Goal: Task Accomplishment & Management: Manage account settings

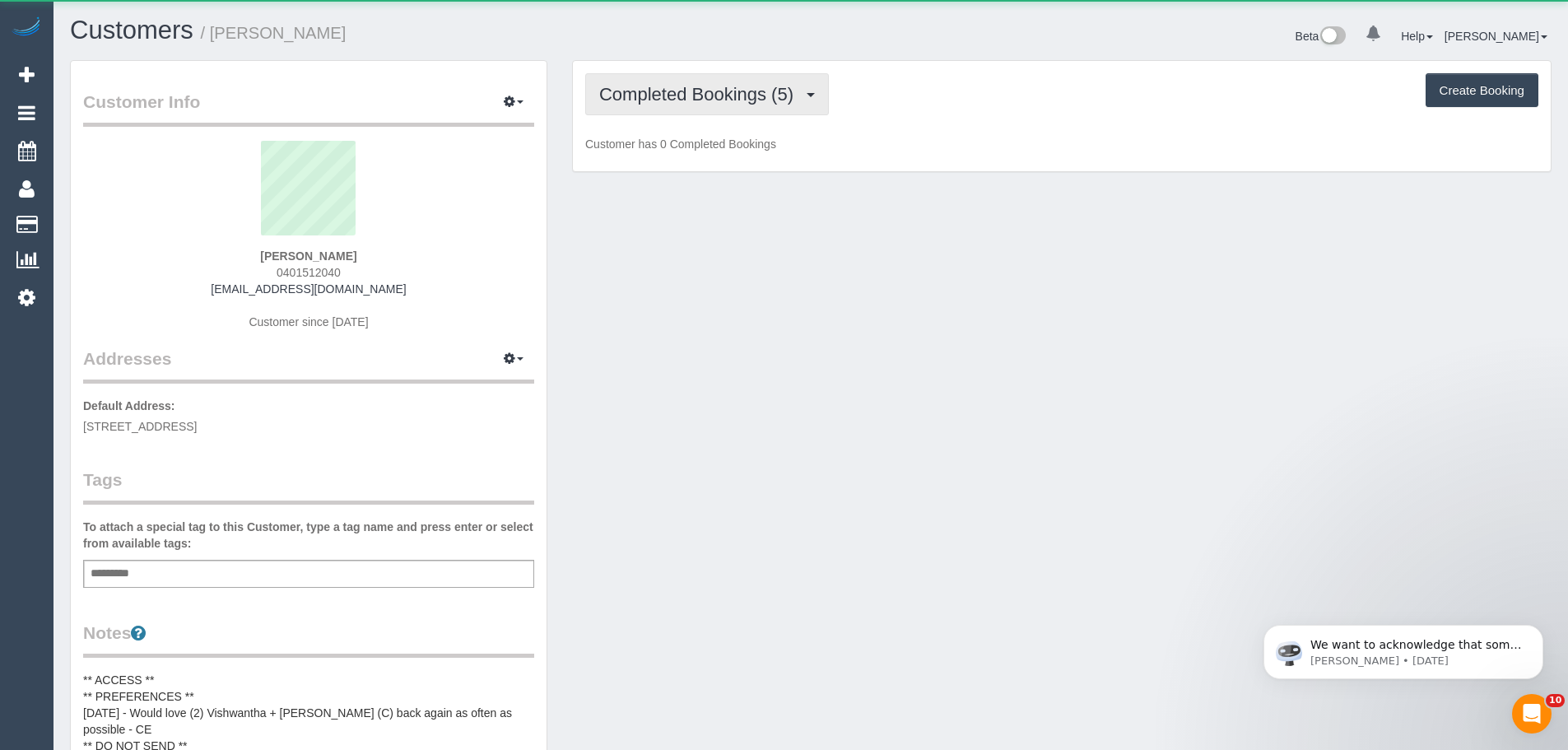
click at [646, 87] on span "Completed Bookings (5)" at bounding box center [701, 94] width 202 height 21
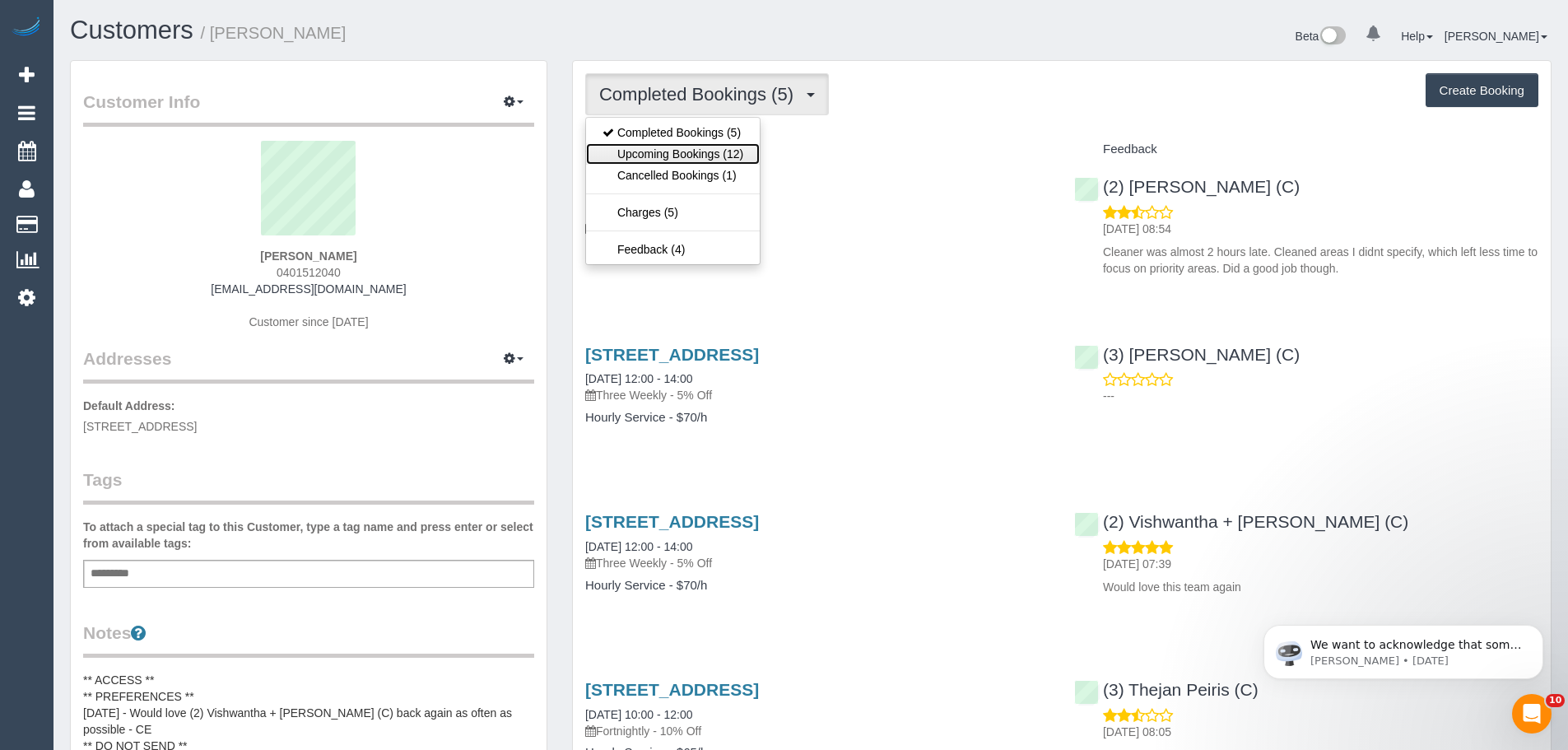
click at [661, 150] on link "Upcoming Bookings (12)" at bounding box center [673, 154] width 174 height 22
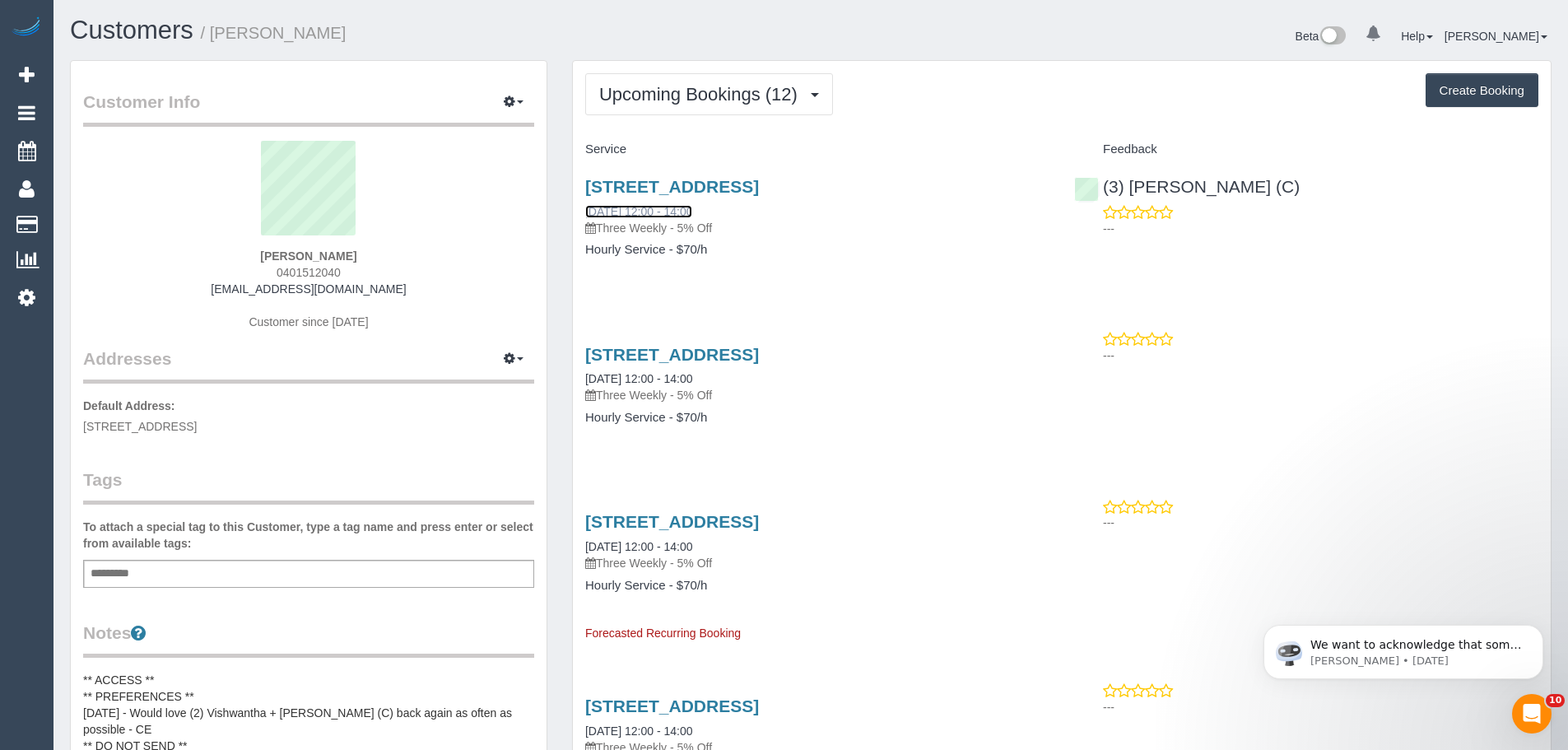
click at [629, 212] on link "[DATE] 12:00 - 14:00" at bounding box center [639, 212] width 107 height 13
click at [637, 86] on span "Upcoming Bookings (12)" at bounding box center [702, 94] width 207 height 21
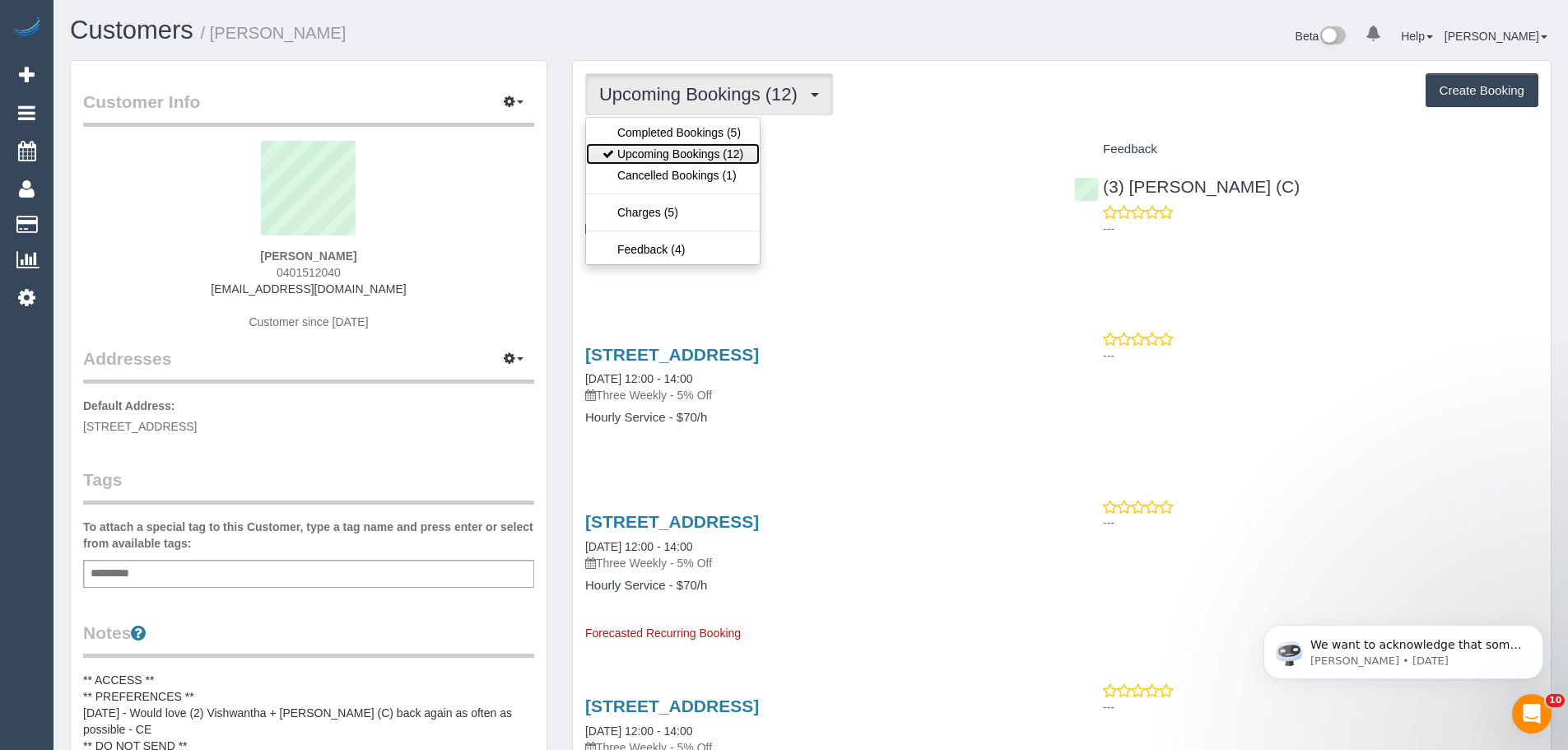
click at [662, 156] on link "Upcoming Bookings (12)" at bounding box center [673, 154] width 174 height 22
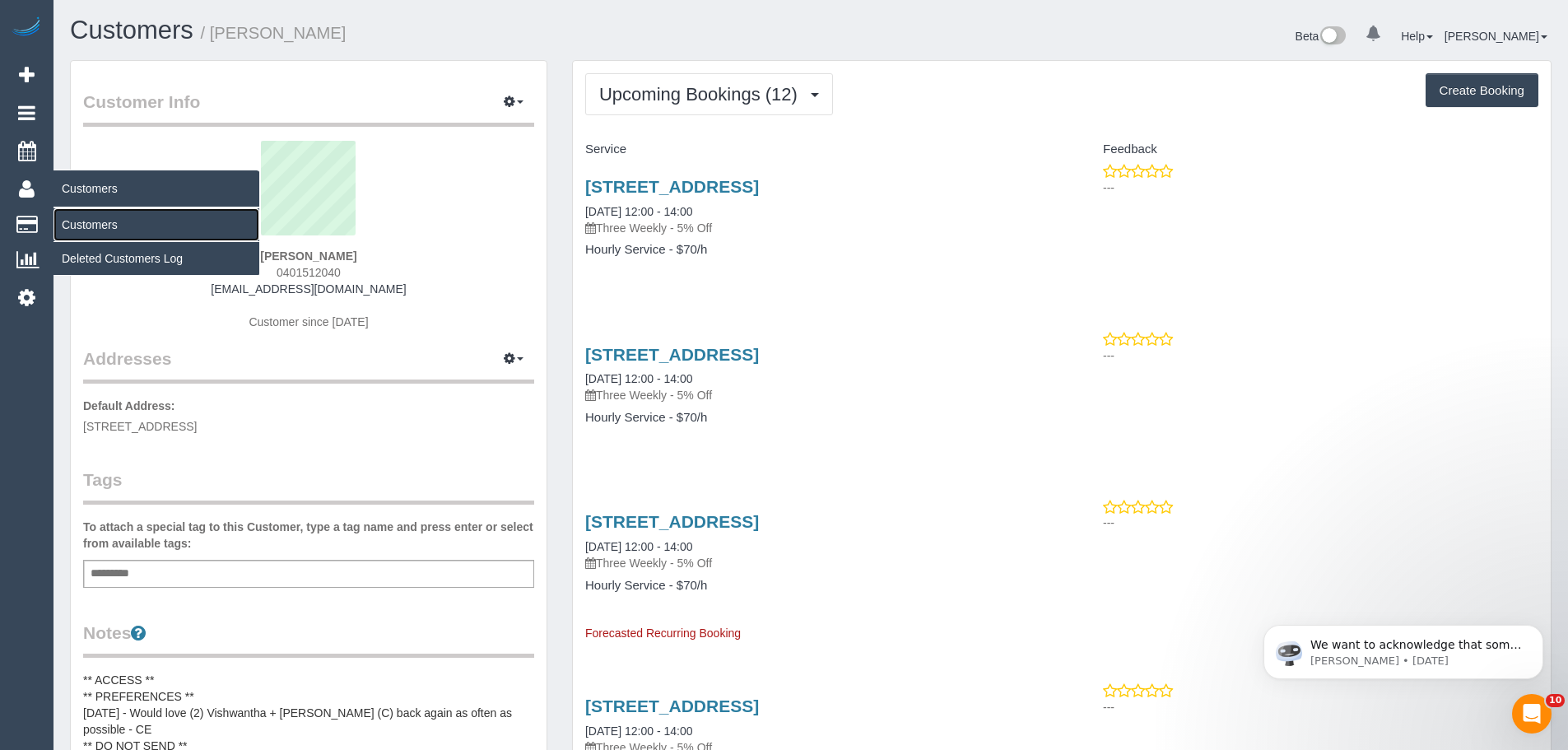
click at [95, 227] on link "Customers" at bounding box center [156, 224] width 206 height 33
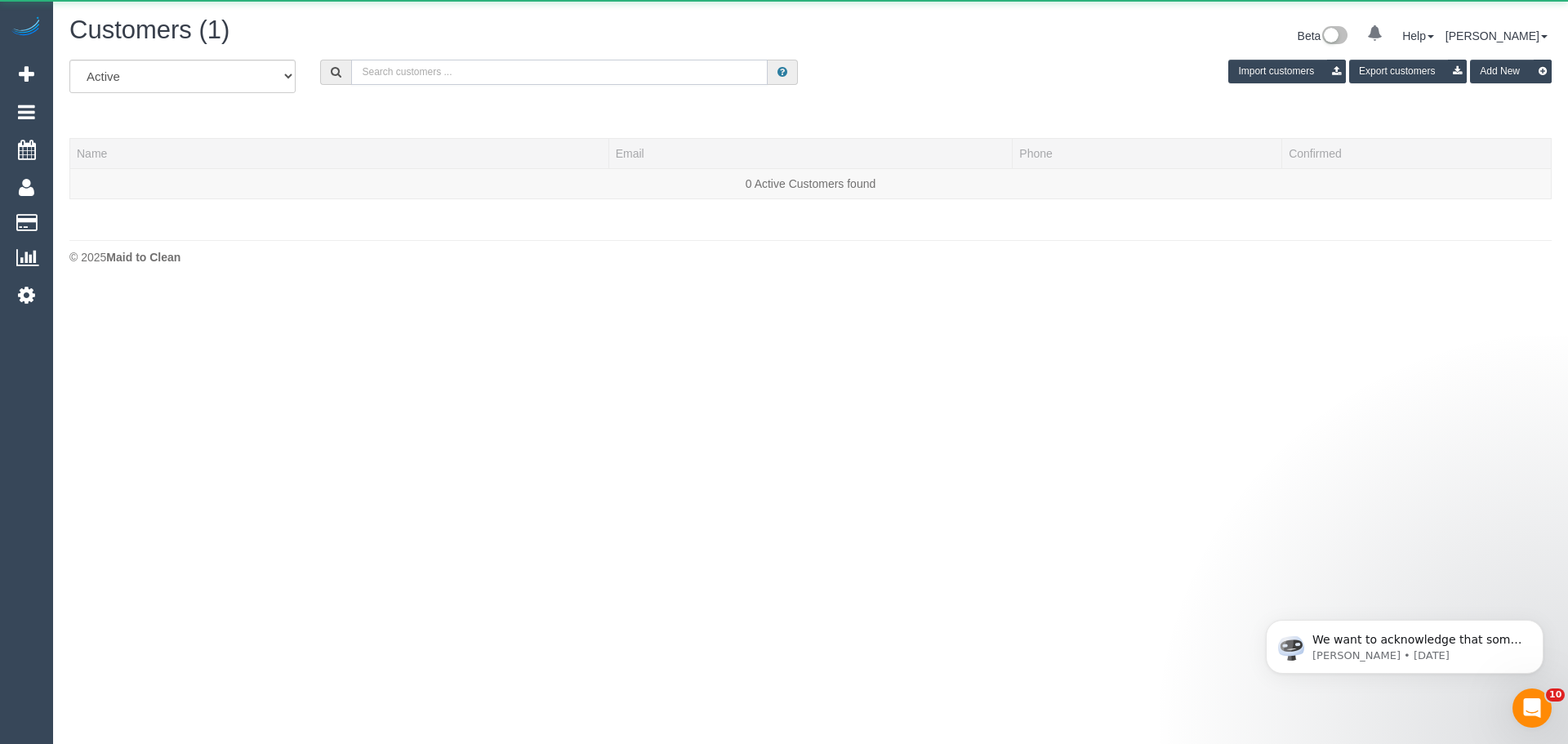
click at [403, 75] on input "text" at bounding box center [559, 72] width 416 height 26
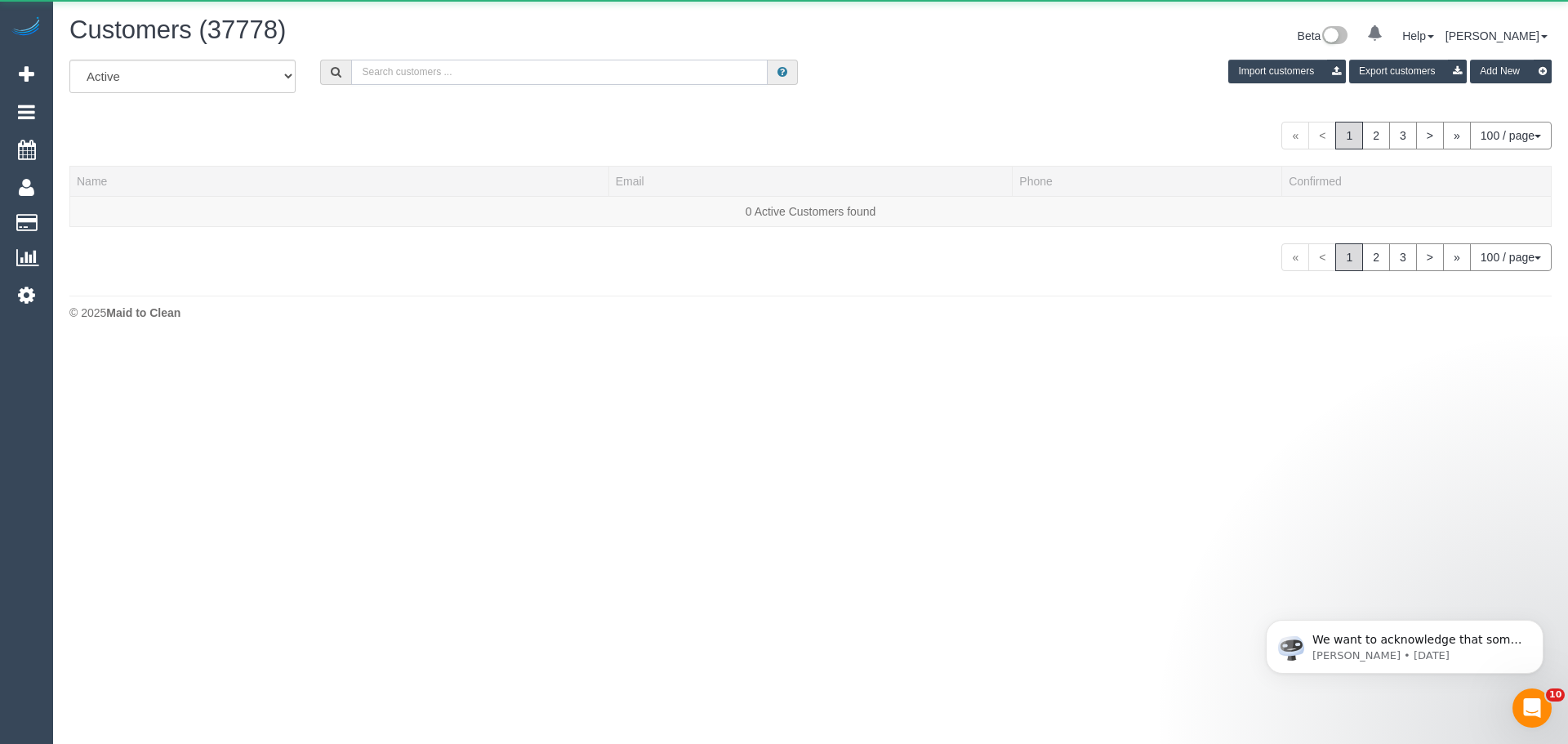
paste input "RAFLA"
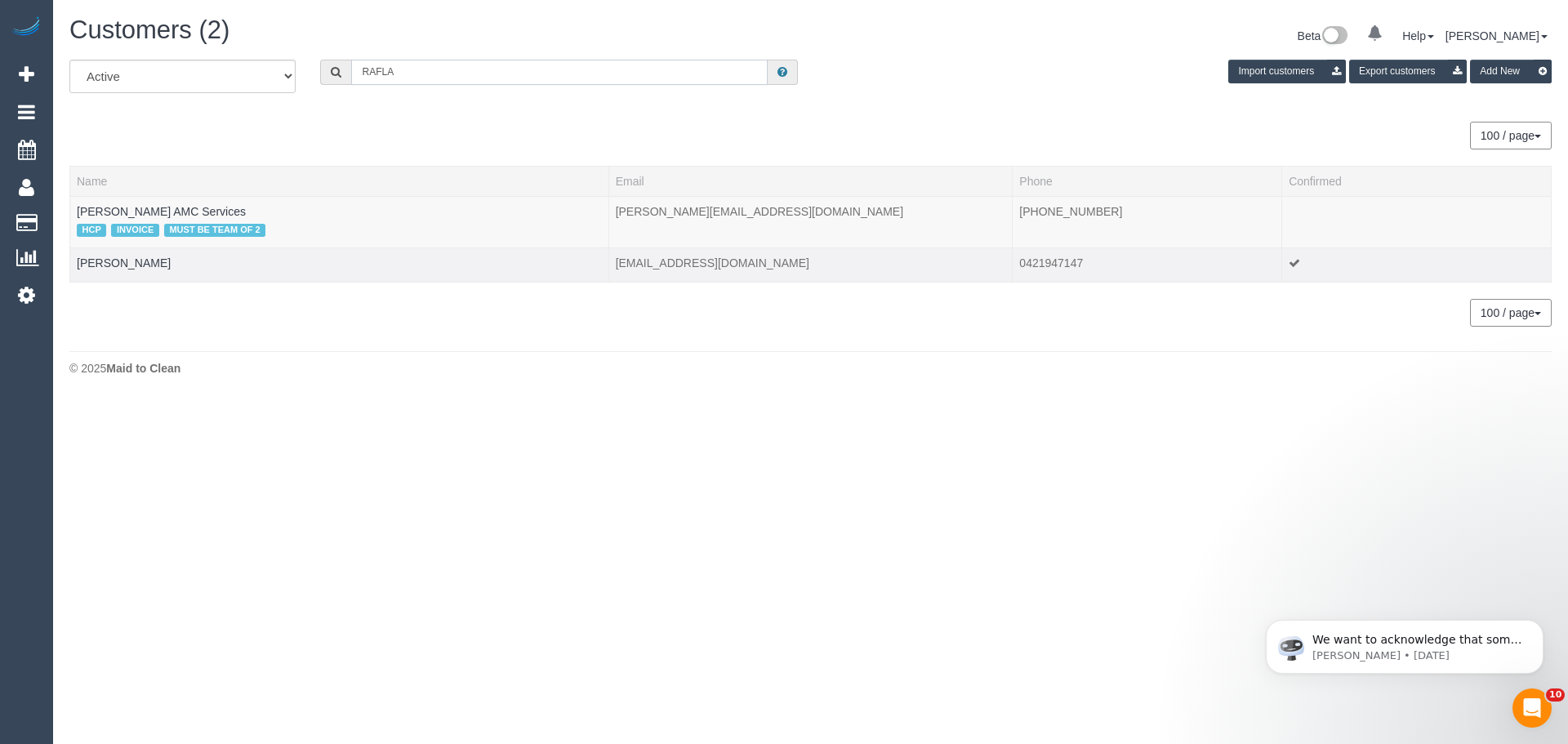
type input "RAFLA"
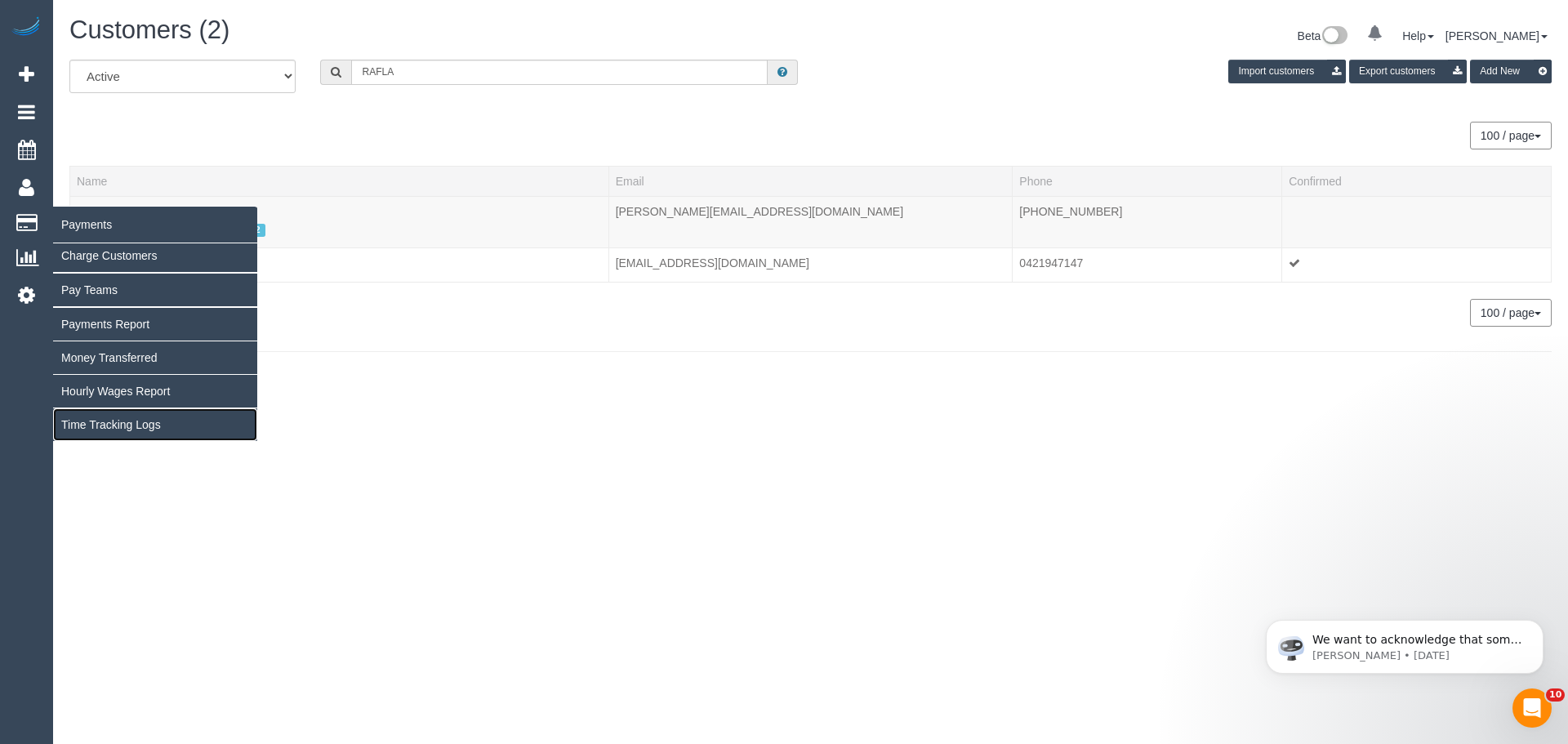
click at [100, 418] on link "Time Tracking Logs" at bounding box center [155, 424] width 204 height 32
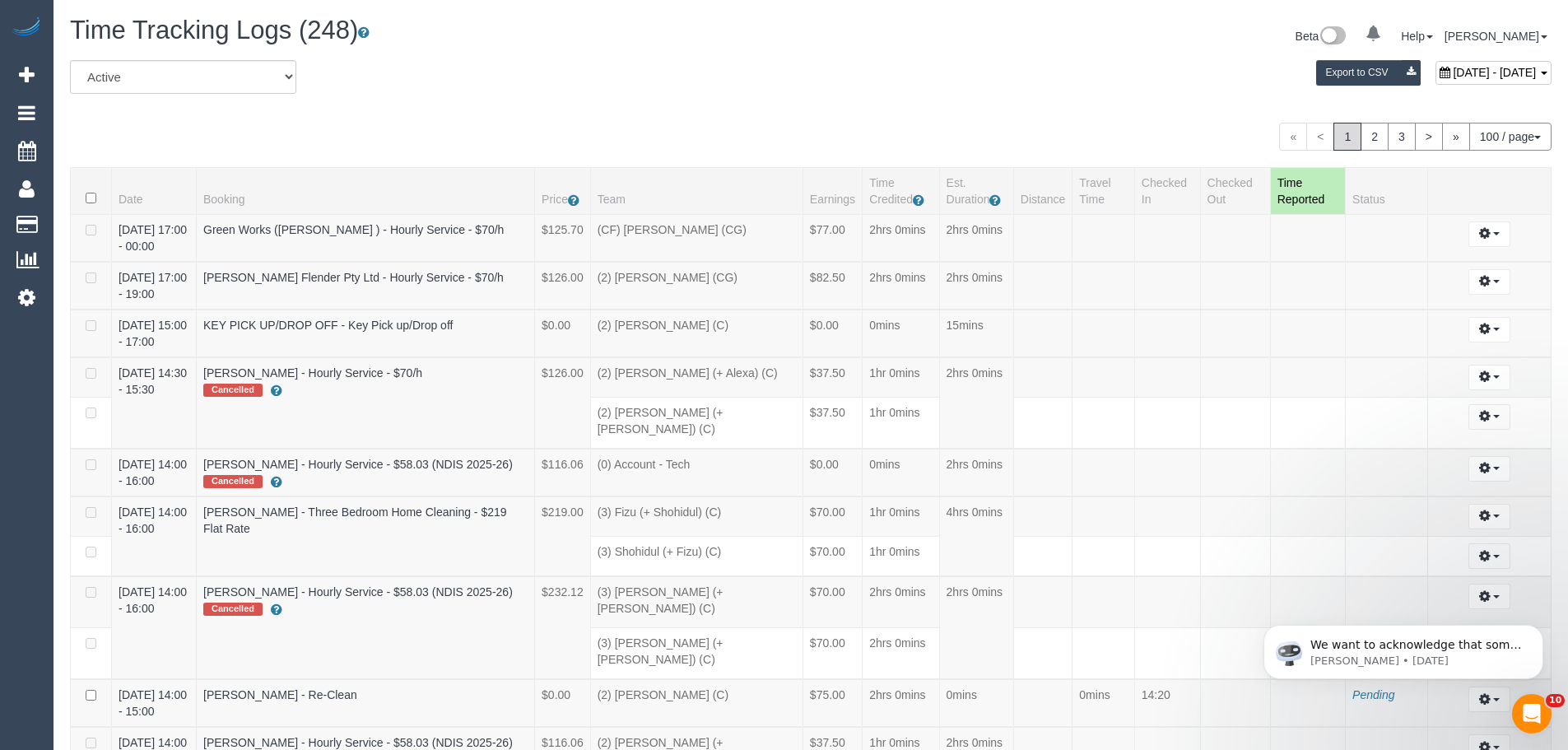
click at [550, 102] on div "All Active Archived September 25, 2025 - September 25, 2025 Export to CSV" at bounding box center [811, 83] width 1507 height 46
click at [1453, 72] on span "[DATE] - [DATE]" at bounding box center [1494, 73] width 83 height 13
type input "**********"
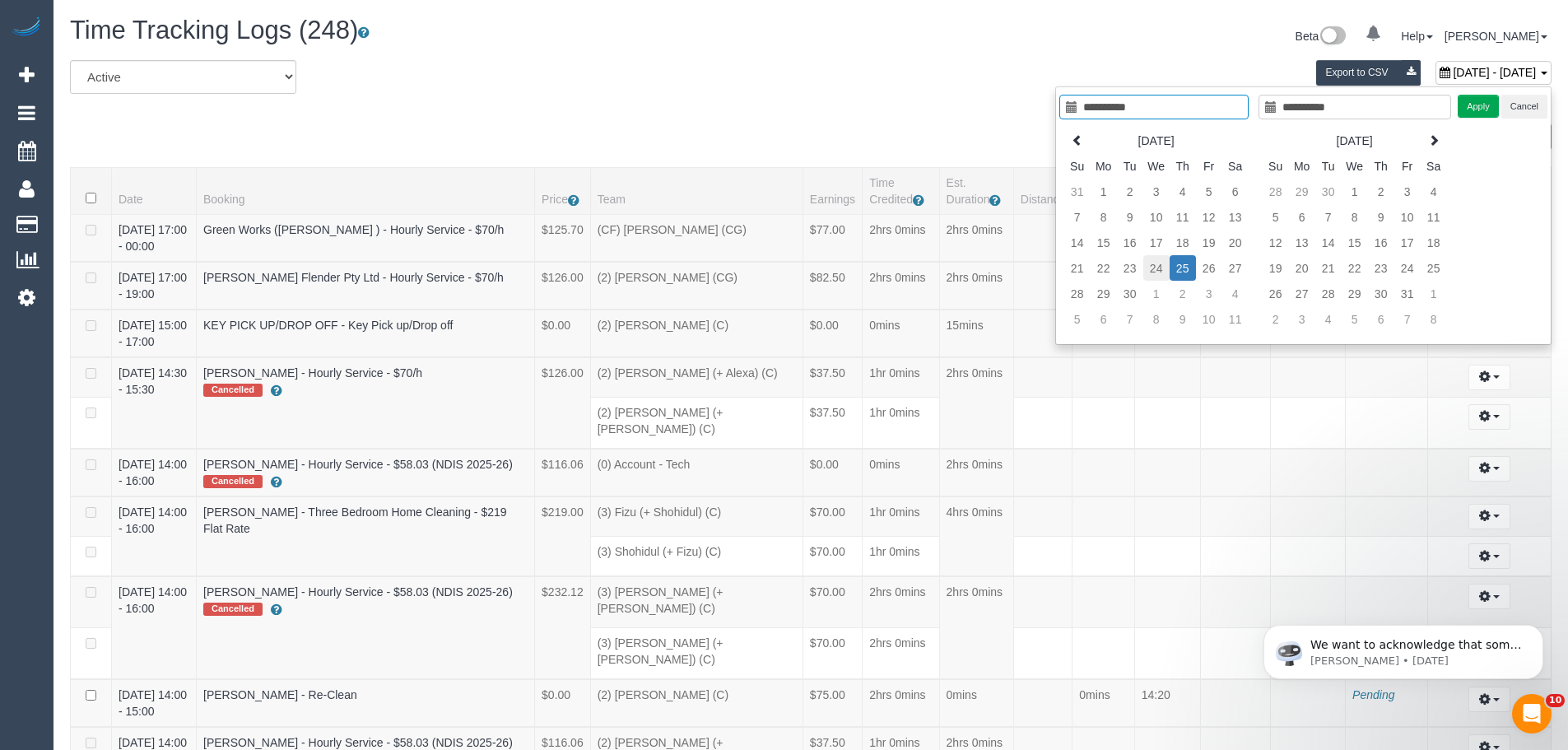
type input "**********"
click at [1150, 266] on td "24" at bounding box center [1157, 268] width 27 height 26
type input "**********"
click at [1150, 266] on td "24" at bounding box center [1157, 268] width 27 height 26
type input "**********"
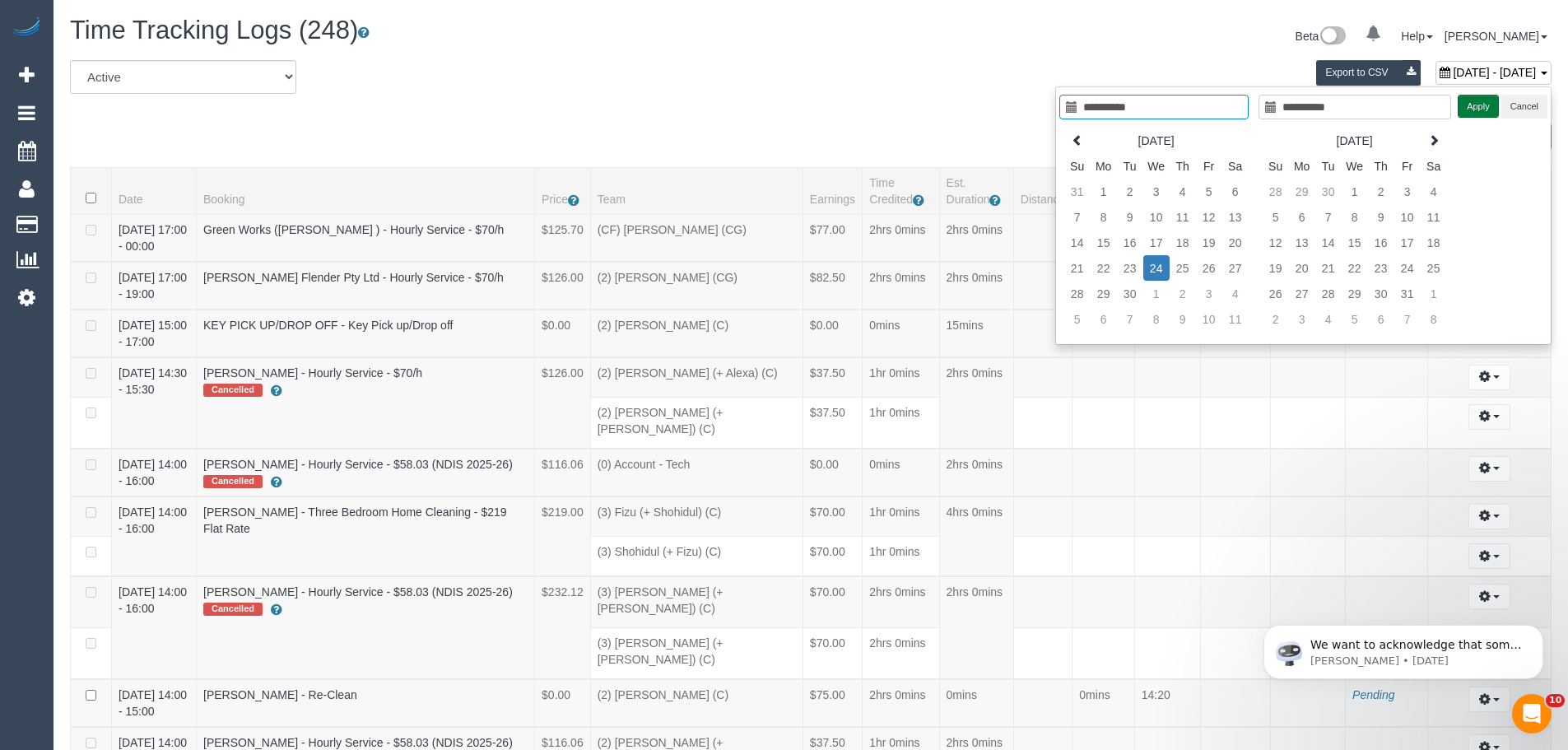
click at [1481, 95] on button "Apply" at bounding box center [1479, 106] width 41 height 24
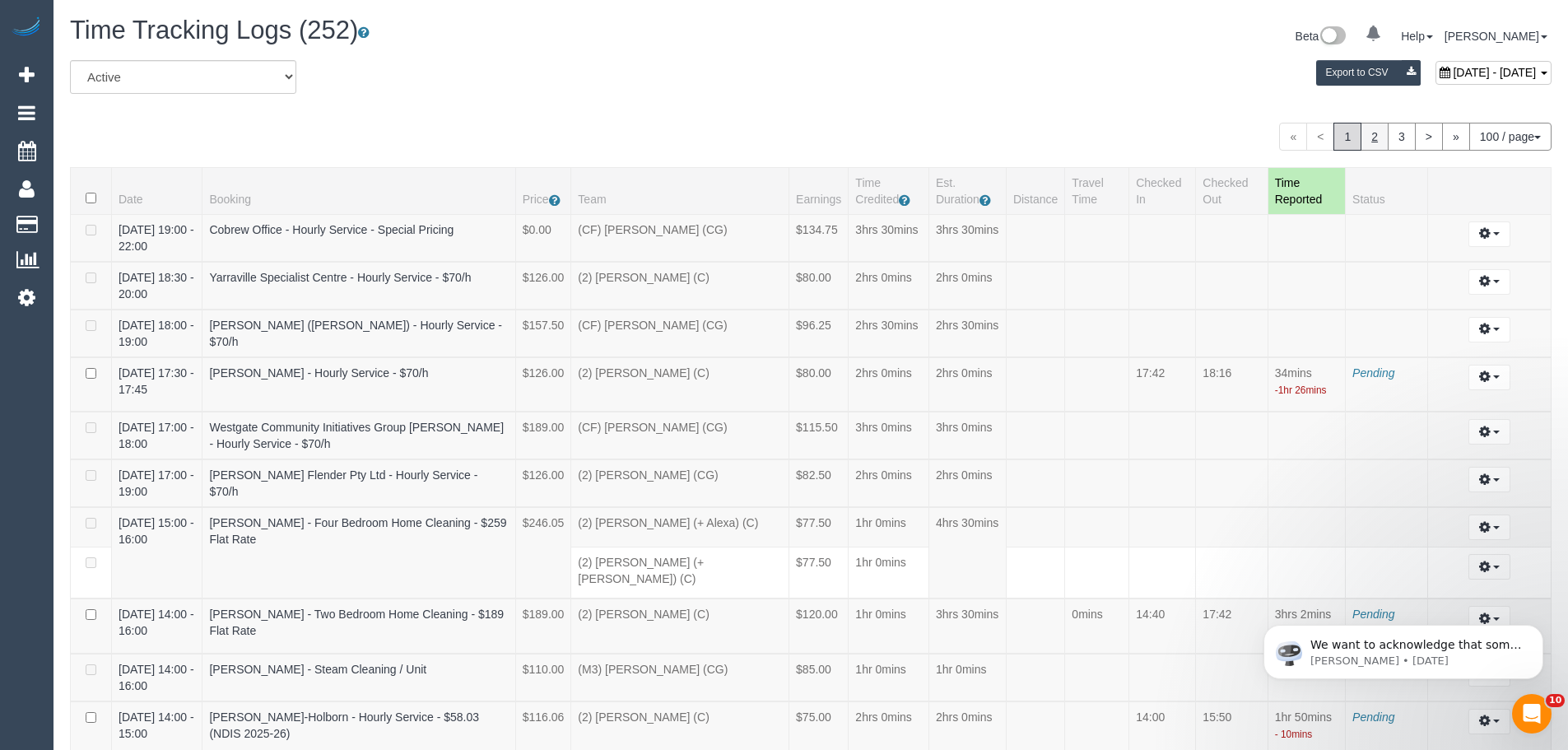
click at [1363, 133] on link "2" at bounding box center [1374, 136] width 28 height 28
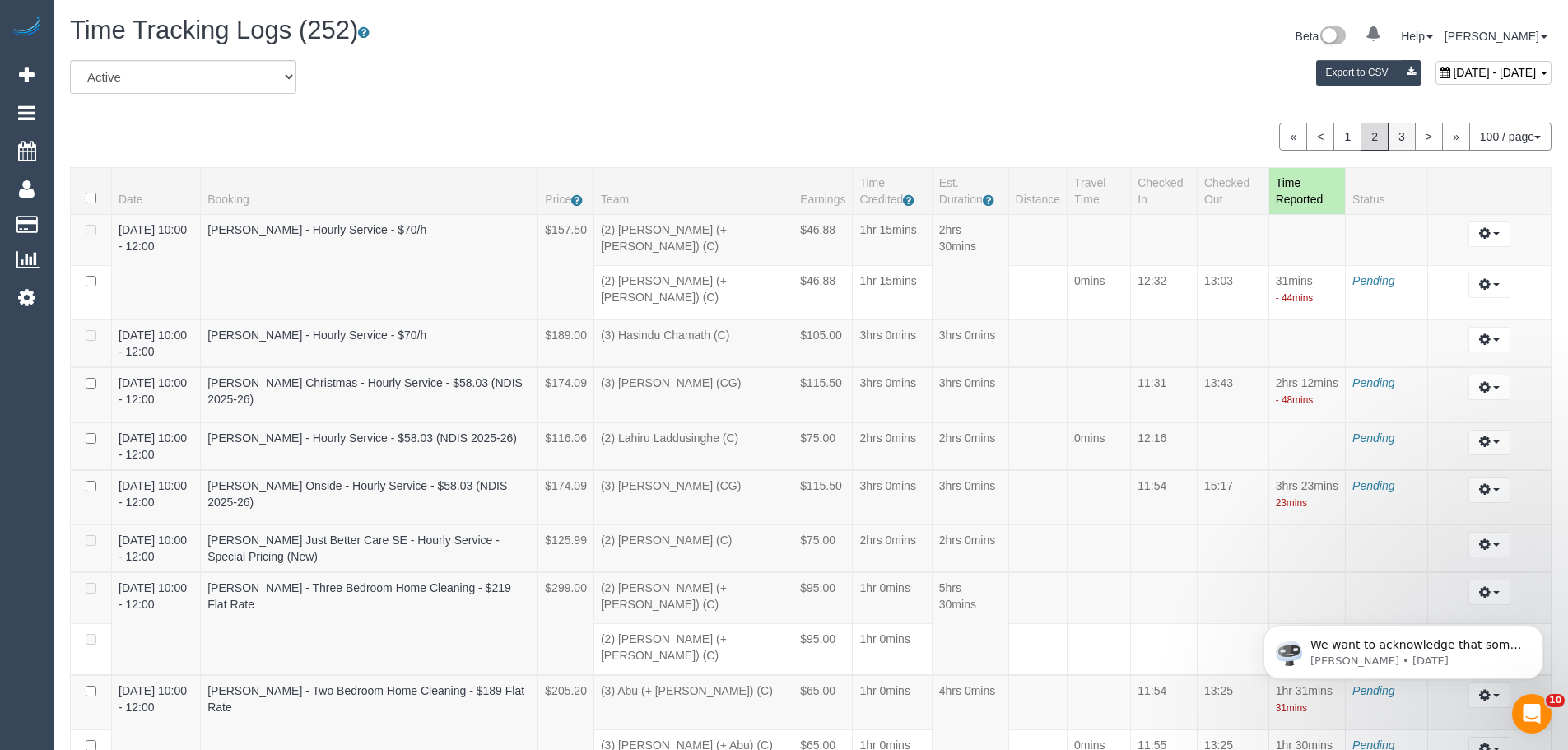
drag, startPoint x: 1395, startPoint y: 145, endPoint x: 1332, endPoint y: 94, distance: 81.1
click at [1394, 145] on link "3" at bounding box center [1402, 136] width 28 height 28
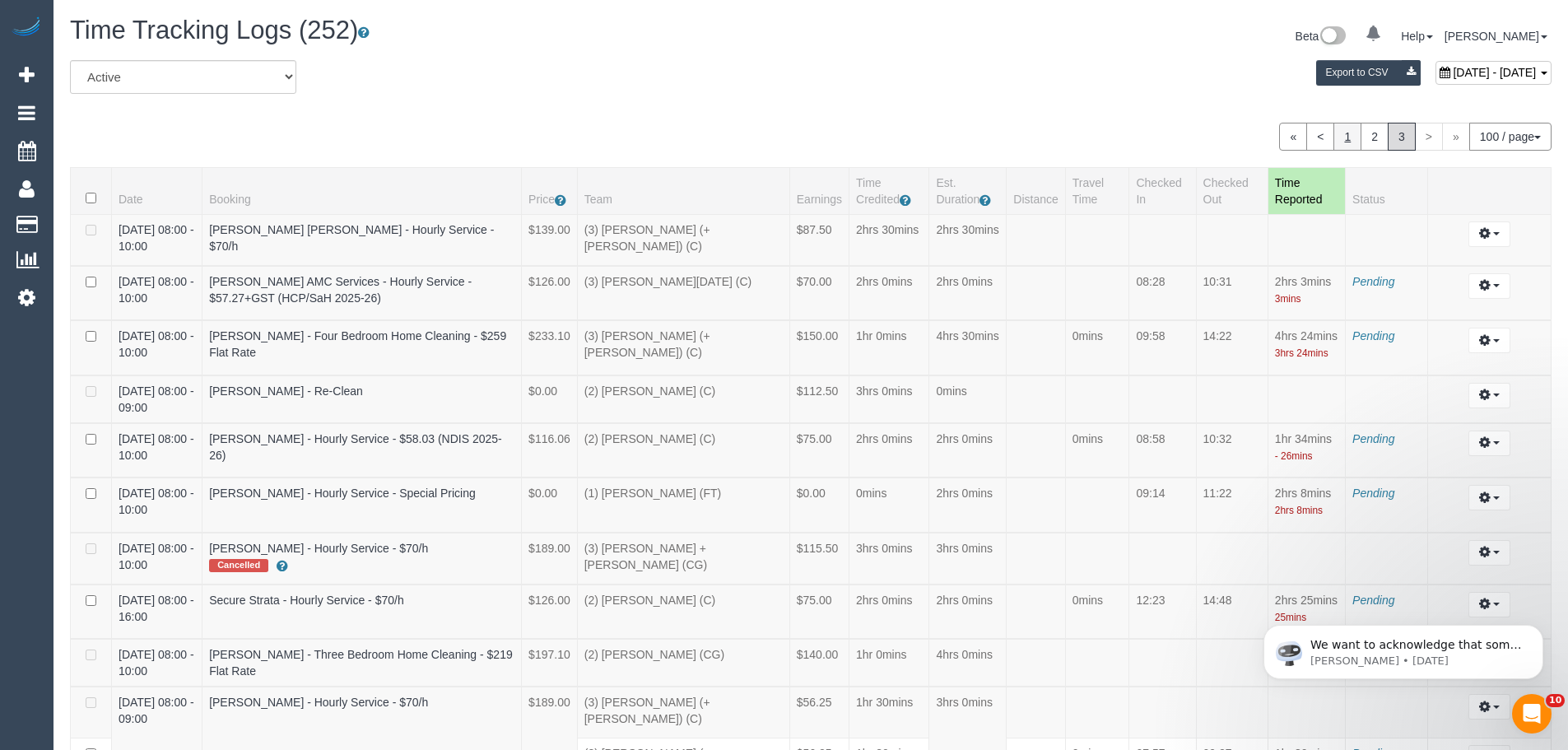
click at [1342, 139] on link "1" at bounding box center [1347, 136] width 28 height 28
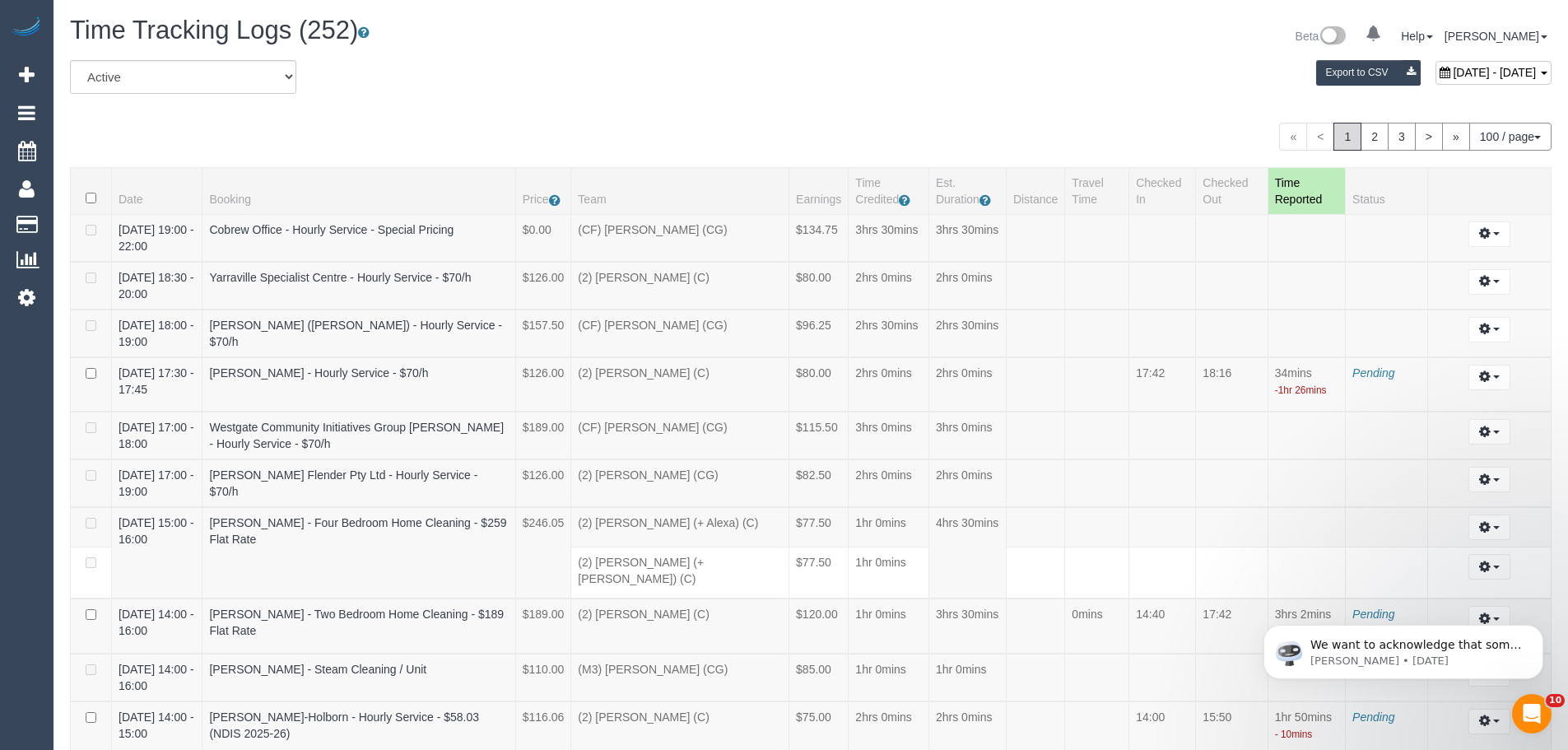
scroll to position [923, 0]
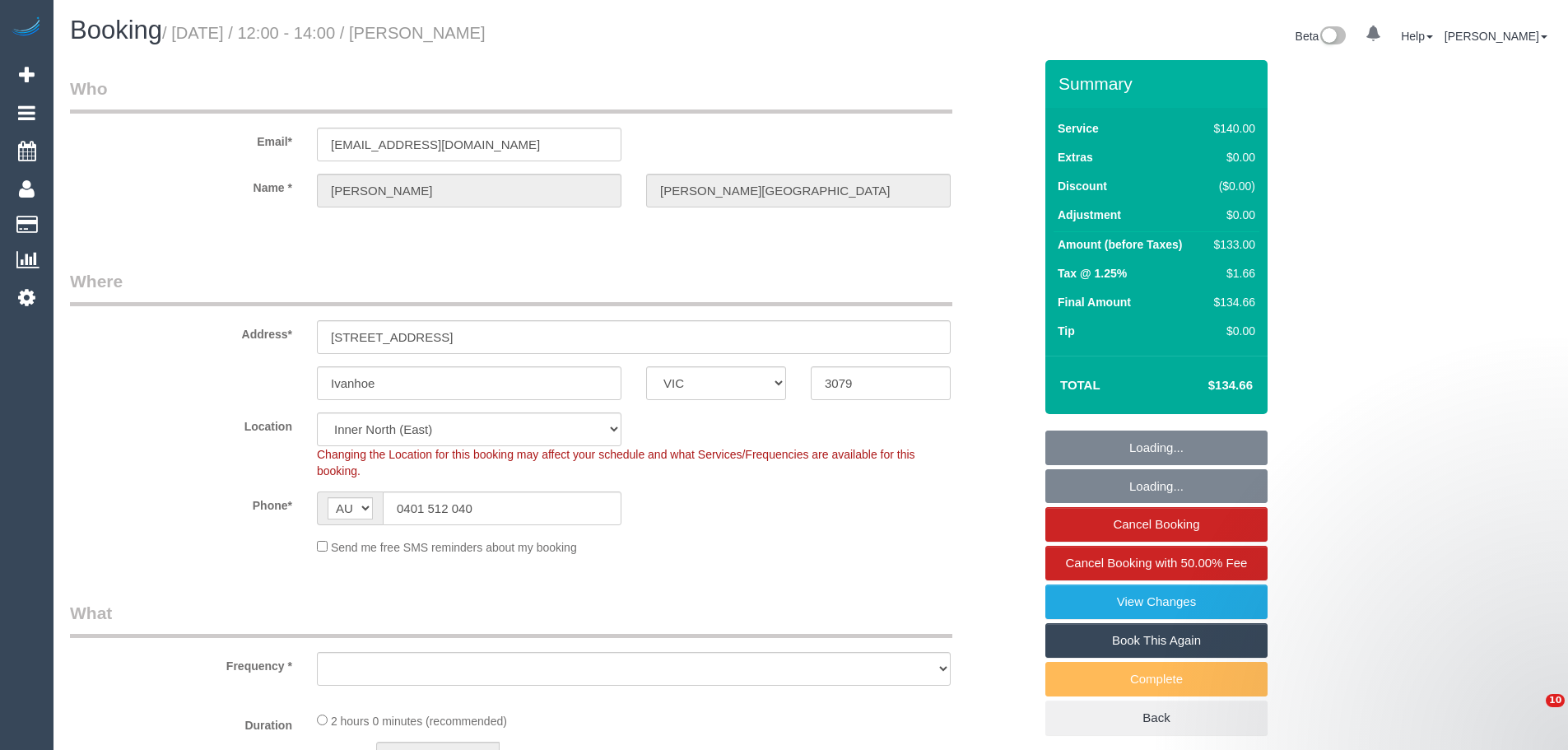
select select "VIC"
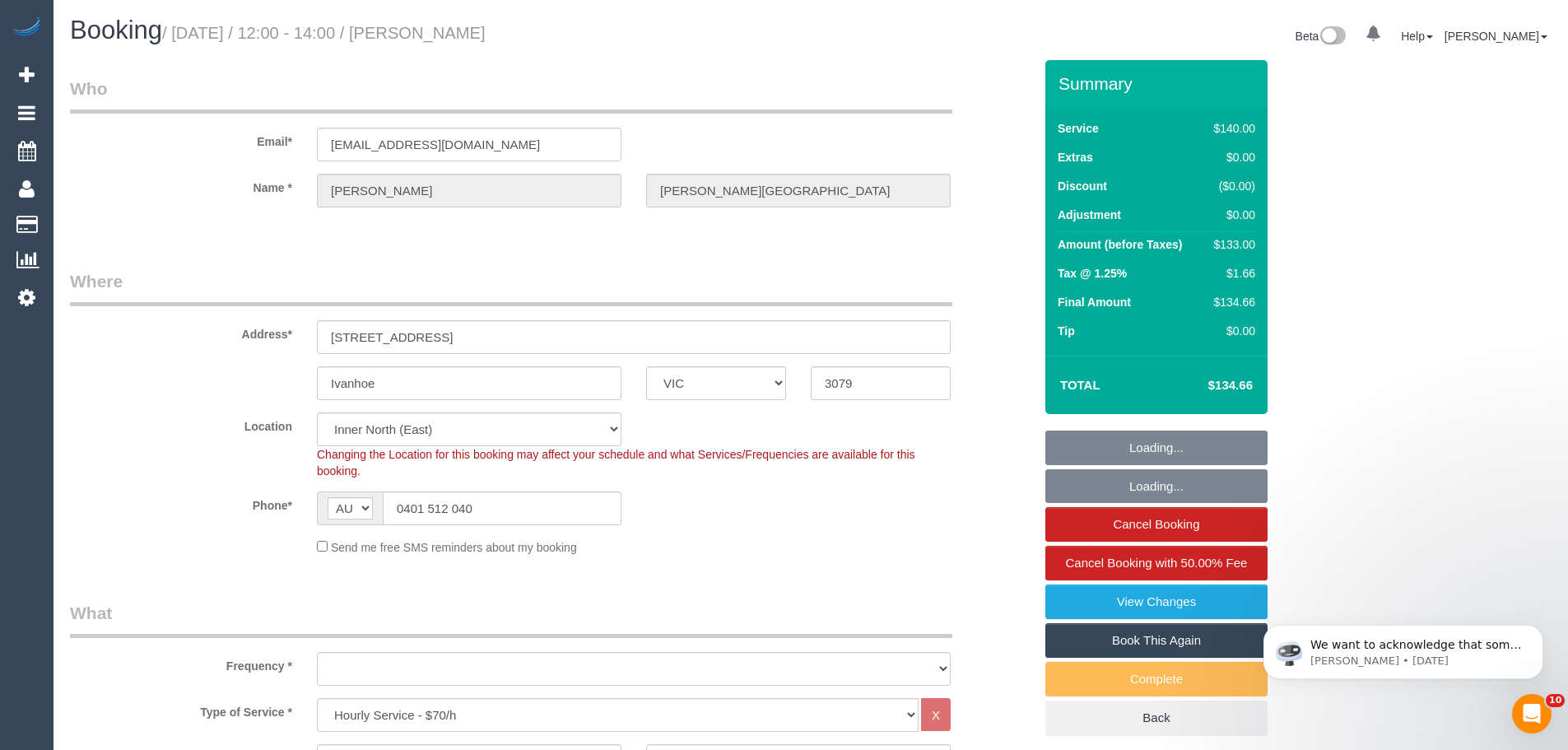
select select "string:stripe-pm_1P11zY2GScqysDRVXtdc8akj"
select select "object:733"
select select "number:28"
select select "number:14"
select select "number:19"
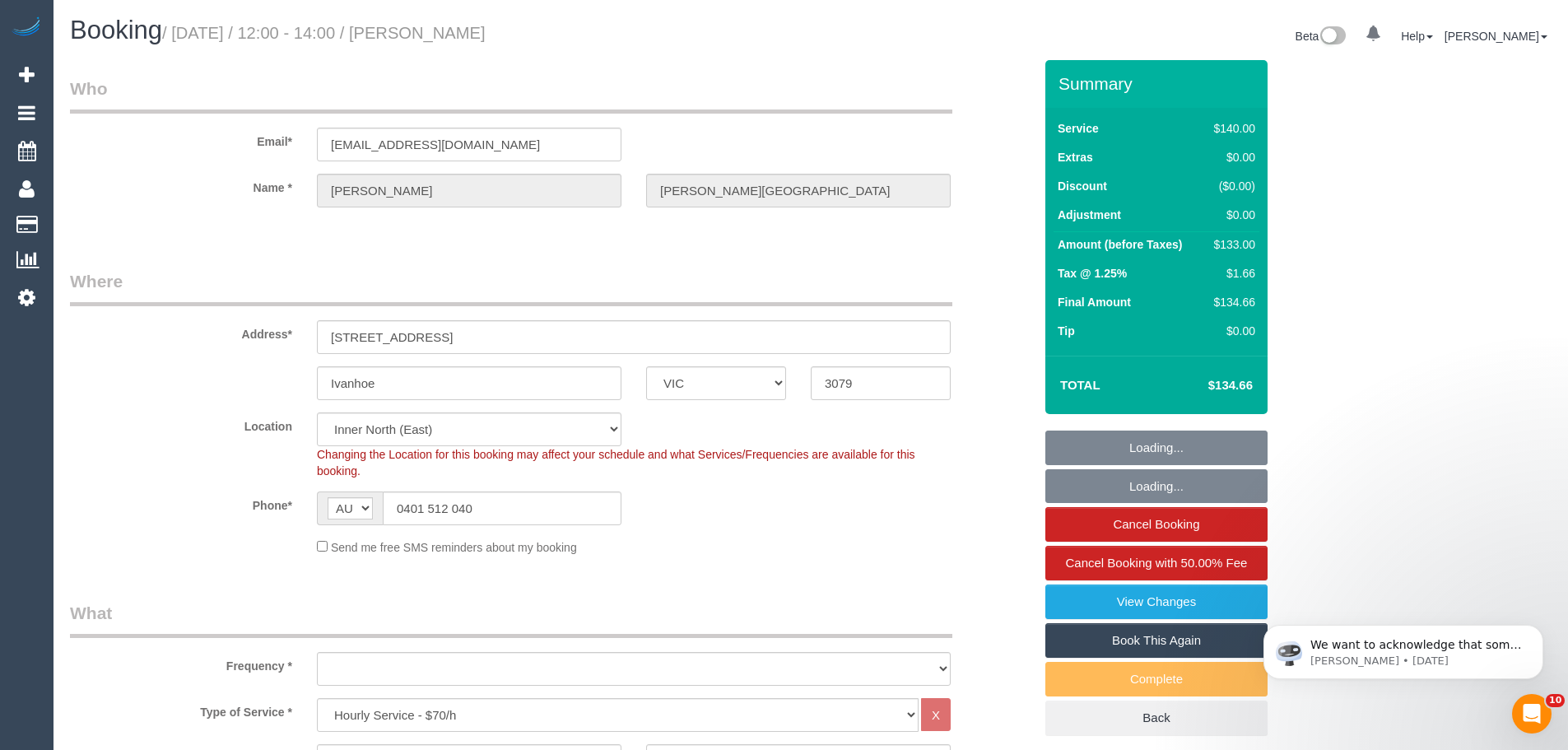
select select "number:36"
select select "number:34"
select select "number:13"
select select "object:884"
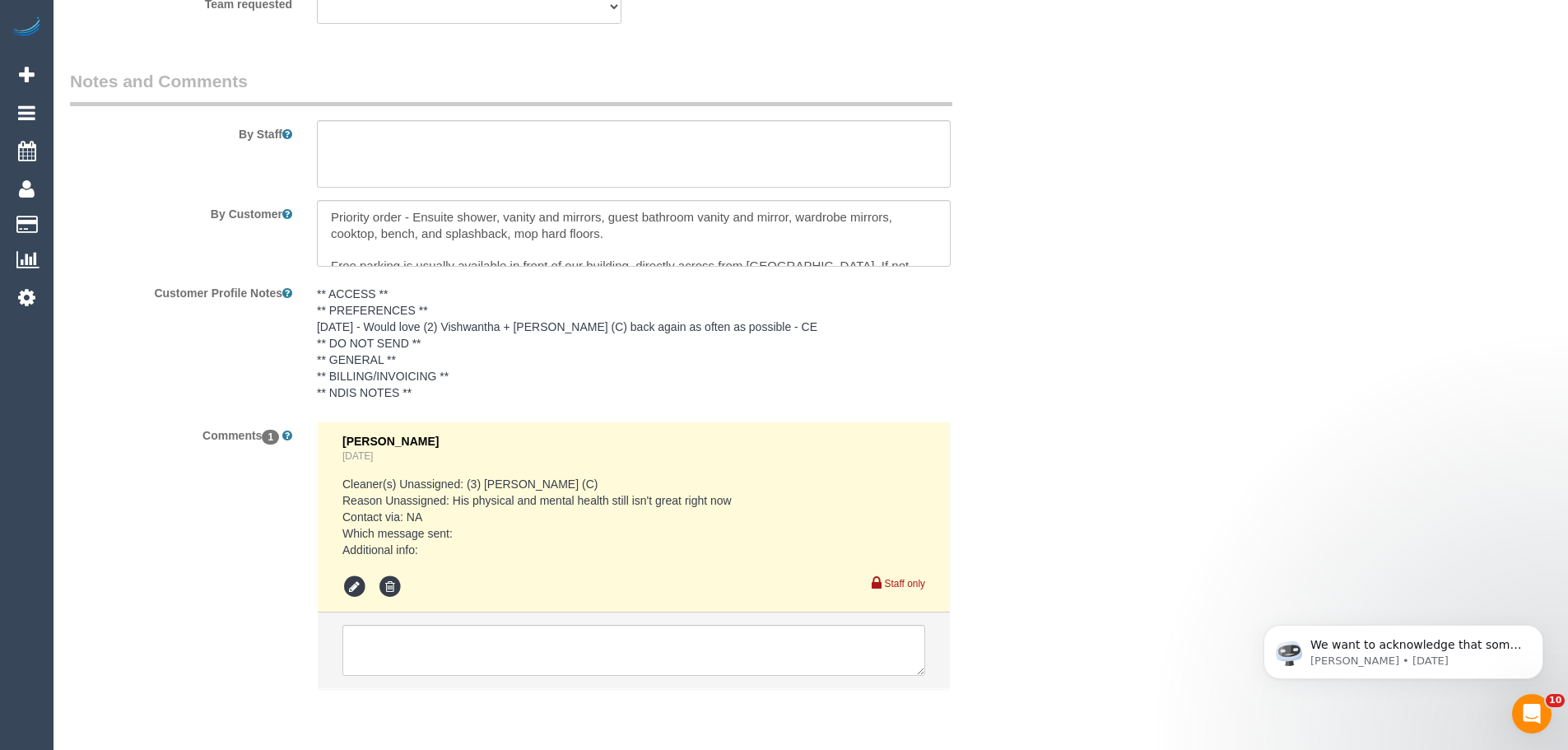
scroll to position [2783, 0]
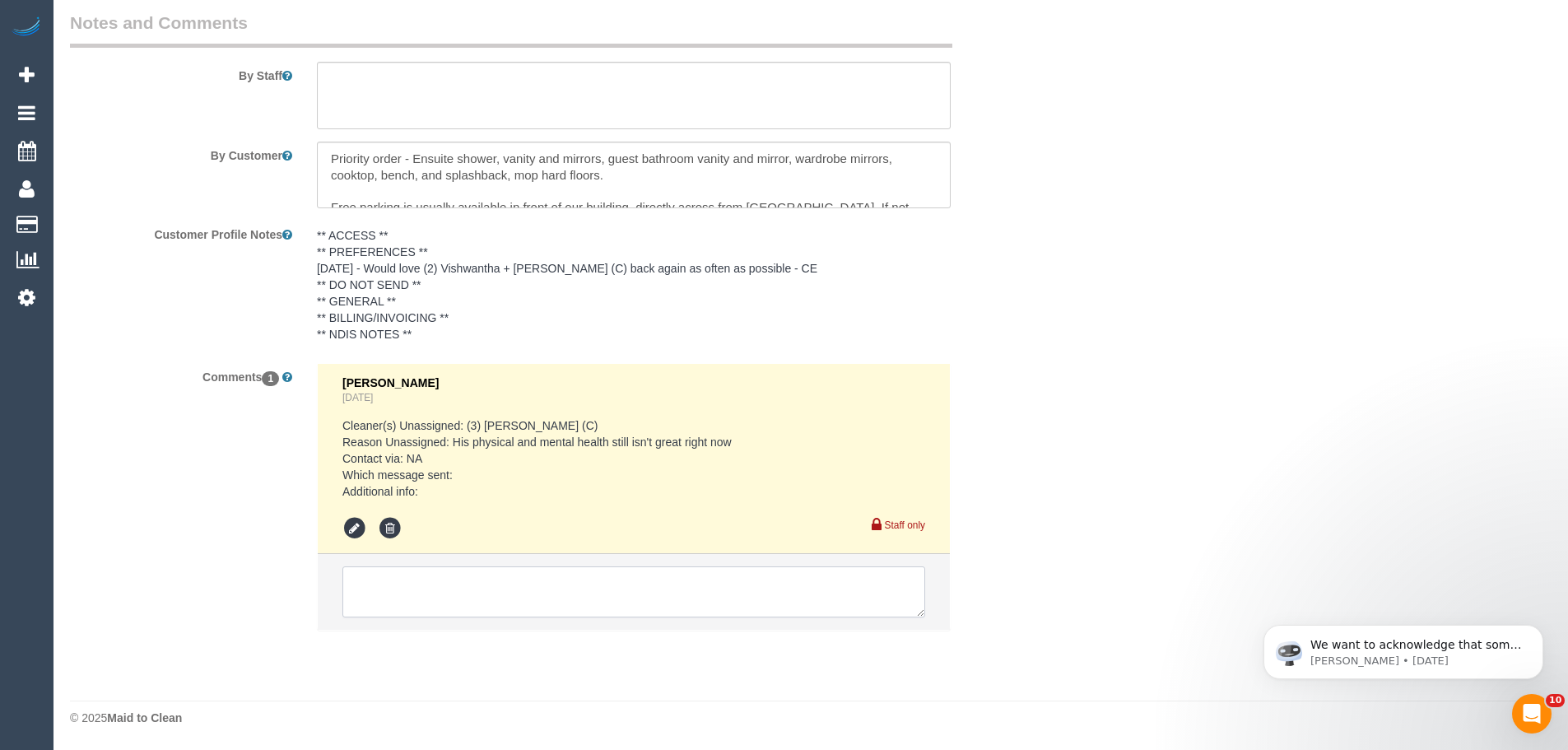
click at [446, 567] on textarea at bounding box center [634, 591] width 583 height 51
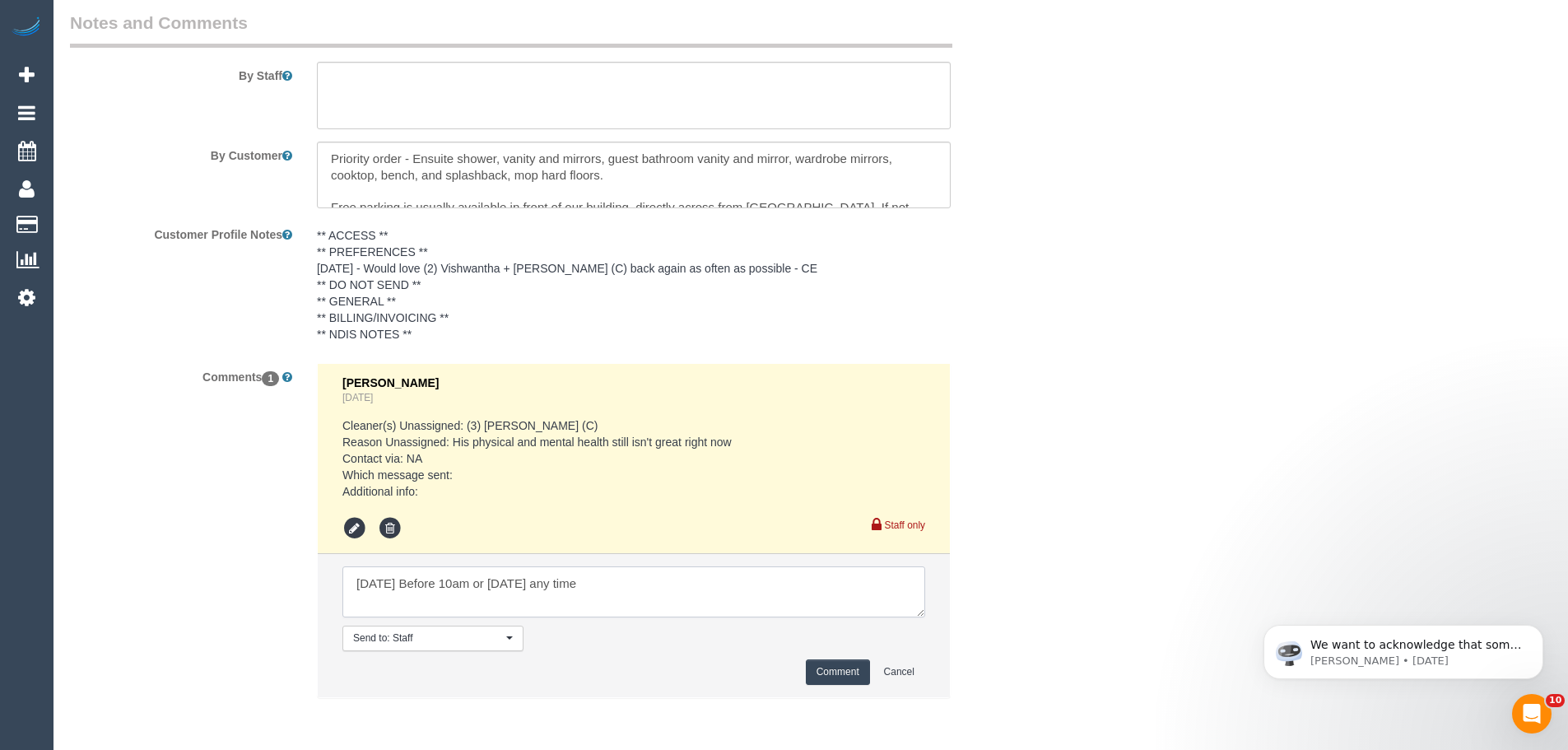
click at [673, 583] on textarea at bounding box center [634, 591] width 583 height 51
click at [402, 587] on textarea at bounding box center [634, 591] width 583 height 51
click at [558, 582] on textarea at bounding box center [634, 591] width 583 height 51
click at [555, 584] on textarea at bounding box center [634, 591] width 583 height 51
click at [343, 581] on textarea at bounding box center [634, 591] width 583 height 51
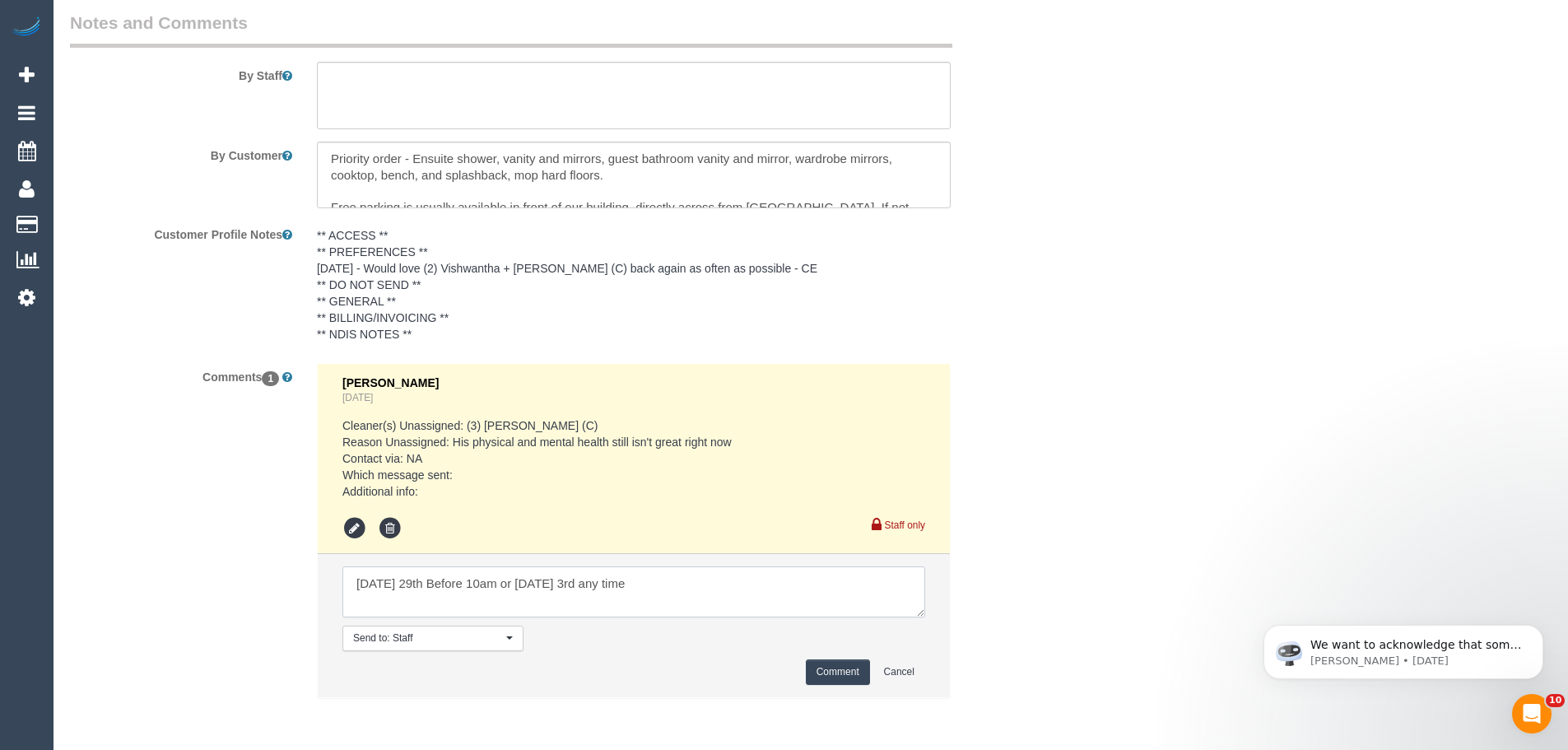
paste textarea "Cleaner(s) Unassigned: Reason Unassigned: Contact via: Which message sent: Addi…"
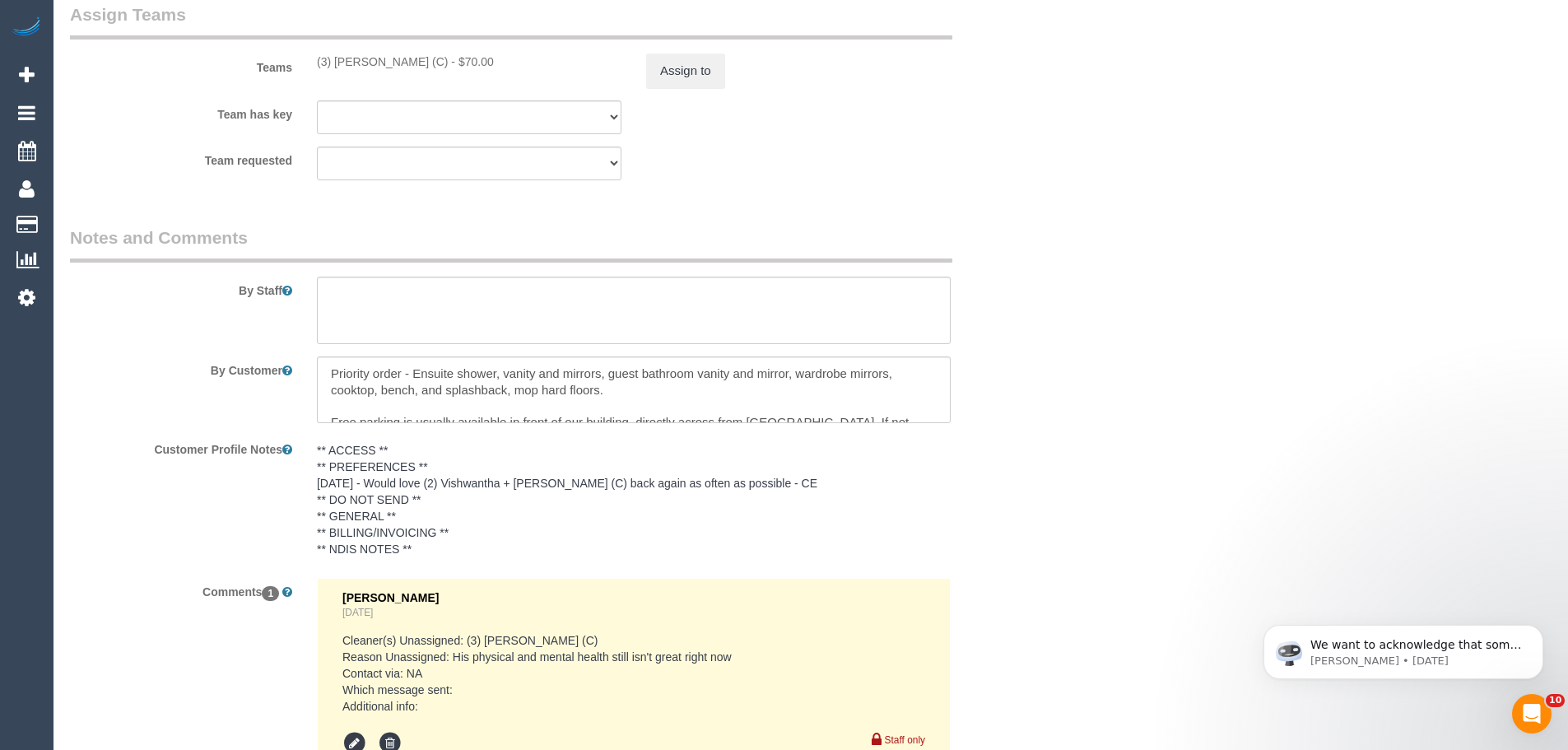
scroll to position [2371, 0]
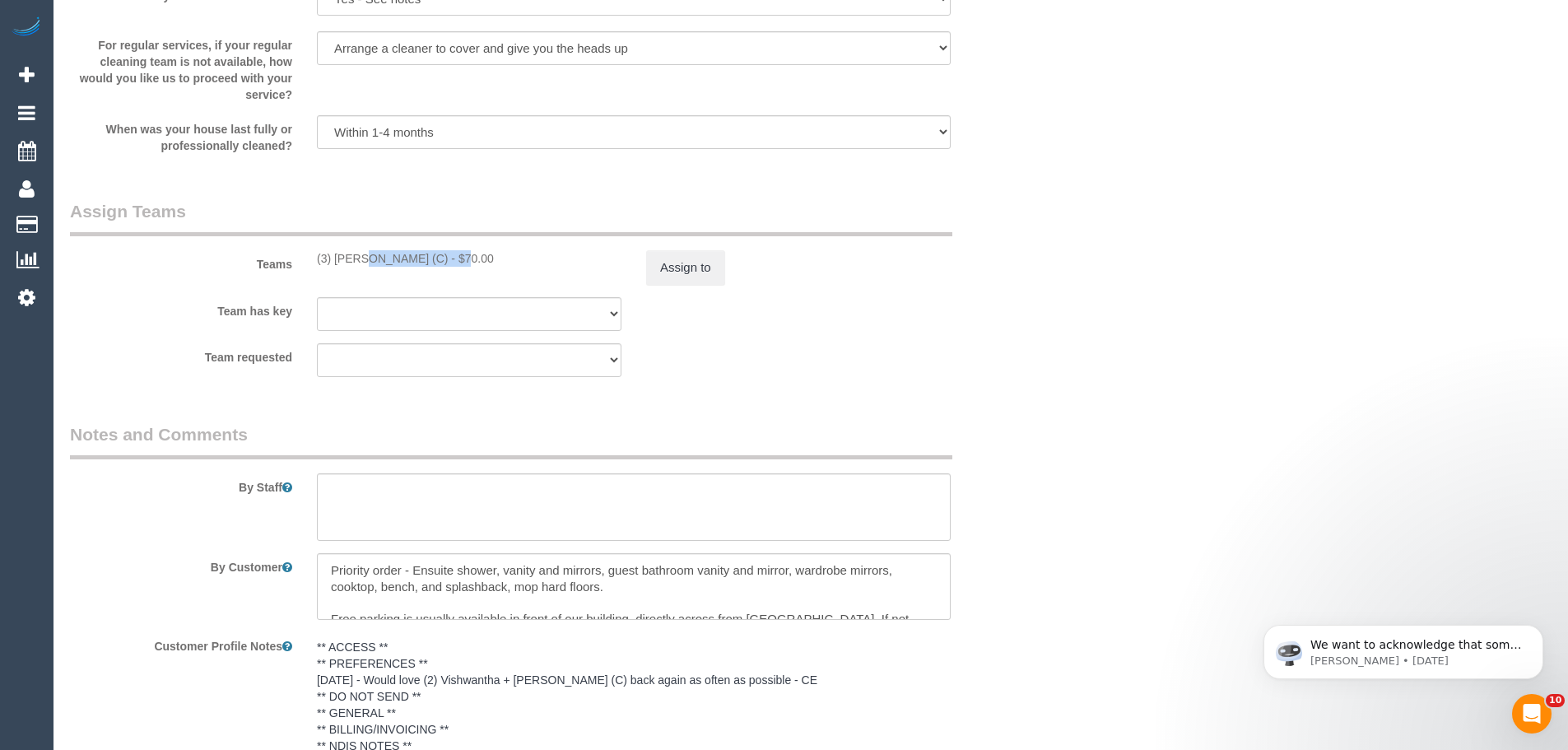
drag, startPoint x: 327, startPoint y: 257, endPoint x: 314, endPoint y: 254, distance: 13.3
click at [314, 254] on div "(3) Raj Suram (C) - $70.00" at bounding box center [469, 258] width 329 height 17
copy div "(3) Raj Suram (C)"
click at [694, 268] on button "Assign to" at bounding box center [686, 267] width 79 height 34
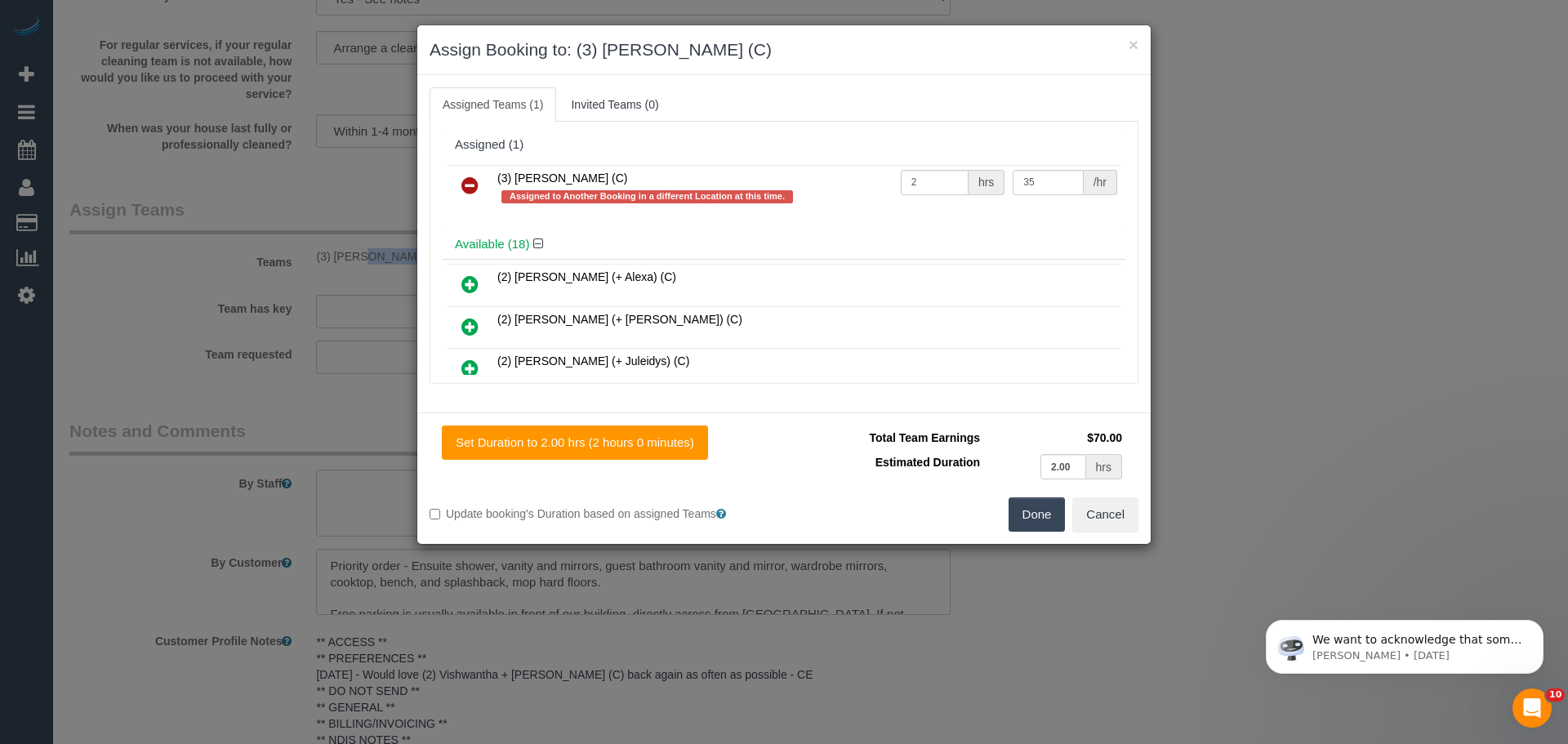
click at [469, 184] on icon at bounding box center [470, 186] width 17 height 20
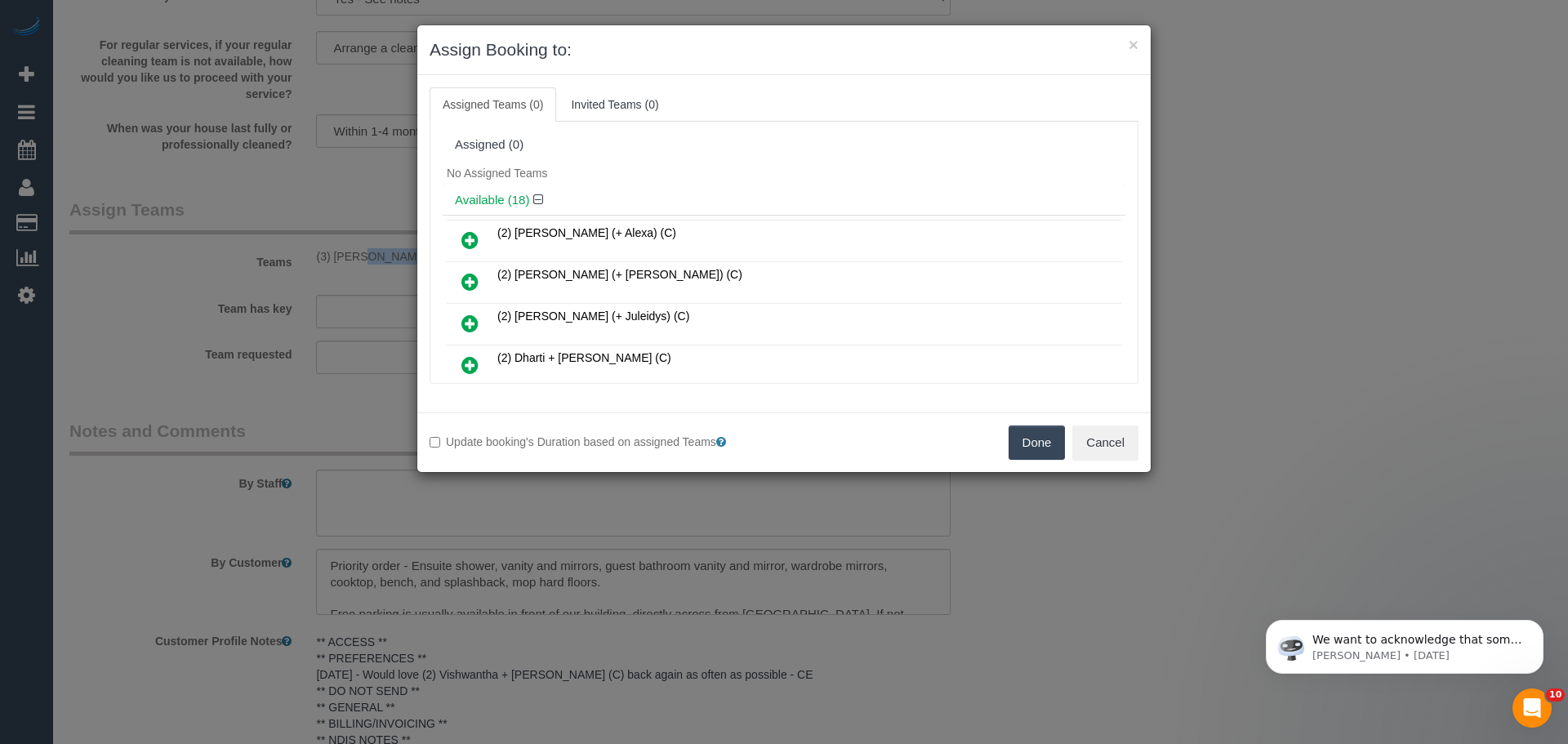
click at [1035, 440] on button "Done" at bounding box center [1037, 442] width 57 height 34
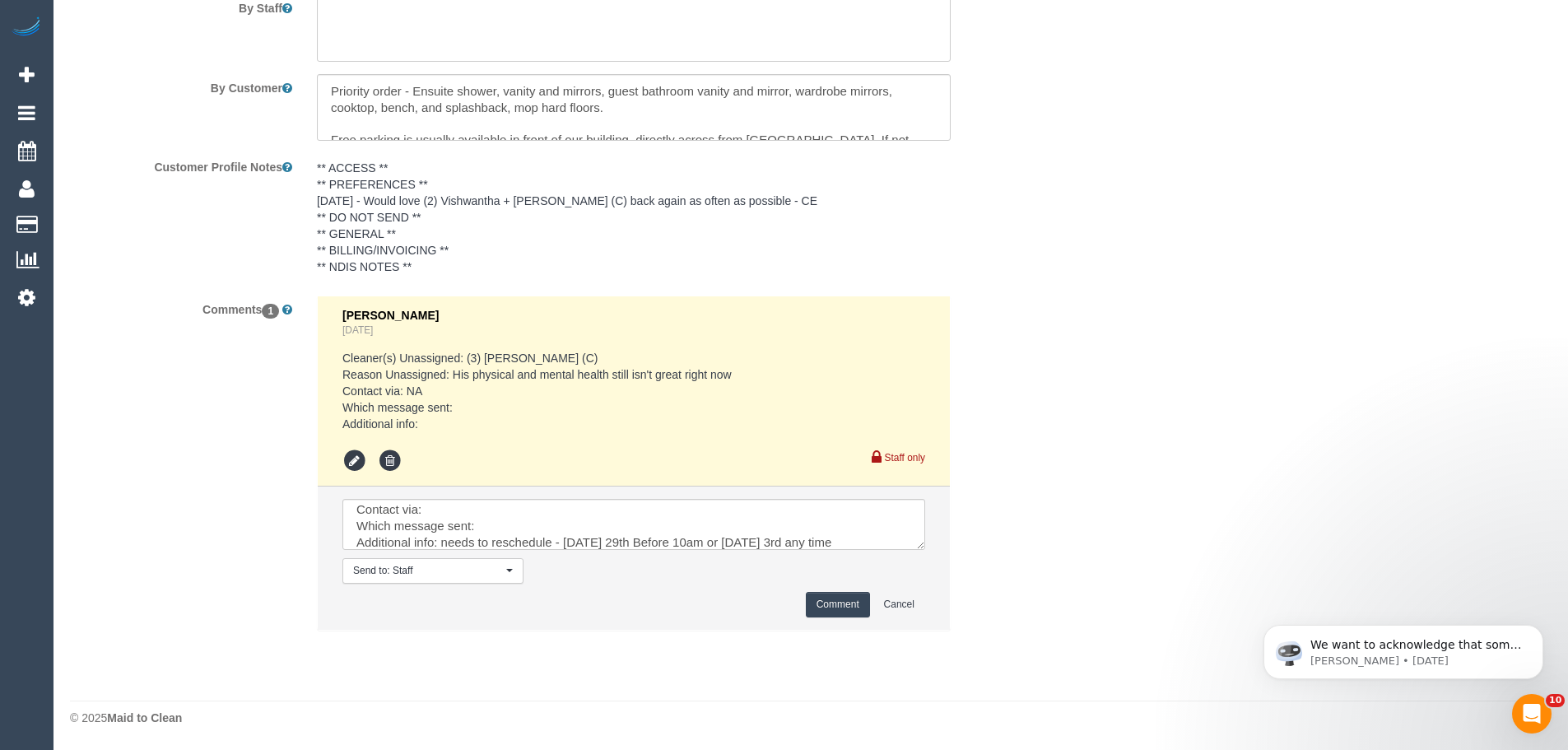
scroll to position [0, 0]
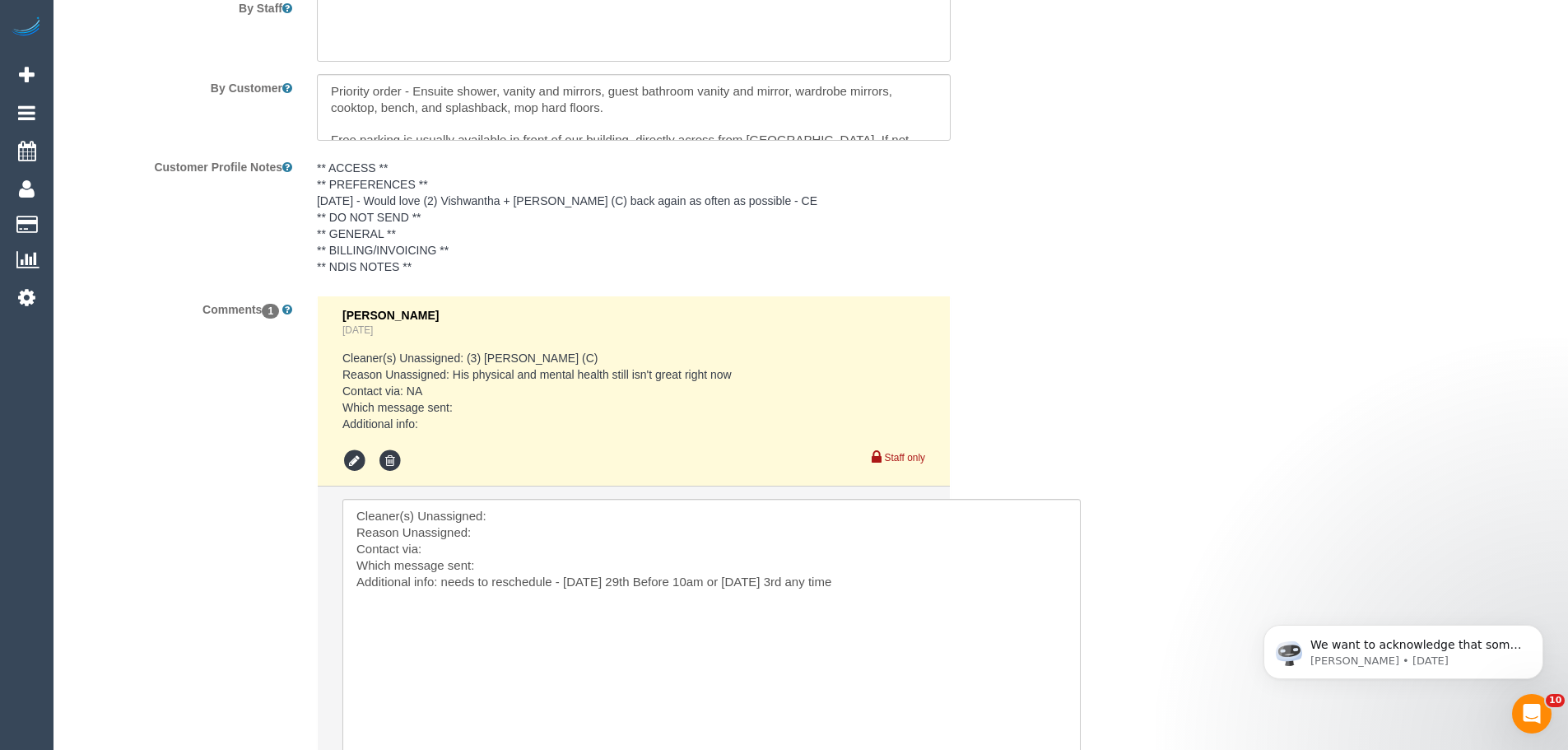
drag, startPoint x: 921, startPoint y: 538, endPoint x: 1080, endPoint y: 749, distance: 264.2
click at [1080, 749] on textarea at bounding box center [712, 628] width 738 height 258
click at [498, 513] on textarea at bounding box center [713, 630] width 742 height 262
paste textarea "(3) Raj Suram (C)"
click at [493, 533] on textarea at bounding box center [713, 630] width 742 height 262
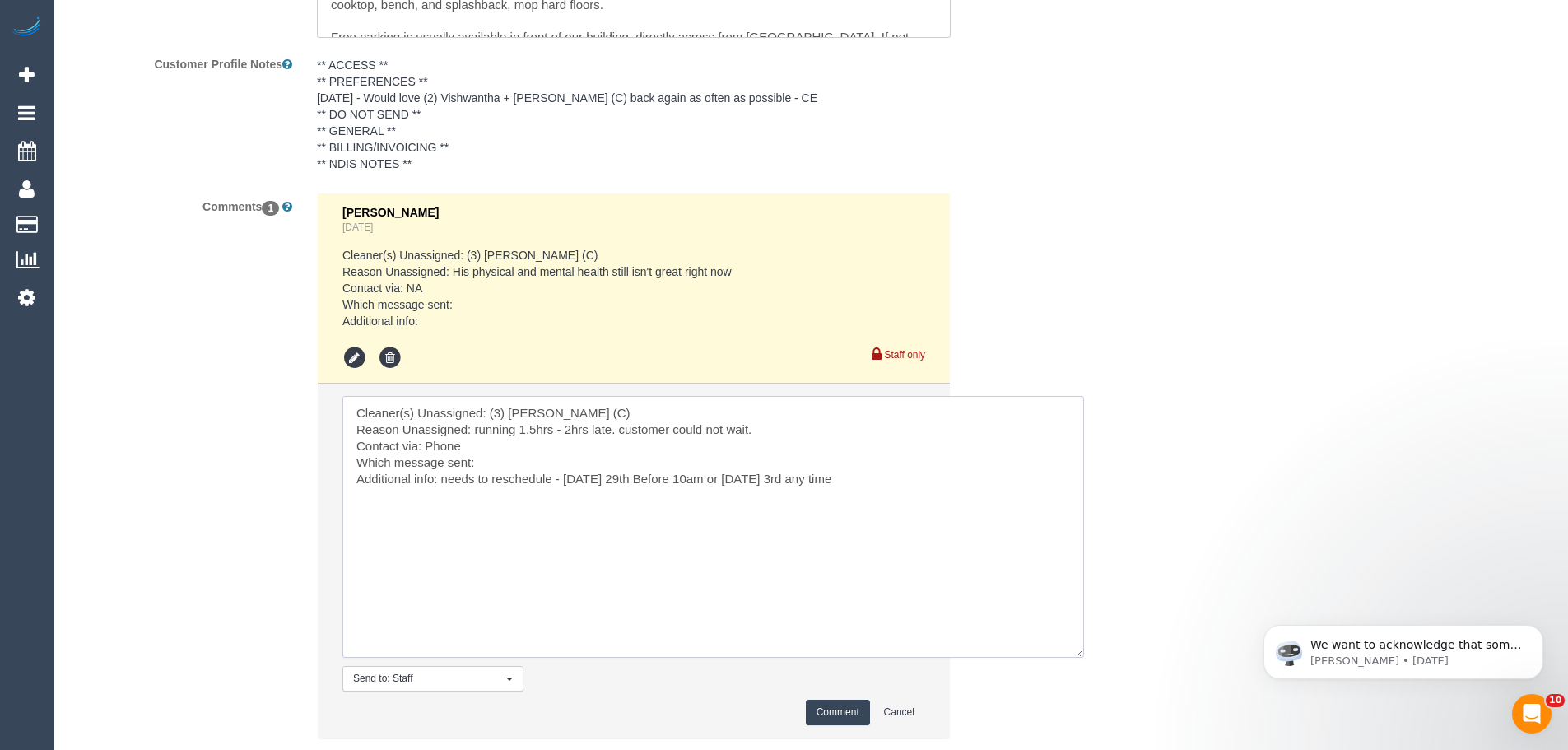
scroll to position [3061, 0]
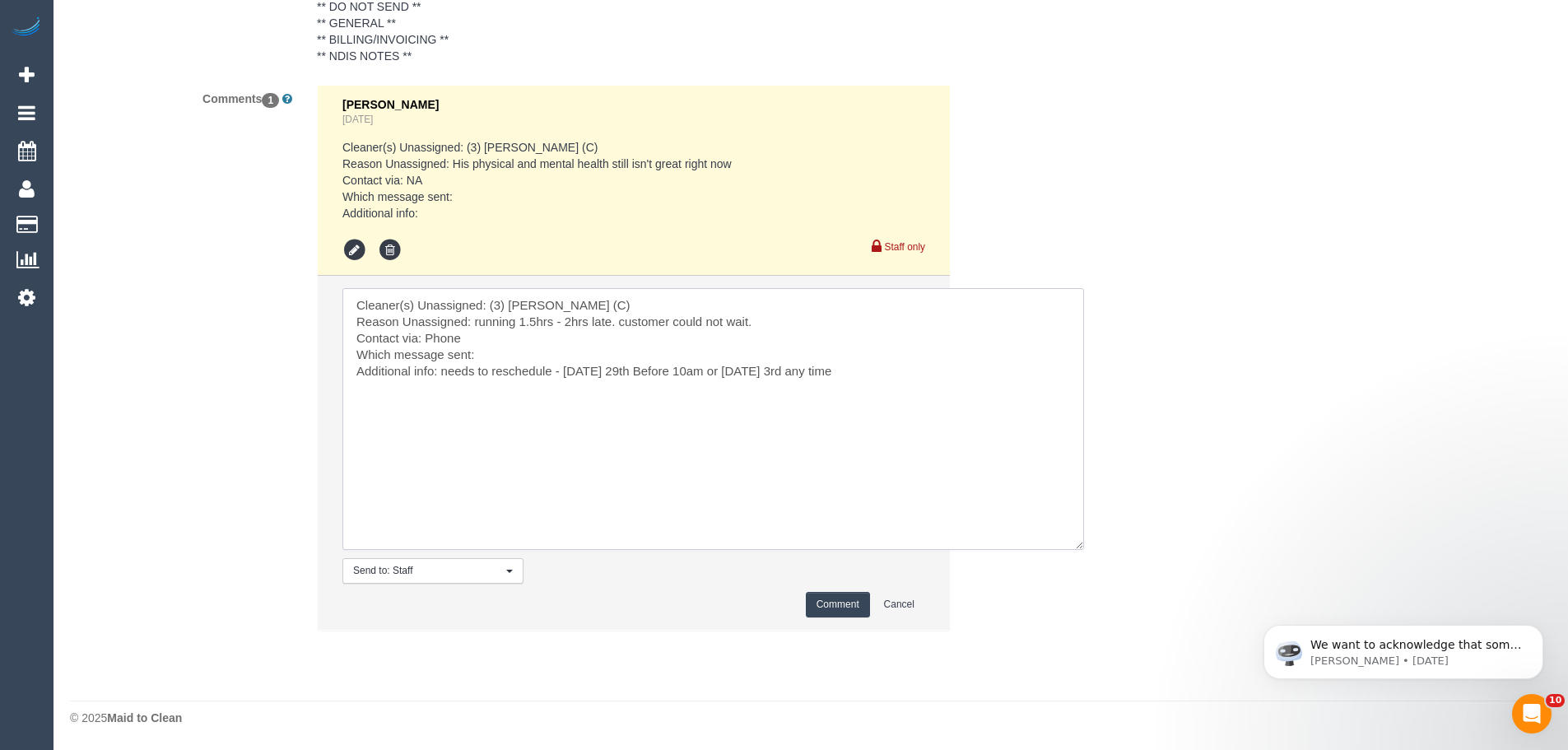
type textarea "Cleaner(s) Unassigned: (3) Raj Suram (C) Reason Unassigned: running 1.5hrs - 2h…"
click at [853, 599] on button "Comment" at bounding box center [838, 605] width 64 height 26
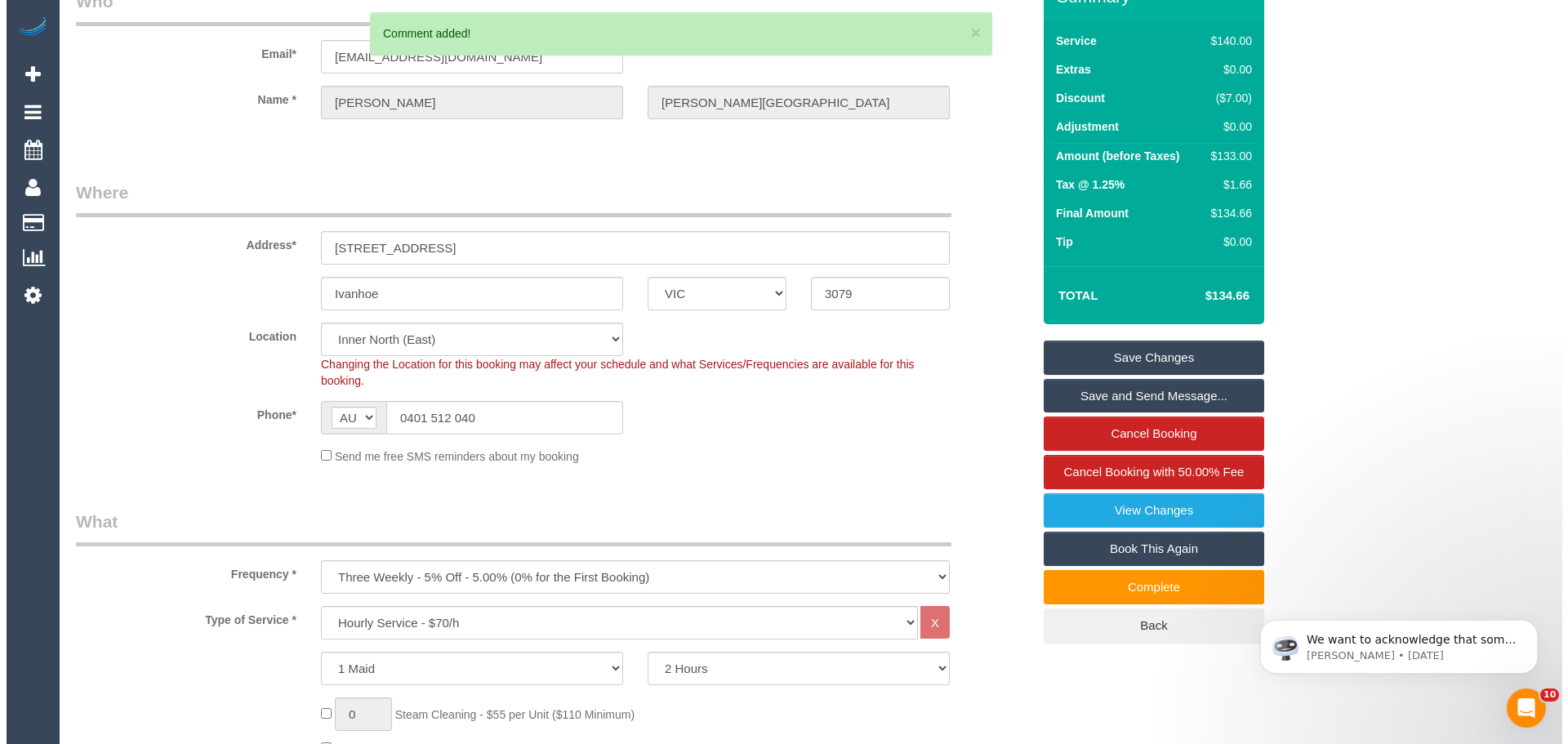
scroll to position [0, 0]
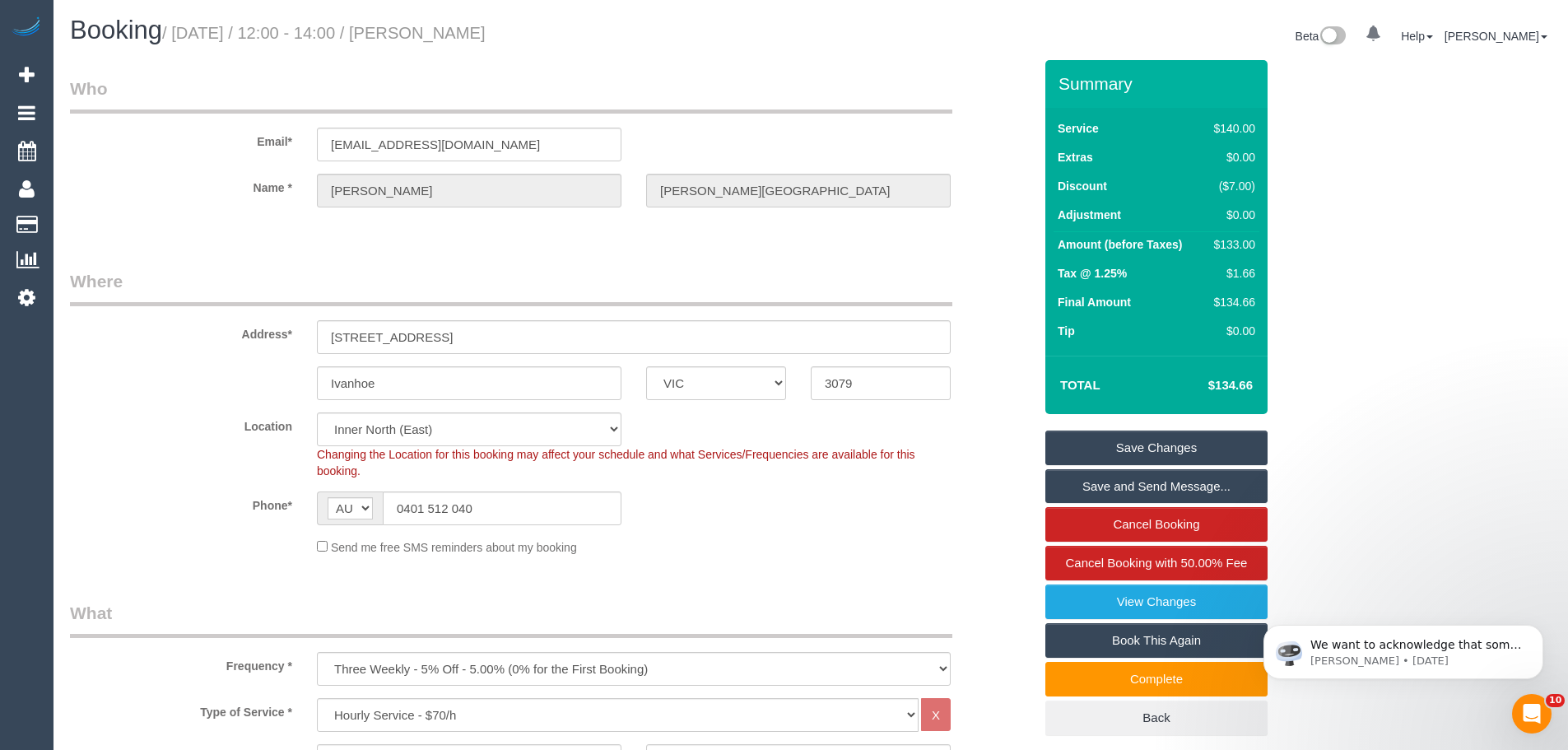
click at [1178, 446] on link "Save Changes" at bounding box center [1157, 447] width 222 height 34
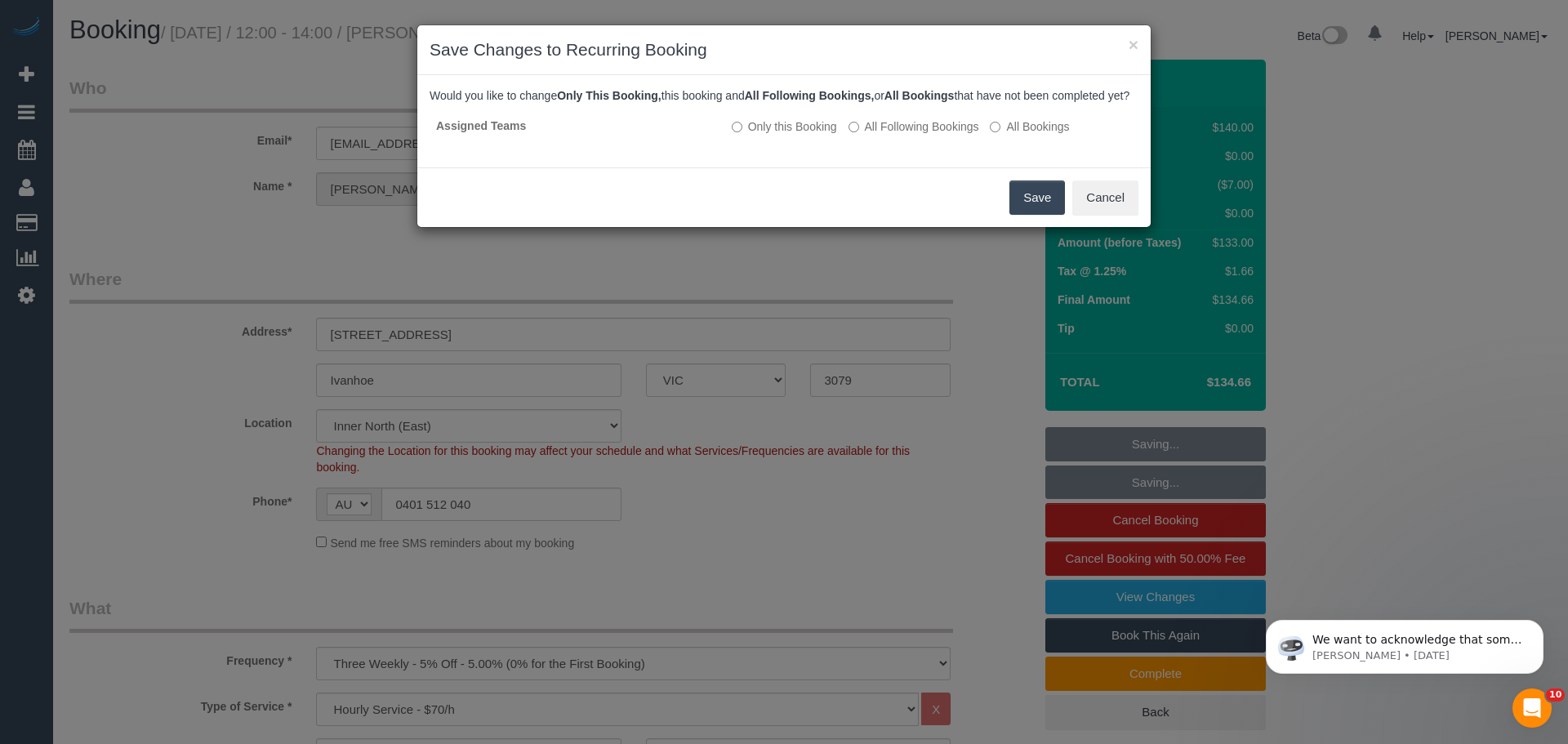
click at [1035, 214] on button "Save" at bounding box center [1037, 197] width 56 height 34
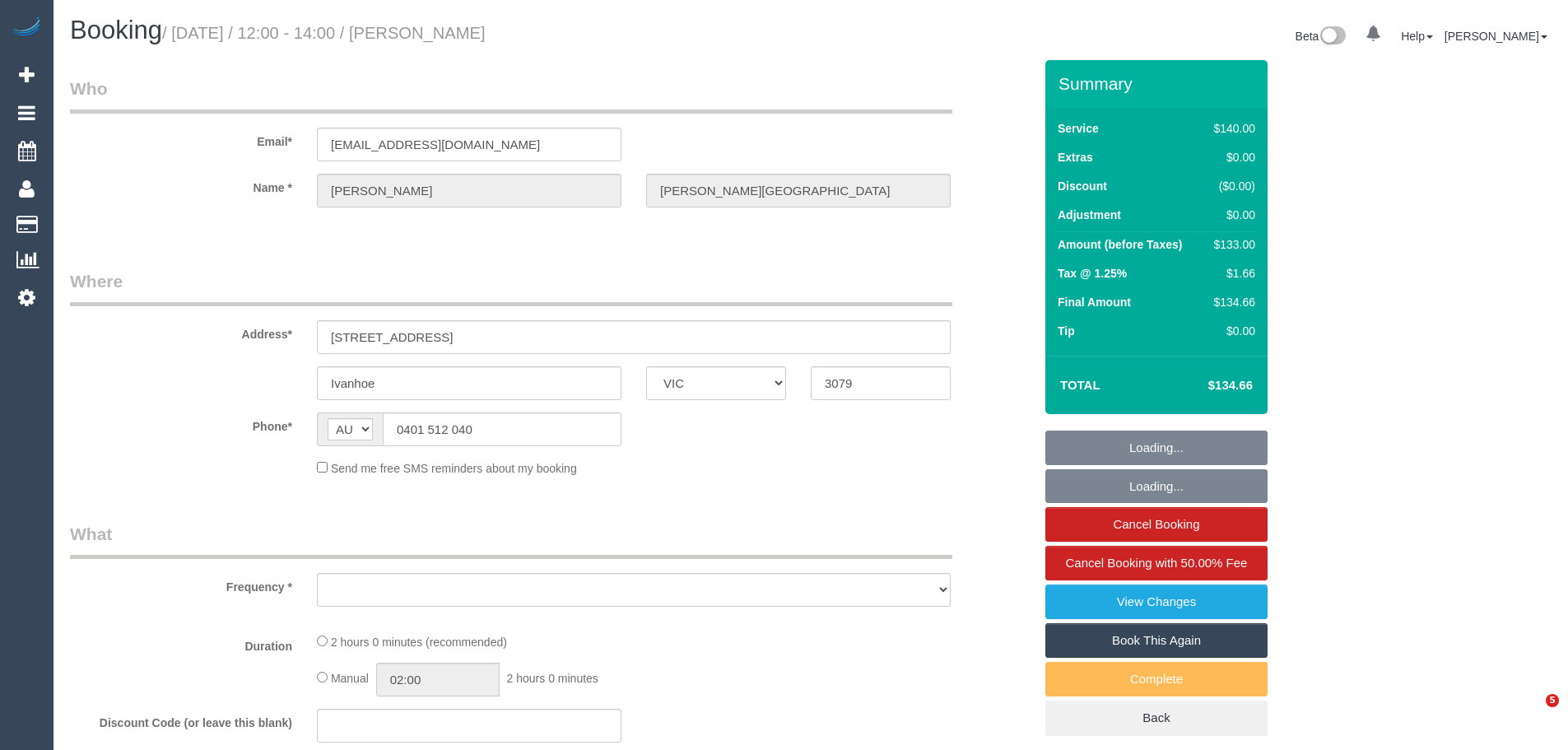
select select "VIC"
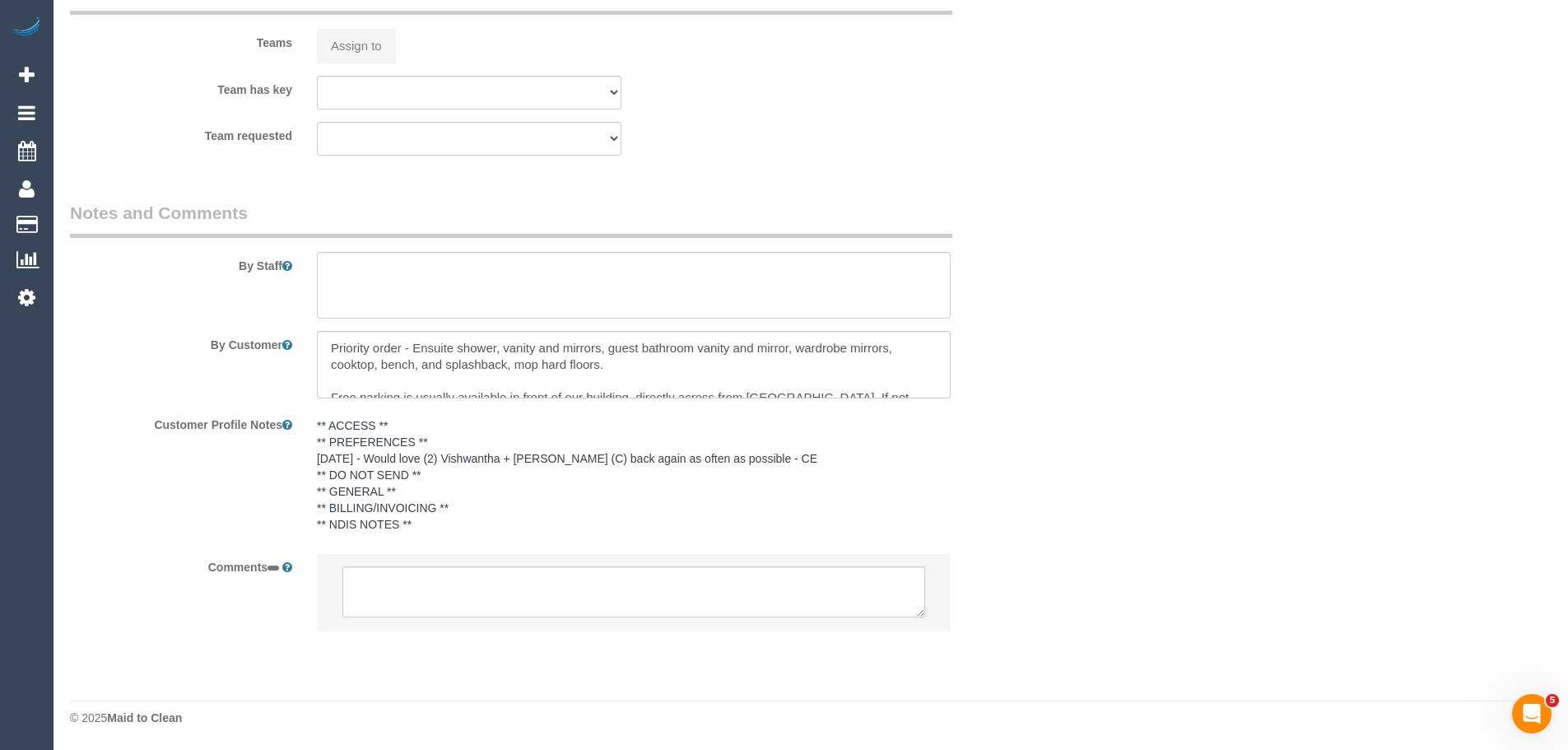
select select "object:729"
select select "string:stripe-pm_1P11zY2GScqysDRVXtdc8akj"
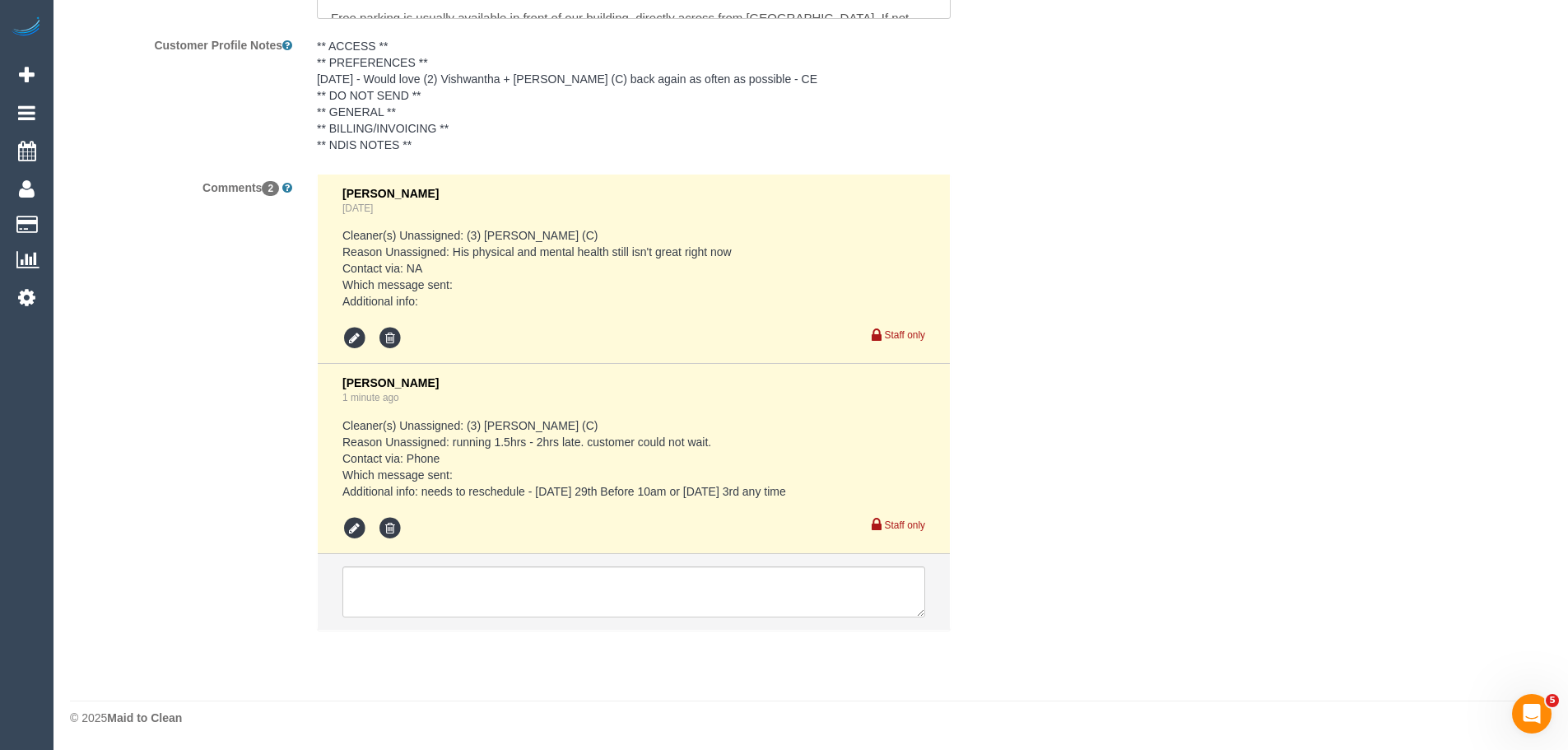
select select "object:882"
select select "number:28"
select select "number:14"
select select "number:19"
select select "number:36"
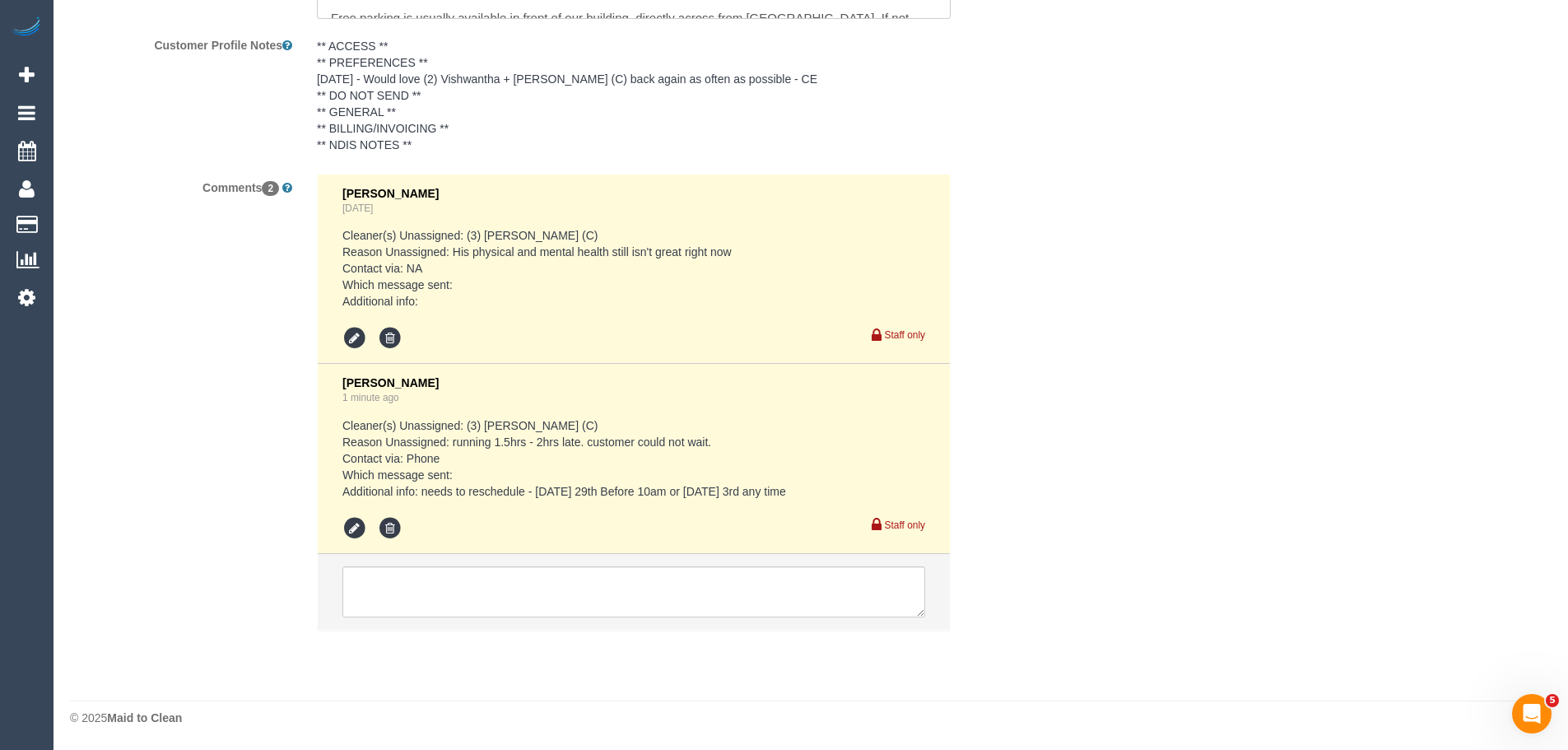
select select "number:34"
select select "number:13"
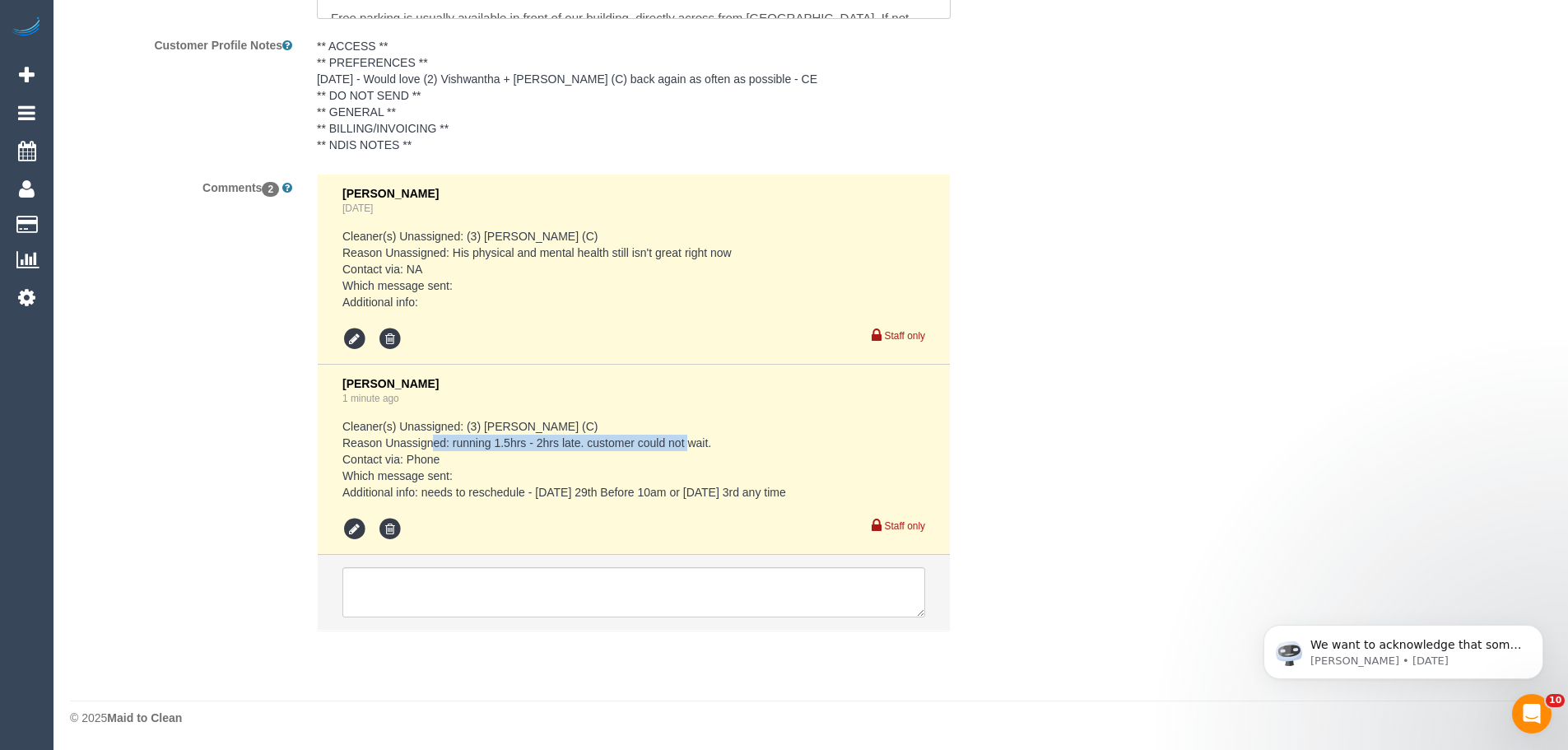
drag, startPoint x: 452, startPoint y: 446, endPoint x: 709, endPoint y: 443, distance: 257.0
click at [709, 443] on pre "Cleaner(s) Unassigned: (3) Raj Suram (C) Reason Unassigned: running 1.5hrs - 2h…" at bounding box center [634, 459] width 583 height 82
copy pre "running 1.5hrs - 2hrs late. customer could not wait"
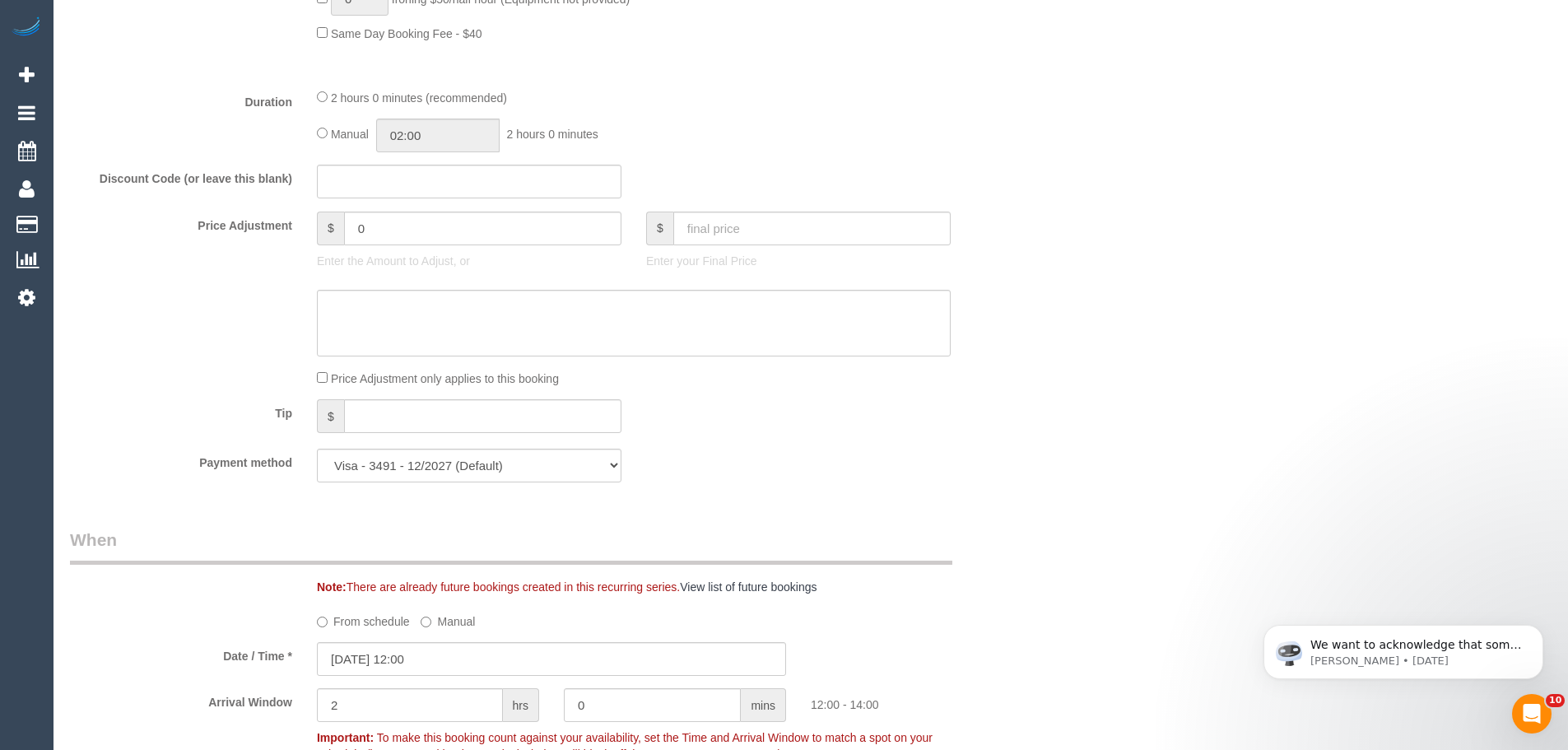
scroll to position [659, 0]
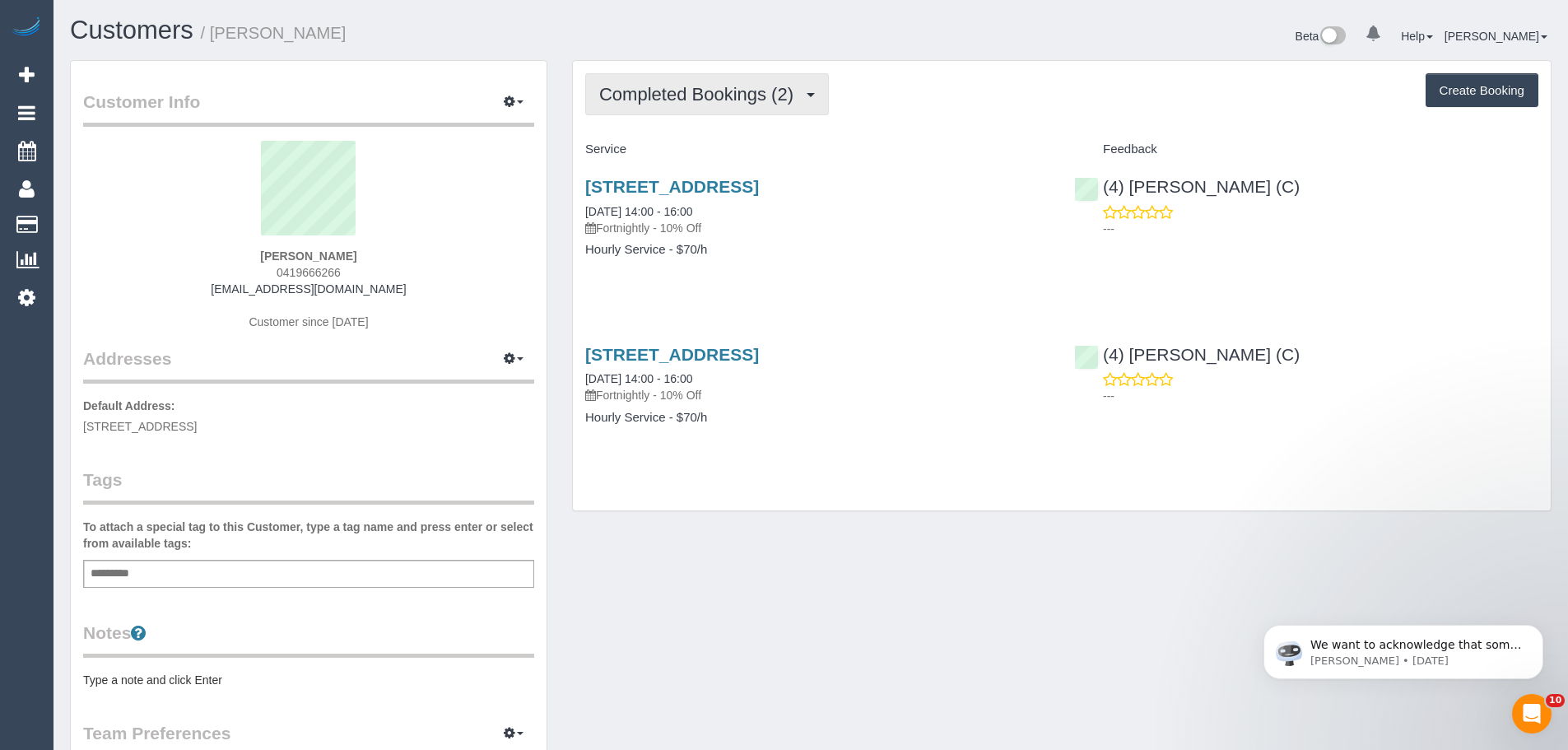
click at [686, 89] on span "Completed Bookings (2)" at bounding box center [701, 94] width 202 height 21
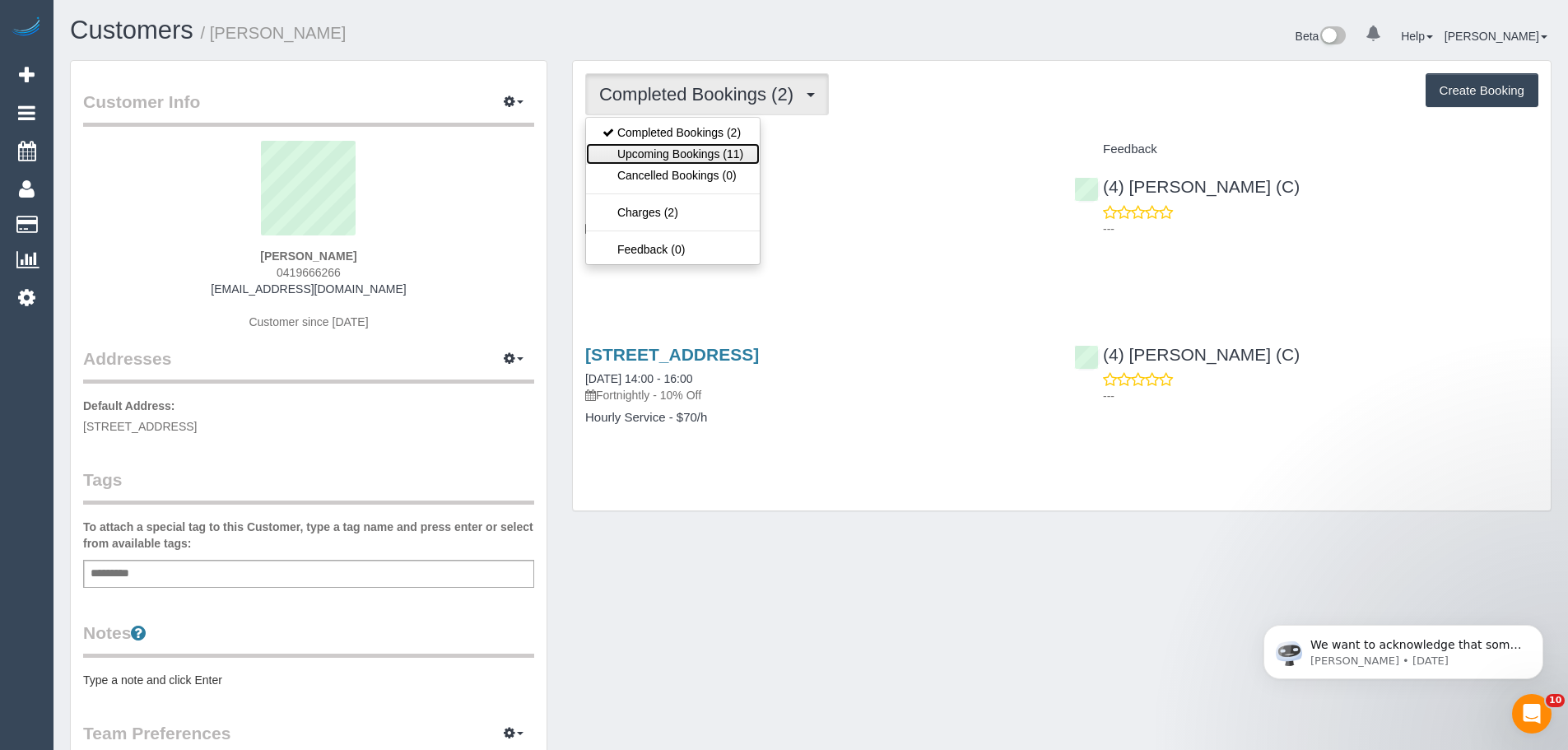
click at [697, 151] on link "Upcoming Bookings (11)" at bounding box center [673, 154] width 174 height 22
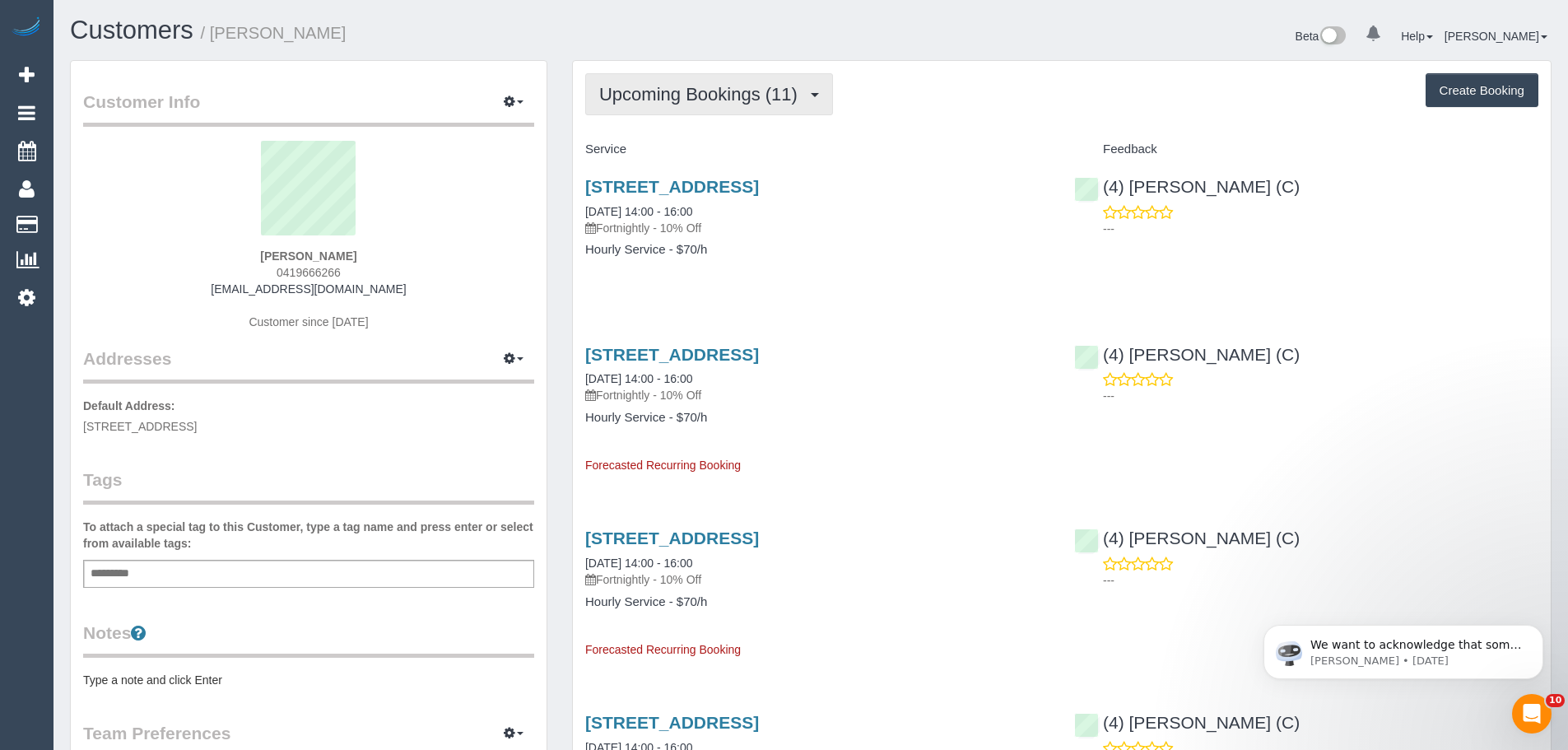
click at [686, 104] on span "Upcoming Bookings (11)" at bounding box center [702, 94] width 207 height 21
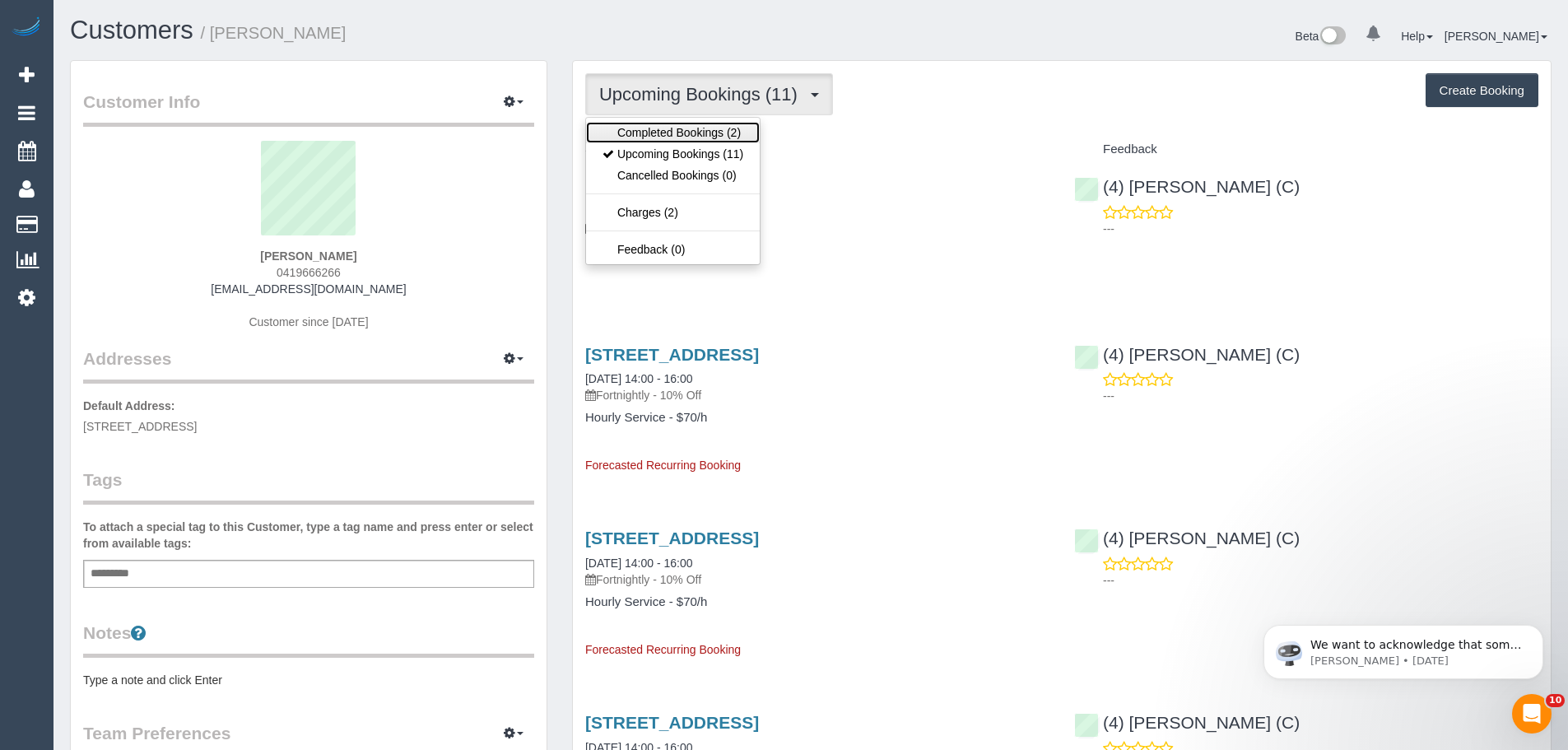
click at [677, 137] on link "Completed Bookings (2)" at bounding box center [673, 133] width 174 height 22
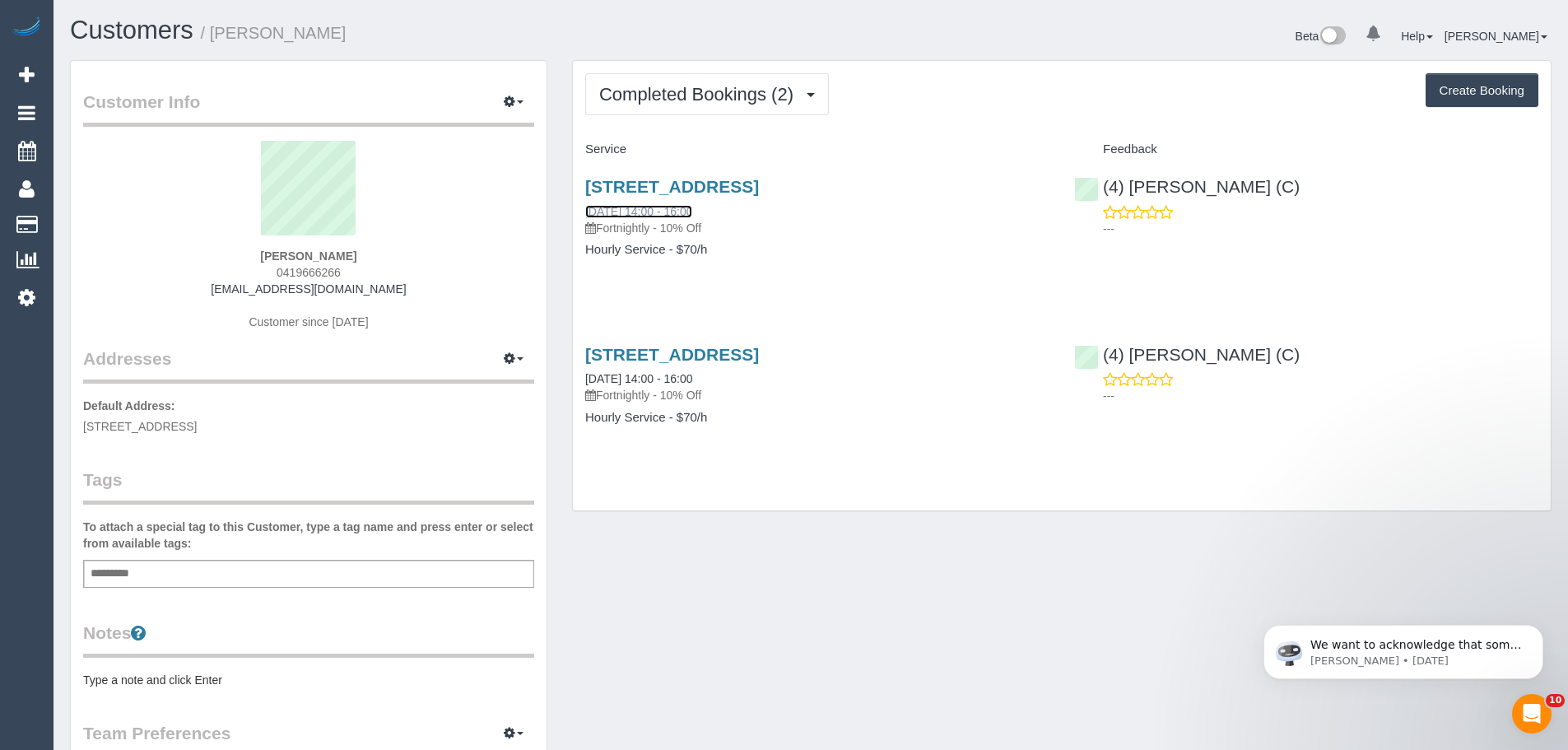
click at [653, 210] on link "[DATE] 14:00 - 16:00" at bounding box center [639, 212] width 107 height 13
drag, startPoint x: 389, startPoint y: 254, endPoint x: 202, endPoint y: 248, distance: 187.1
click at [202, 248] on div "Damien Burgess 0419666266 damos66@gmail.com Customer since 2025" at bounding box center [309, 243] width 452 height 206
copy strong "[PERSON_NAME]"
drag, startPoint x: 1291, startPoint y: 186, endPoint x: 1101, endPoint y: 180, distance: 190.1
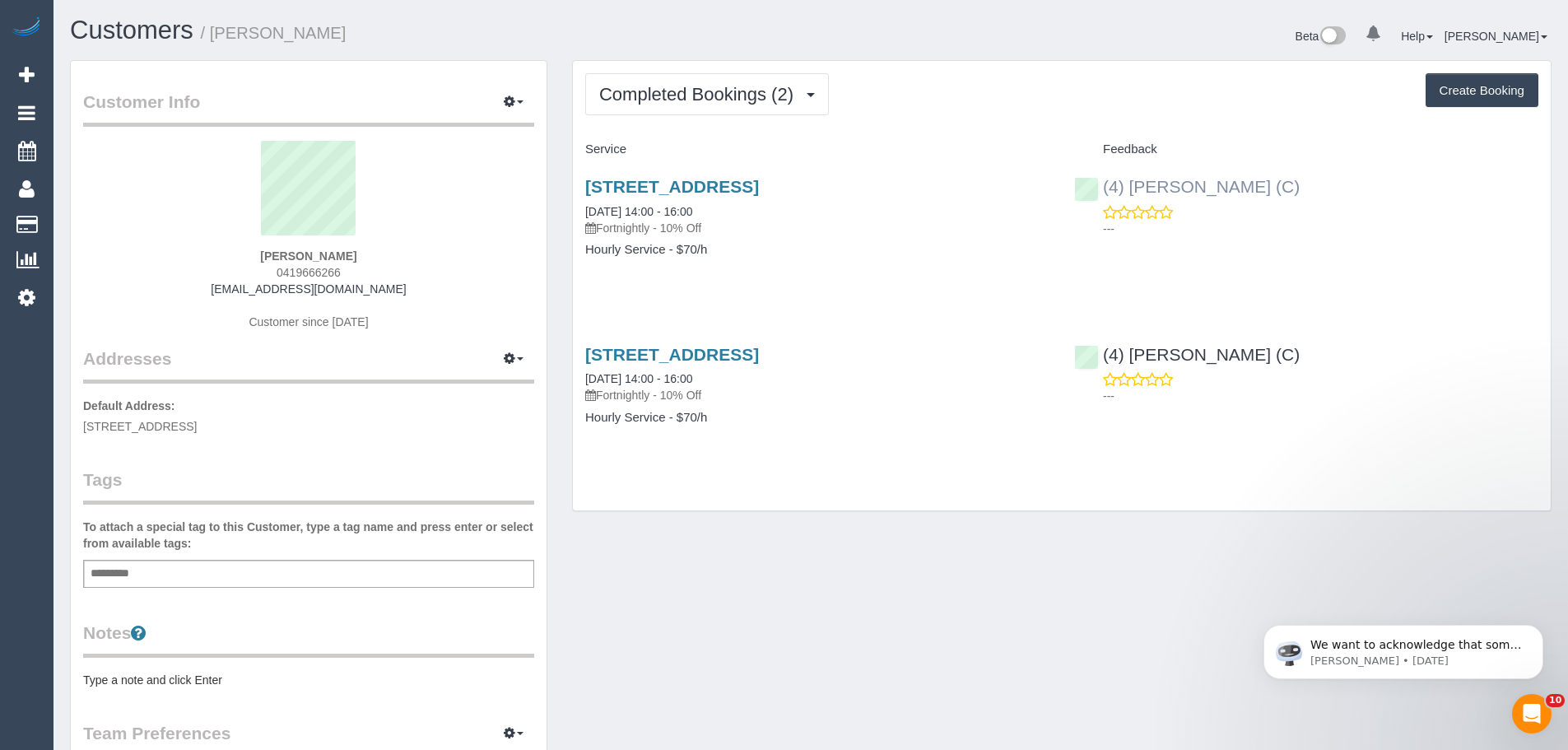
click at [1101, 180] on div "(4) Imanuil Afiuo (C) ---" at bounding box center [1306, 203] width 489 height 80
copy link "(4) [PERSON_NAME] (C)"
drag, startPoint x: 373, startPoint y: 259, endPoint x: 233, endPoint y: 244, distance: 140.8
click at [233, 244] on div "Damien Burgess 0419666266 damos66@gmail.com Customer since 2025" at bounding box center [309, 243] width 452 height 206
copy div "[PERSON_NAME]"
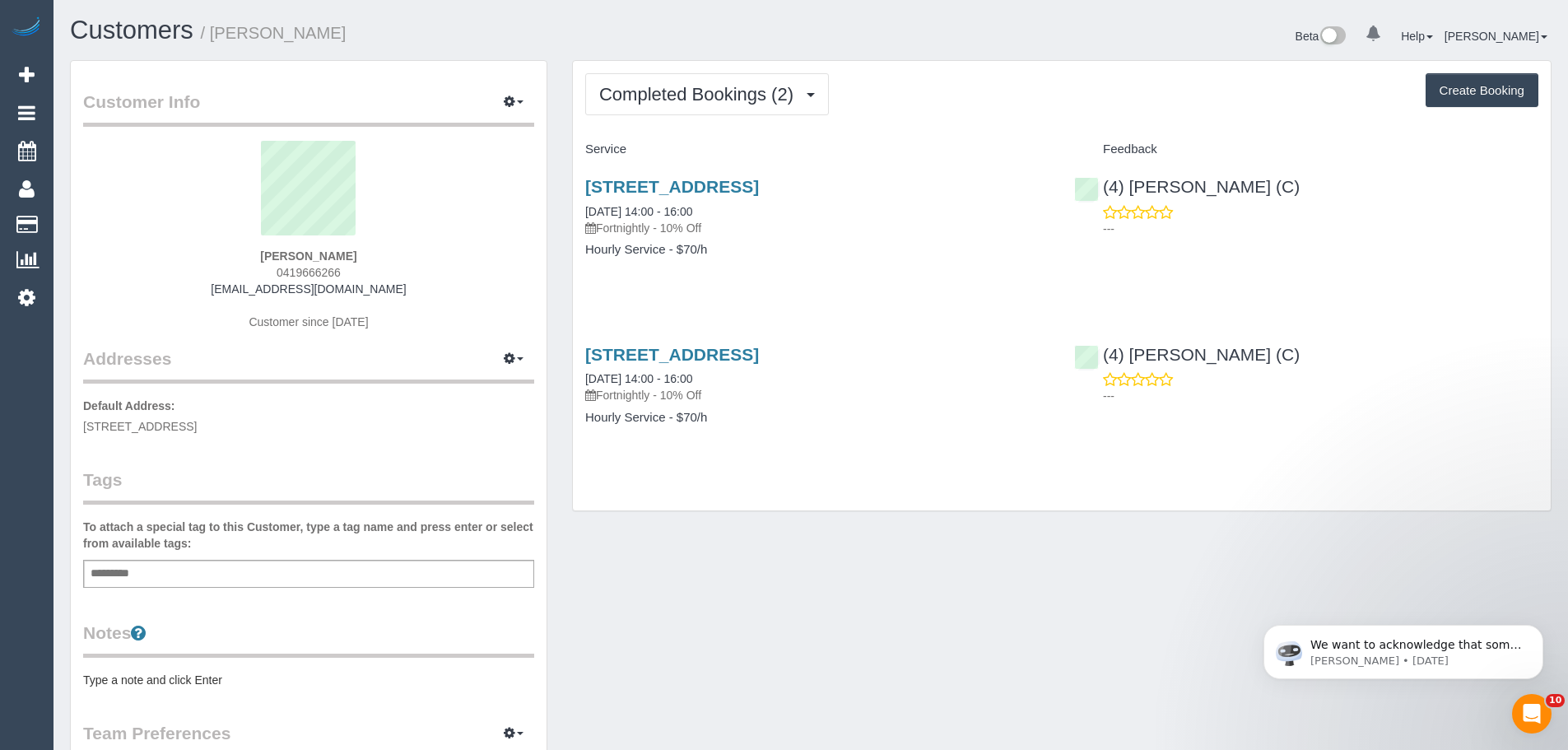
drag, startPoint x: 293, startPoint y: 426, endPoint x: 61, endPoint y: 427, distance: 232.0
click at [61, 427] on div "Customer Info Edit Contact Info Send Message Email Preferences Special Sales Ta…" at bounding box center [309, 604] width 503 height 1087
copy span "[STREET_ADDRESS]"
drag, startPoint x: 626, startPoint y: 217, endPoint x: 582, endPoint y: 214, distance: 44.1
click at [582, 214] on div "85 York Street, Prahran, VIC 3181 24/09/2025 14:00 - 16:00 Fortnightly - 10% Of…" at bounding box center [817, 227] width 489 height 127
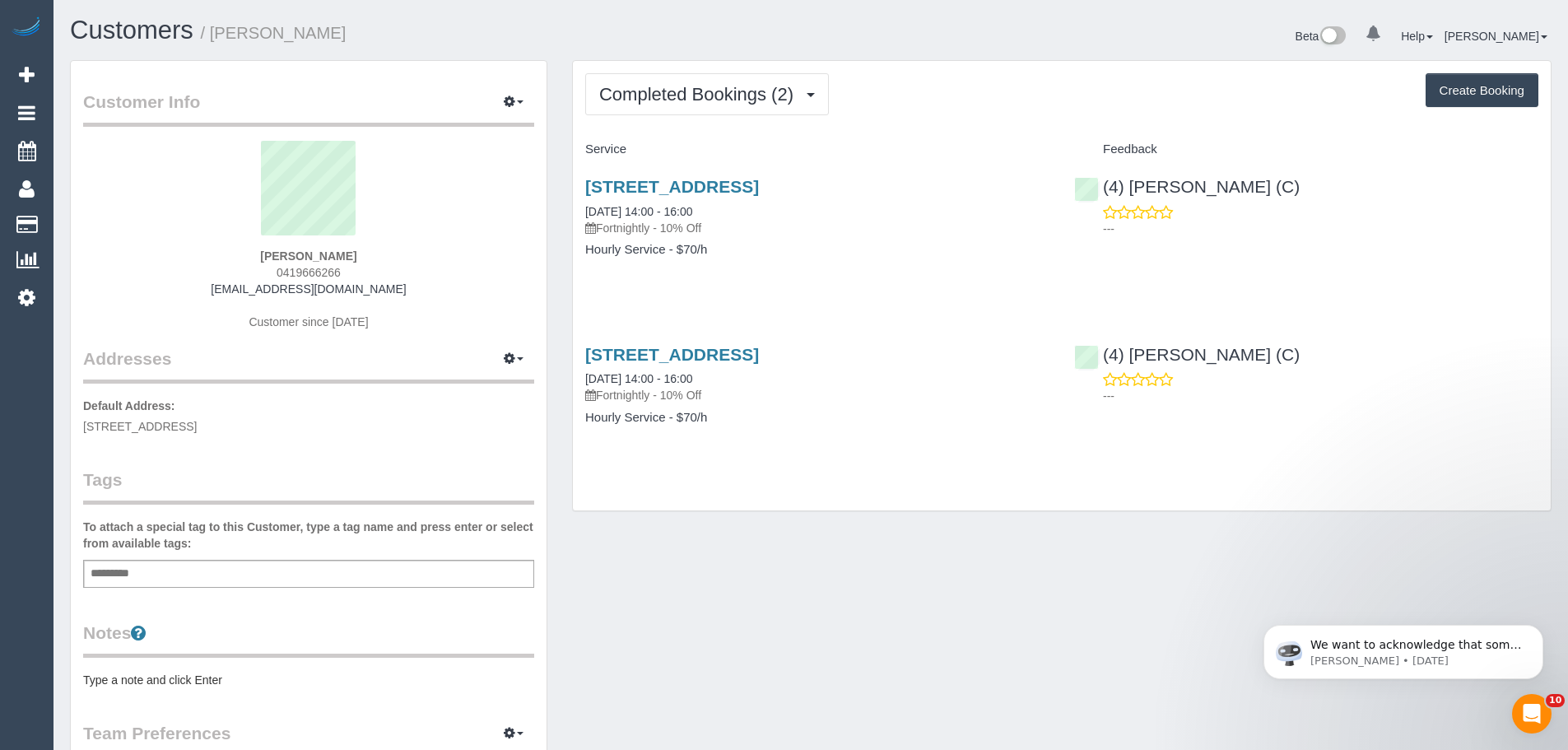
copy link "[DATE] 14:00 - 16:00"
drag, startPoint x: 381, startPoint y: 252, endPoint x: 247, endPoint y: 258, distance: 134.1
click at [247, 258] on div "Damien Burgess 0419666266 damos66@gmail.com Customer since 2025" at bounding box center [309, 243] width 452 height 206
copy strong "[PERSON_NAME]"
drag, startPoint x: 737, startPoint y: 204, endPoint x: 557, endPoint y: 200, distance: 180.0
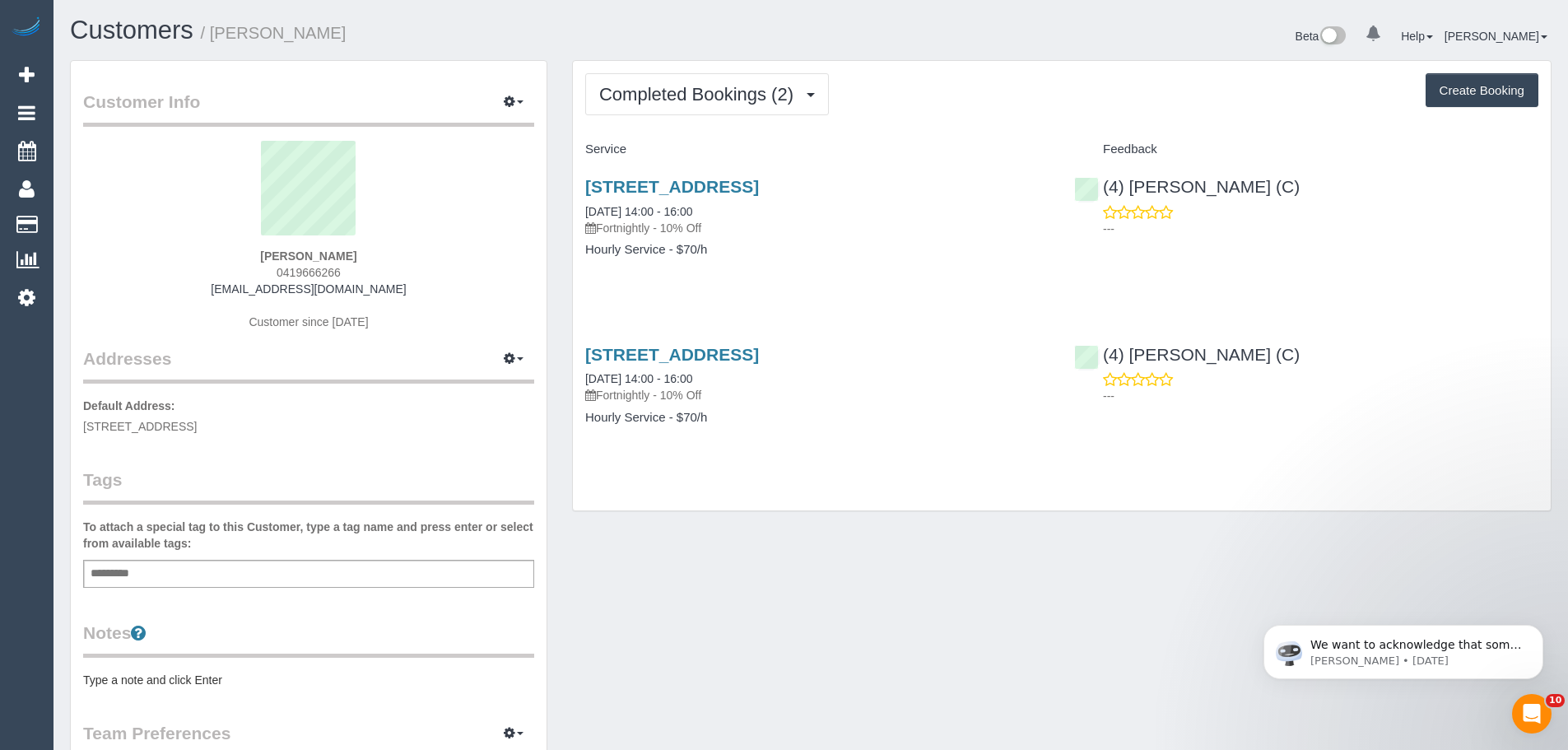
click at [557, 200] on div "Customer Info Edit Contact Info Send Message Email Preferences Special Sales Ta…" at bounding box center [811, 604] width 1507 height 1087
click at [579, 212] on div "85 York Street, Prahran, VIC 3181 24/09/2025 14:00 - 16:00 Fortnightly - 10% Of…" at bounding box center [817, 227] width 489 height 127
drag, startPoint x: 576, startPoint y: 211, endPoint x: 702, endPoint y: 212, distance: 126.0
click at [702, 212] on div "85 York Street, Prahran, VIC 3181 24/09/2025 14:00 - 16:00 Fortnightly - 10% Of…" at bounding box center [817, 227] width 489 height 127
click at [728, 212] on div "85 York Street, Prahran, VIC 3181 24/09/2025 14:00 - 16:00 Fortnightly - 10% Off" at bounding box center [817, 207] width 464 height 59
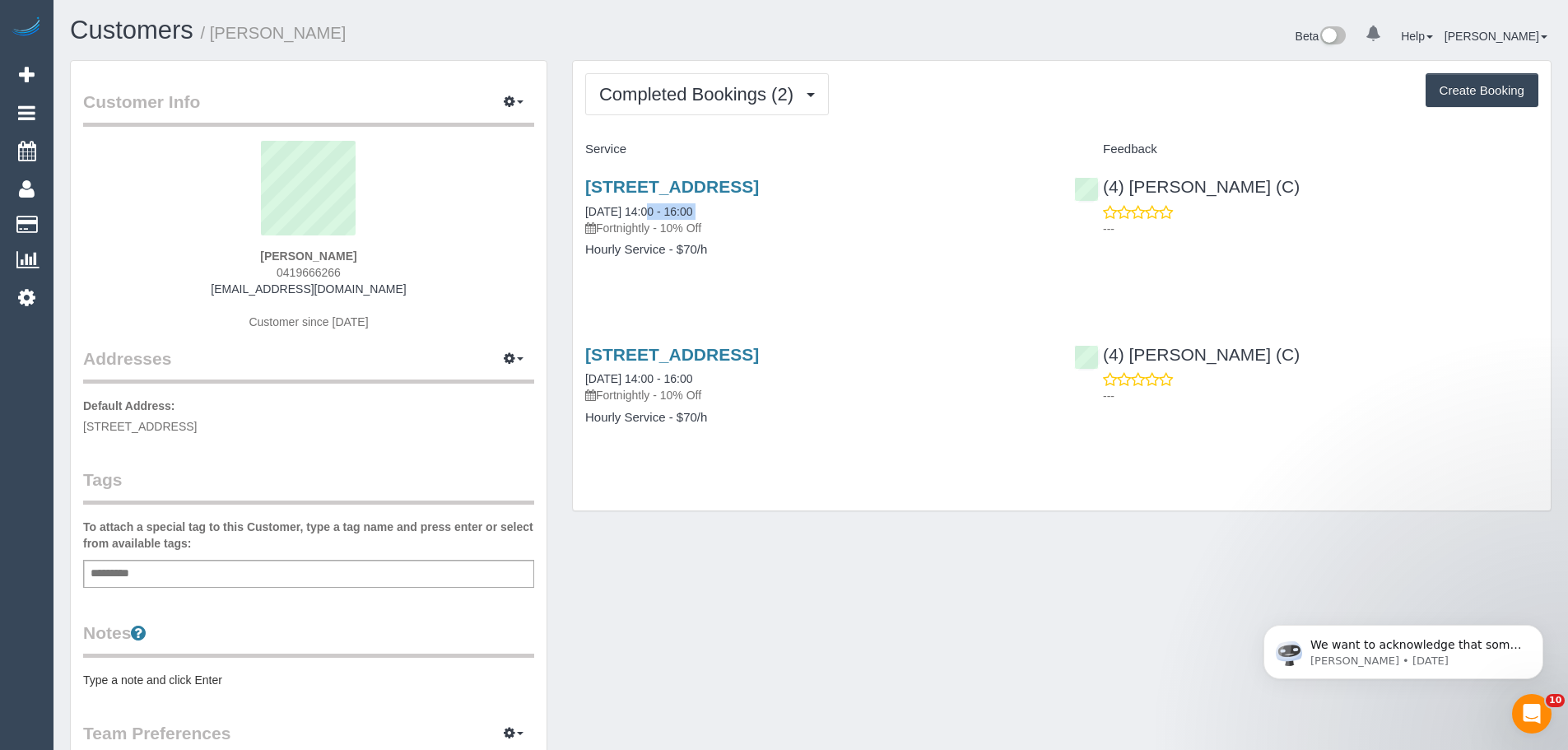
drag, startPoint x: 728, startPoint y: 212, endPoint x: 581, endPoint y: 212, distance: 147.0
click at [581, 212] on div "85 York Street, Prahran, VIC 3181 24/09/2025 14:00 - 16:00 Fortnightly - 10% Of…" at bounding box center [817, 227] width 489 height 127
copy div "[DATE] 14:00 - 16:00"
drag, startPoint x: 384, startPoint y: 246, endPoint x: 197, endPoint y: 252, distance: 187.1
click at [197, 252] on div "Damien Burgess 0419666266 damos66@gmail.com Customer since 2025" at bounding box center [309, 243] width 452 height 206
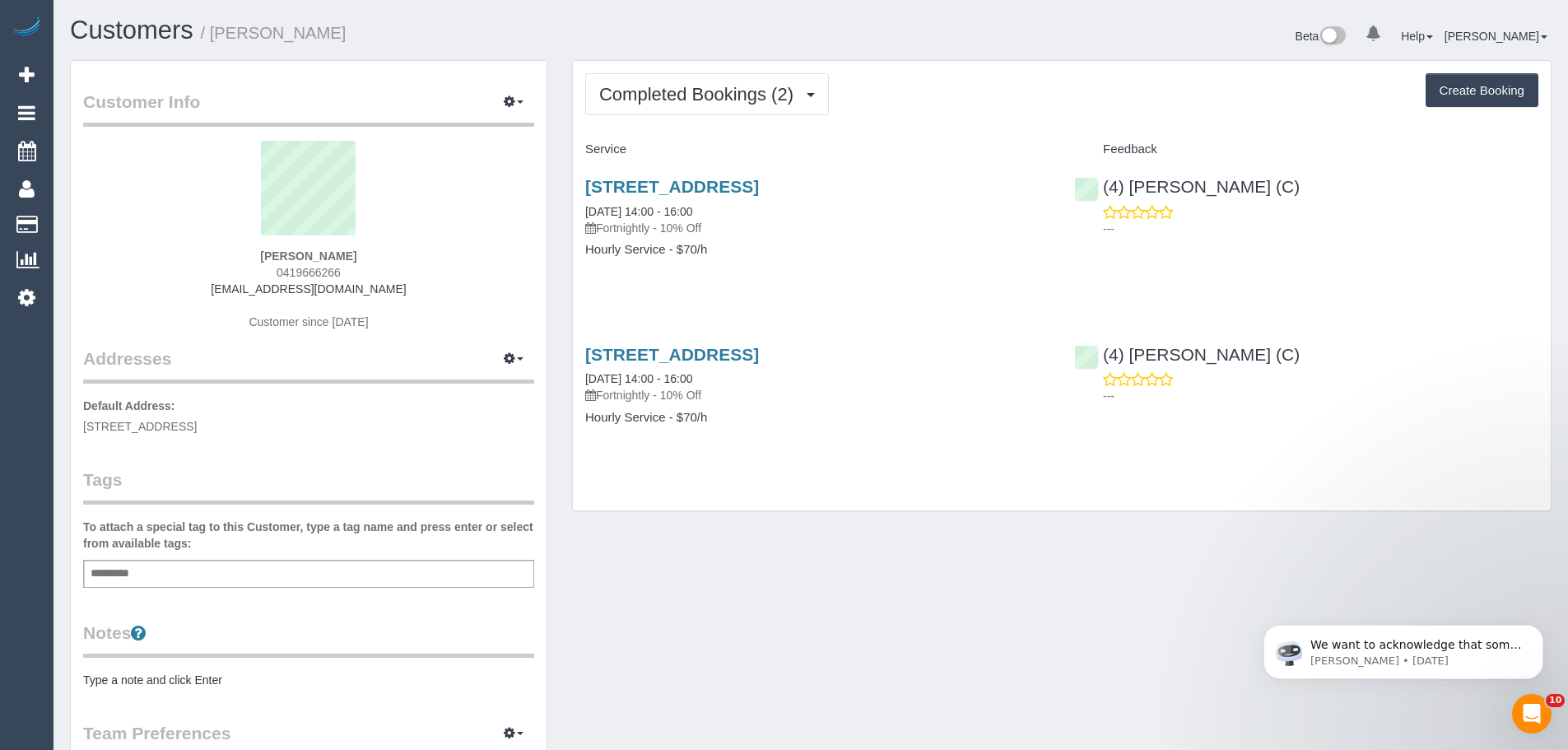
drag, startPoint x: 396, startPoint y: 253, endPoint x: 208, endPoint y: 259, distance: 188.1
click at [208, 259] on div "Damien Burgess 0419666266 damos66@gmail.com Customer since 2025" at bounding box center [309, 243] width 452 height 206
copy strong "[PERSON_NAME]"
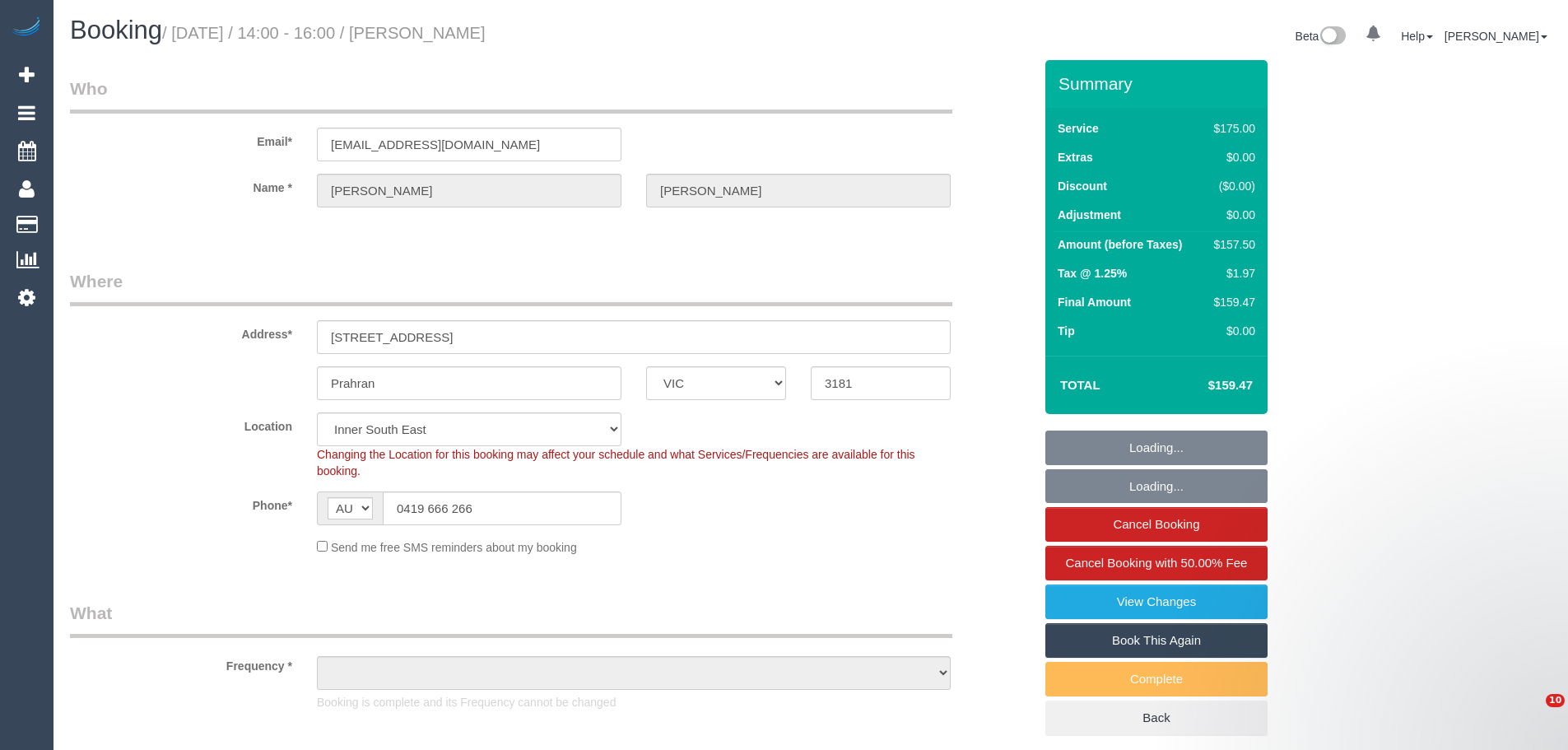
select select "VIC"
select select "spot1"
select select "number:29"
select select "number:14"
select select "number:19"
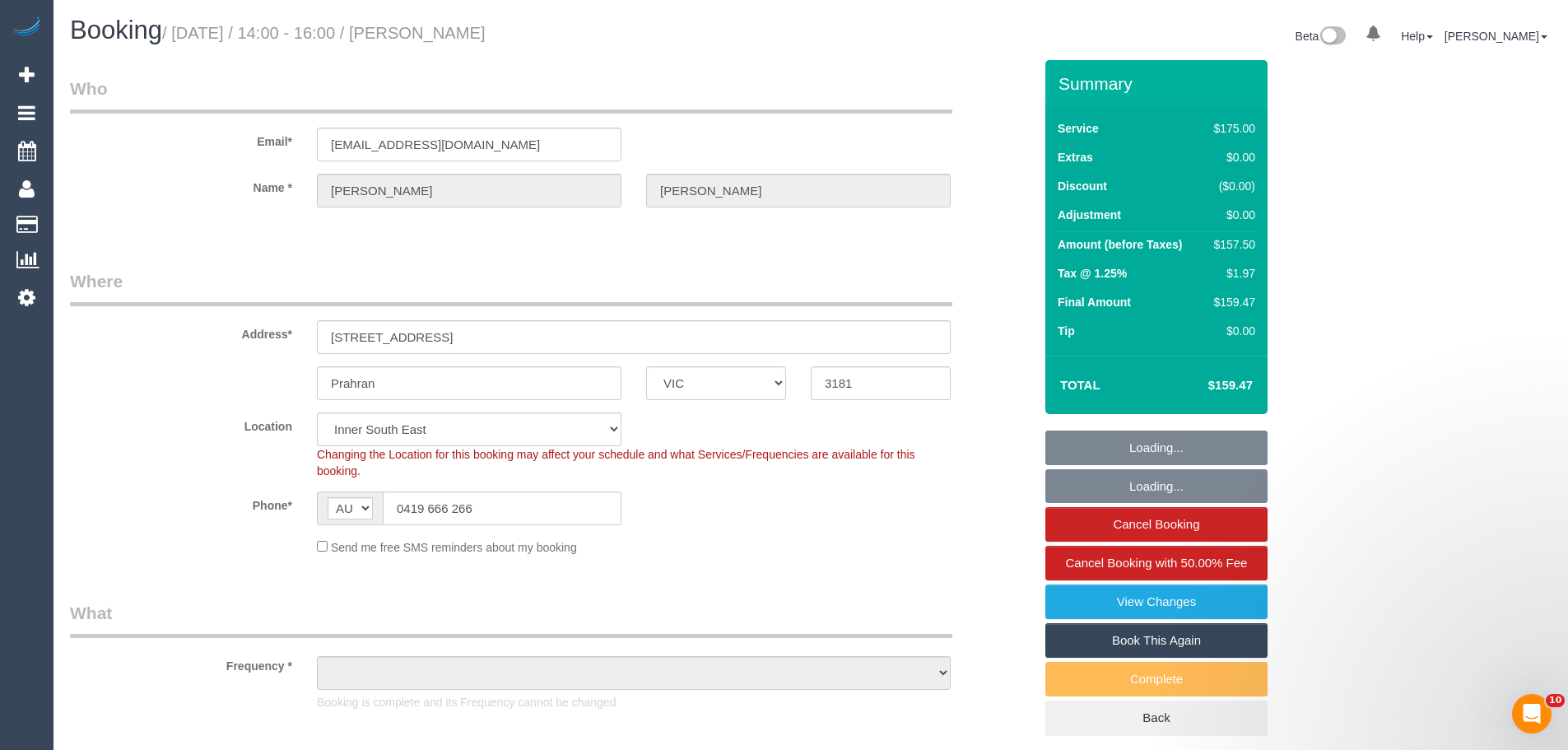
select select "number:22"
select select "number:35"
select select "number:13"
select select "object:692"
select select "150"
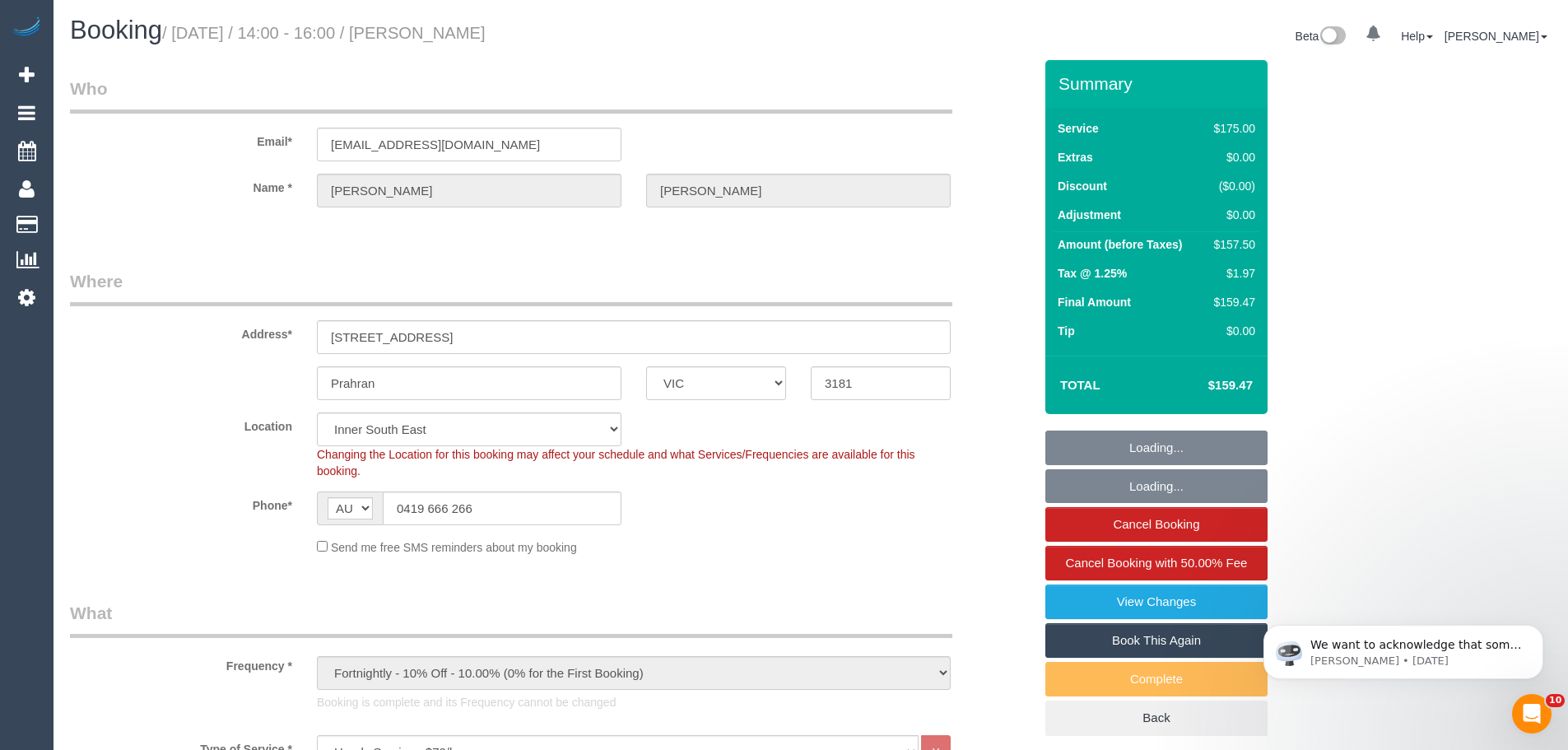
select select "string:stripe-pm_1RzxHd2GScqysDRVIXLl5oHx"
select select "object:1467"
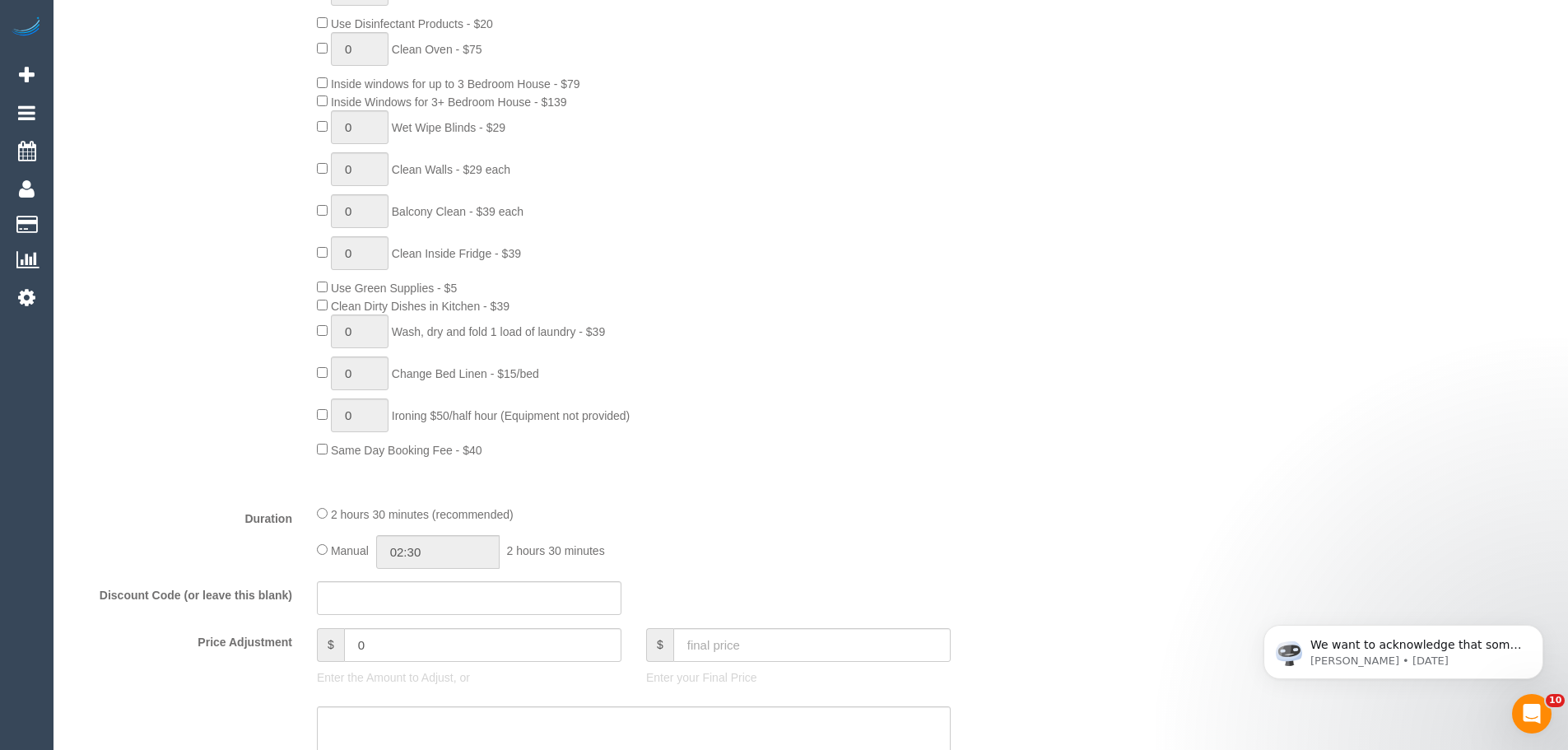
scroll to position [494, 0]
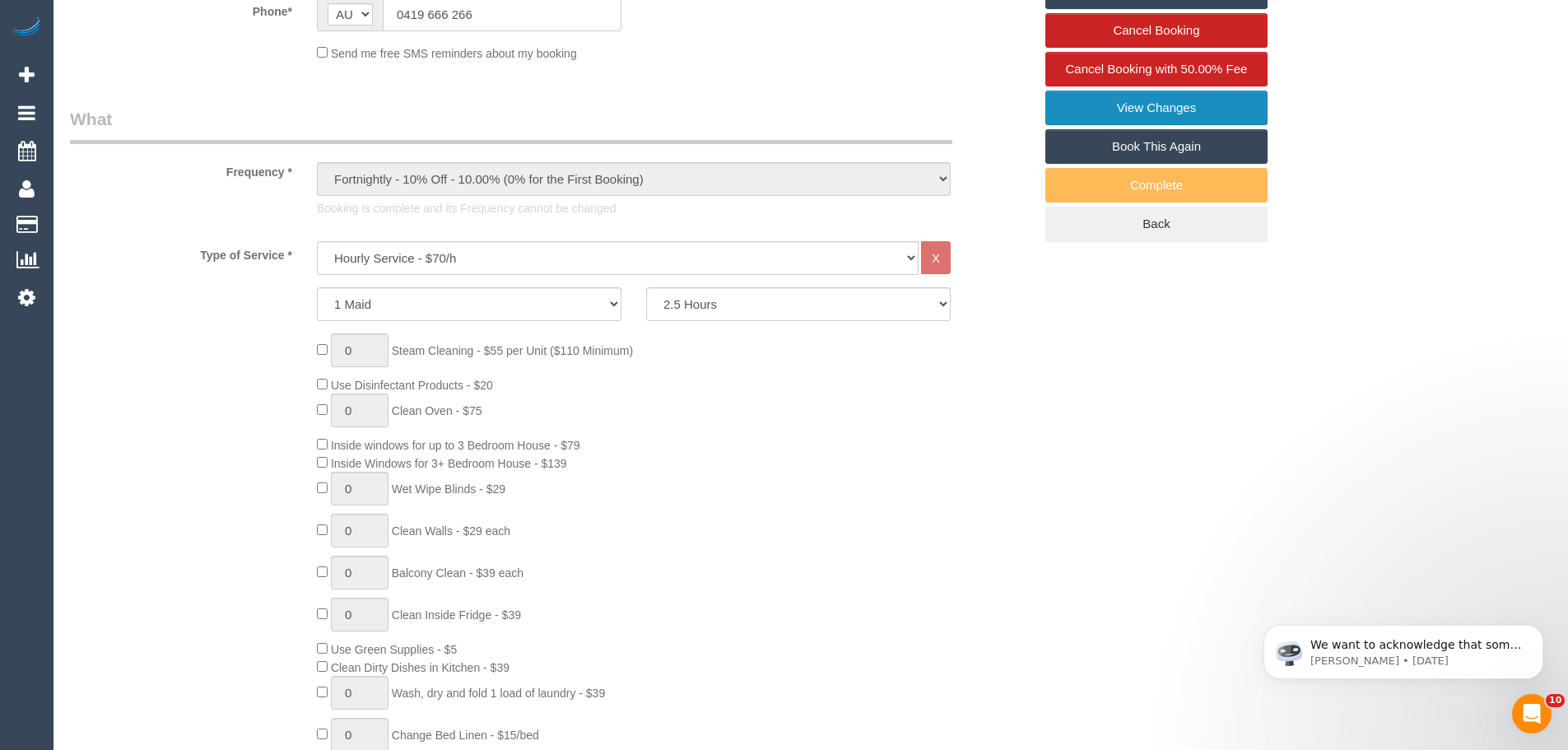
click at [1162, 113] on link "View Changes" at bounding box center [1157, 107] width 222 height 34
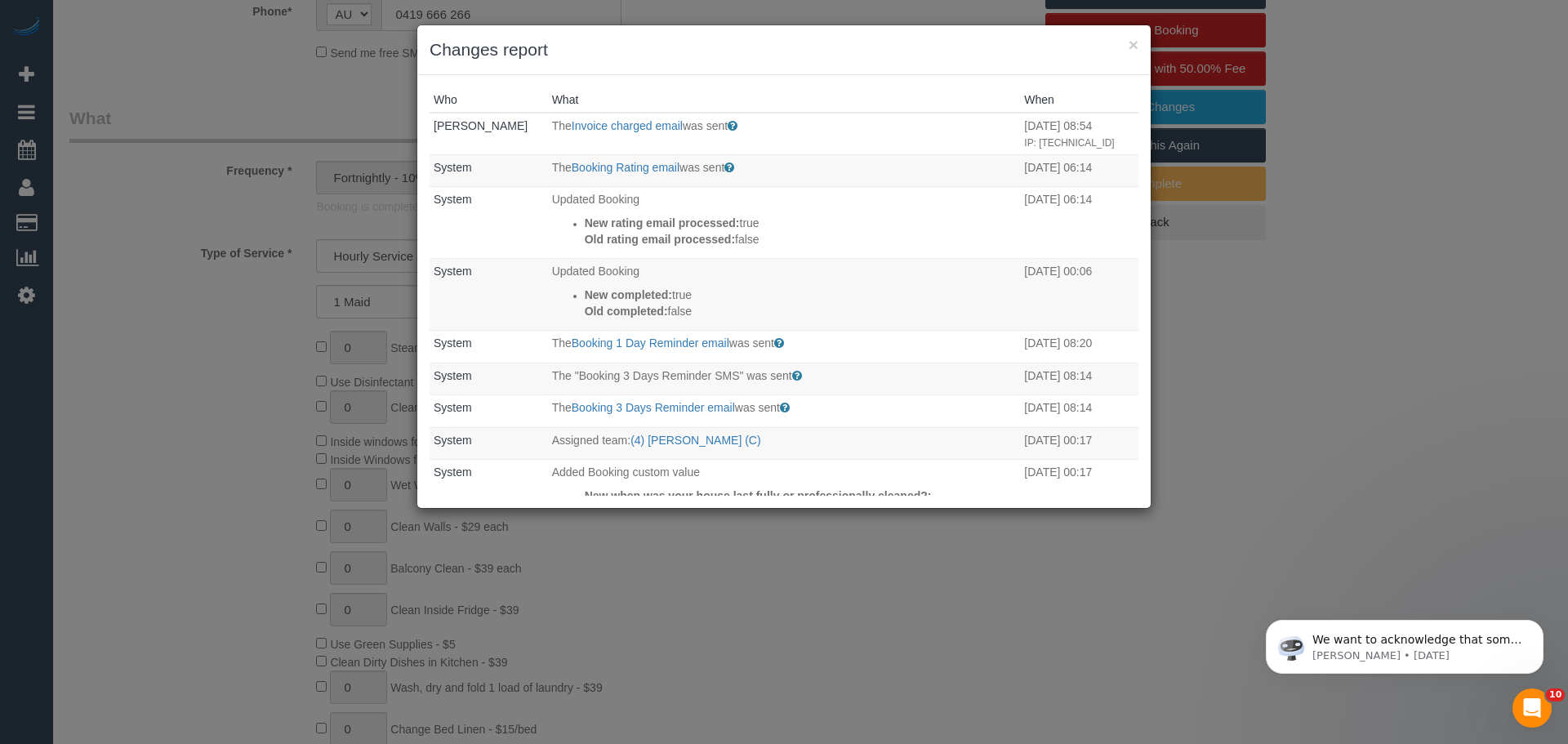
click at [1127, 40] on h3 "Changes report" at bounding box center [784, 50] width 709 height 25
click at [1132, 42] on button "×" at bounding box center [1134, 44] width 10 height 17
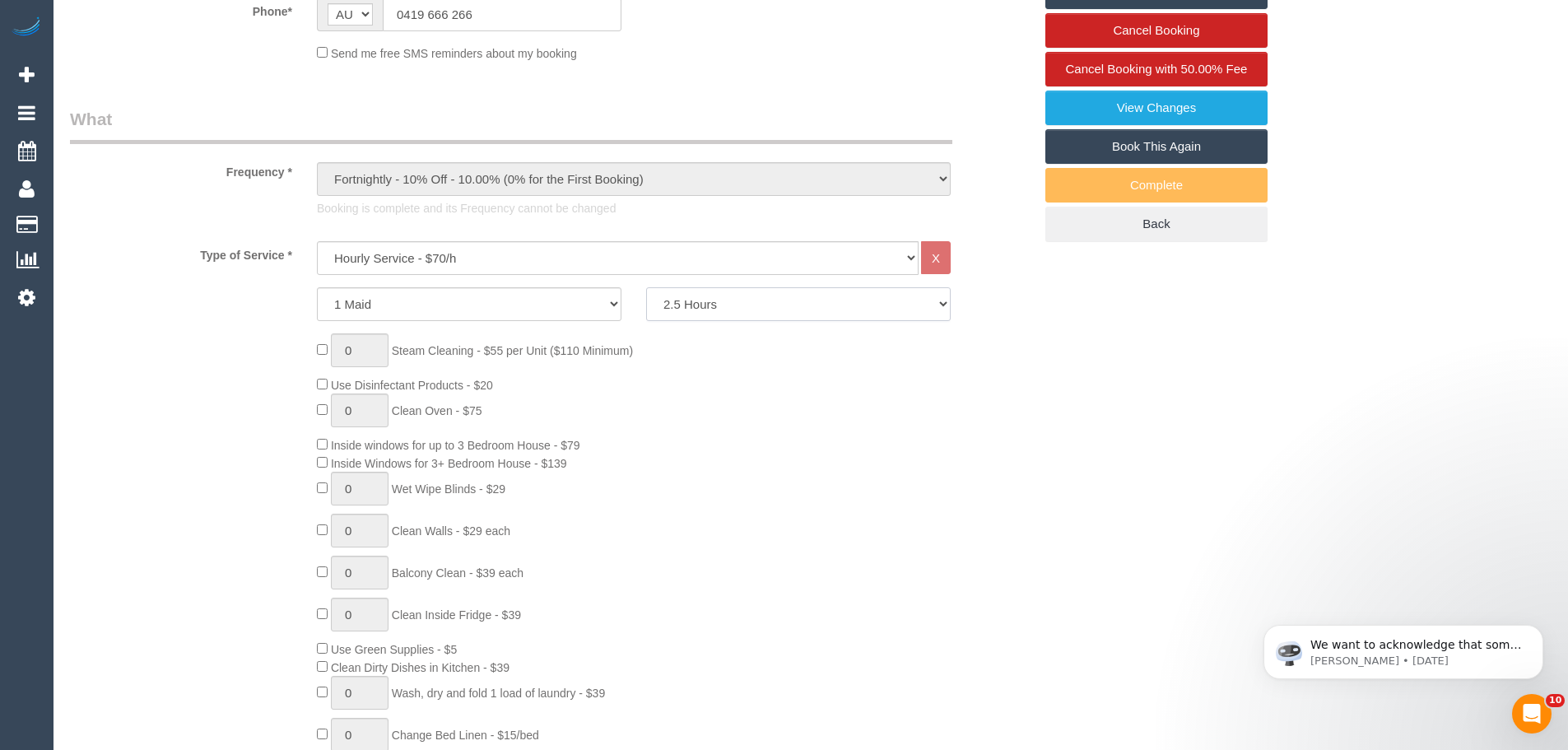
click at [686, 294] on select "2 Hours 2.5 Hours 3 Hours 3.5 Hours 4 Hours 4.5 Hours 5 Hours 5.5 Hours 6 Hours…" at bounding box center [799, 304] width 304 height 33
select select "120"
click at [646, 288] on select "2 Hours 2.5 Hours 3 Hours 3.5 Hours 4 Hours 4.5 Hours 5 Hours 5.5 Hours 6 Hours…" at bounding box center [799, 304] width 304 height 33
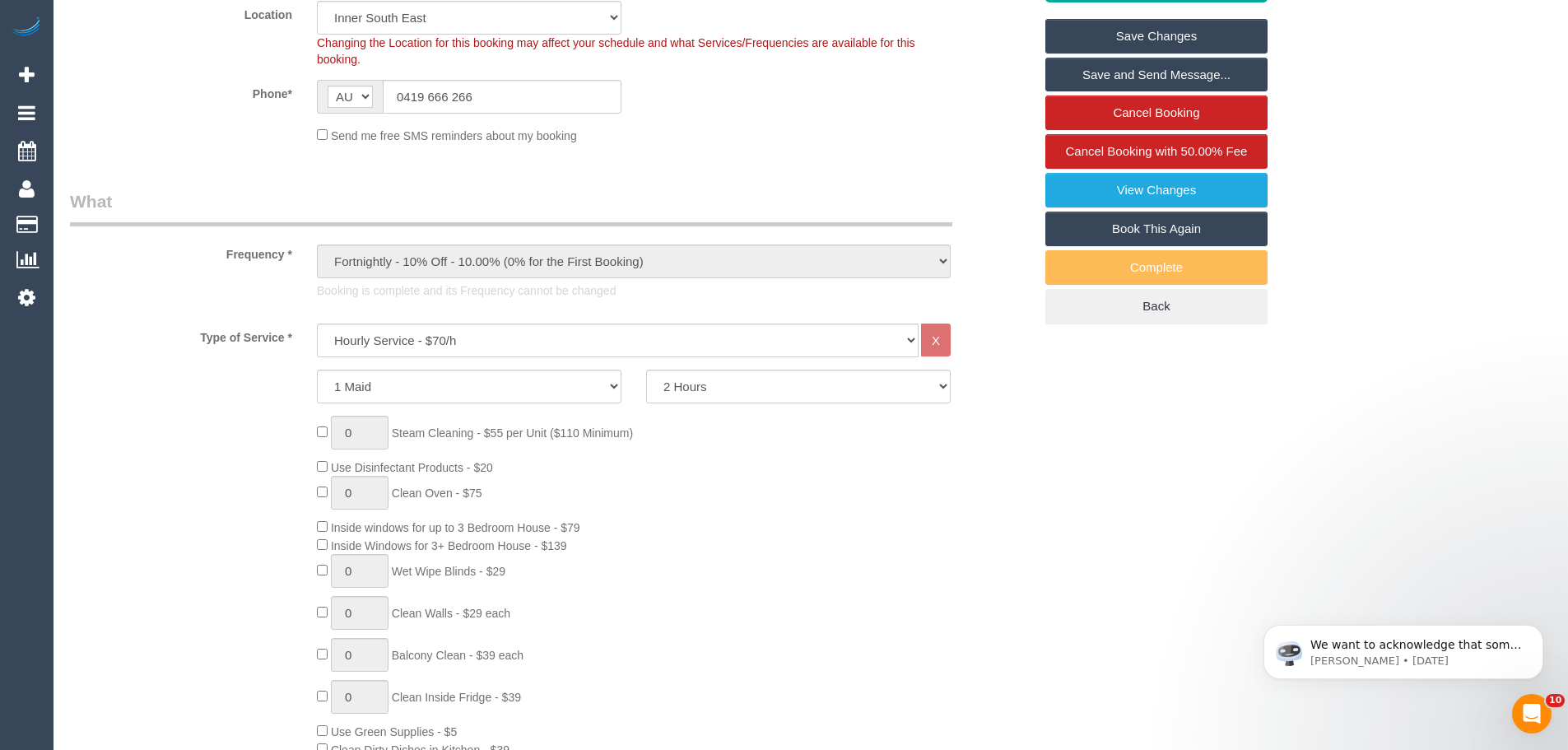
click at [1159, 34] on link "Save Changes" at bounding box center [1157, 36] width 222 height 34
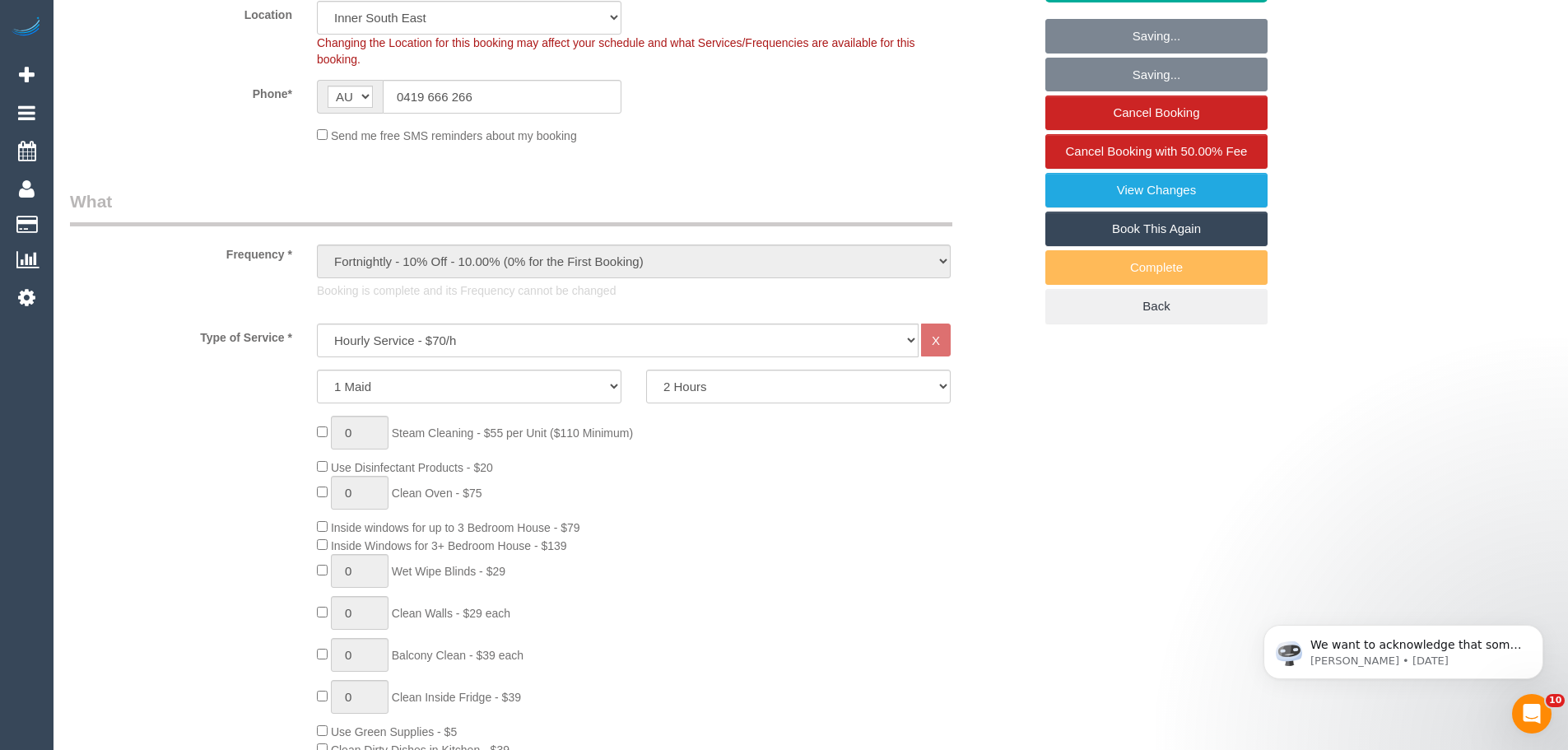
select select "spot6"
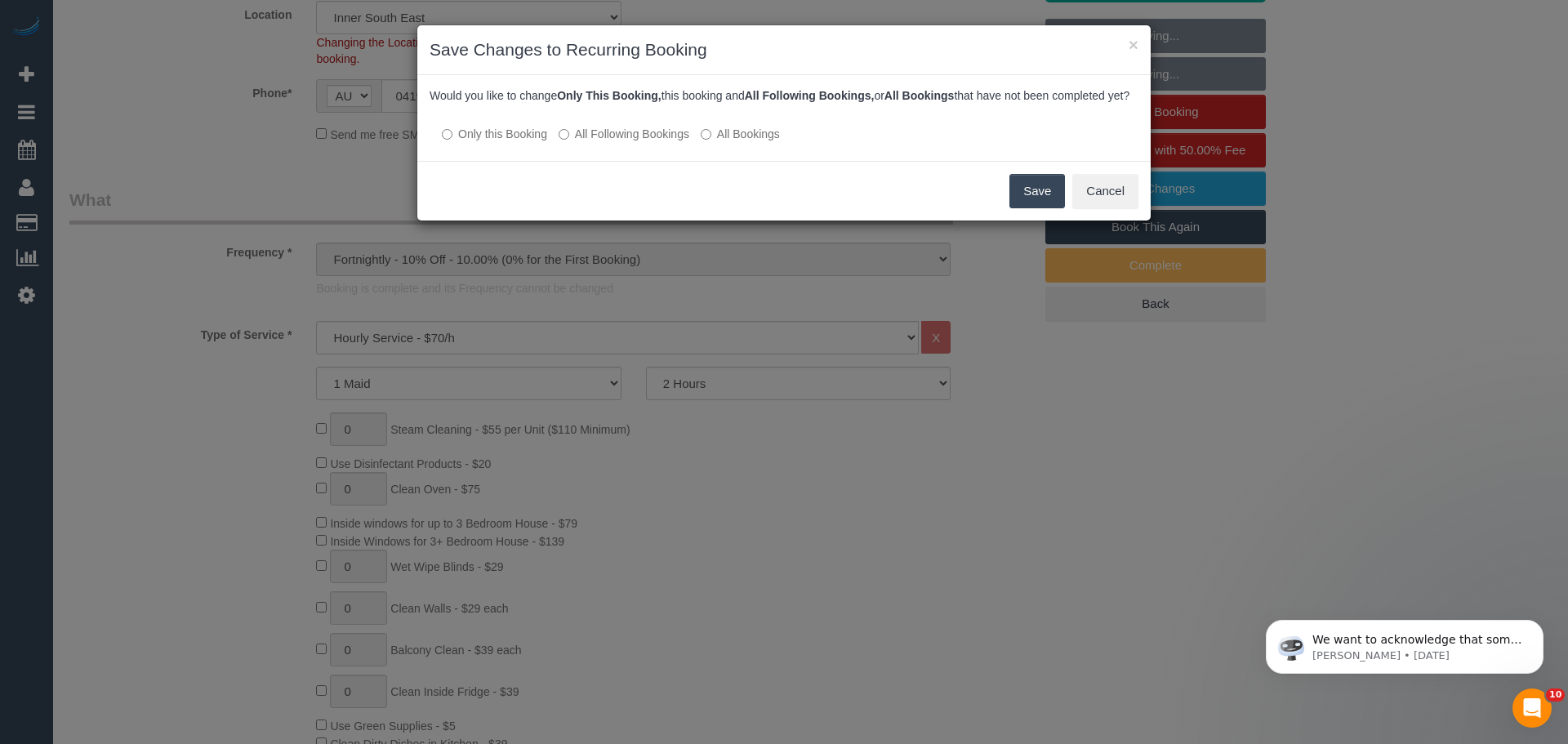
click at [1039, 199] on button "Save" at bounding box center [1037, 191] width 56 height 34
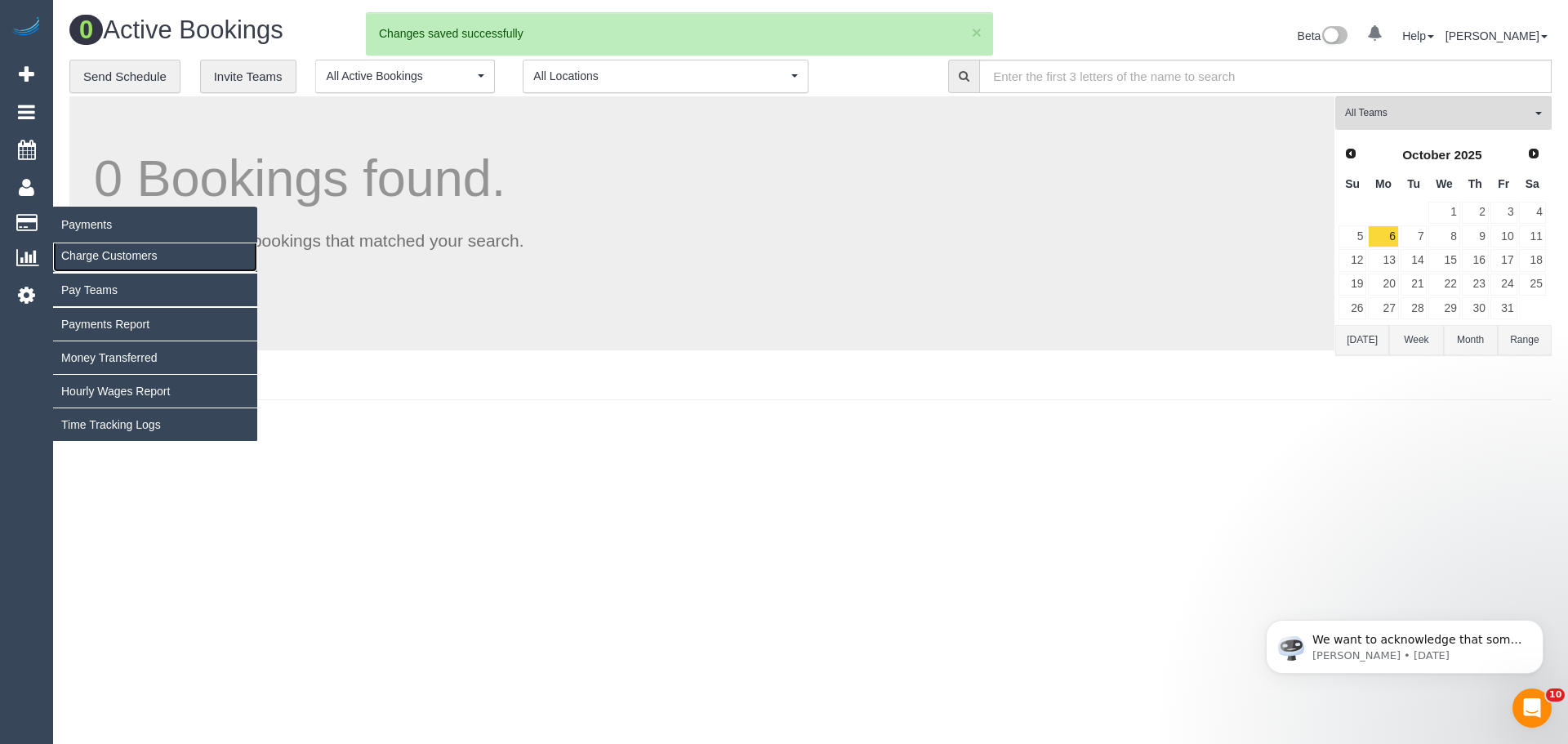
click at [98, 250] on link "Charge Customers" at bounding box center [155, 255] width 204 height 32
select select
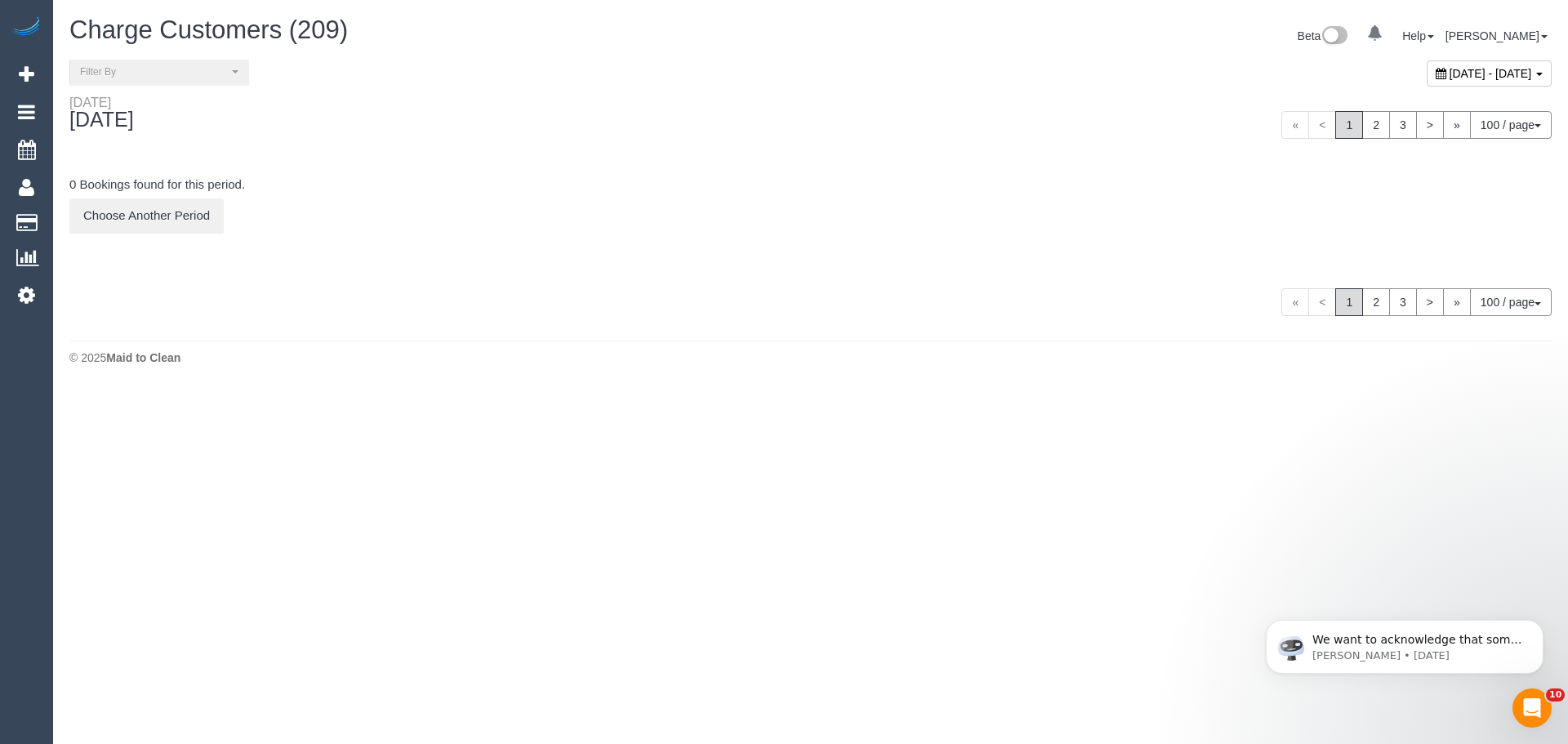
click at [1427, 66] on div "[DATE] - [DATE]" at bounding box center [1489, 74] width 125 height 27
type input "**********"
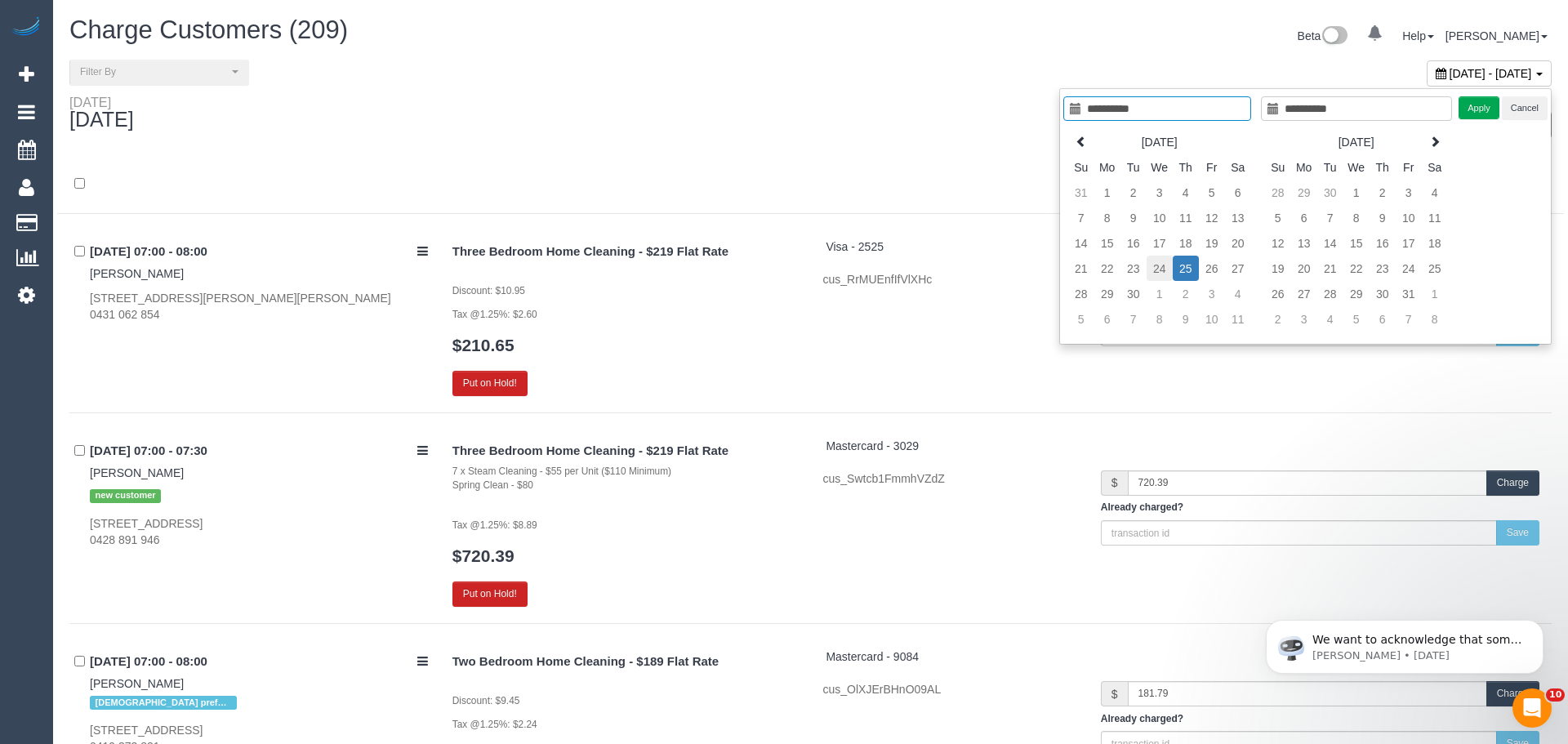
click at [1157, 269] on td "24" at bounding box center [1160, 268] width 27 height 26
type input "**********"
click at [1157, 269] on td "24" at bounding box center [1160, 268] width 27 height 26
type input "**********"
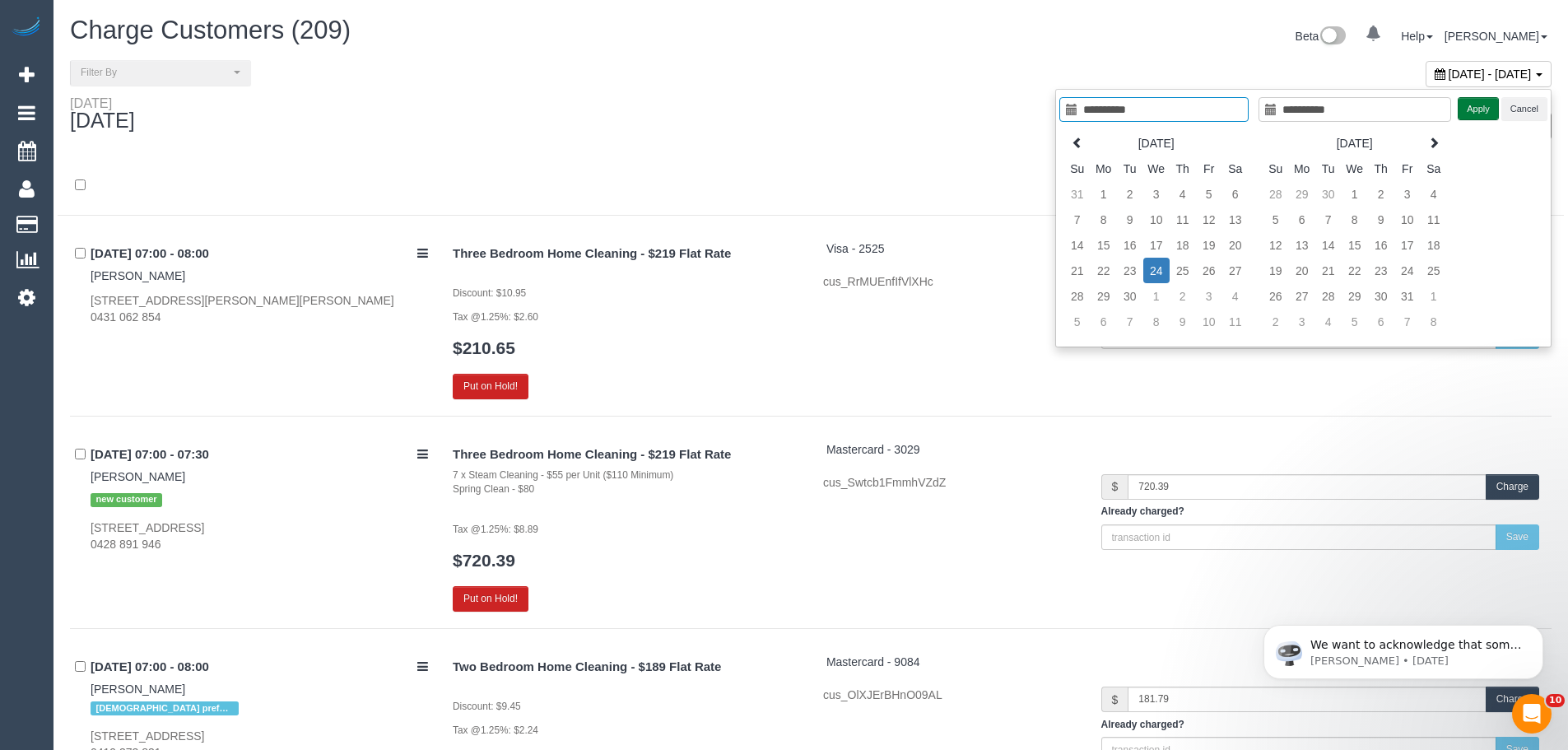
click at [1472, 112] on button "Apply" at bounding box center [1479, 109] width 41 height 24
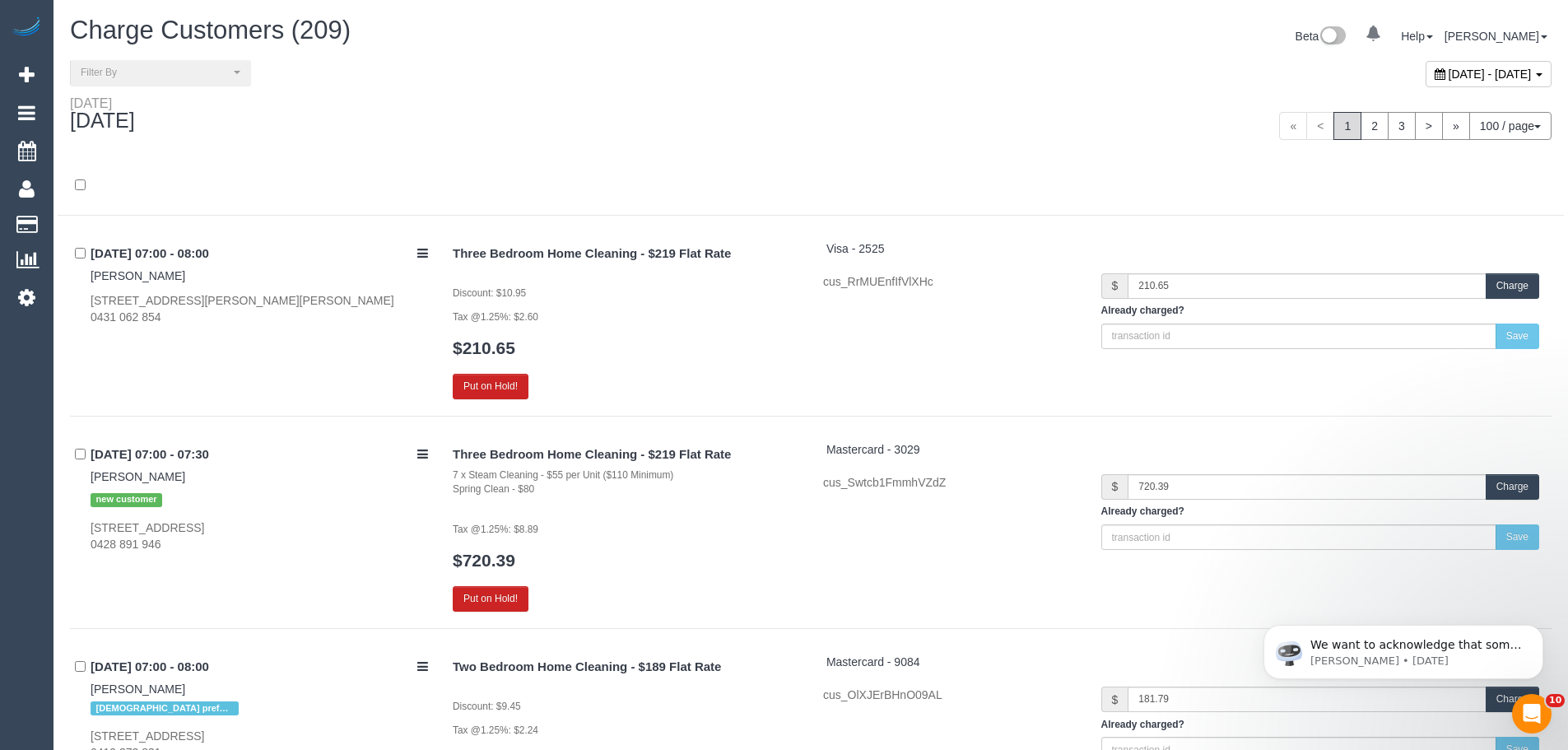
click at [1019, 136] on div "« < 1 2 3 > » 100 / page 10 / page 20 / page 30 / page 40 / page 50 / page 100 …" at bounding box center [1187, 125] width 728 height 28
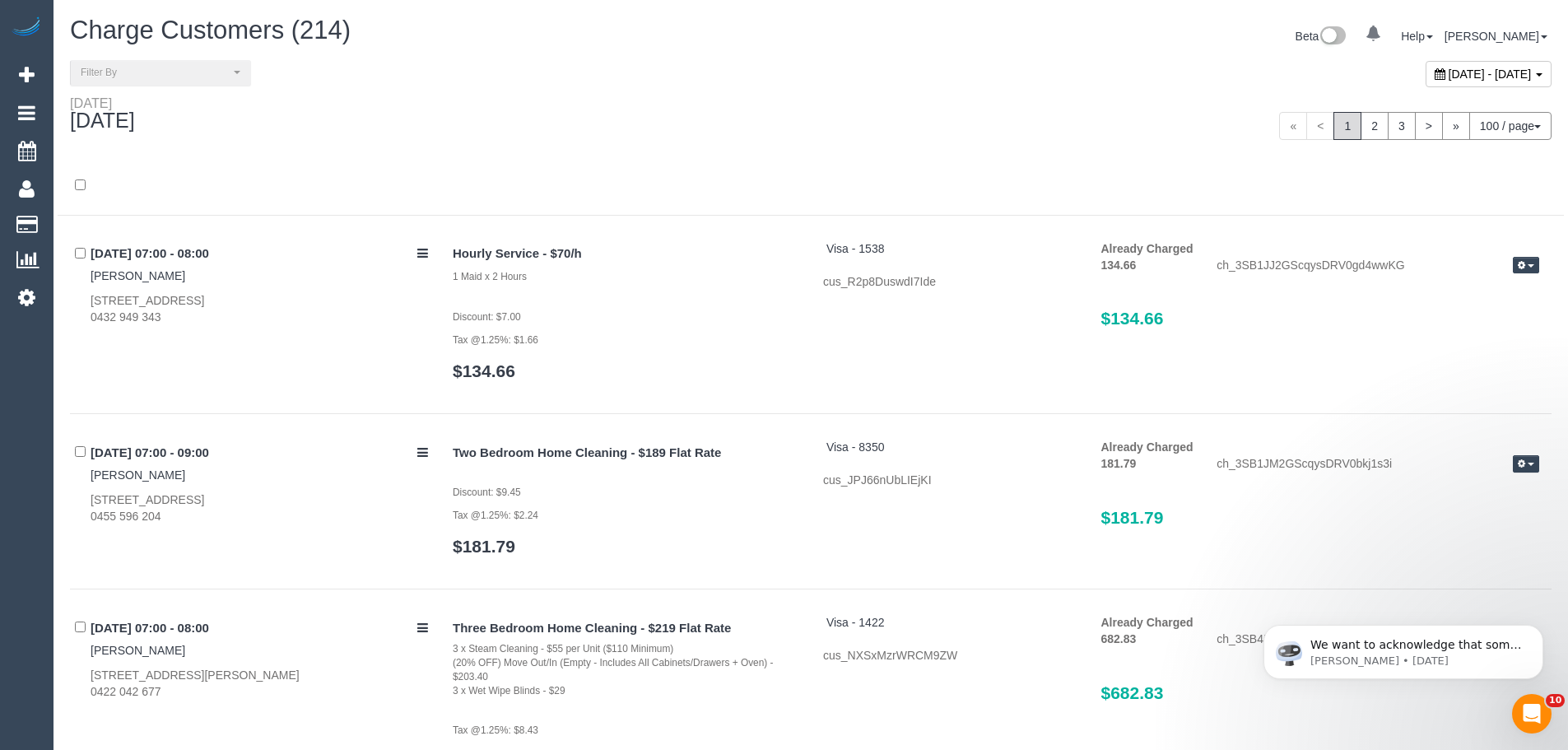
click at [759, 96] on div "[DATE]" at bounding box center [434, 117] width 753 height 43
click at [1371, 129] on link "2" at bounding box center [1374, 125] width 28 height 28
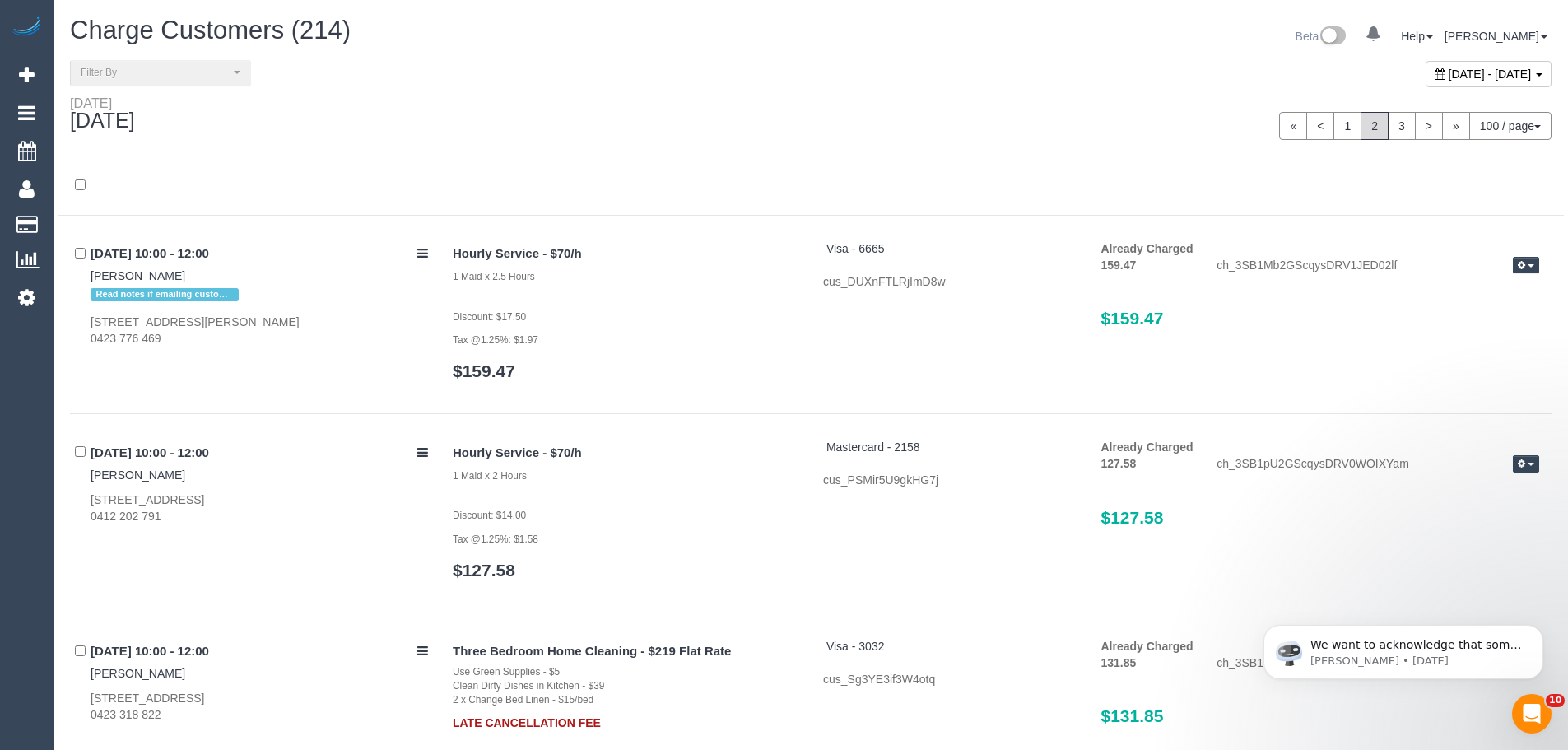
scroll to position [18277, 0]
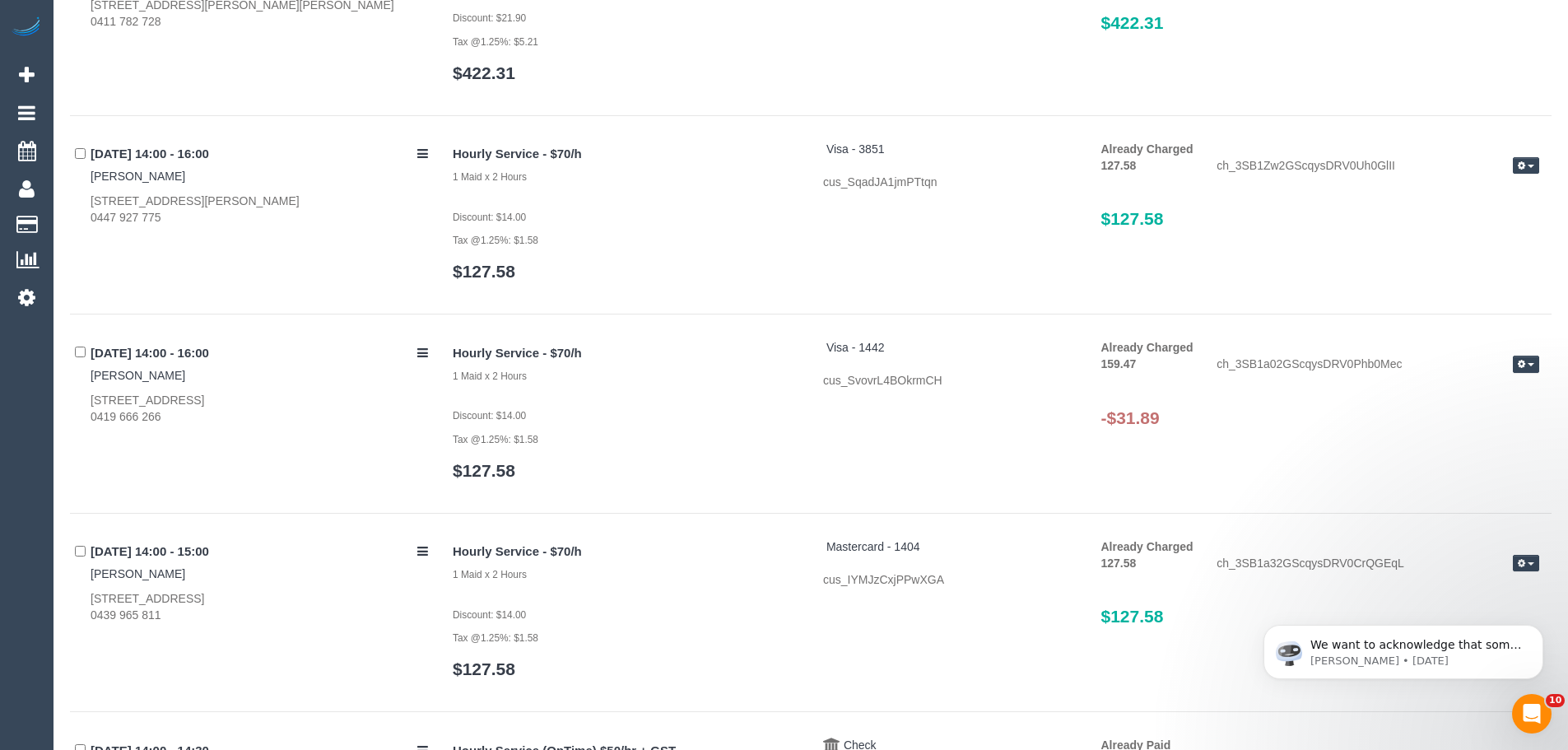
click at [1519, 363] on icon "button" at bounding box center [1521, 364] width 8 height 9
click at [1443, 393] on link "Refund" at bounding box center [1474, 393] width 130 height 22
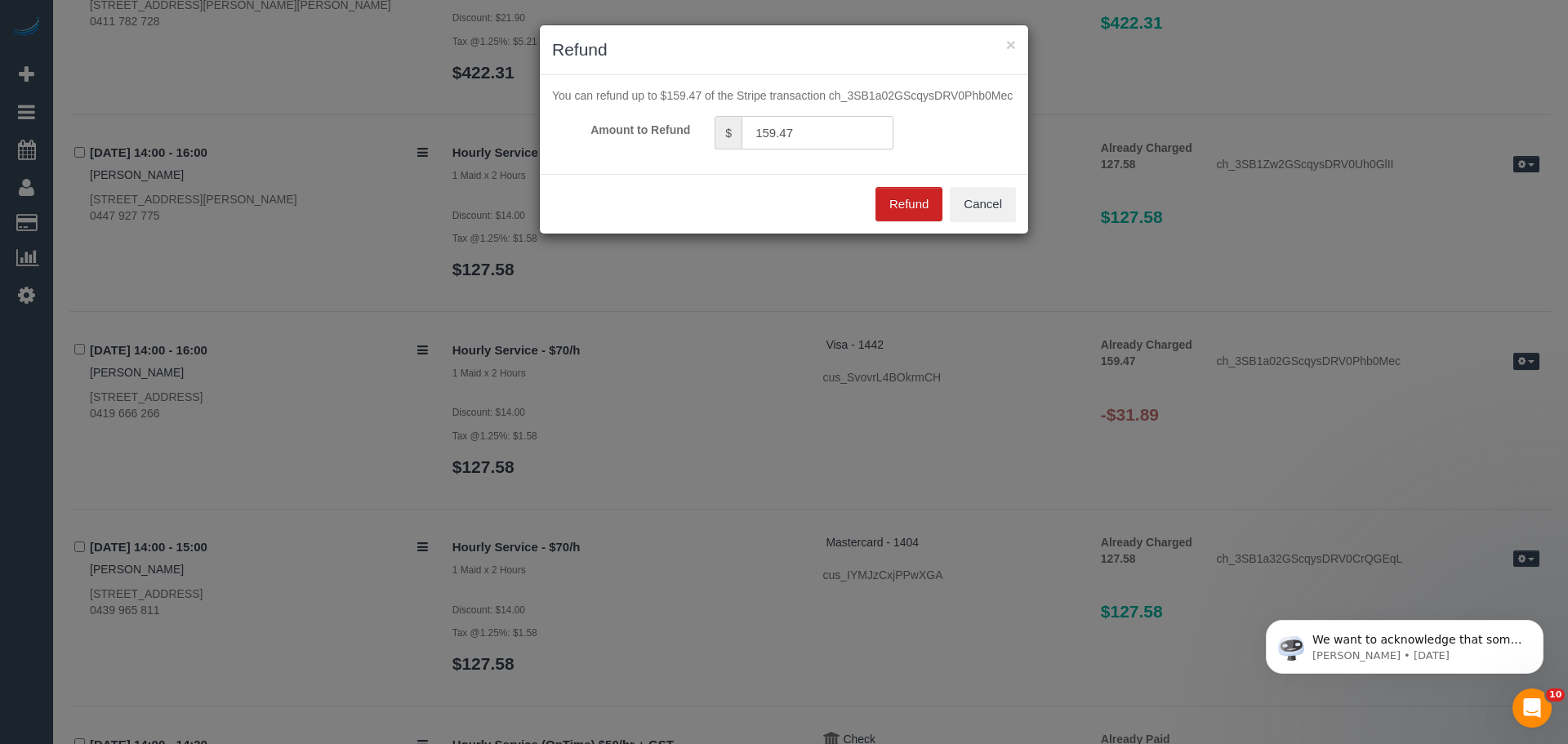
click at [830, 132] on input "159.47" at bounding box center [817, 133] width 152 height 33
type input "31.89"
click at [909, 196] on button "Refund" at bounding box center [908, 203] width 67 height 34
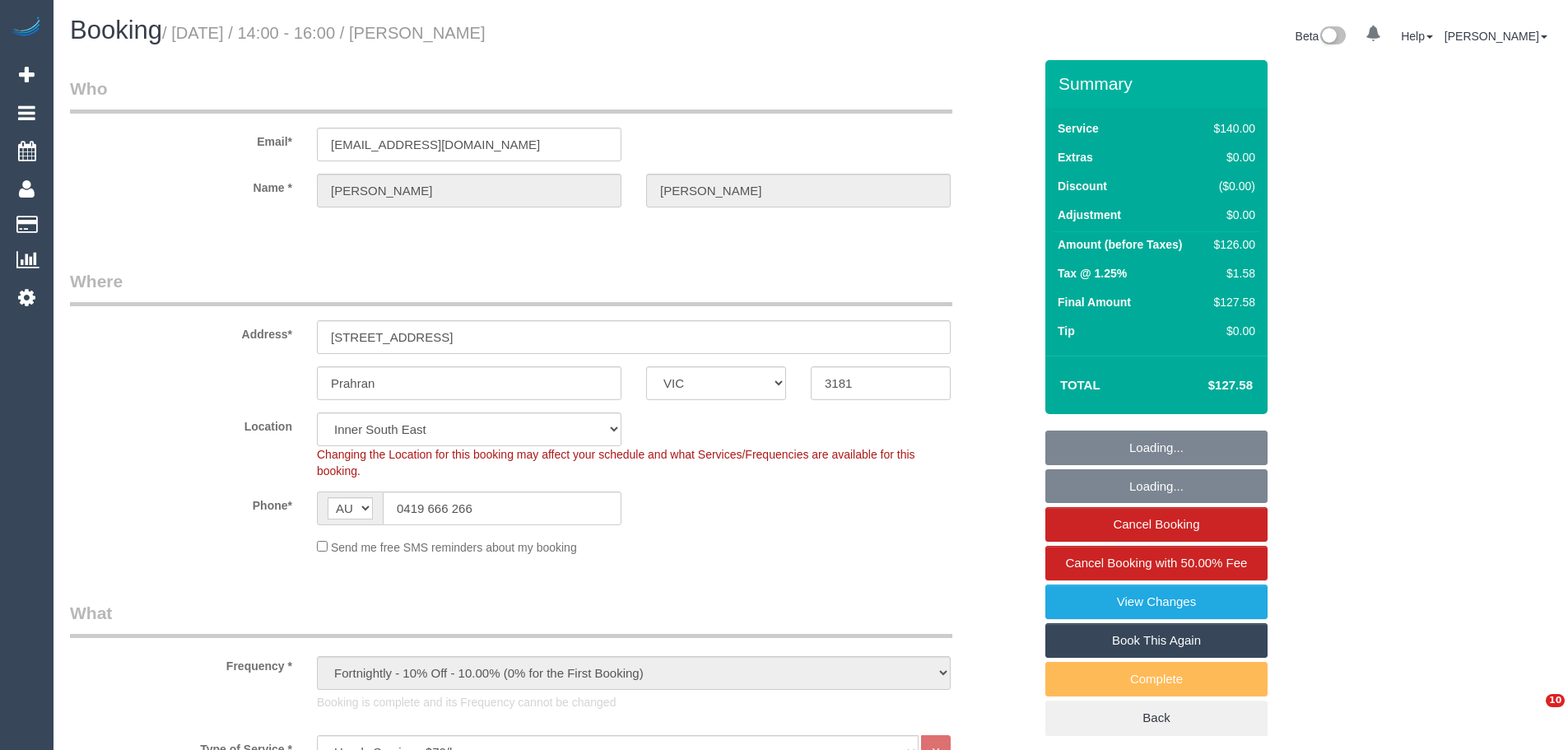
select select "VIC"
select select "spot1"
select select "number:29"
select select "number:14"
select select "number:19"
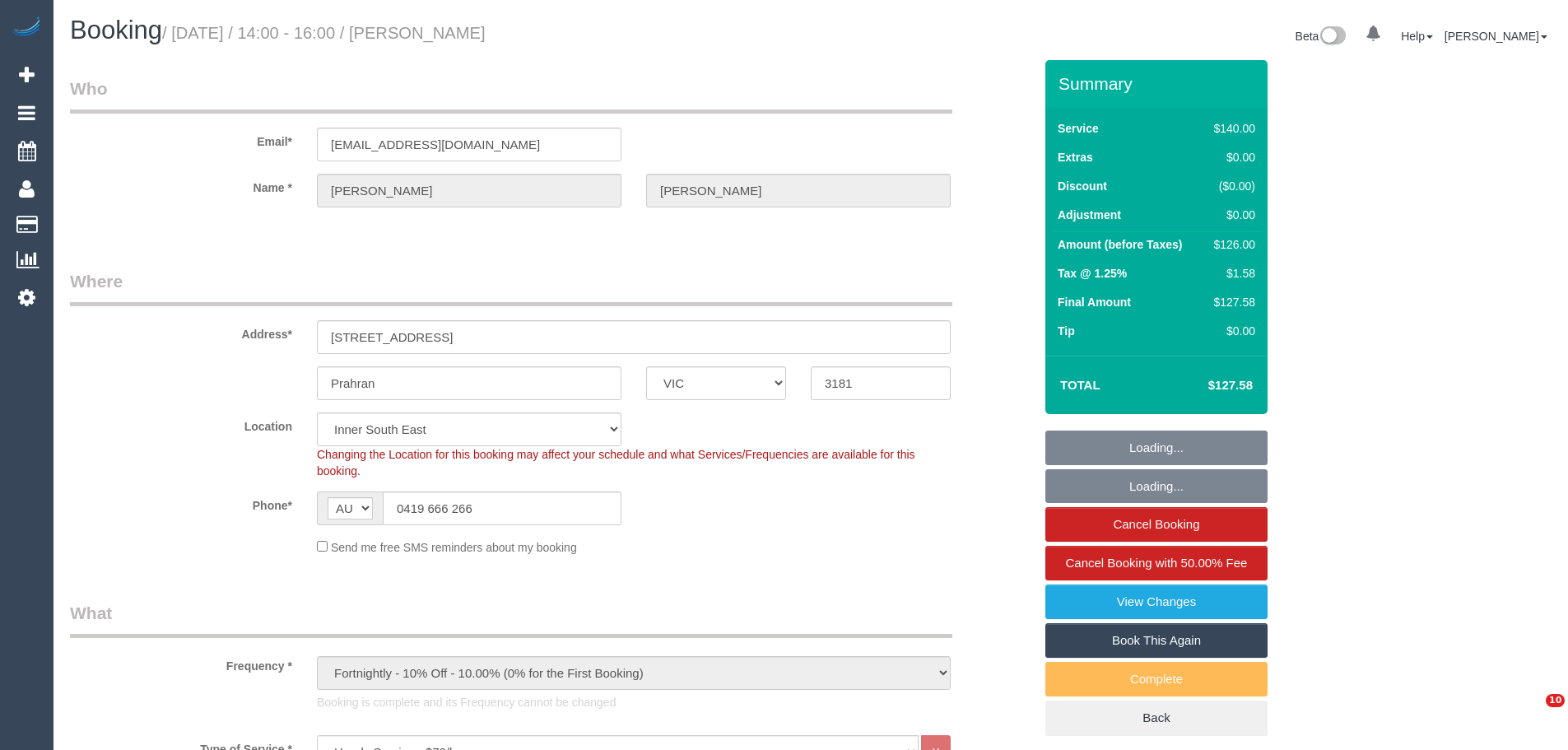
select select "number:22"
select select "number:35"
select select "number:13"
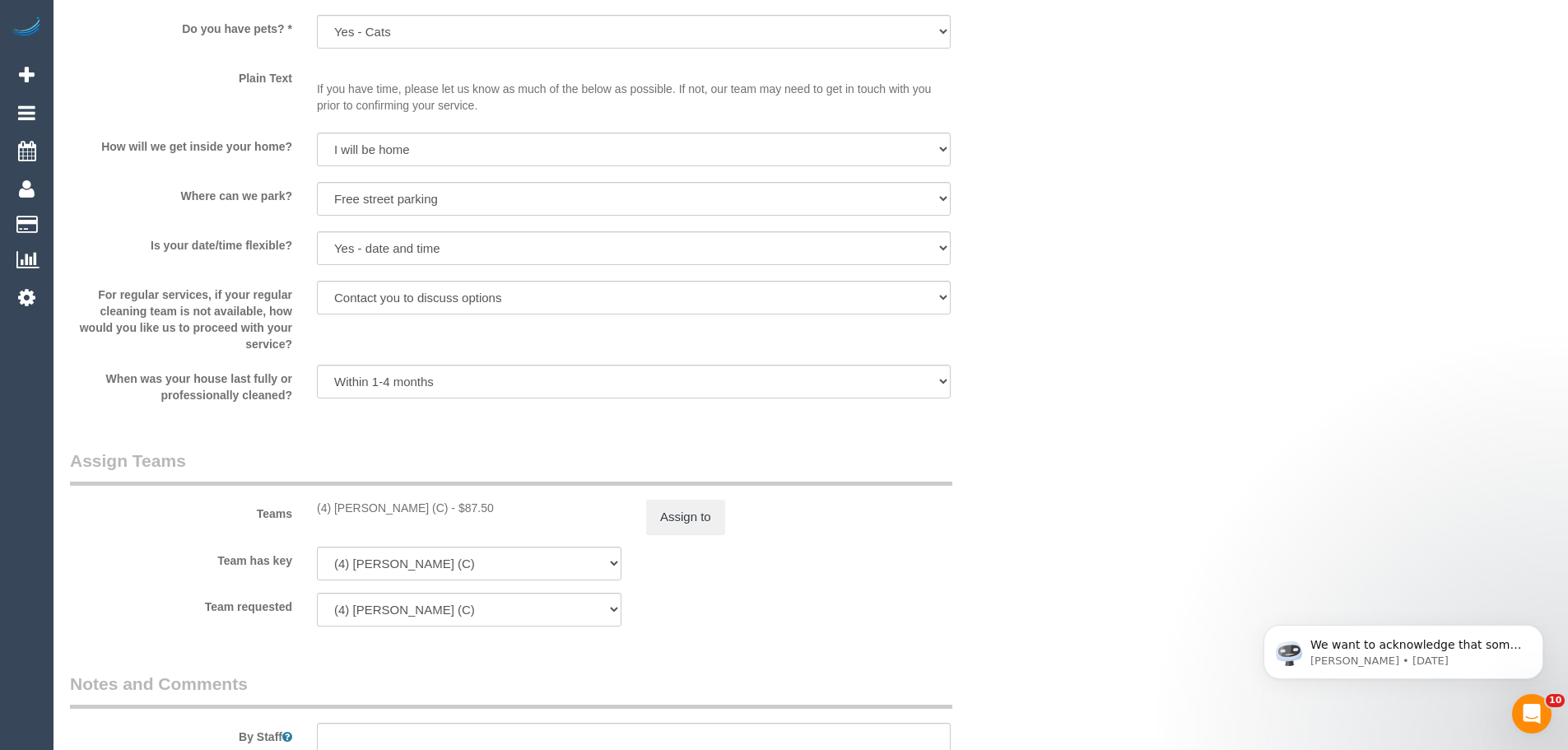
scroll to position [2387, 0]
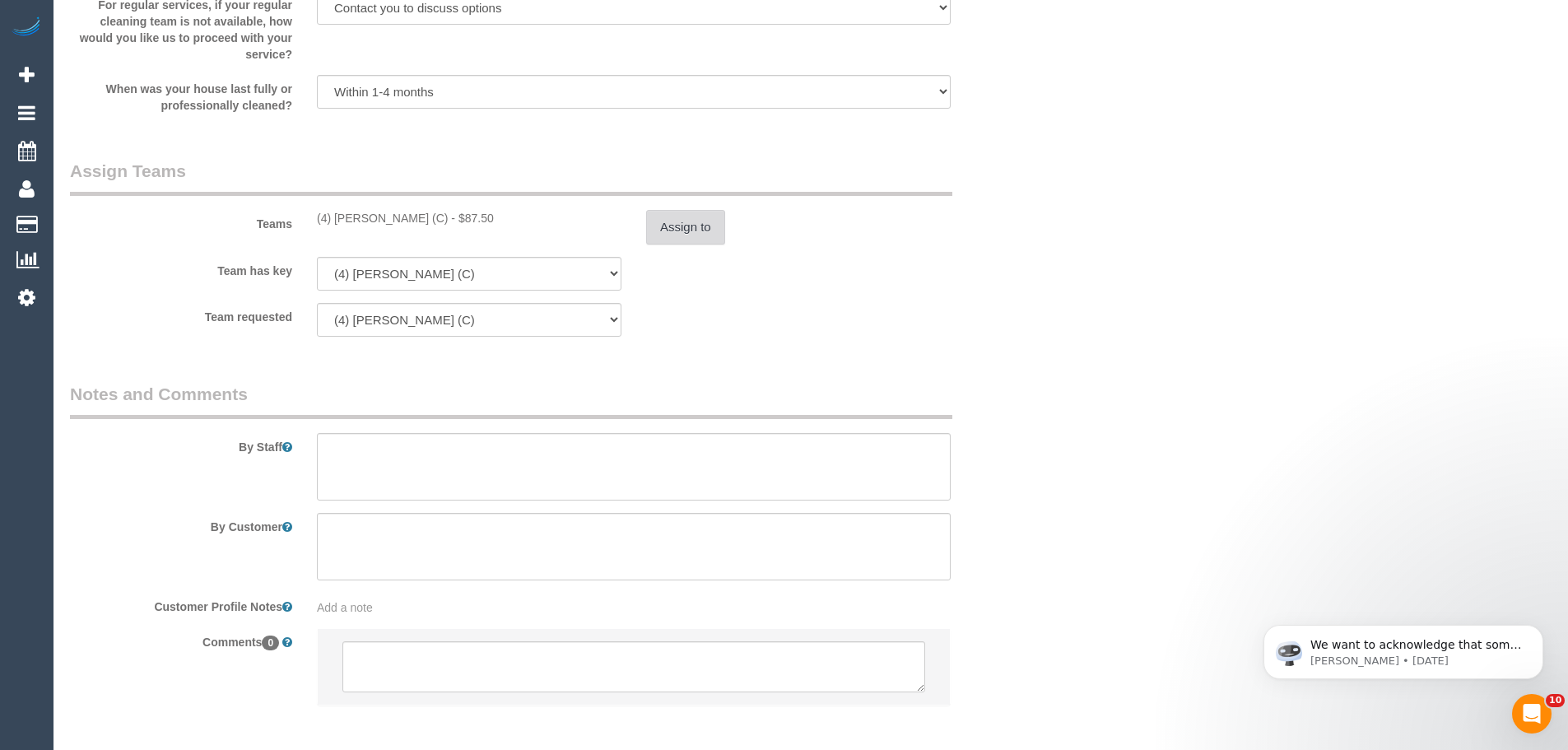
click at [670, 222] on button "Assign to" at bounding box center [686, 227] width 79 height 34
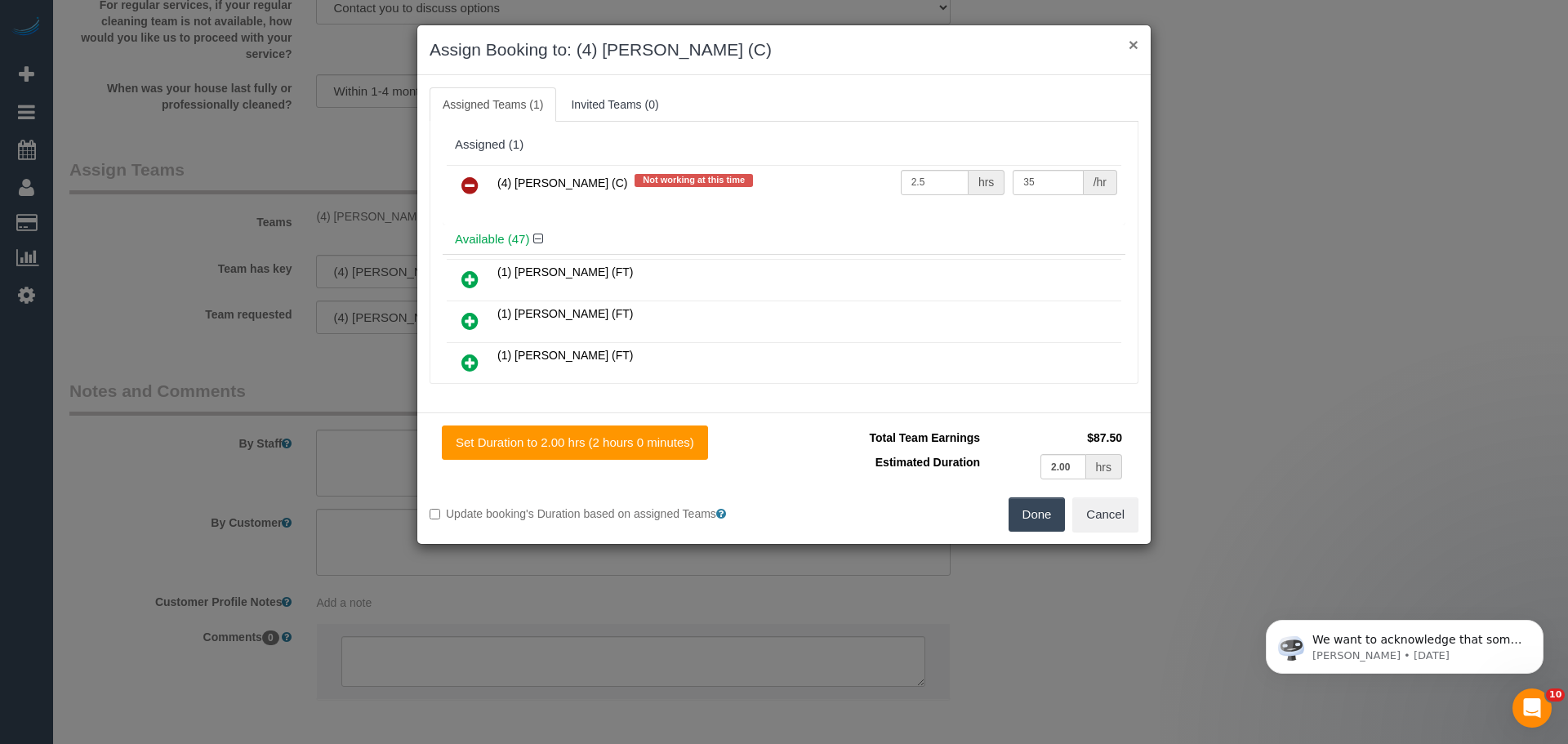
click at [1135, 44] on button "×" at bounding box center [1134, 44] width 10 height 17
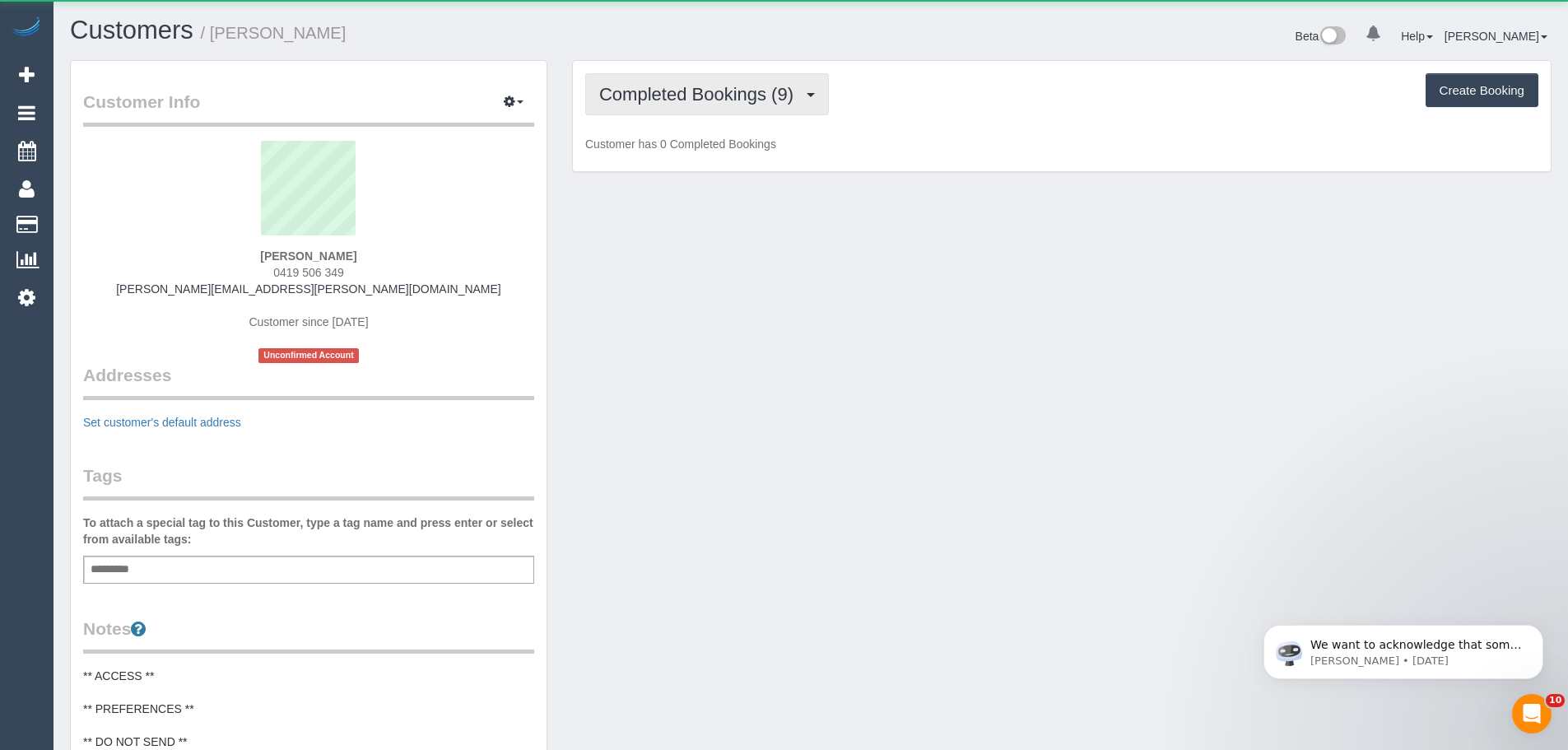
click at [689, 89] on span "Completed Bookings (9)" at bounding box center [701, 94] width 202 height 21
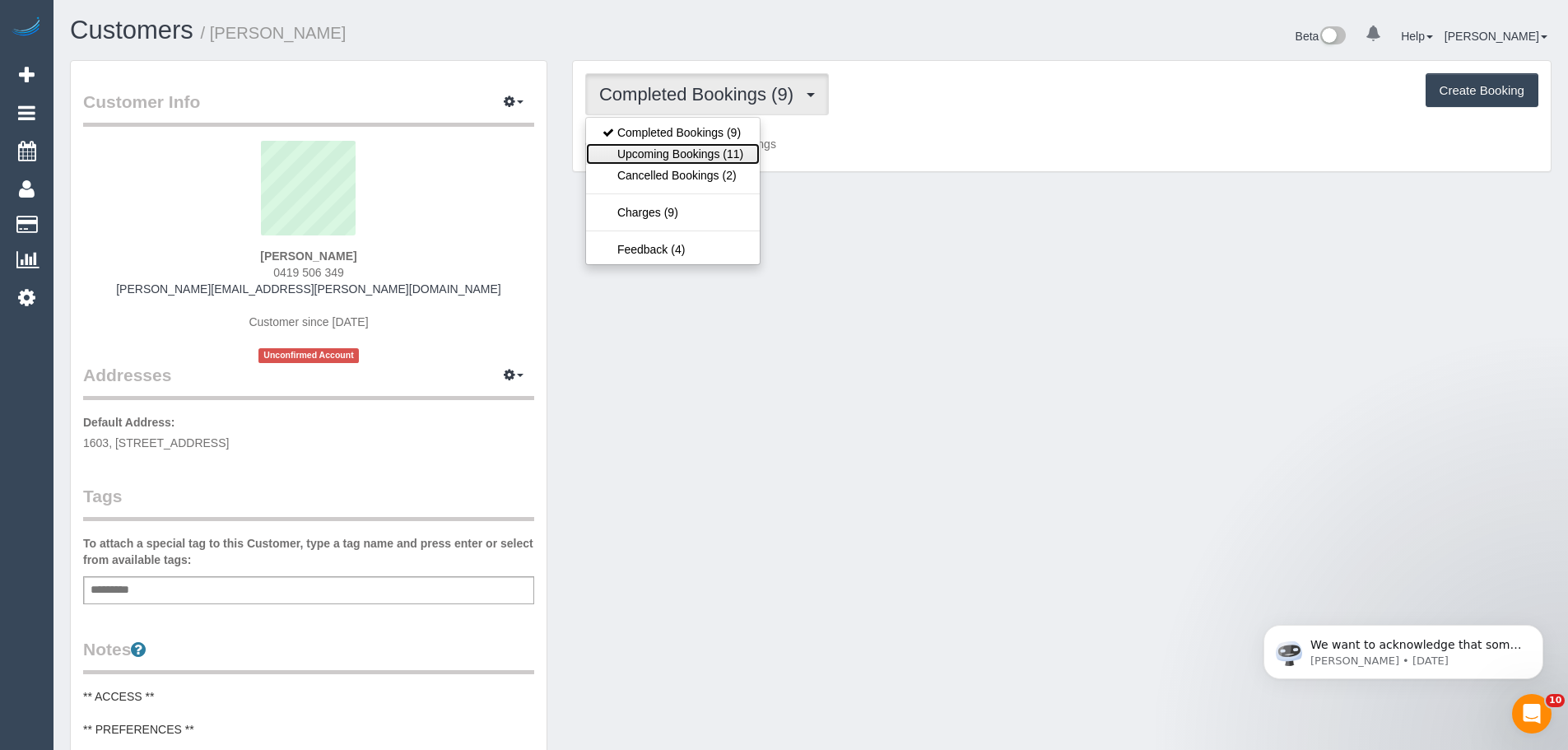
click at [637, 143] on link "Upcoming Bookings (11)" at bounding box center [673, 154] width 174 height 22
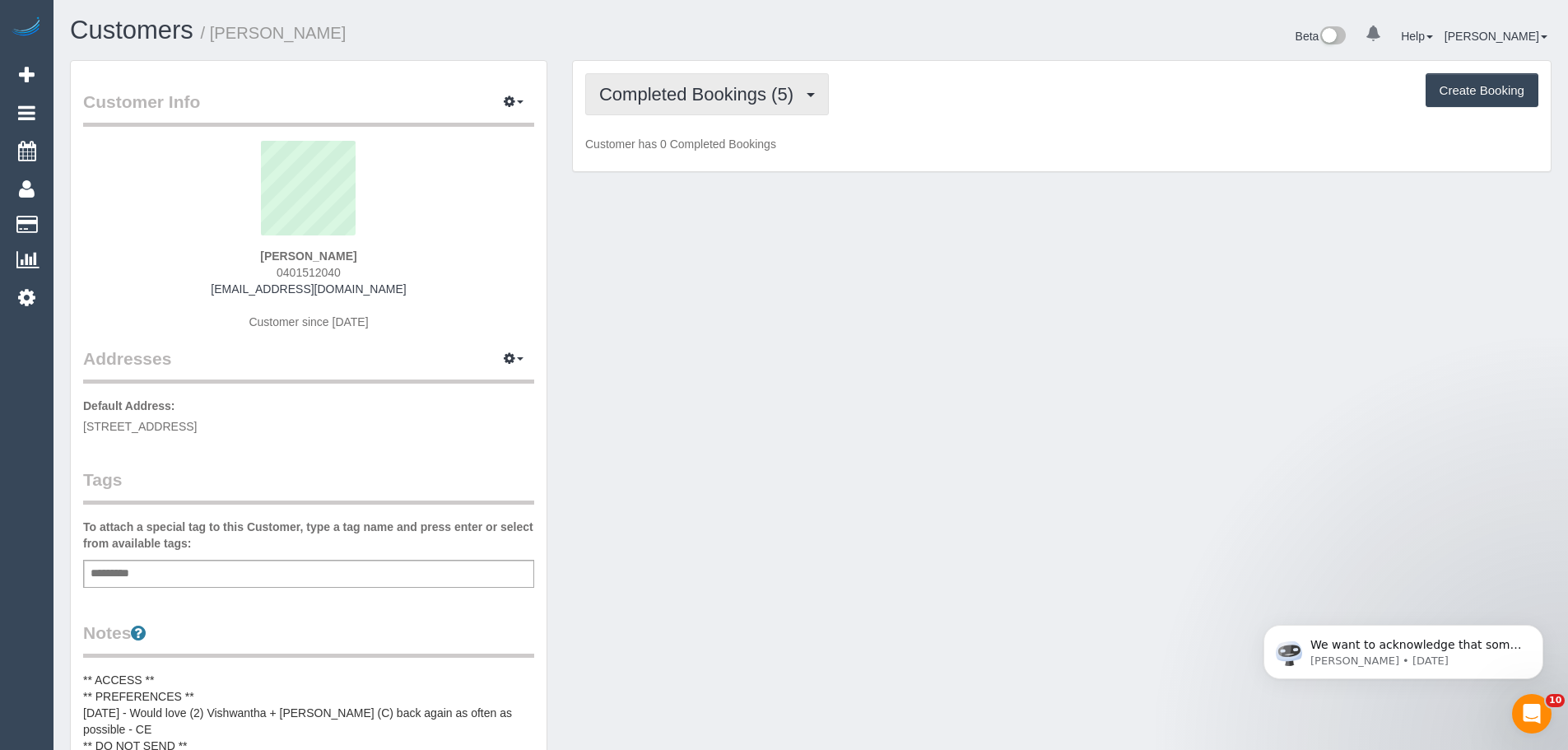
click at [646, 94] on span "Completed Bookings (5)" at bounding box center [701, 94] width 202 height 21
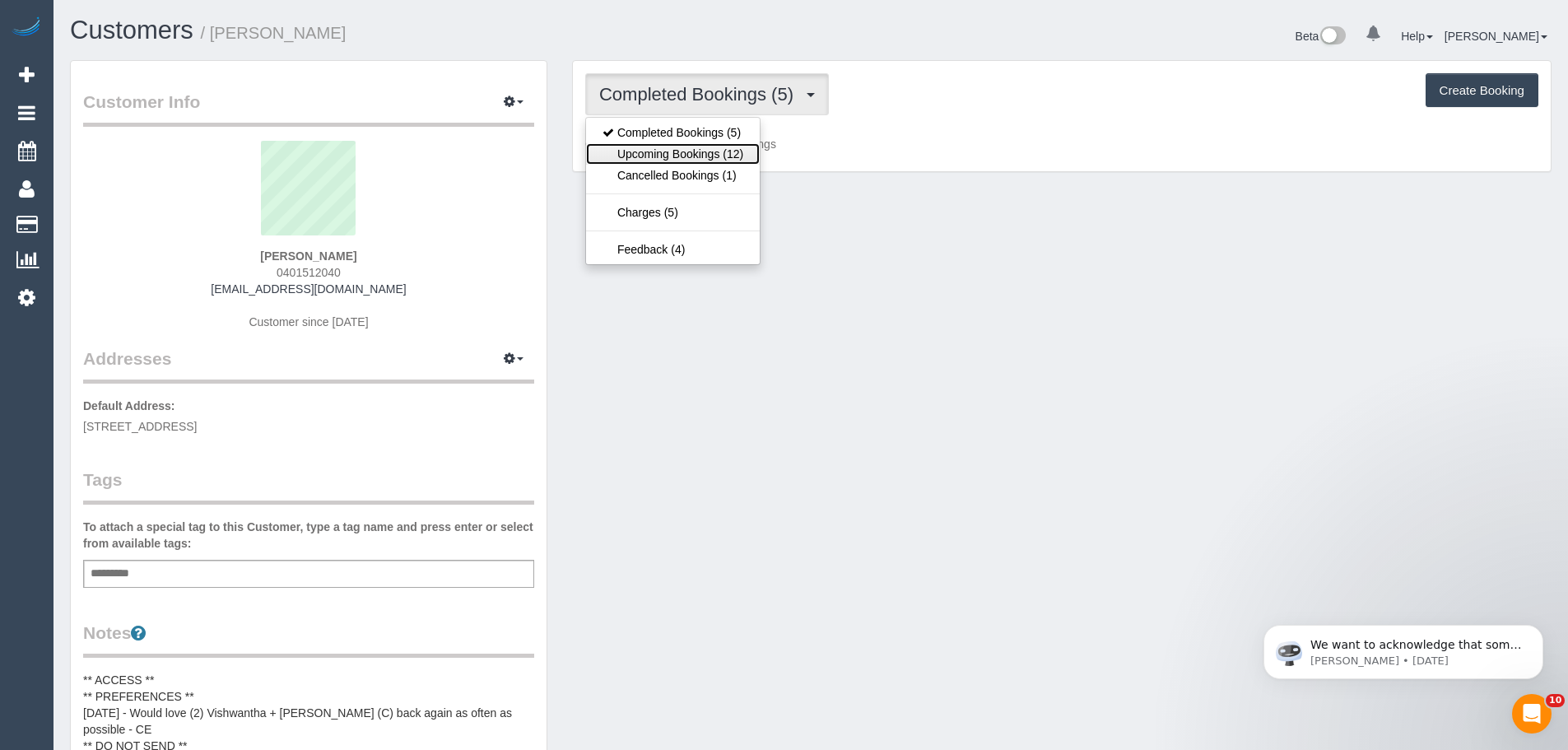
click at [661, 156] on link "Upcoming Bookings (12)" at bounding box center [673, 154] width 174 height 22
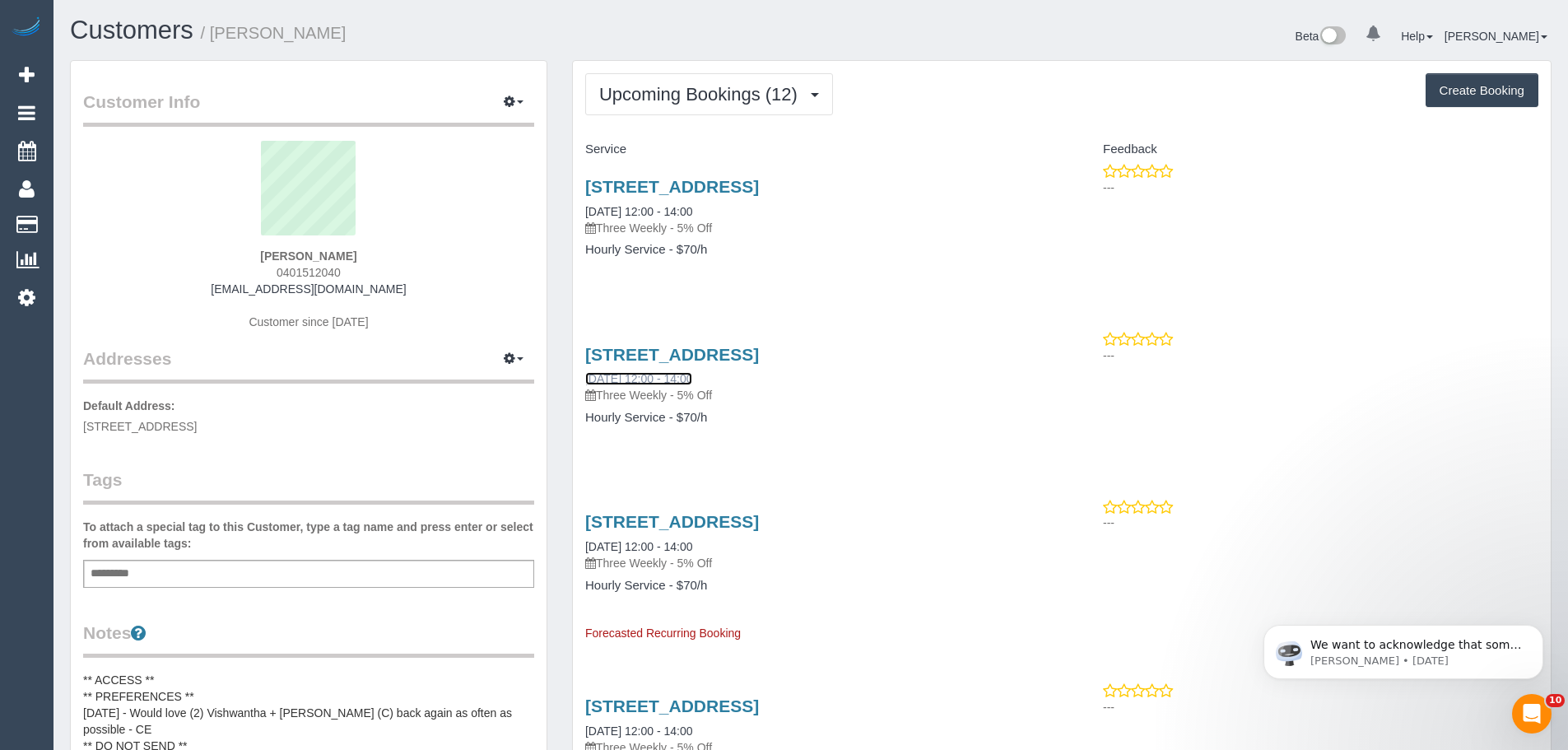
click at [636, 379] on link "16/10/2025 12:00 - 14:00" at bounding box center [639, 379] width 107 height 13
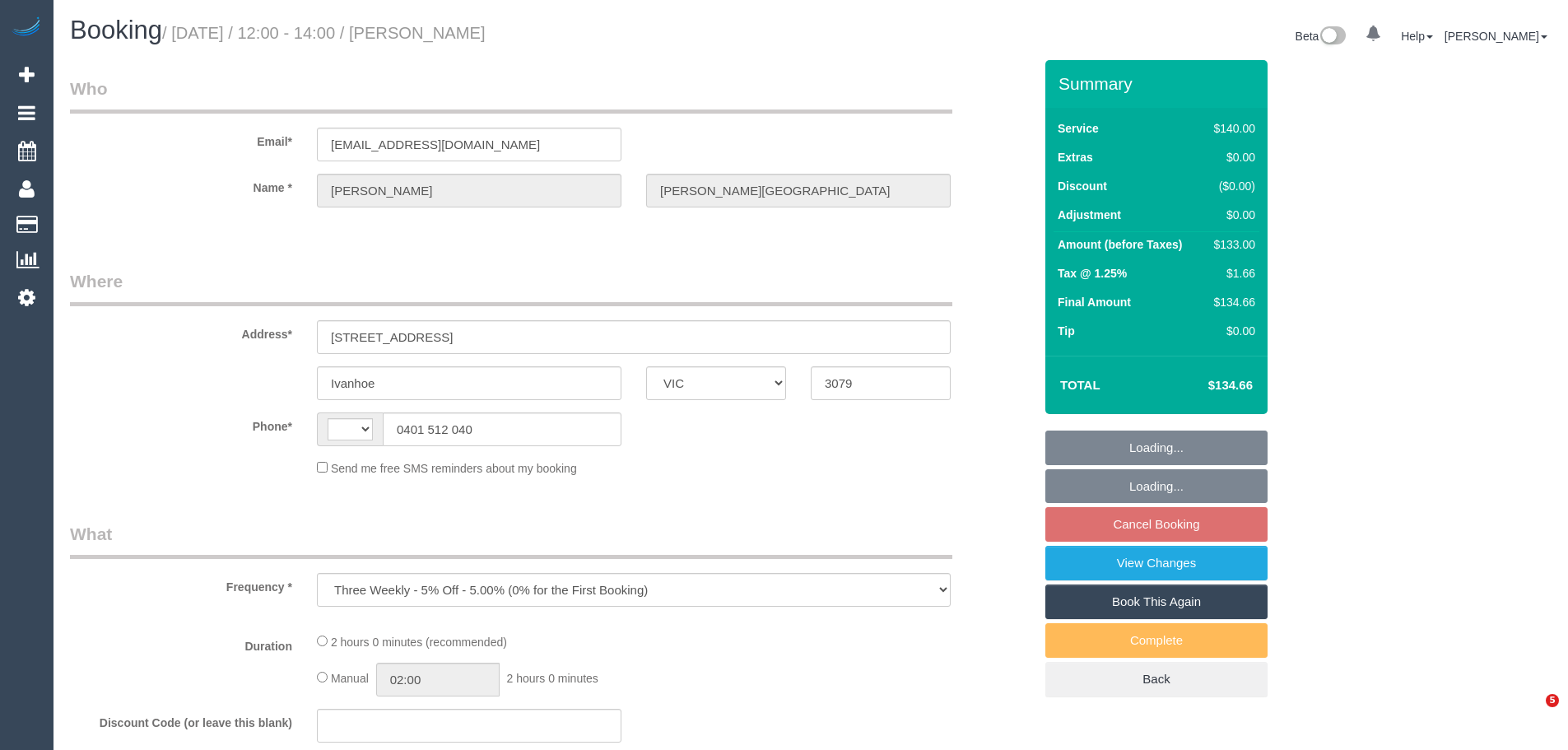
select select "VIC"
select select "string:AU"
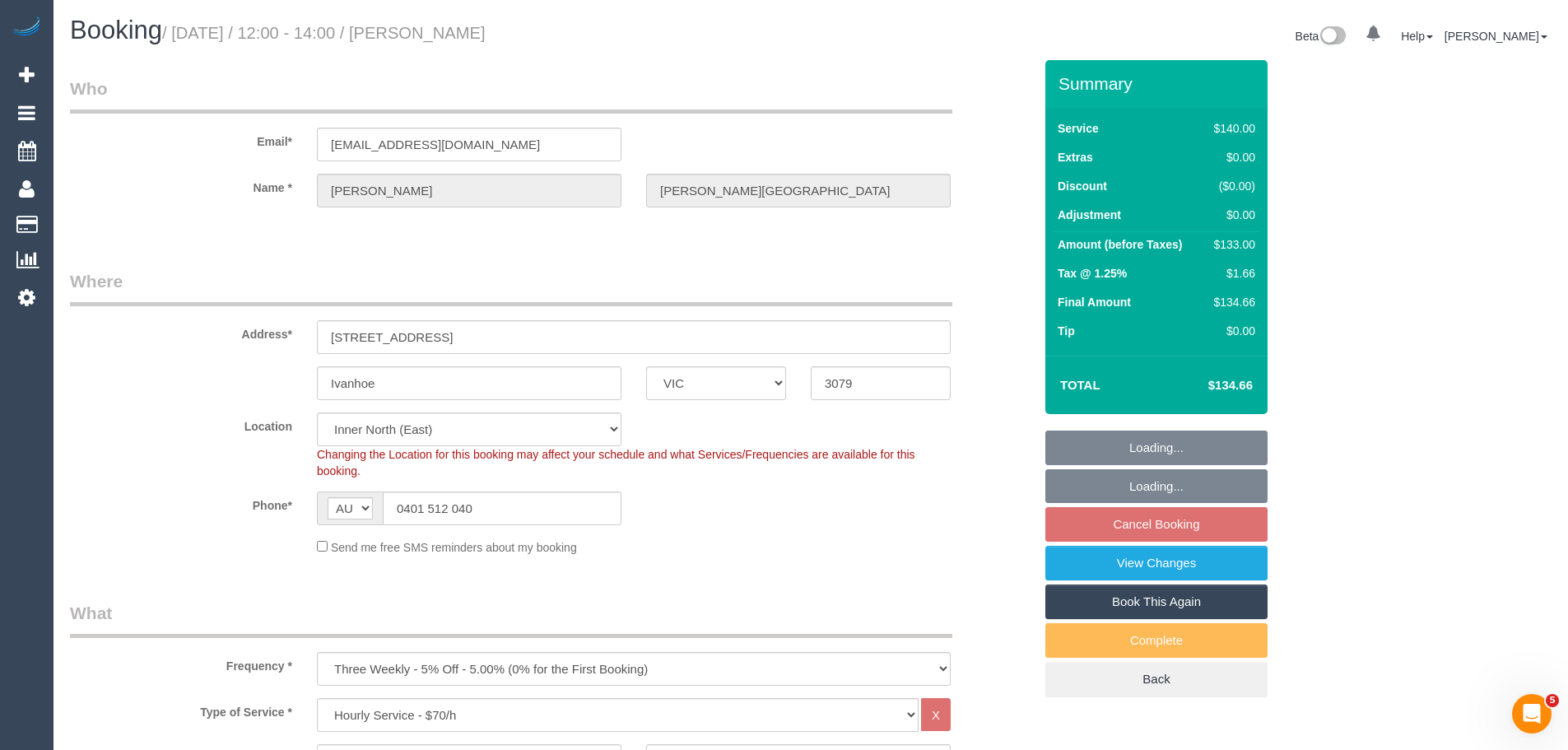
select select "string:stripe-pm_1P11zY2GScqysDRVXtdc8akj"
select select "object:839"
select select "number:28"
select select "number:14"
select select "number:19"
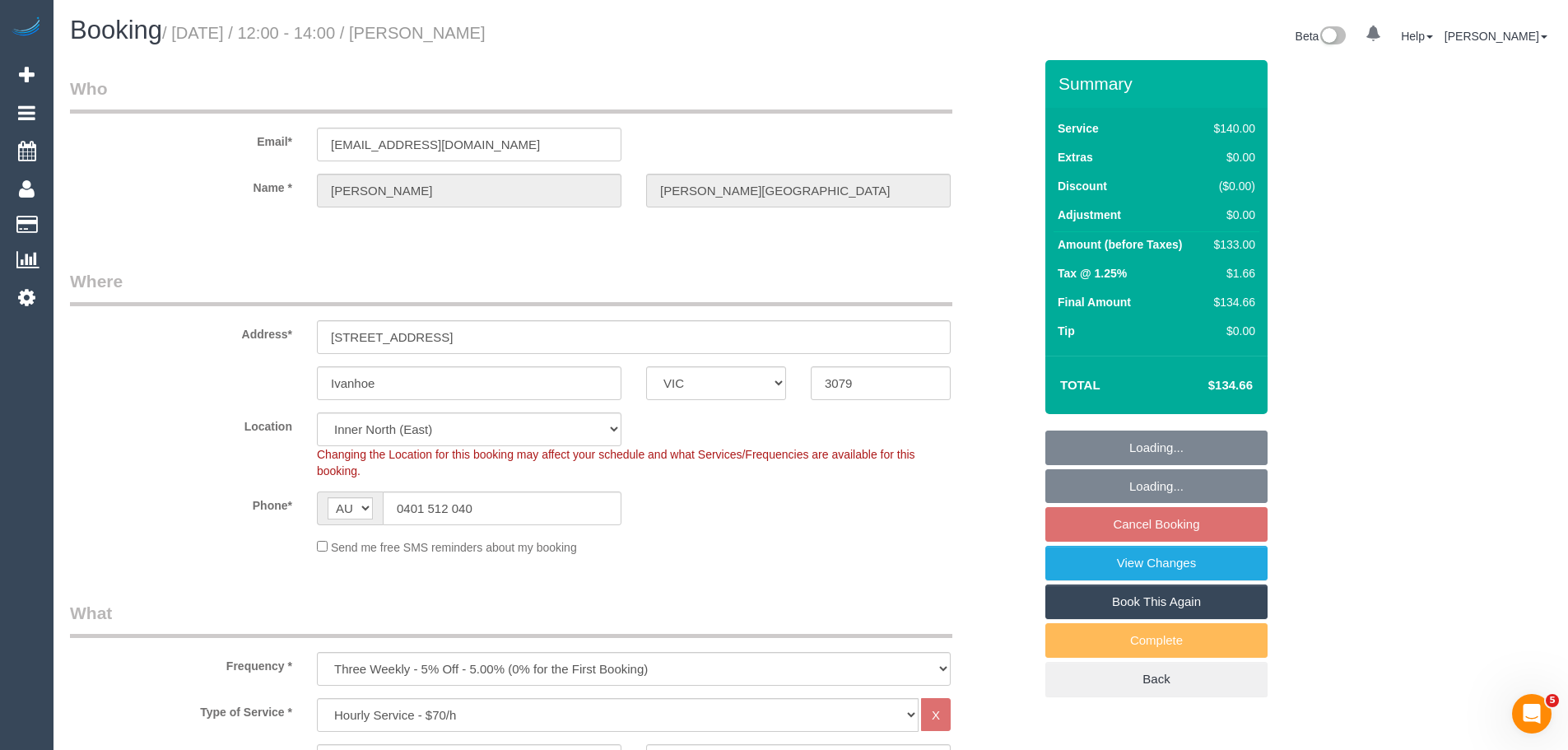
select select "number:36"
select select "number:34"
select select "number:13"
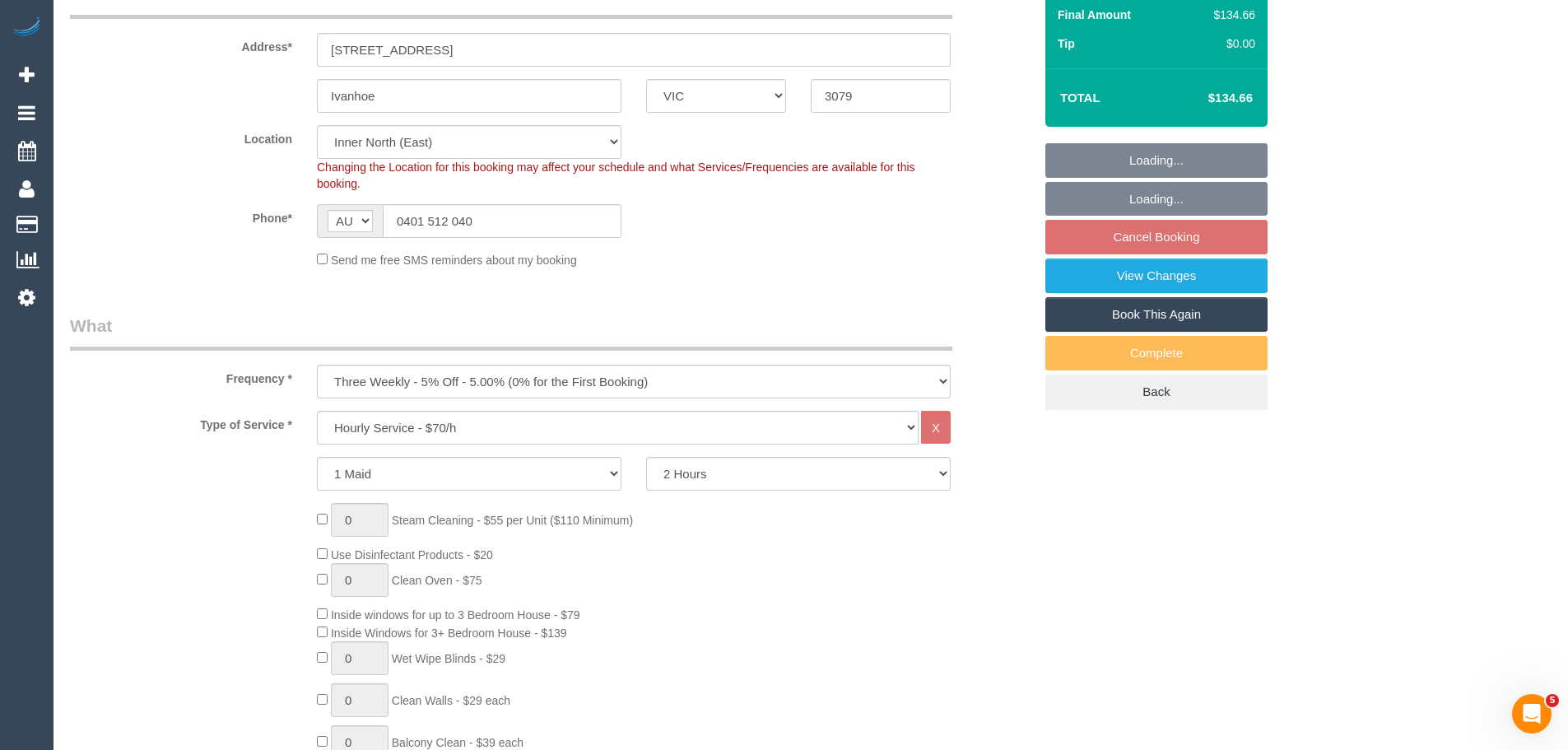
select select "spot4"
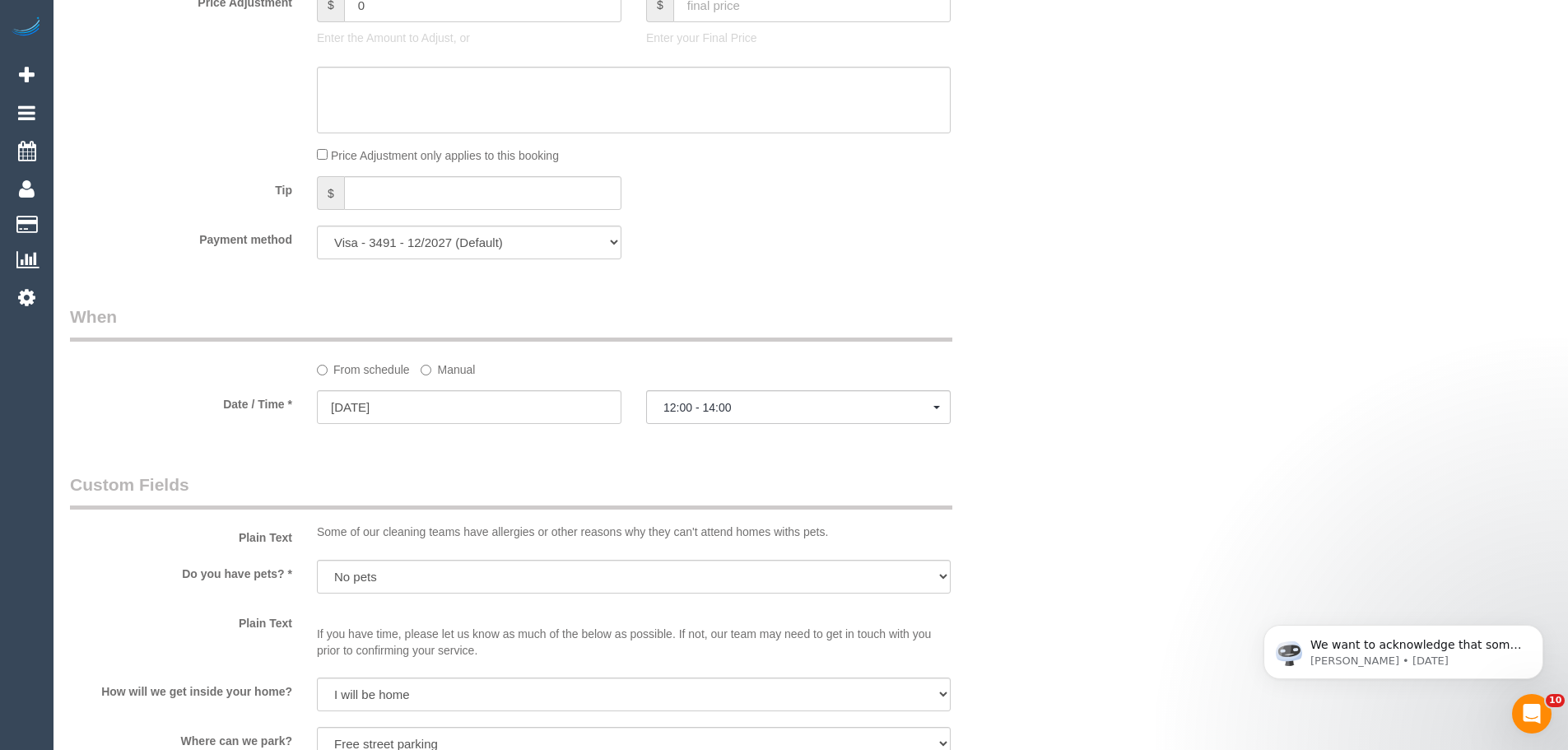
scroll to position [1482, 0]
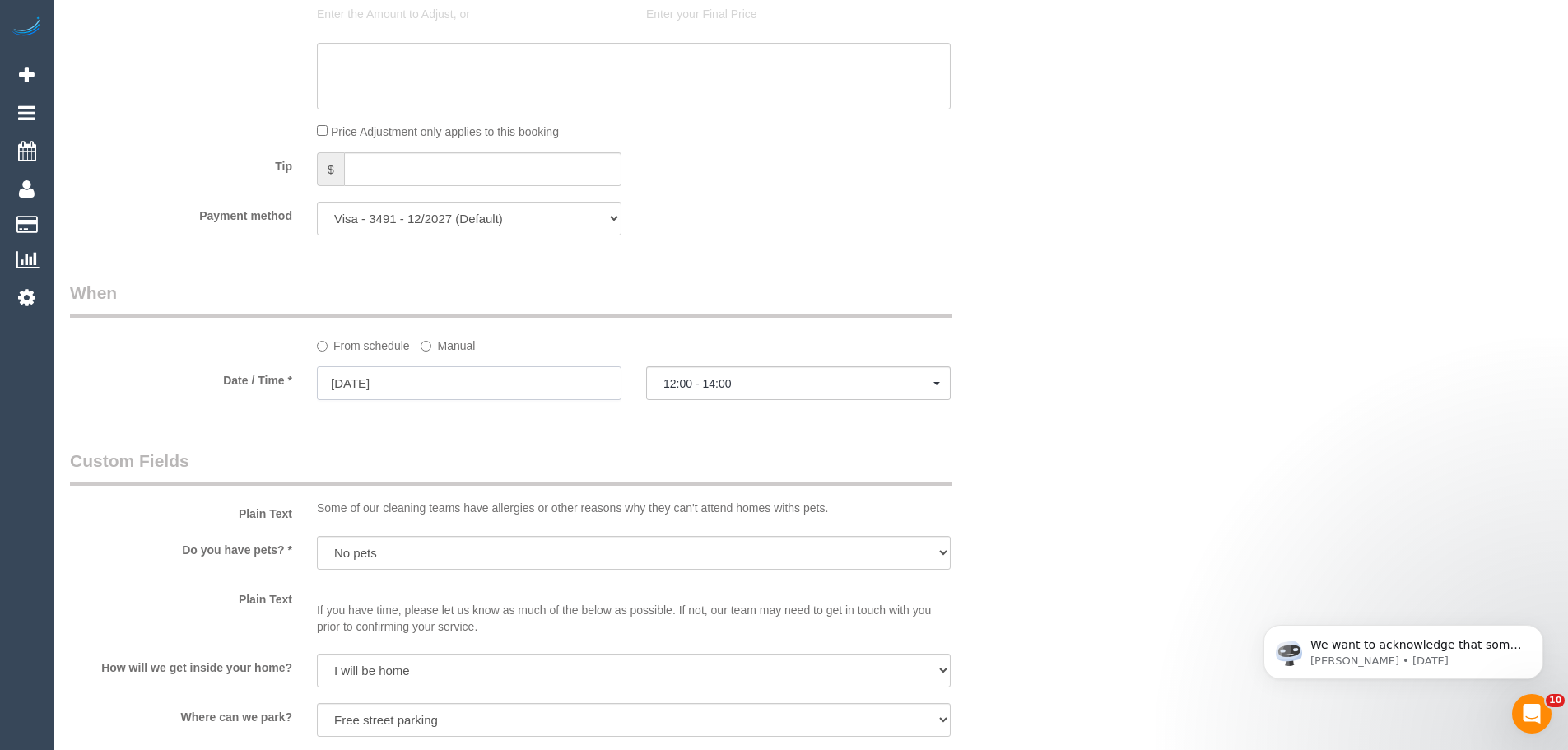
click at [397, 384] on input "16/10/2025" at bounding box center [469, 383] width 304 height 33
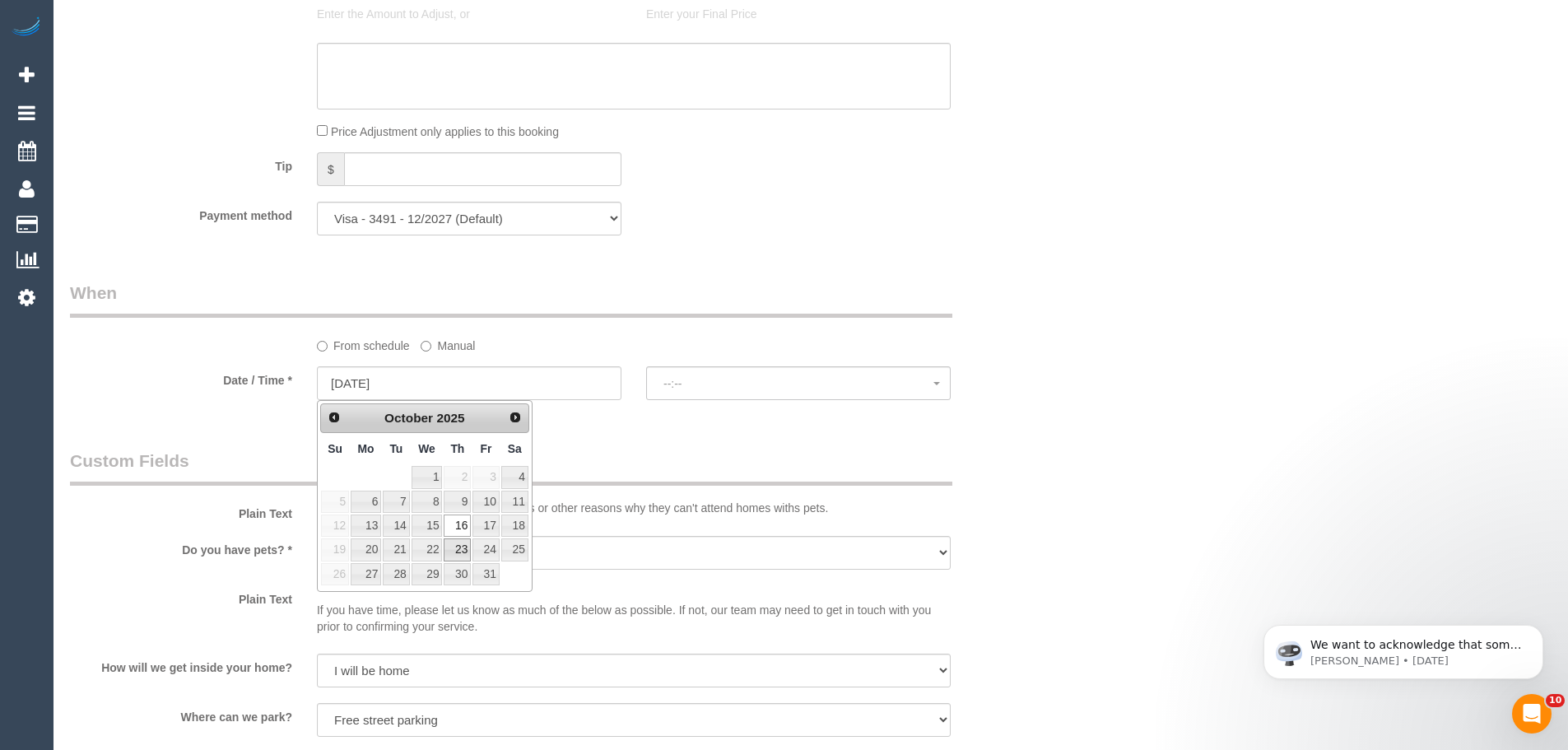
type input "23/10/2025"
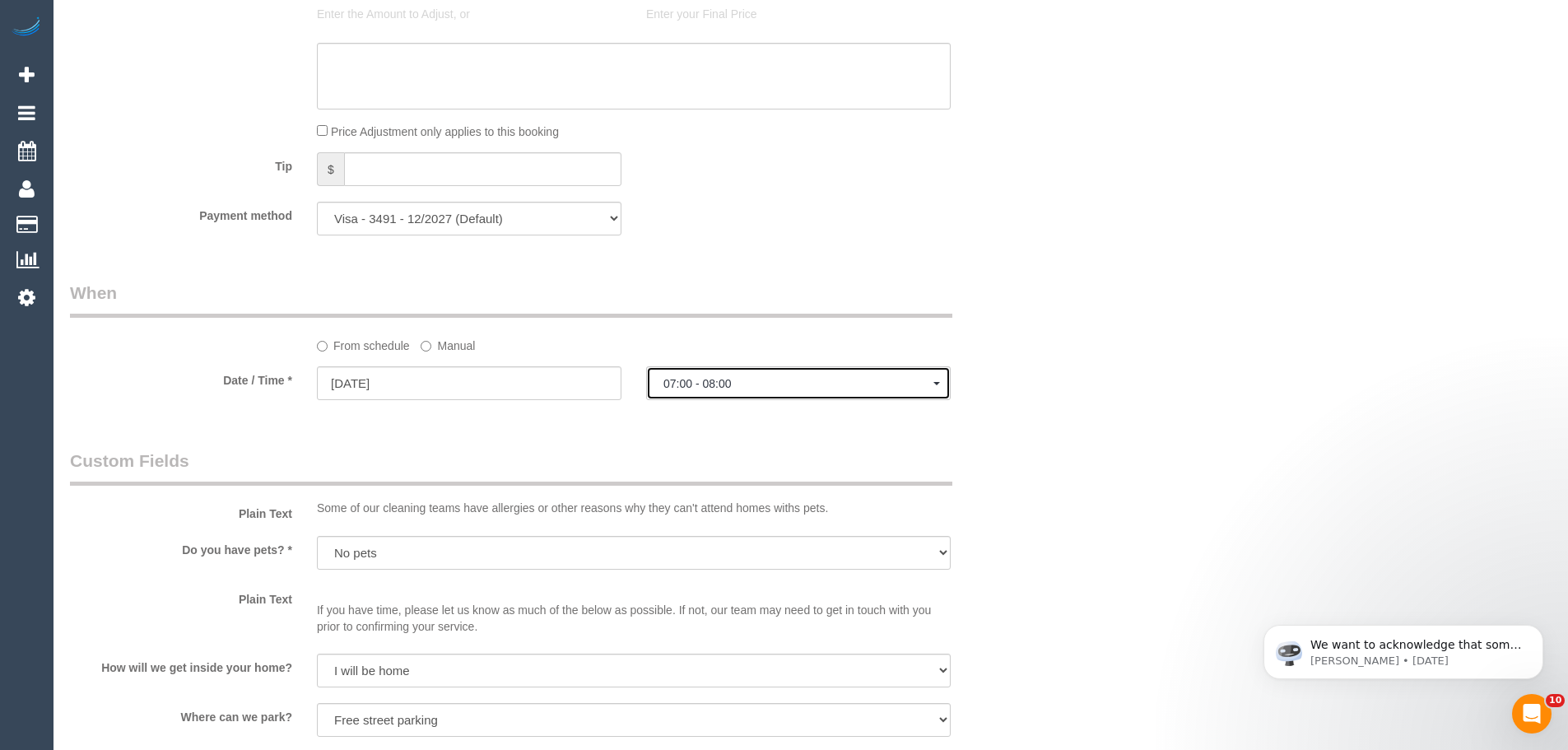
click at [696, 382] on span "07:00 - 08:00" at bounding box center [799, 384] width 270 height 13
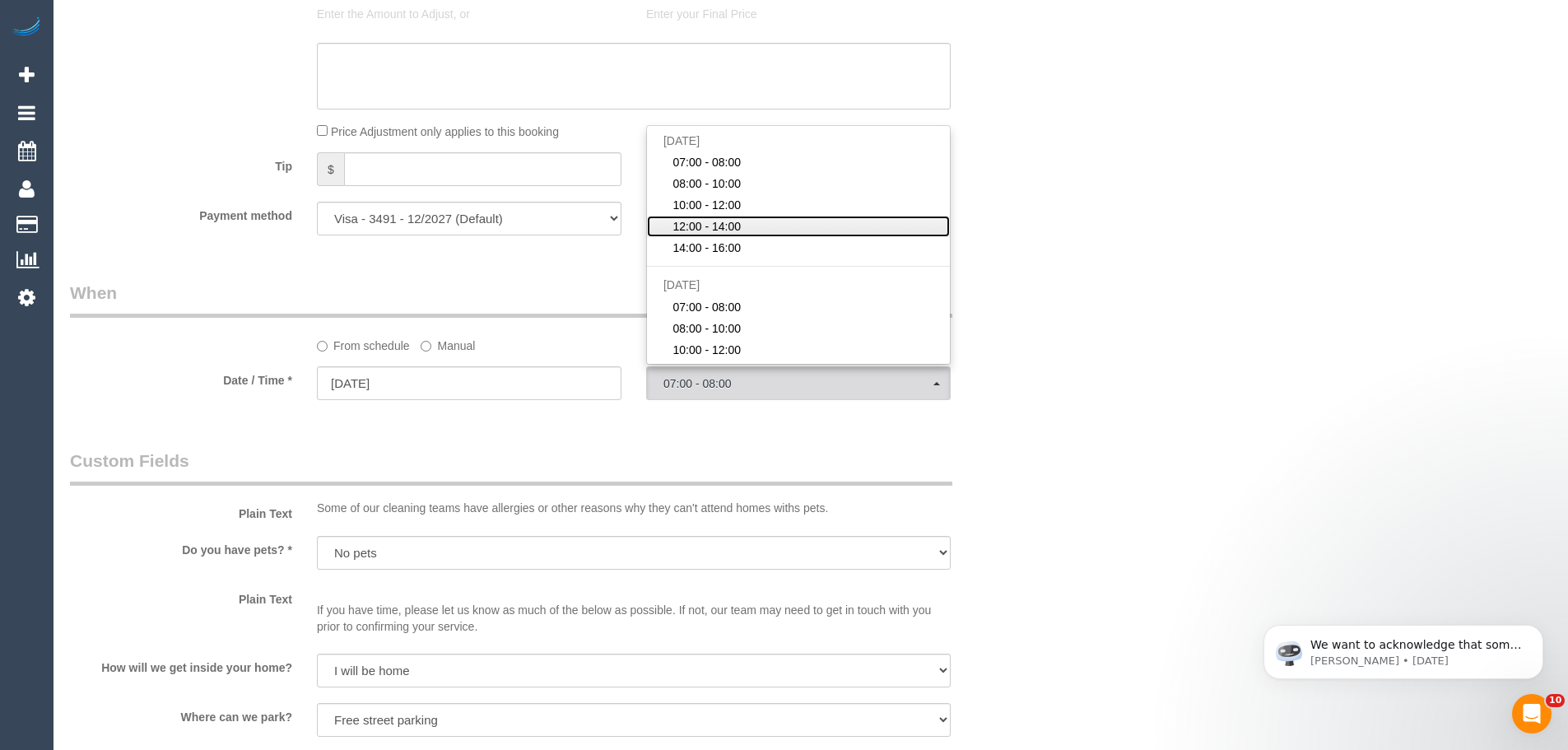
click at [707, 226] on span "12:00 - 14:00" at bounding box center [707, 227] width 69 height 17
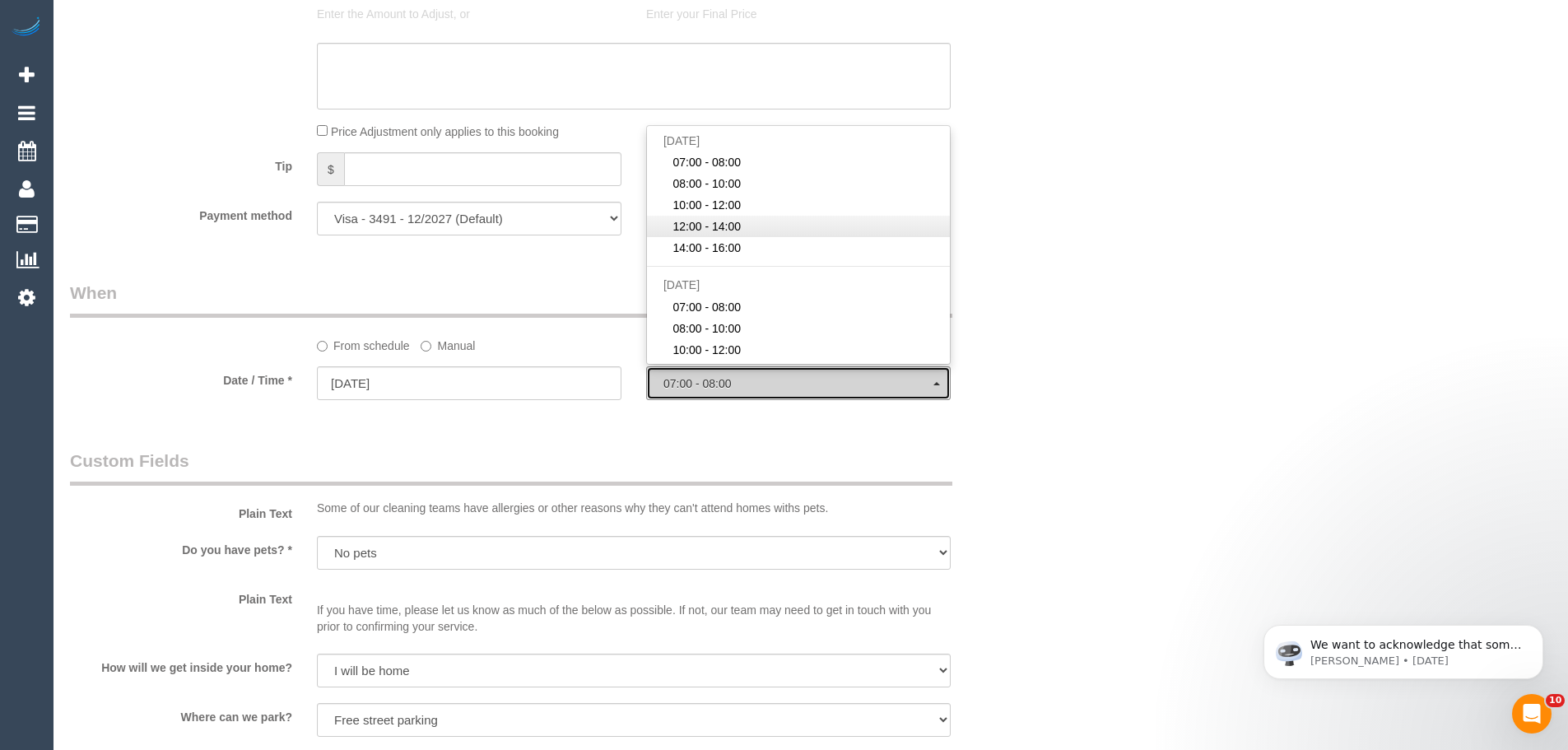
select select "spot25"
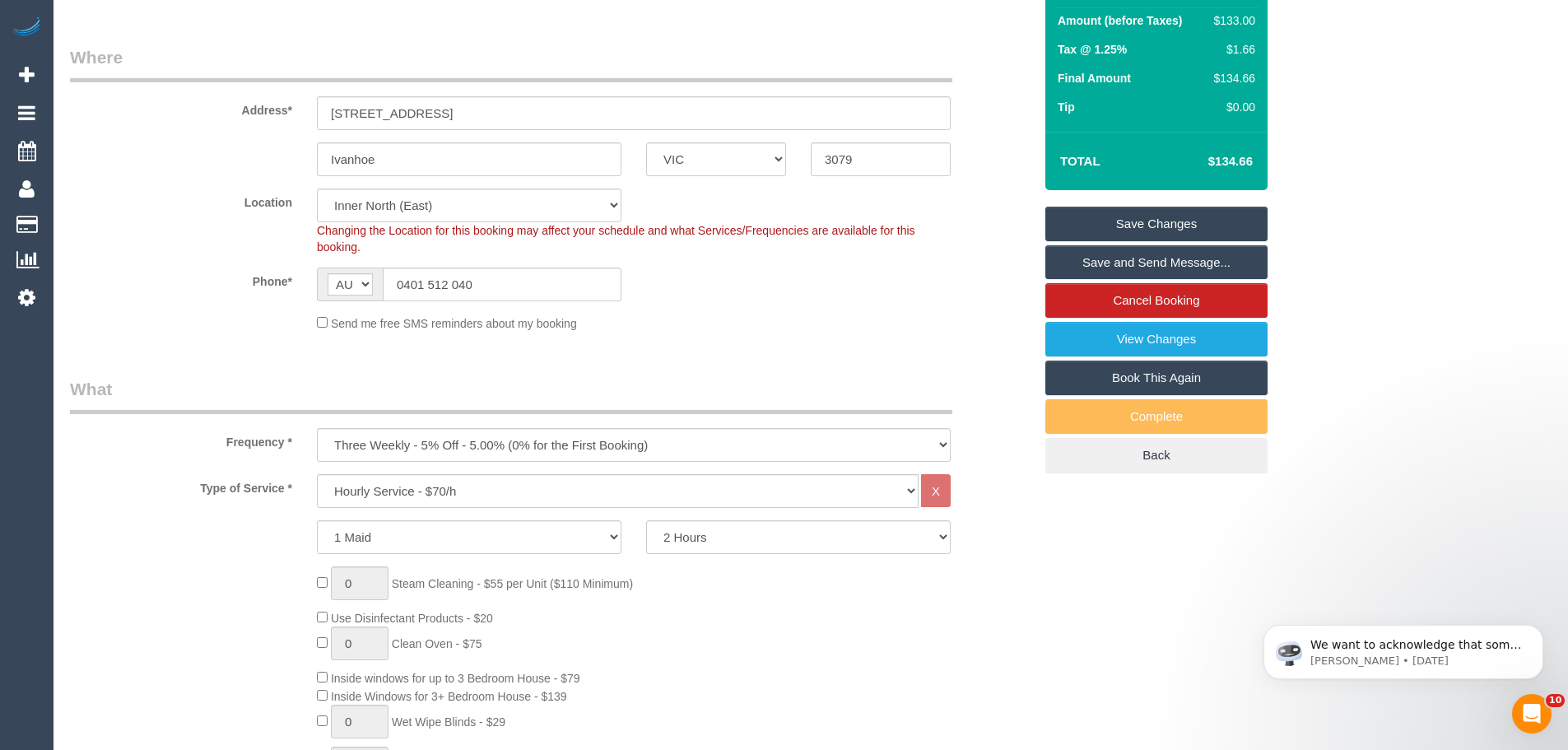
scroll to position [165, 0]
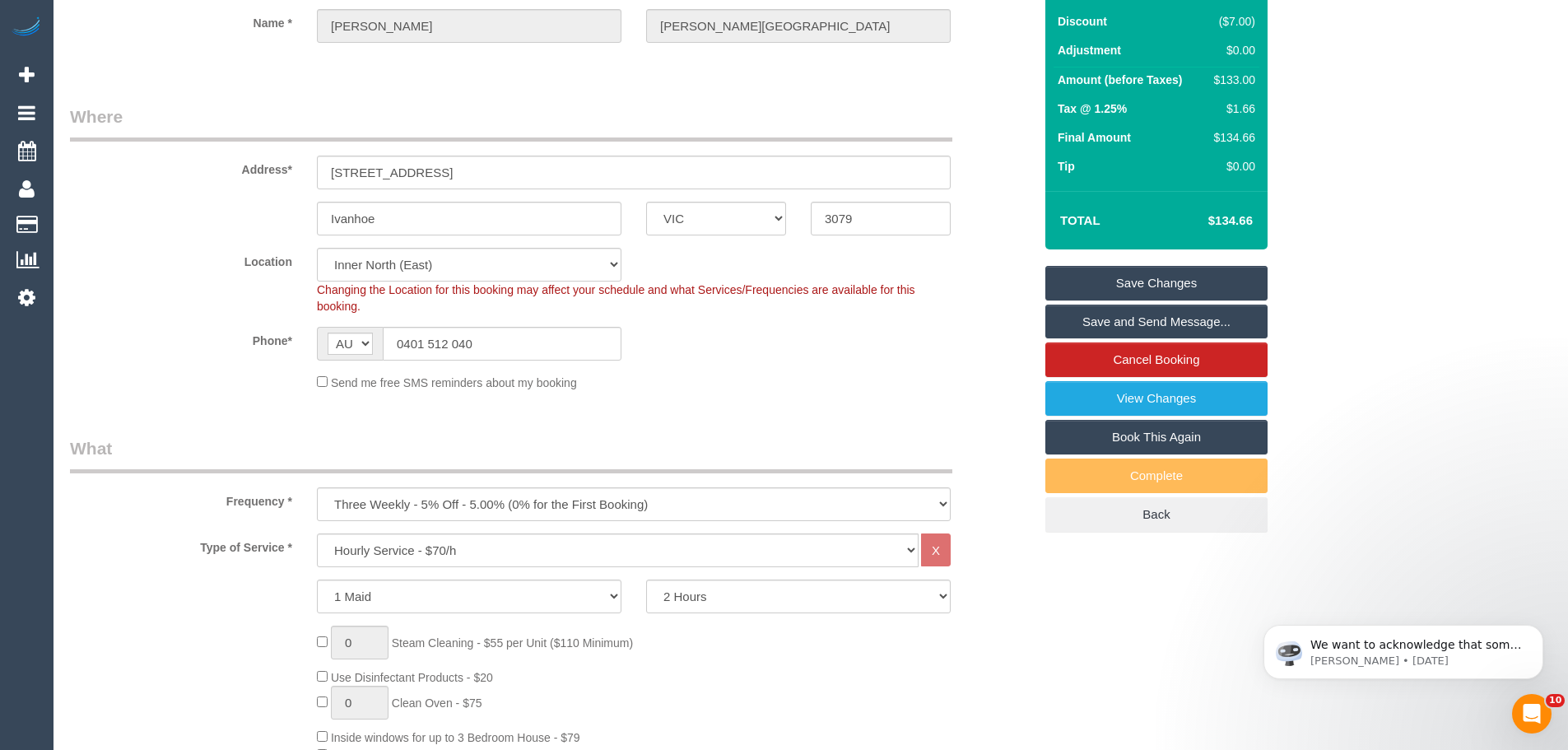
click at [1098, 285] on link "Save Changes" at bounding box center [1157, 283] width 222 height 34
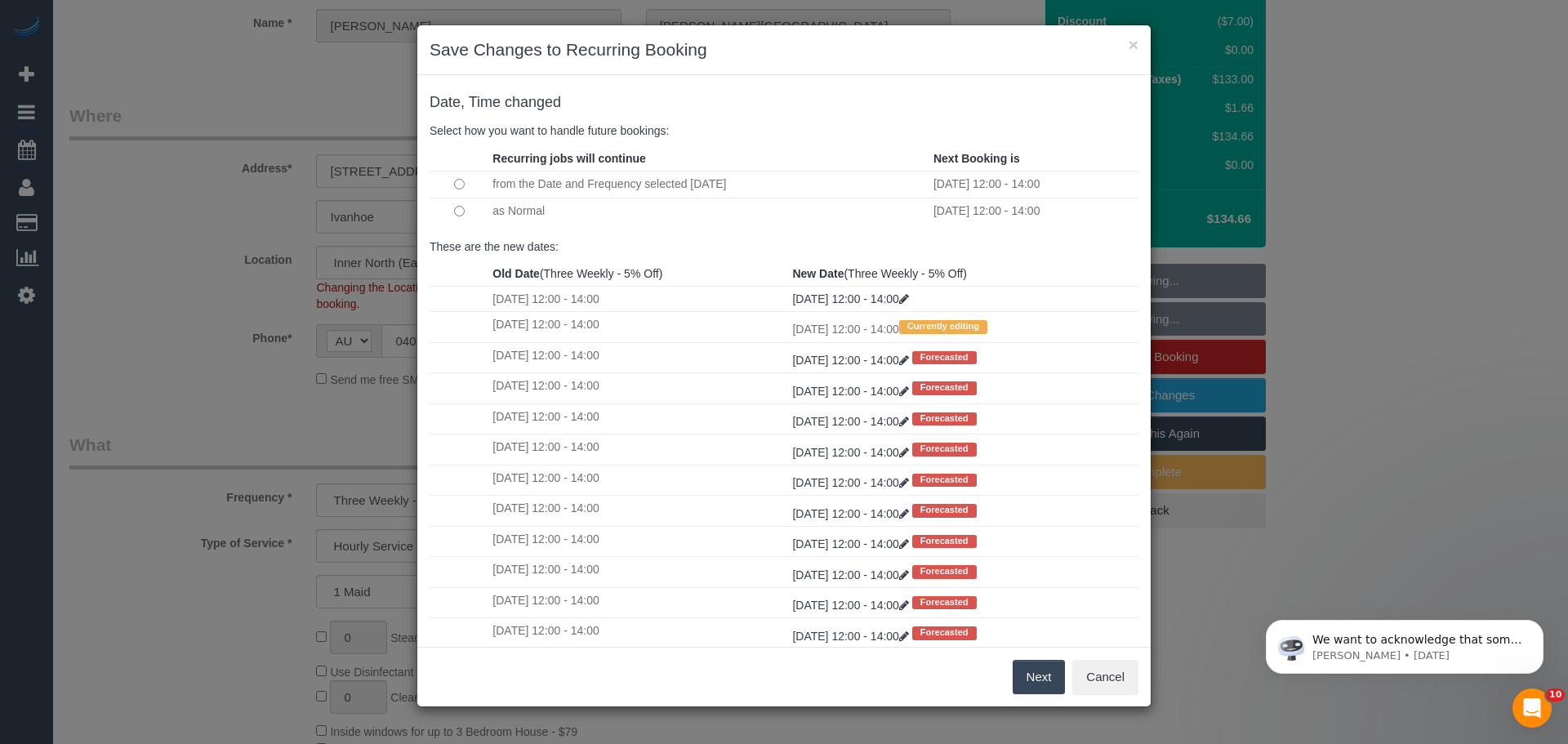
click at [1034, 678] on button "Next" at bounding box center [1040, 676] width 53 height 34
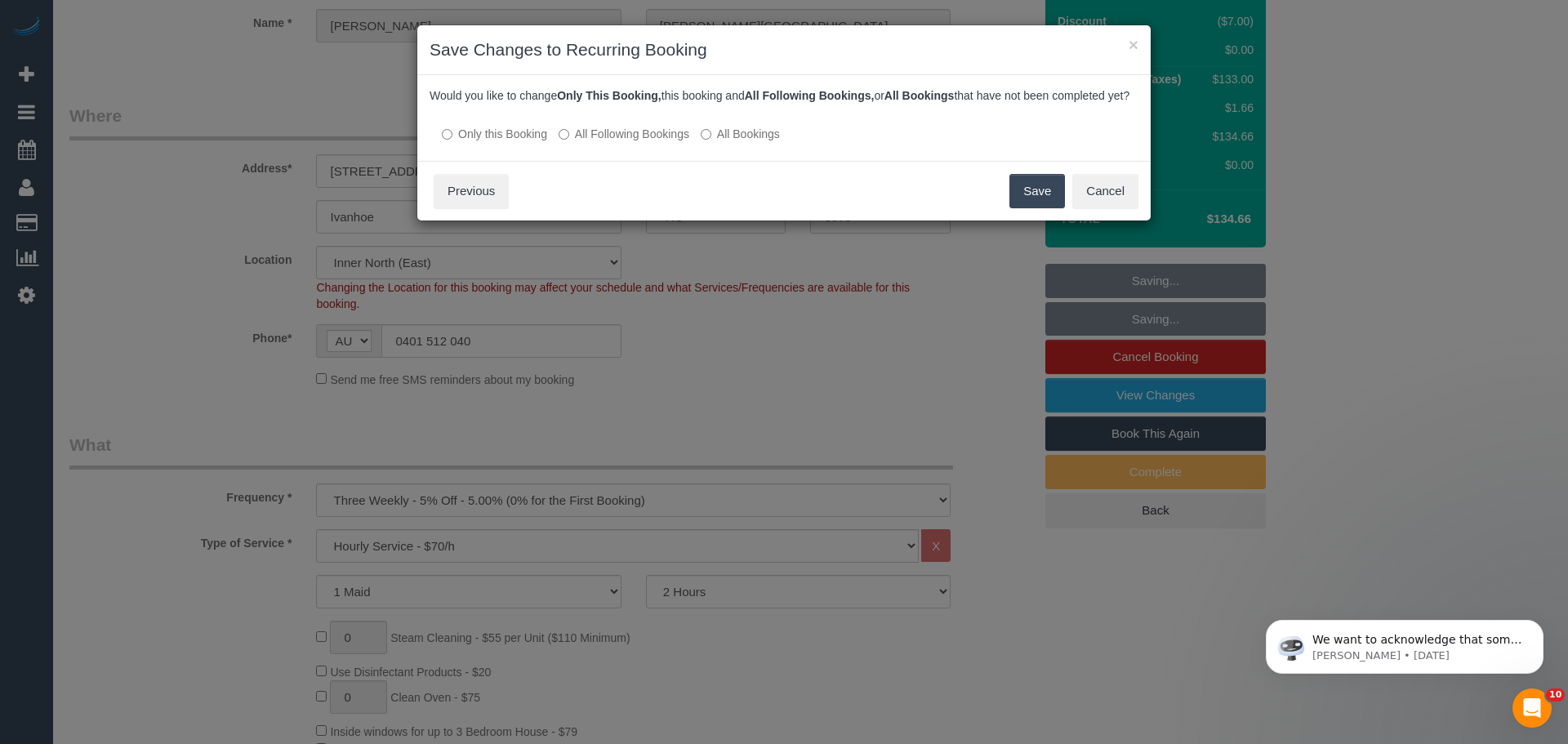
click at [612, 142] on label "All Following Bookings" at bounding box center [624, 134] width 131 height 17
click at [1041, 208] on button "Save" at bounding box center [1037, 191] width 56 height 34
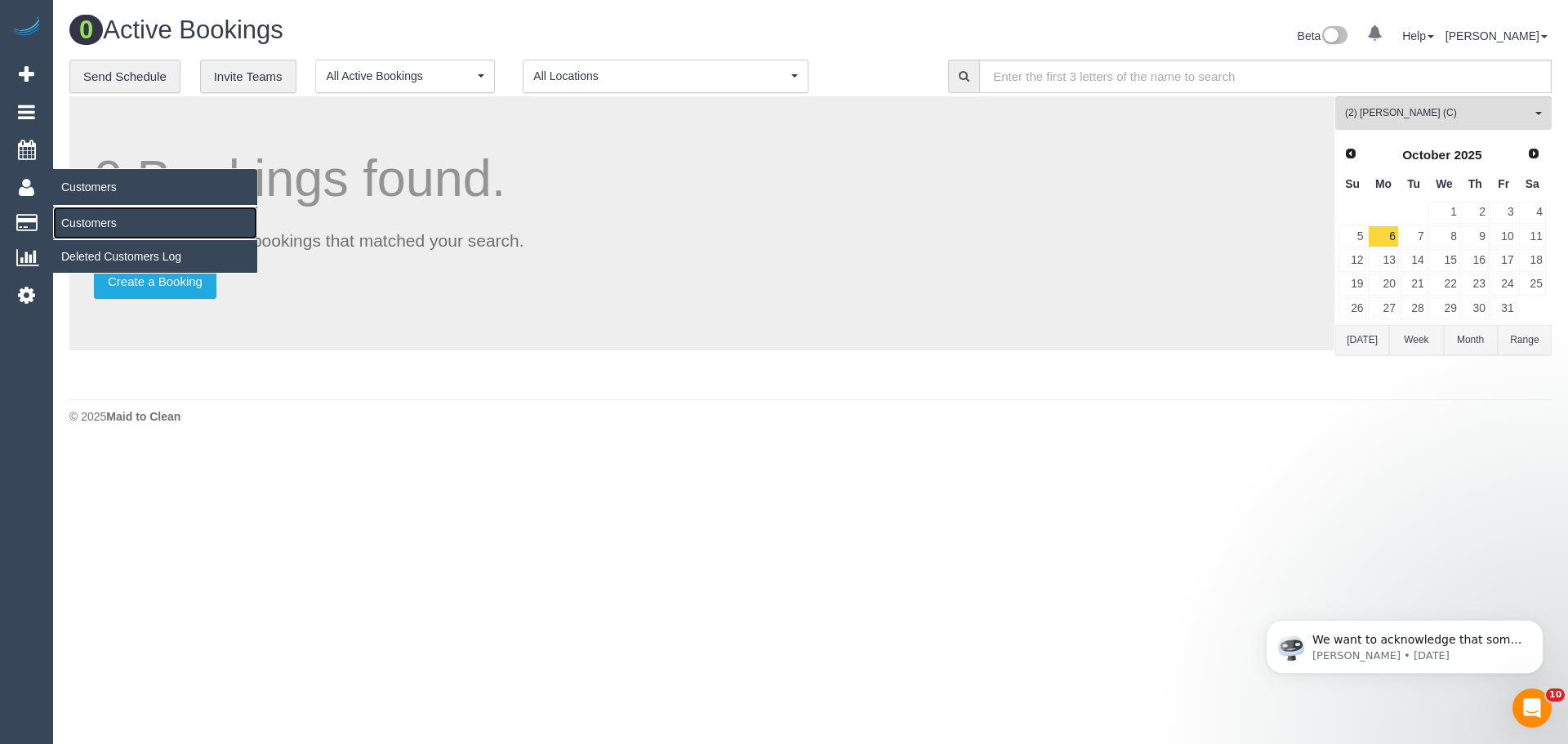
click at [95, 221] on link "Customers" at bounding box center [155, 222] width 204 height 32
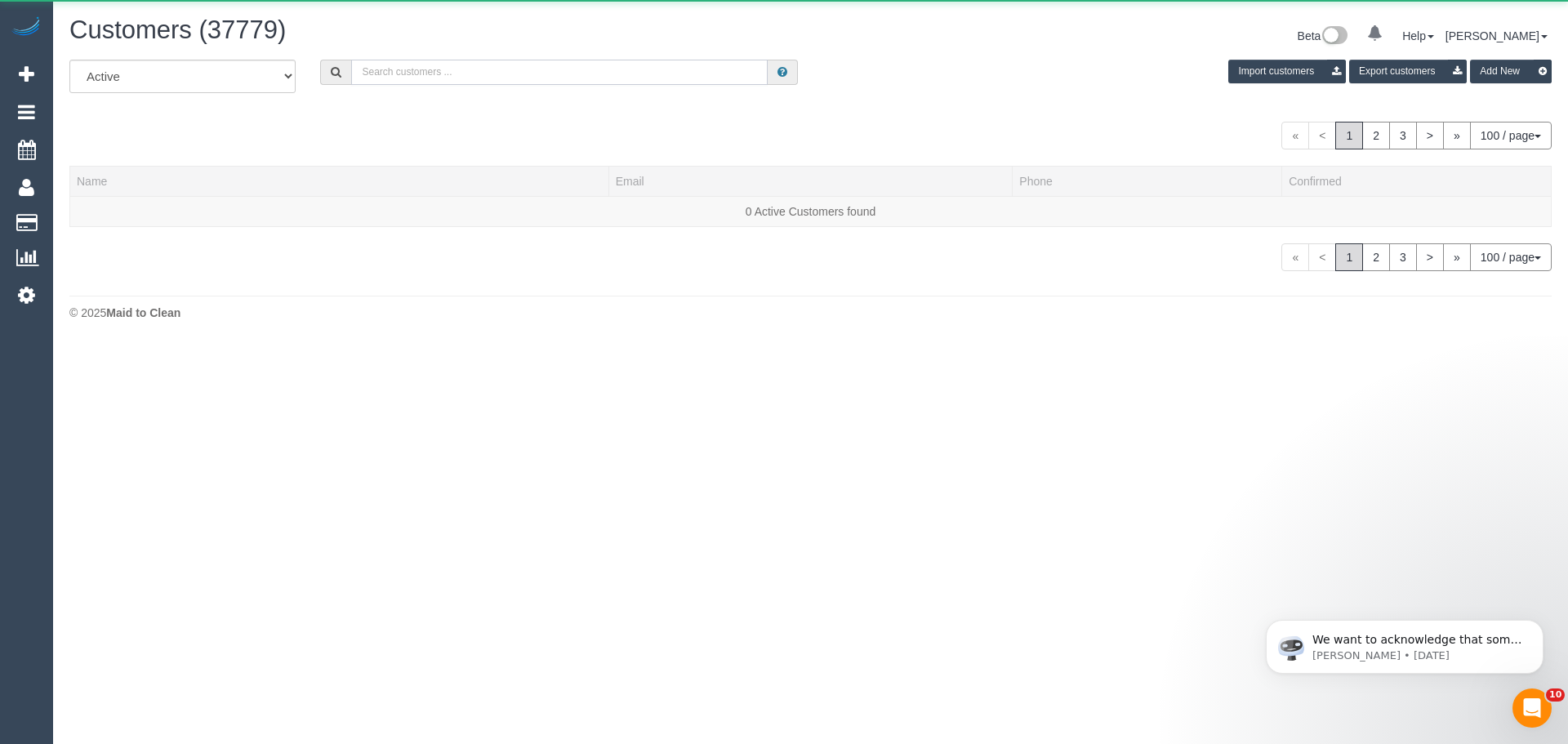
click at [461, 73] on input "text" at bounding box center [559, 72] width 416 height 26
paste input "61422024986"
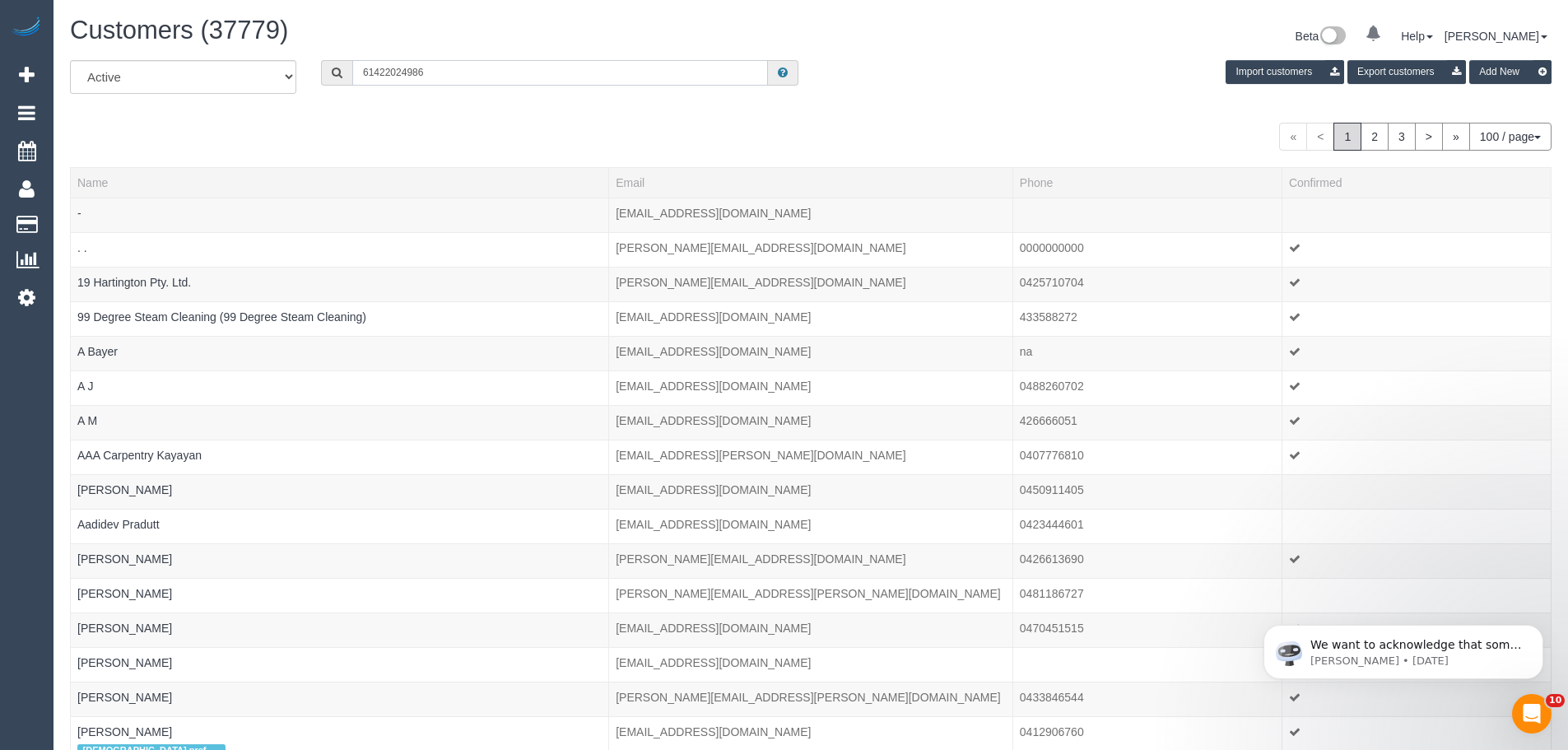
drag, startPoint x: 372, startPoint y: 73, endPoint x: 126, endPoint y: 55, distance: 246.7
click at [145, 63] on div "All Active Archived 61422024986 Import customers Export customers Add New" at bounding box center [811, 83] width 1507 height 46
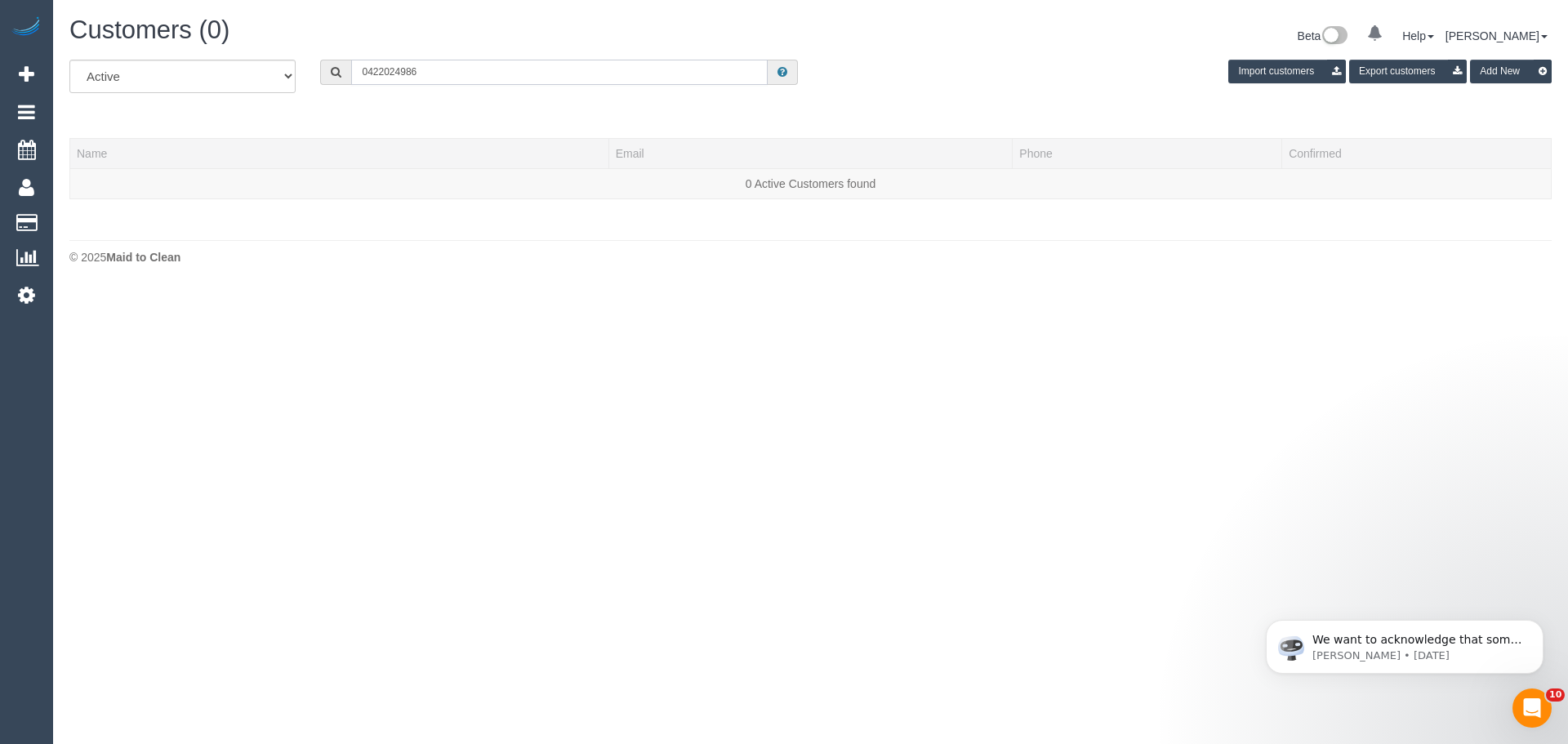
click at [382, 71] on input "0422024986" at bounding box center [559, 72] width 416 height 26
click at [402, 72] on input "0422 024986" at bounding box center [559, 72] width 416 height 26
click at [422, 73] on input "0422 024 986" at bounding box center [559, 72] width 416 height 26
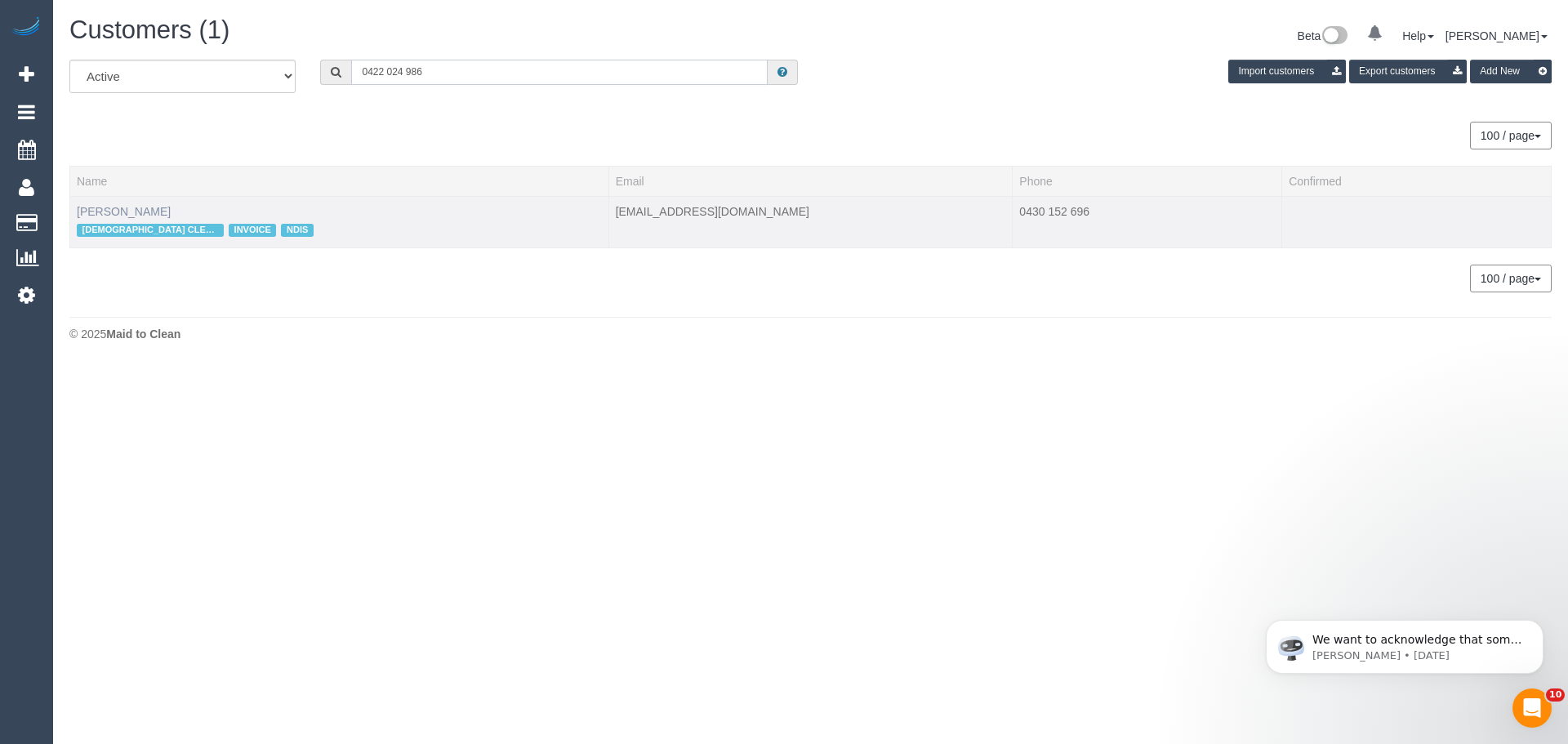
type input "0422 024 986"
click at [137, 212] on link "Christopher Young" at bounding box center [124, 212] width 94 height 13
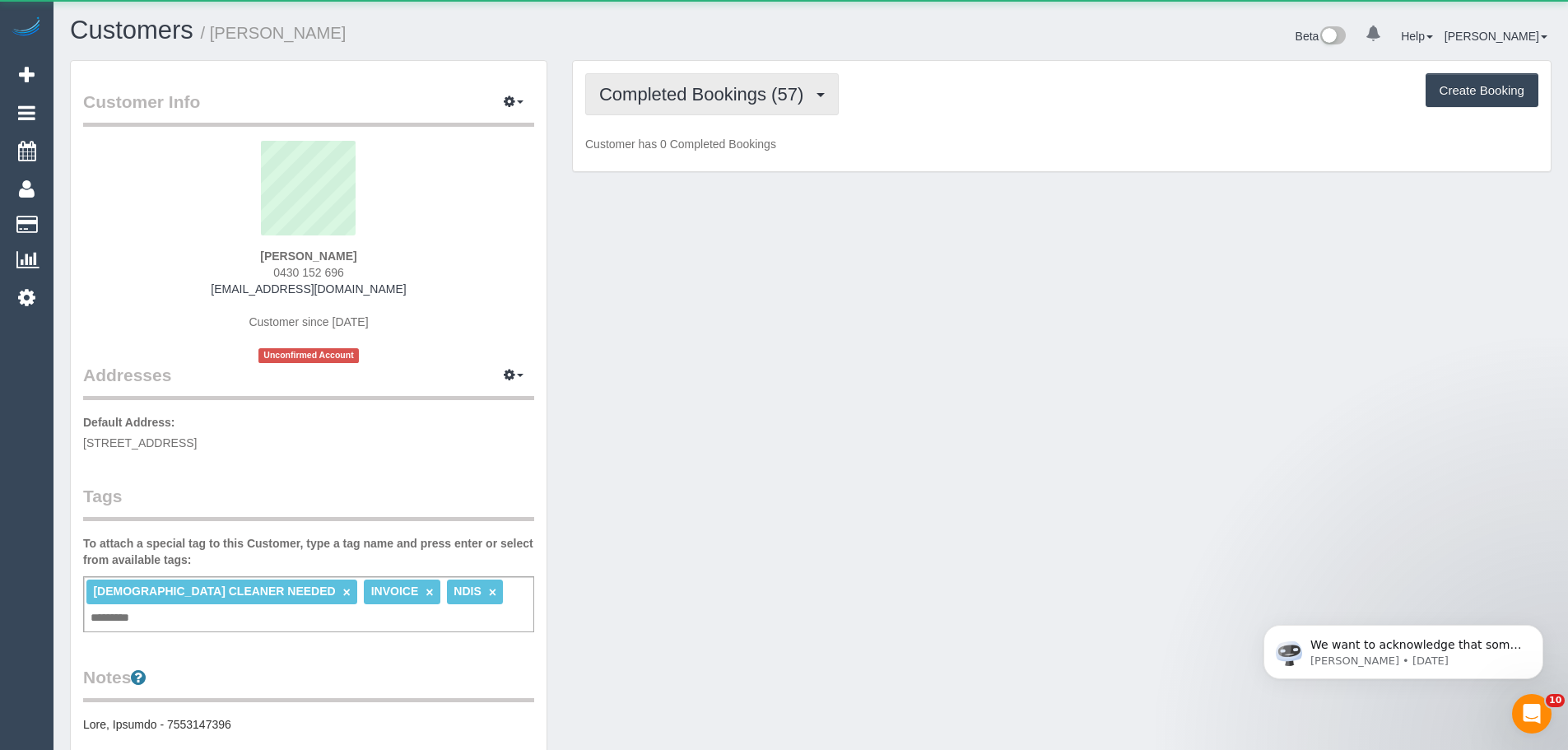
click at [676, 94] on span "Completed Bookings (57)" at bounding box center [706, 94] width 212 height 21
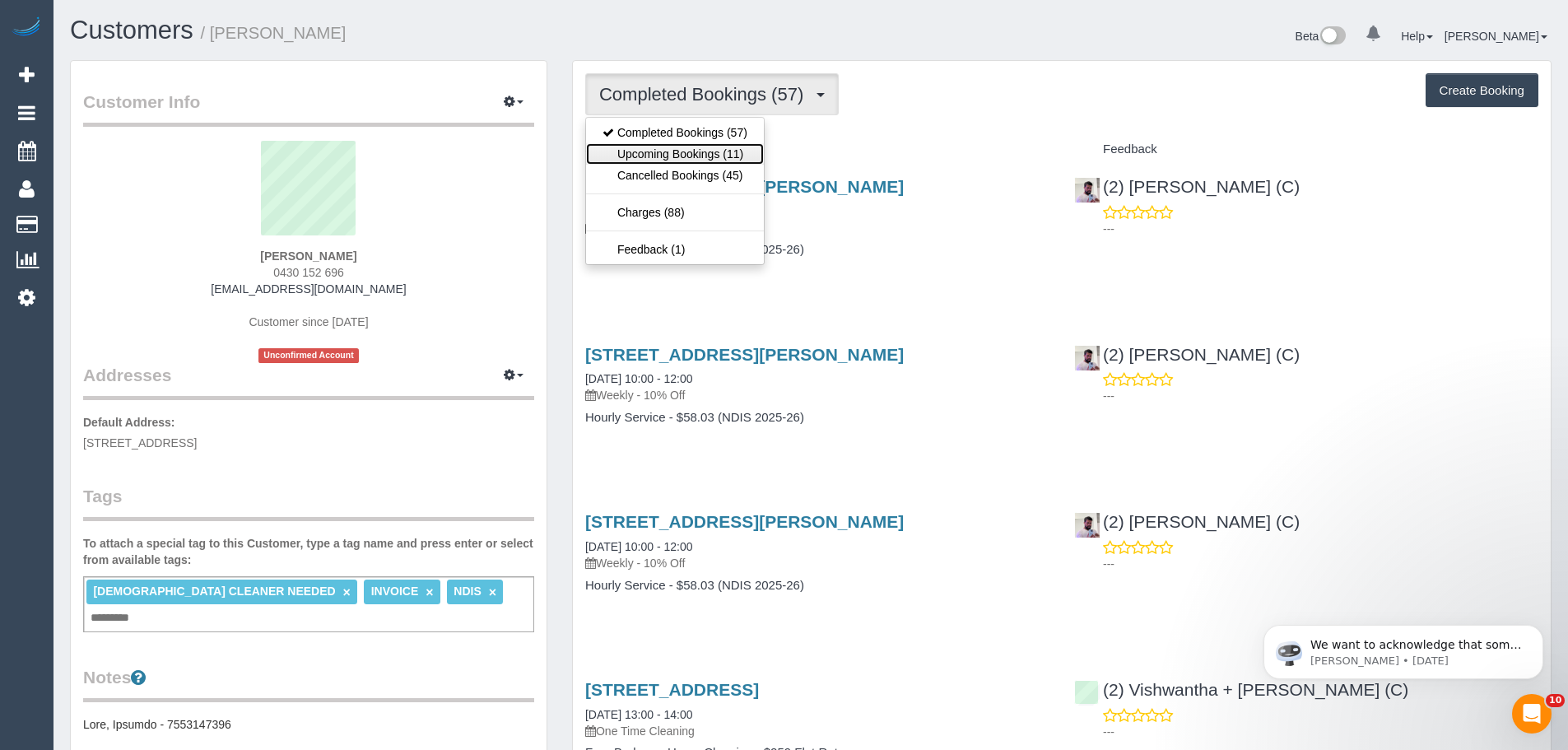
click at [678, 153] on link "Upcoming Bookings (11)" at bounding box center [675, 154] width 178 height 22
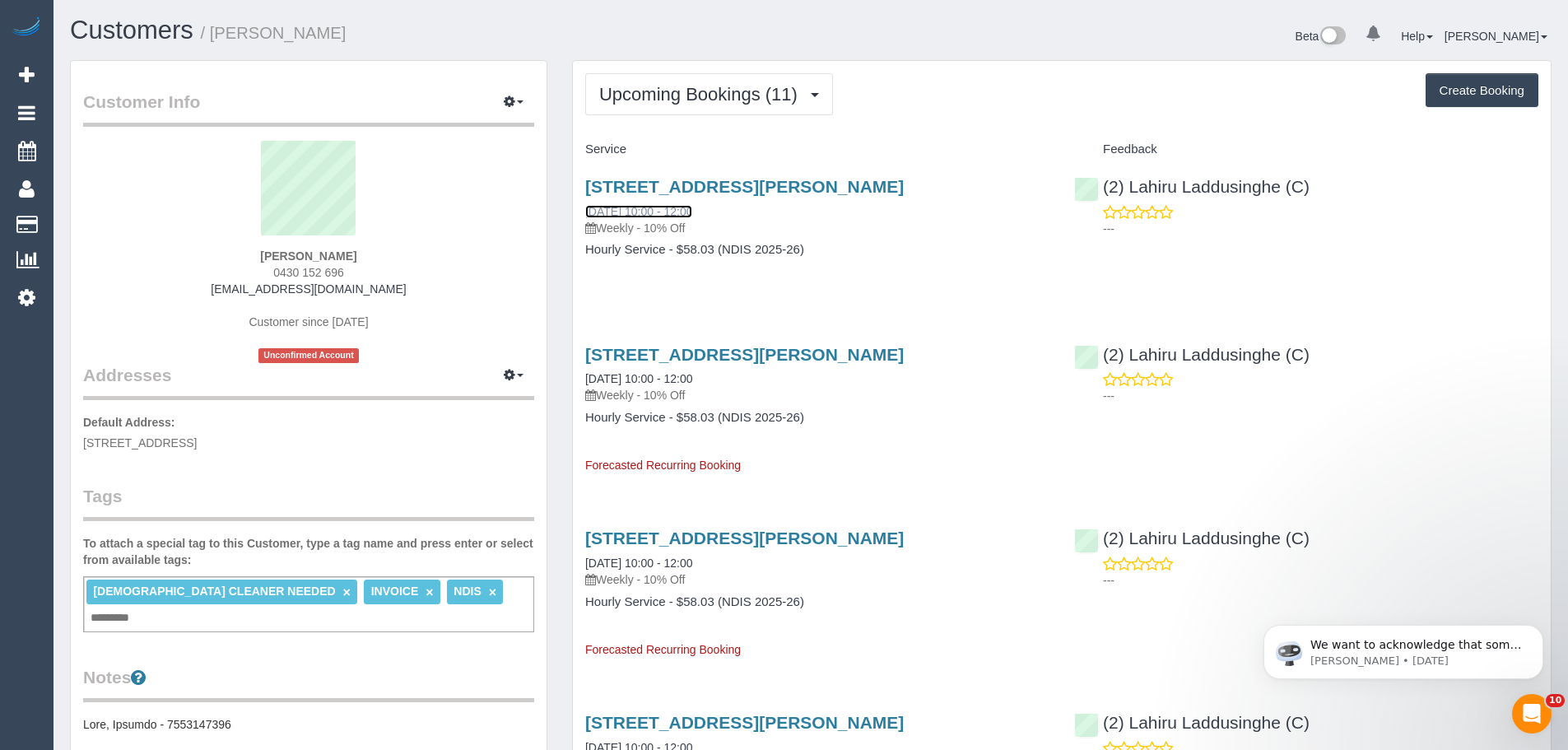
click at [660, 207] on link "27/09/2025 10:00 - 12:00" at bounding box center [639, 212] width 107 height 13
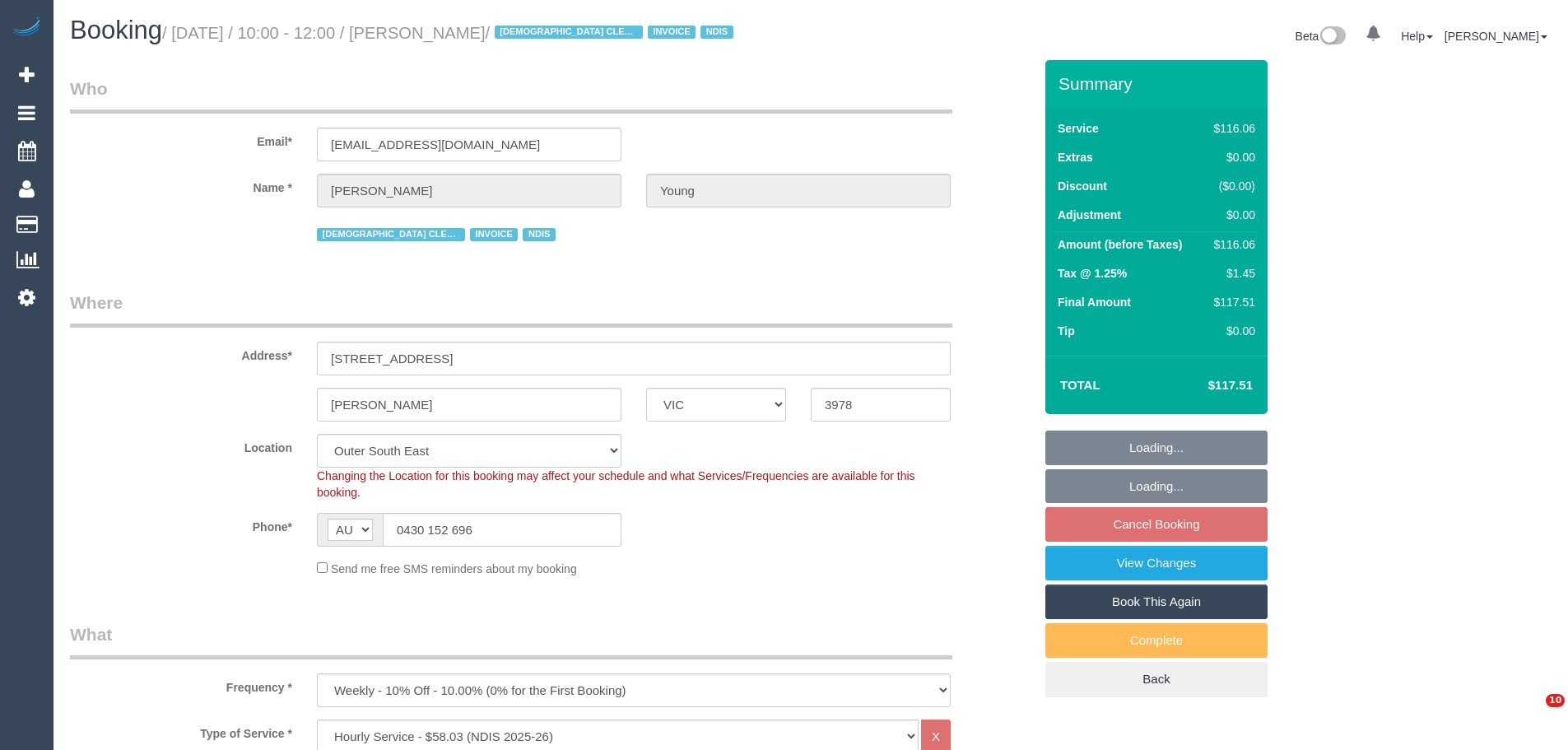
select select "VIC"
select select "number:28"
select select "number:14"
select select "number:19"
select select "number:25"
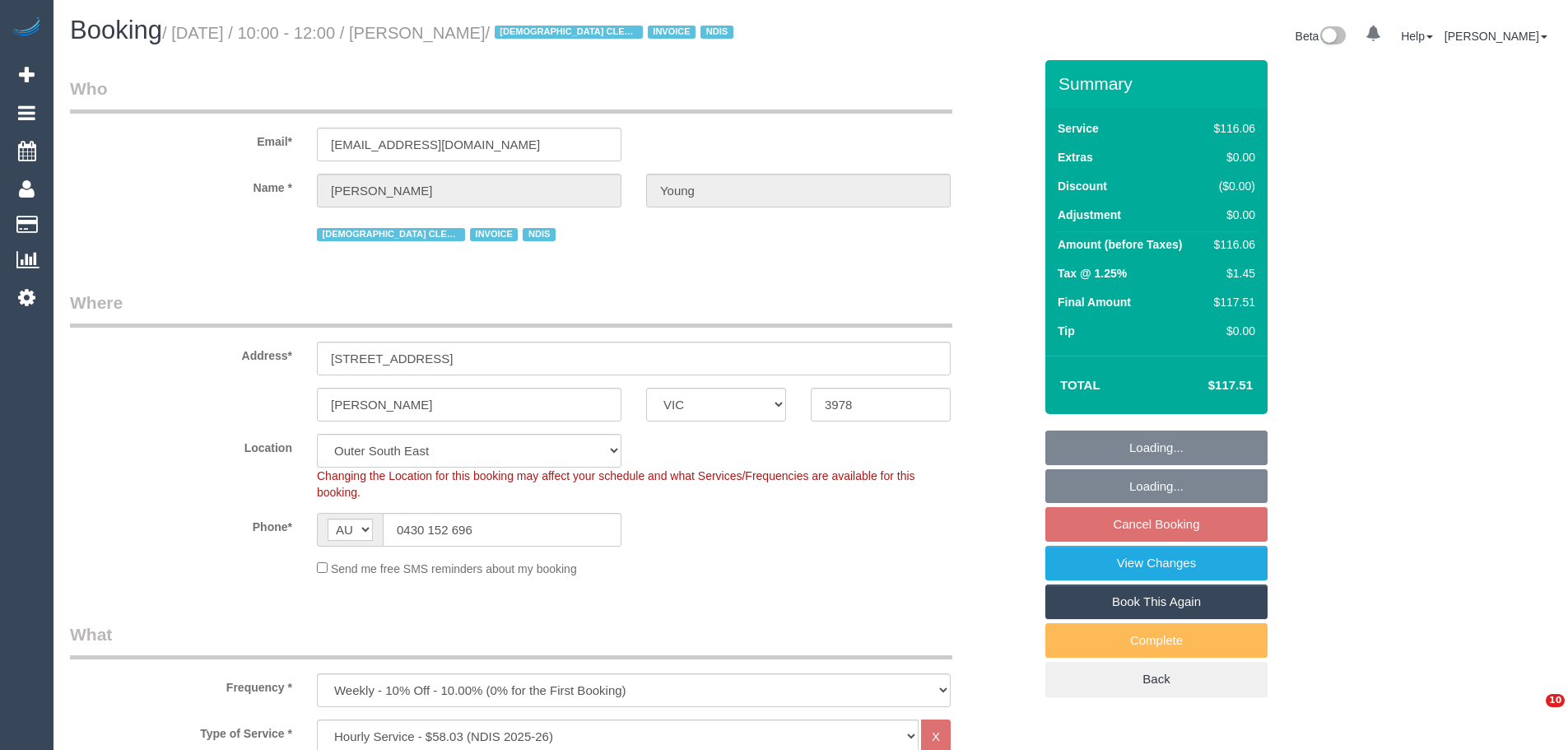
select select "number:35"
select select "number:12"
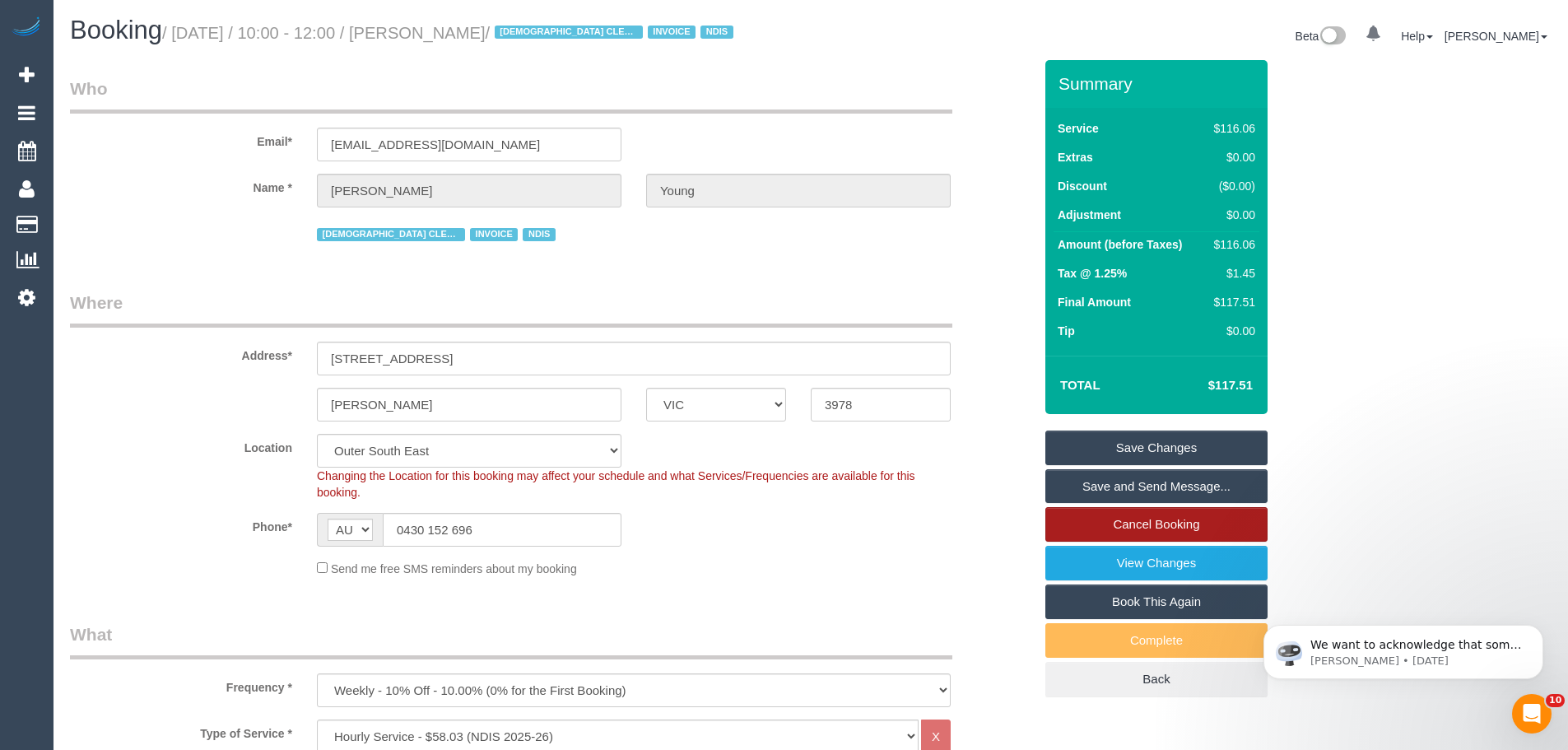
click at [1106, 542] on link "Cancel Booking" at bounding box center [1157, 523] width 222 height 34
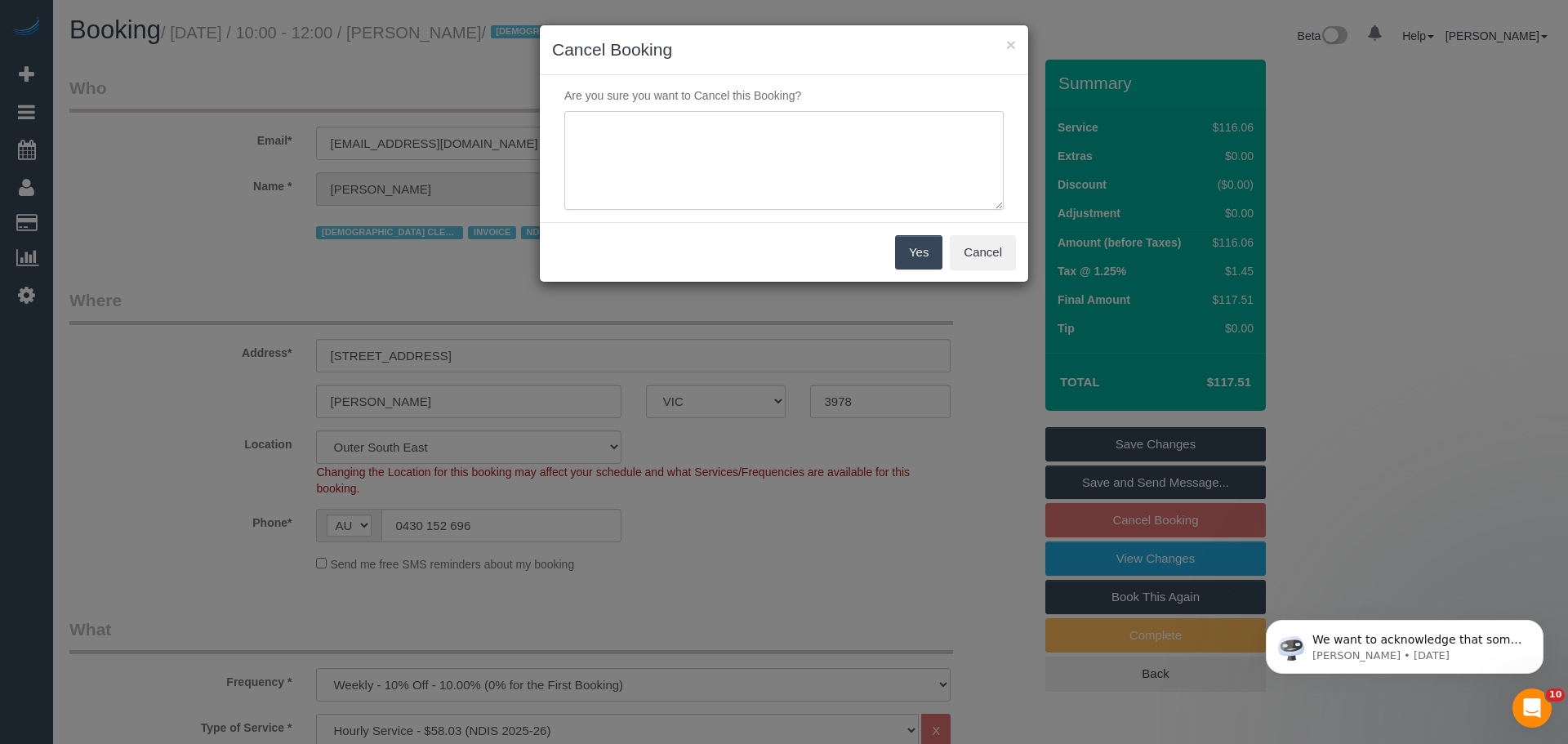
click at [810, 131] on textarea at bounding box center [784, 161] width 440 height 100
type textarea "Customer has something on this day. skipping and resuming as normal next servic…"
click at [913, 250] on button "Yes" at bounding box center [918, 252] width 47 height 34
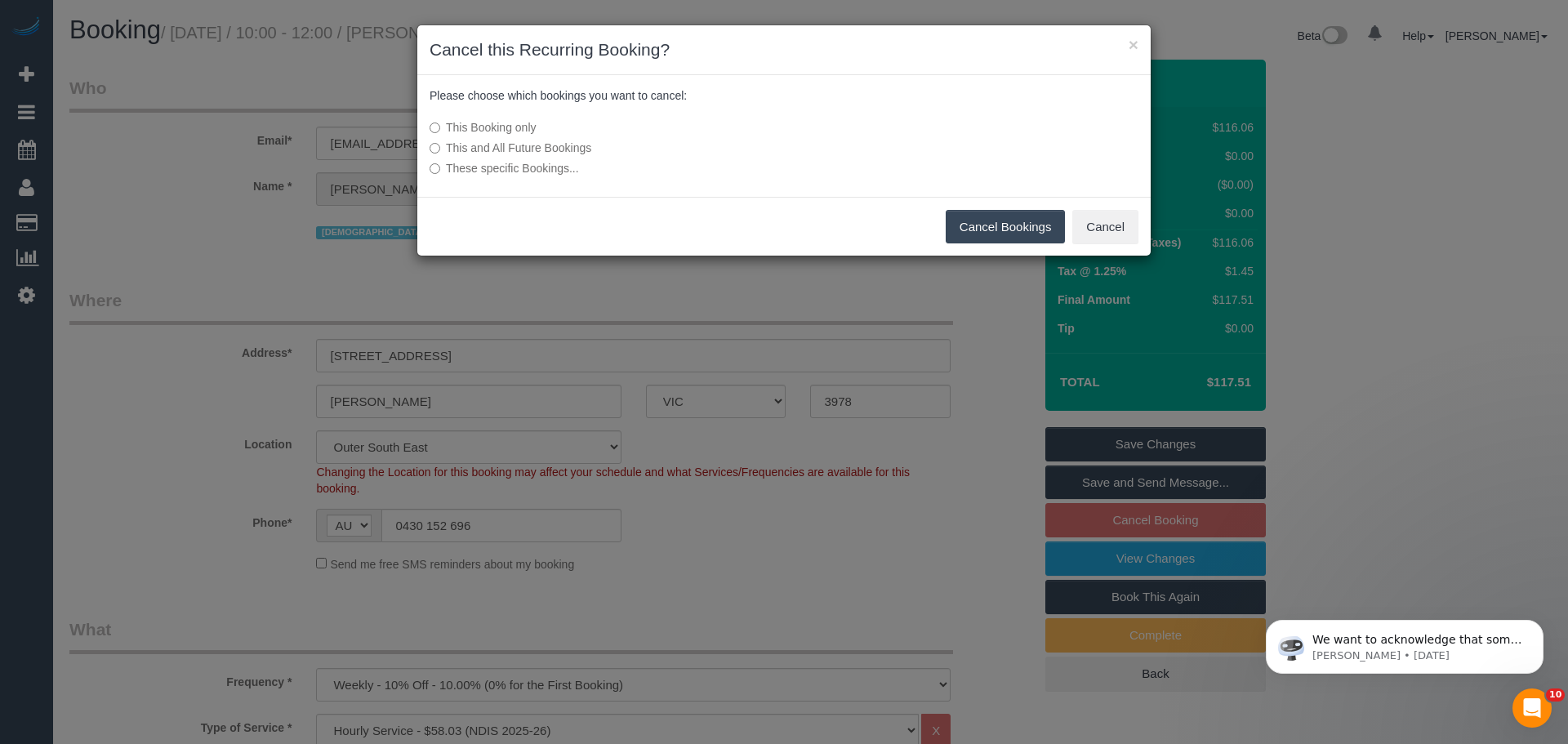
click at [977, 224] on button "Cancel Bookings" at bounding box center [1006, 226] width 120 height 34
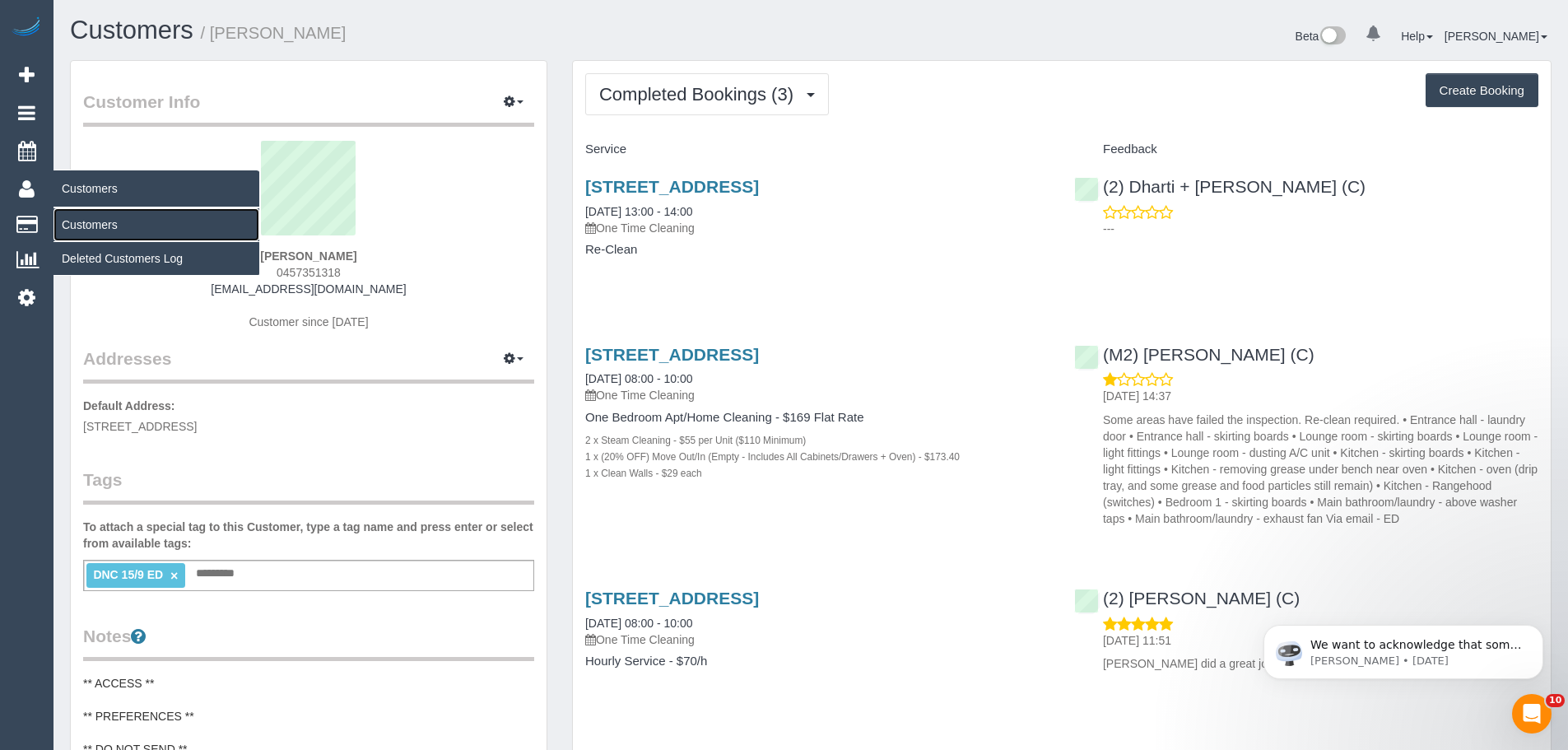
click at [84, 222] on link "Customers" at bounding box center [156, 224] width 206 height 33
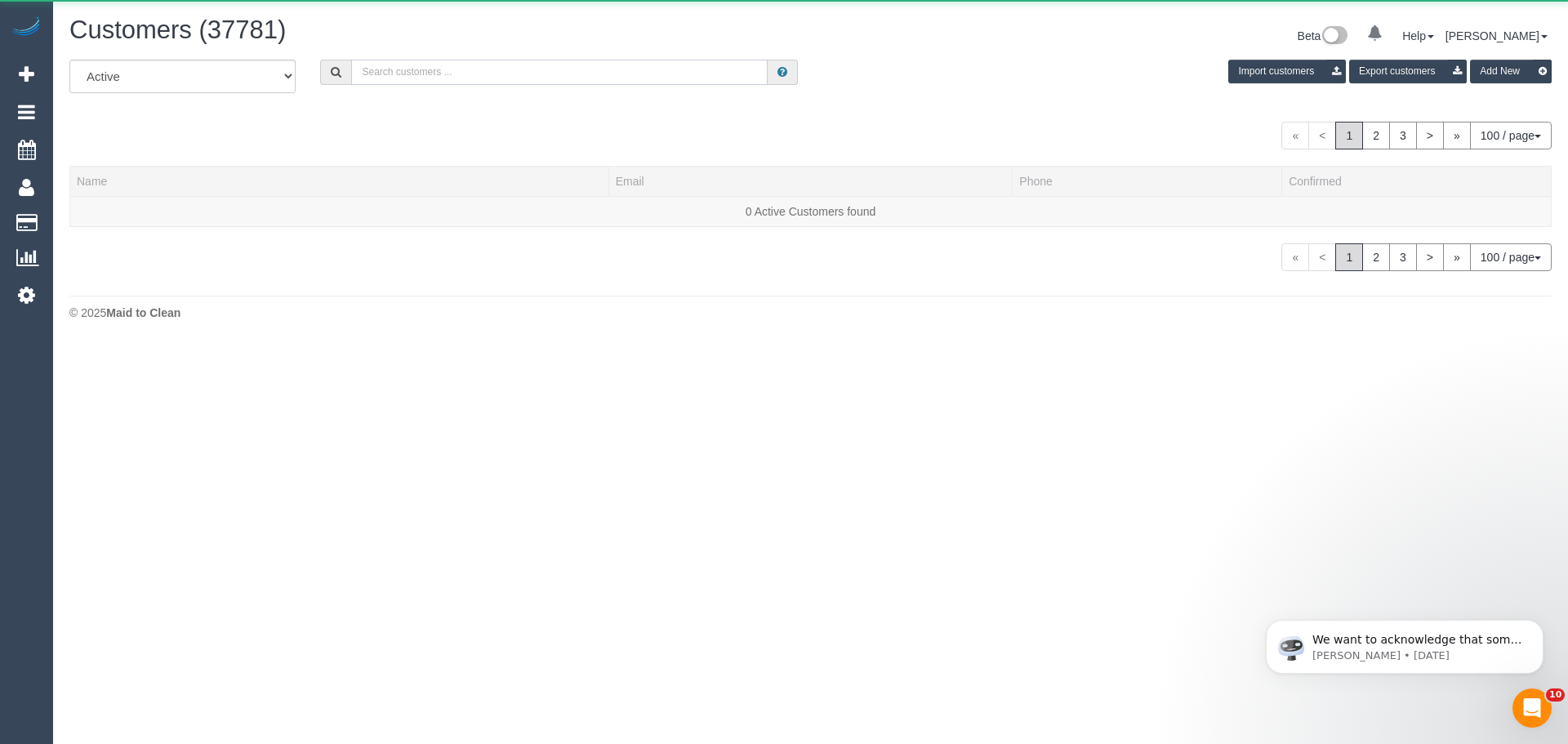
click at [436, 77] on input "text" at bounding box center [559, 72] width 416 height 26
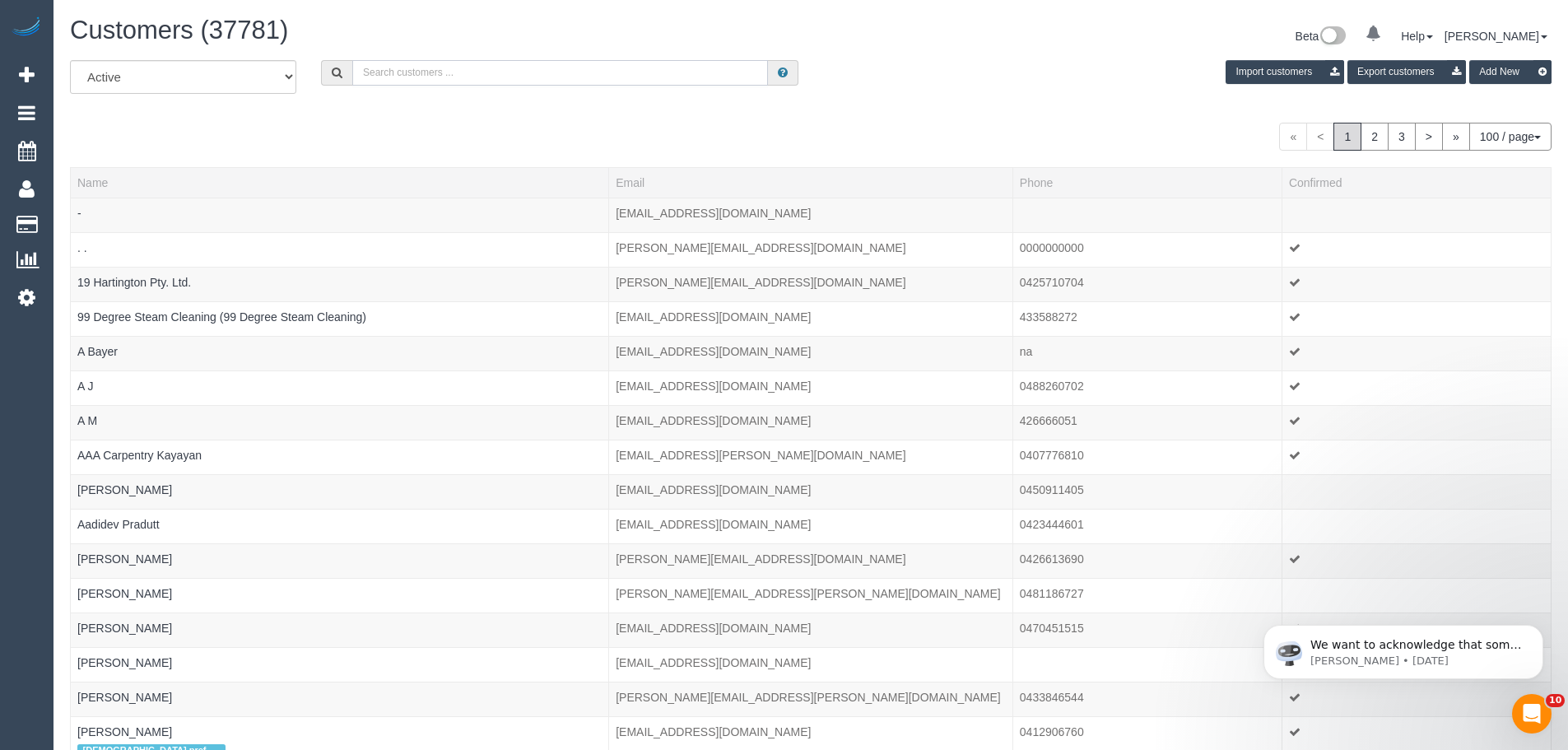
paste input "61438552845"
drag, startPoint x: 374, startPoint y: 73, endPoint x: 295, endPoint y: 57, distance: 80.6
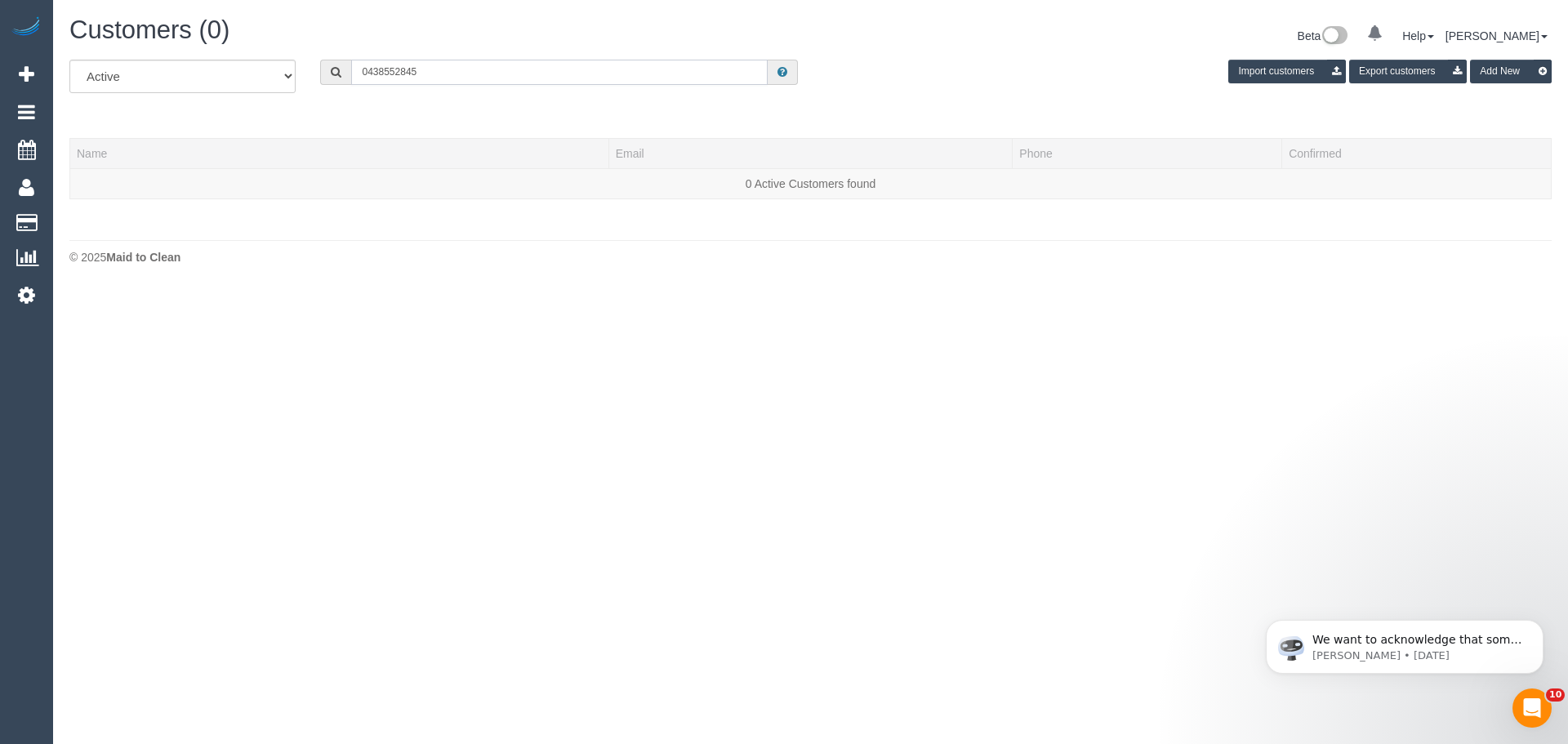
click at [383, 67] on input "0438552845" at bounding box center [559, 72] width 416 height 26
click at [402, 71] on input "0438 552845" at bounding box center [559, 72] width 416 height 26
click at [439, 66] on input "0438 552 845" at bounding box center [559, 72] width 416 height 26
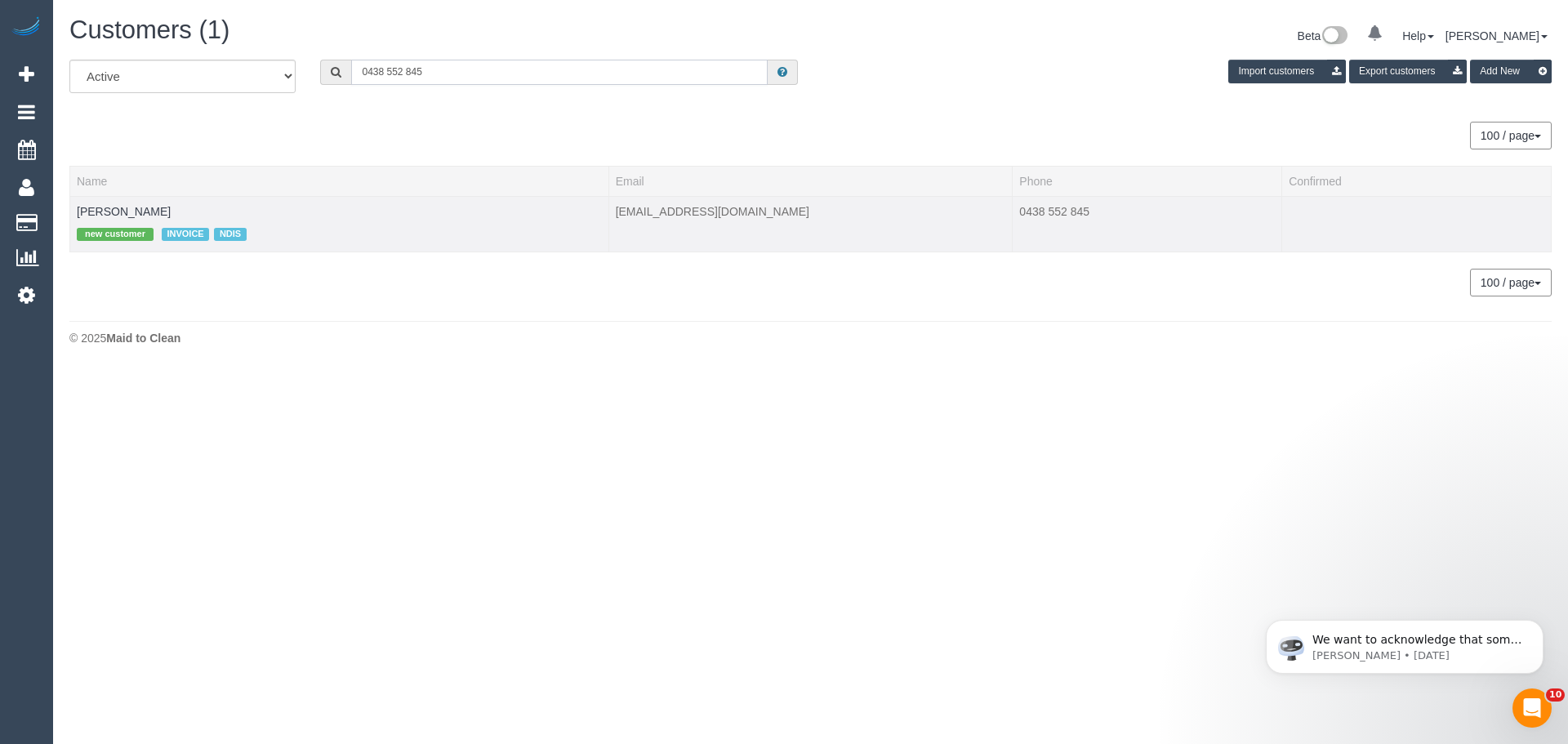
type input "0438 552 845"
drag, startPoint x: 801, startPoint y: 217, endPoint x: 616, endPoint y: 216, distance: 185.0
click at [616, 216] on td "soniapopp+ndis@gmail.com" at bounding box center [810, 223] width 404 height 56
copy td "soniapopp+ndis@gmail.com"
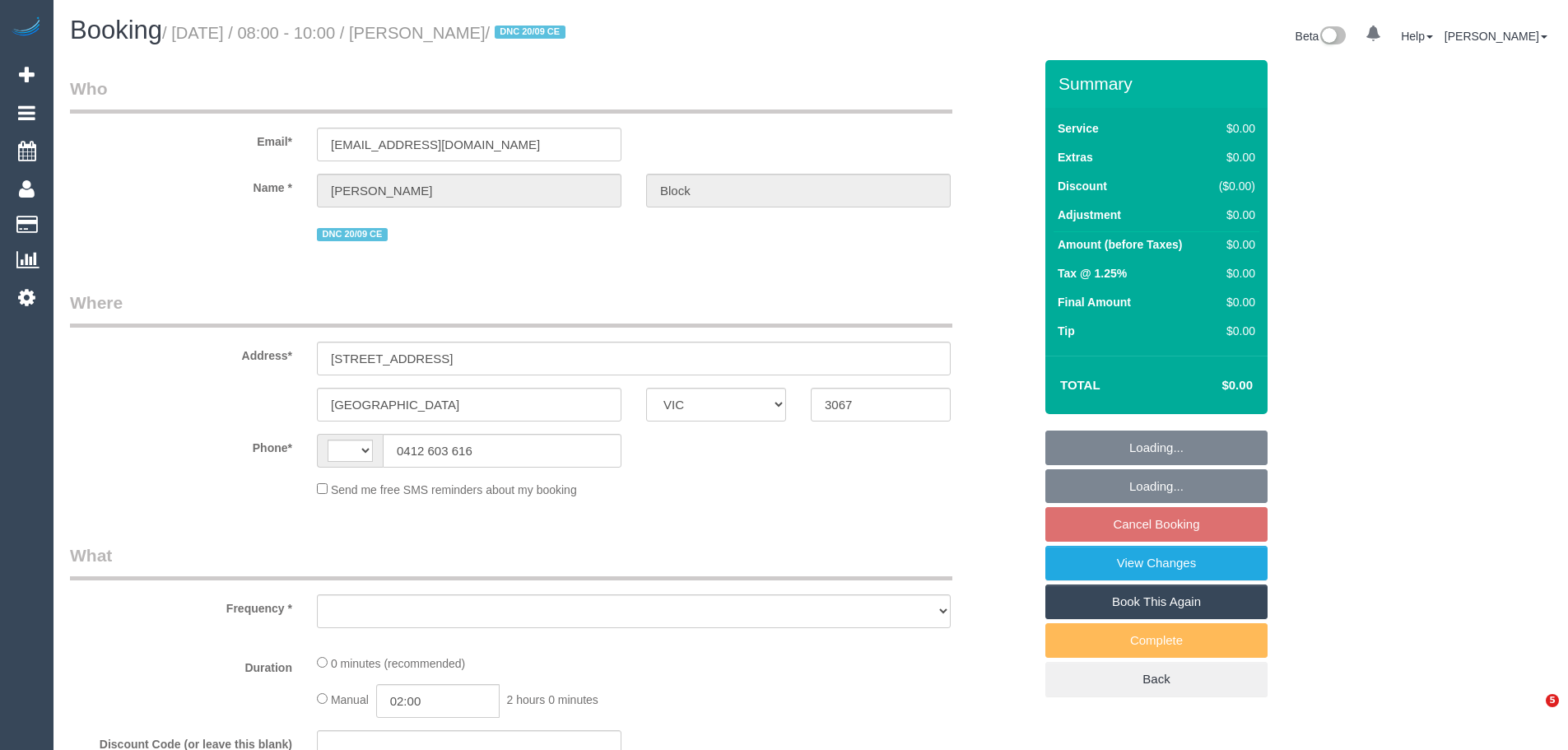
select select "VIC"
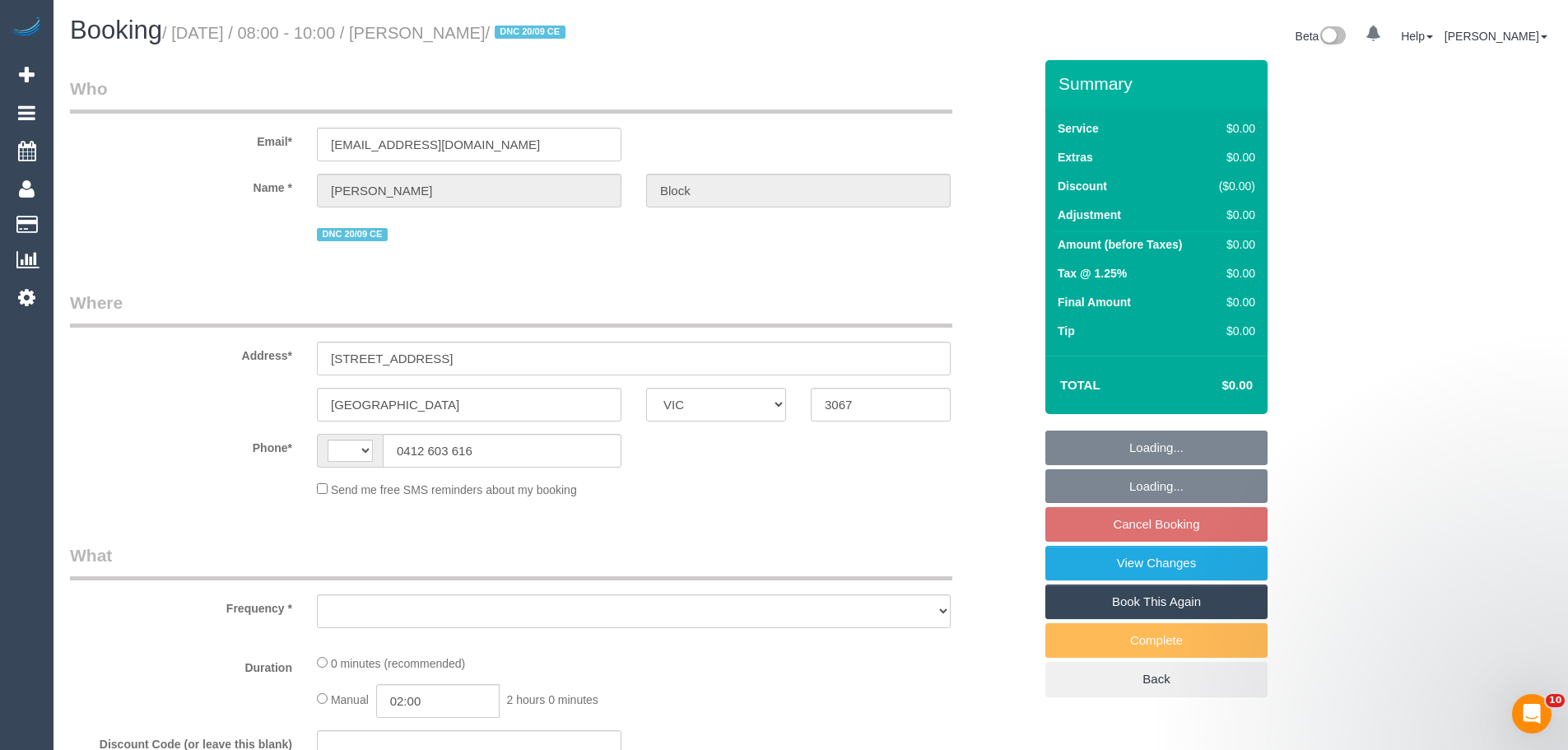
select select "number:28"
select select "number:14"
select select "number:18"
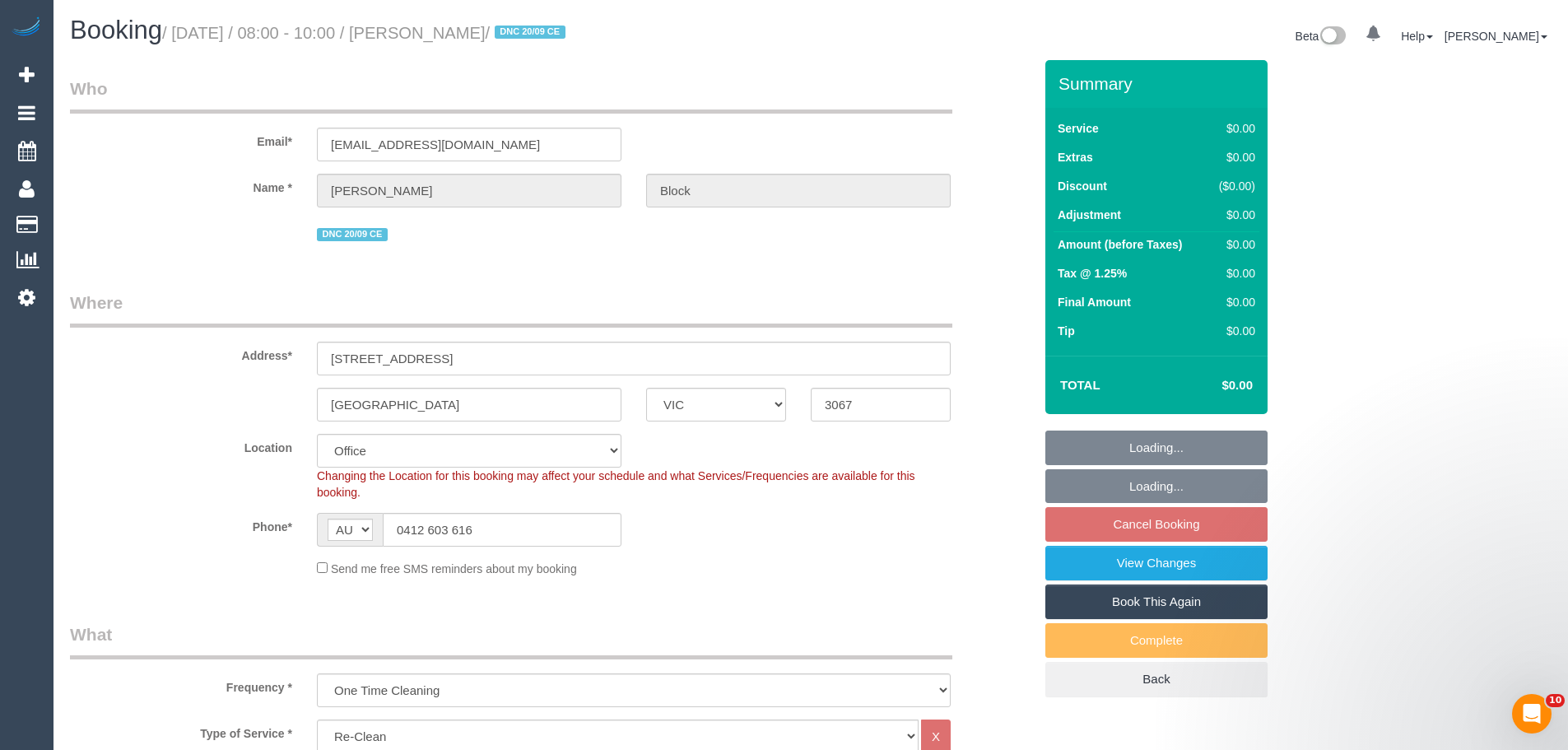
select select "string:AU"
select select "object:2083"
select select "string:stripe-pm_1S7RPn2GScqysDRVE07ToMx5"
select select "object:2102"
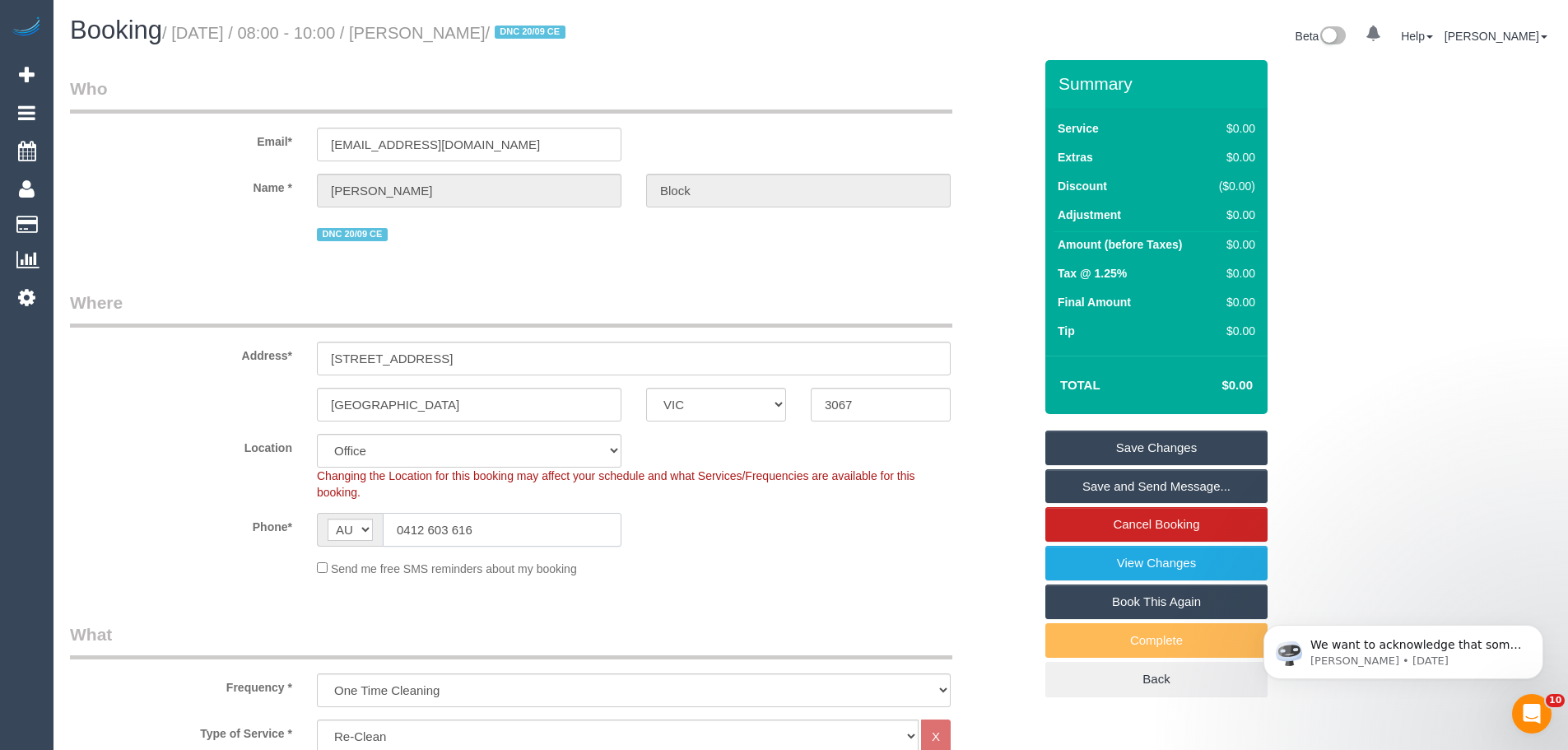
drag, startPoint x: 488, startPoint y: 523, endPoint x: 126, endPoint y: 518, distance: 362.0
click at [120, 523] on div "Phone* AF AL DZ AD AO AI AQ AG AR AM AW AU AT AZ BS BH BD BB BY BE BZ BJ BM BT …" at bounding box center [551, 529] width 988 height 33
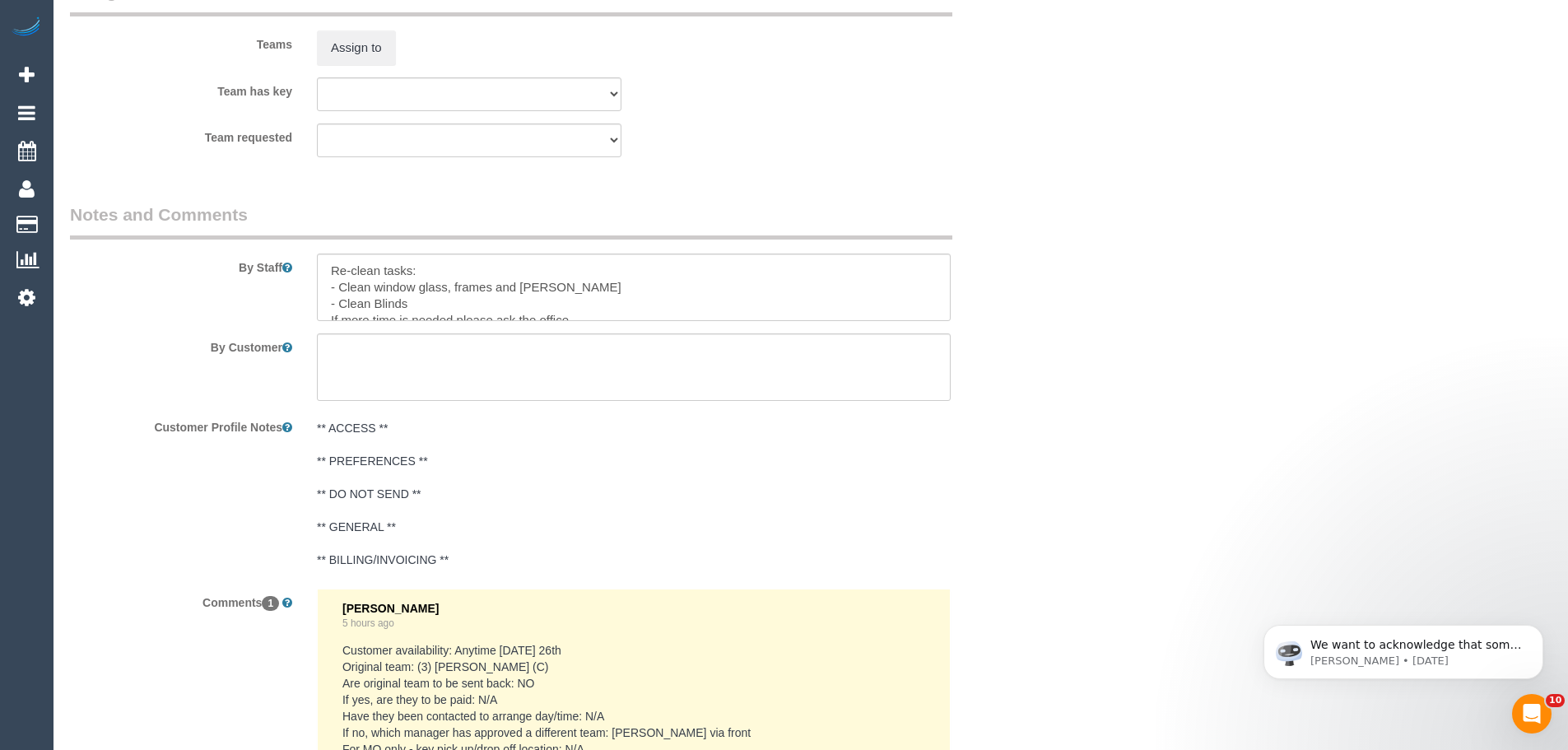
scroll to position [2552, 0]
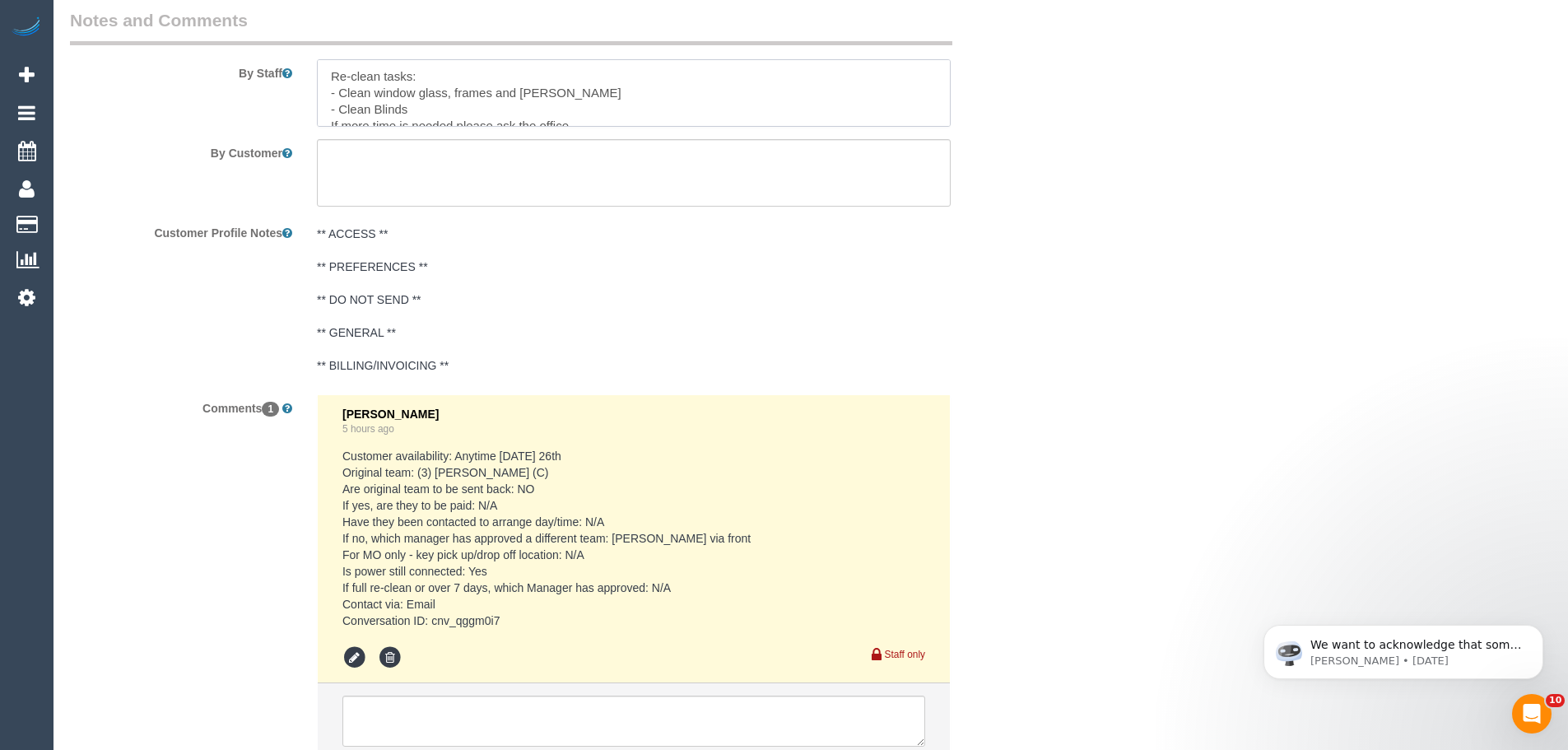
click at [406, 110] on textarea at bounding box center [634, 93] width 634 height 68
type textarea "Re-clean tasks: - Clean window glass, frames and sills - Clean Blinds If more t…"
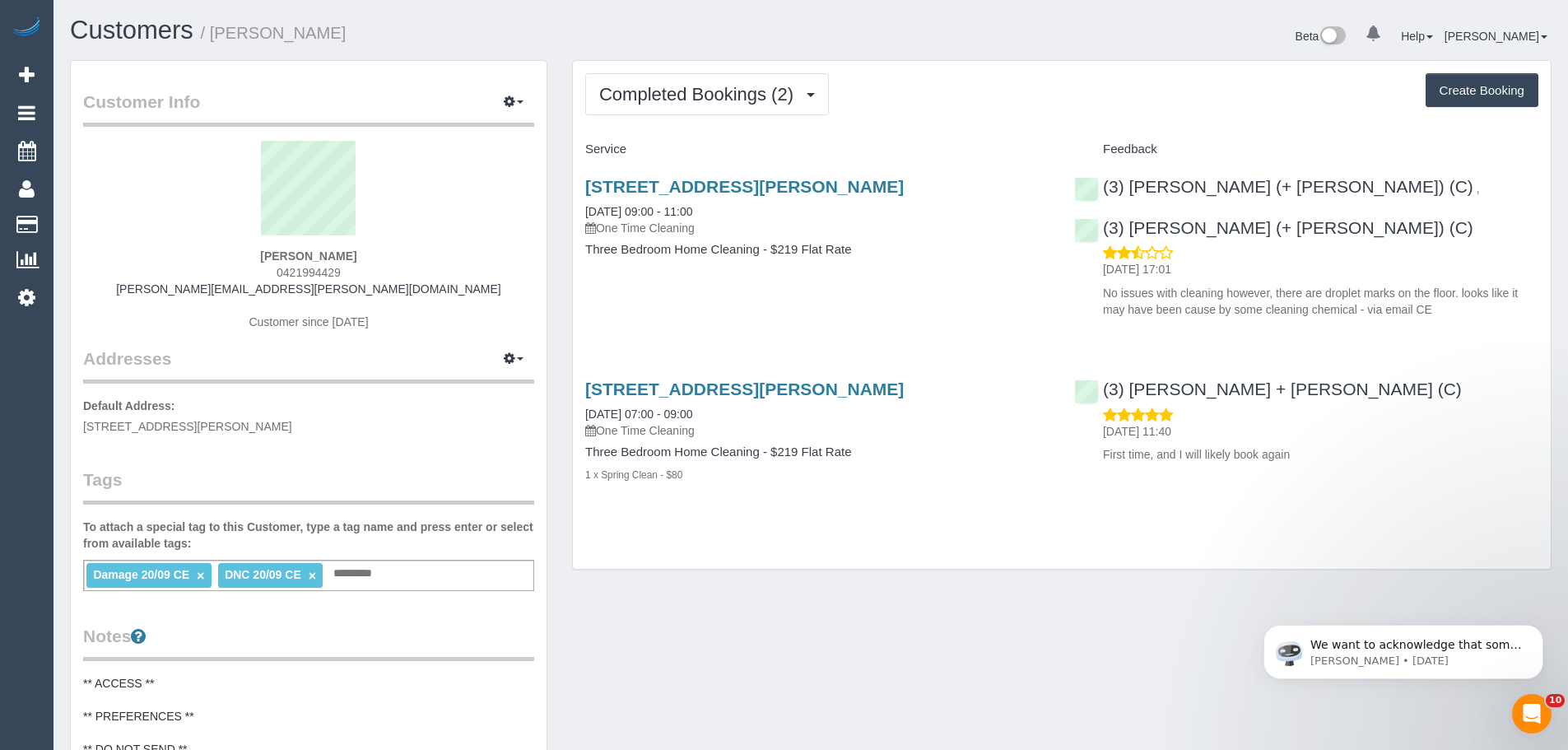
click at [312, 273] on span "0421994429" at bounding box center [309, 273] width 64 height 13
copy span "0421994429"
click at [477, 48] on div "Customers / [PERSON_NAME]" at bounding box center [434, 34] width 753 height 35
click at [621, 86] on span "Completed Bookings (2)" at bounding box center [701, 94] width 202 height 21
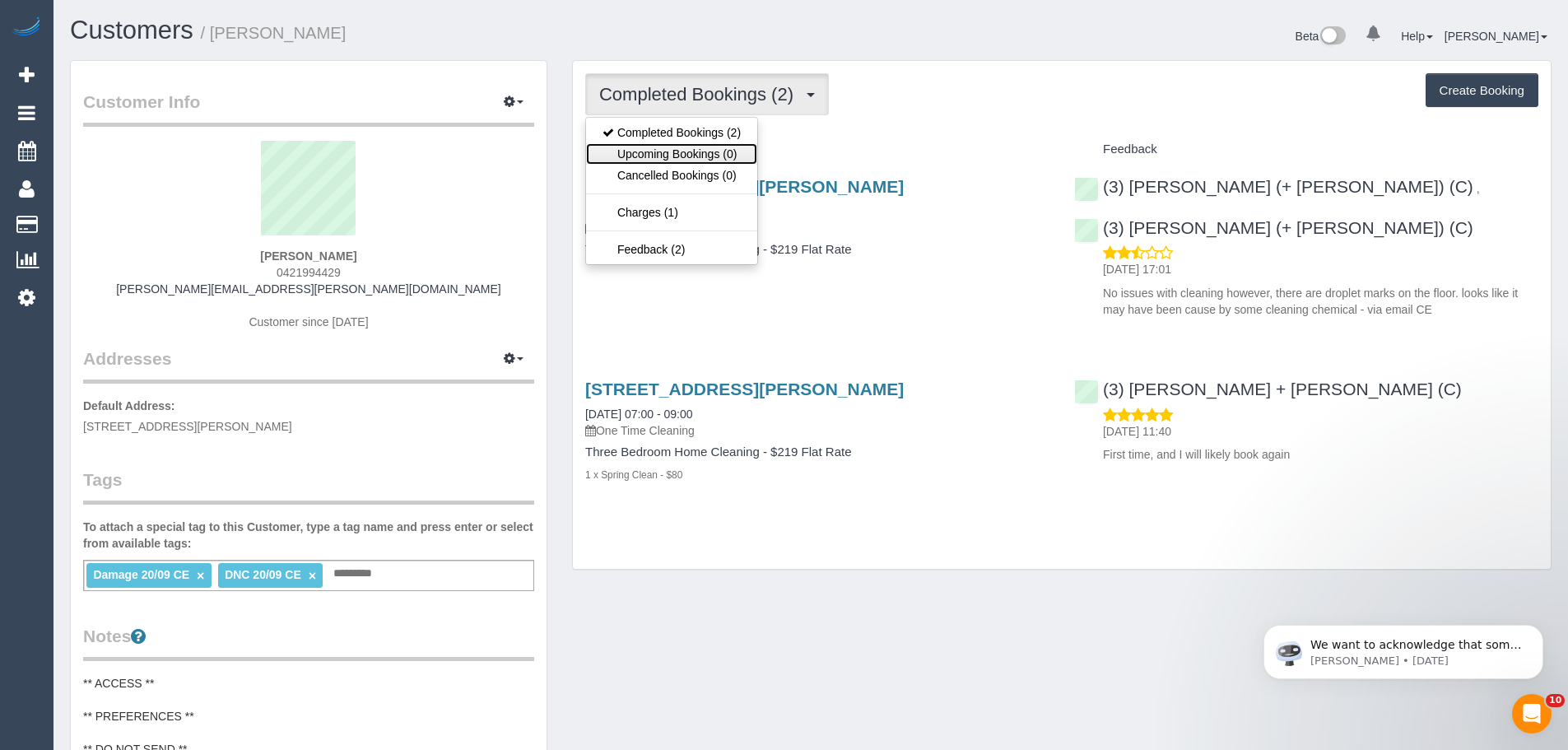
click at [652, 156] on link "Upcoming Bookings (0)" at bounding box center [672, 154] width 171 height 22
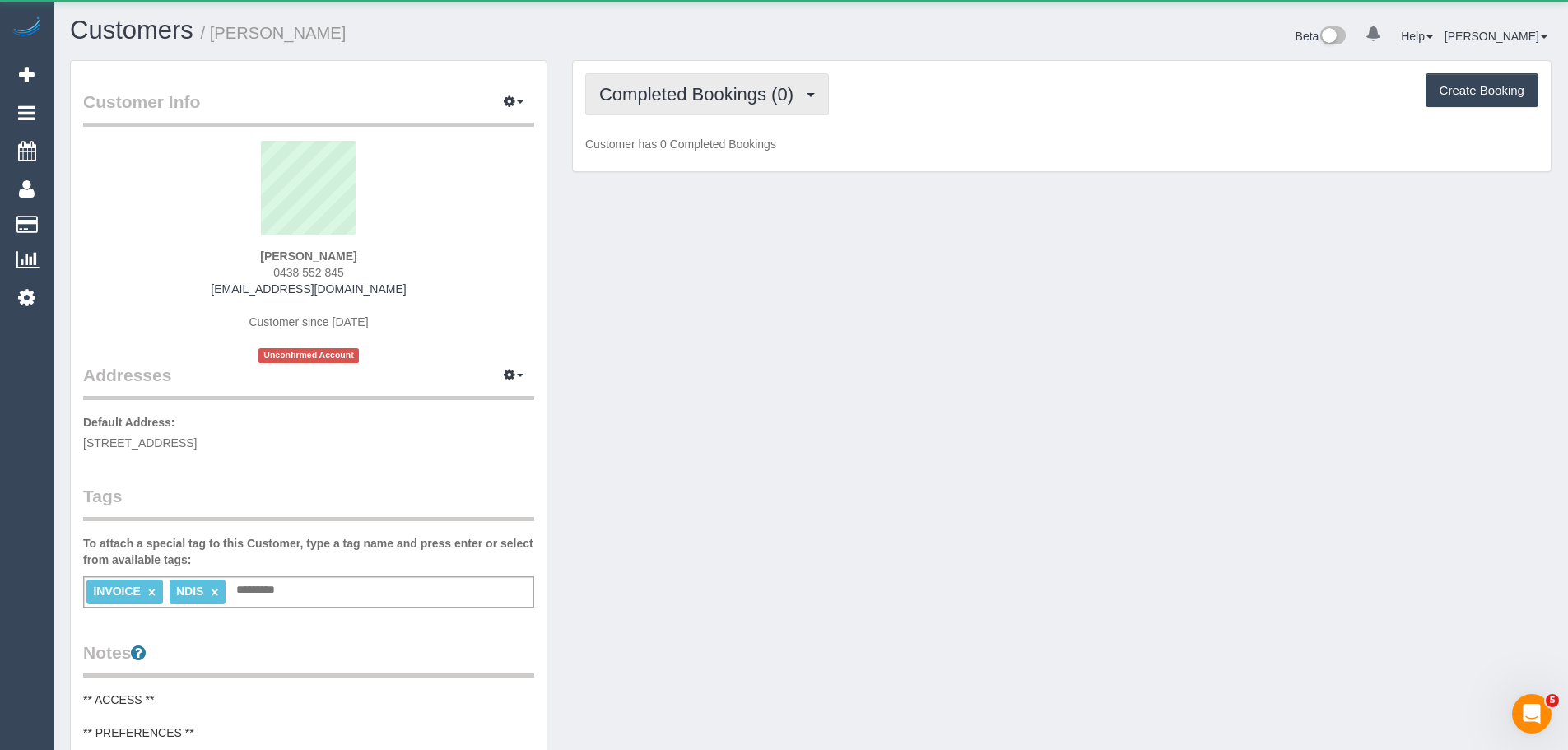
click at [723, 94] on span "Completed Bookings (0)" at bounding box center [701, 94] width 202 height 21
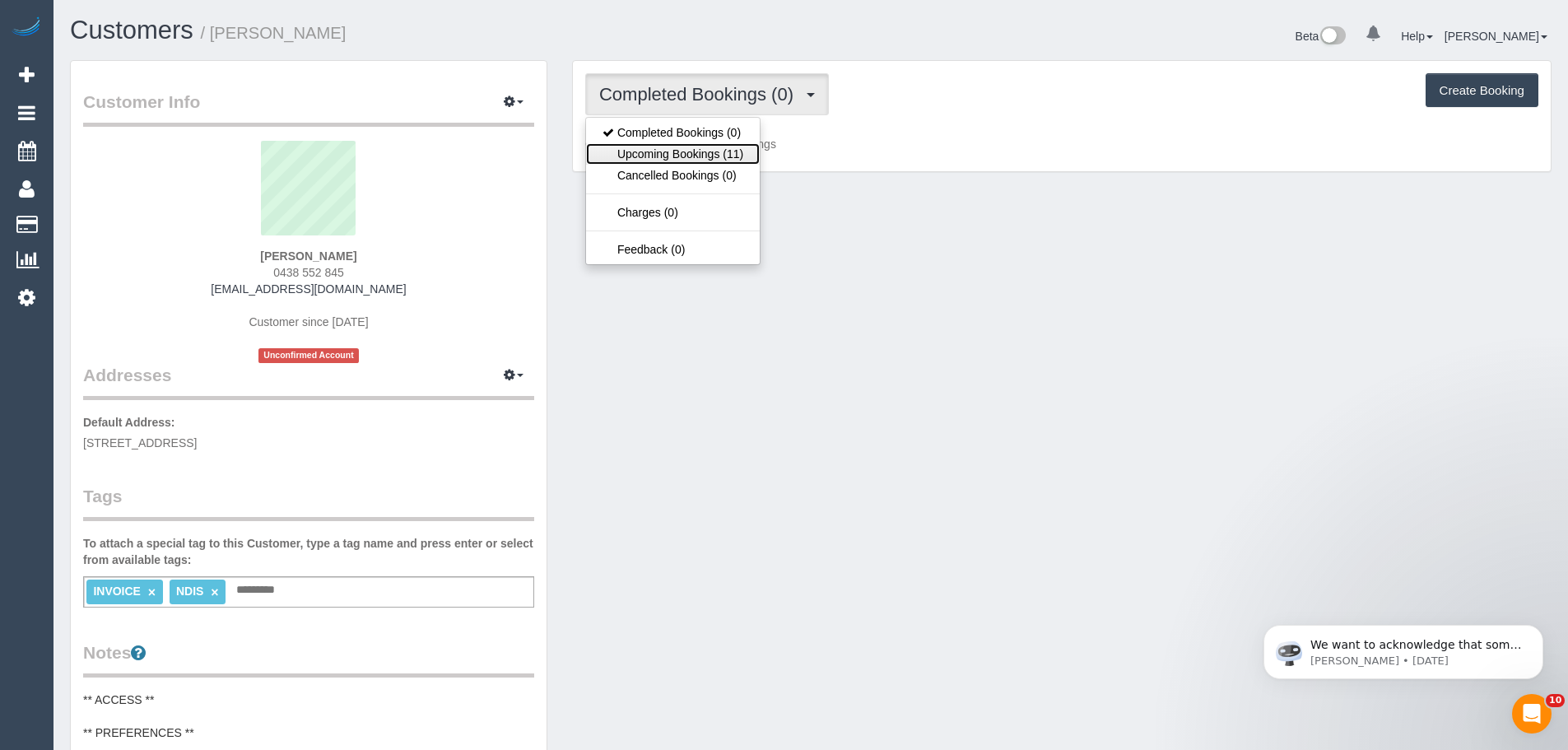
click at [716, 152] on link "Upcoming Bookings (11)" at bounding box center [673, 154] width 174 height 22
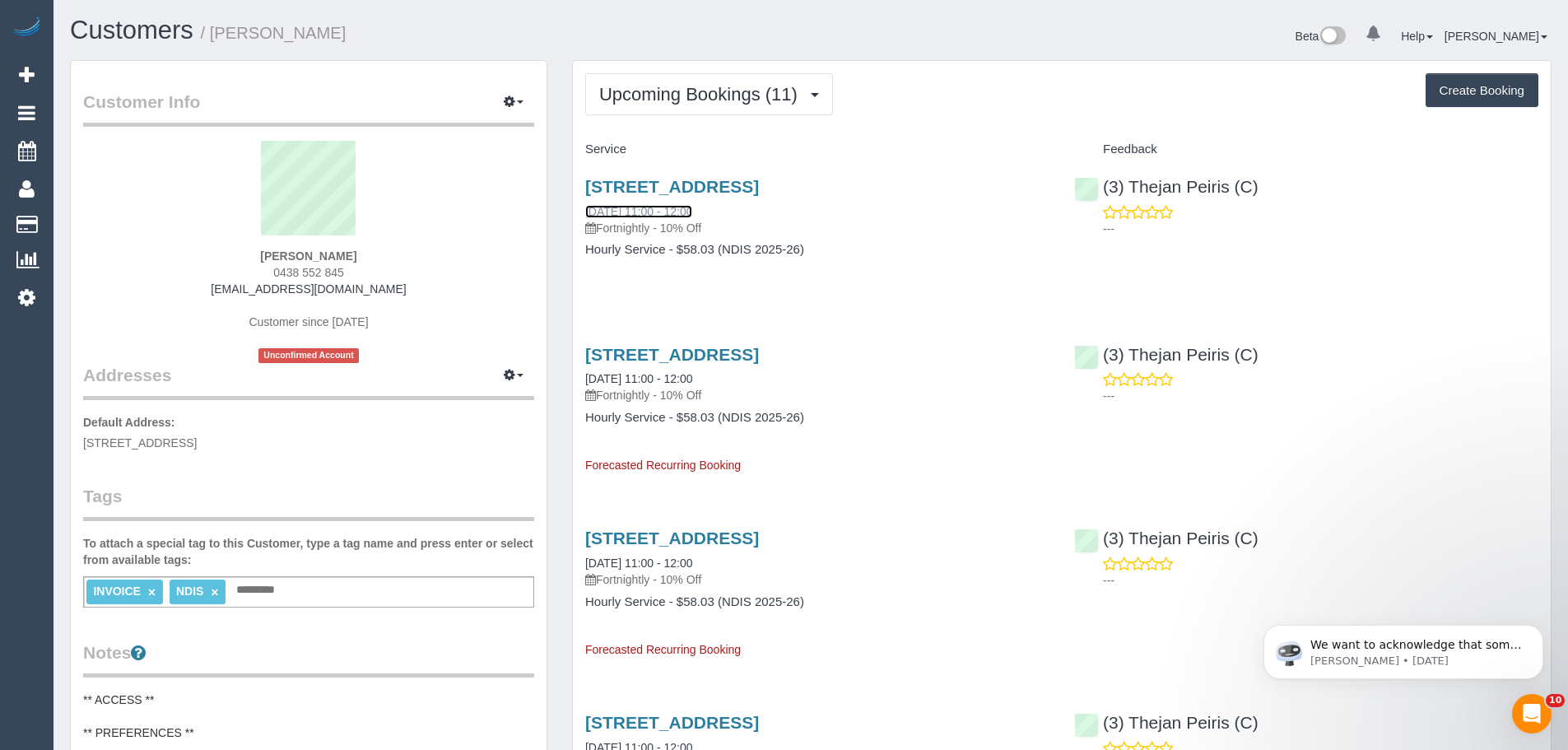
click at [663, 208] on link "01/10/2025 11:00 - 12:00" at bounding box center [639, 212] width 107 height 13
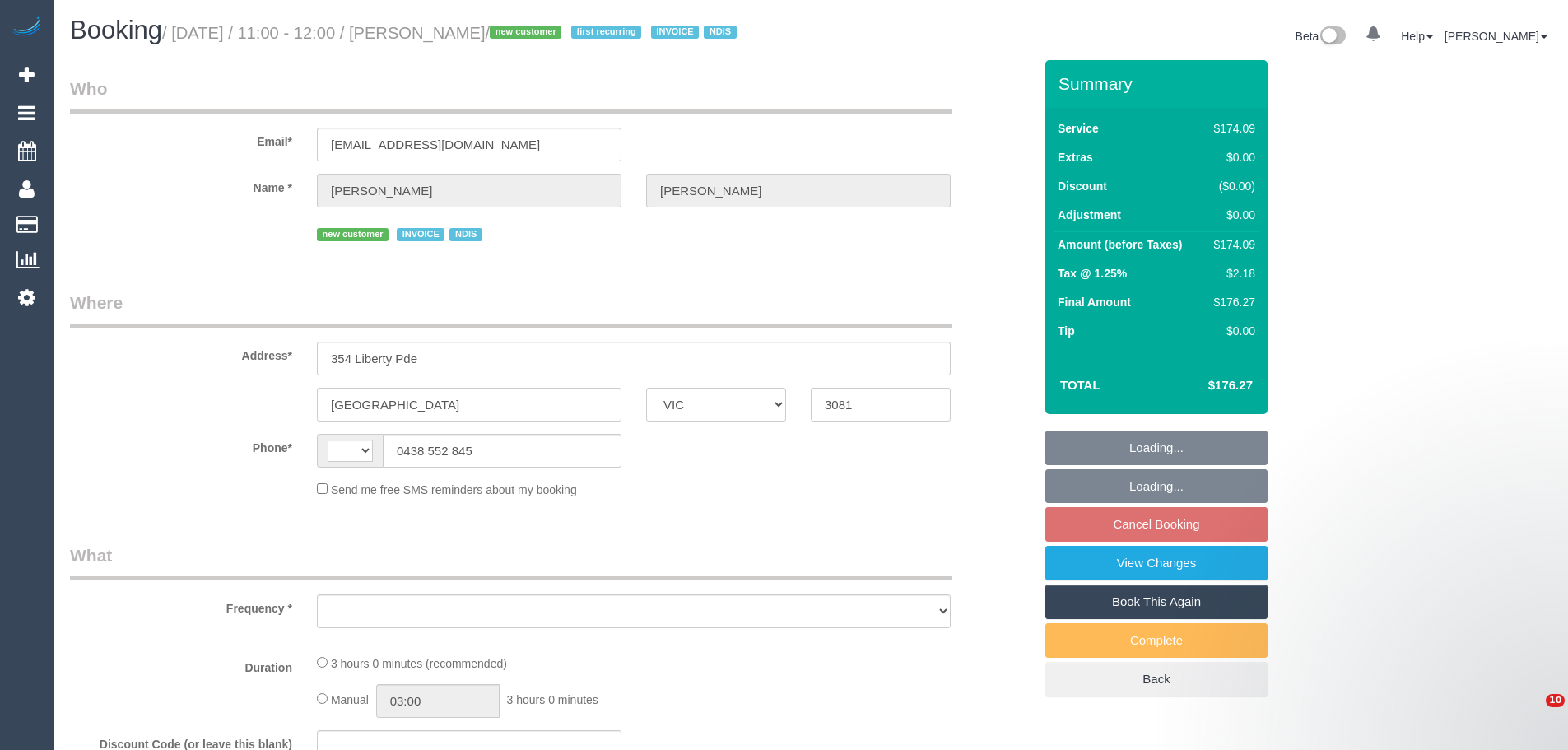
select select "VIC"
select select "string:AU"
select select "object:531"
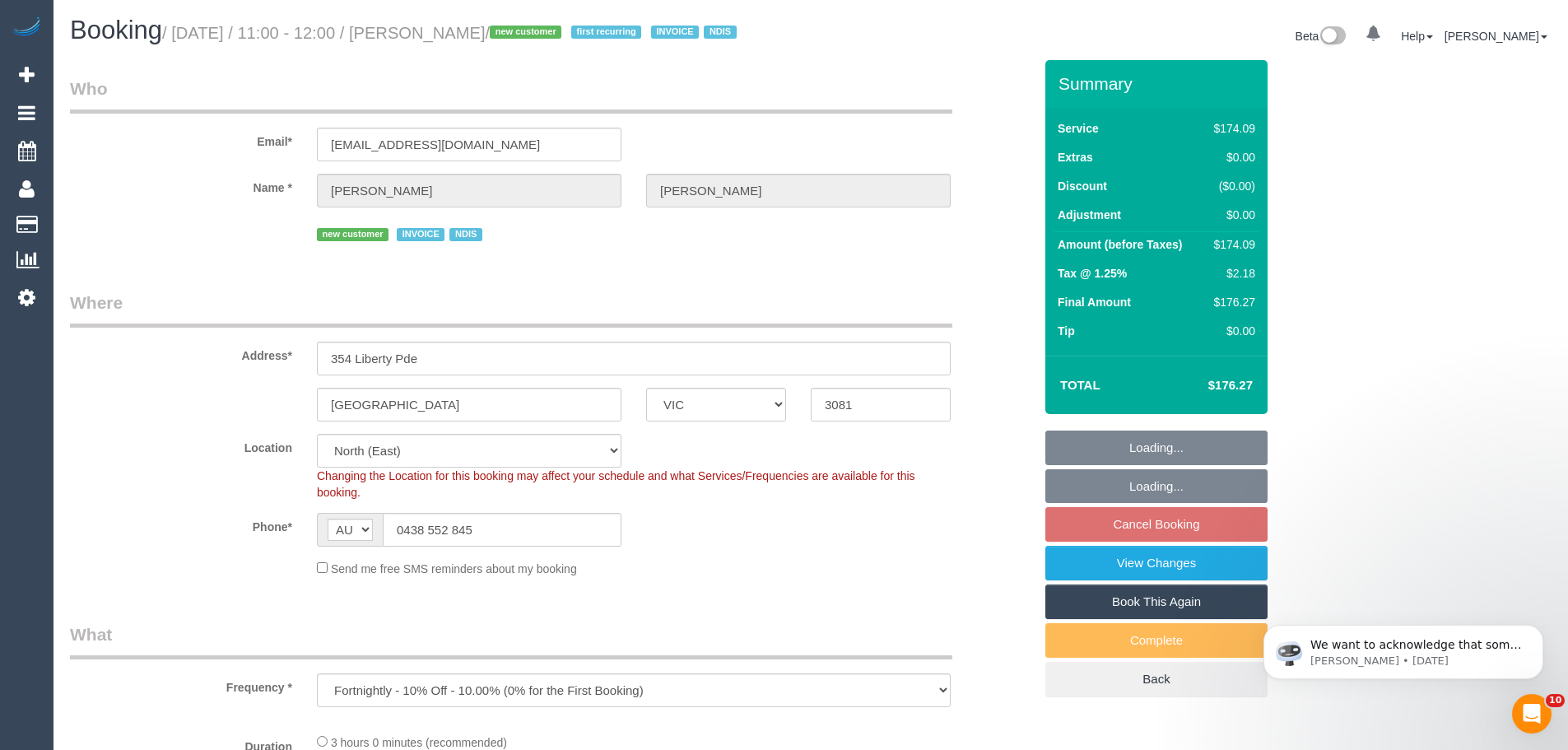
select select "180"
select select "object:636"
select select "number:29"
select select "number:14"
select select "number:19"
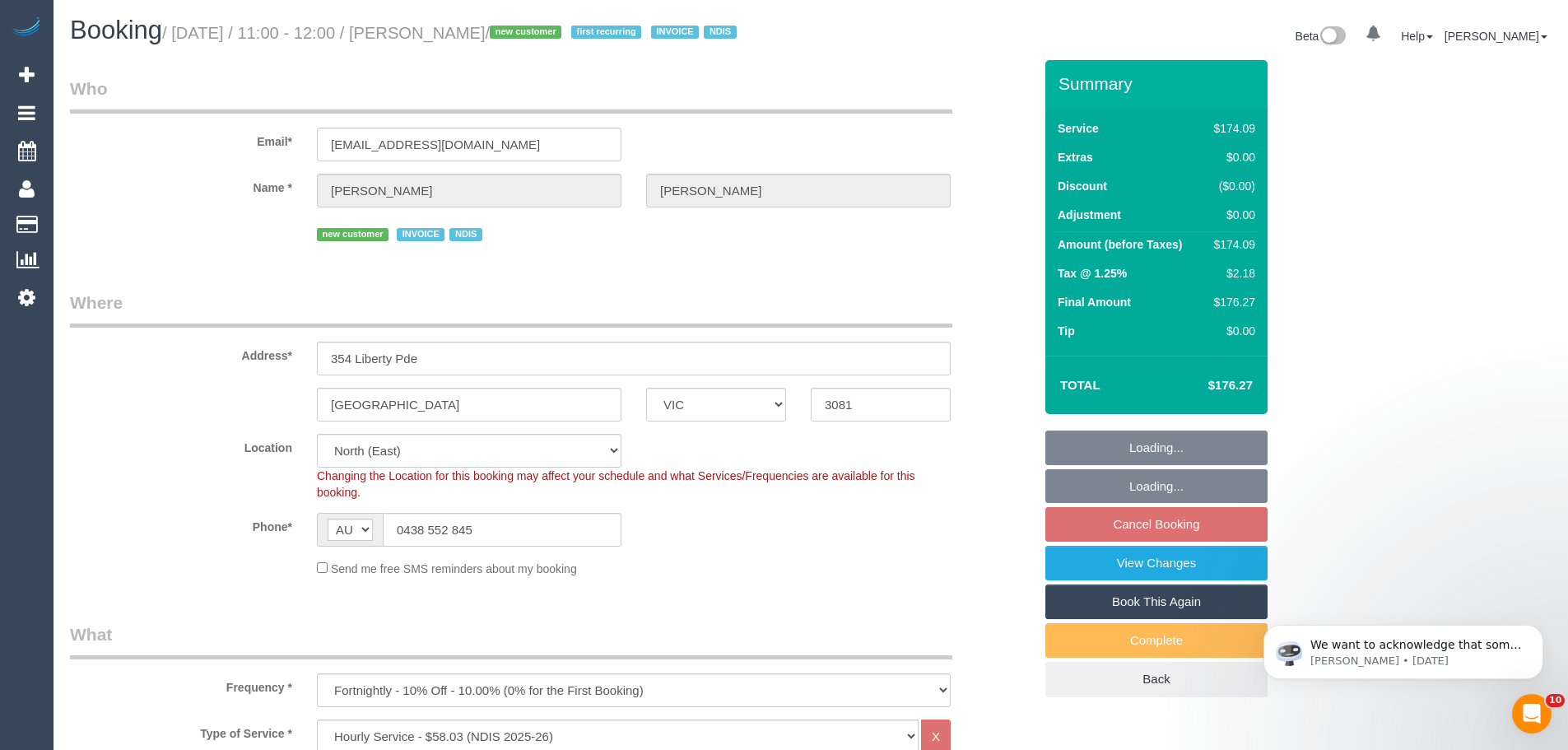
select select "number:25"
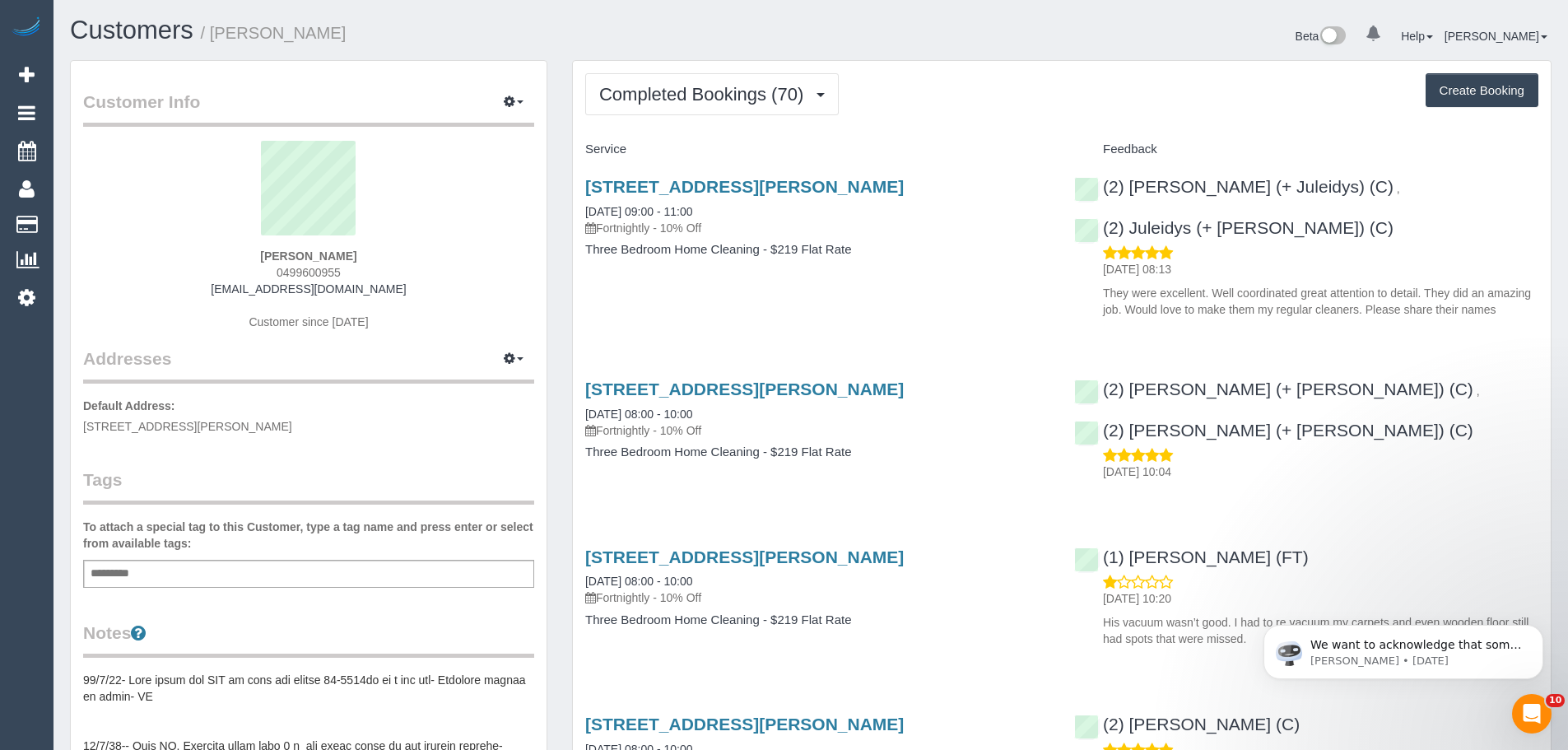
drag, startPoint x: 364, startPoint y: 248, endPoint x: 206, endPoint y: 247, distance: 158.0
click at [206, 247] on div "[PERSON_NAME] 0499600955 [EMAIL_ADDRESS][DOMAIN_NAME] Customer since [DATE]" at bounding box center [309, 243] width 452 height 206
copy div "[PERSON_NAME]"
click at [727, 90] on span "Completed Bookings (70)" at bounding box center [706, 94] width 212 height 21
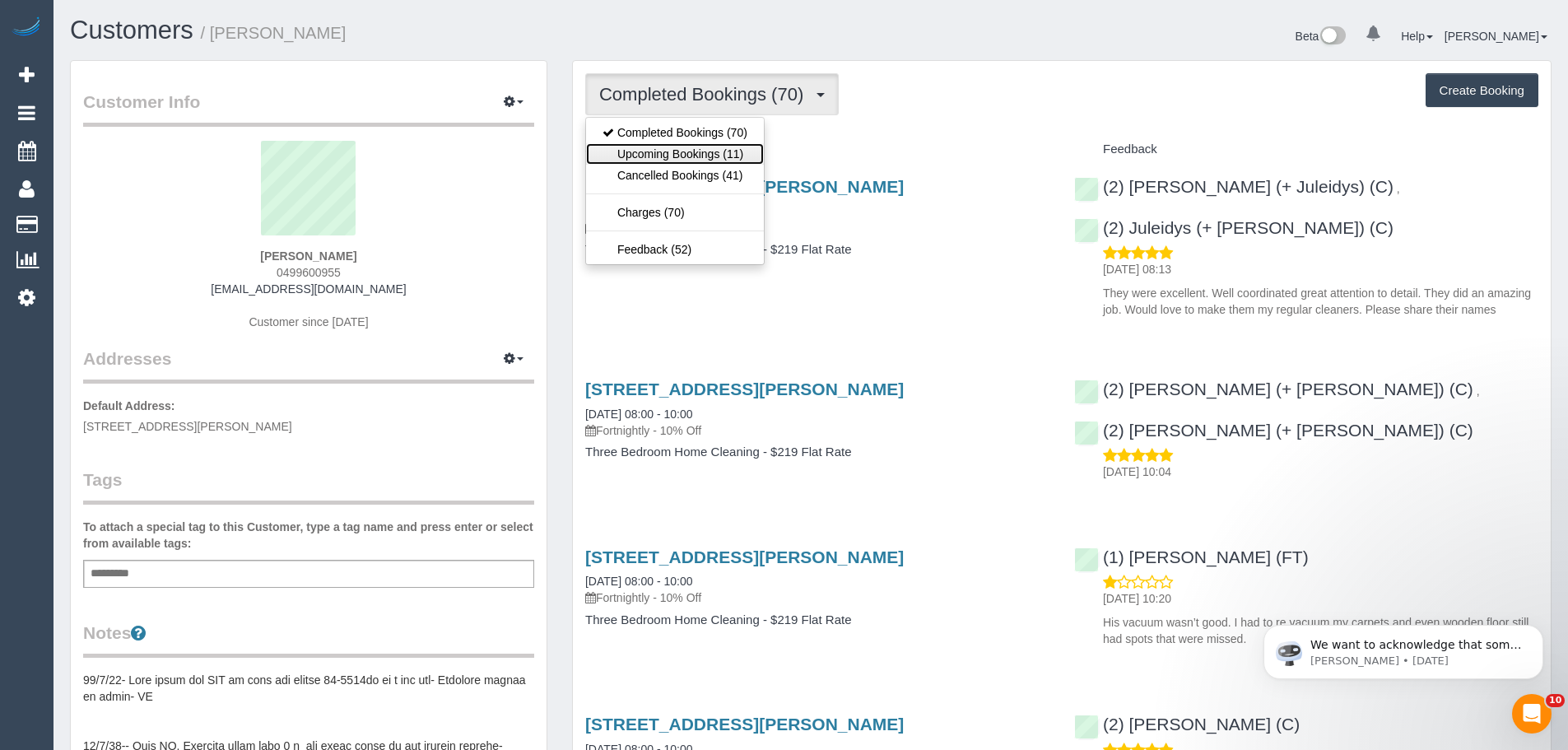
click at [667, 161] on link "Upcoming Bookings (11)" at bounding box center [675, 154] width 178 height 22
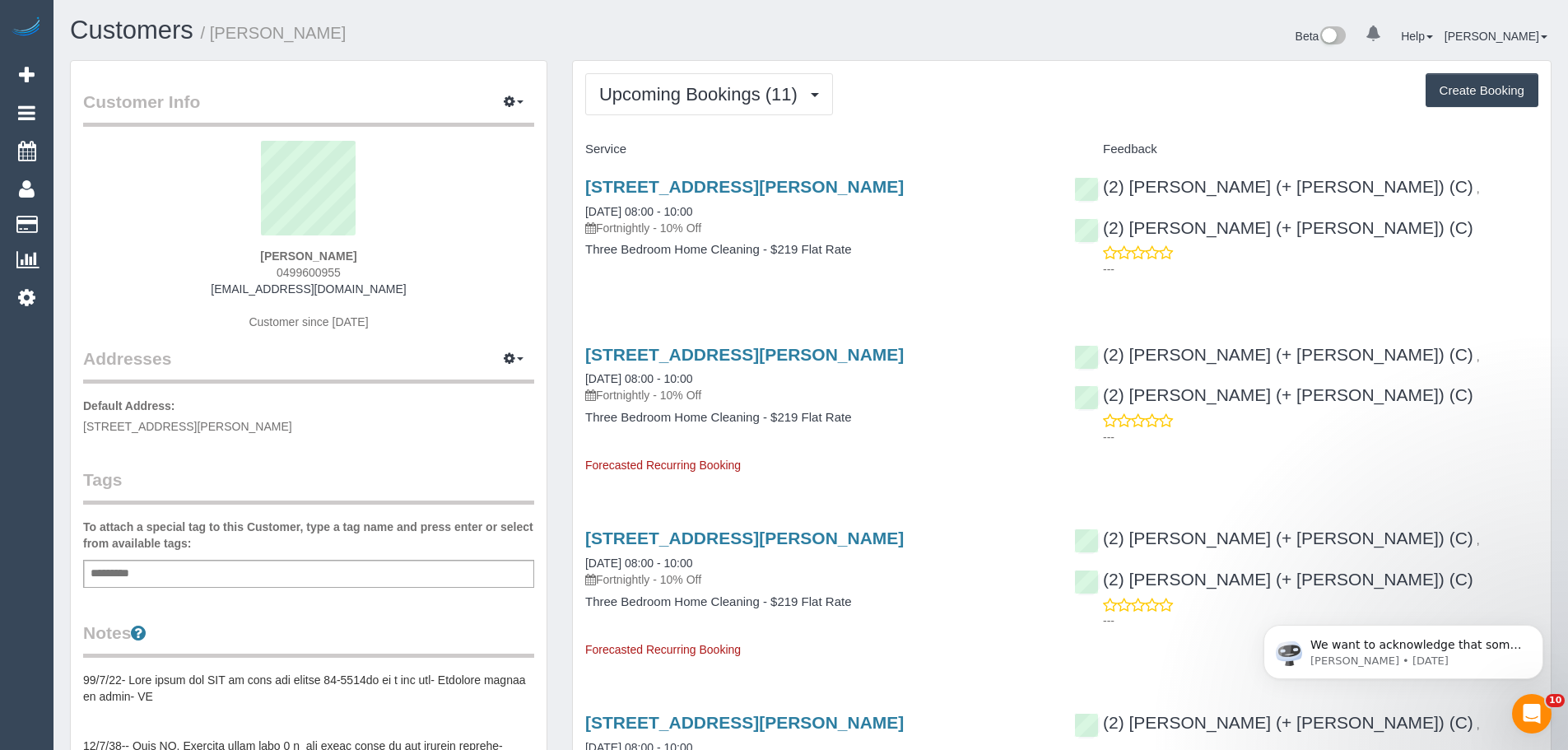
click at [663, 92] on span "Upcoming Bookings (11)" at bounding box center [702, 94] width 207 height 21
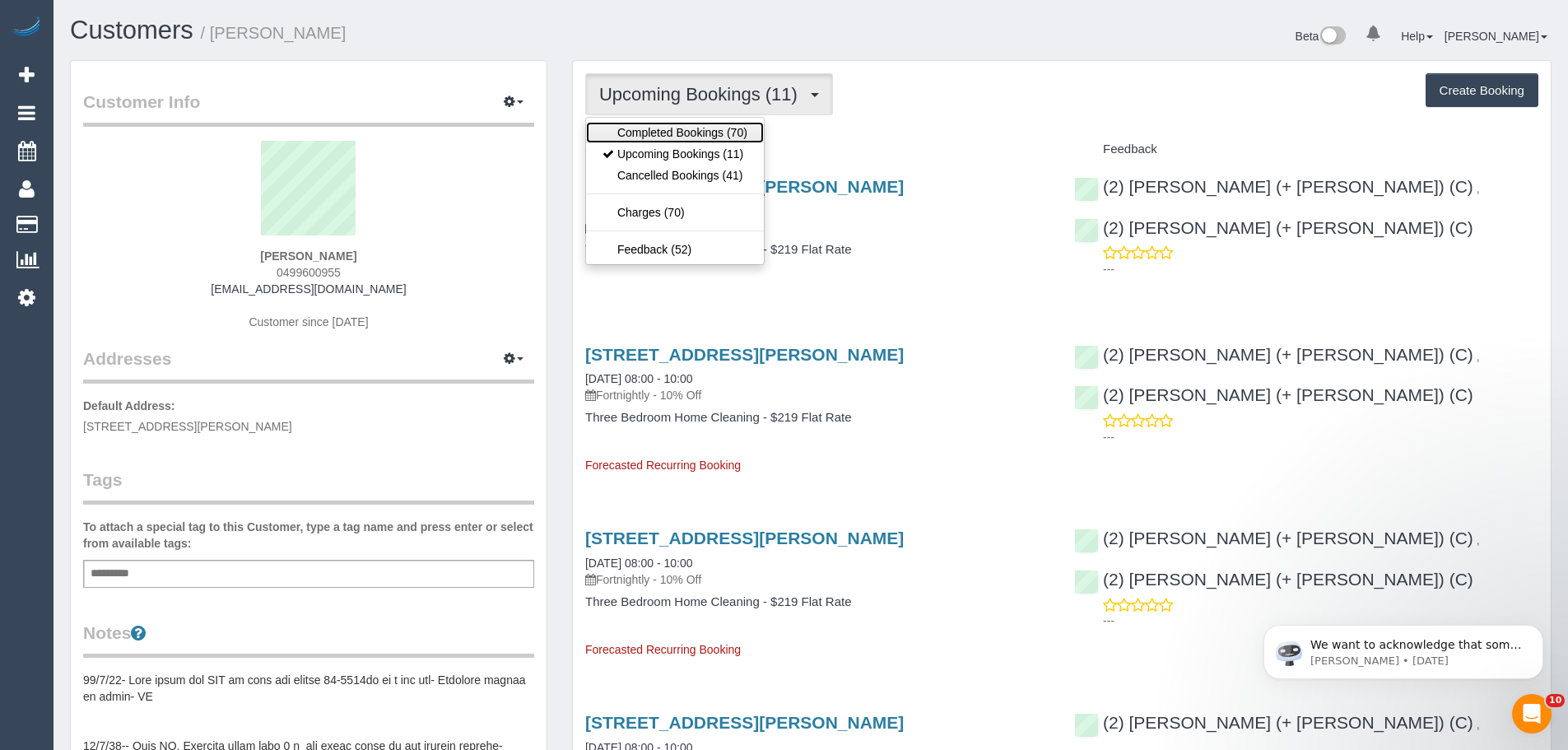
click at [672, 129] on link "Completed Bookings (70)" at bounding box center [675, 133] width 178 height 22
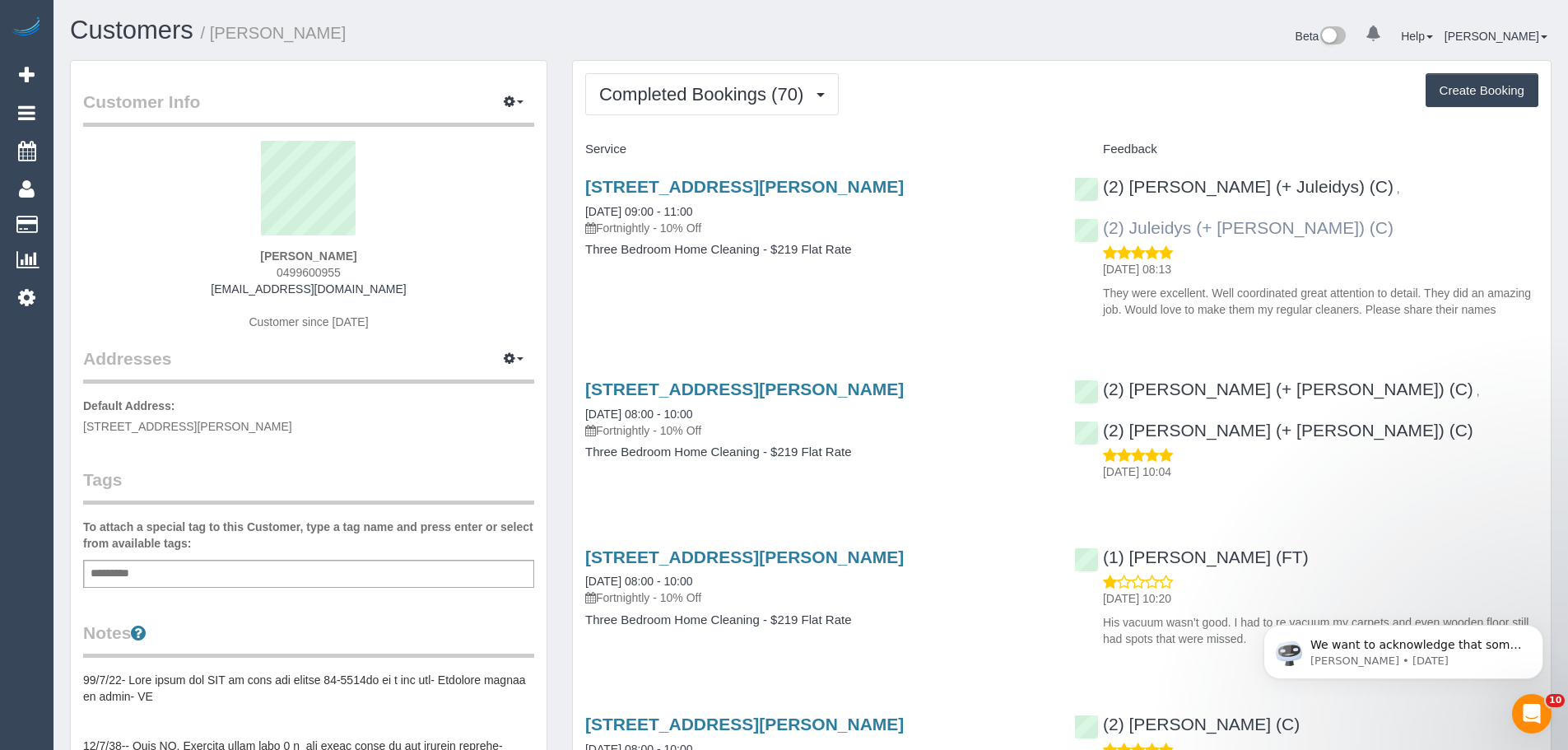
drag, startPoint x: 1479, startPoint y: 188, endPoint x: 1328, endPoint y: 183, distance: 151.1
click at [1328, 183] on div "(2) Cris (+ Juleidys) (C) , (2) Juleidys (+ Cris) (C) 24/09/2025 08:13 They wer…" at bounding box center [1306, 243] width 489 height 161
copy link "(2) Juleidys (+ Cris) (C)"
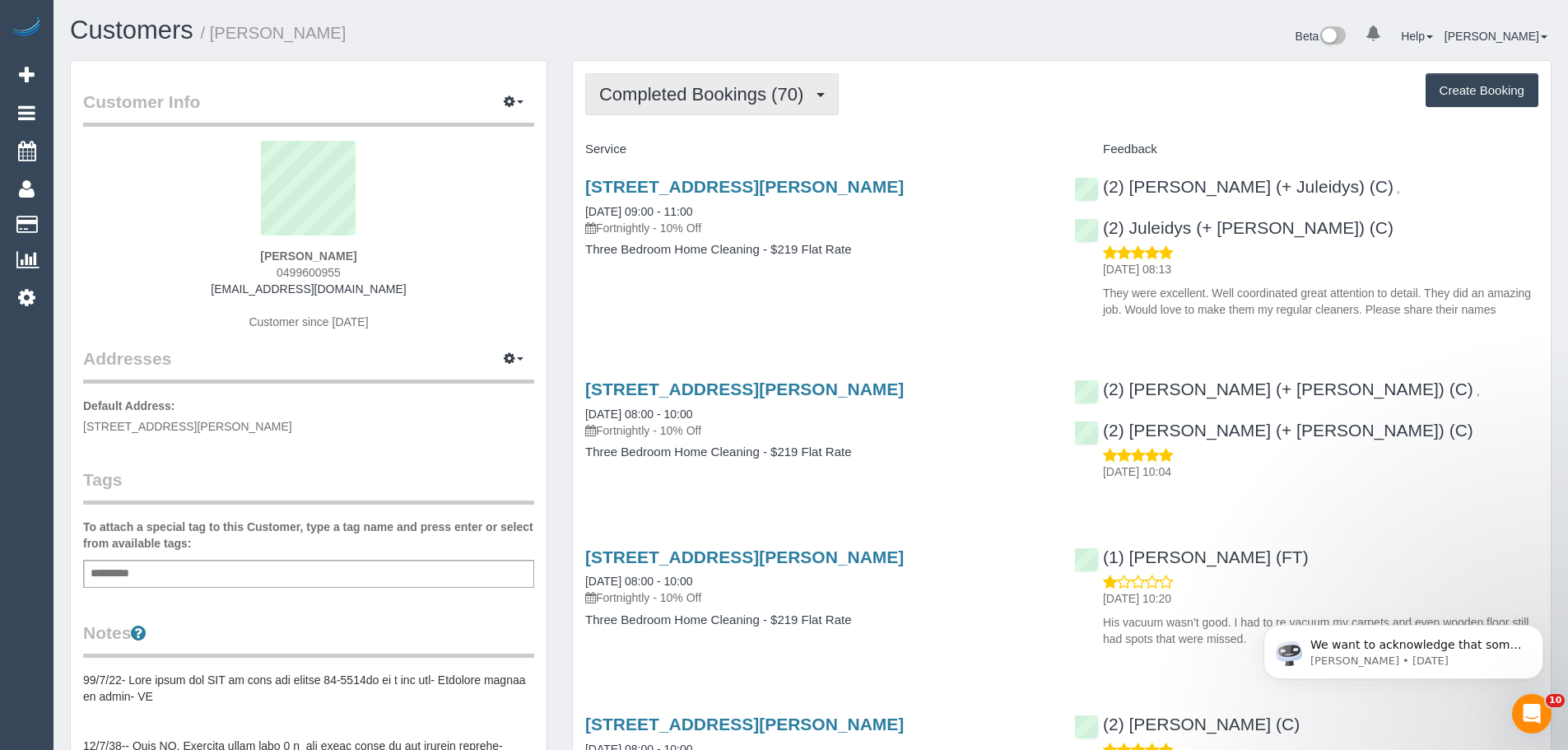
click at [679, 86] on span "Completed Bookings (70)" at bounding box center [706, 94] width 212 height 21
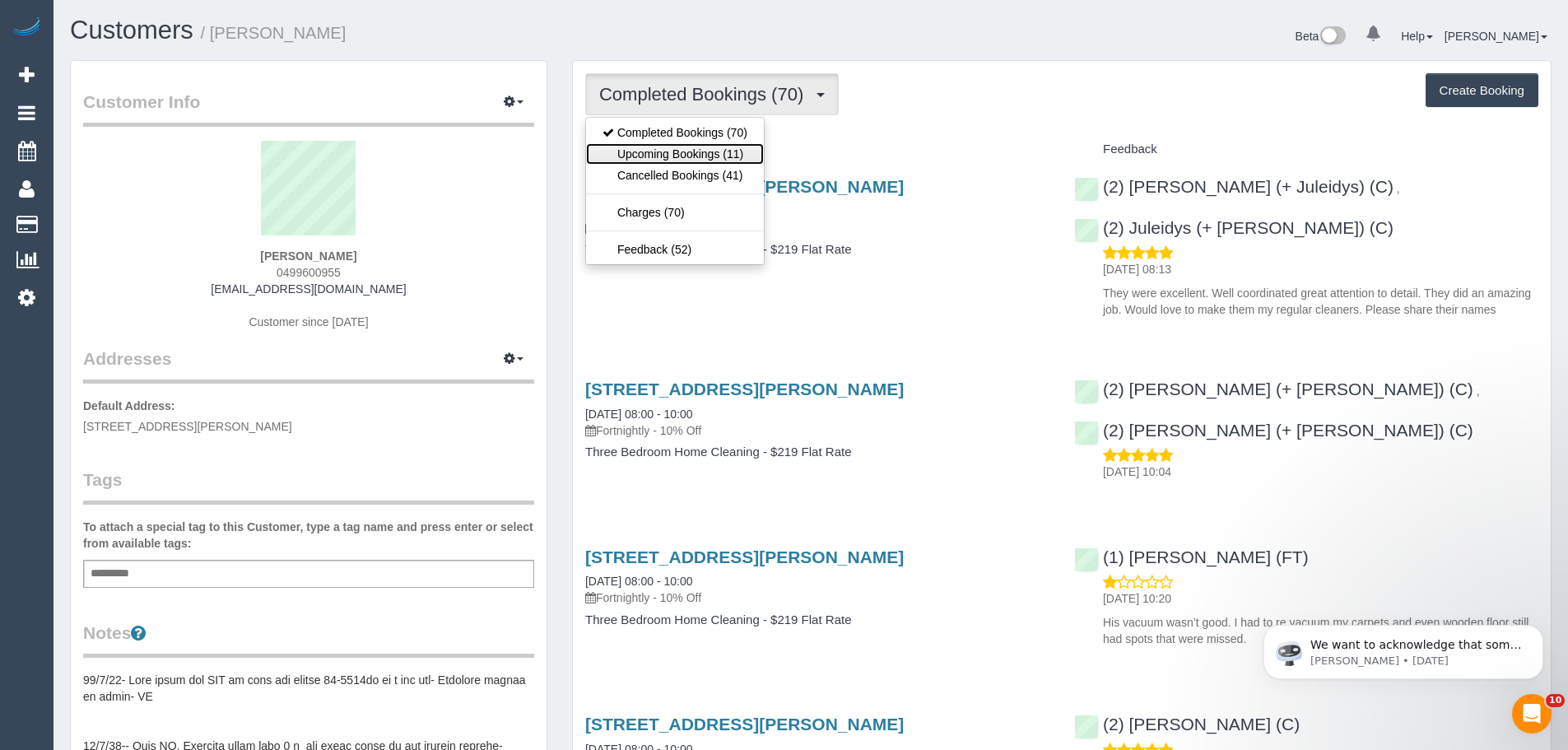
click at [673, 147] on link "Upcoming Bookings (11)" at bounding box center [675, 154] width 178 height 22
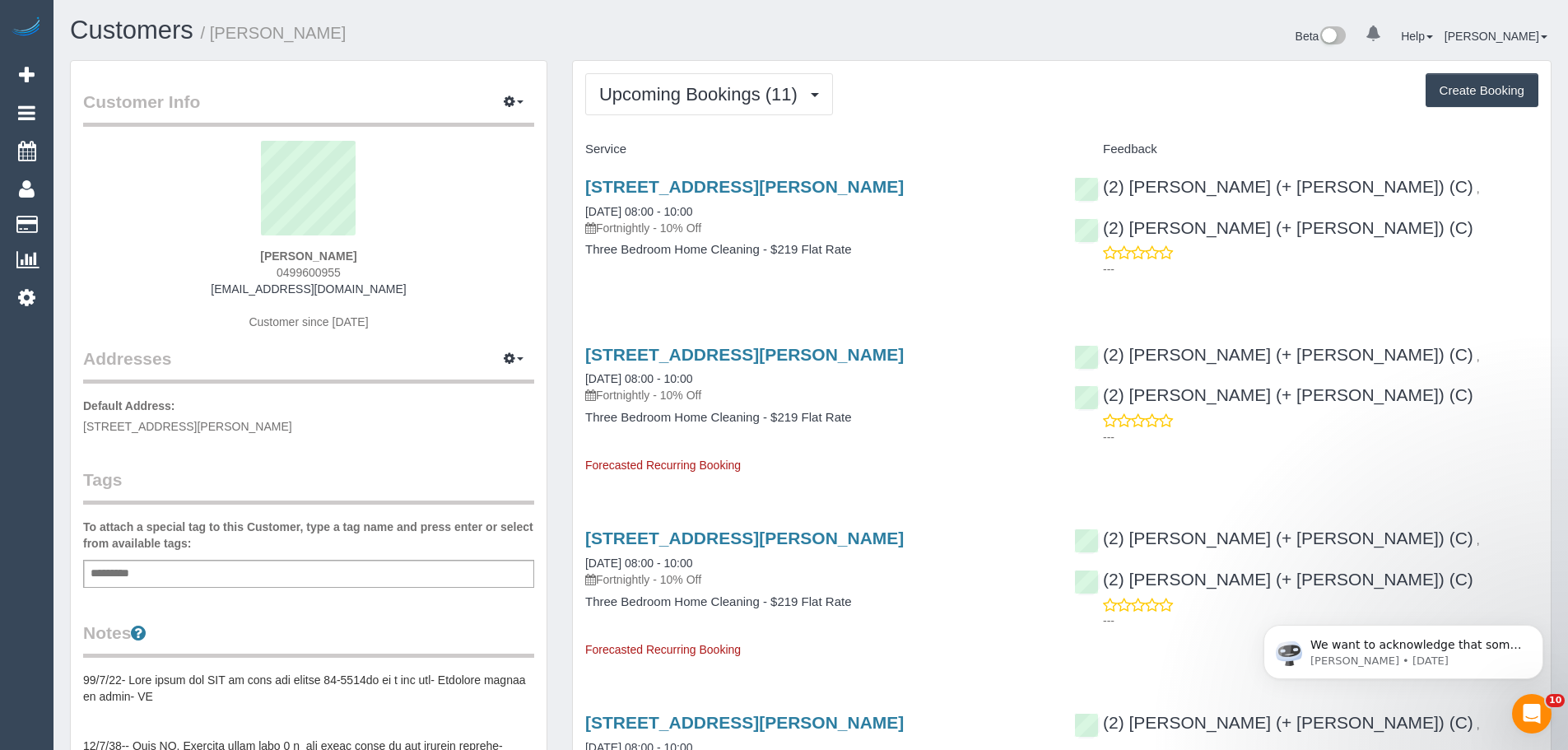
drag, startPoint x: 213, startPoint y: 589, endPoint x: 215, endPoint y: 575, distance: 14.1
click at [213, 589] on div "Customer Info Edit Contact Info Send Message Email Preferences Special Sales Ta…" at bounding box center [309, 756] width 476 height 1390
click at [216, 572] on div "Add a tag" at bounding box center [309, 573] width 452 height 28
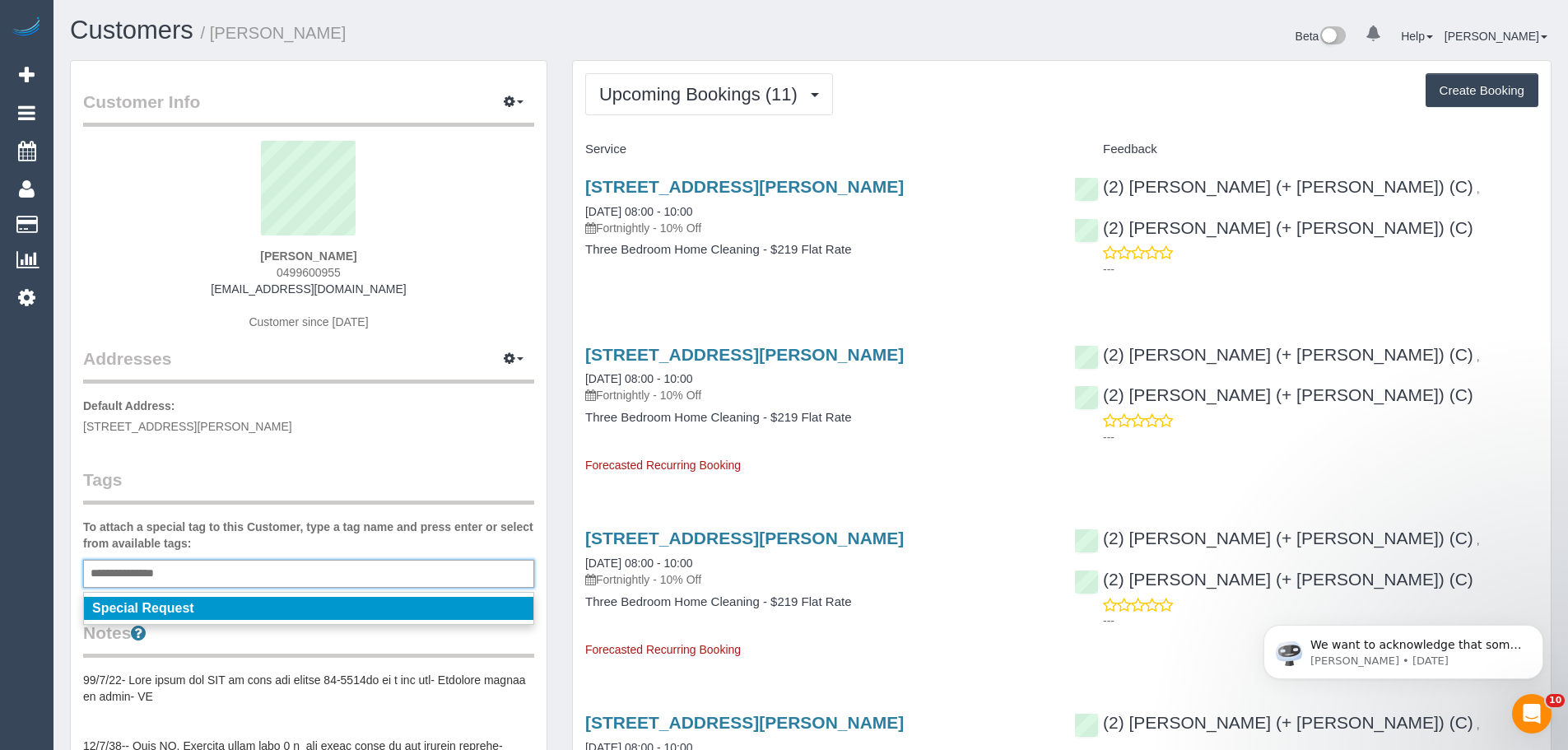
type input "**********"
click at [216, 610] on li "Special Request" at bounding box center [309, 609] width 450 height 23
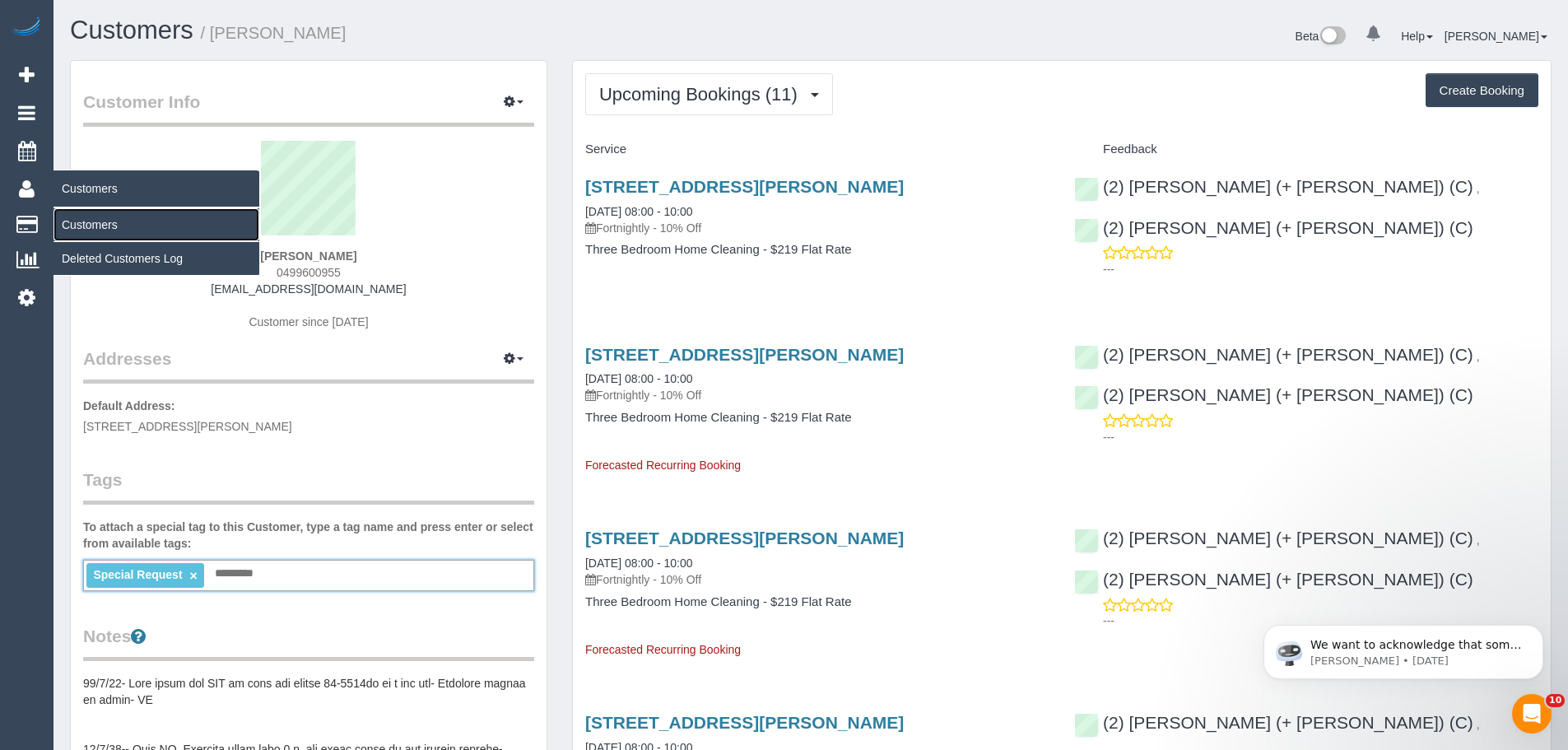
drag, startPoint x: 84, startPoint y: 214, endPoint x: 105, endPoint y: 210, distance: 21.4
click at [84, 214] on link "Customers" at bounding box center [156, 224] width 206 height 33
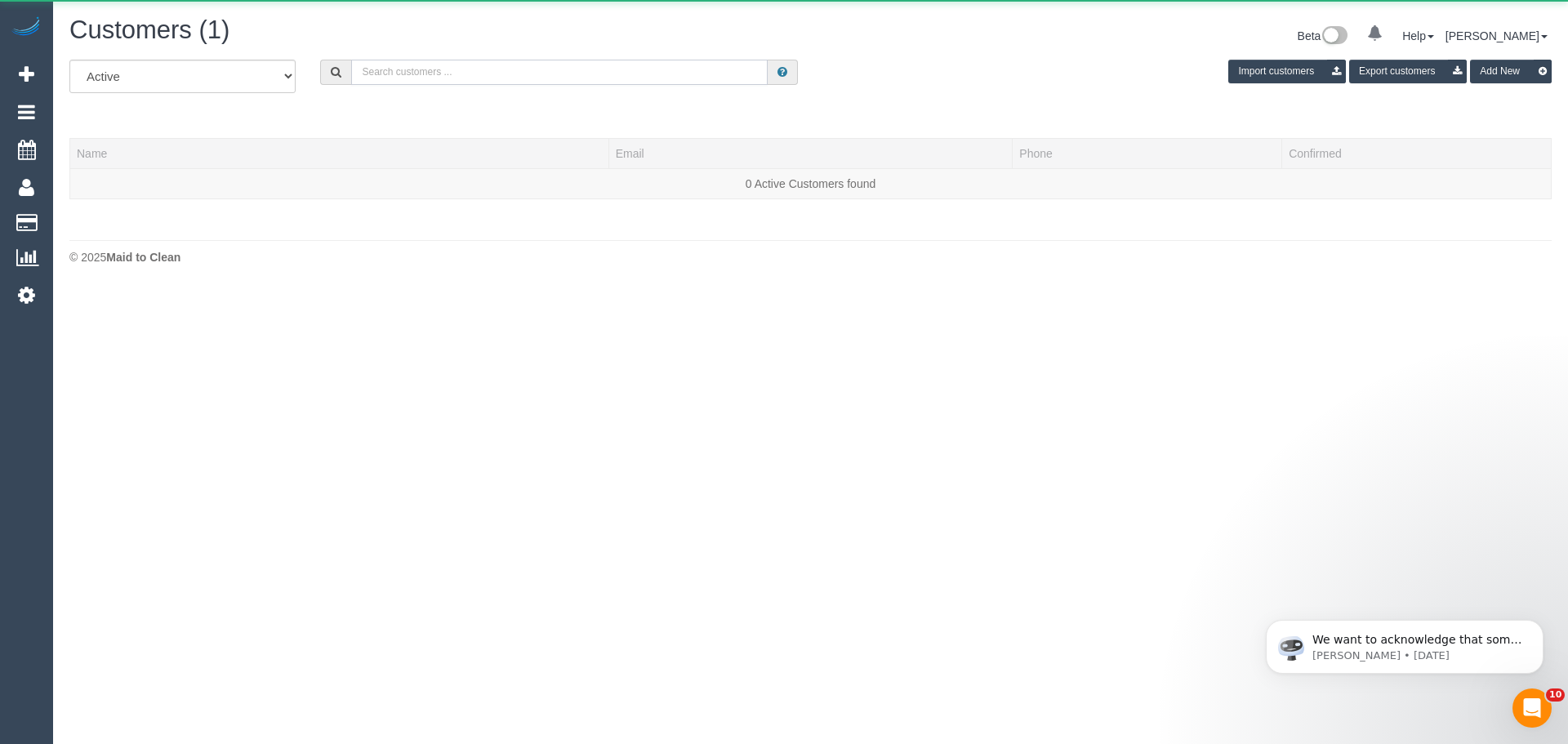
click at [472, 71] on input "text" at bounding box center [559, 72] width 416 height 26
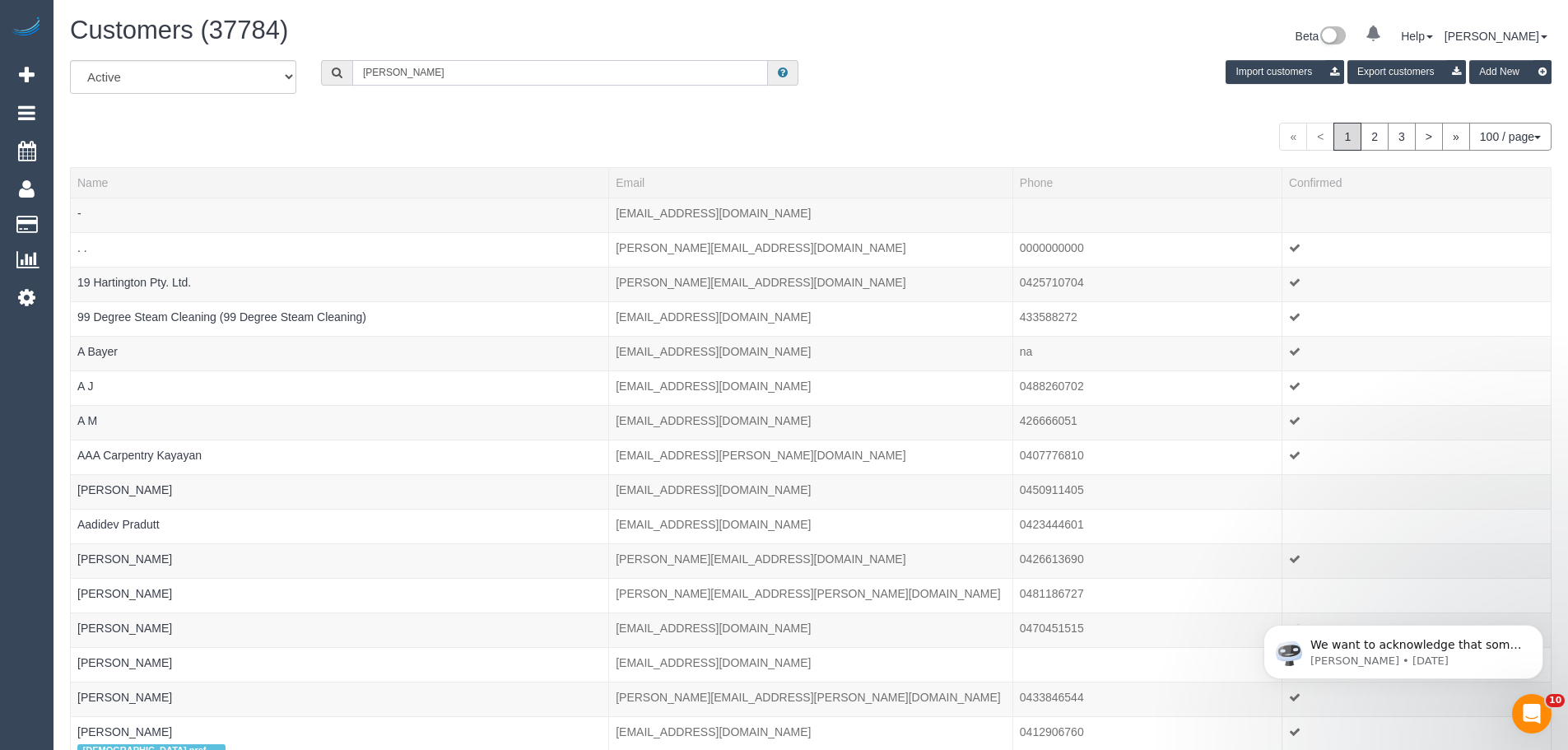
type input "tom gilbert"
click at [469, 65] on input "tom gilbert" at bounding box center [559, 73] width 416 height 26
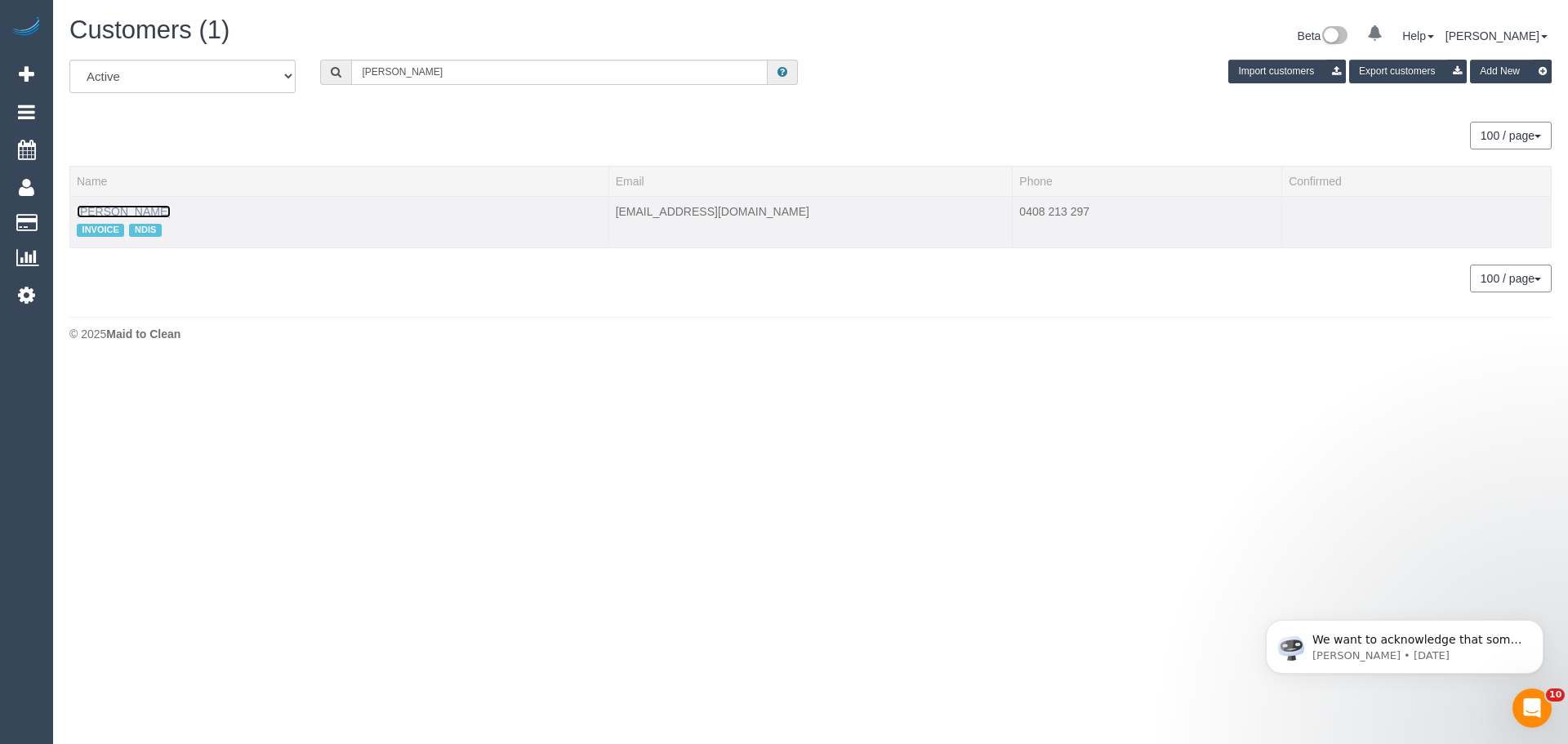
click at [126, 212] on link "Tom Gilbert" at bounding box center [124, 212] width 94 height 13
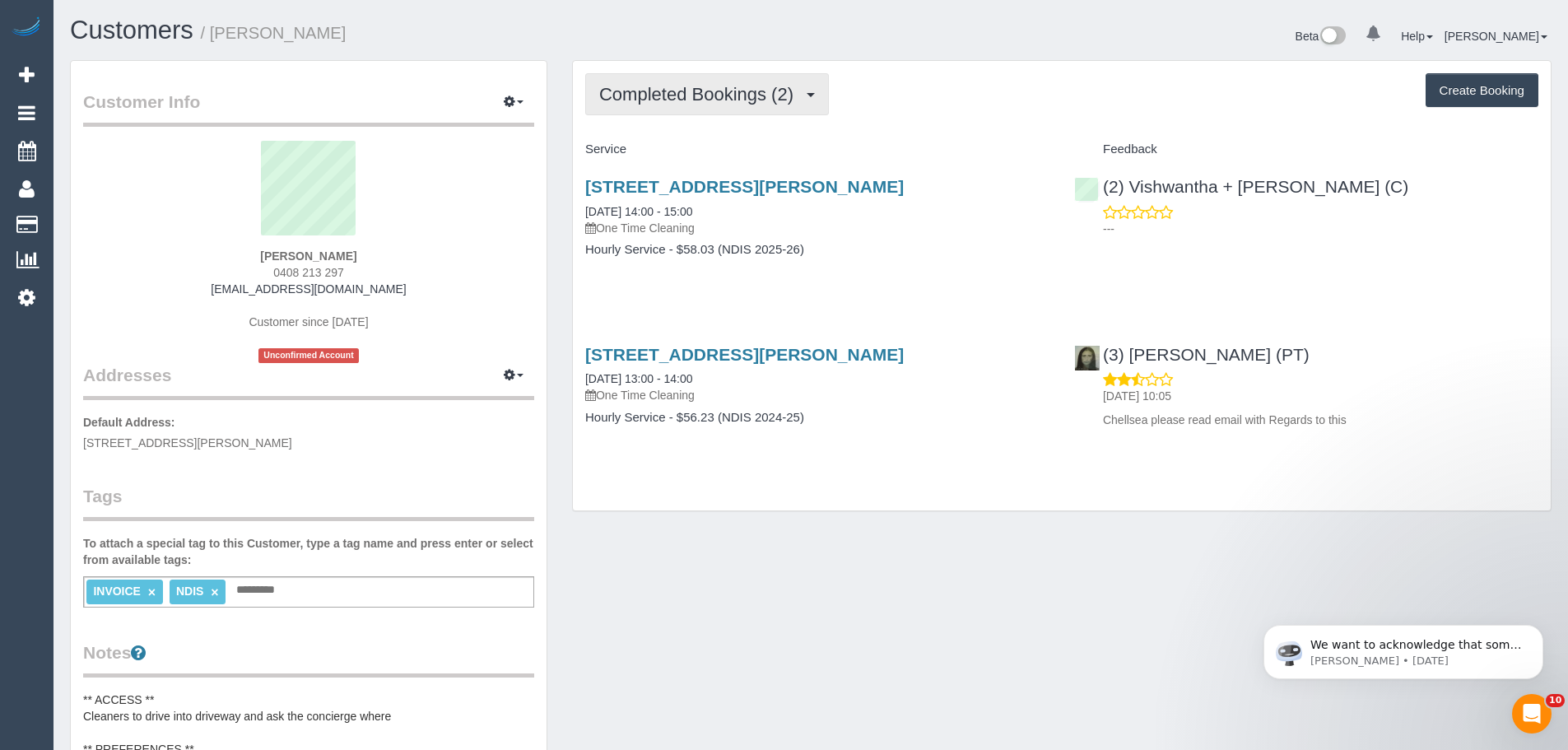
click at [644, 113] on button "Completed Bookings (2)" at bounding box center [707, 94] width 243 height 42
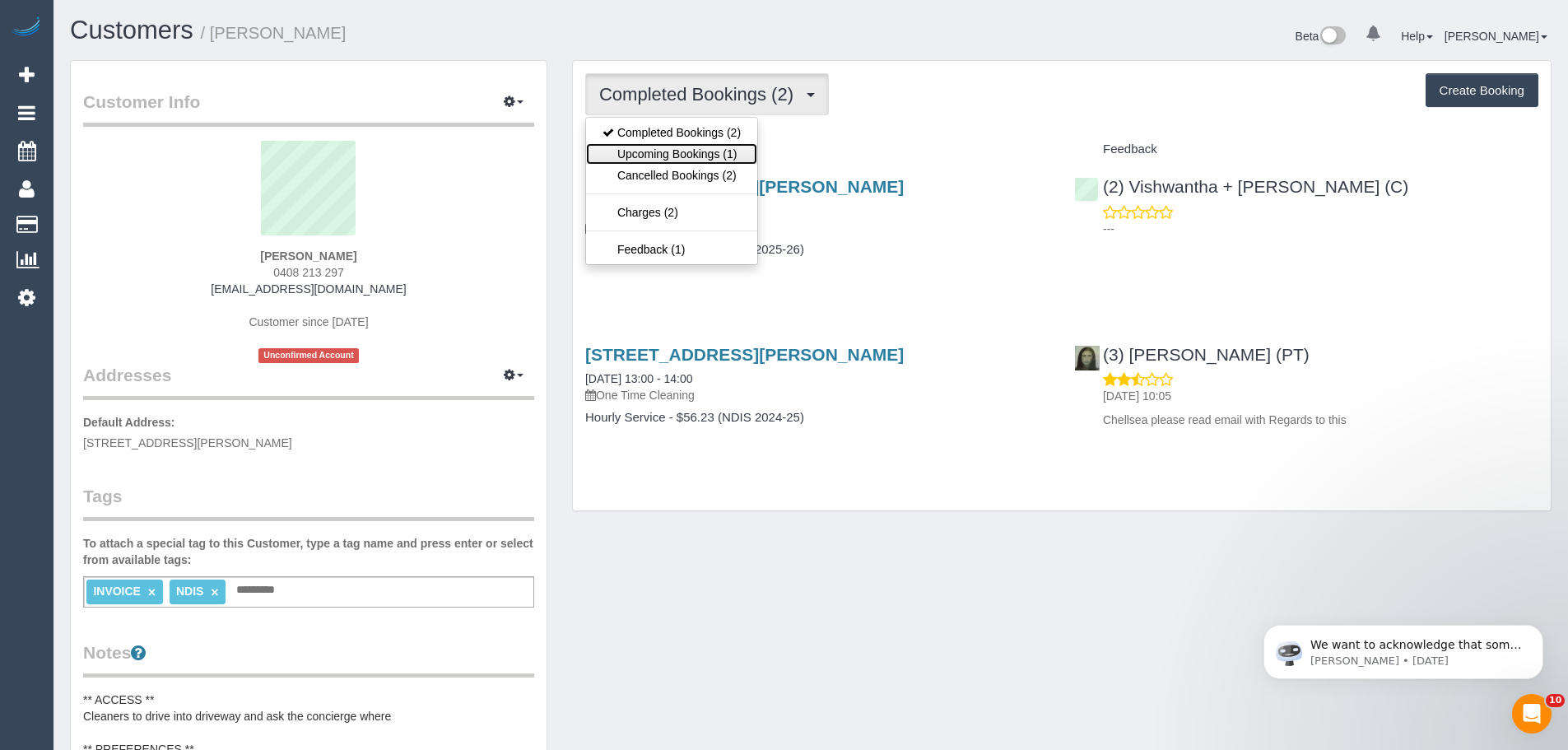
click at [645, 156] on link "Upcoming Bookings (1)" at bounding box center [672, 154] width 171 height 22
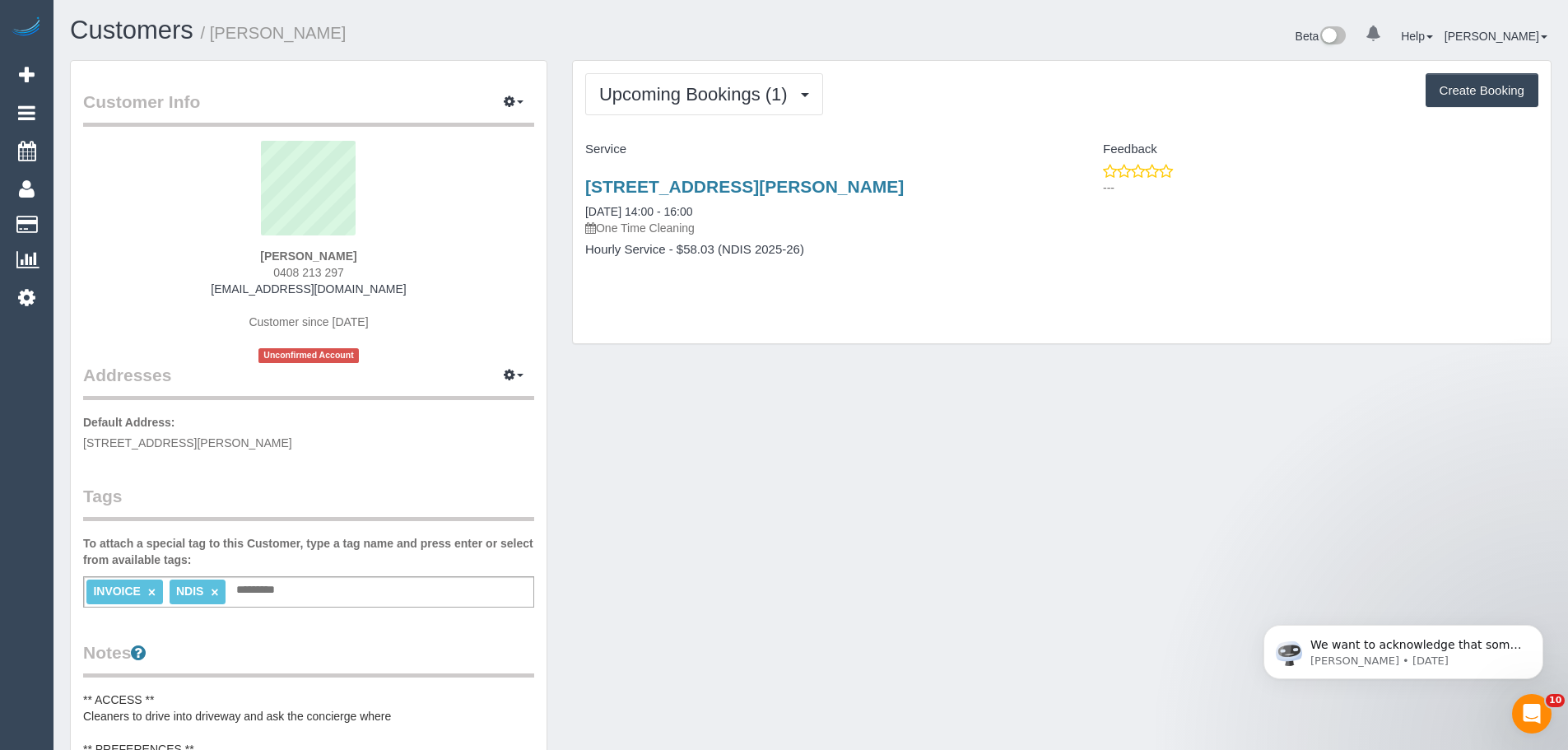
click at [578, 201] on div "108/280 Albert Street, East Melbourne, VIC 3002 01/10/2025 14:00 - 16:00 One Ti…" at bounding box center [817, 227] width 489 height 127
drag, startPoint x: 581, startPoint y: 182, endPoint x: 571, endPoint y: 193, distance: 14.9
click at [572, 193] on div "Upcoming Bookings (1) Completed Bookings (2) Upcoming Bookings (1) Cancelled Bo…" at bounding box center [1062, 202] width 980 height 284
drag, startPoint x: 578, startPoint y: 205, endPoint x: 846, endPoint y: 257, distance: 273.0
click at [846, 257] on div "108/280 Albert Street, East Melbourne, VIC 3002 01/10/2025 14:00 - 16:00 One Ti…" at bounding box center [817, 227] width 489 height 127
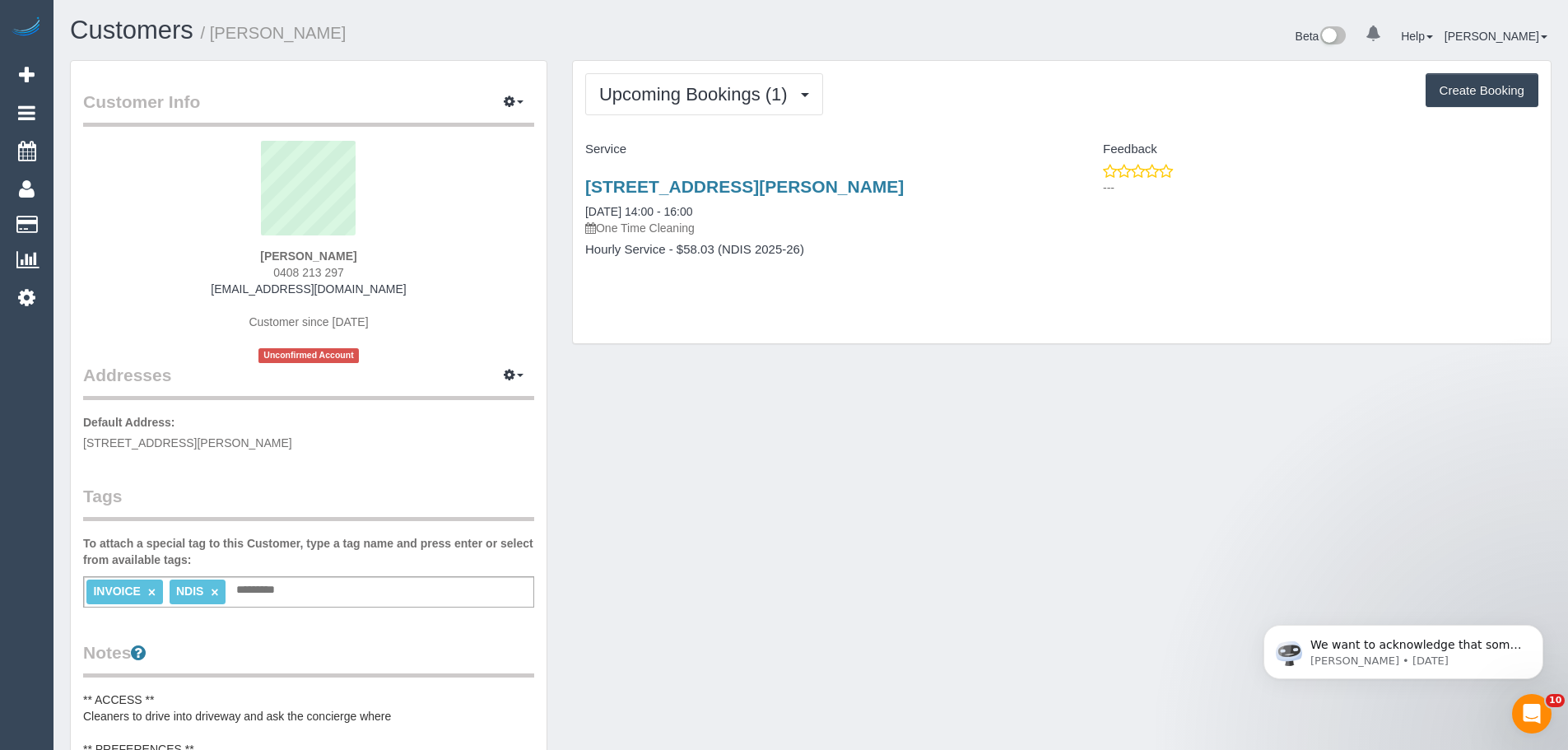
copy div "01/10/2025 14:00 - 16:00 One Time Cleaning Hourly Service - $58.03 (NDIS 2025-2…"
drag, startPoint x: 667, startPoint y: 208, endPoint x: 692, endPoint y: 272, distance: 68.7
click at [927, 105] on div "Upcoming Bookings (1) Completed Bookings (2) Upcoming Bookings (1) Cancelled Bo…" at bounding box center [1062, 94] width 953 height 42
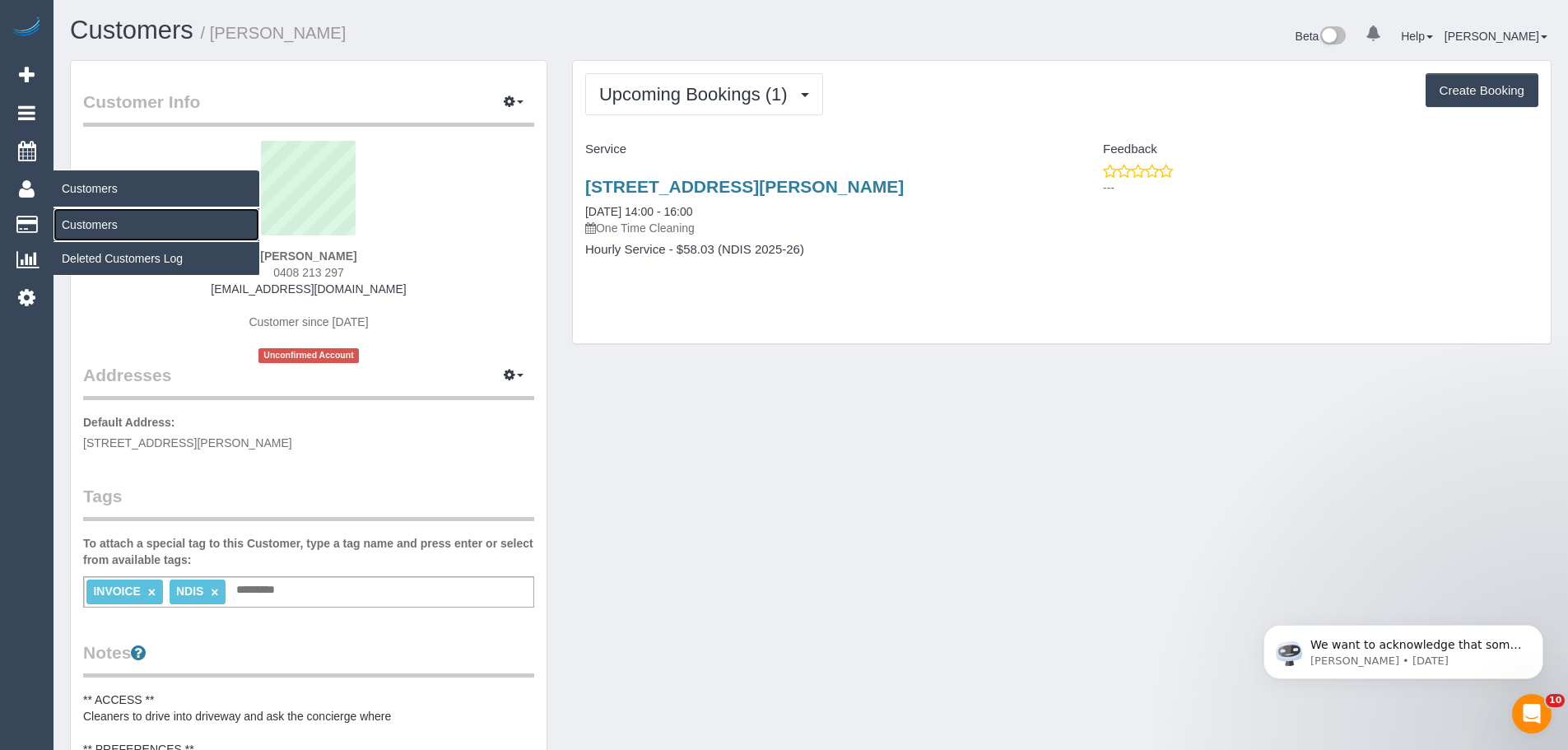
click at [89, 223] on link "Customers" at bounding box center [156, 224] width 206 height 33
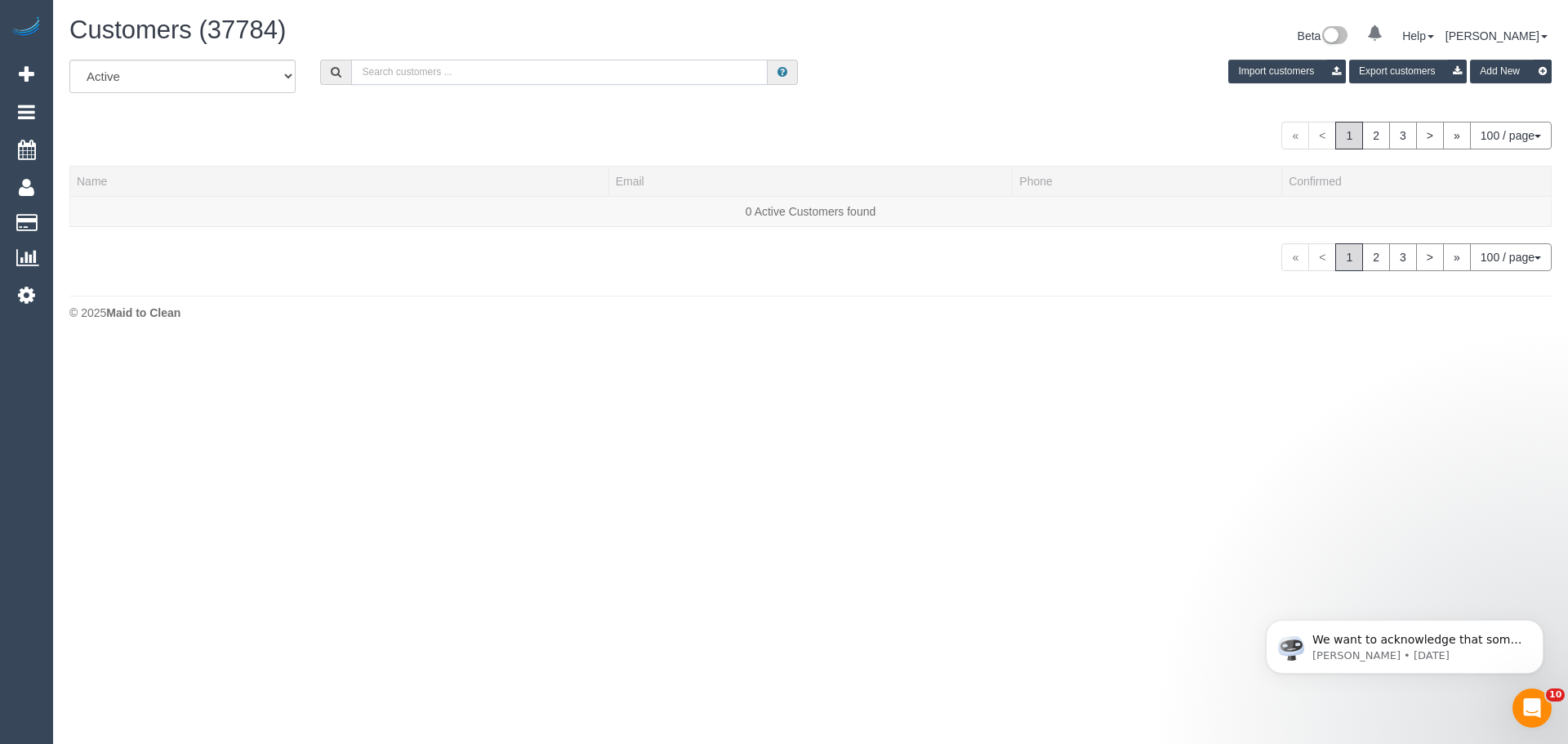
click at [503, 73] on input "text" at bounding box center [559, 72] width 416 height 26
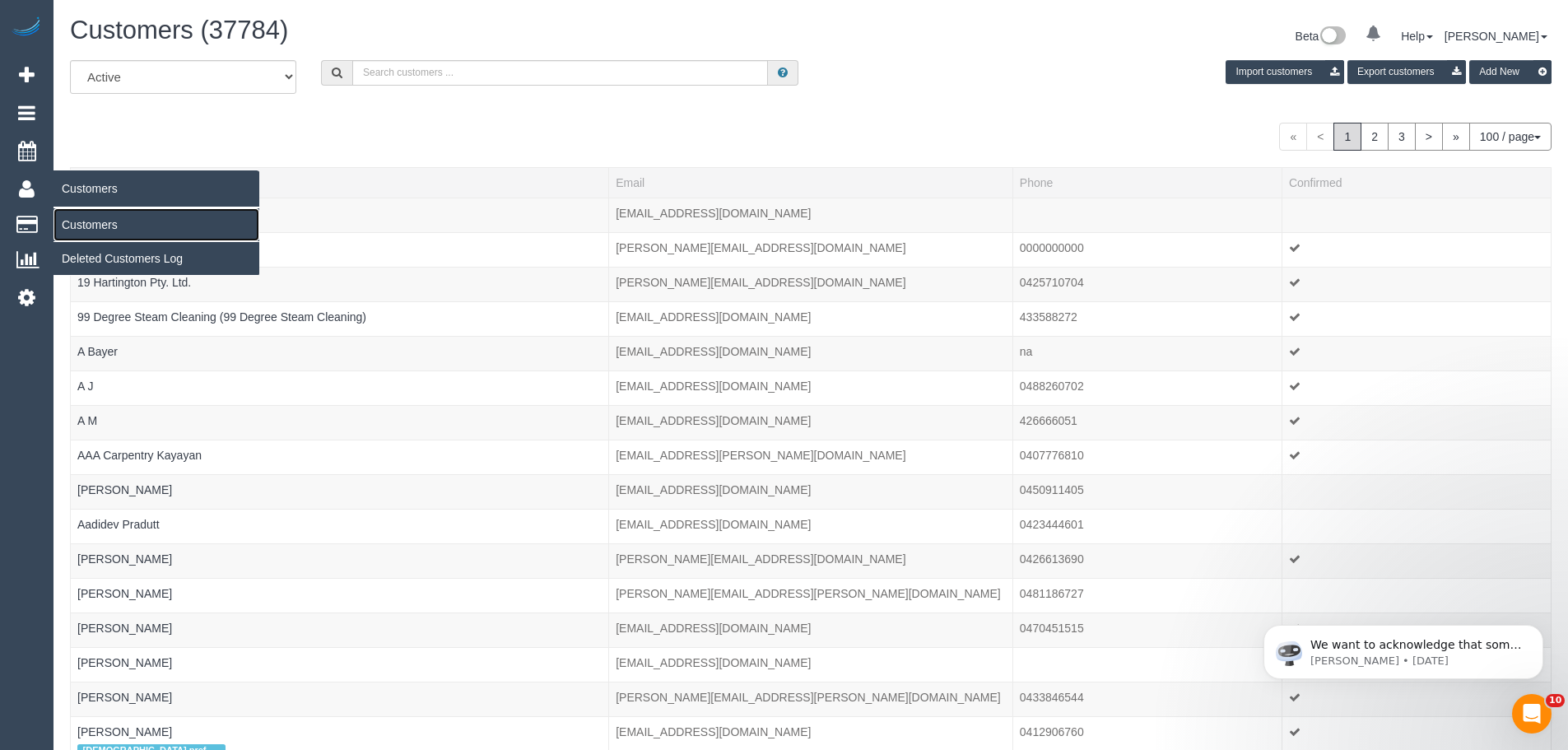
click at [73, 224] on link "Customers" at bounding box center [156, 224] width 206 height 33
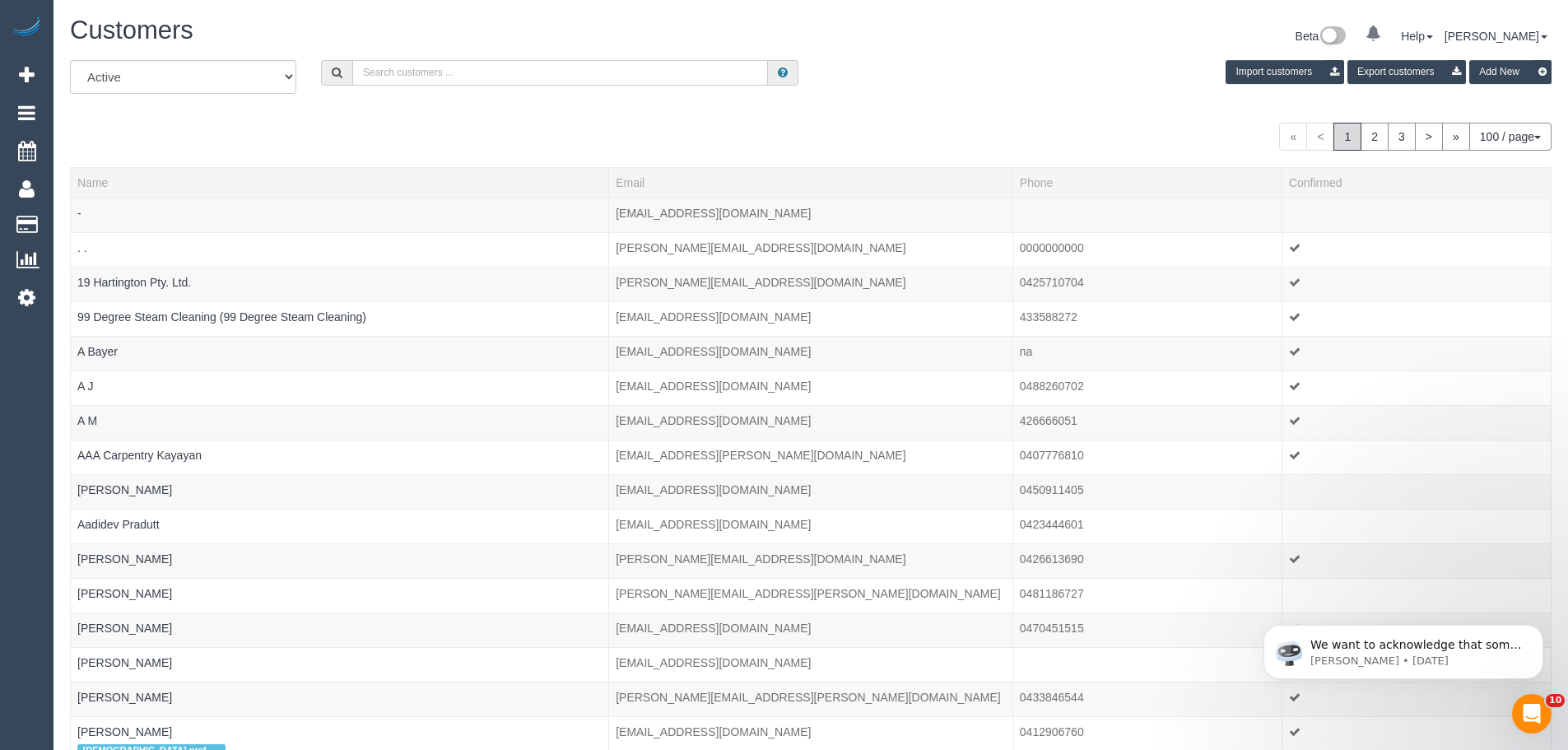
click at [473, 64] on input "text" at bounding box center [559, 73] width 416 height 26
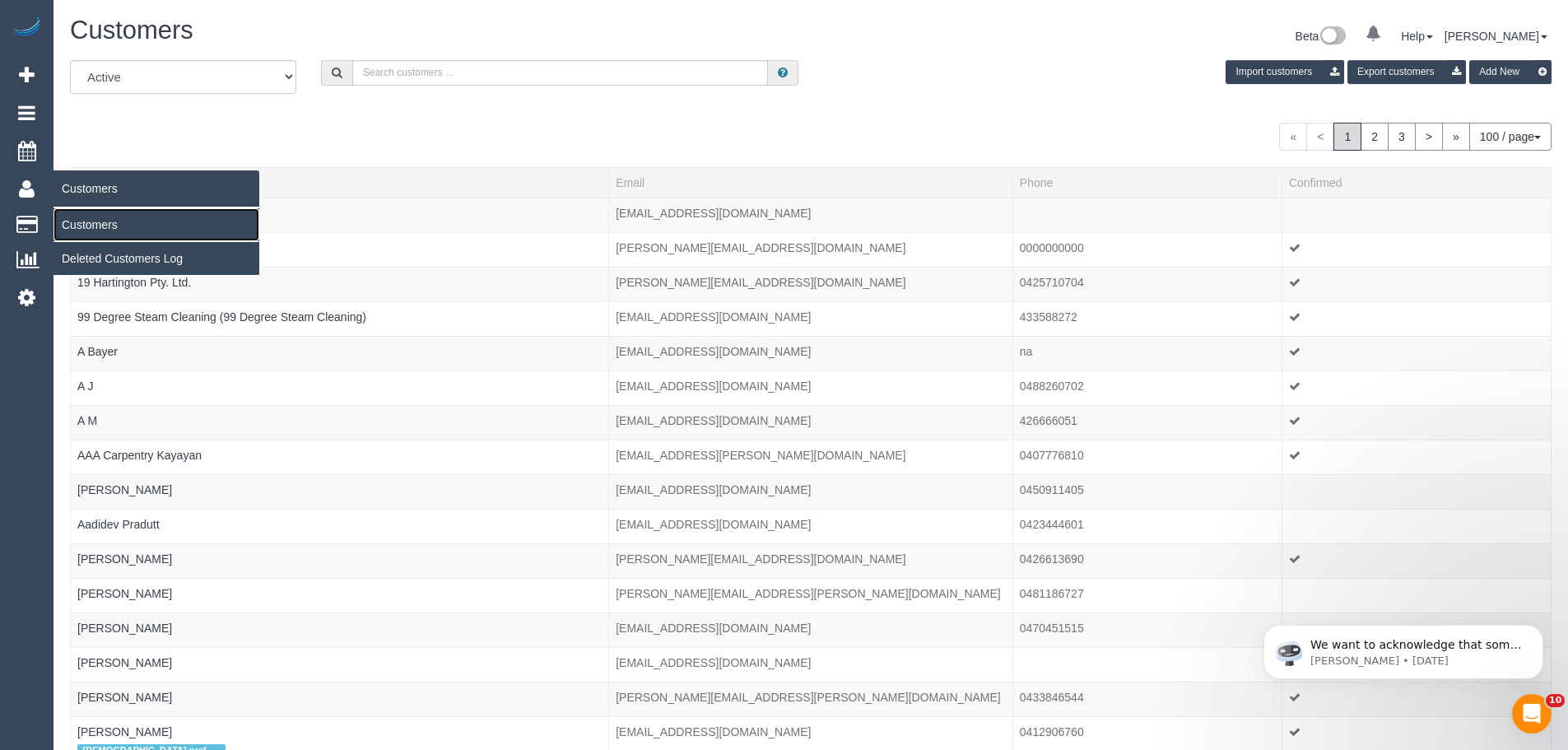
click at [95, 220] on link "Customers" at bounding box center [156, 224] width 206 height 33
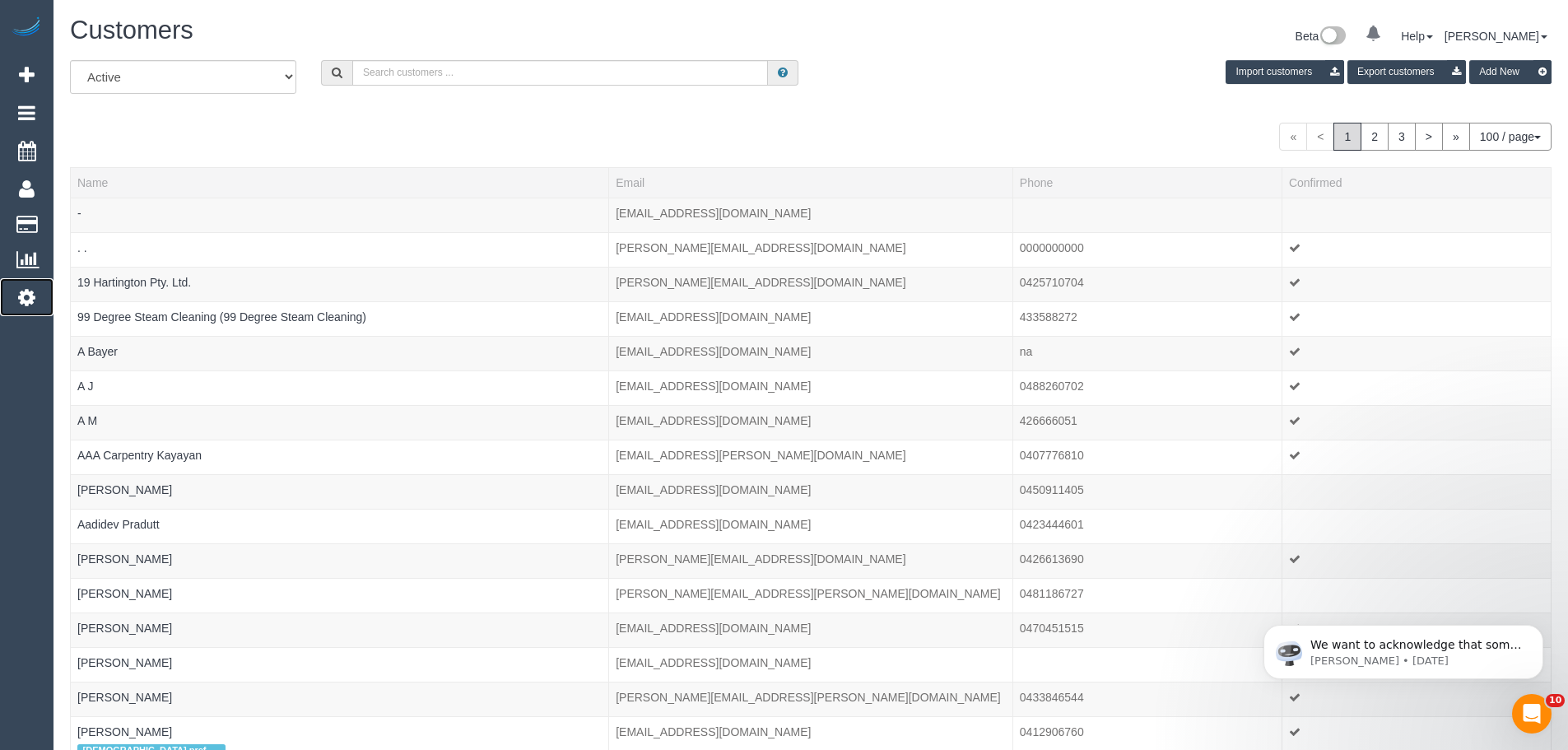
click at [28, 291] on icon at bounding box center [27, 298] width 18 height 20
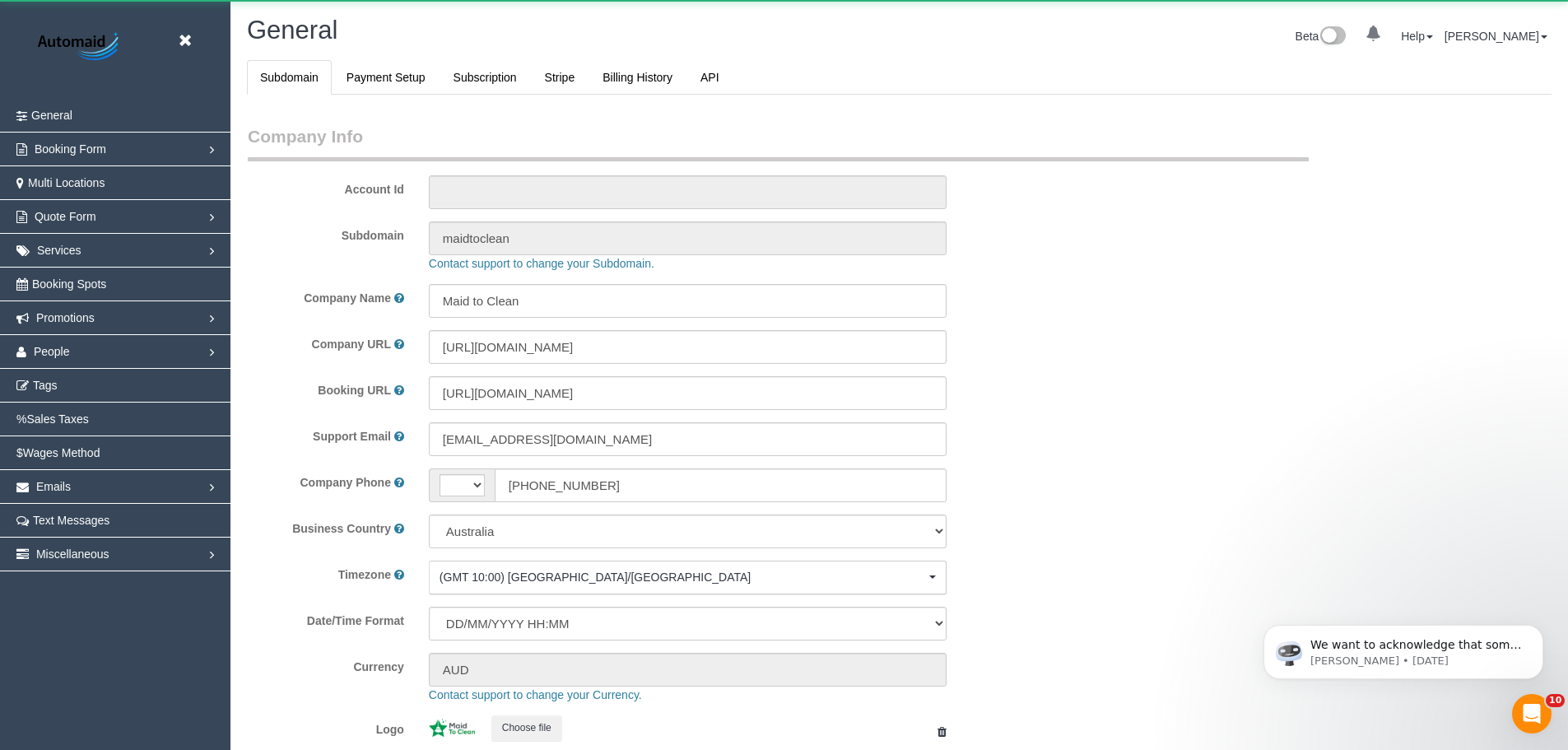
select select "string:AU"
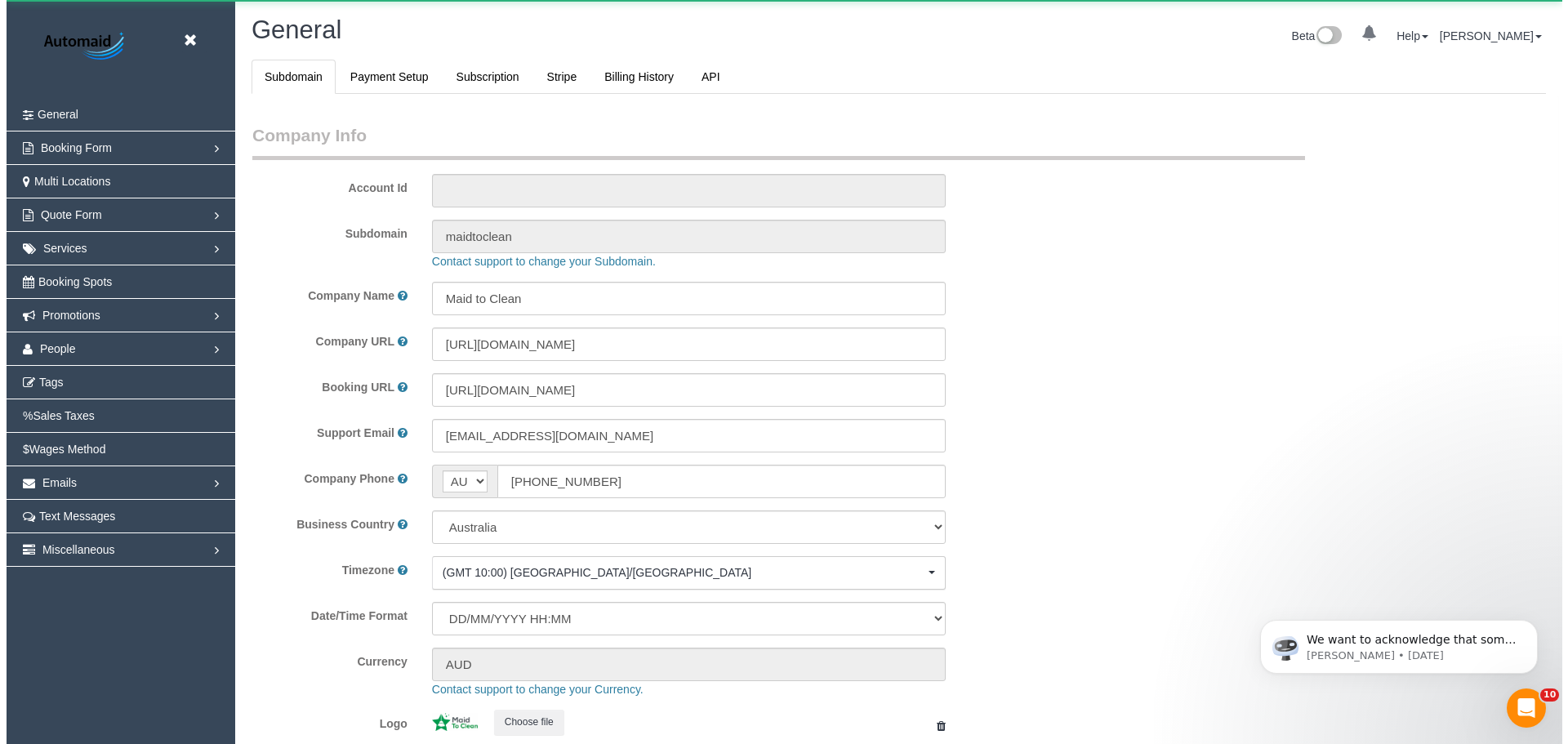
scroll to position [3700, 1556]
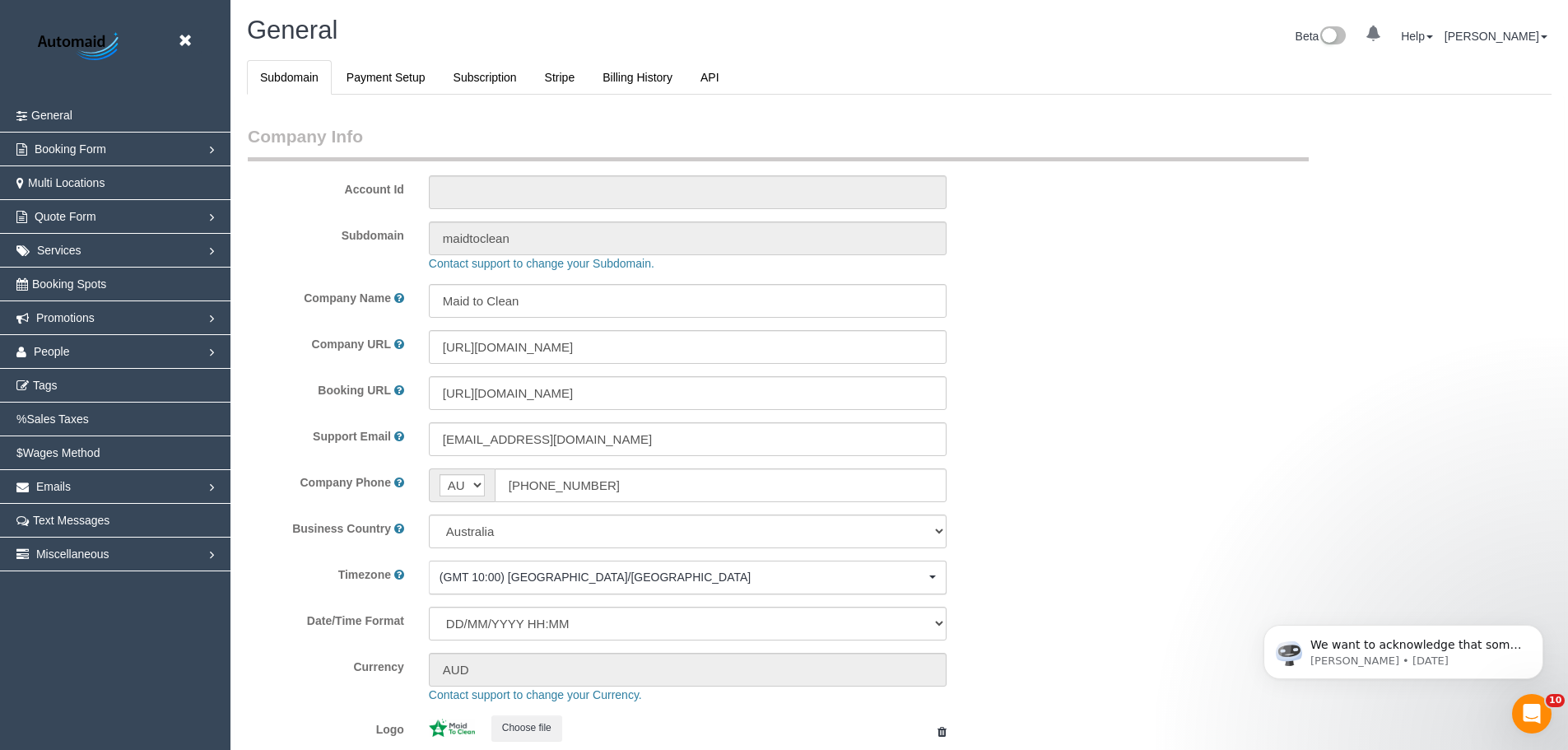
select select "1"
click at [65, 349] on span "People" at bounding box center [51, 352] width 36 height 13
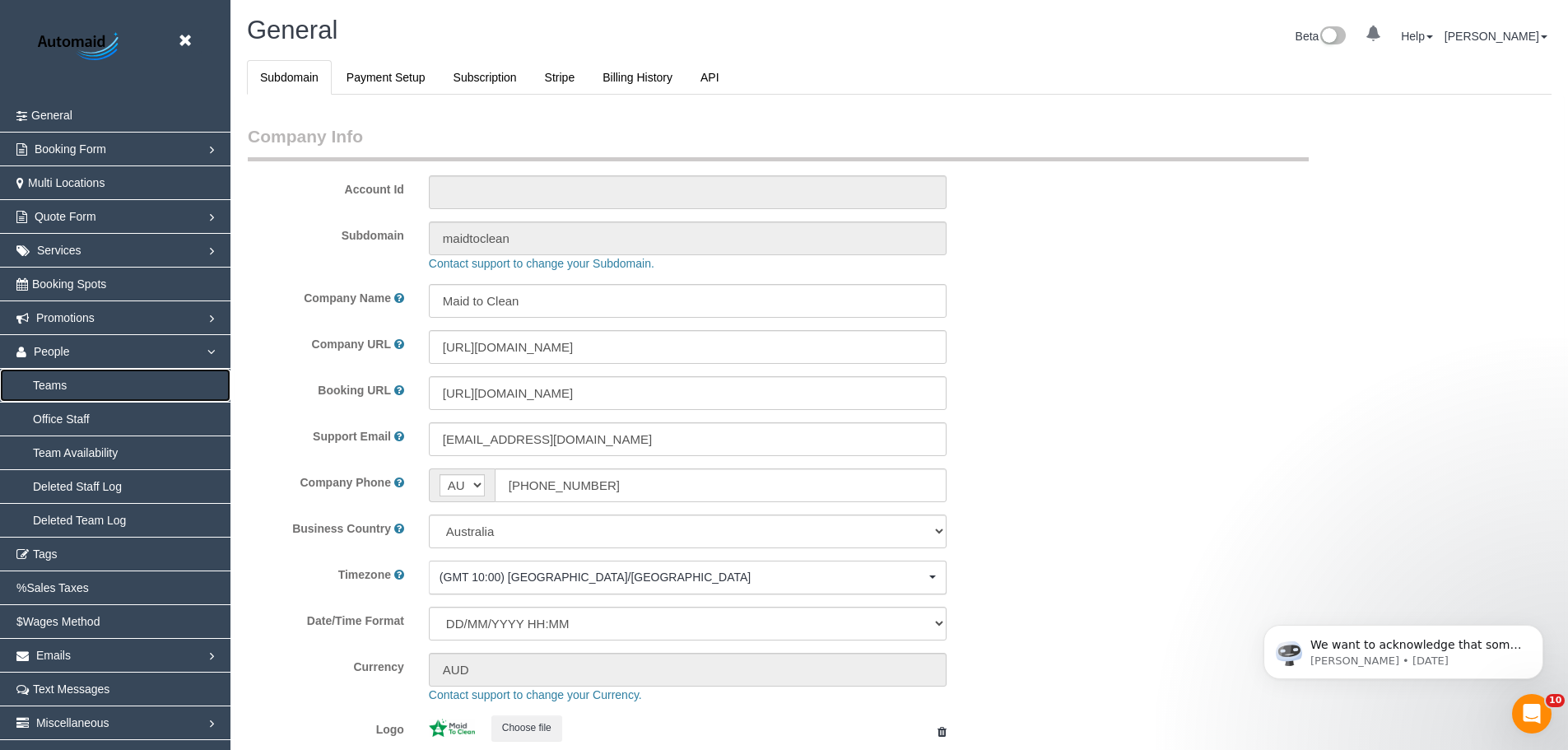
click at [46, 383] on link "Teams" at bounding box center [115, 385] width 231 height 33
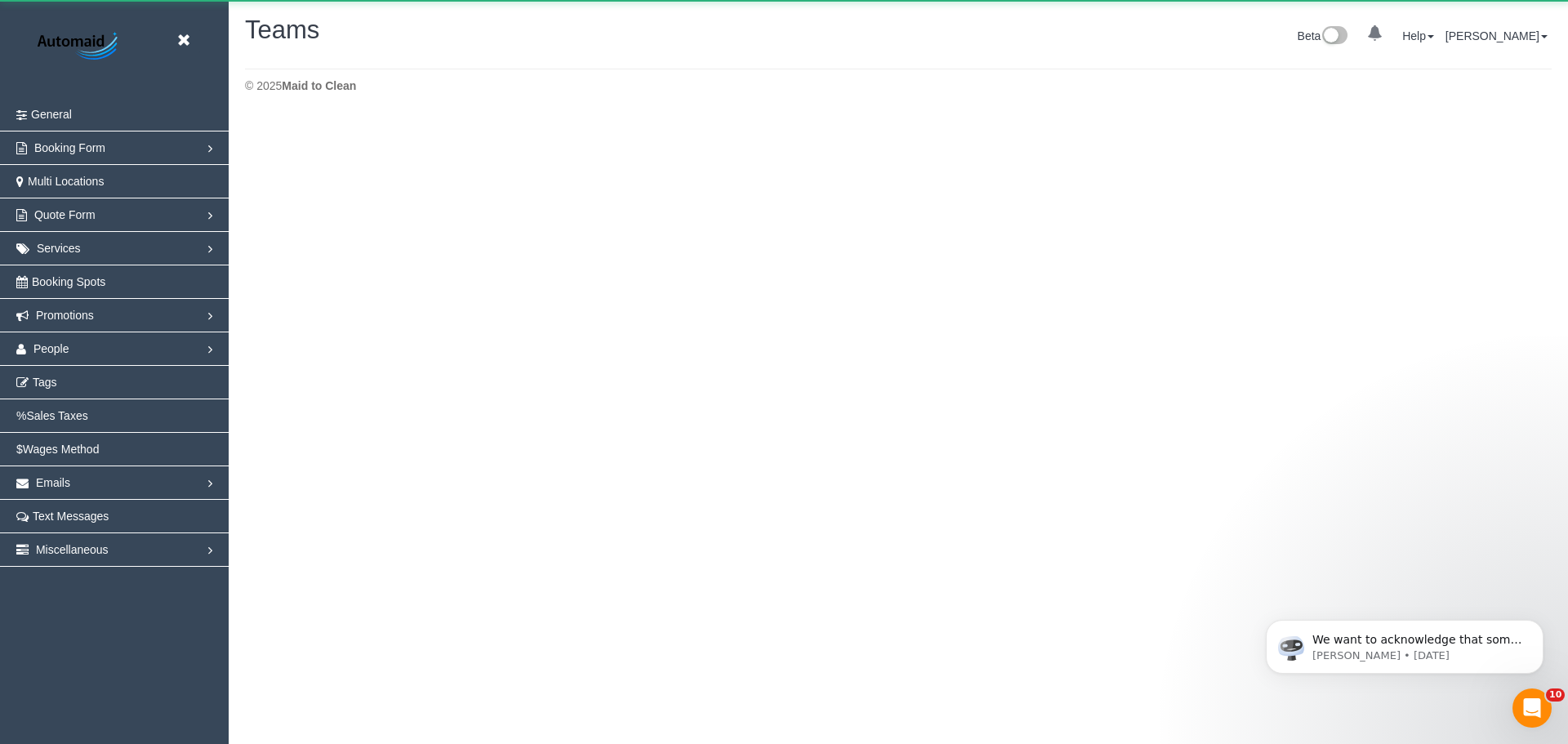
scroll to position [289, 1568]
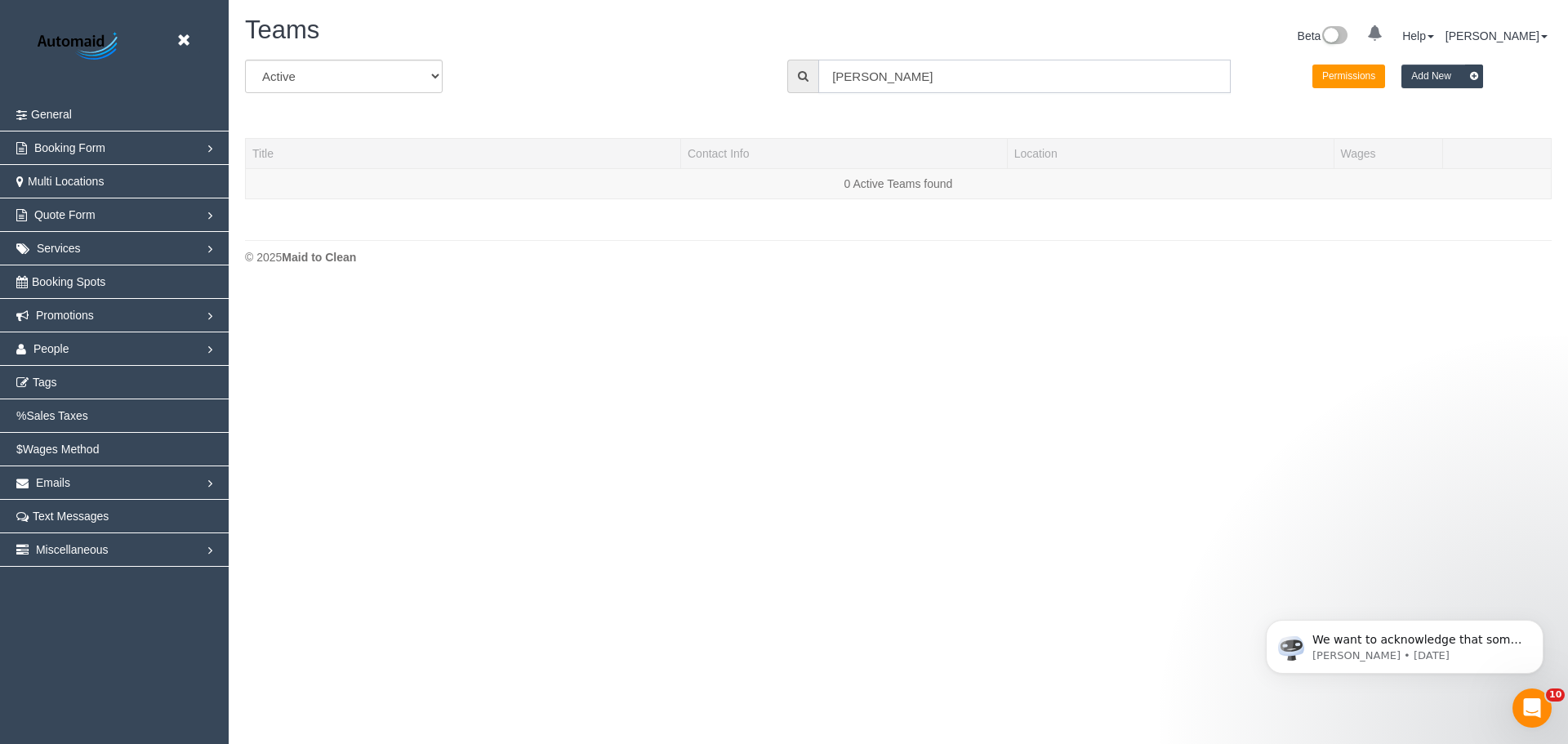
click at [891, 74] on input "cris" at bounding box center [1024, 76] width 412 height 33
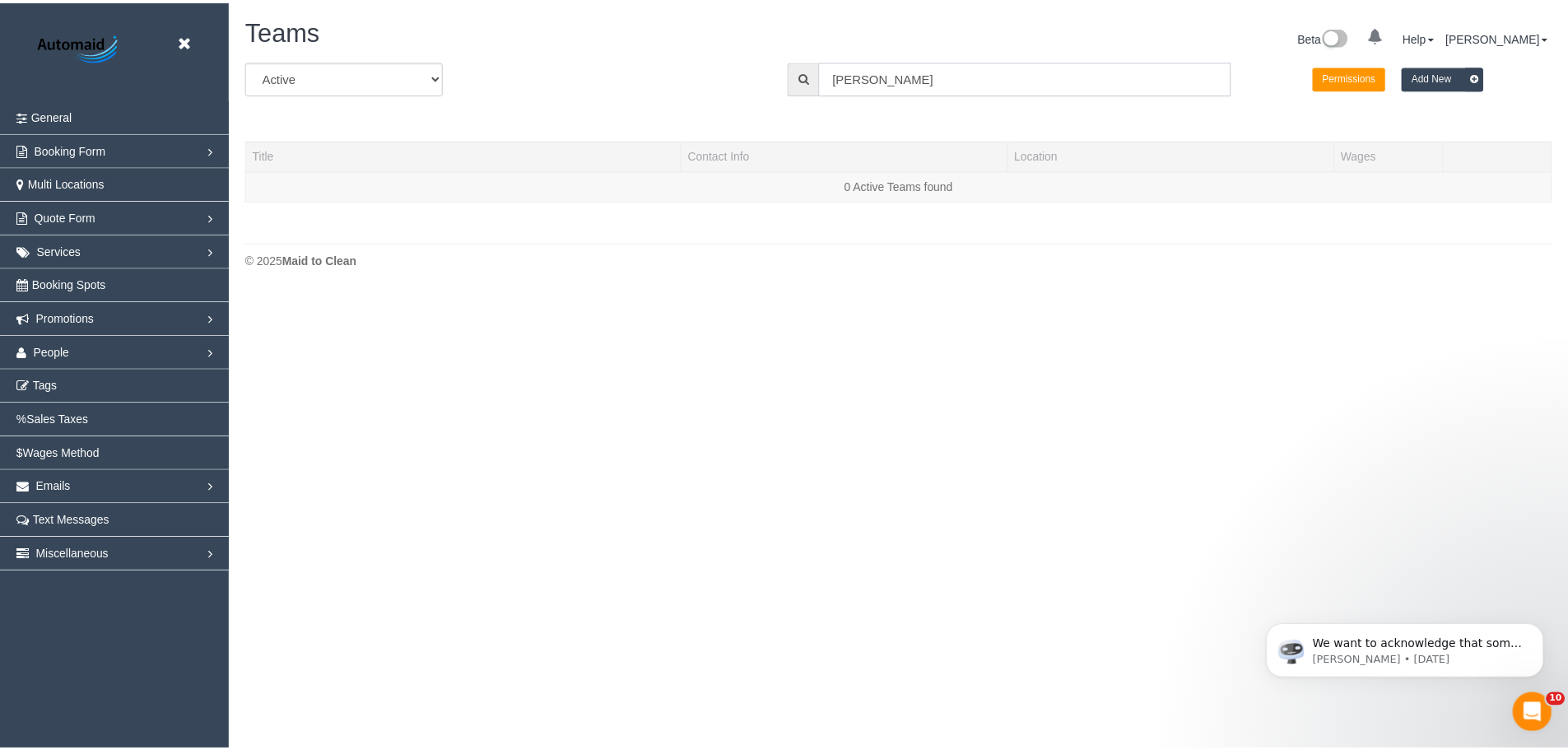
scroll to position [346, 1581]
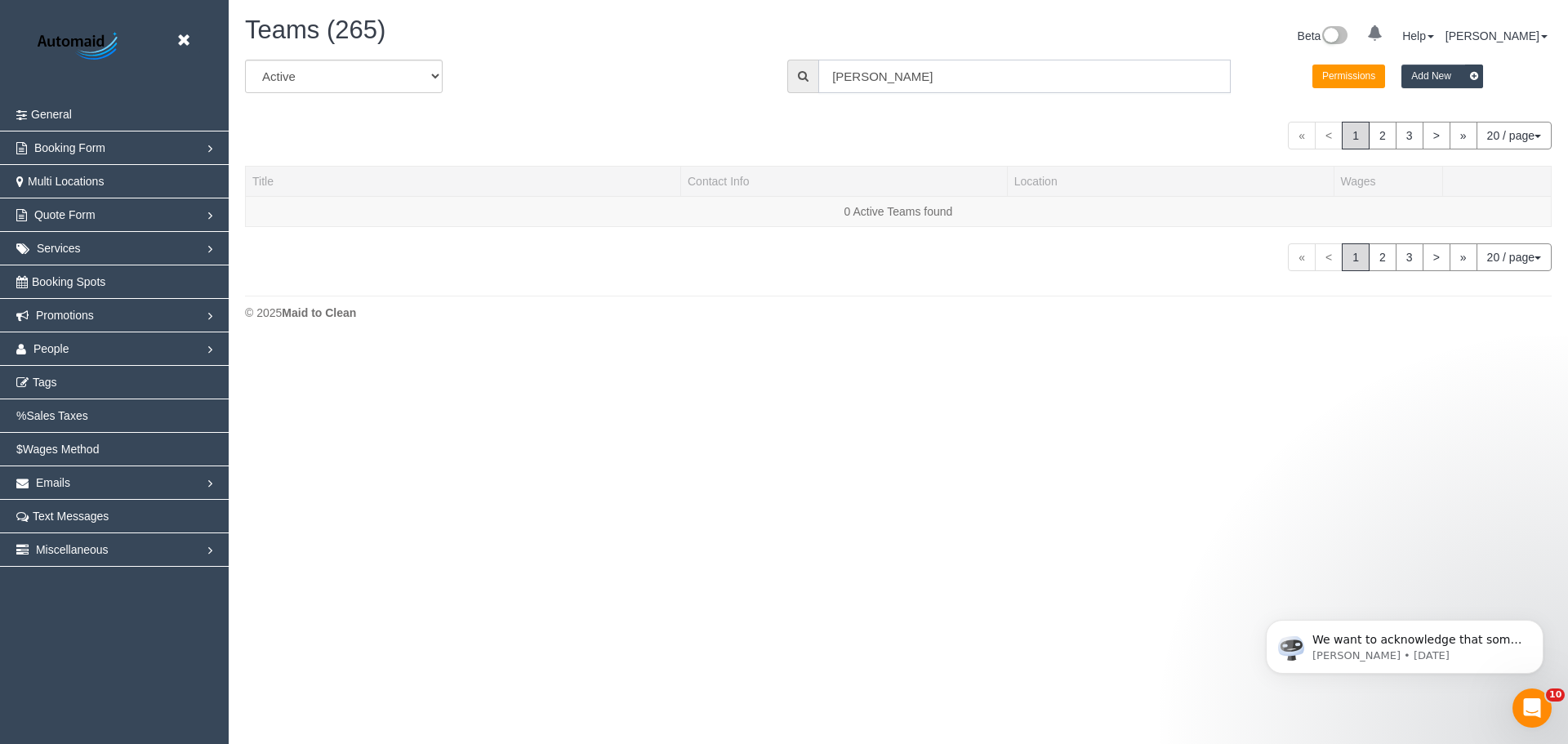
click at [891, 74] on input "cris" at bounding box center [1024, 76] width 412 height 33
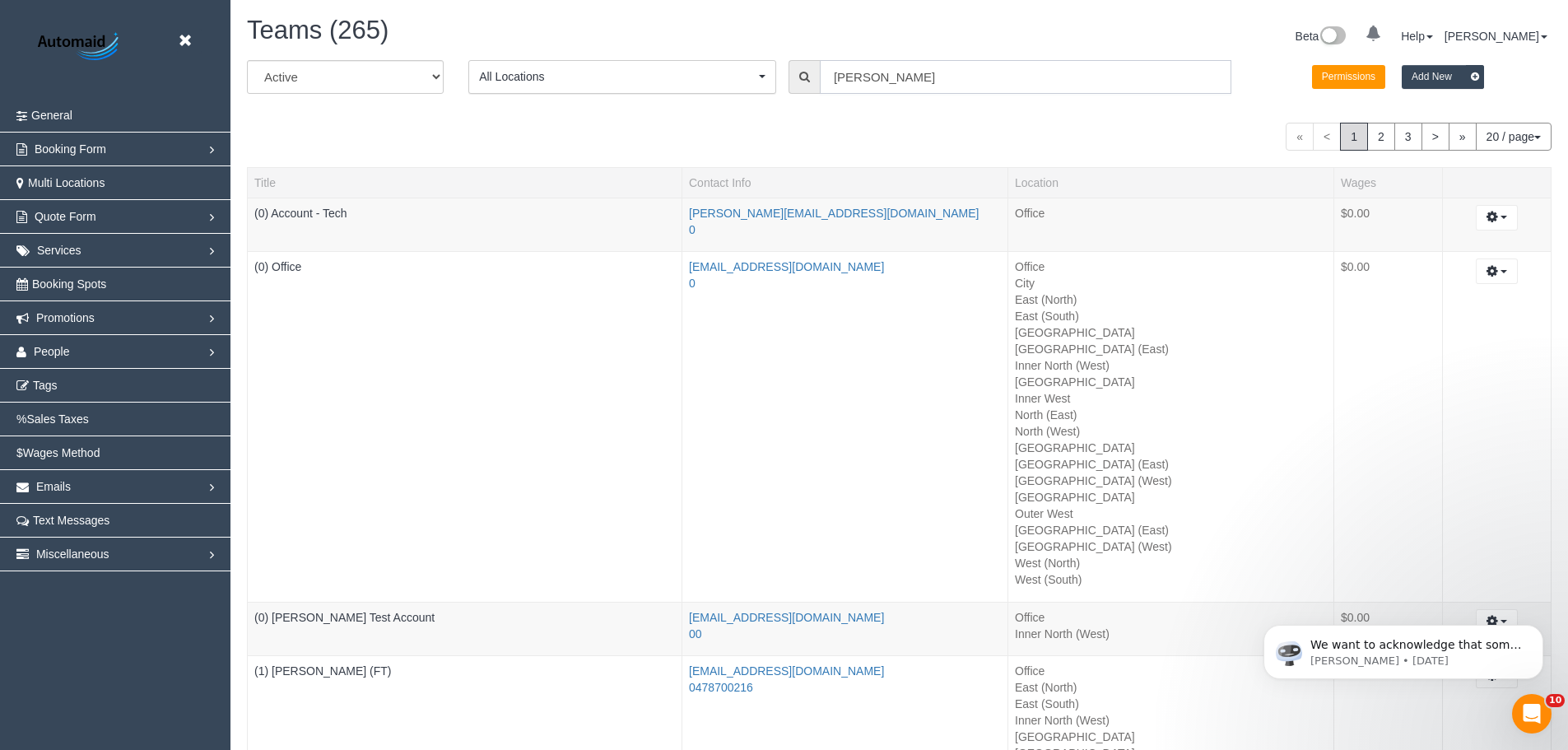
scroll to position [535, 1581]
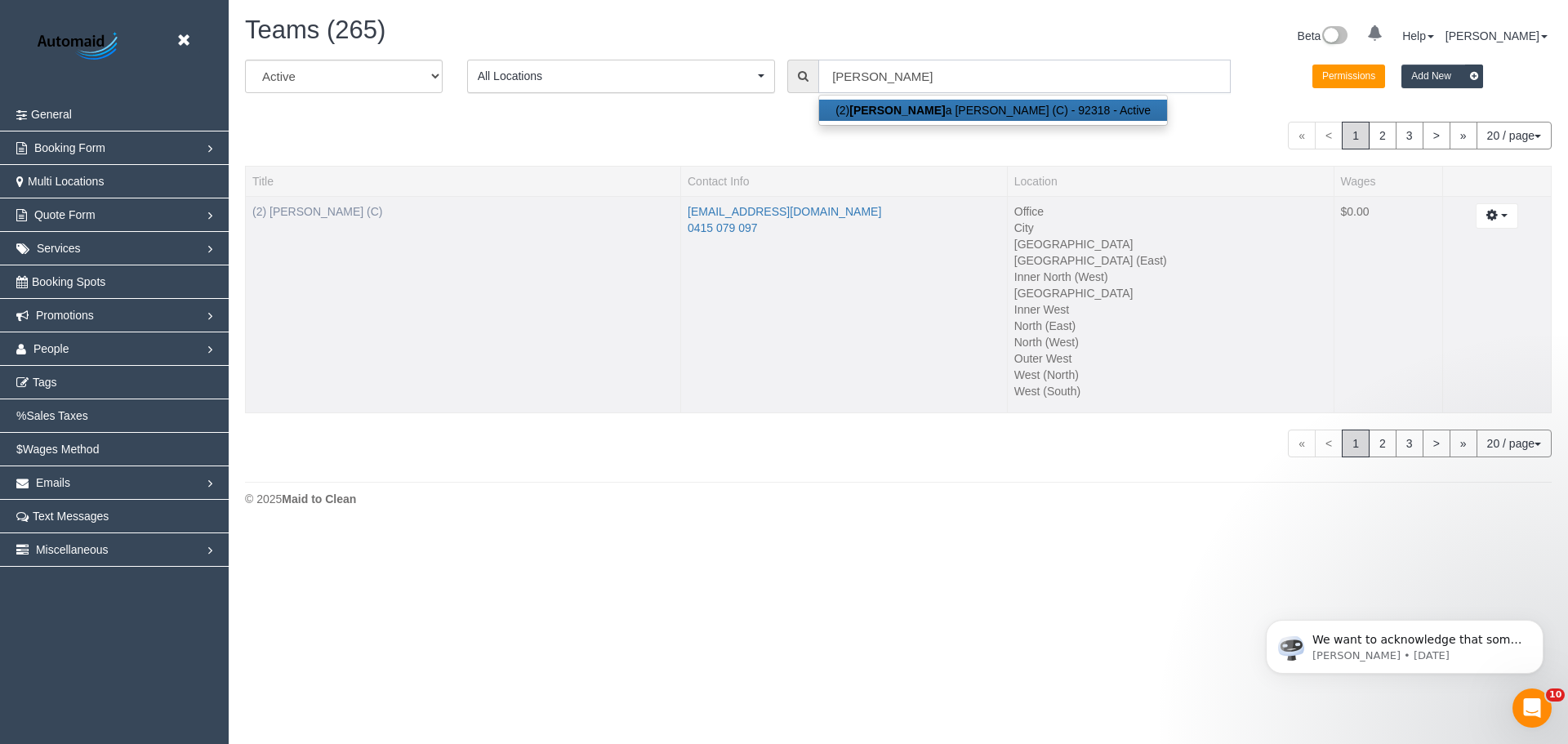
type input "Lorett"
click at [316, 212] on link "(2) [PERSON_NAME] (C)" at bounding box center [317, 212] width 130 height 13
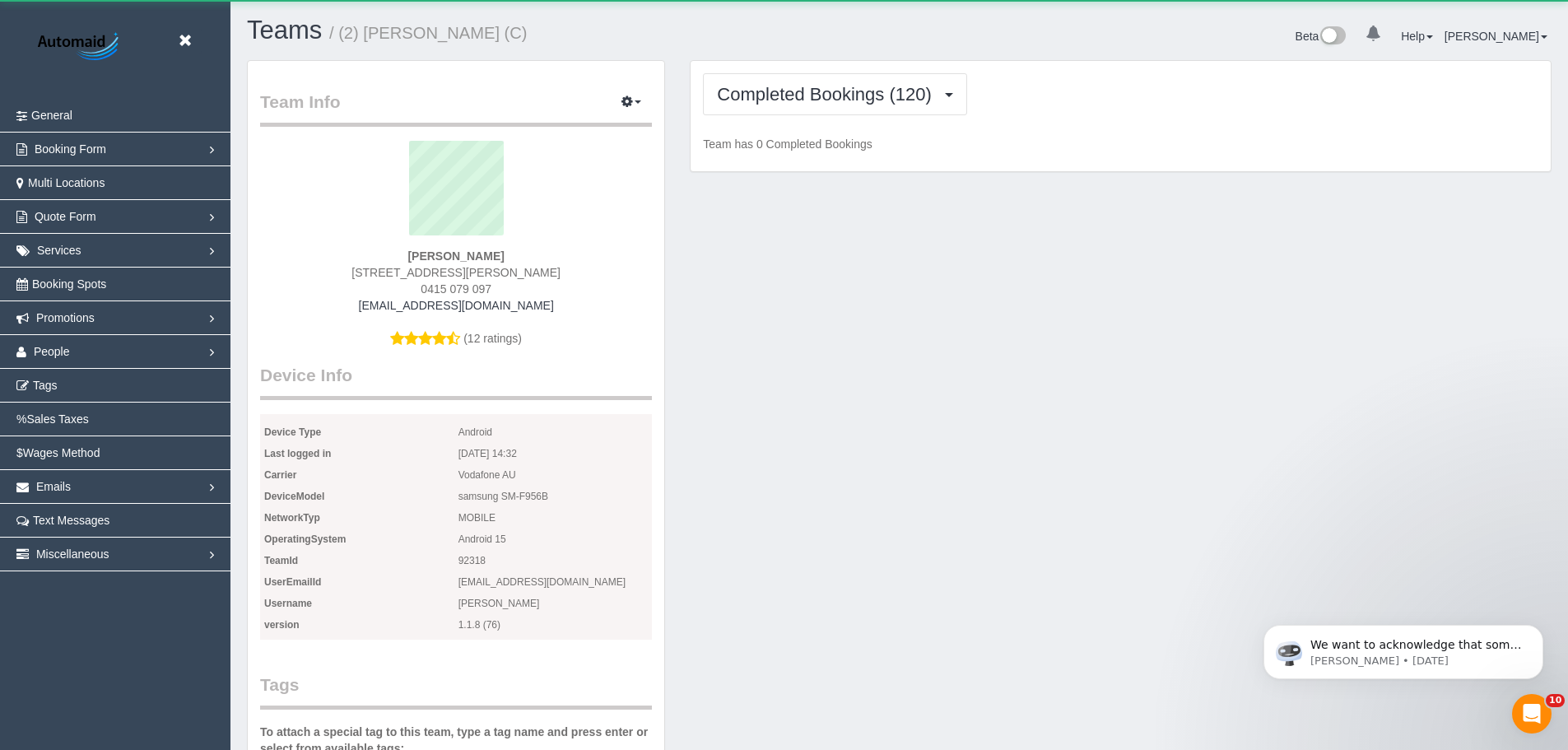
scroll to position [1527, 1568]
click at [796, 96] on span "Completed Bookings (120)" at bounding box center [828, 94] width 222 height 21
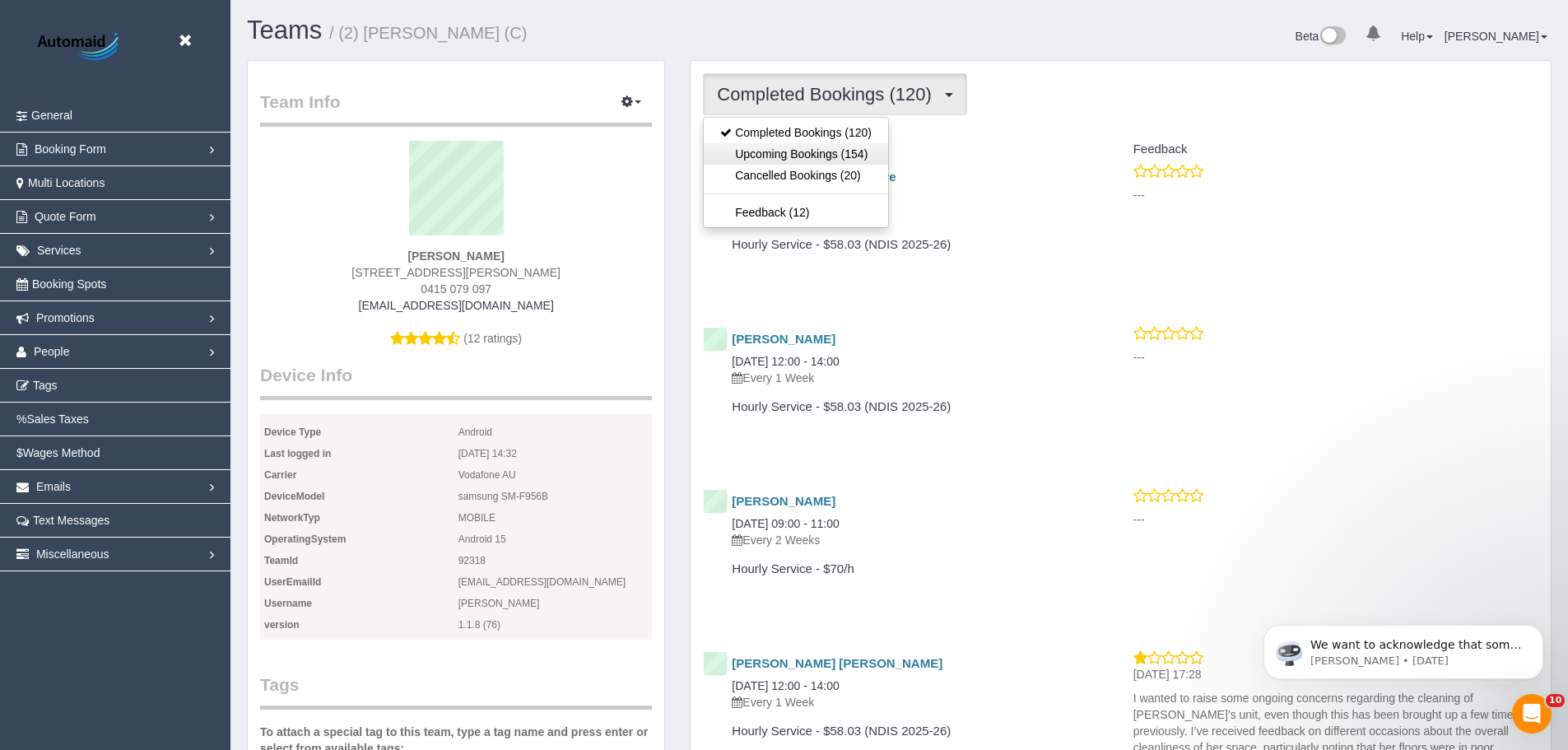
scroll to position [4435, 1568]
click at [804, 148] on link "Upcoming Bookings (154)" at bounding box center [796, 154] width 185 height 22
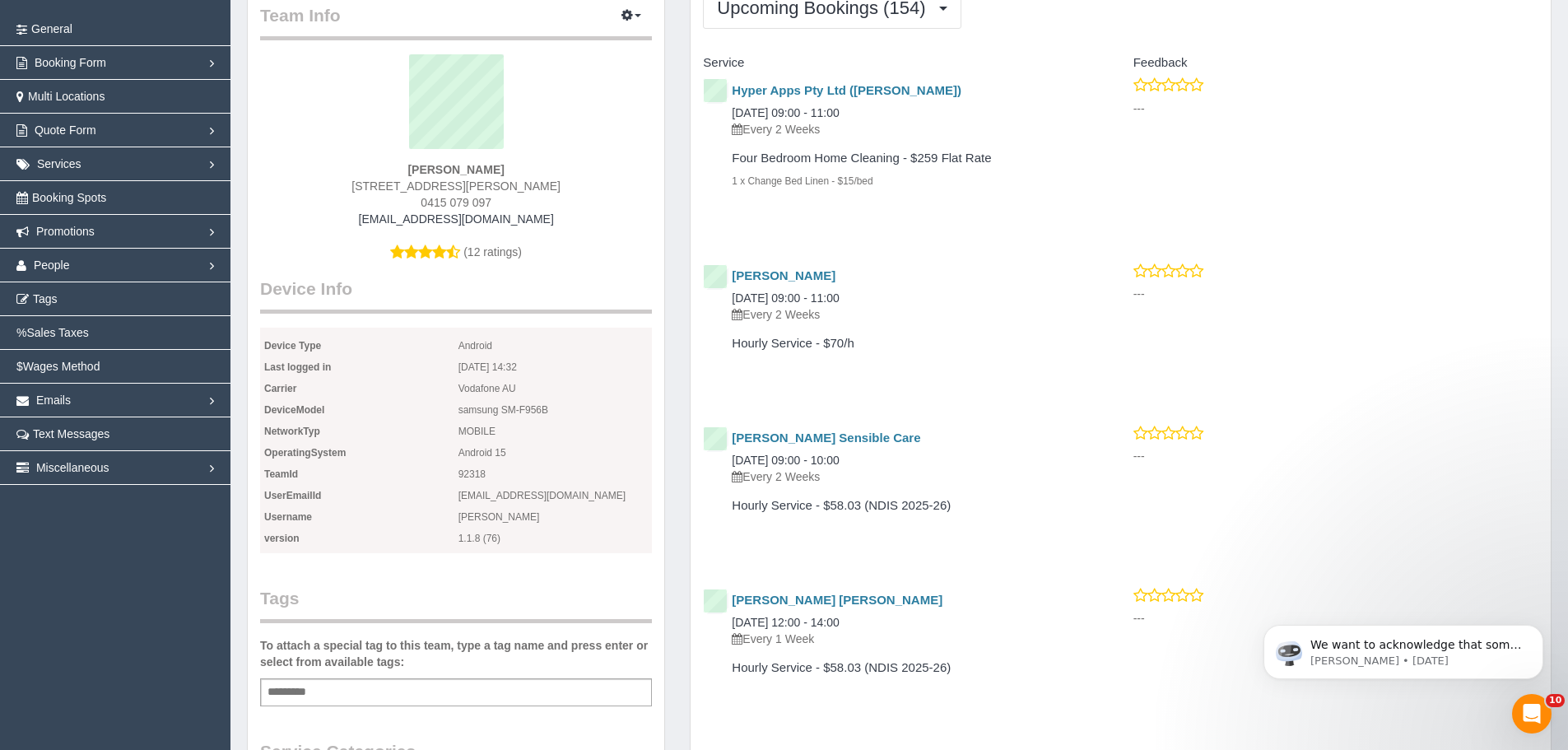
scroll to position [0, 0]
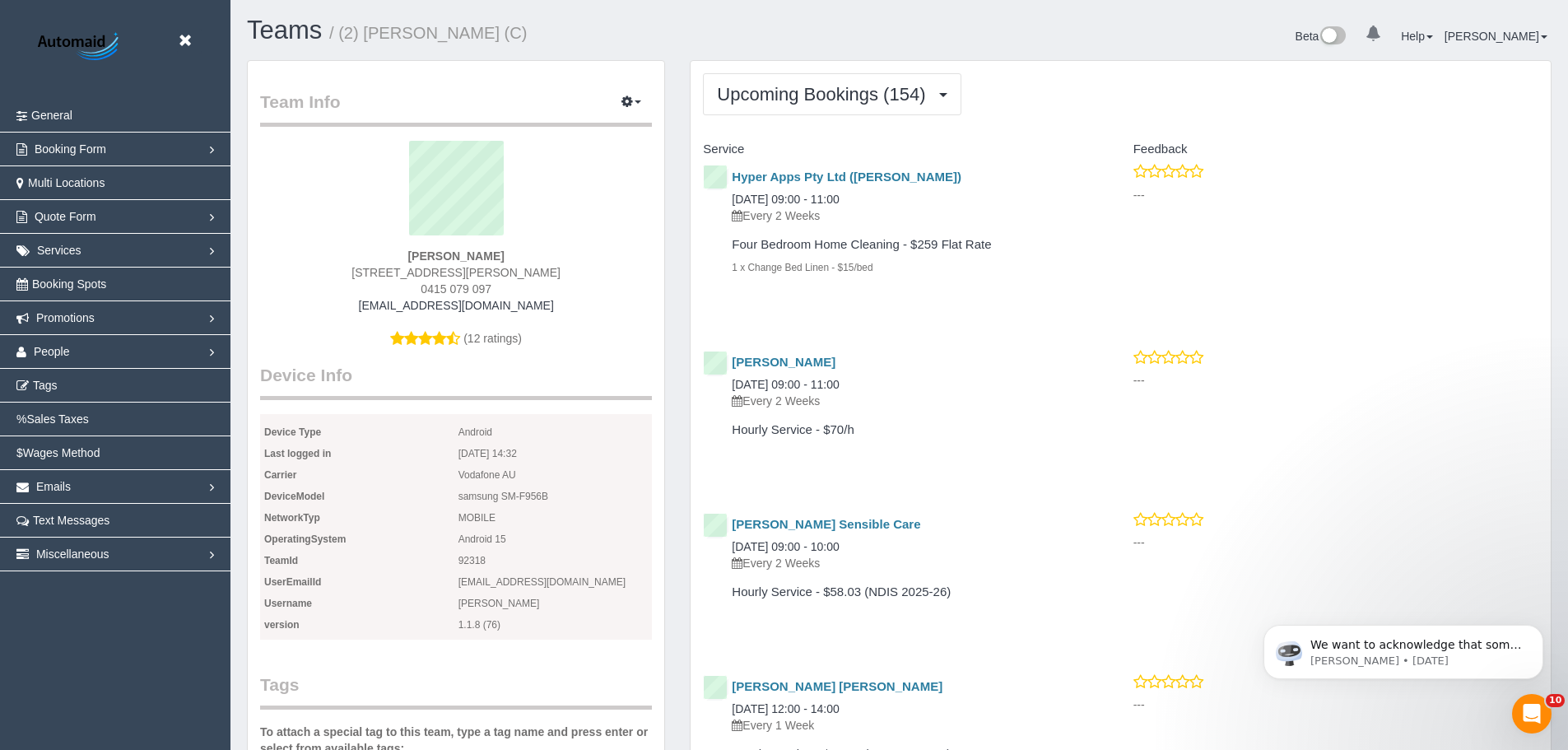
drag, startPoint x: 403, startPoint y: 253, endPoint x: 542, endPoint y: 251, distance: 139.0
click at [542, 251] on div "Loretta Chevalier 221 Stanley Street, West Melbourne, VIC 3003 0415 079 097 che…" at bounding box center [456, 252] width 392 height 222
click at [540, 249] on div "Loretta Chevalier 221 Stanley Street, West Melbourne, VIC 3003 0415 079 097 che…" at bounding box center [456, 252] width 392 height 222
drag, startPoint x: 407, startPoint y: 254, endPoint x: 549, endPoint y: 256, distance: 142.0
click at [549, 256] on div "Loretta Chevalier 221 Stanley Street, West Melbourne, VIC 3003 0415 079 097 che…" at bounding box center [456, 252] width 392 height 222
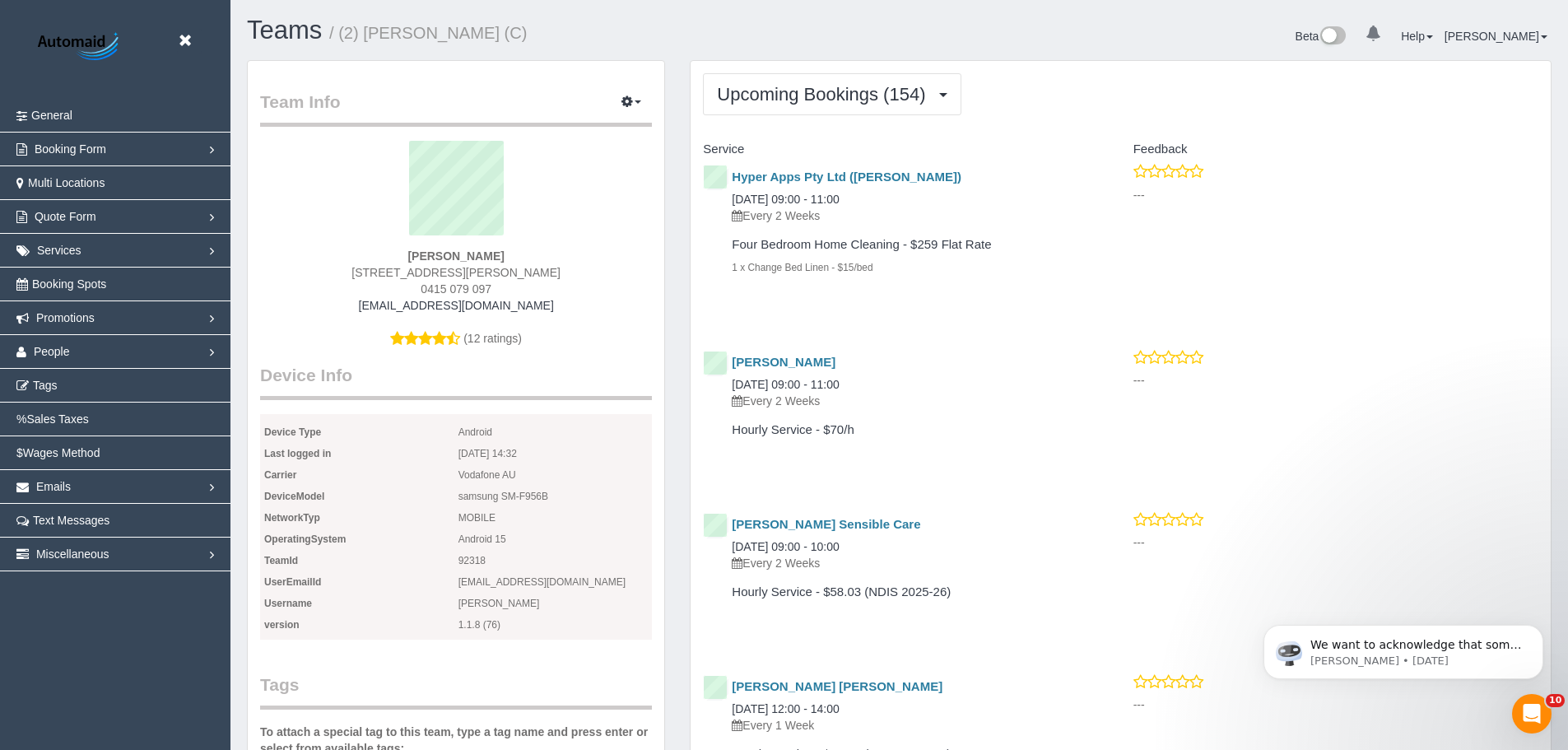
click at [549, 252] on div "Loretta Chevalier 221 Stanley Street, West Melbourne, VIC 3003 0415 079 097 che…" at bounding box center [456, 252] width 392 height 222
click at [823, 99] on span "Upcoming Bookings (154)" at bounding box center [825, 94] width 217 height 21
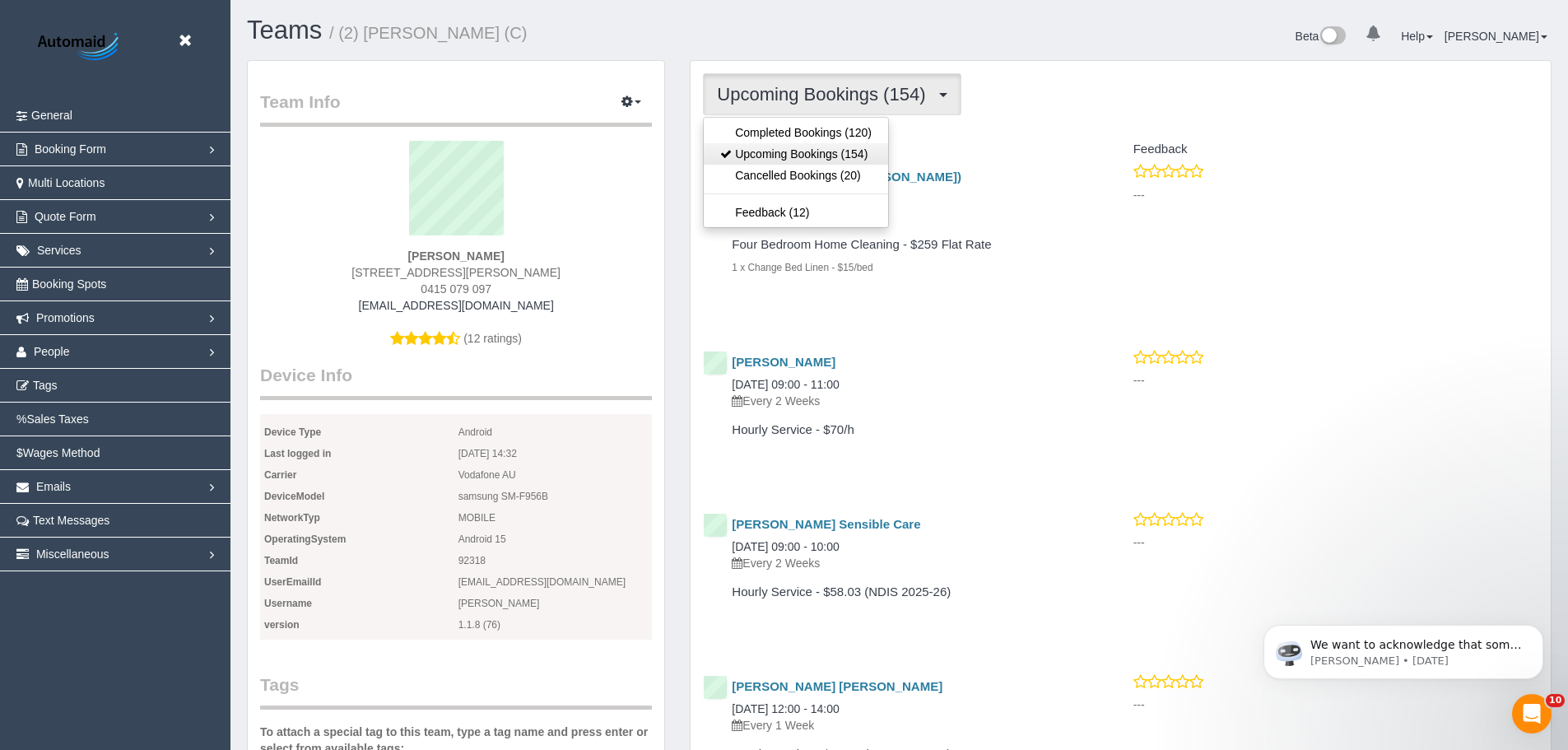
click at [815, 151] on link "Upcoming Bookings (154)" at bounding box center [796, 154] width 185 height 22
click at [825, 92] on span "Upcoming Bookings (154)" at bounding box center [825, 94] width 217 height 21
click at [814, 129] on link "Completed Bookings (120)" at bounding box center [796, 133] width 185 height 22
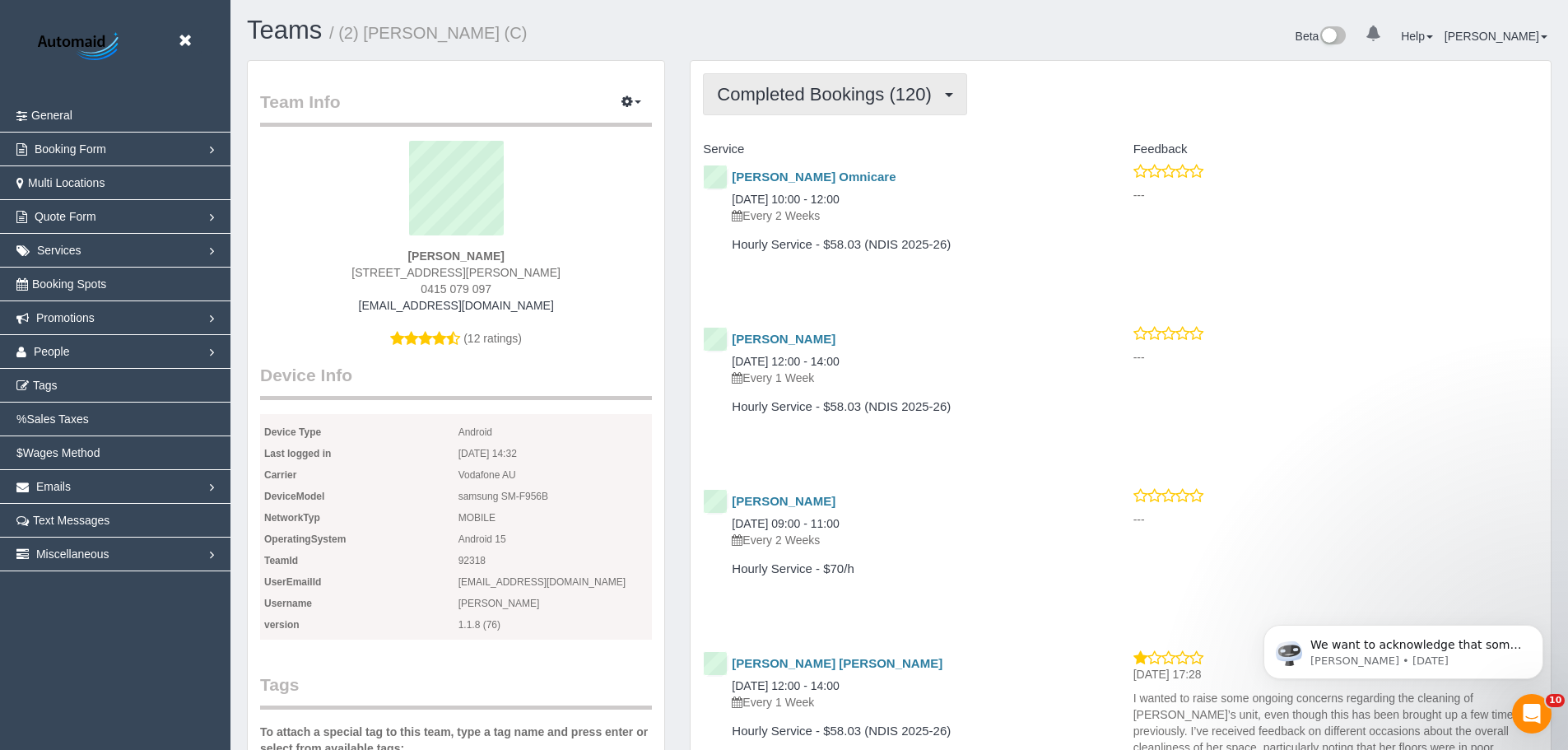
click at [888, 94] on span "Completed Bookings (120)" at bounding box center [828, 94] width 222 height 21
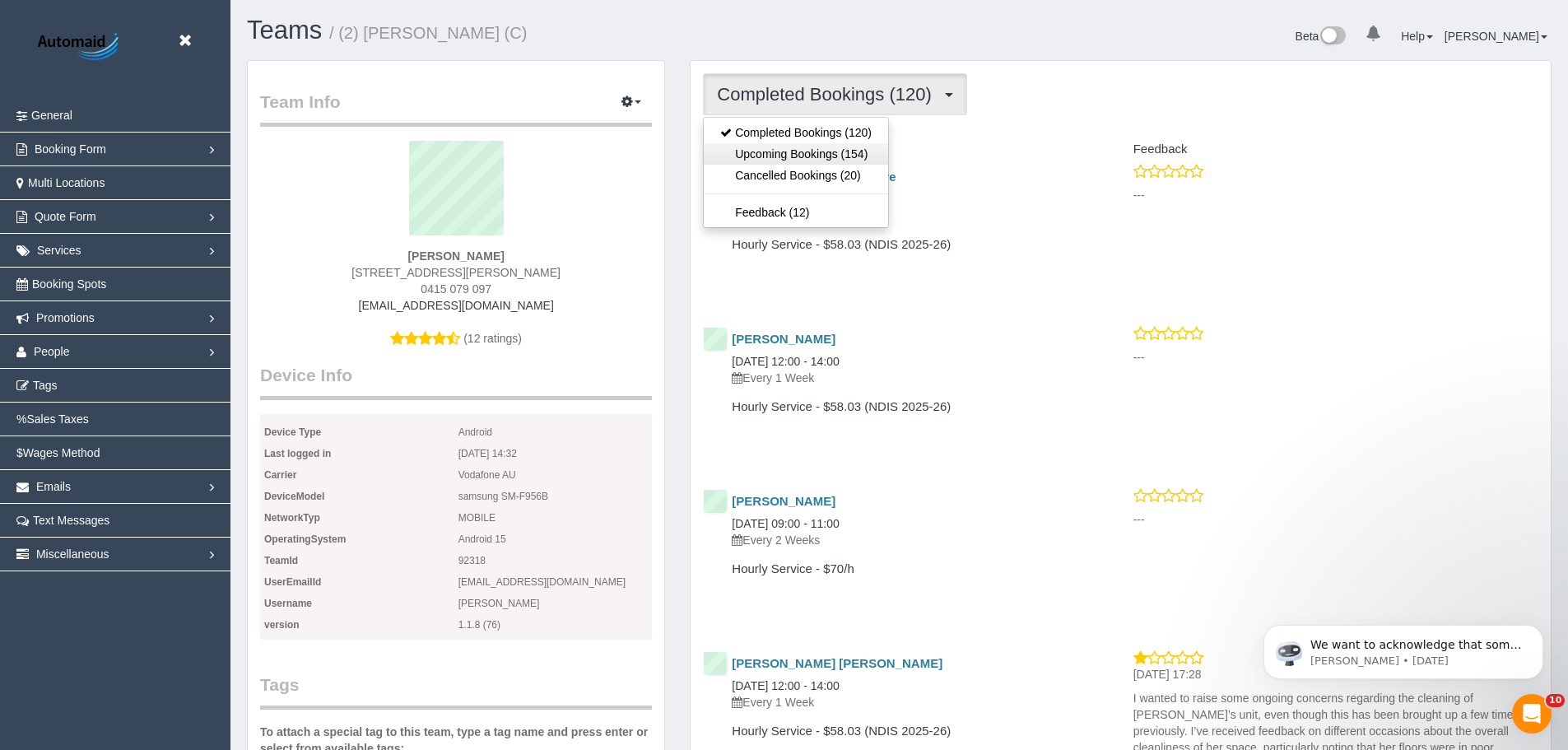
click at [864, 147] on link "Upcoming Bookings (154)" at bounding box center [796, 154] width 185 height 22
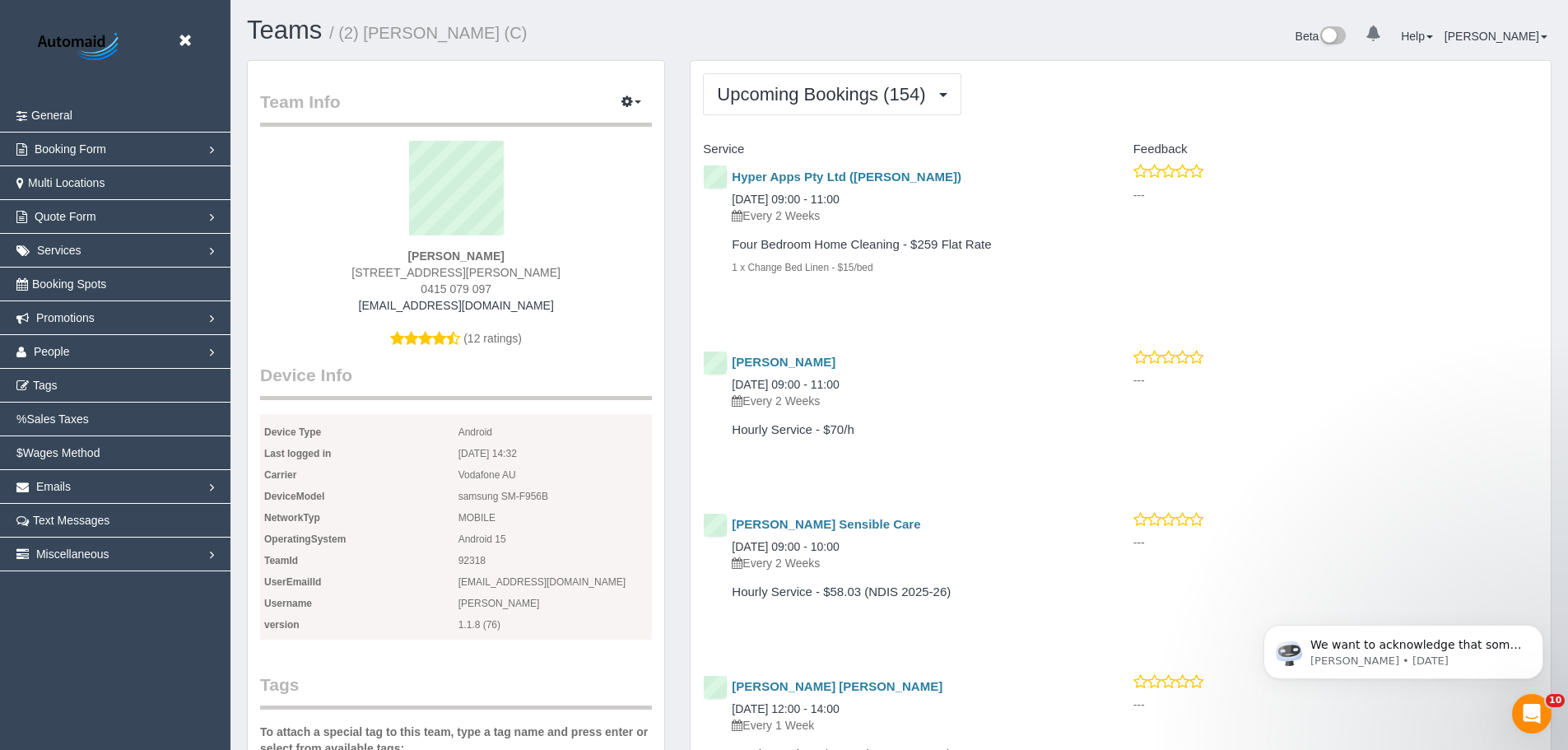
scroll to position [4533, 1568]
drag, startPoint x: 704, startPoint y: 133, endPoint x: 759, endPoint y: 147, distance: 56.8
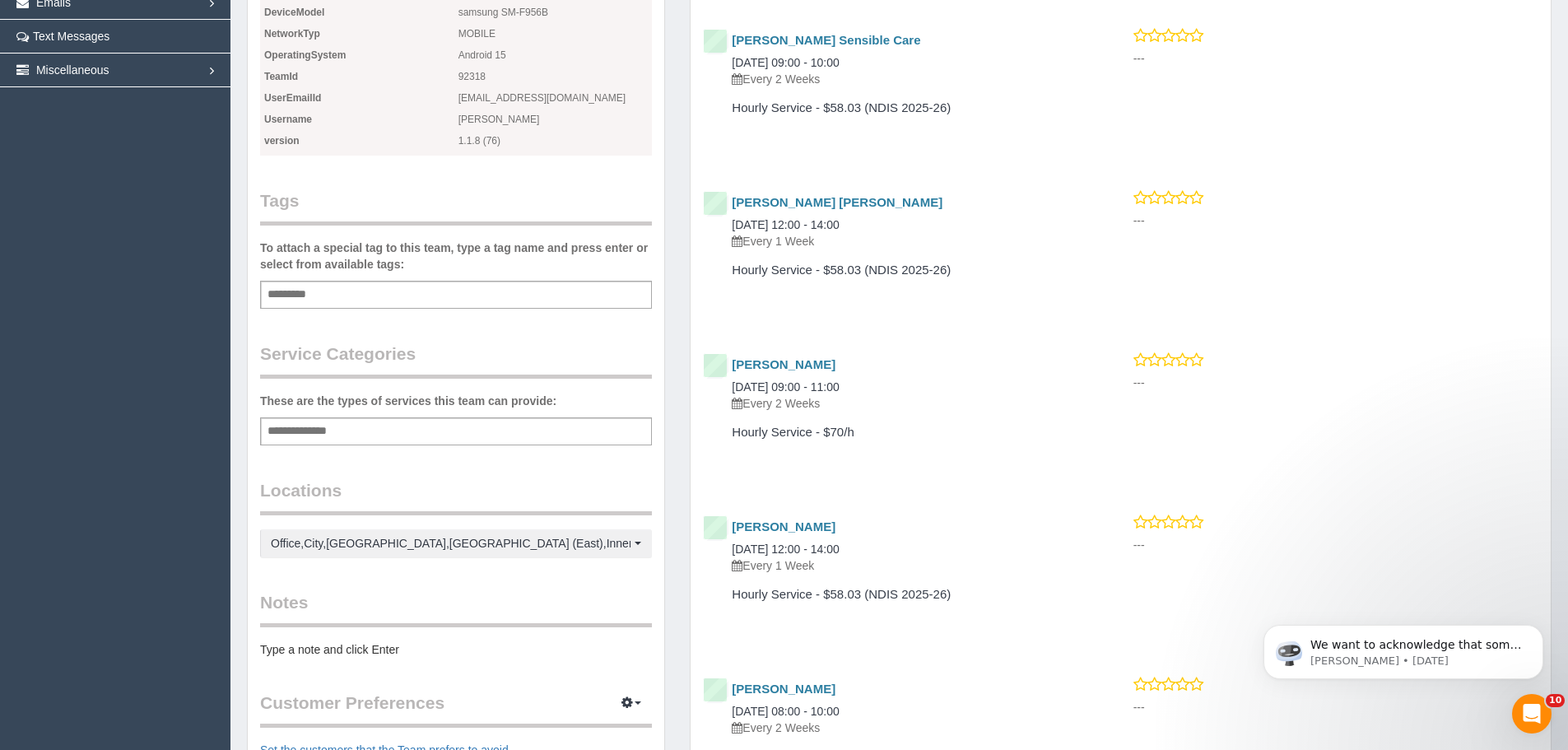
scroll to position [0, 0]
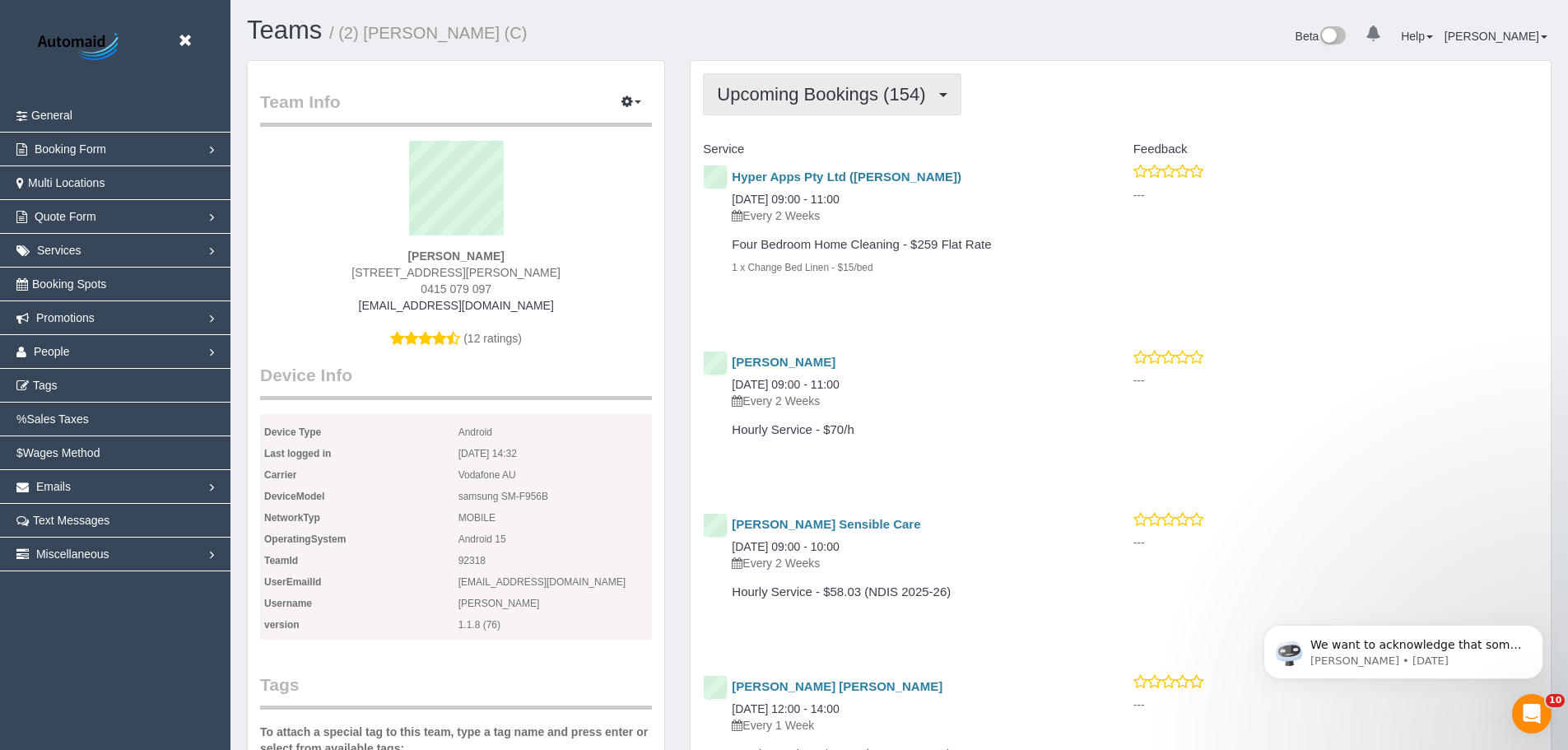
click at [853, 89] on span "Upcoming Bookings (154)" at bounding box center [825, 94] width 217 height 21
click at [794, 303] on div "Hyper Apps Pty Ltd (Sasha Reid) 25/09/2025 09:00 - 11:00 Every 2 Weeks Four Bed…" at bounding box center [906, 235] width 430 height 145
click at [770, 99] on span "Upcoming Bookings (154)" at bounding box center [825, 94] width 217 height 21
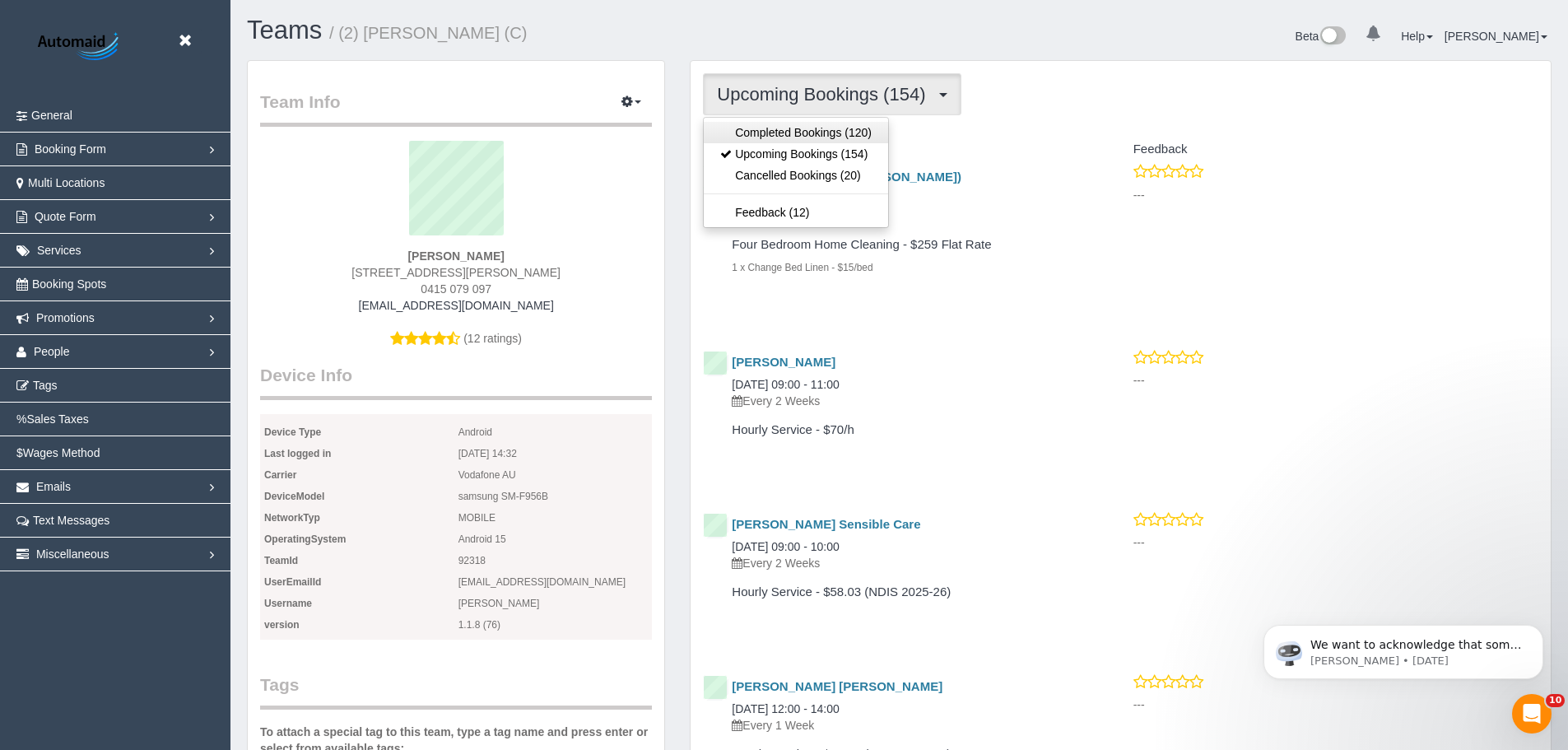
click at [789, 132] on link "Completed Bookings (120)" at bounding box center [796, 133] width 185 height 22
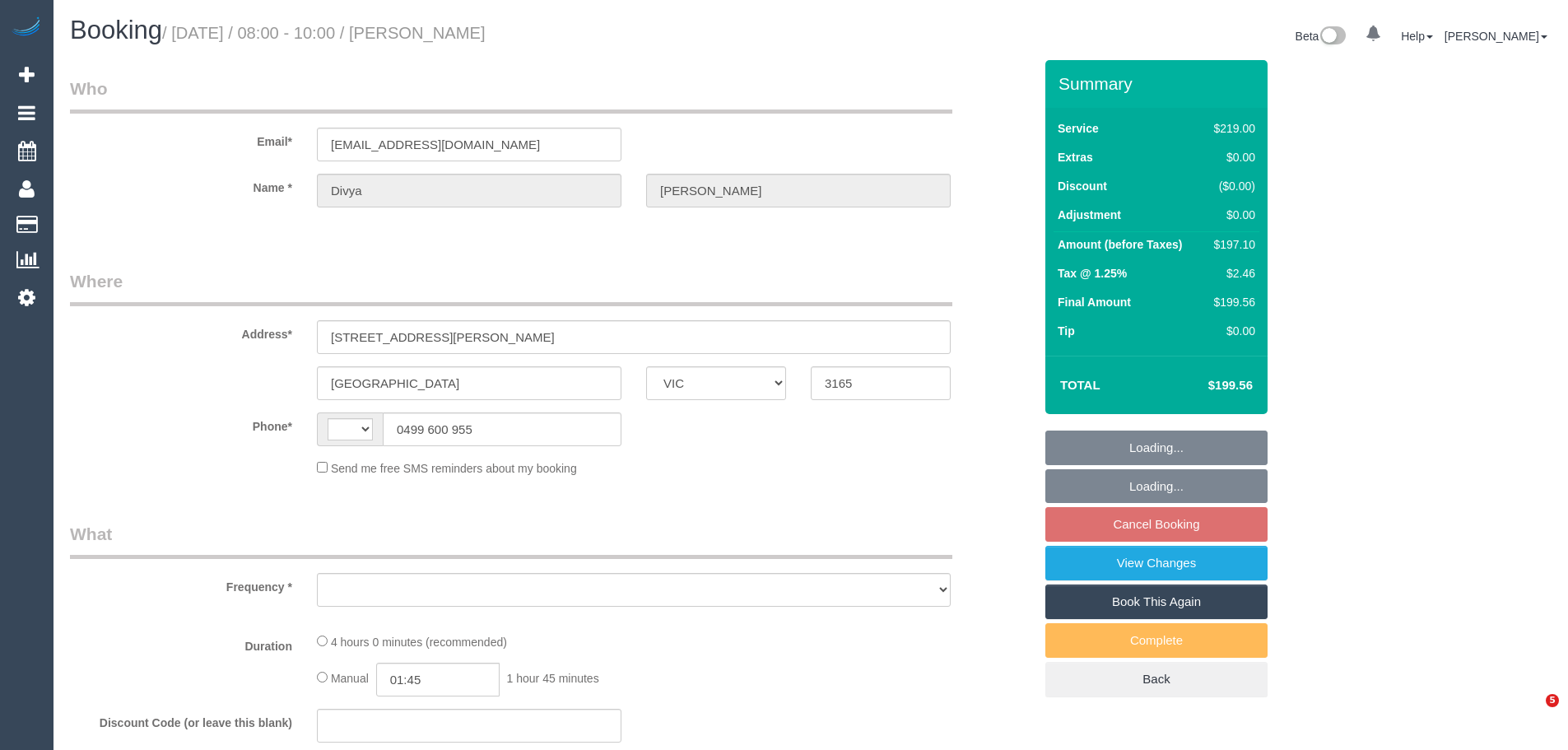
select select "VIC"
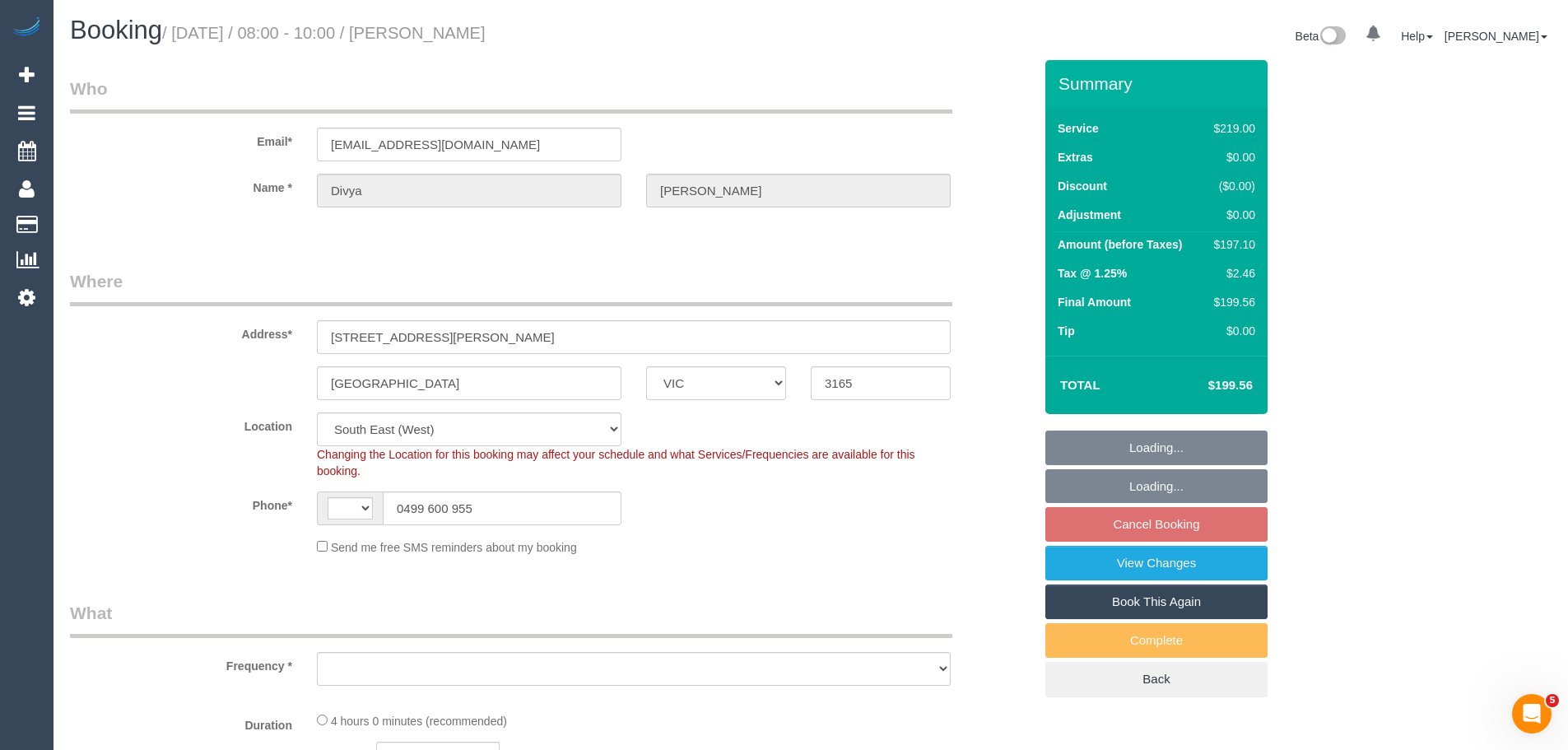
select select "string:AU"
select select "object:539"
select select "string:stripe-pm_1HrBrP2GScqysDRVSxMklvwU"
select select "spot2"
select select "number:27"
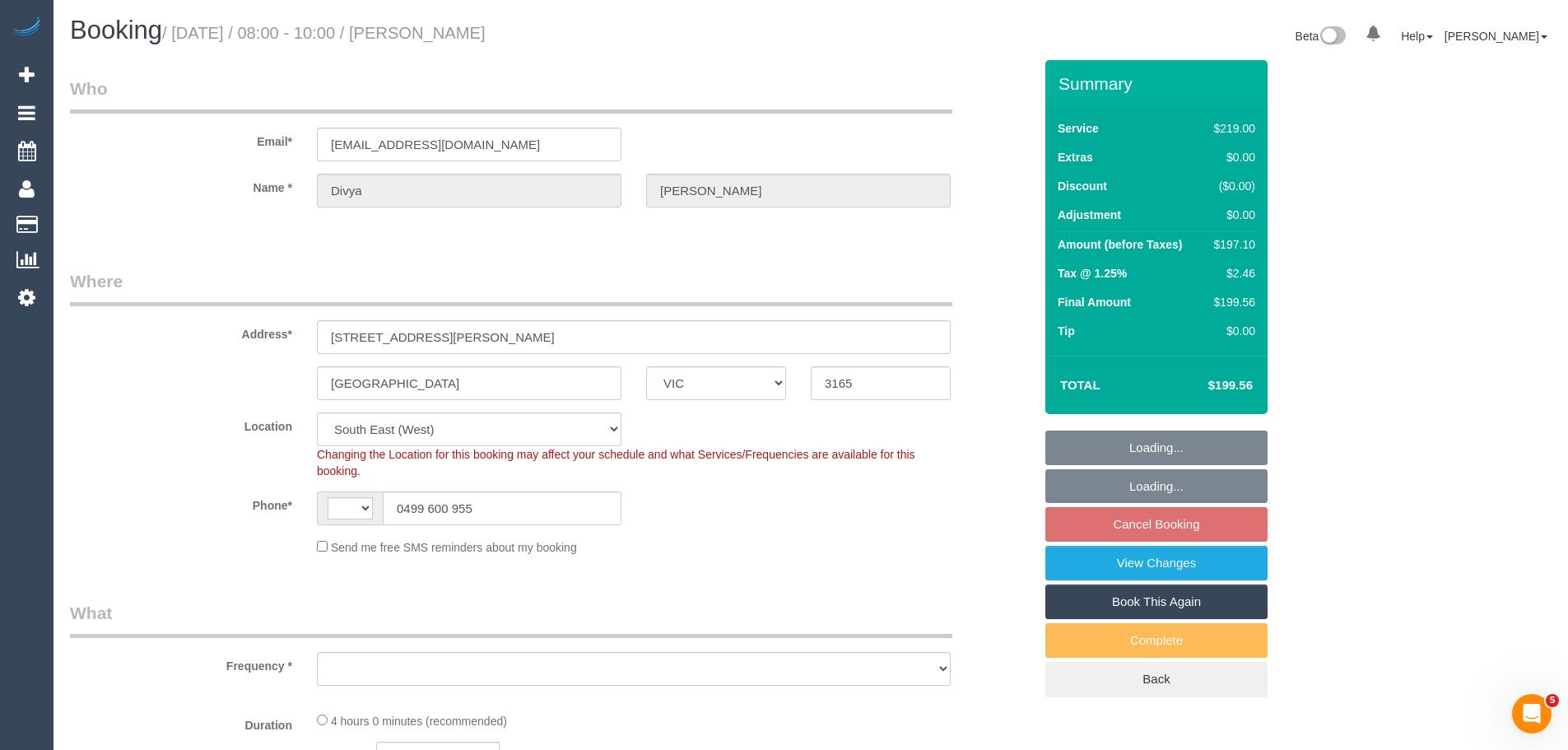
select select "number:14"
select select "number:19"
select select "number:25"
select select "number:35"
select select "number:12"
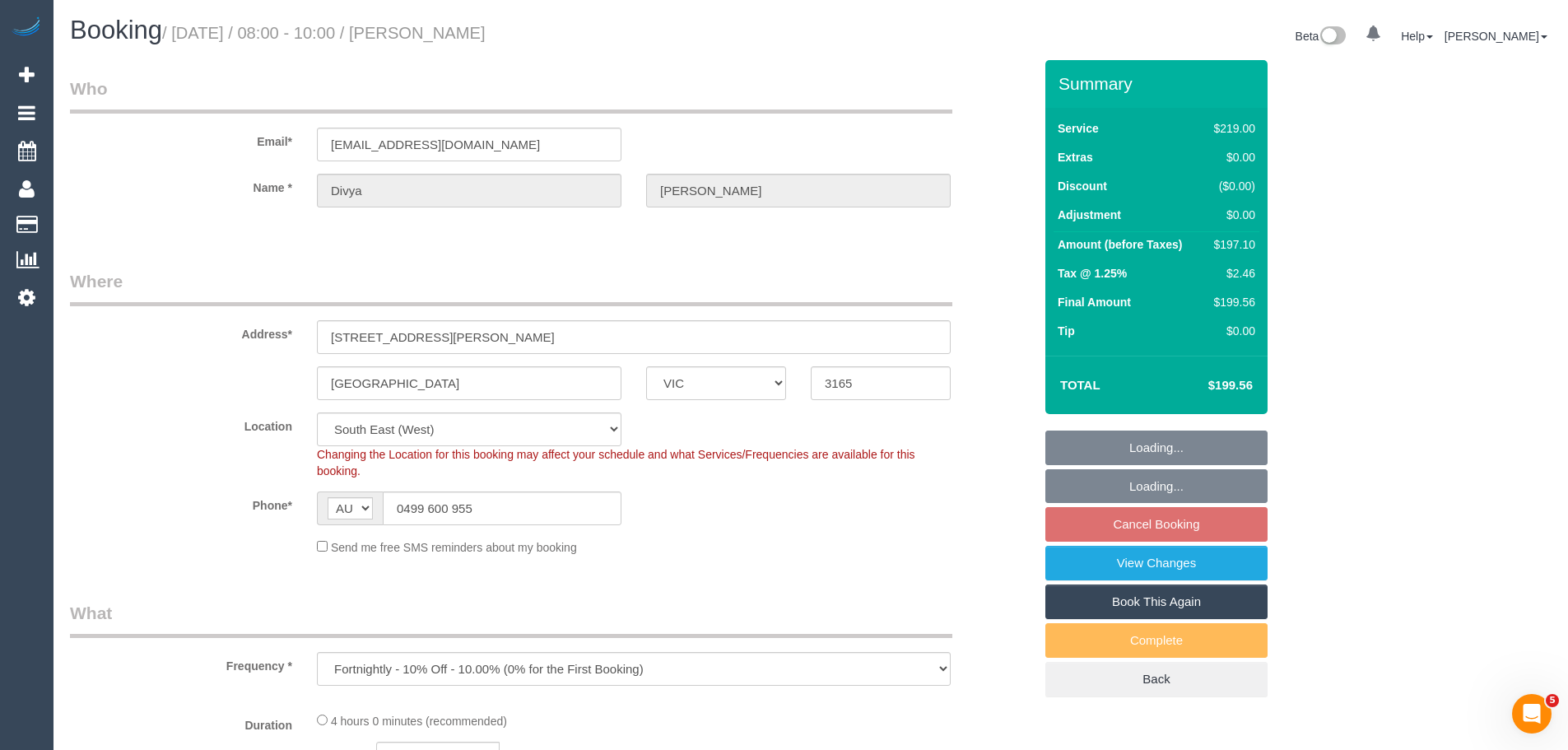
select select "object:1311"
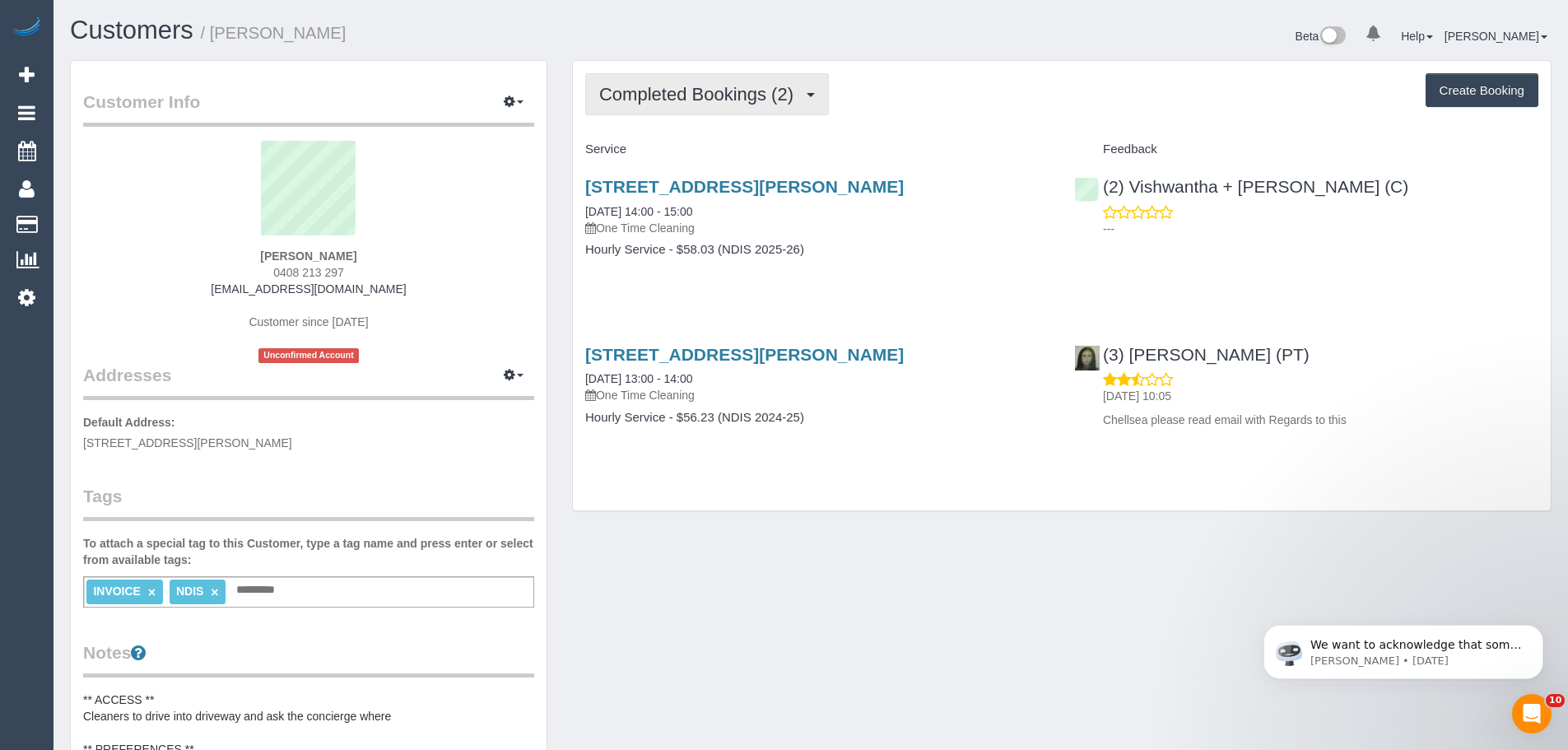
click at [706, 110] on button "Completed Bookings (2)" at bounding box center [707, 94] width 243 height 42
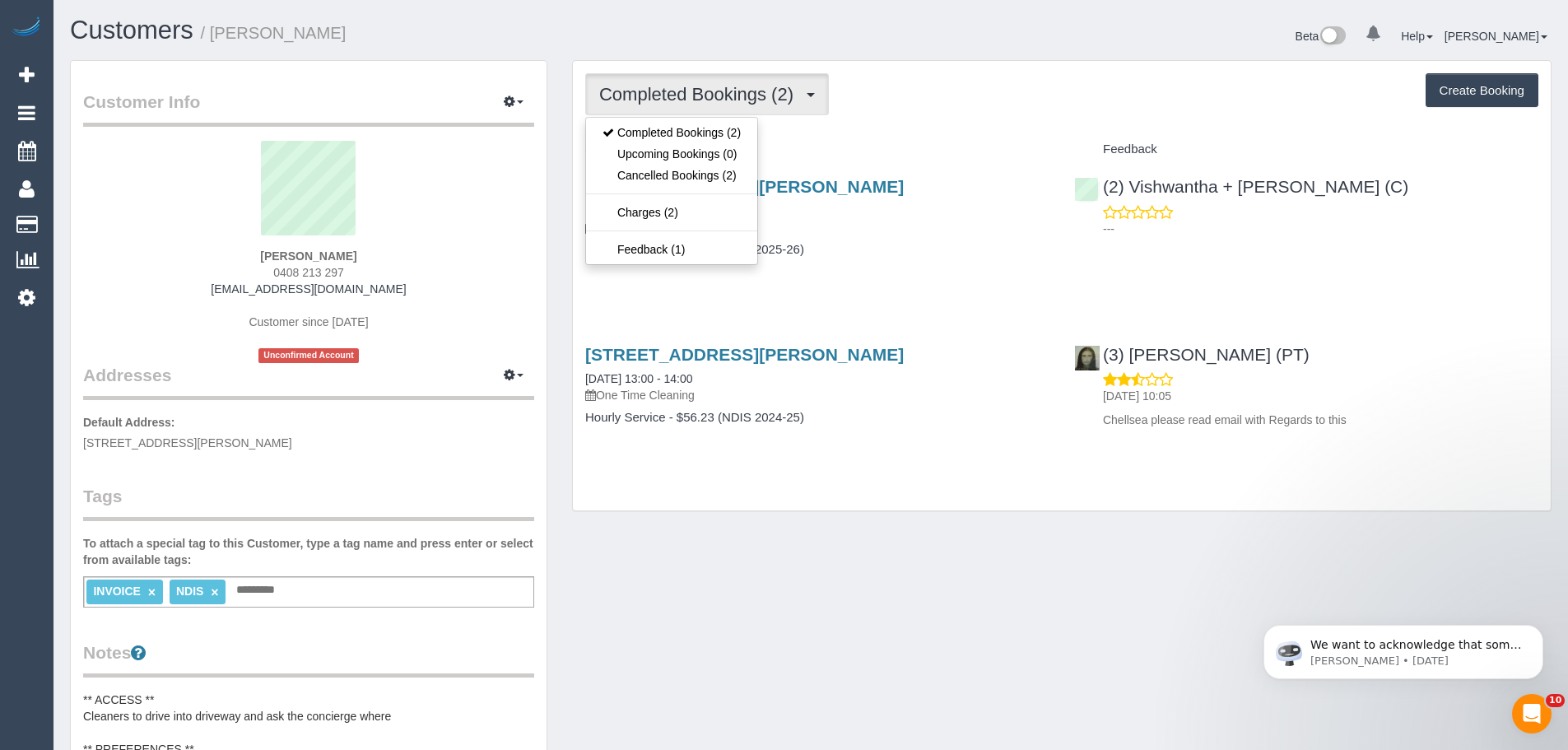
click at [883, 120] on div "Completed Bookings (2) Completed Bookings (2) Upcoming Bookings (0) Cancelled B…" at bounding box center [1062, 286] width 978 height 451
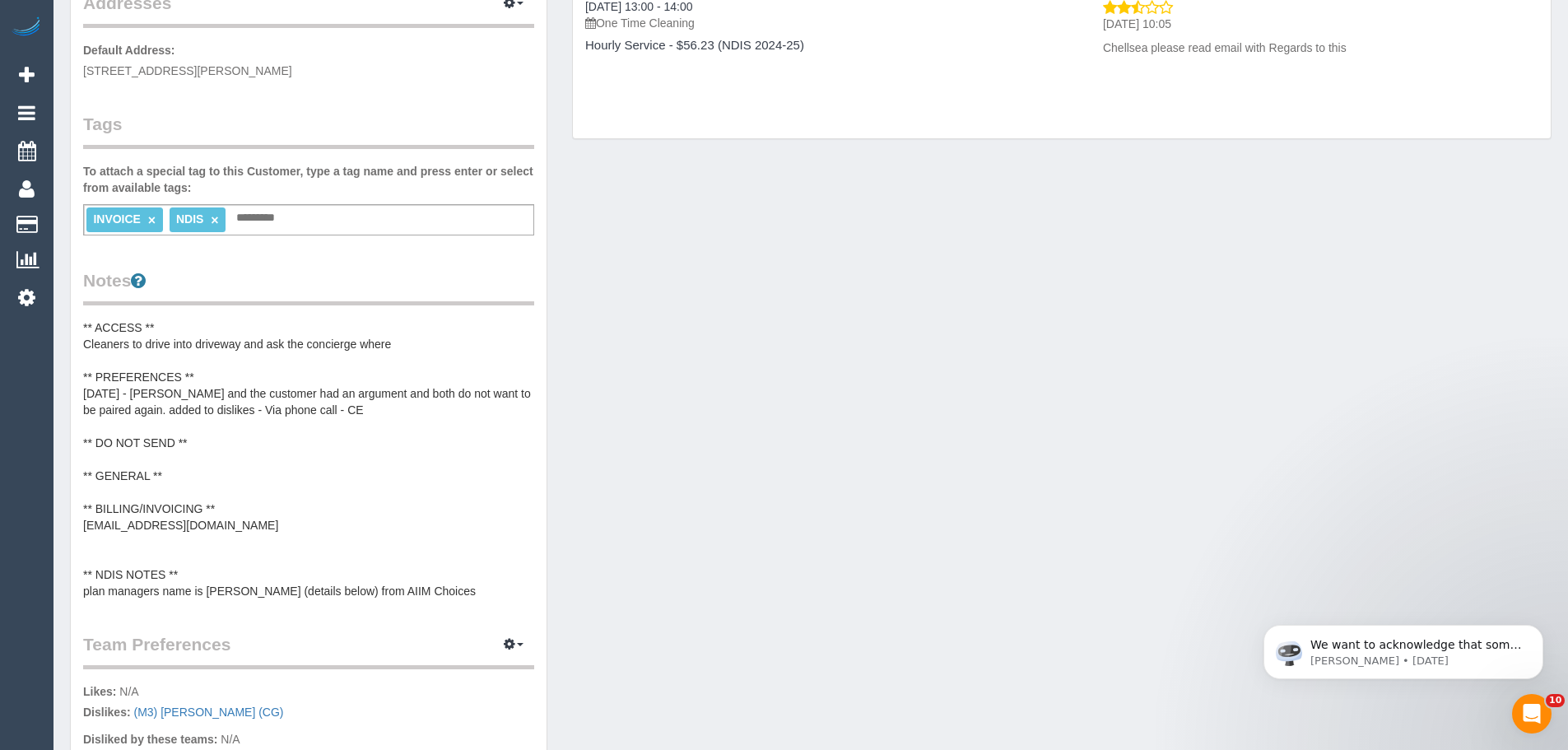
scroll to position [411, 0]
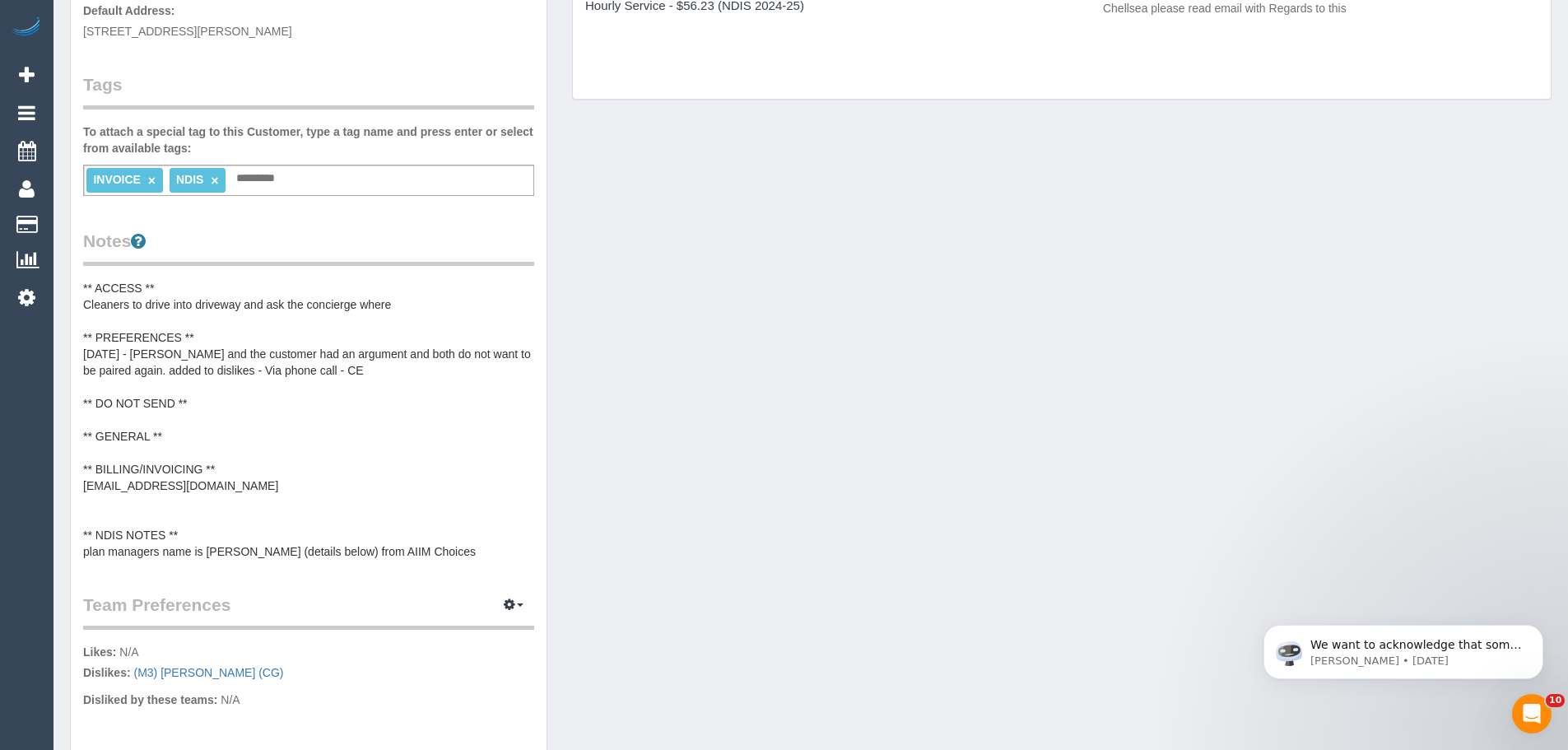
click at [259, 546] on pre "** ACCESS ** Cleaners to drive into driveway and ask the concierge where ** PRE…" at bounding box center [309, 420] width 452 height 280
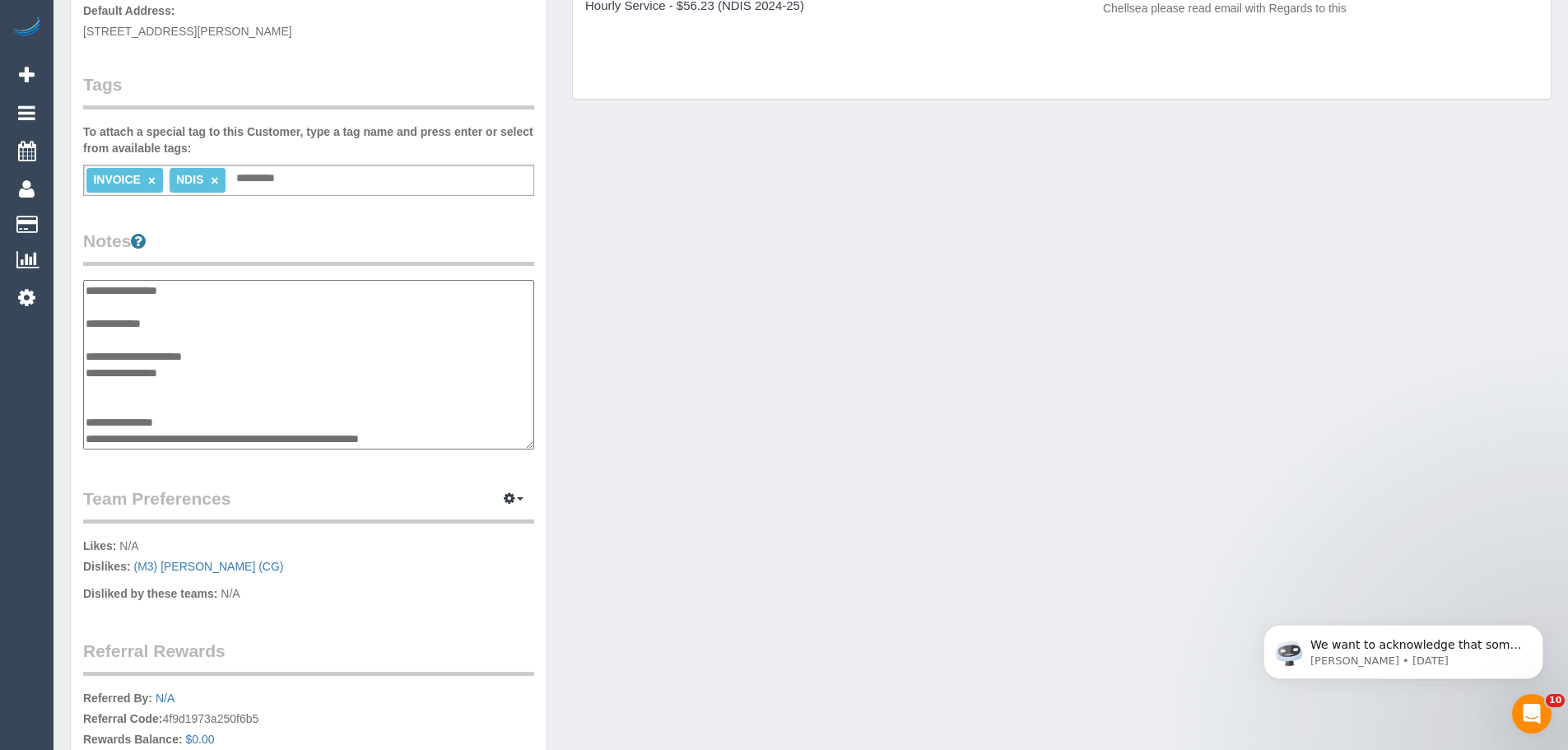
drag, startPoint x: 85, startPoint y: 372, endPoint x: 192, endPoint y: 375, distance: 107.0
click at [192, 375] on textarea "**********" at bounding box center [309, 365] width 452 height 170
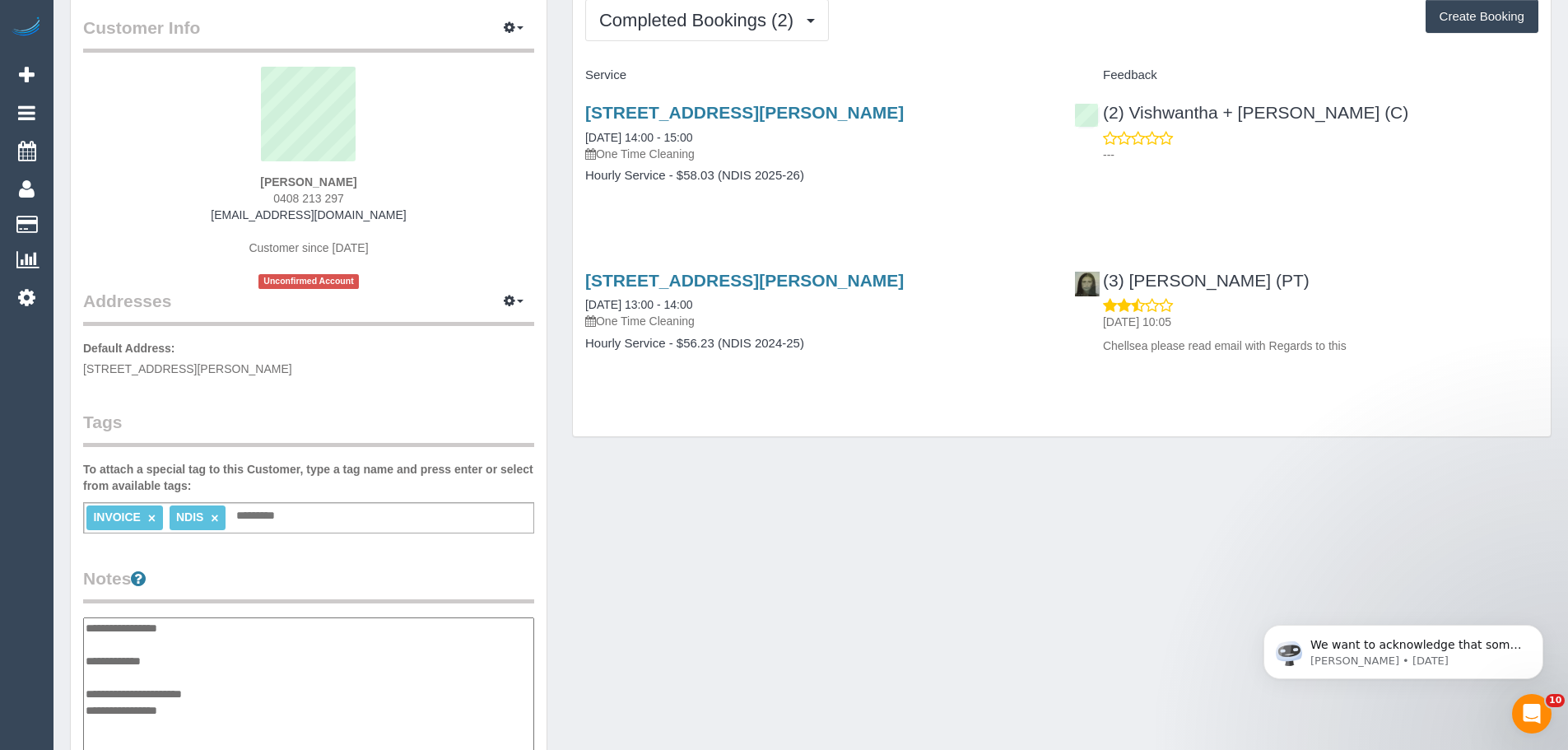
scroll to position [0, 0]
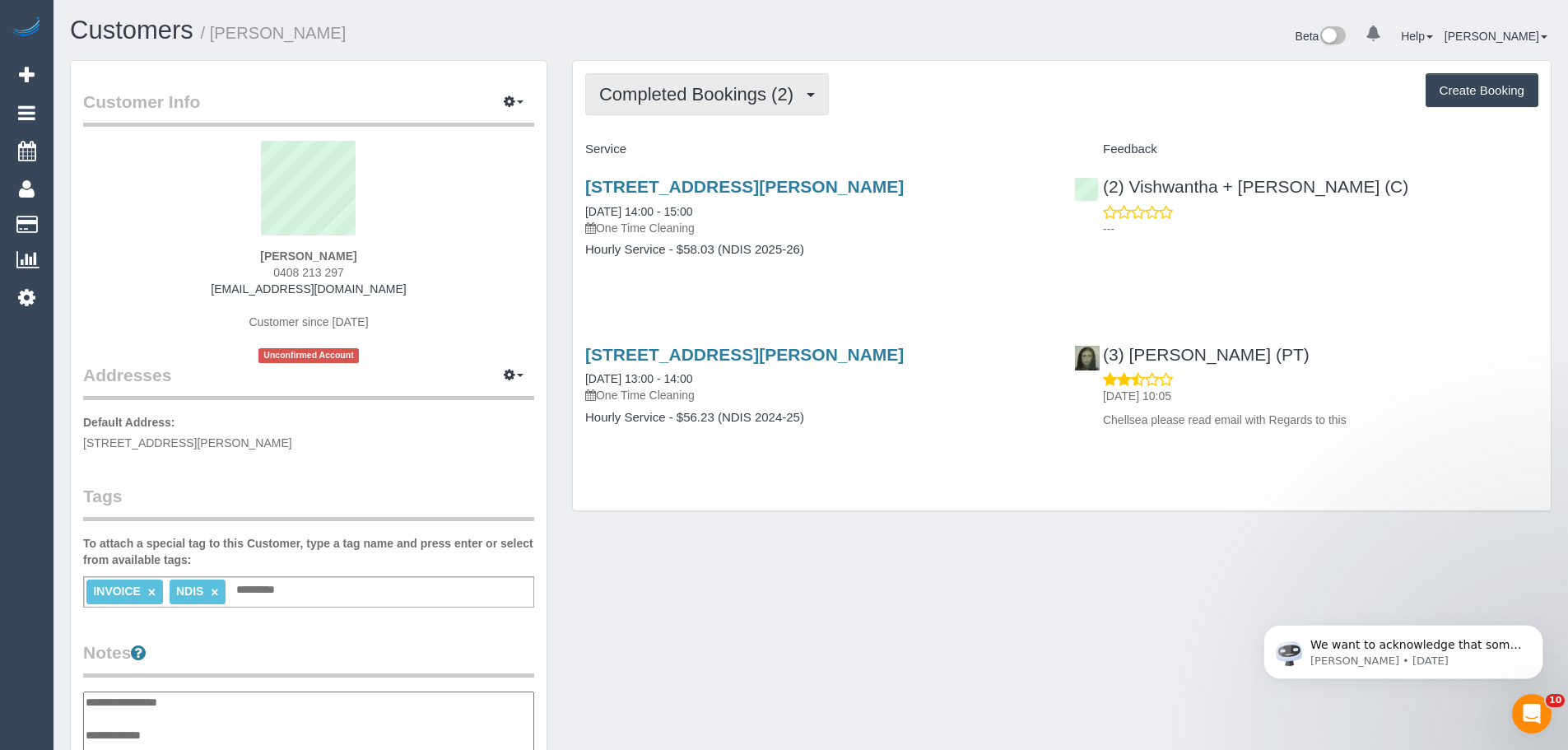
click at [747, 75] on button "Completed Bookings (2)" at bounding box center [707, 94] width 243 height 42
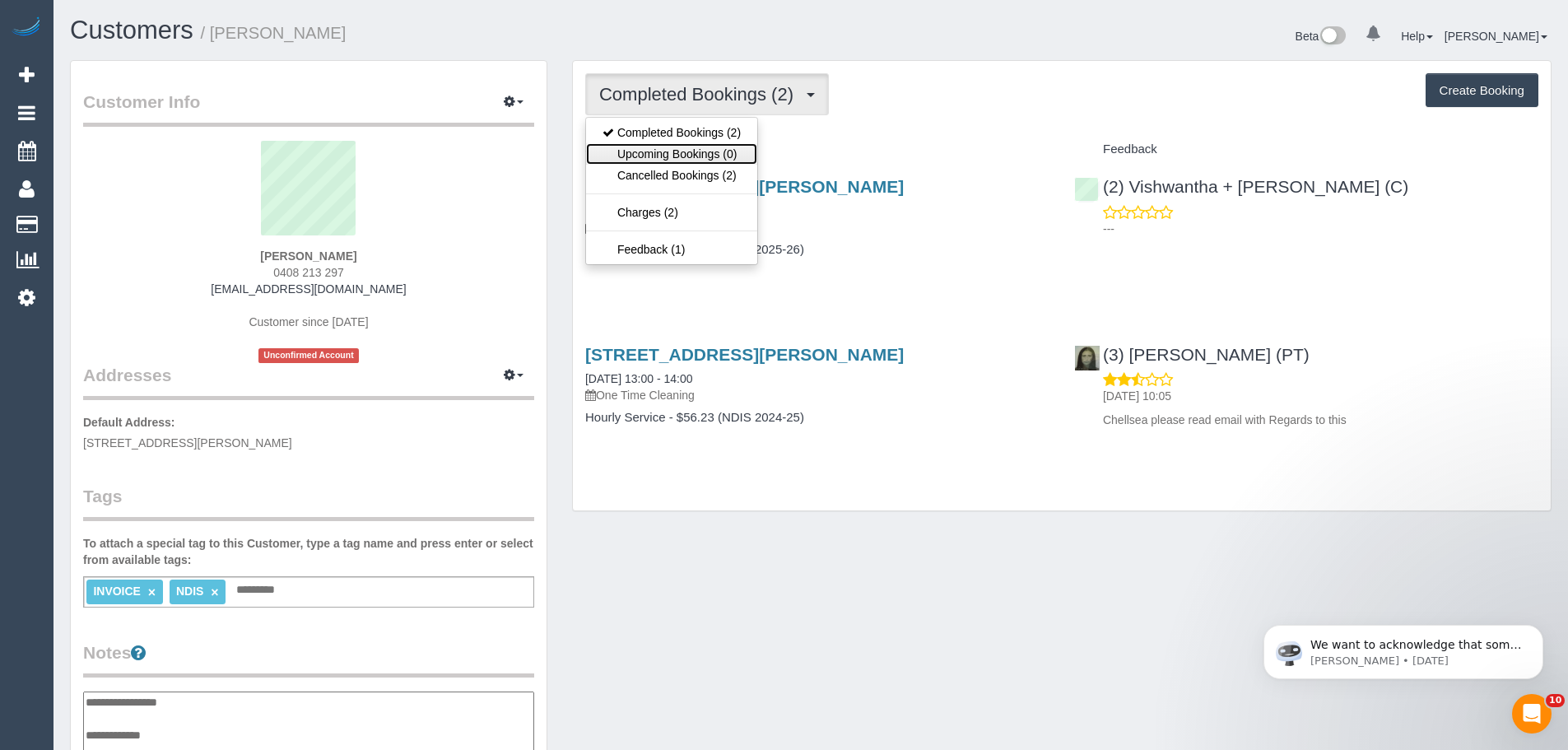
click at [733, 146] on link "Upcoming Bookings (0)" at bounding box center [672, 154] width 171 height 22
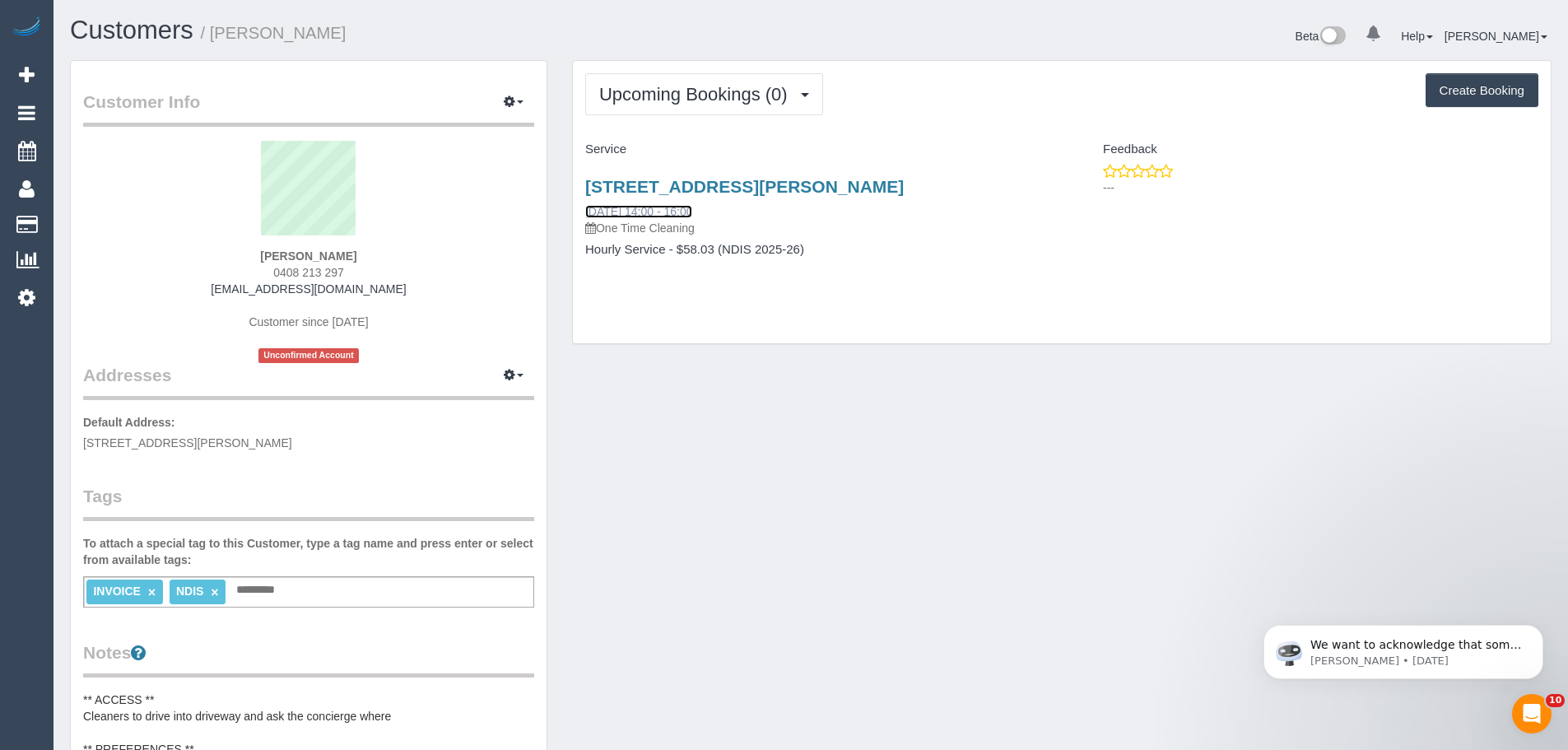
click at [677, 213] on link "[DATE] 14:00 - 16:00" at bounding box center [639, 212] width 107 height 13
click at [714, 101] on span "Upcoming Bookings (0)" at bounding box center [697, 94] width 197 height 21
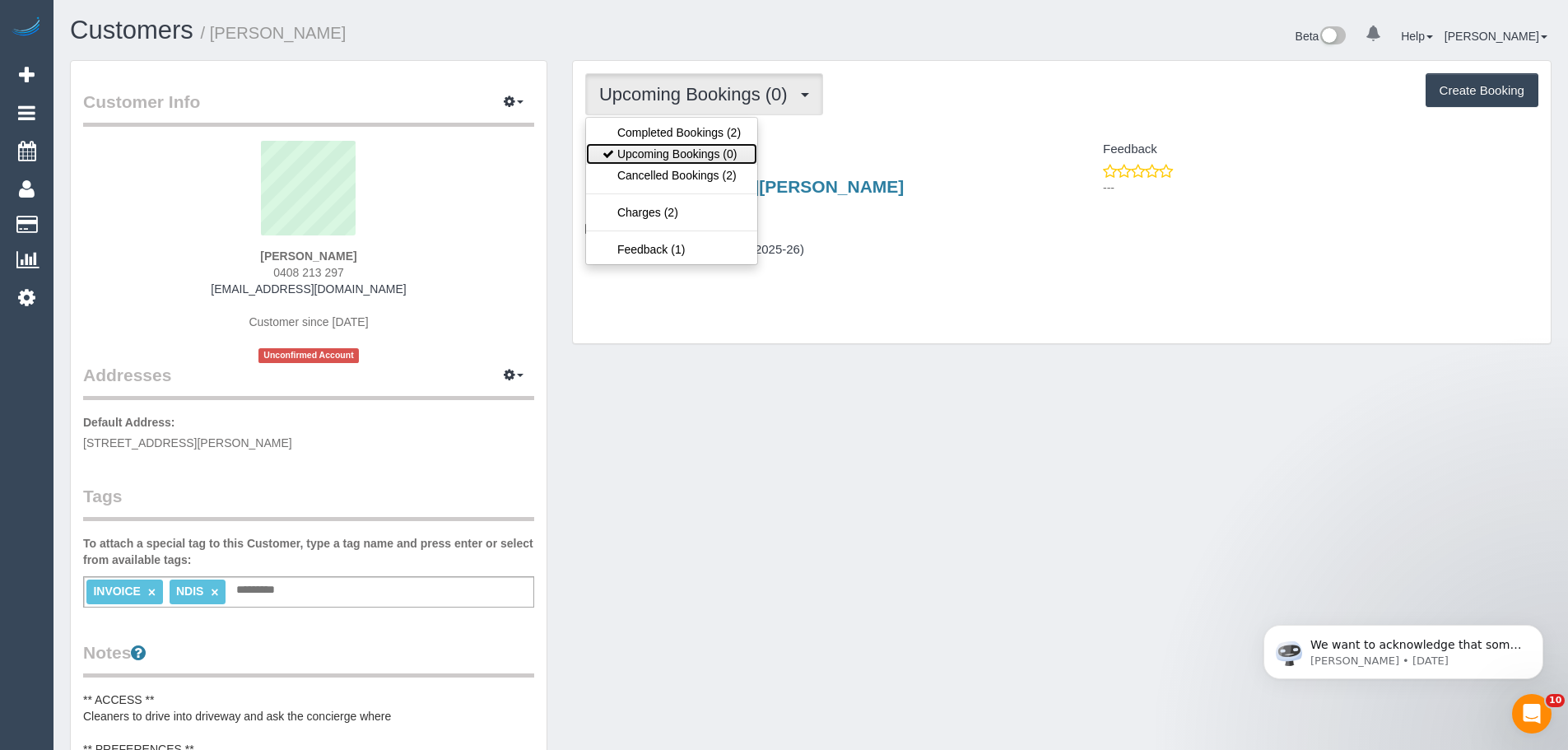
click at [705, 153] on link "Upcoming Bookings (0)" at bounding box center [672, 154] width 171 height 22
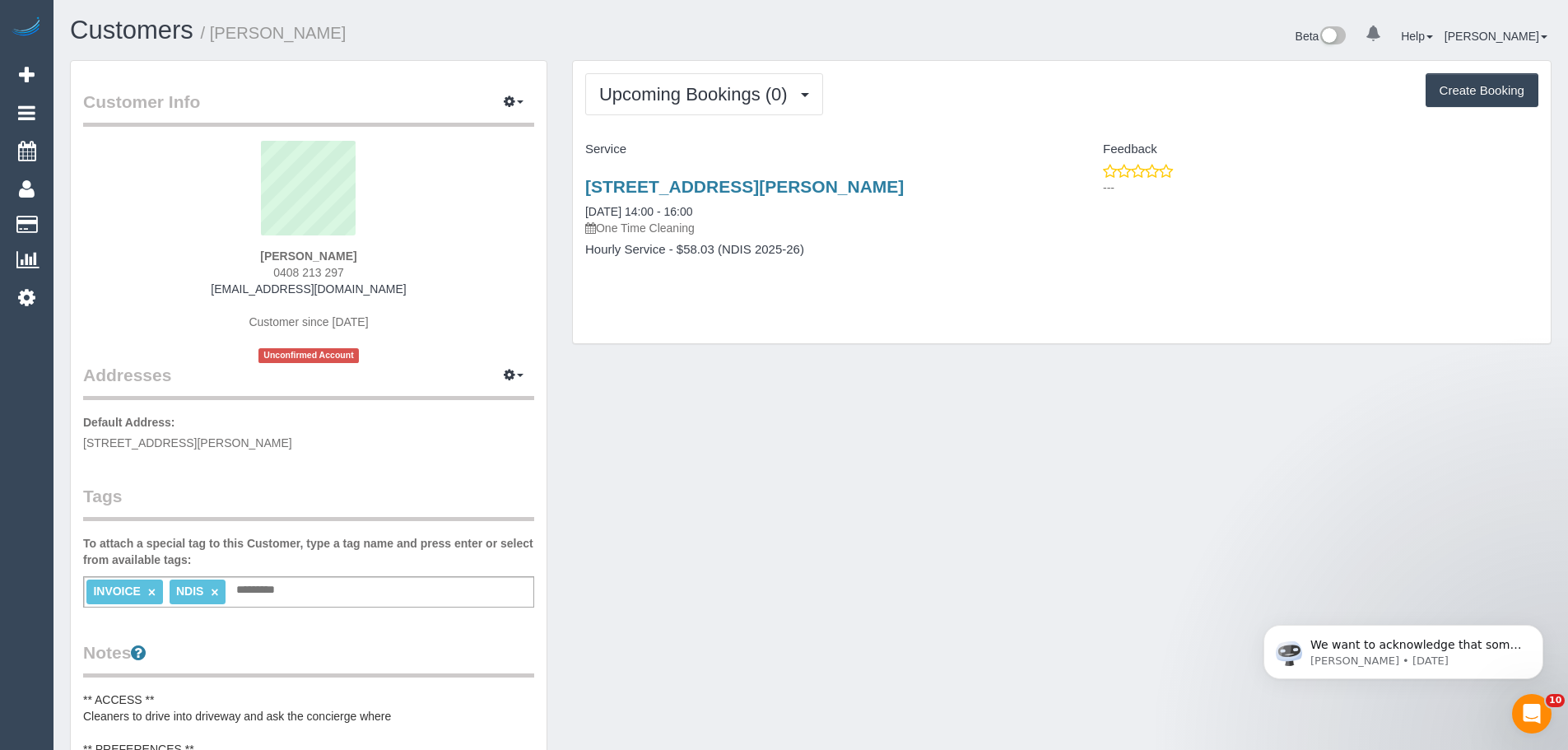
drag, startPoint x: 403, startPoint y: 247, endPoint x: 345, endPoint y: 250, distance: 58.1
click at [345, 250] on div "[PERSON_NAME] 0408 213 297 [EMAIL_ADDRESS][DOMAIN_NAME] Customer since [DATE] U…" at bounding box center [309, 252] width 452 height 222
click at [696, 109] on button "Upcoming Bookings (0)" at bounding box center [704, 94] width 238 height 42
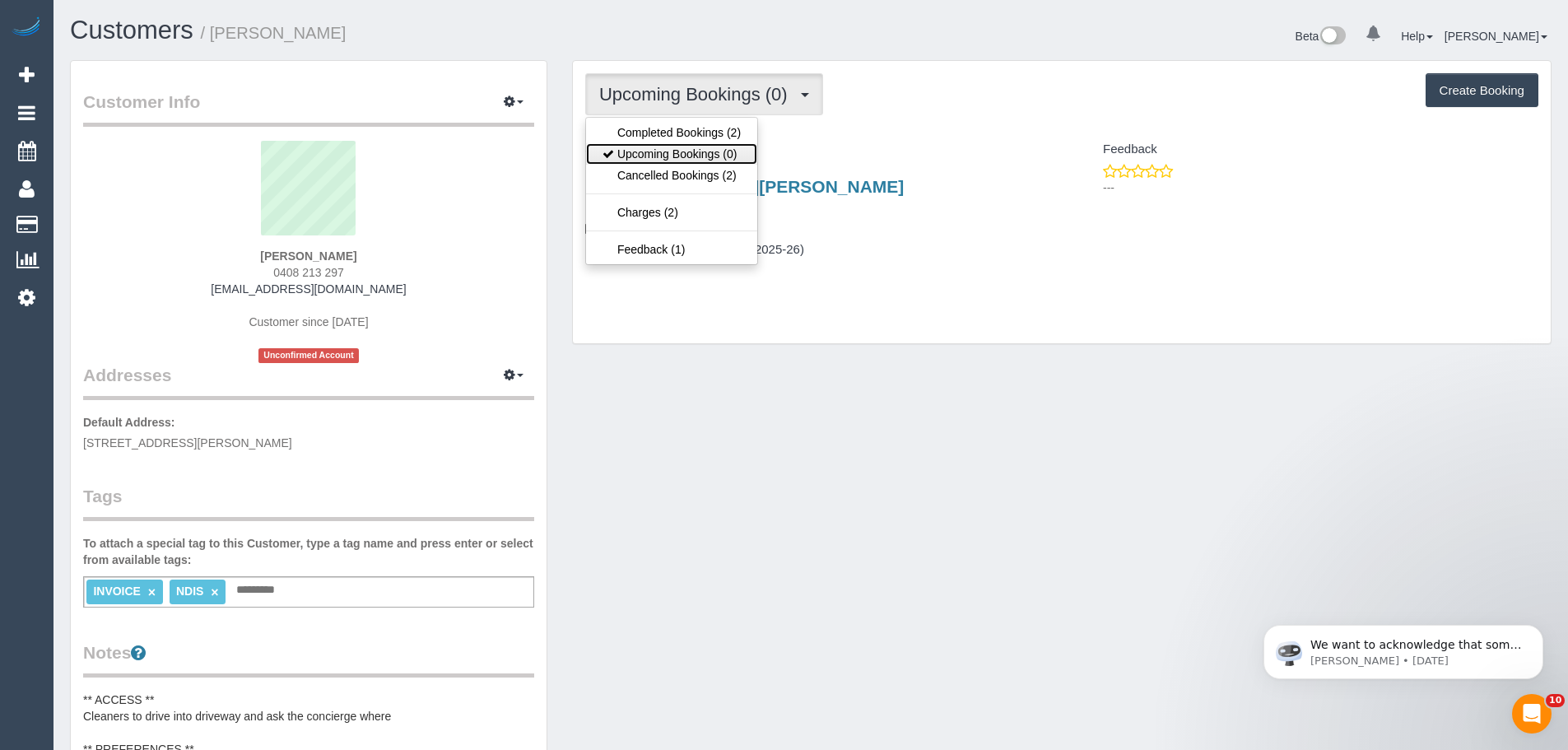
click at [704, 153] on link "Upcoming Bookings (0)" at bounding box center [672, 154] width 171 height 22
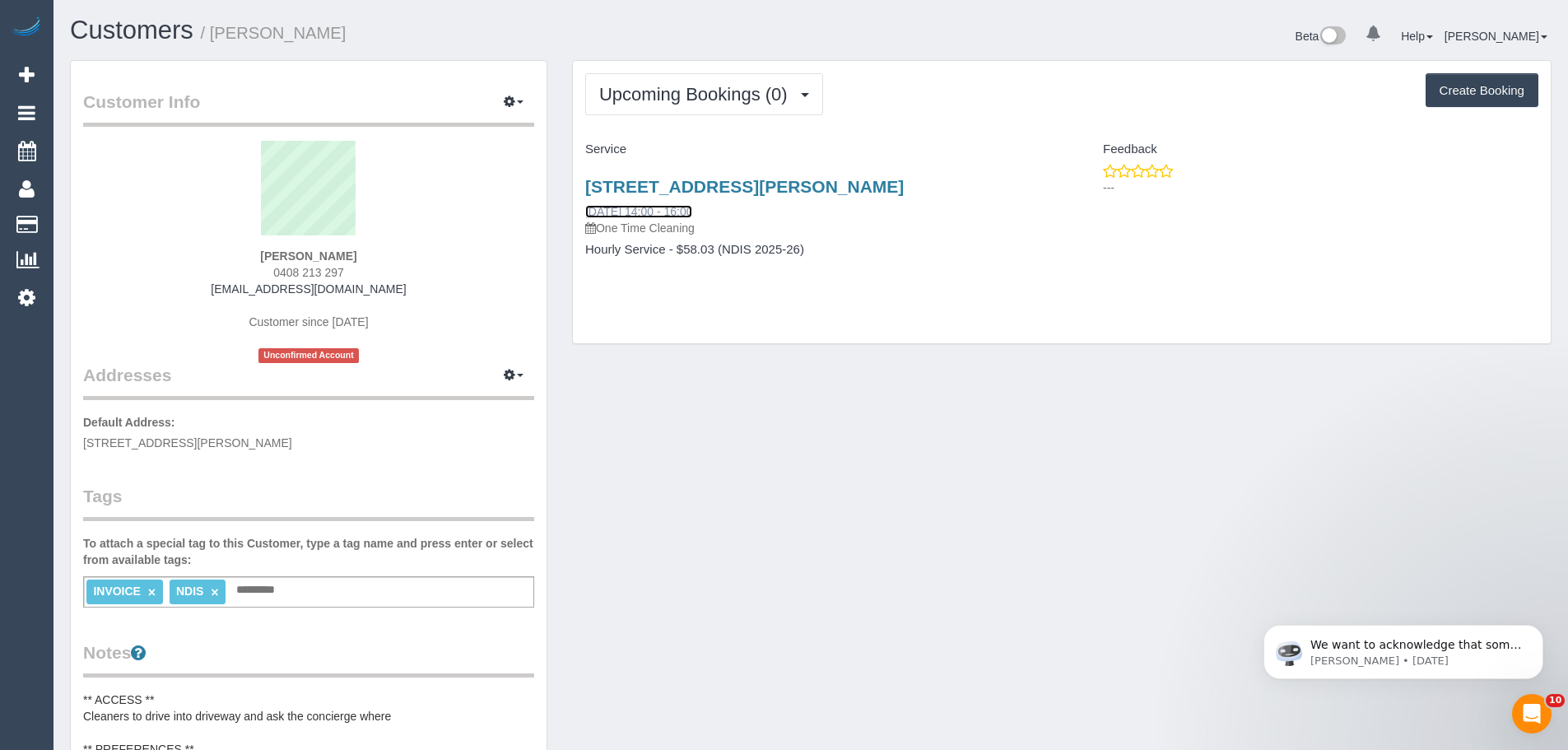
click at [667, 213] on link "01/10/2025 14:00 - 16:00" at bounding box center [639, 212] width 107 height 13
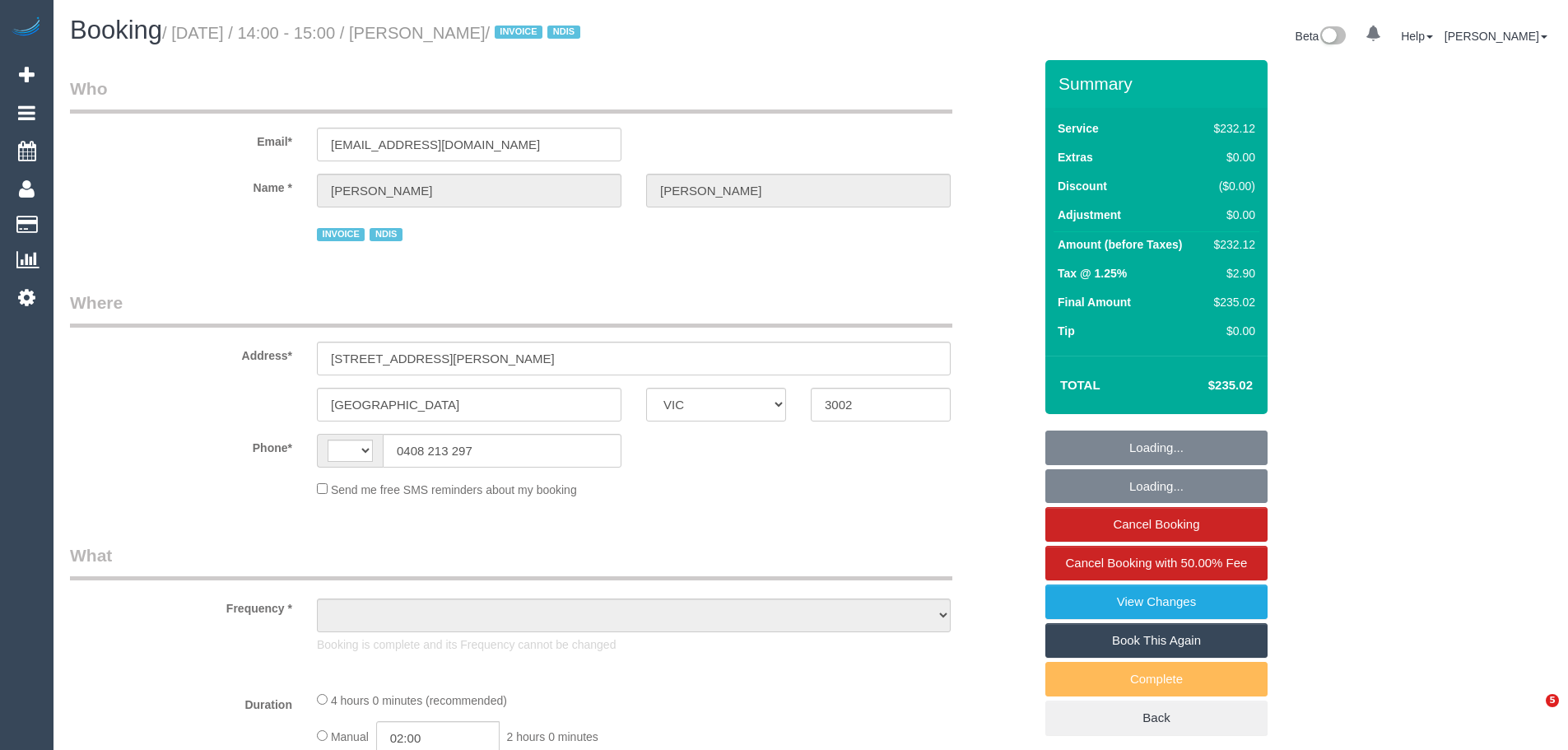
select select "VIC"
select select "string:AU"
select select "object:573"
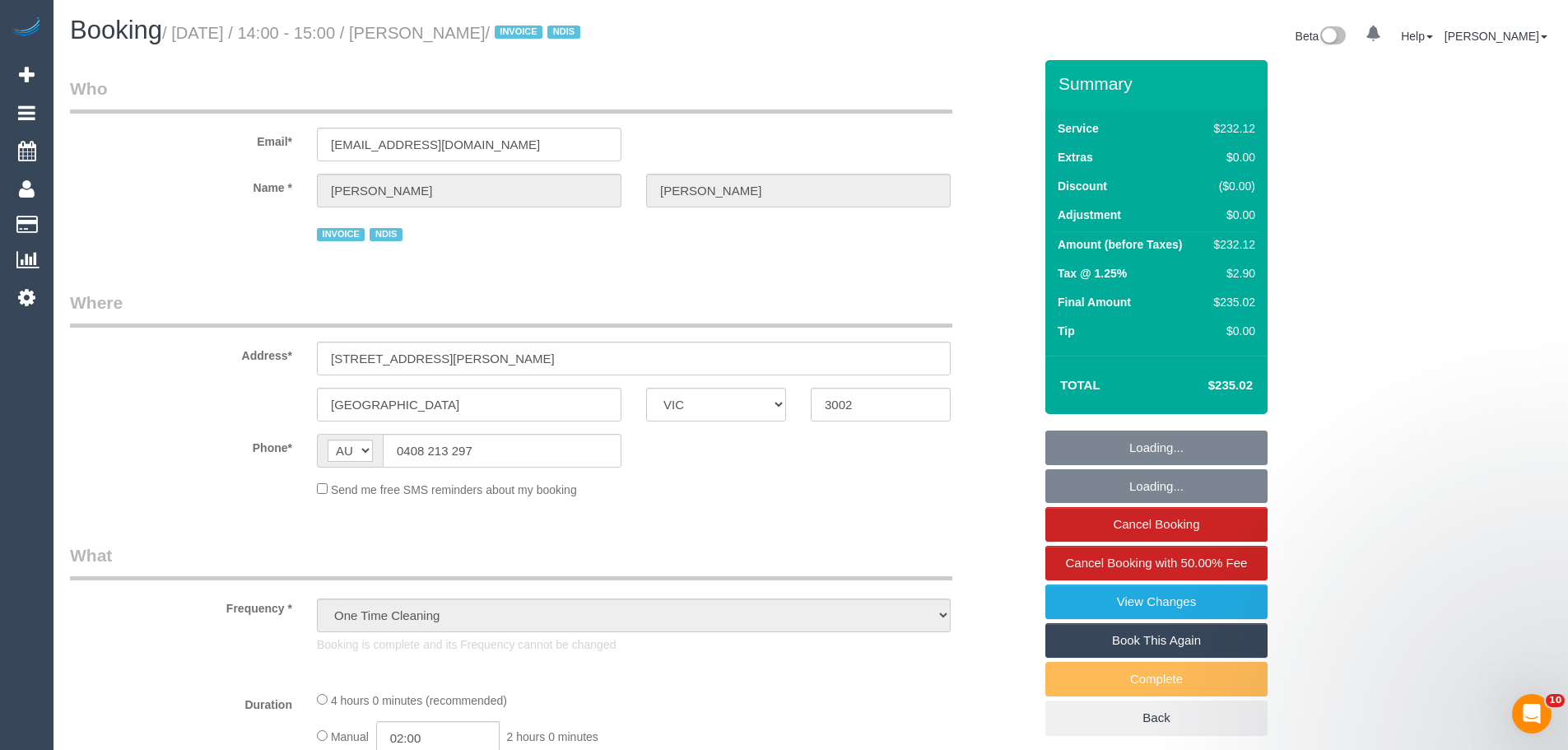
select select "number:28"
select select "number:14"
select select "number:19"
select select "number:23"
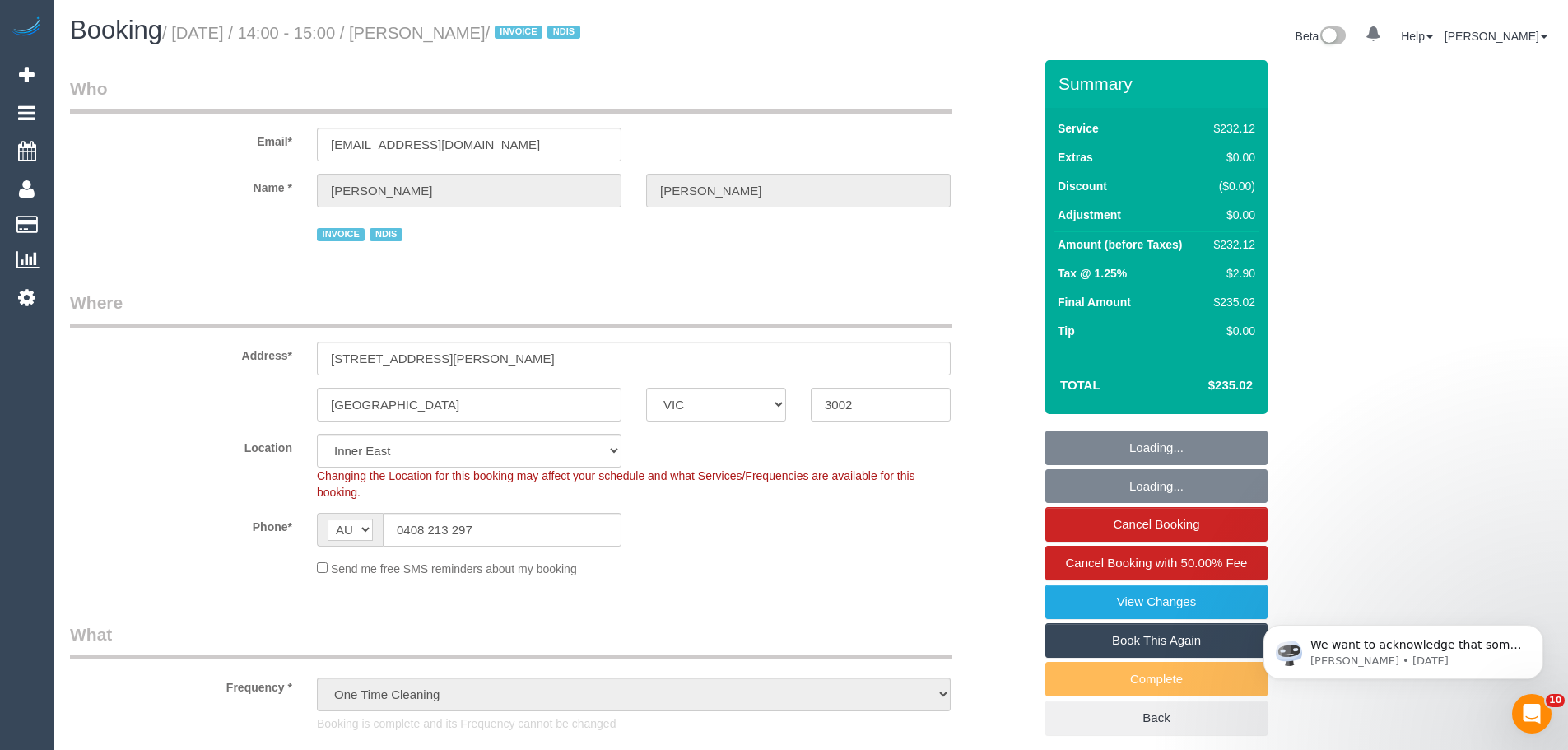
select select "240"
select select "object:1444"
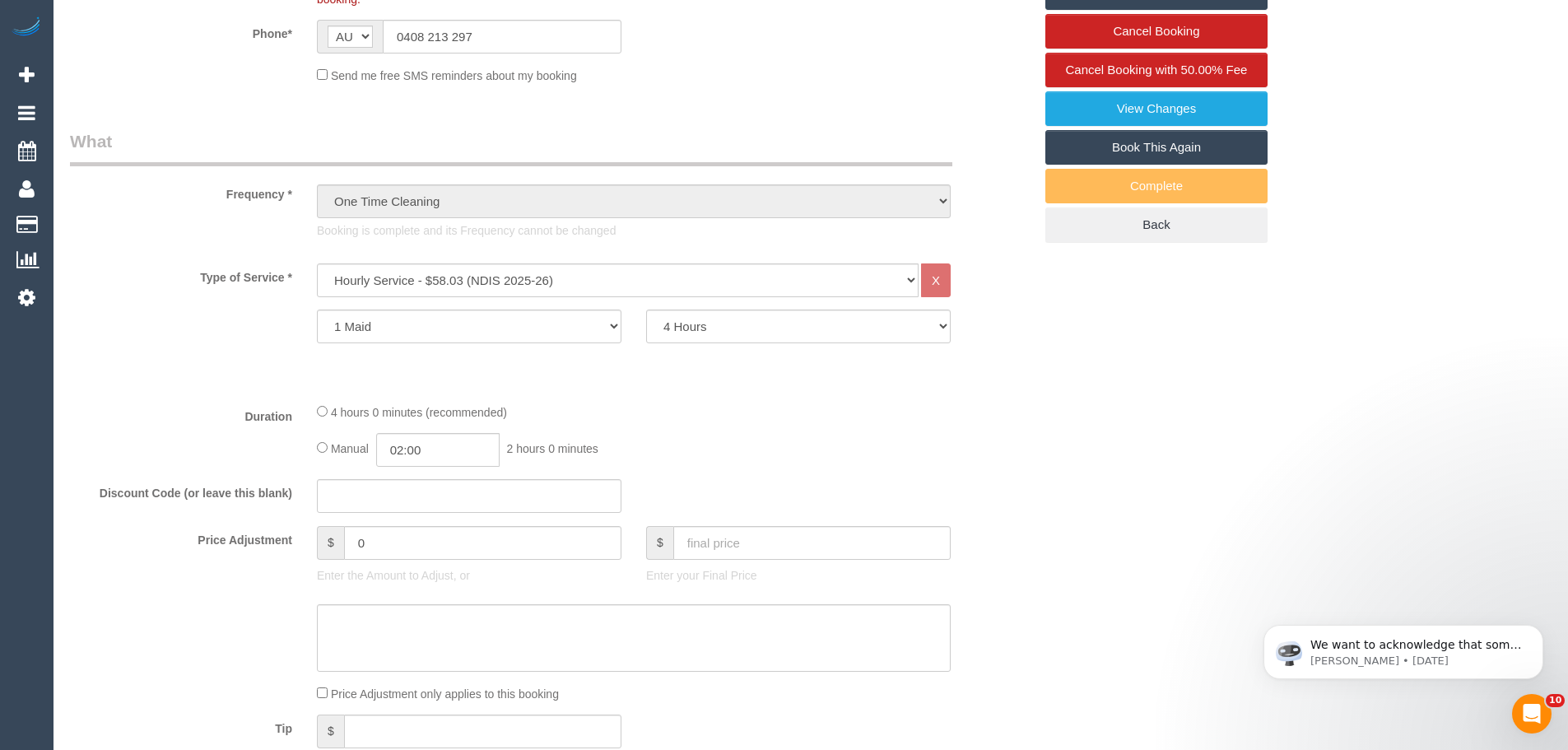
scroll to position [494, 0]
click at [1178, 137] on link "Book This Again" at bounding box center [1157, 146] width 222 height 34
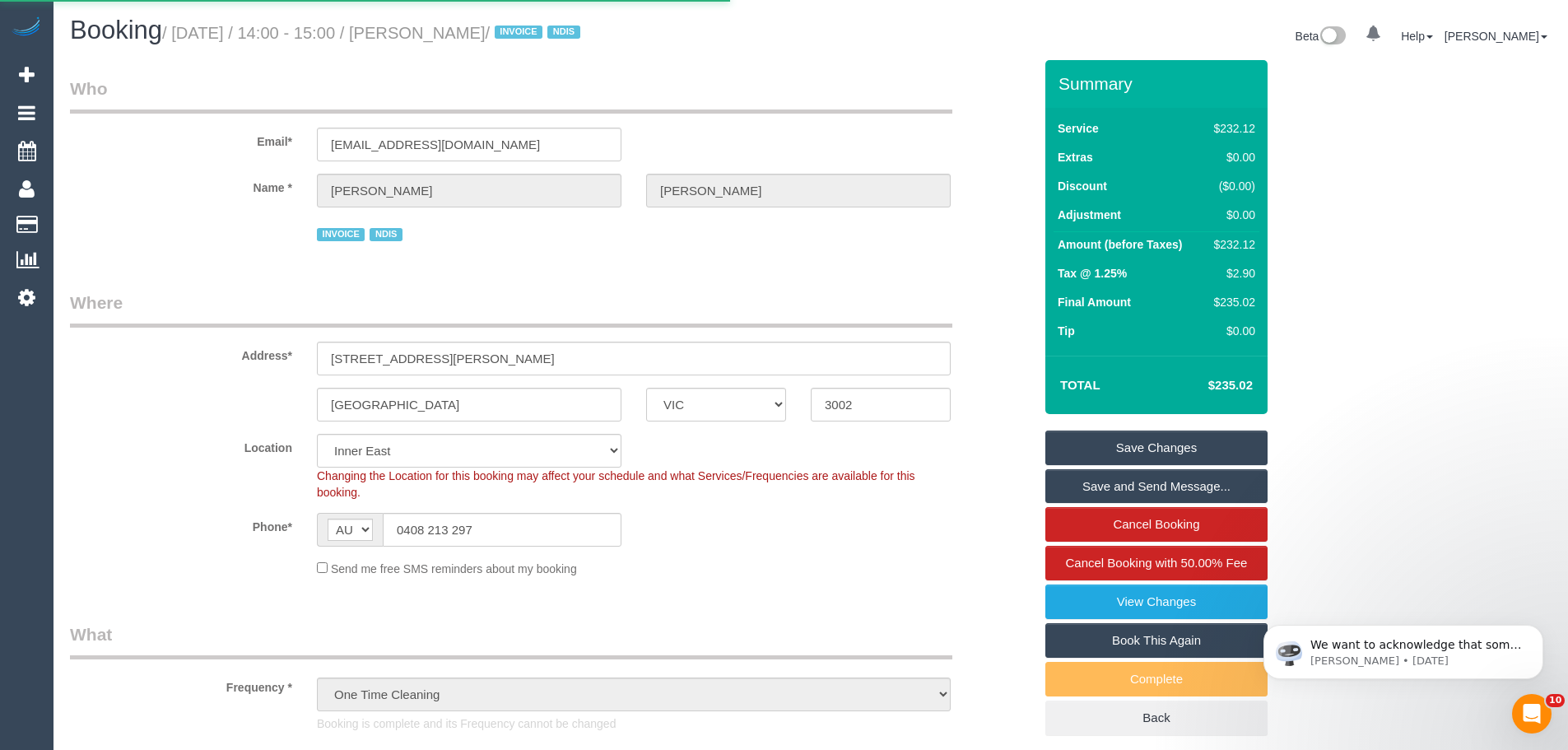
select select "VIC"
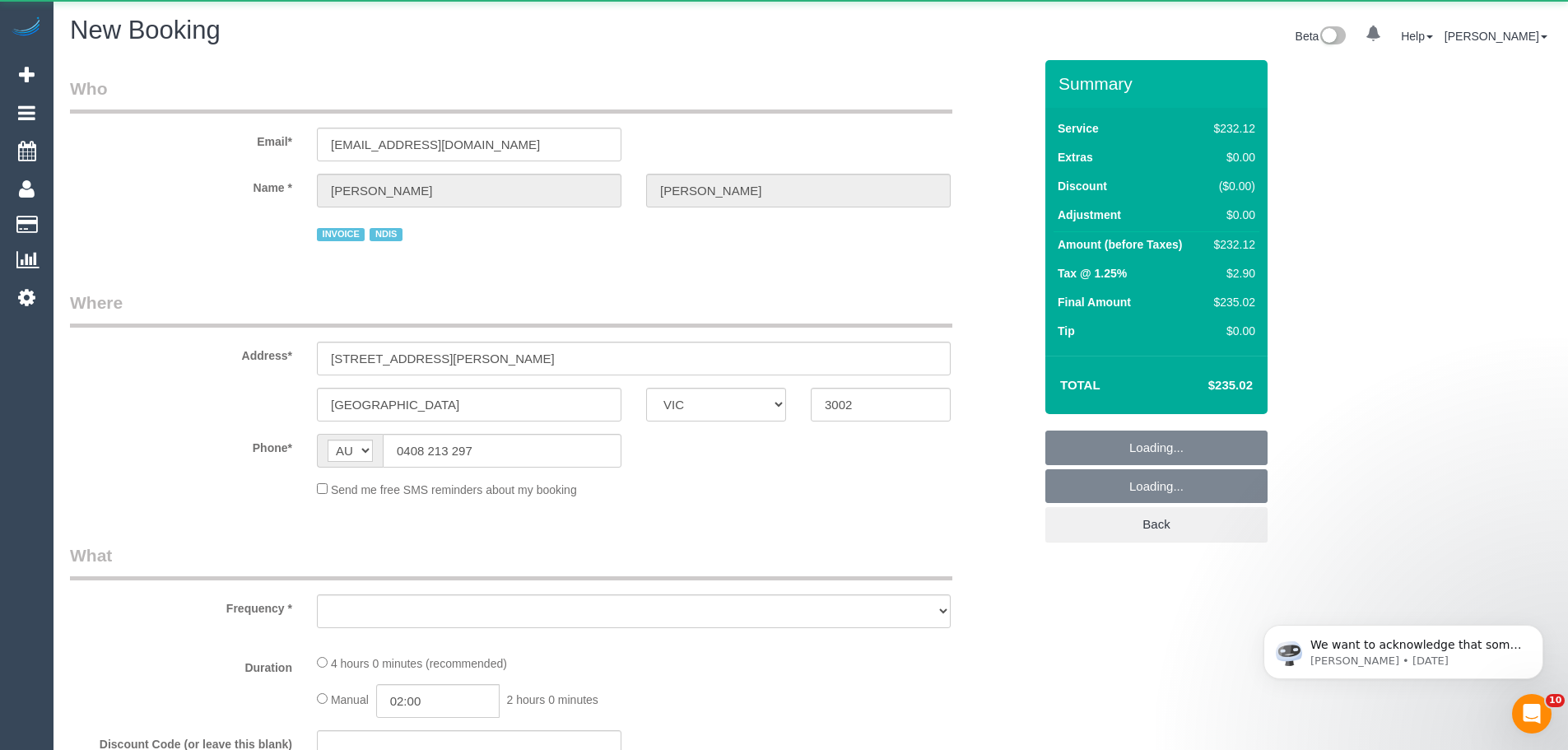
select select "object:2251"
select select "string:stripe"
select select "number:28"
select select "number:14"
select select "number:19"
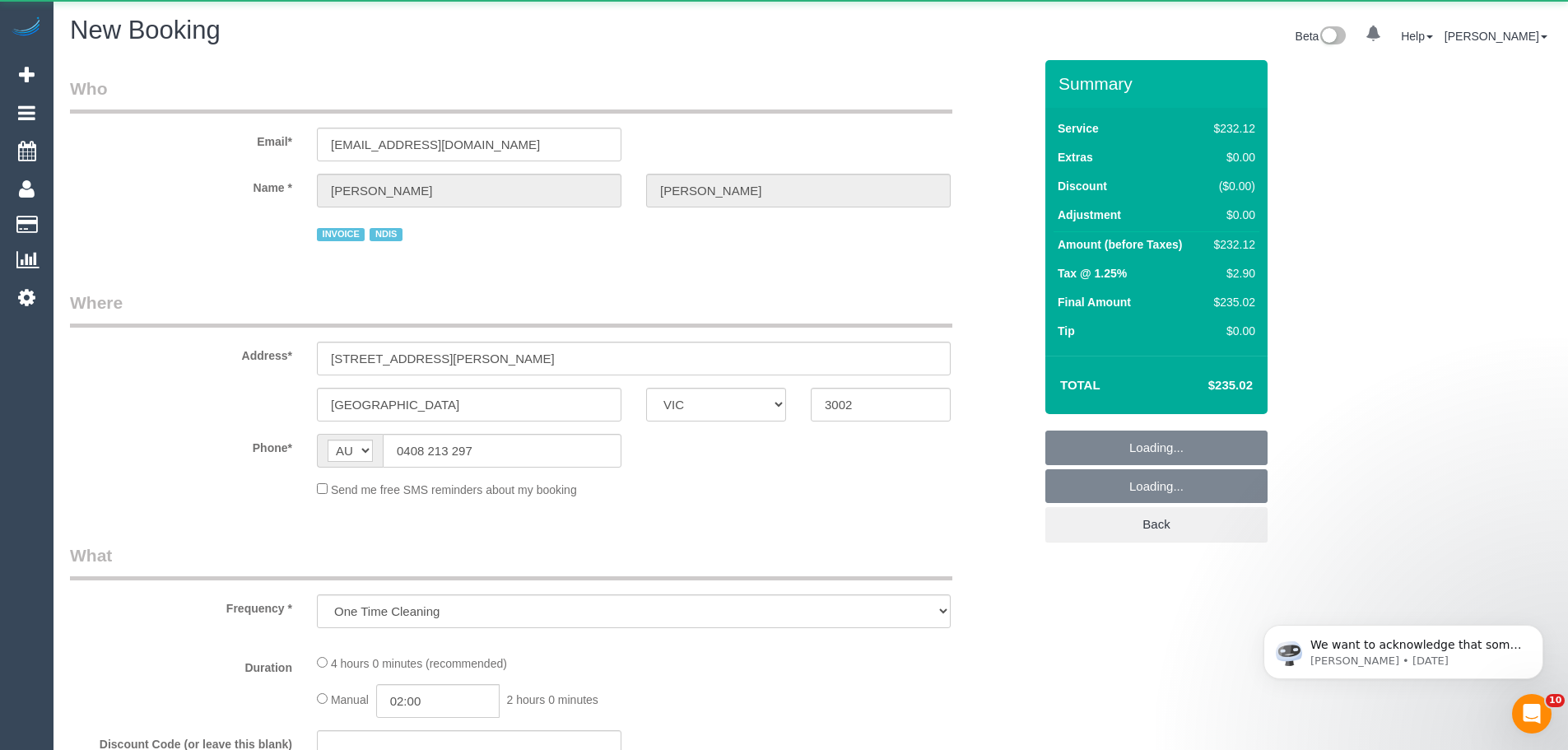
select select "number:23"
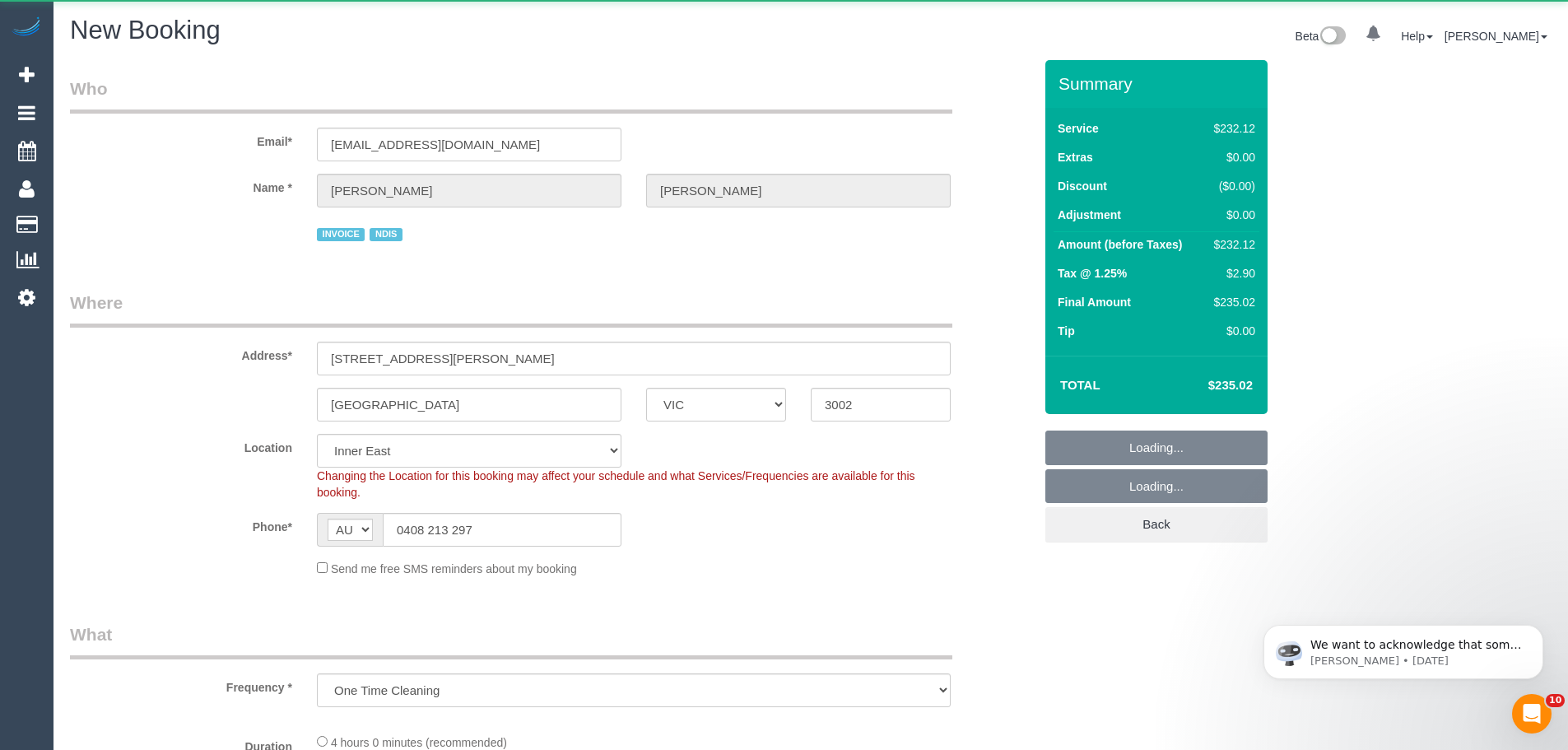
select select "240"
select select "object:3120"
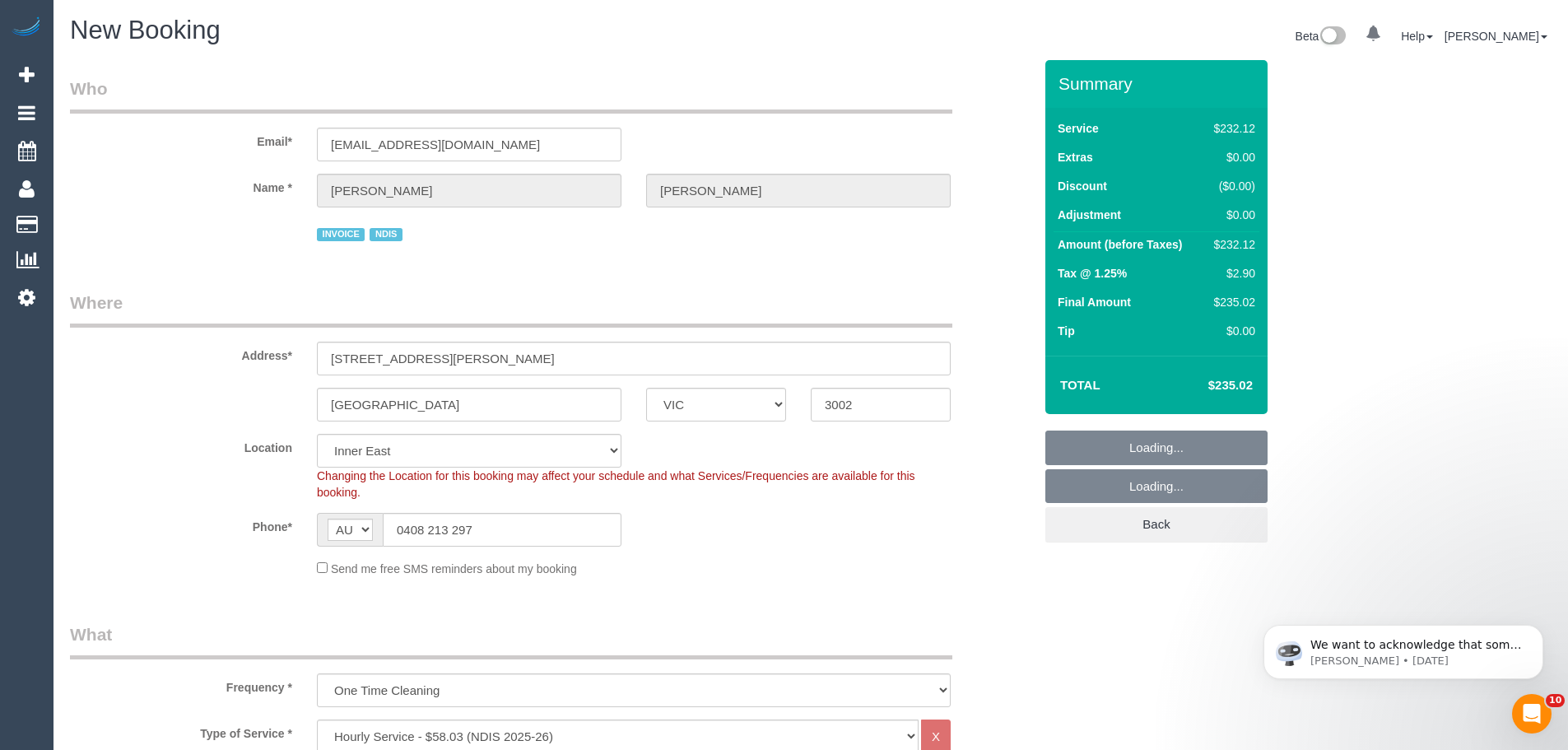
select select "54"
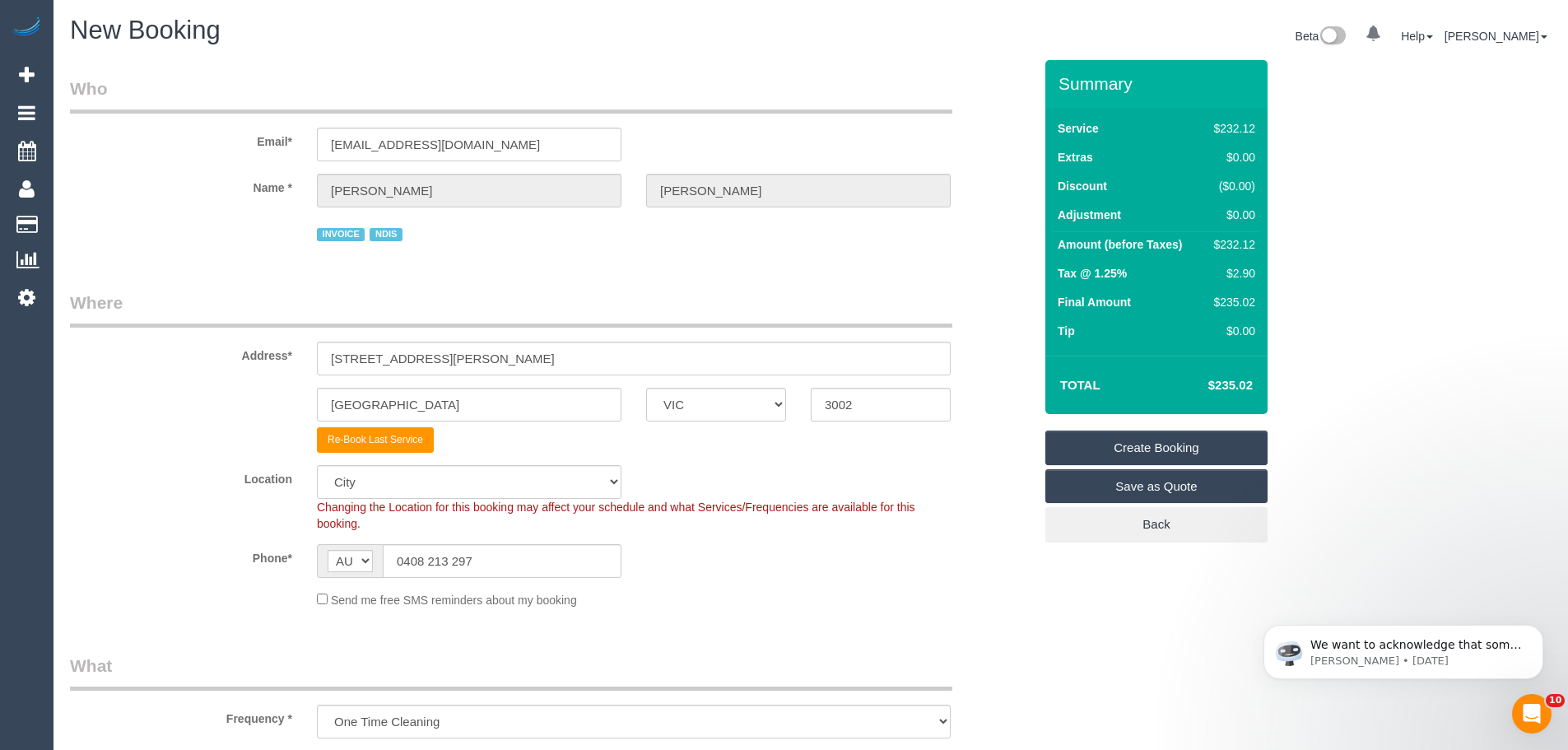
select select "object:3130"
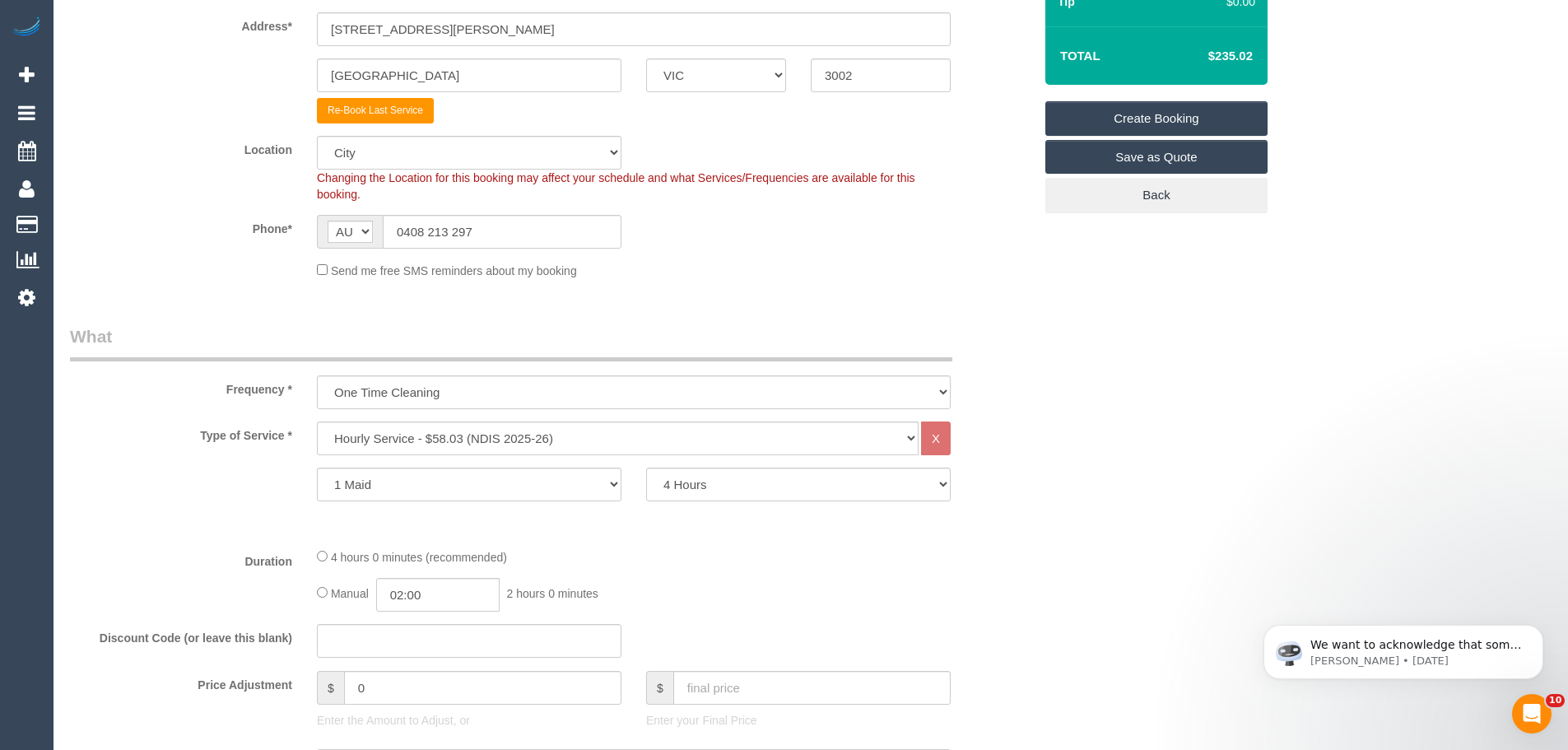
drag, startPoint x: 594, startPoint y: 503, endPoint x: 558, endPoint y: 543, distance: 53.8
click at [558, 543] on fieldset "What Frequency * One Time Cleaning Weekly - 10% Off - 10.00% (0% for the First …" at bounding box center [552, 692] width 963 height 737
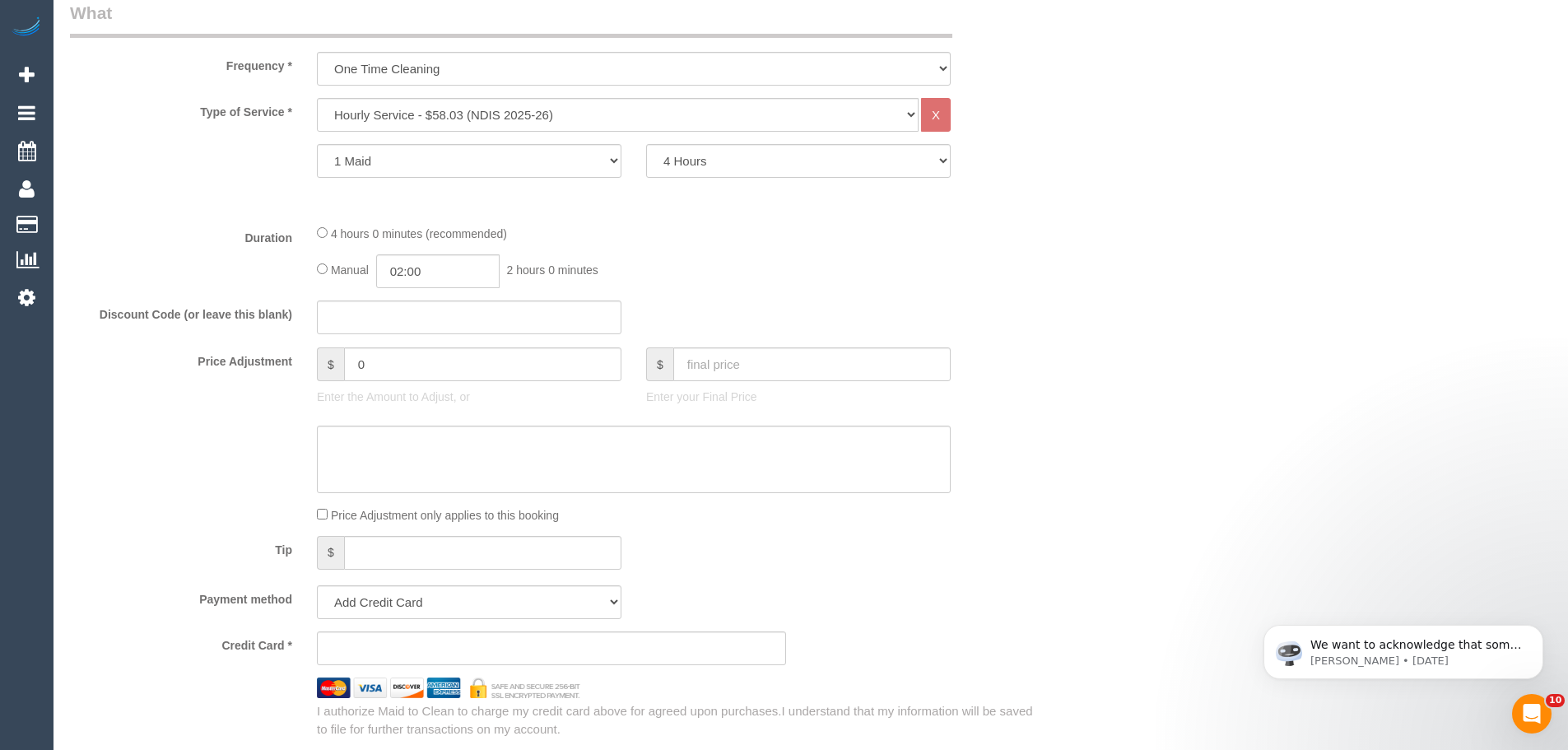
scroll to position [823, 0]
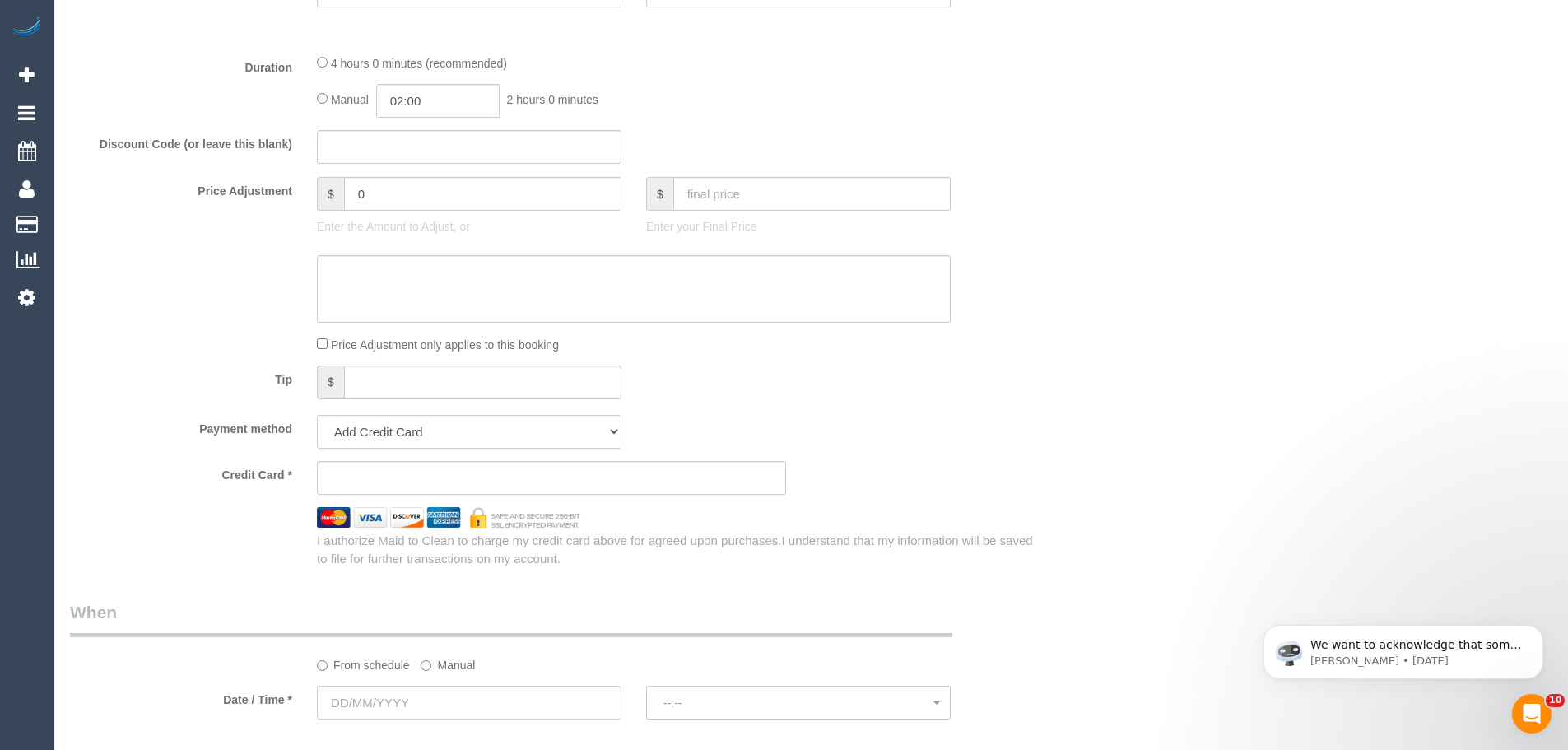
click at [387, 436] on select "Add Credit Card Cash Check Paypal" at bounding box center [469, 431] width 304 height 33
select select "string:check"
click at [317, 415] on select "Add Credit Card Cash Check Paypal" at bounding box center [469, 431] width 304 height 33
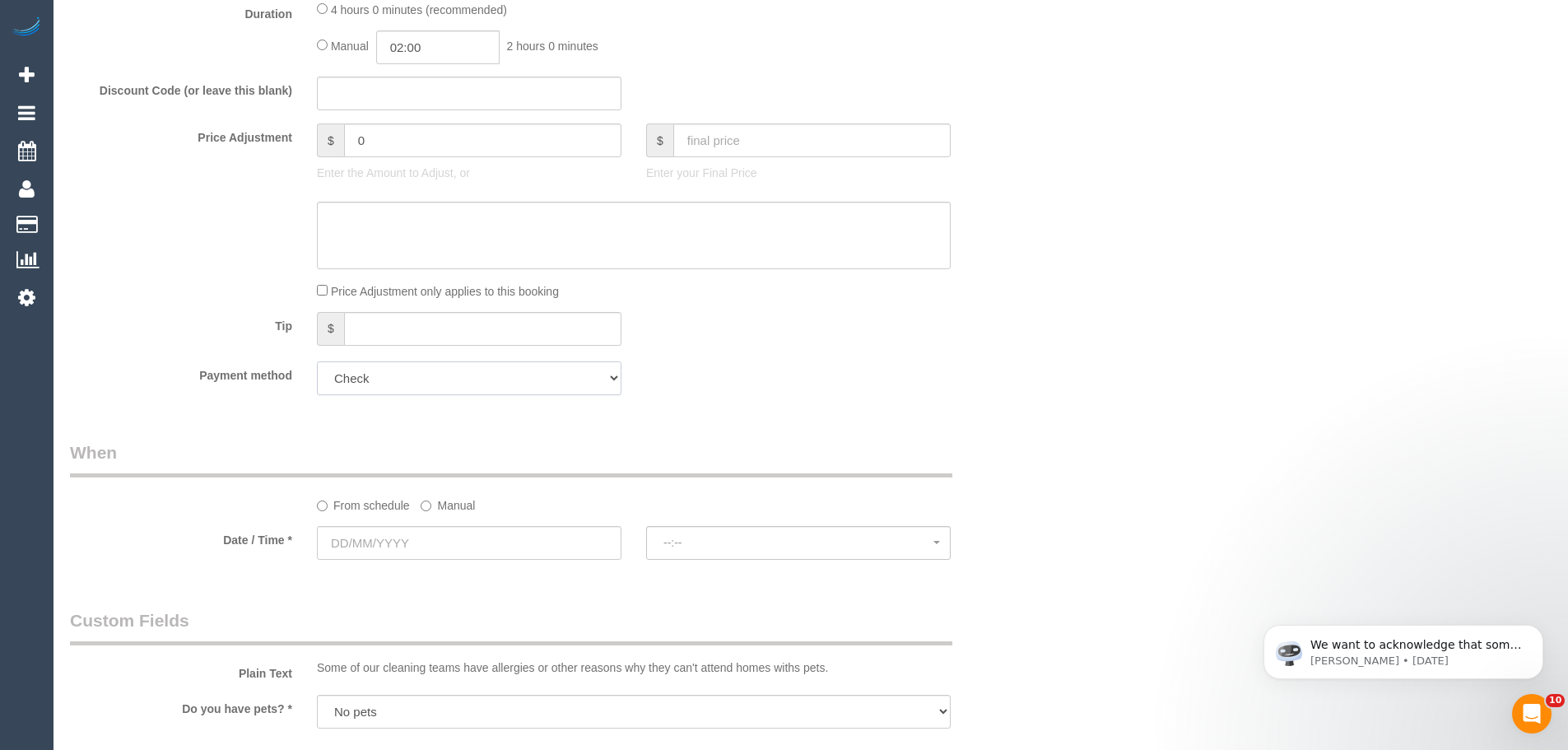
scroll to position [906, 0]
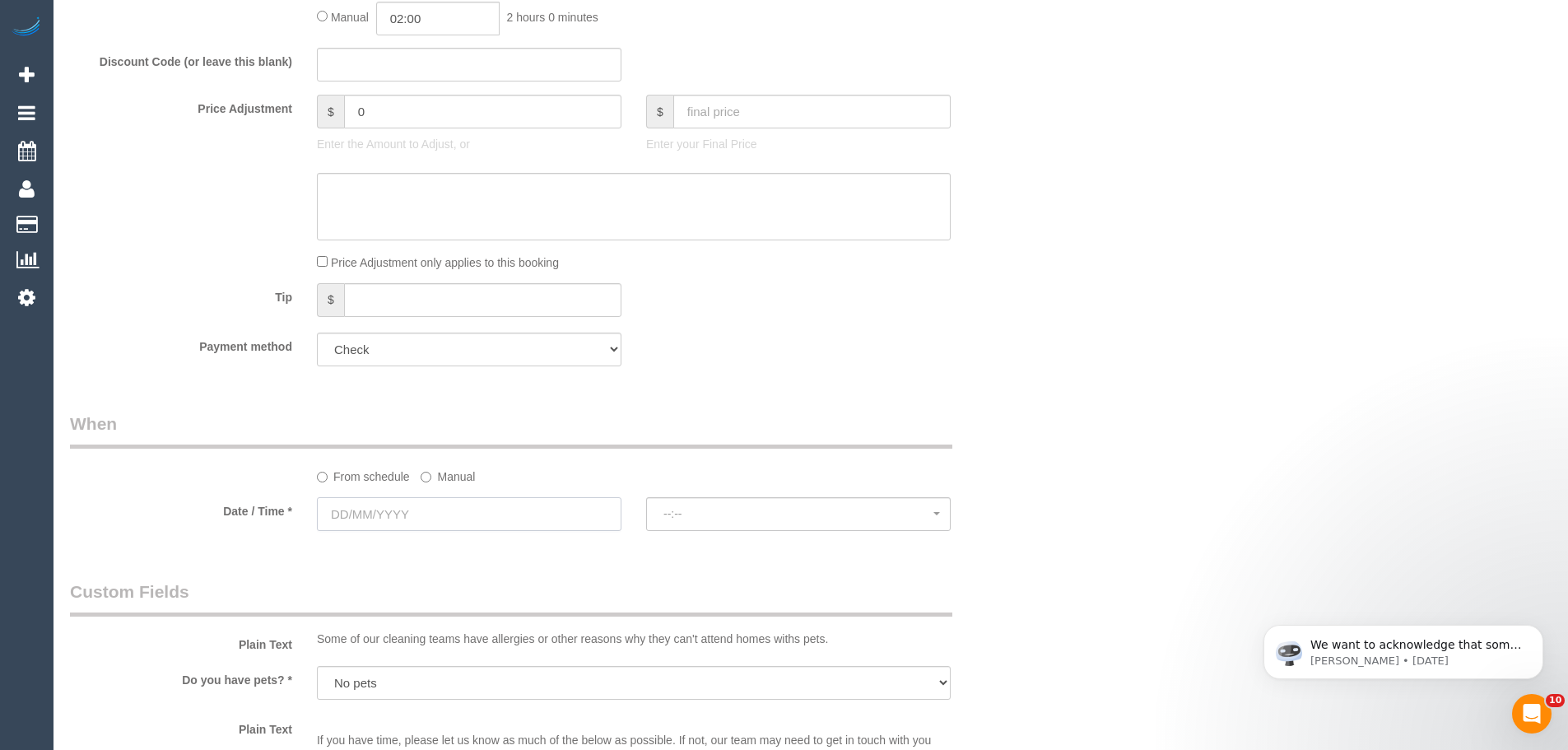
click at [374, 516] on input "text" at bounding box center [469, 514] width 304 height 33
click at [517, 547] on span "Next" at bounding box center [516, 548] width 13 height 13
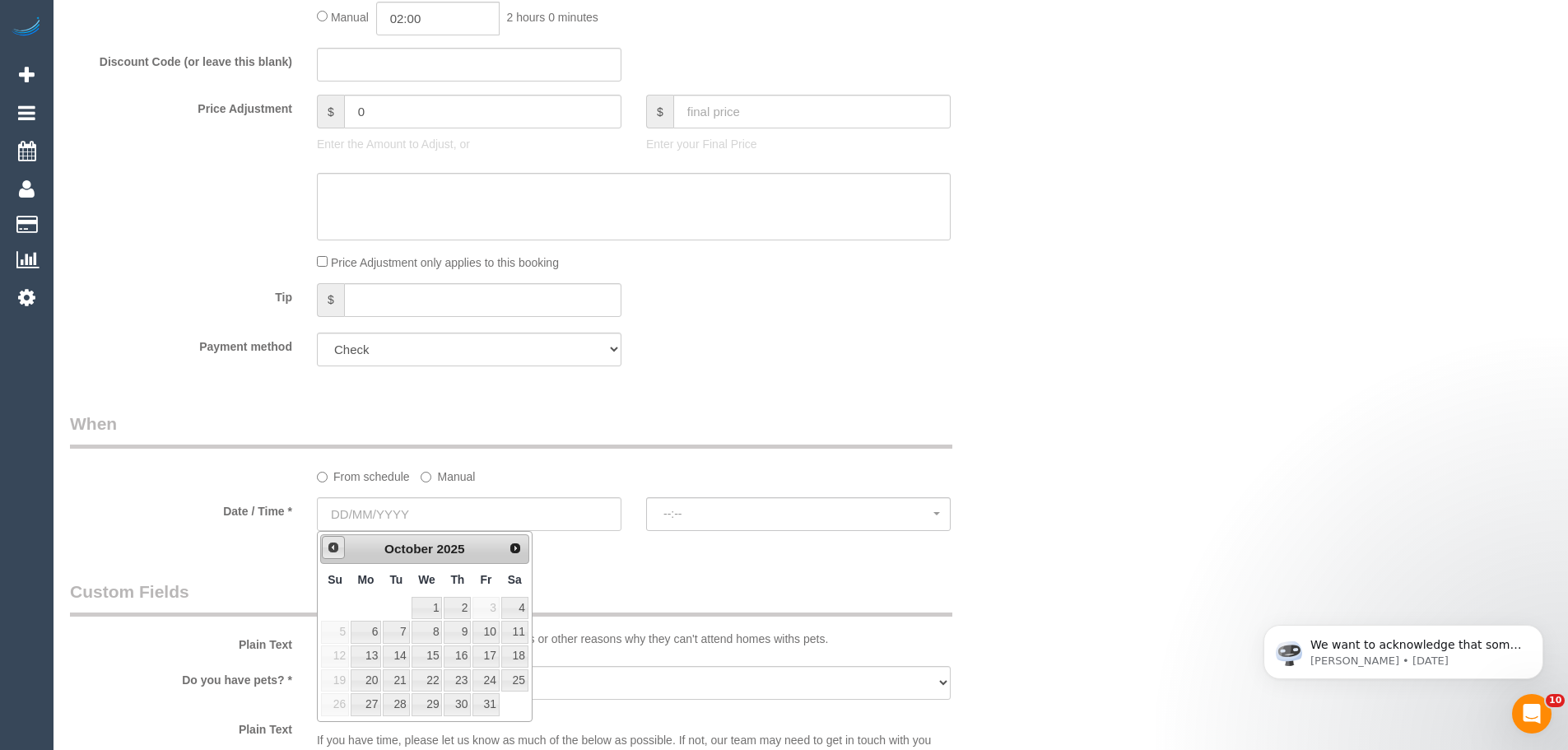
click at [328, 554] on span "Prev" at bounding box center [334, 548] width 13 height 13
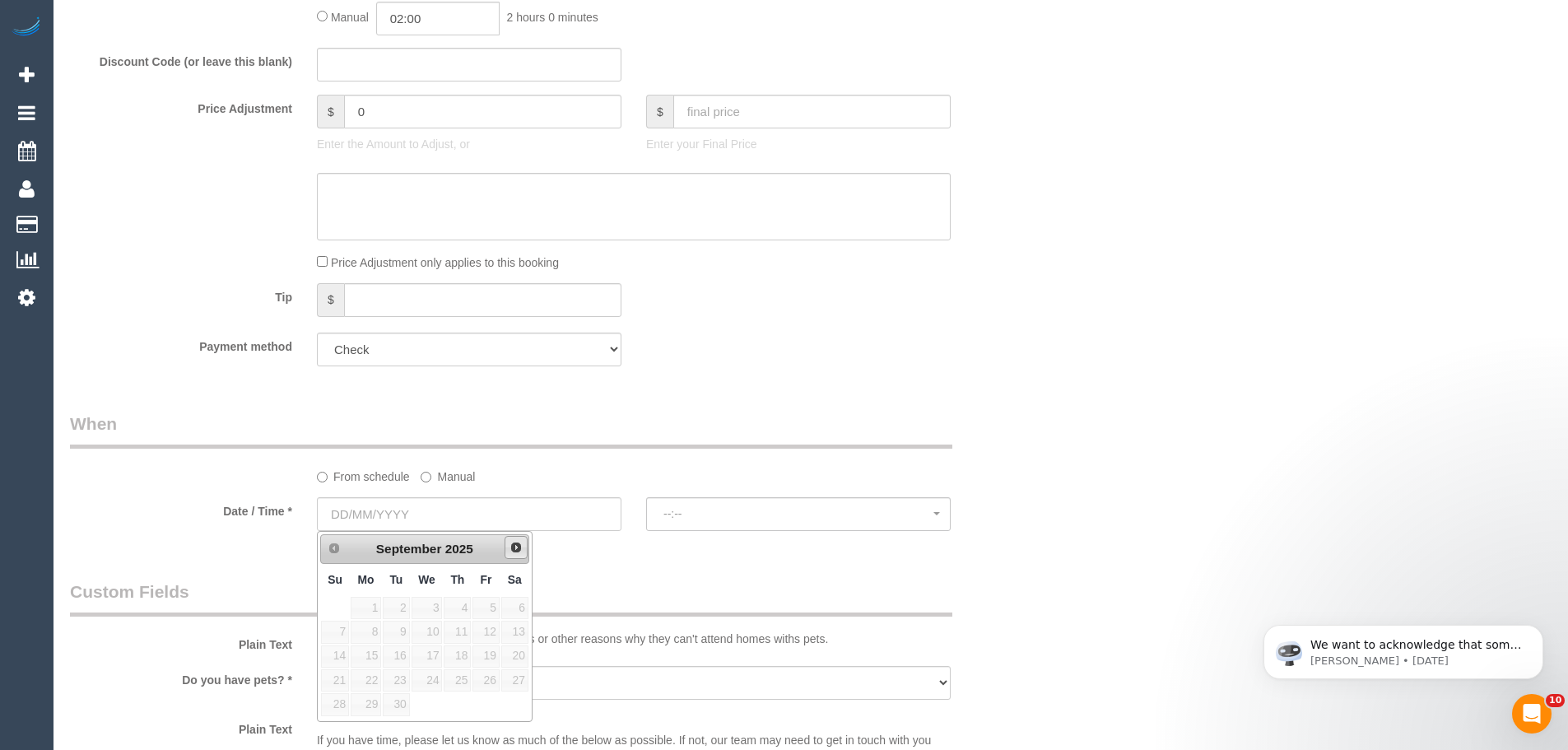
click at [519, 543] on span "Next" at bounding box center [516, 548] width 13 height 13
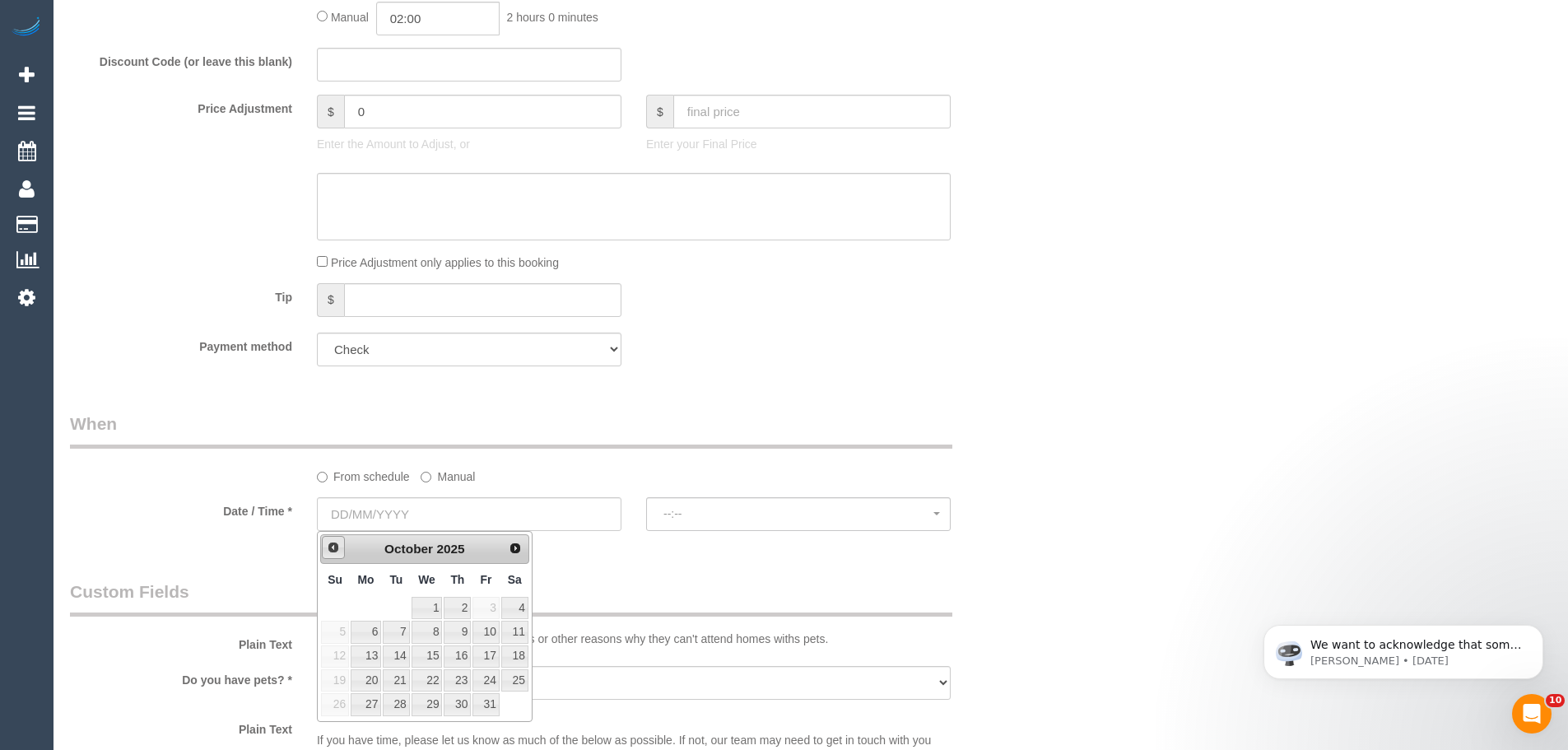
click at [333, 550] on span "Prev" at bounding box center [334, 548] width 13 height 13
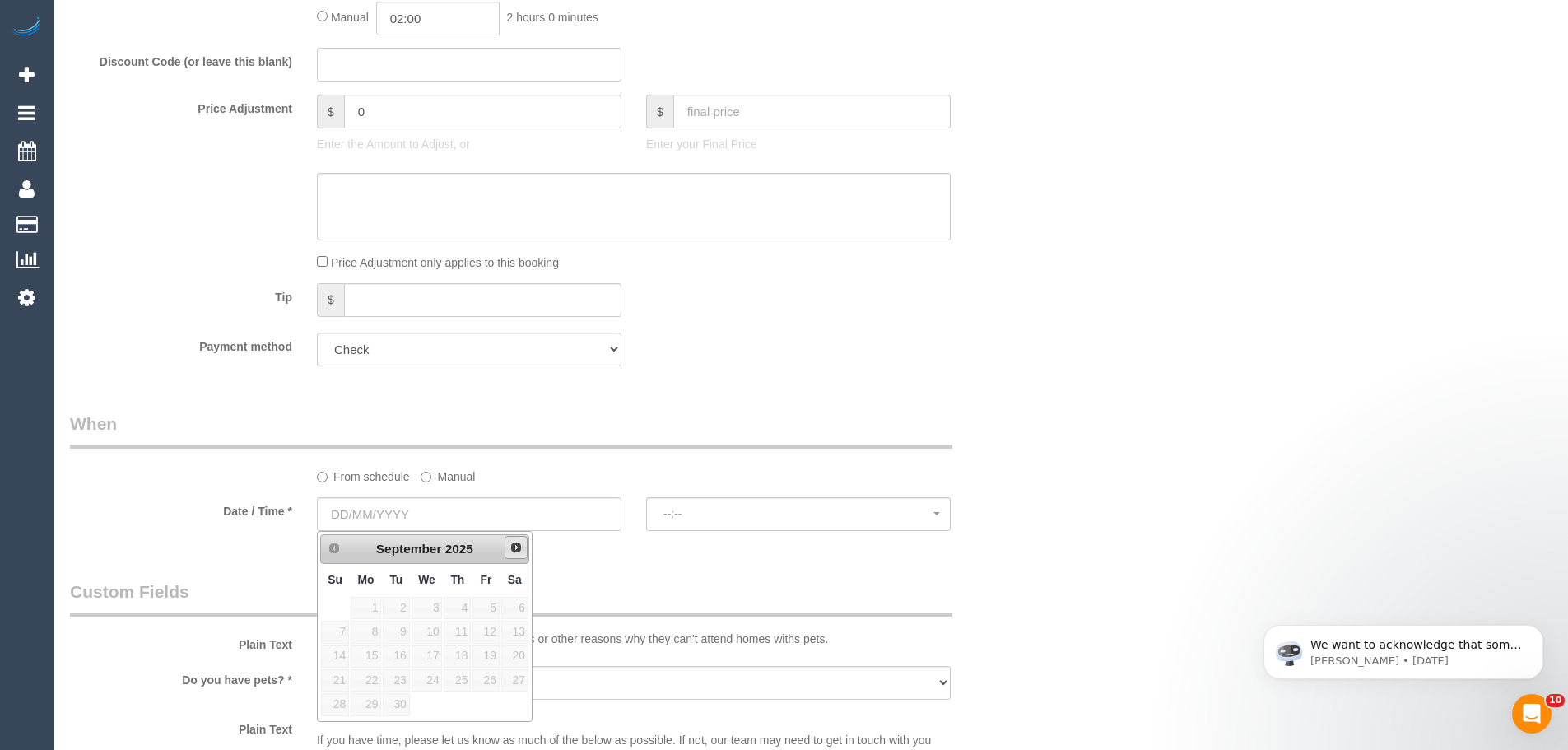
click at [514, 547] on span "Next" at bounding box center [516, 548] width 13 height 13
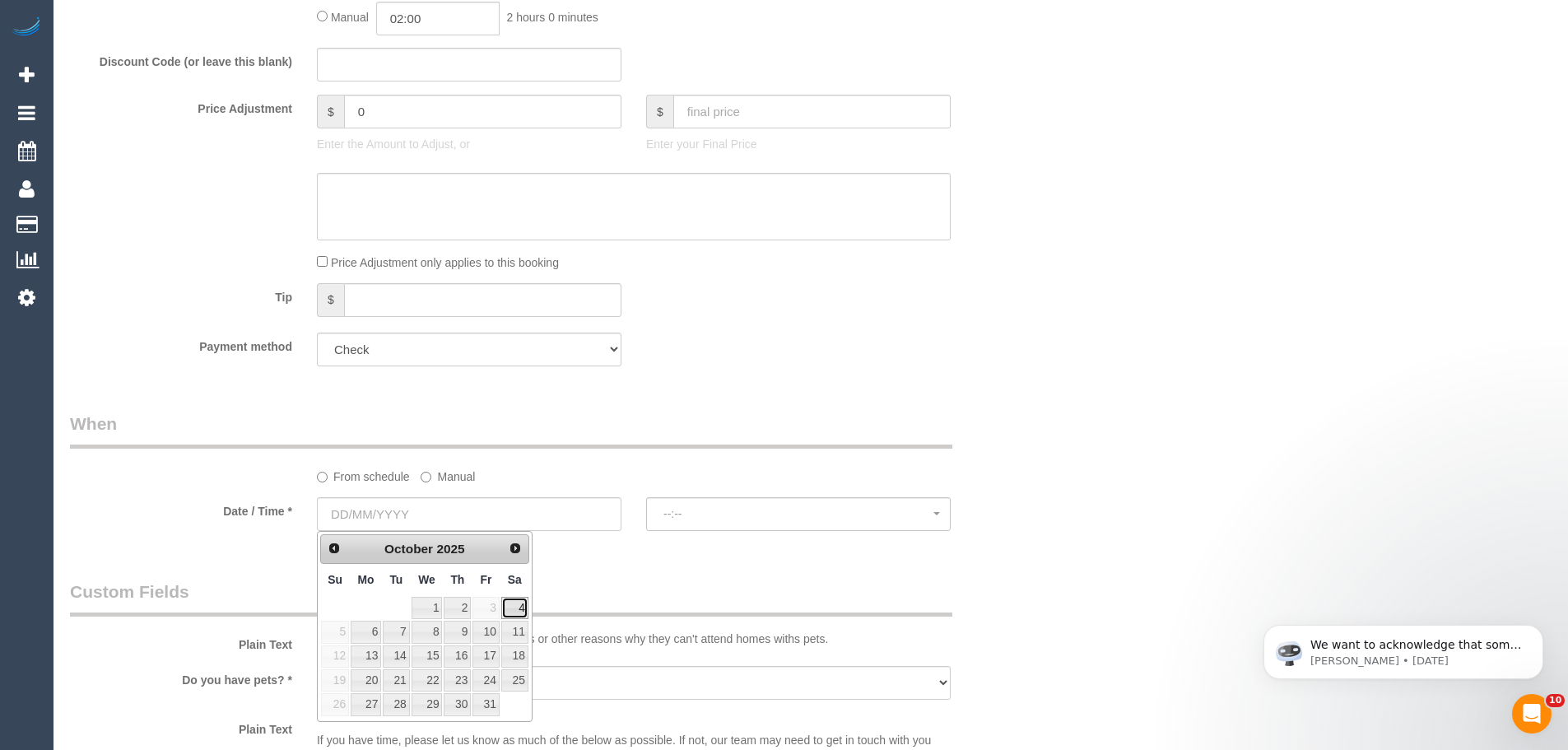
click at [508, 608] on link "4" at bounding box center [515, 608] width 27 height 23
type input "04/10/2025"
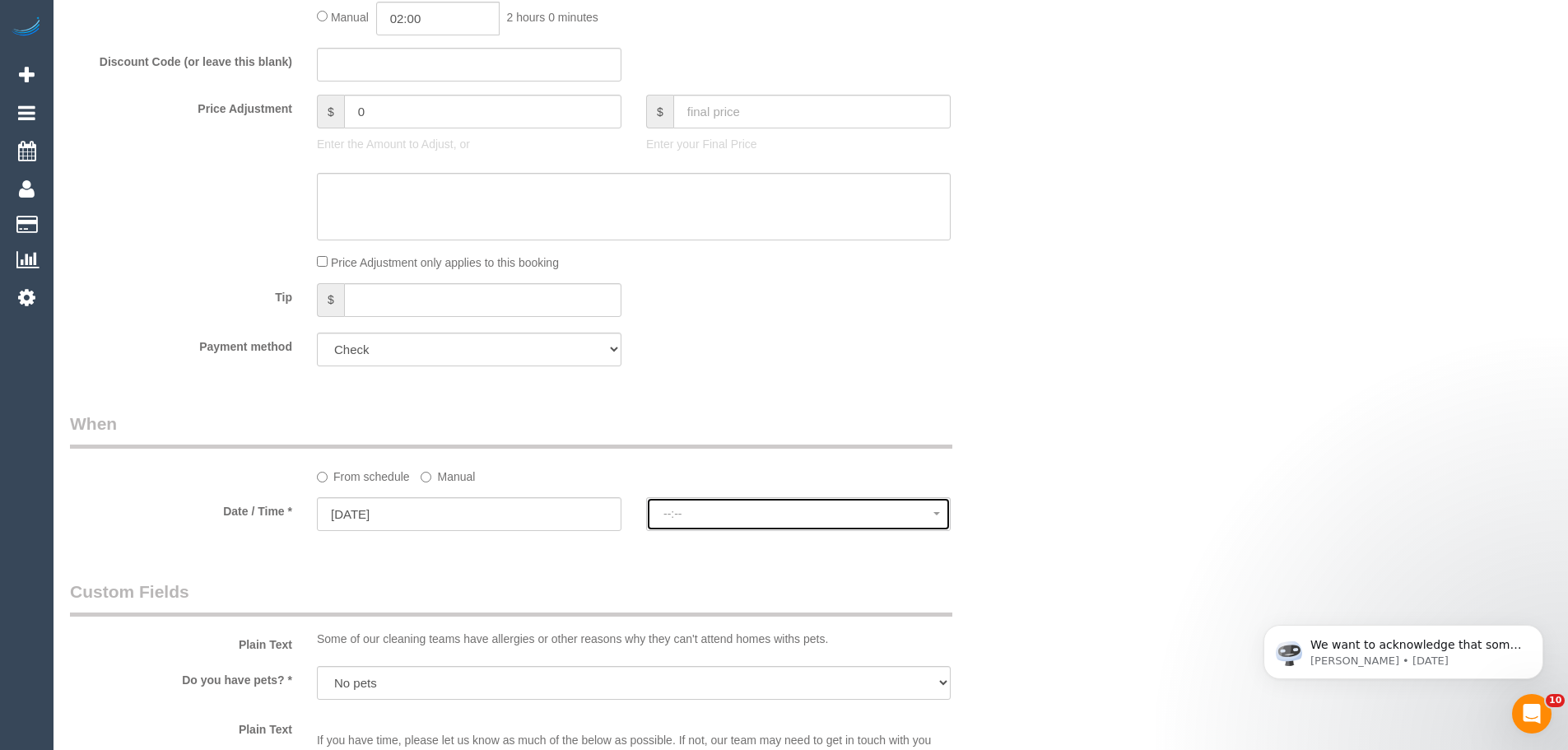
click at [692, 518] on span "--:--" at bounding box center [799, 513] width 270 height 13
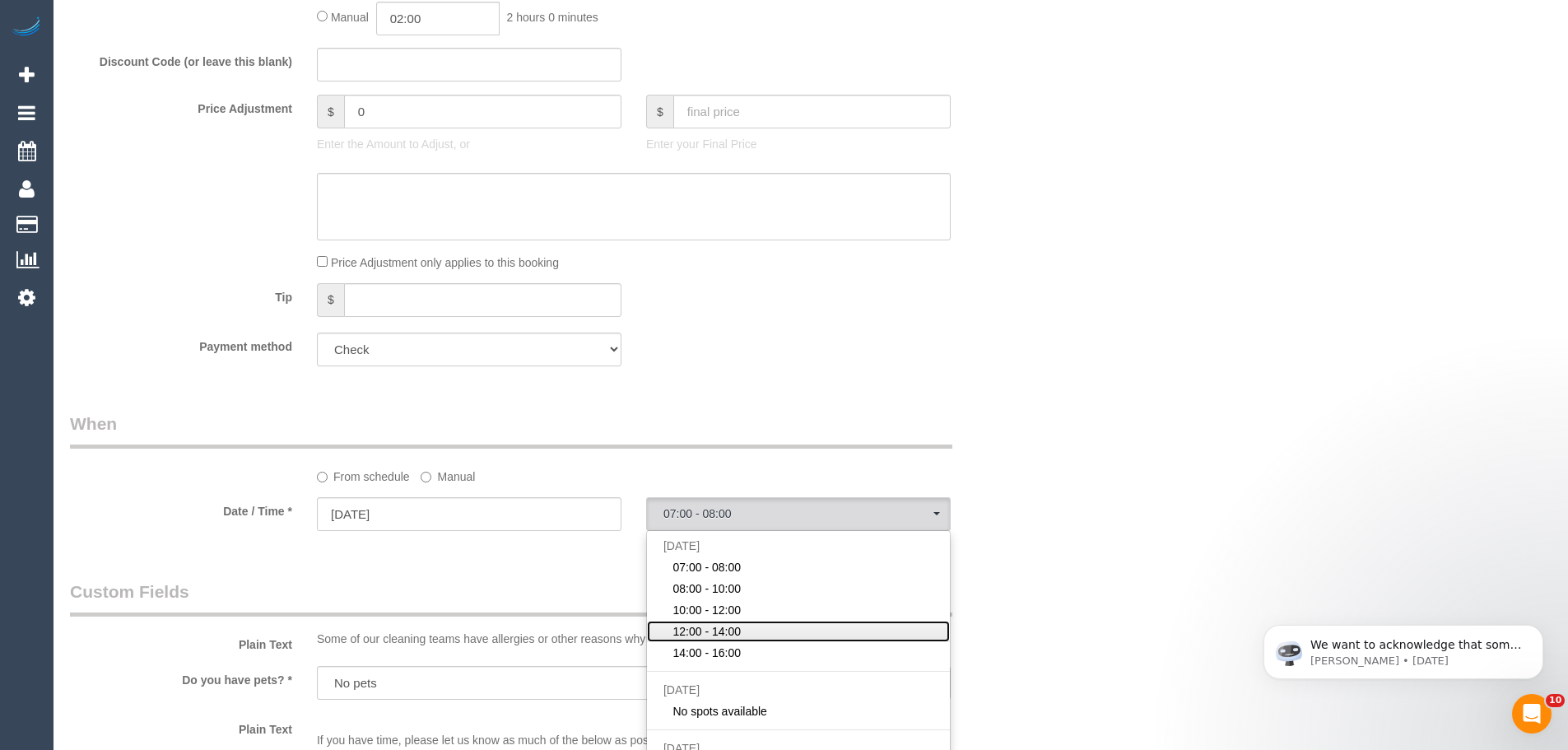
click at [718, 636] on span "12:00 - 14:00" at bounding box center [707, 631] width 69 height 17
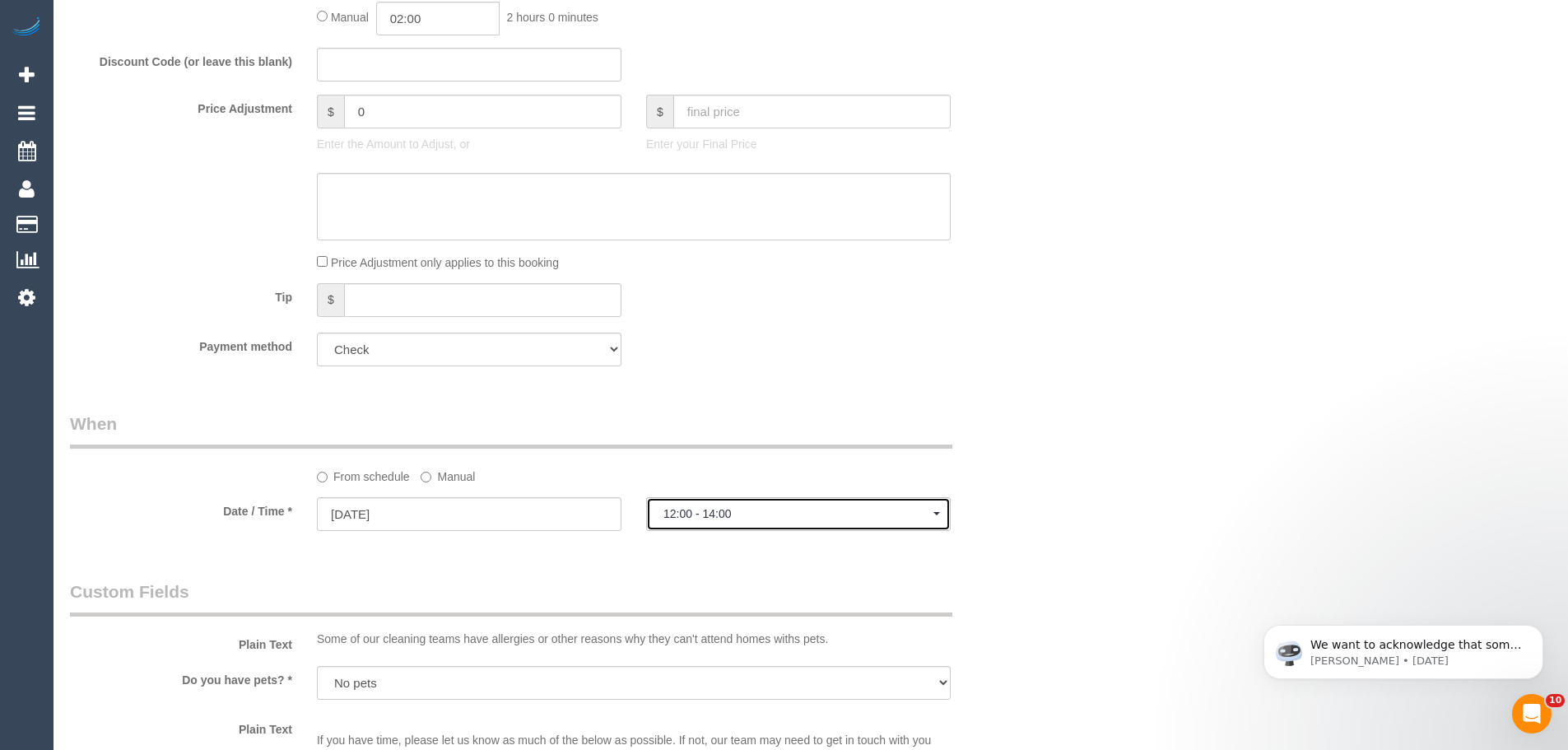
click at [736, 512] on span "12:00 - 14:00" at bounding box center [799, 513] width 270 height 13
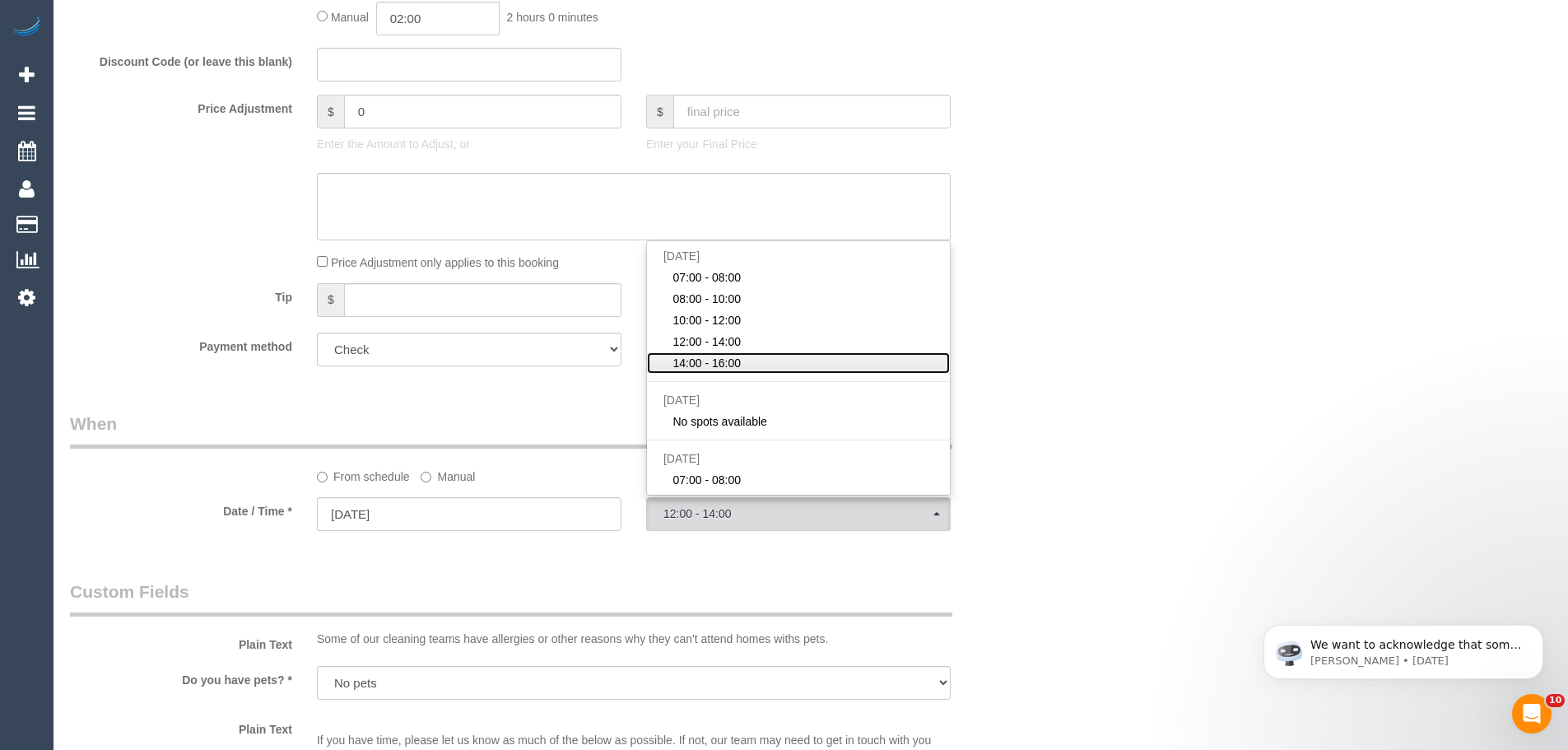
click at [721, 363] on span "14:00 - 16:00" at bounding box center [707, 363] width 69 height 17
select select "spot10"
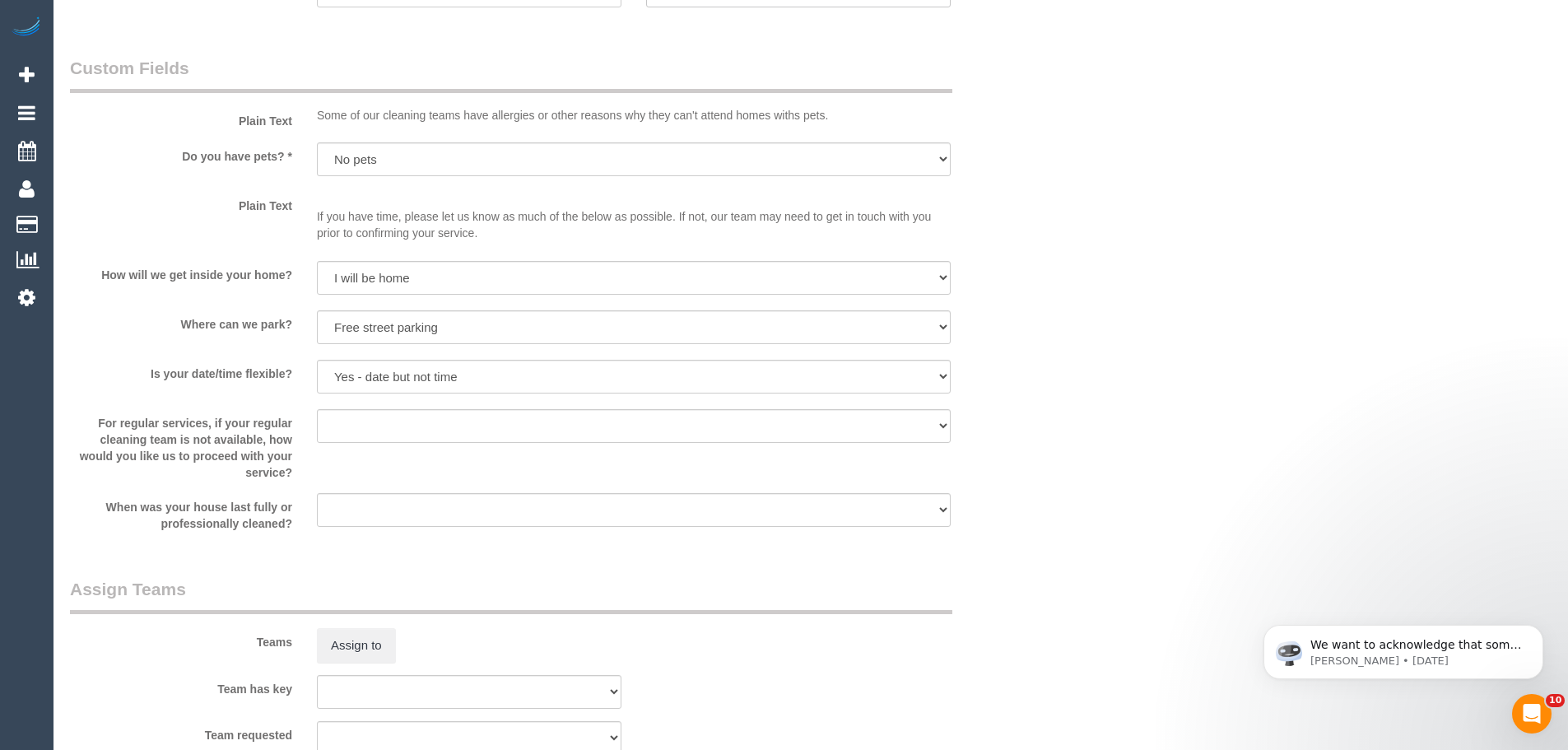
scroll to position [1264, 0]
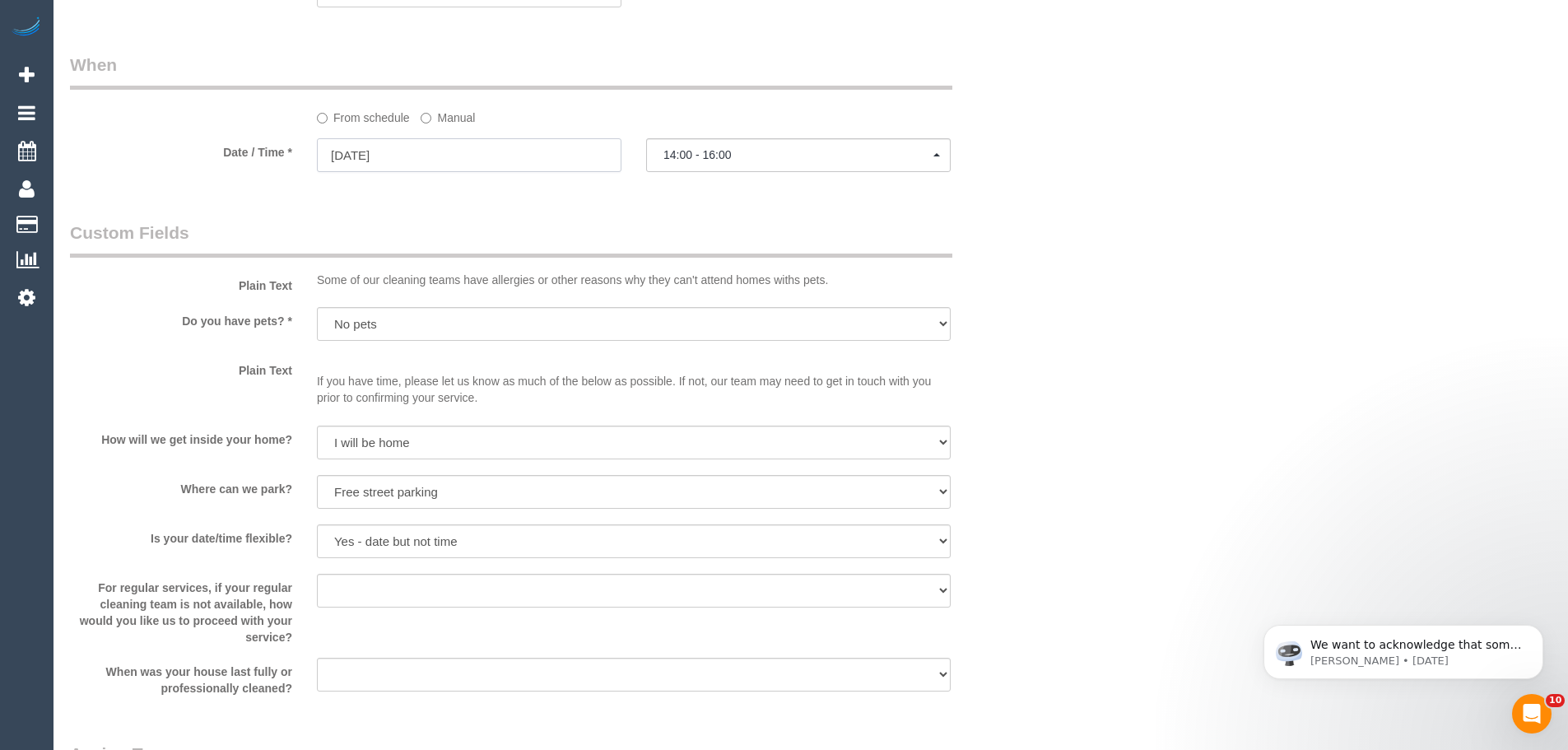
click at [437, 156] on input "04/10/2025" at bounding box center [469, 155] width 304 height 33
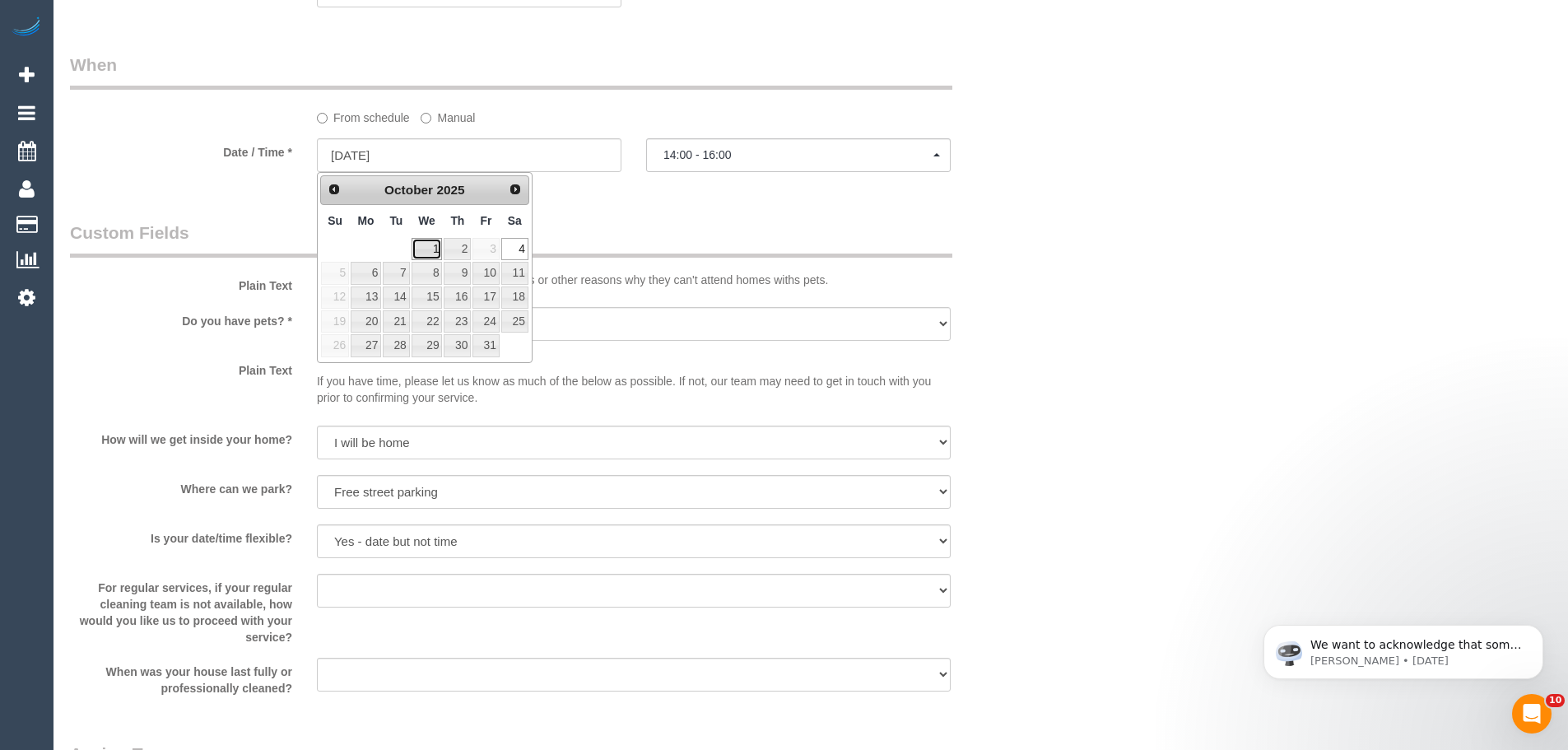
click at [434, 251] on link "1" at bounding box center [426, 249] width 31 height 23
type input "[DATE]"
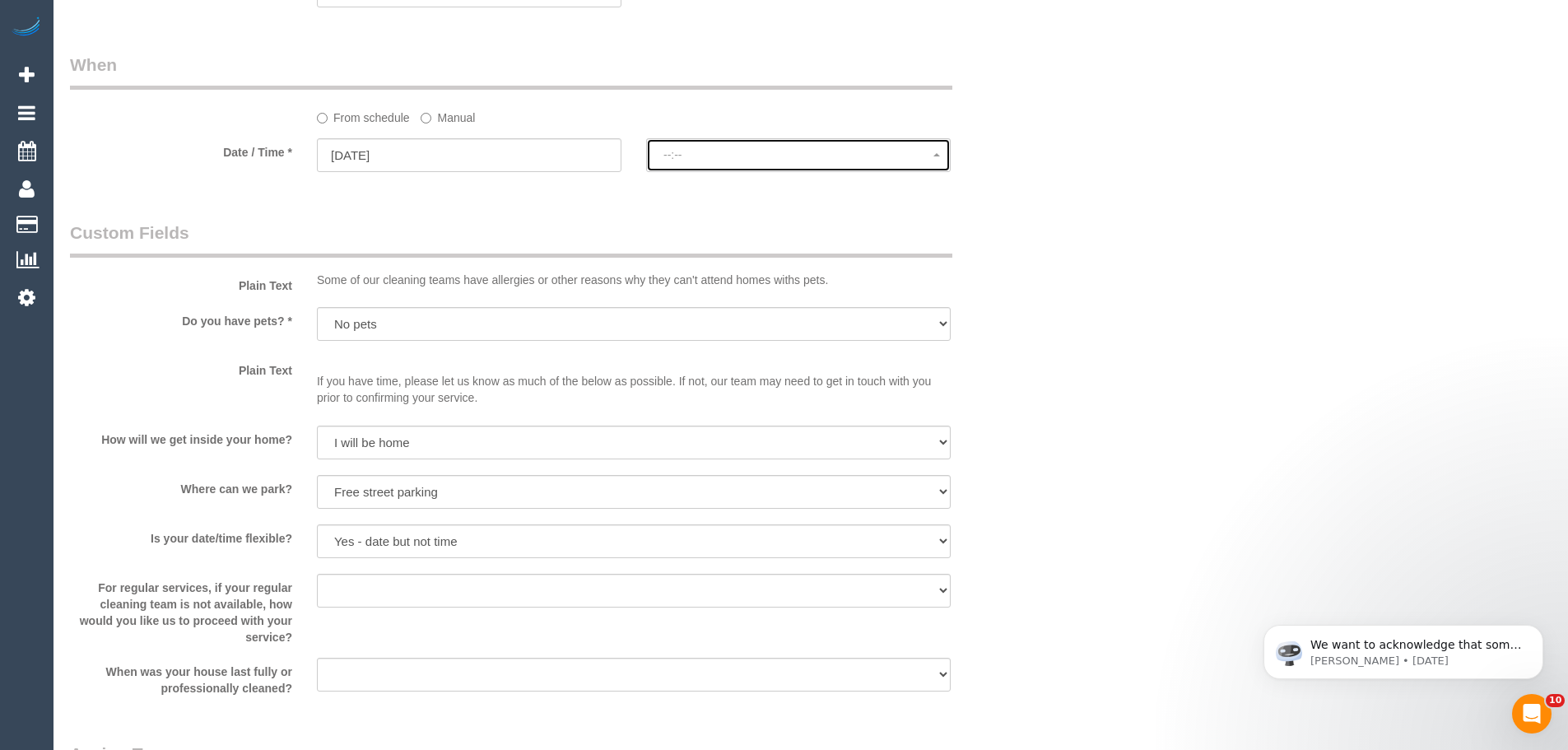
click at [747, 143] on button "--:--" at bounding box center [799, 155] width 304 height 33
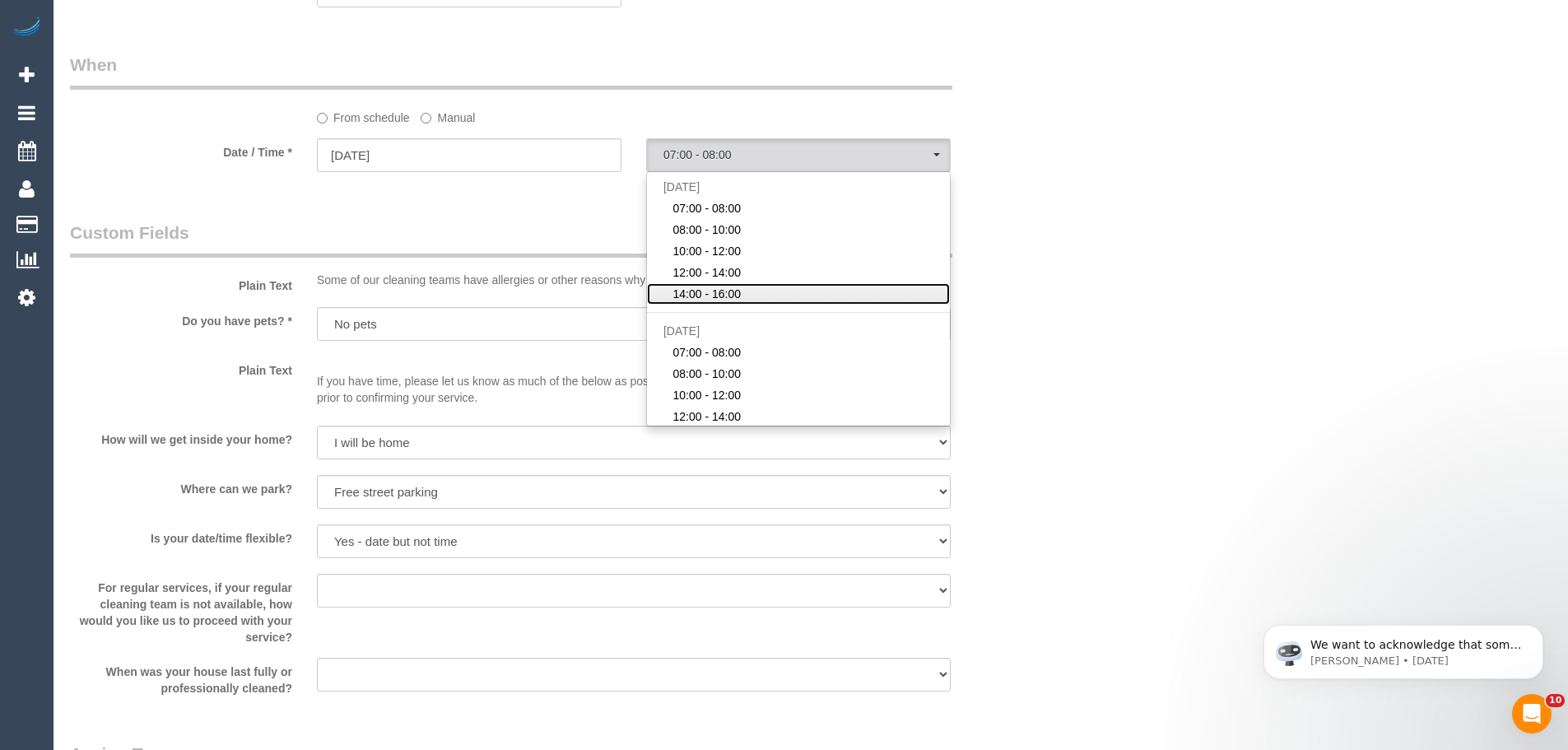
click at [726, 298] on span "14:00 - 16:00" at bounding box center [707, 294] width 69 height 17
select select "spot30"
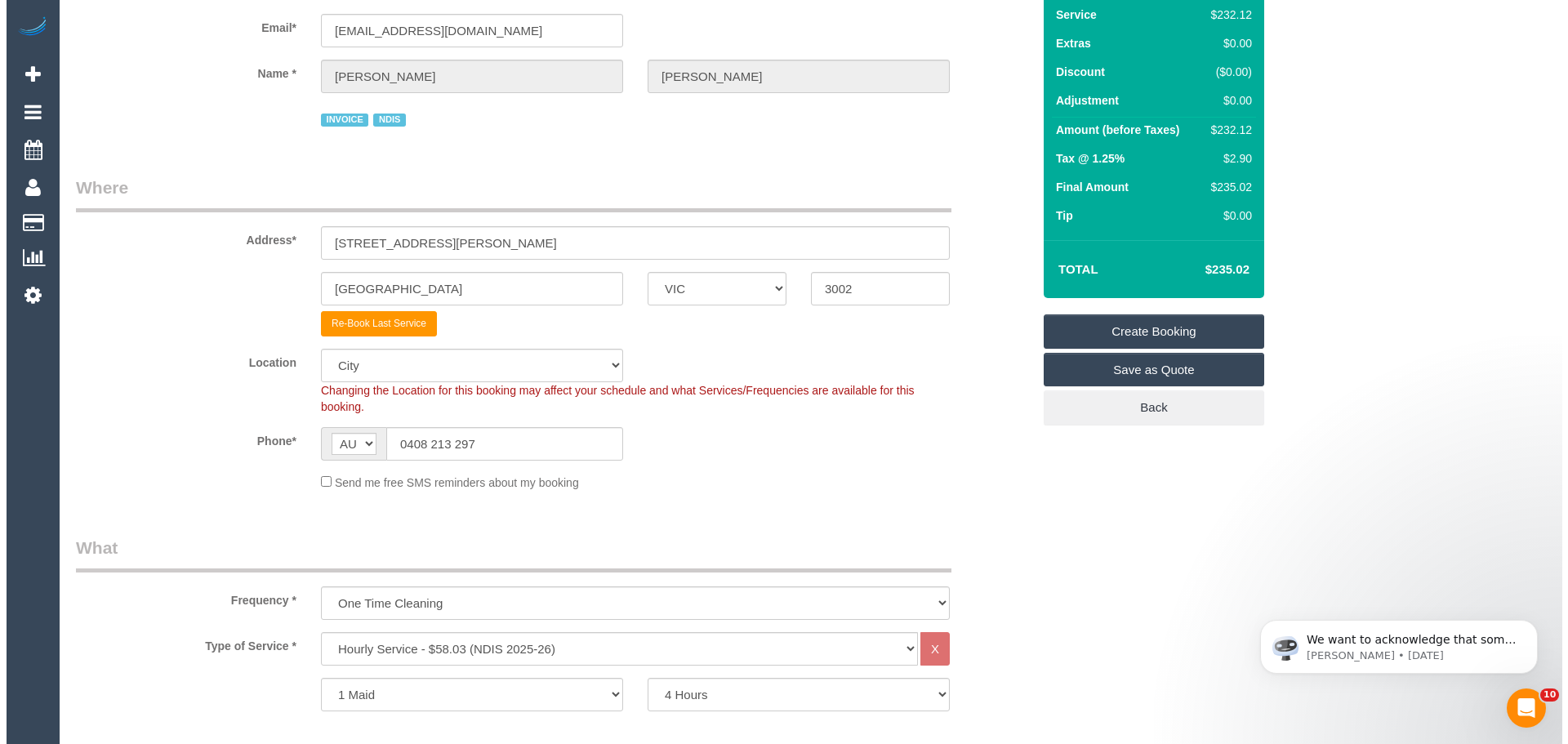
scroll to position [0, 0]
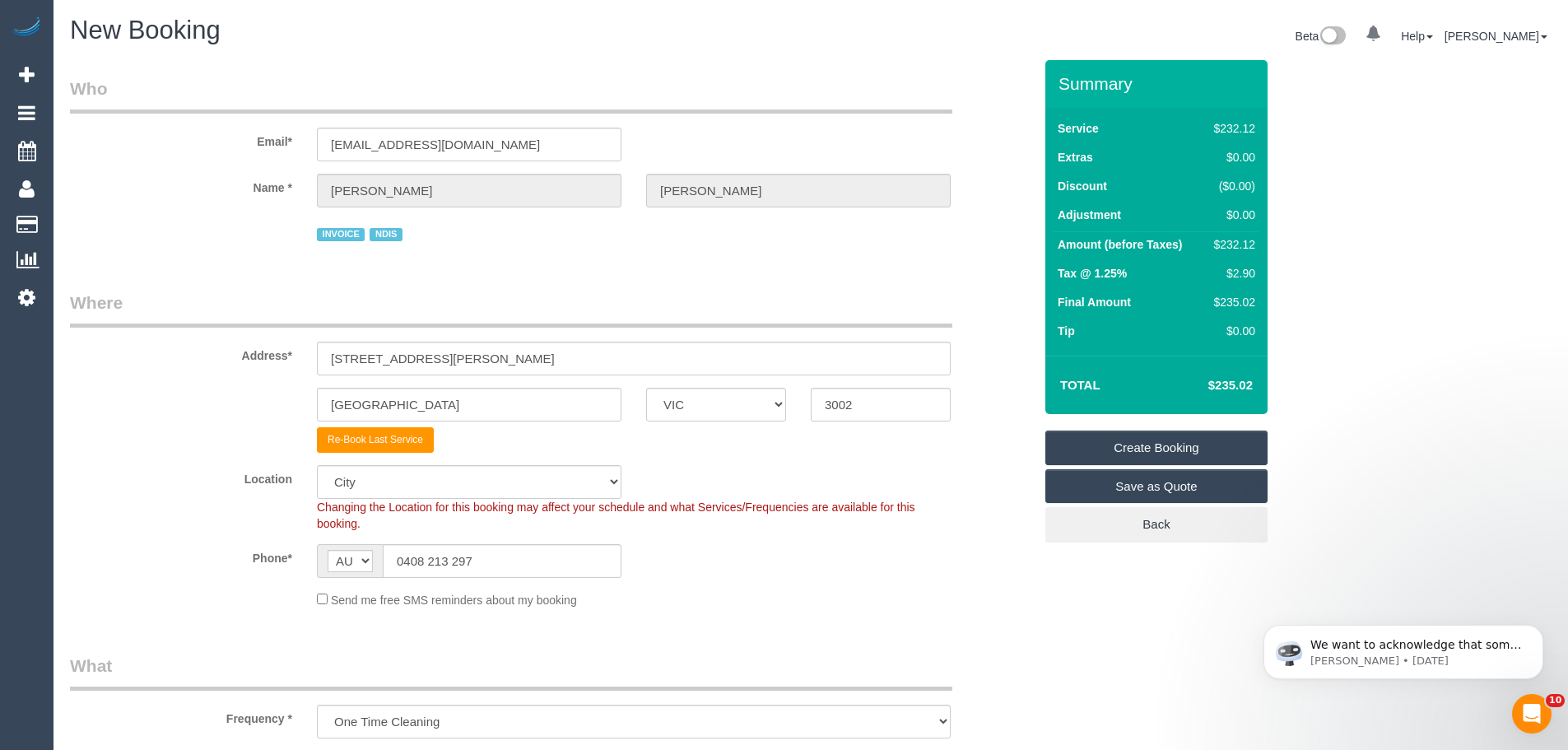
click at [1153, 441] on link "Create Booking" at bounding box center [1157, 447] width 222 height 34
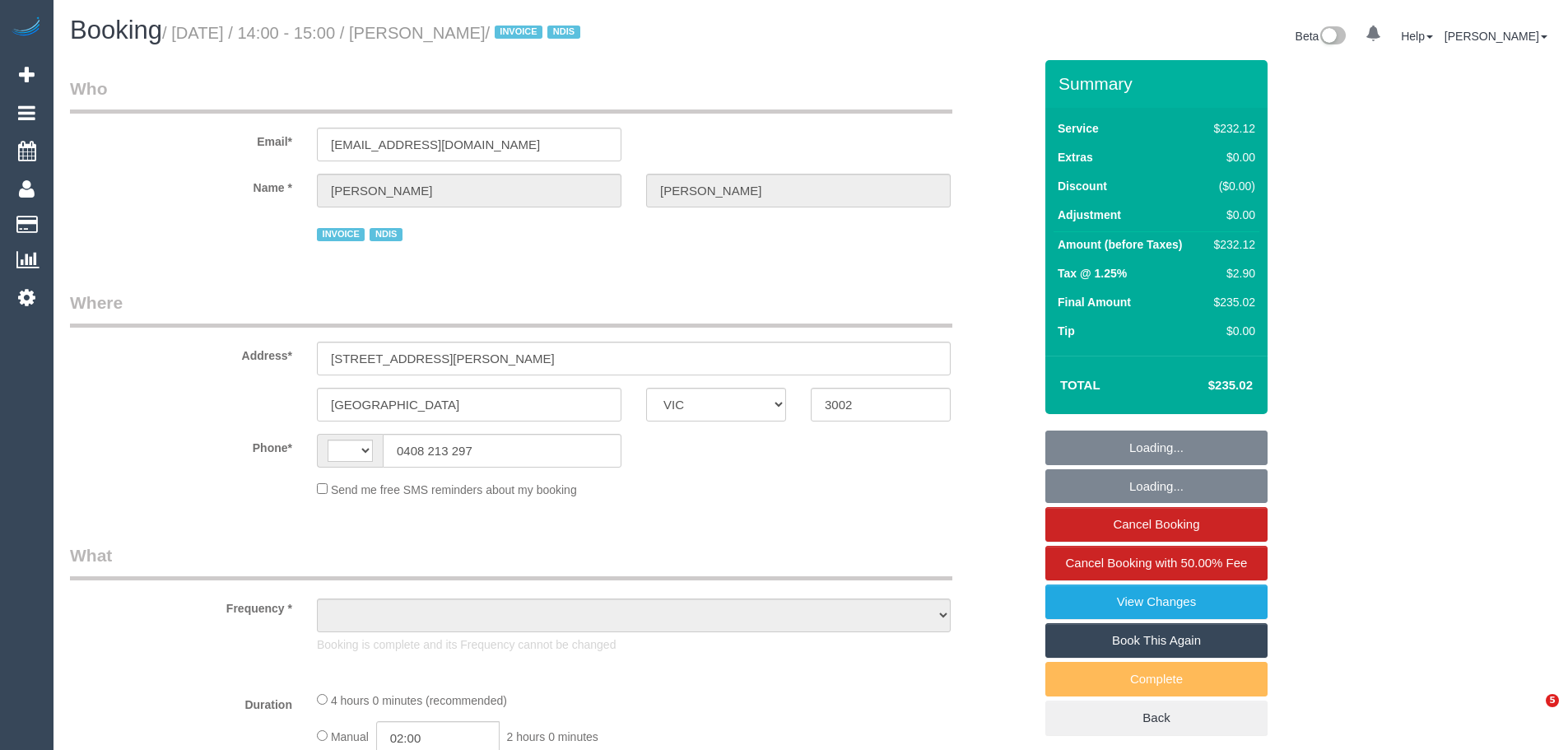
select select "VIC"
select select "string:AU"
select select "object:287"
select select "number:28"
select select "number:14"
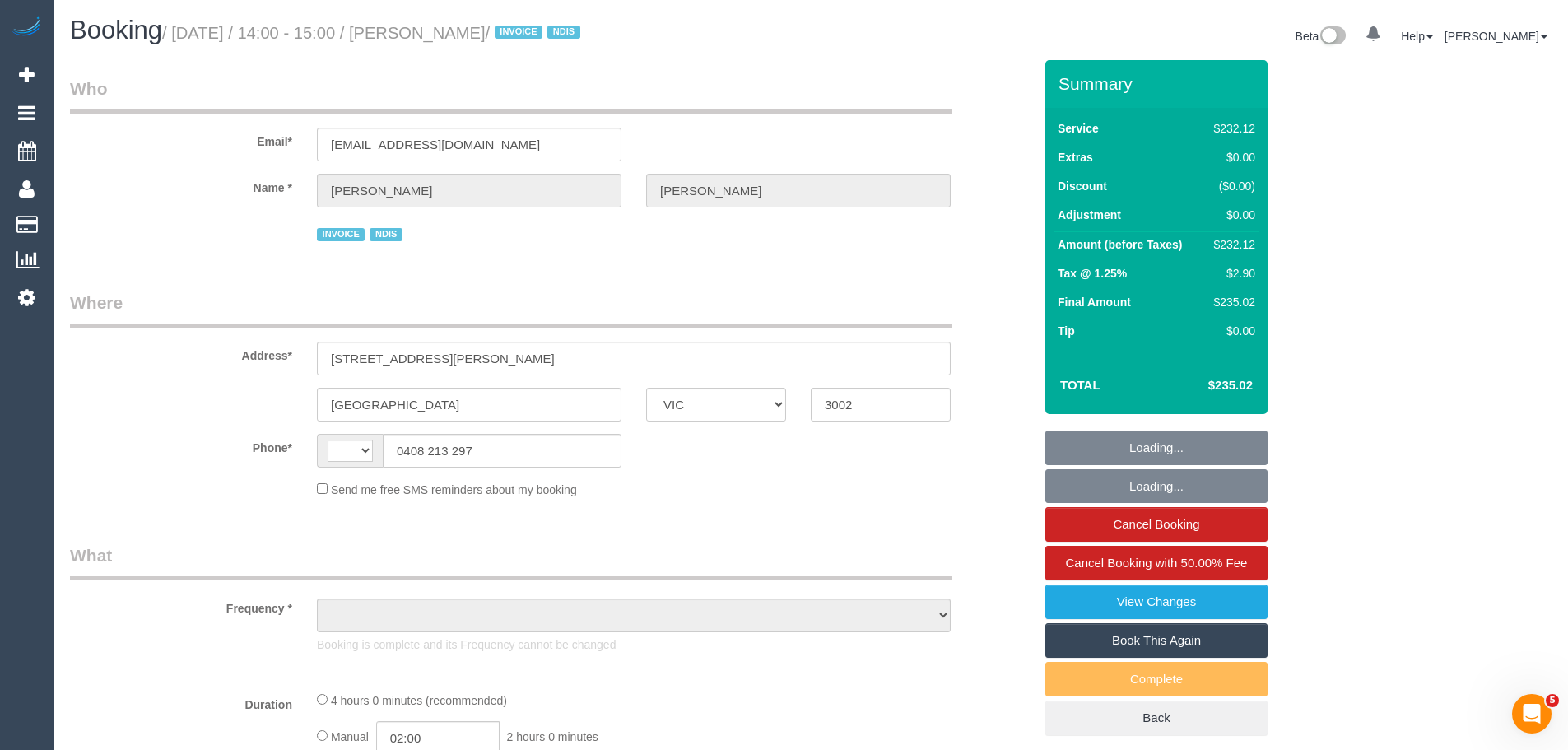
select select "number:19"
select select "number:23"
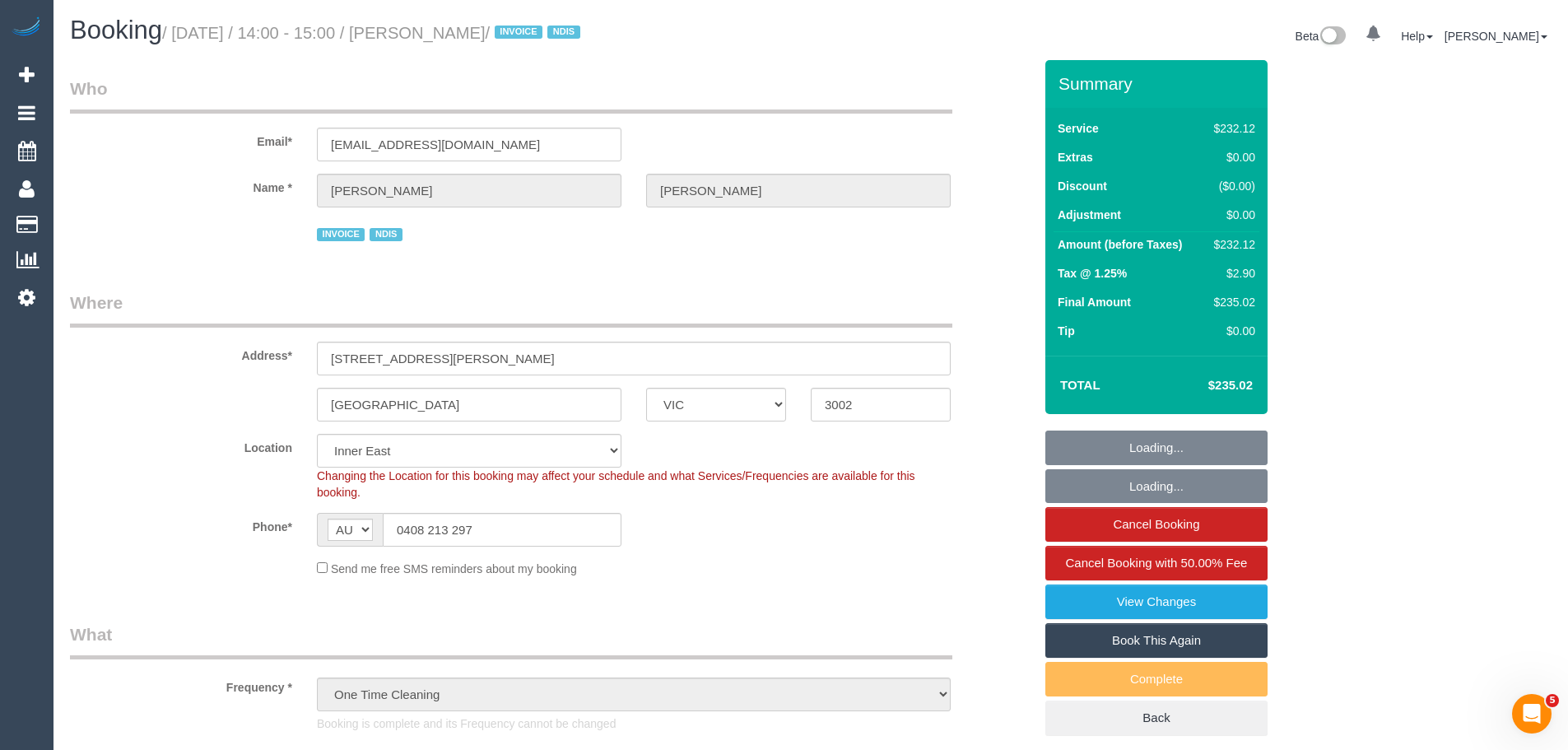
select select "240"
select select "object:1428"
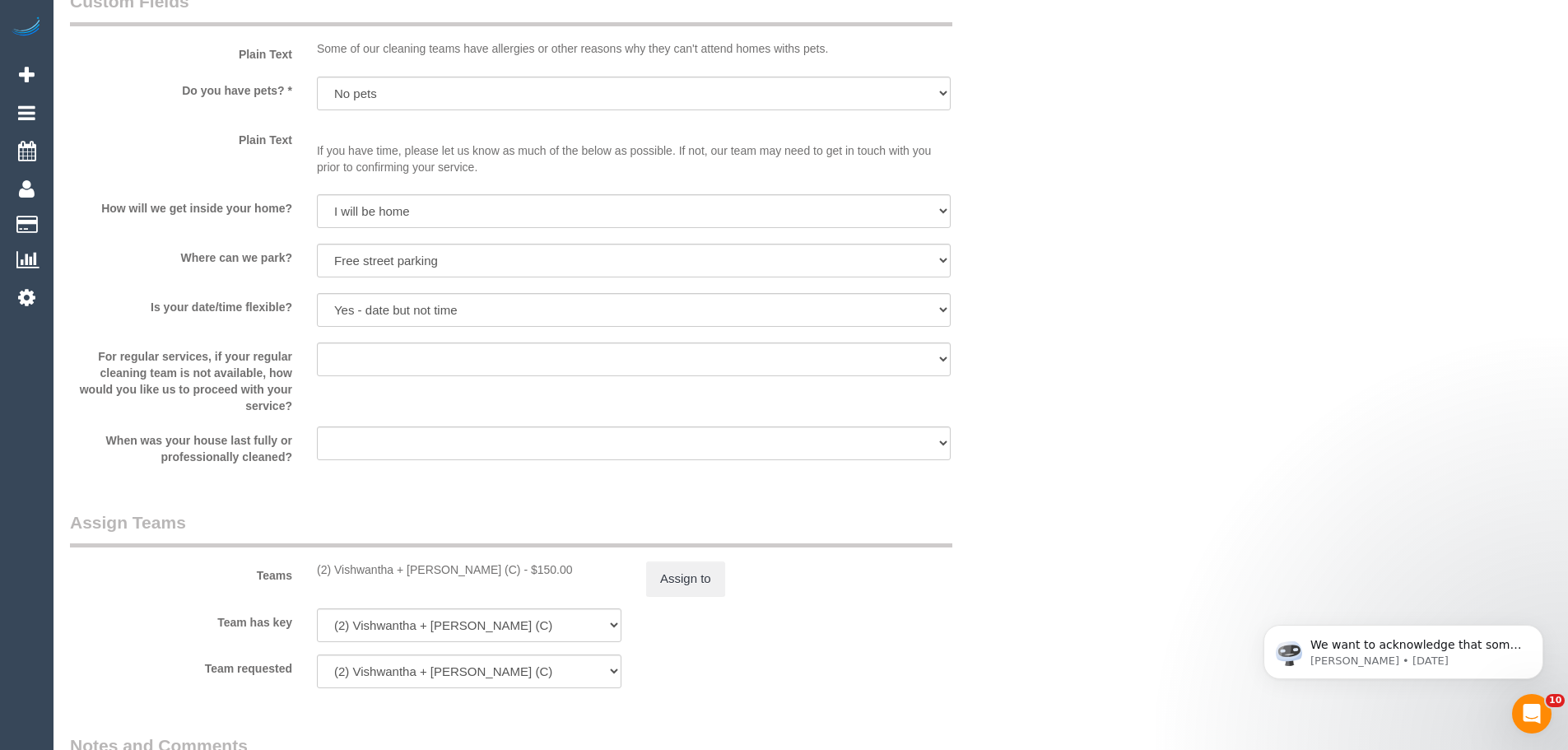
scroll to position [1811, 0]
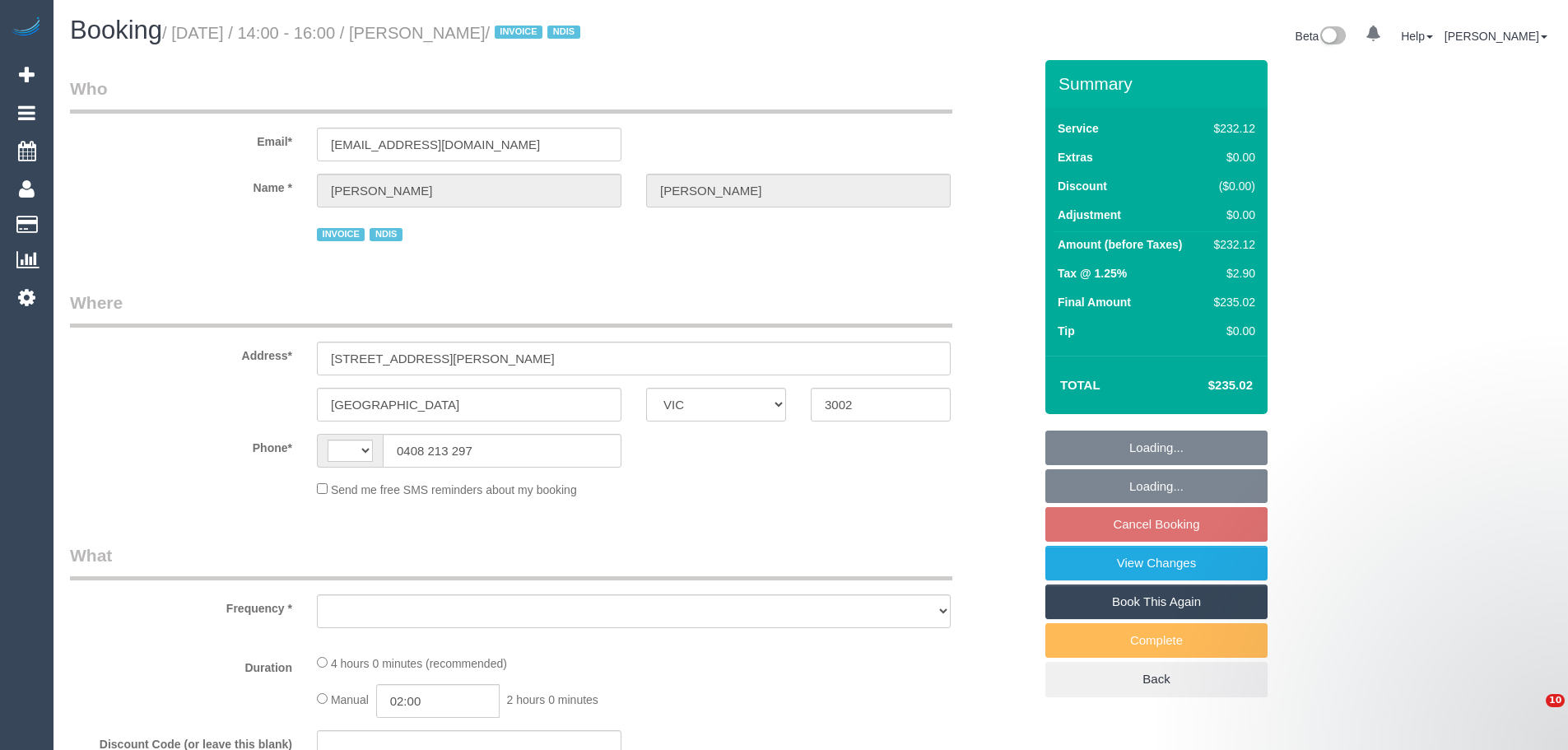
select select "VIC"
select select "string:AU"
select select "object:272"
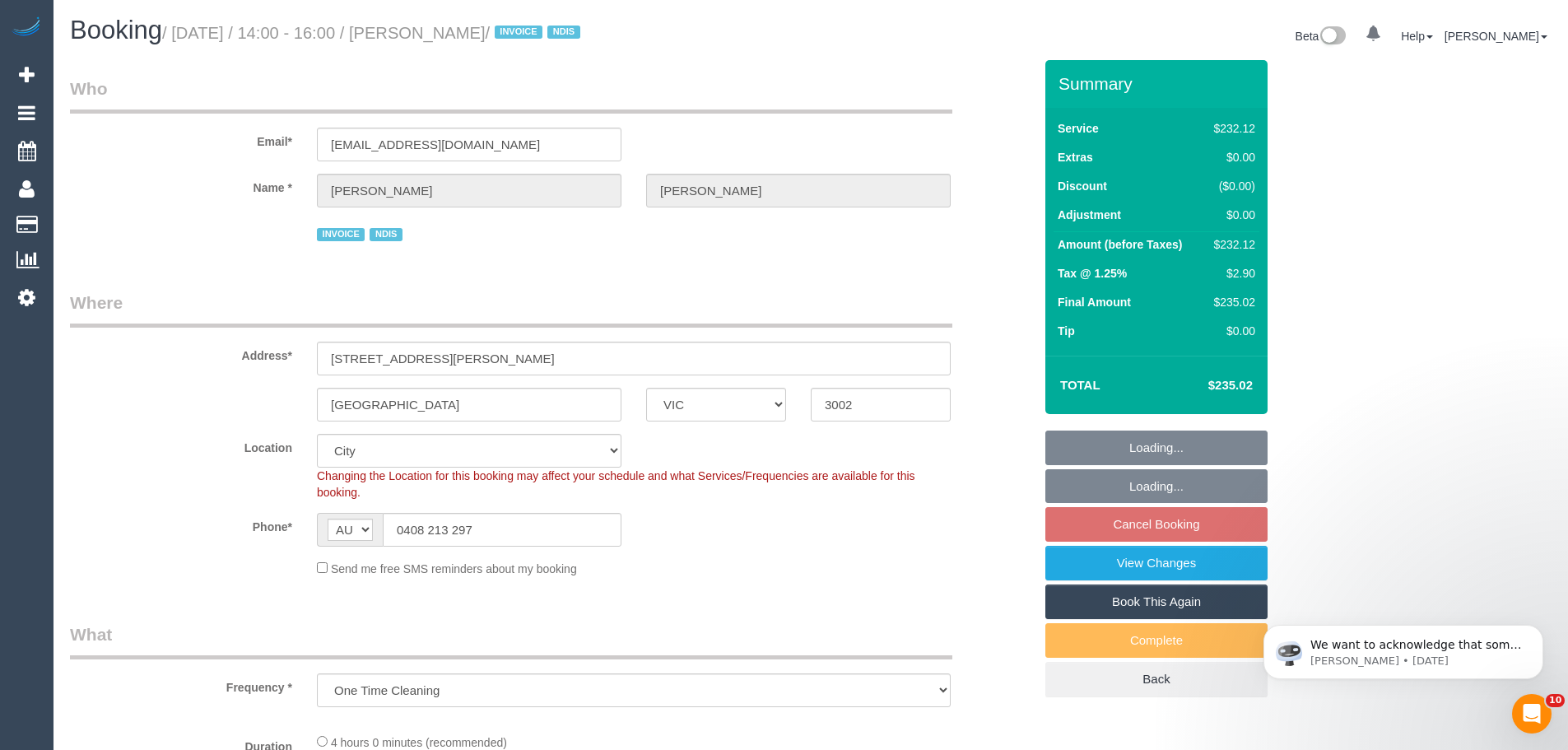
select select "240"
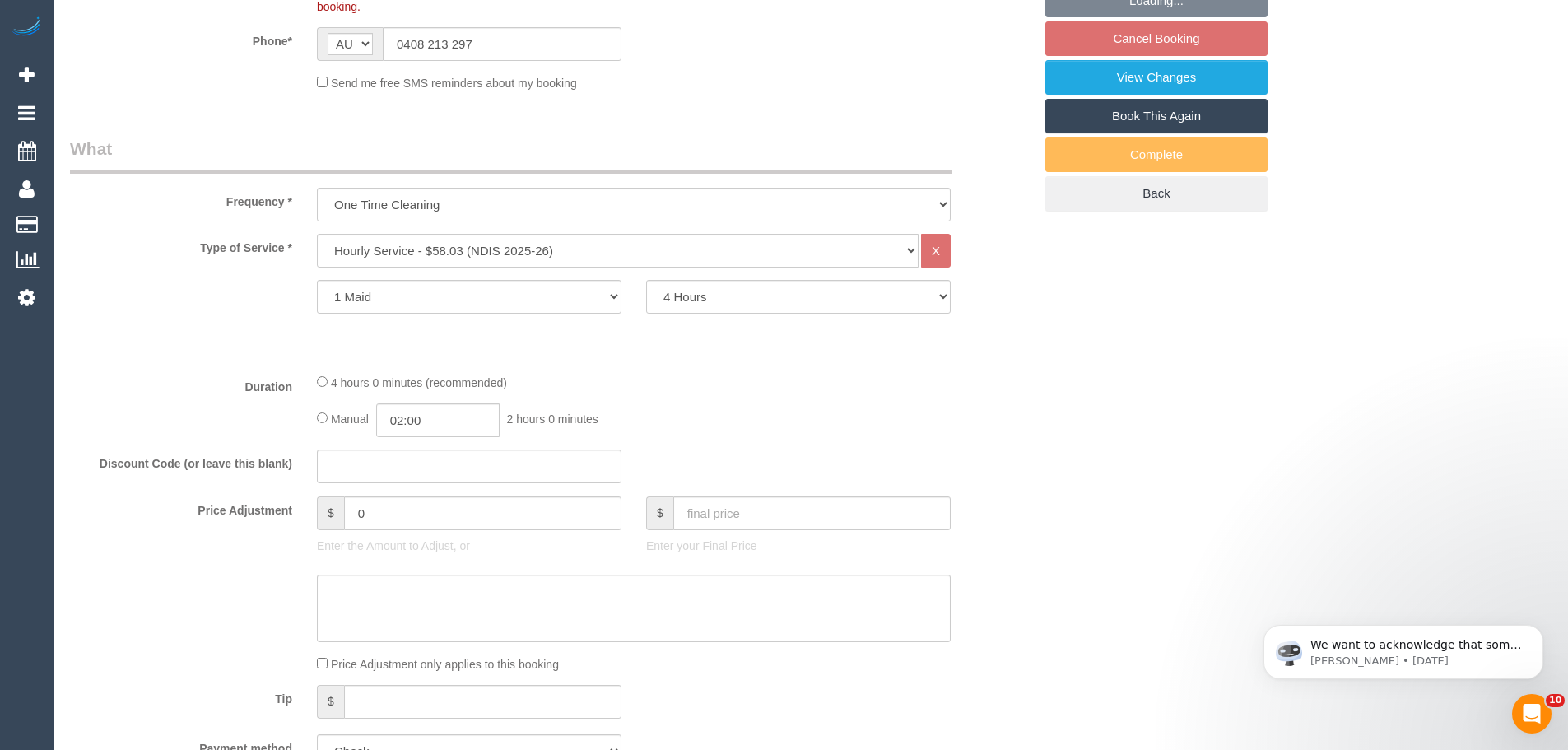
select select "number:28"
select select "number:14"
select select "number:19"
select select "number:23"
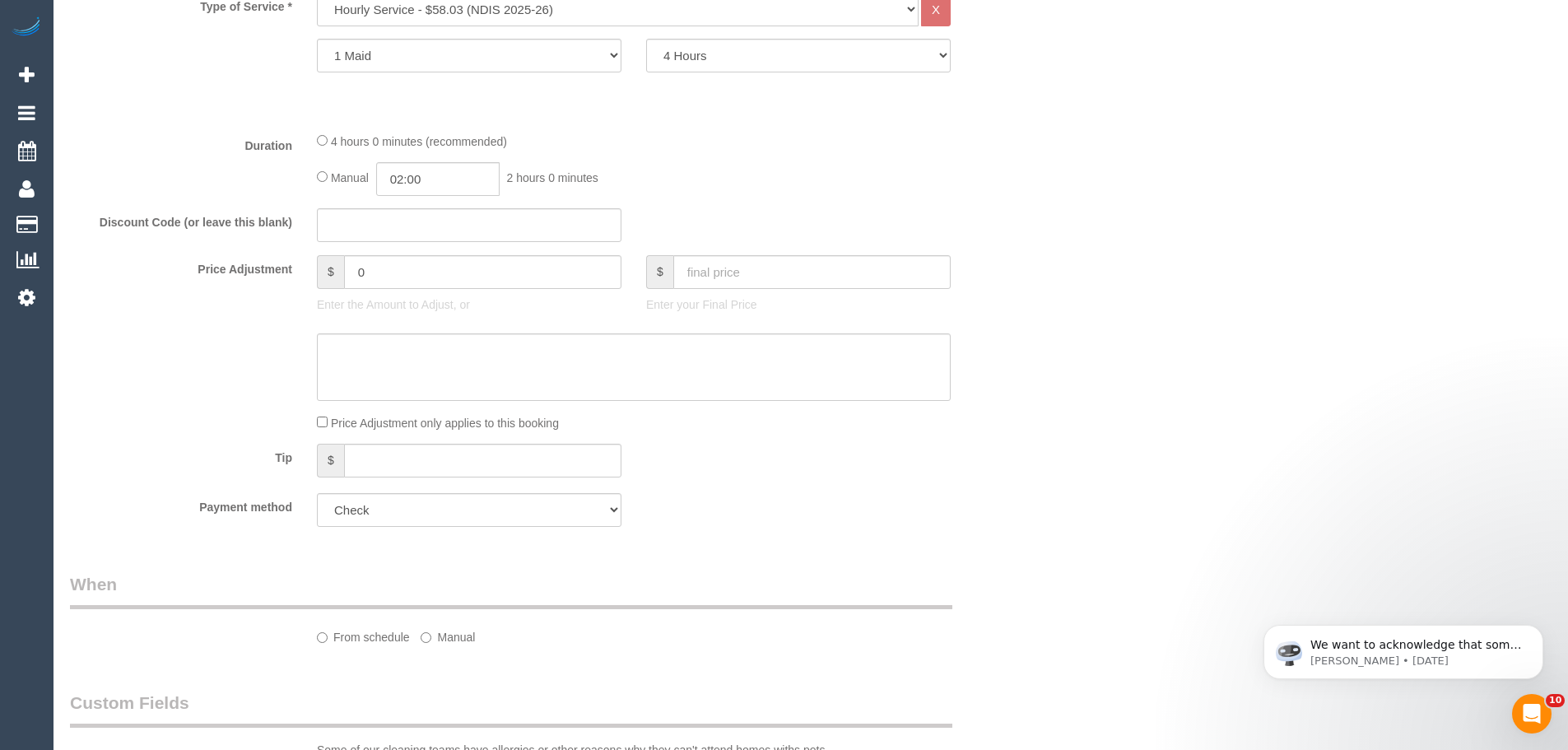
select select "object:1137"
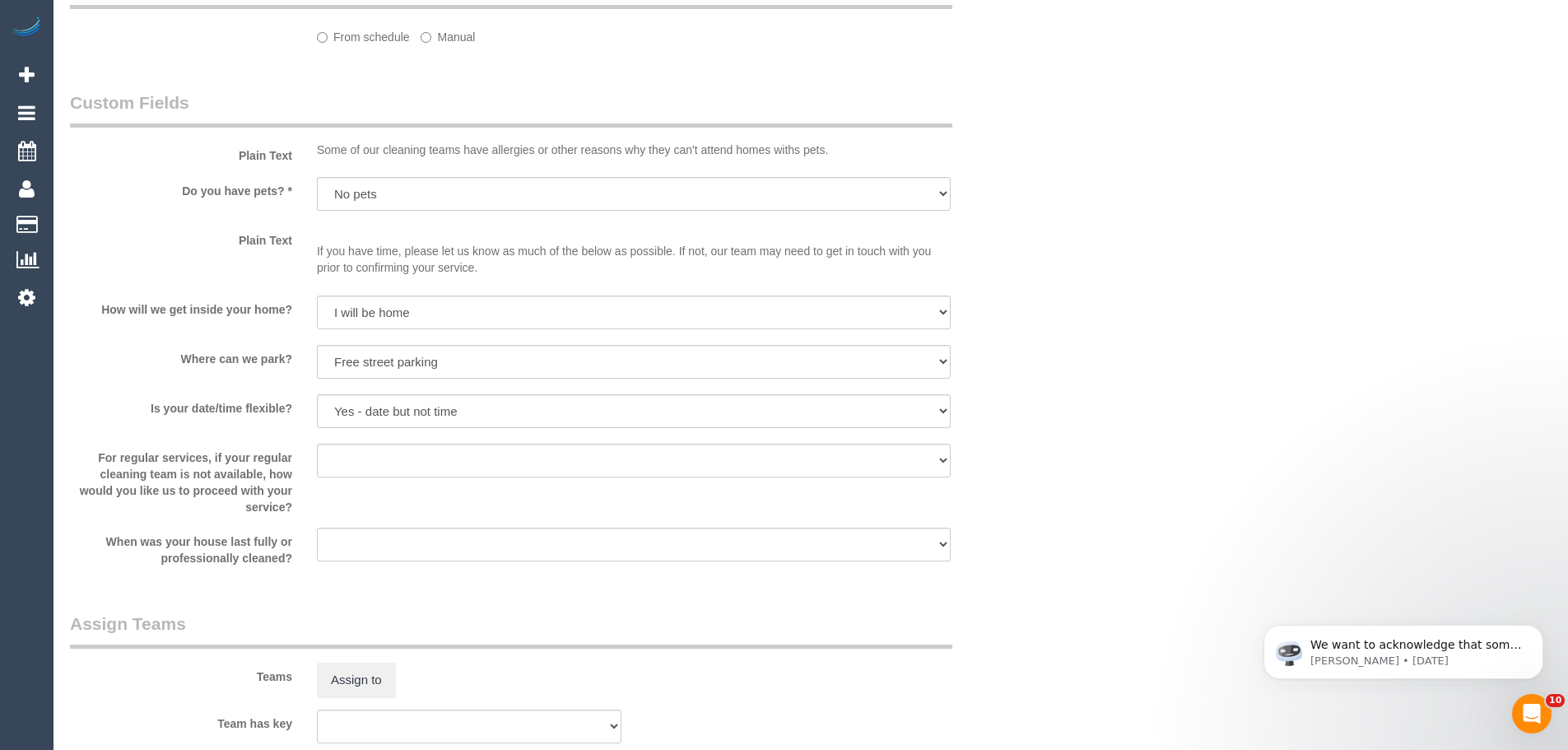
select select "spot5"
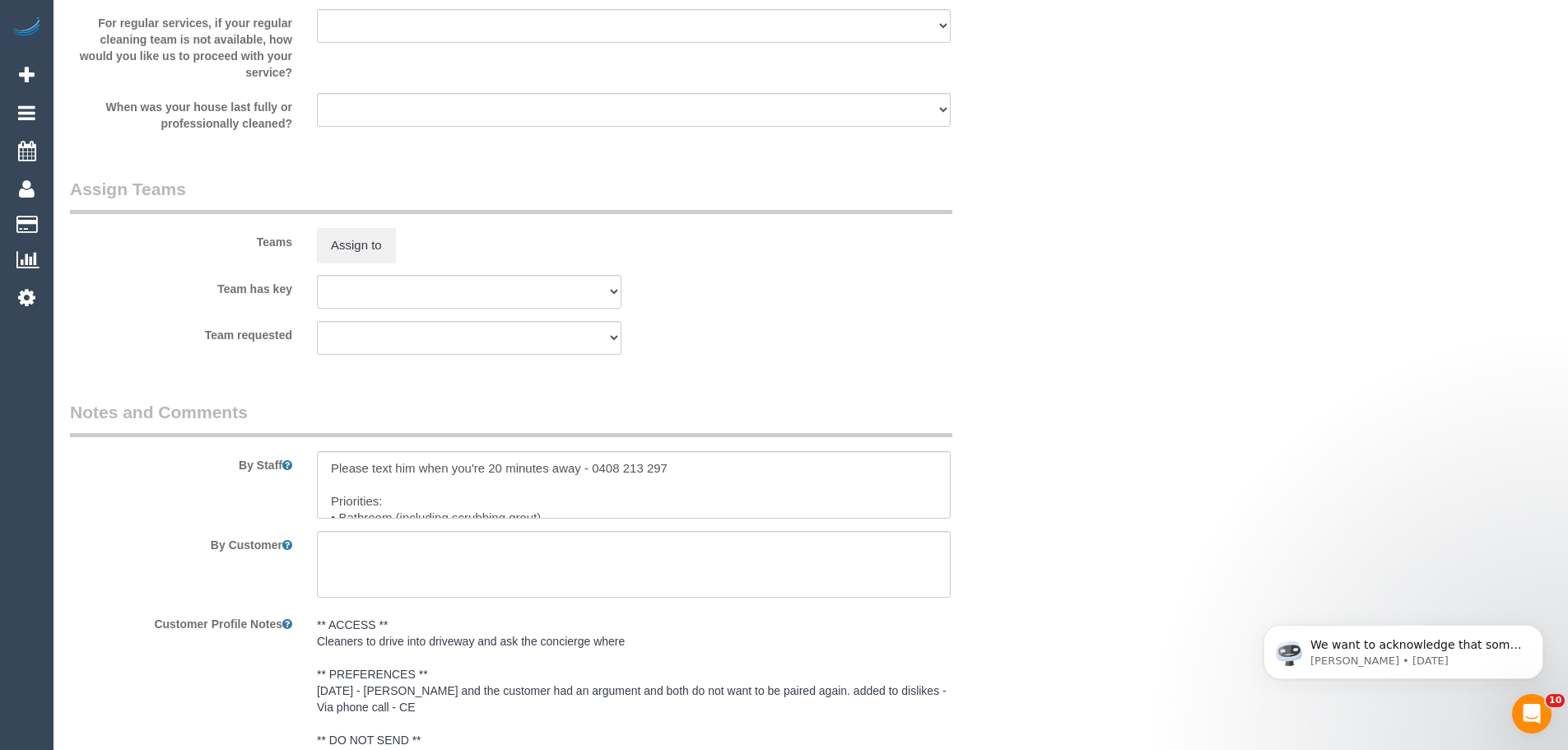
scroll to position [2175, 0]
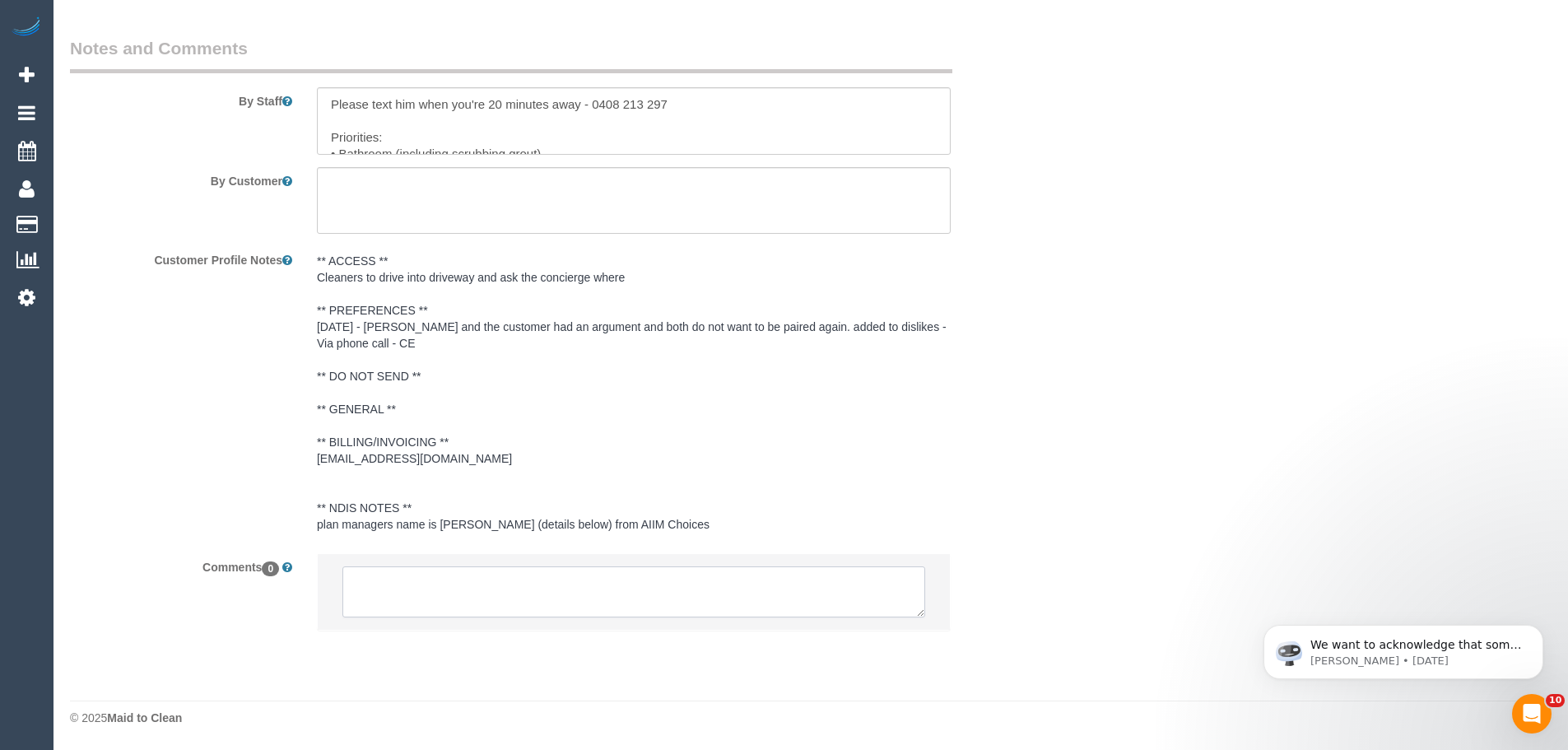
click at [437, 582] on textarea at bounding box center [634, 591] width 583 height 51
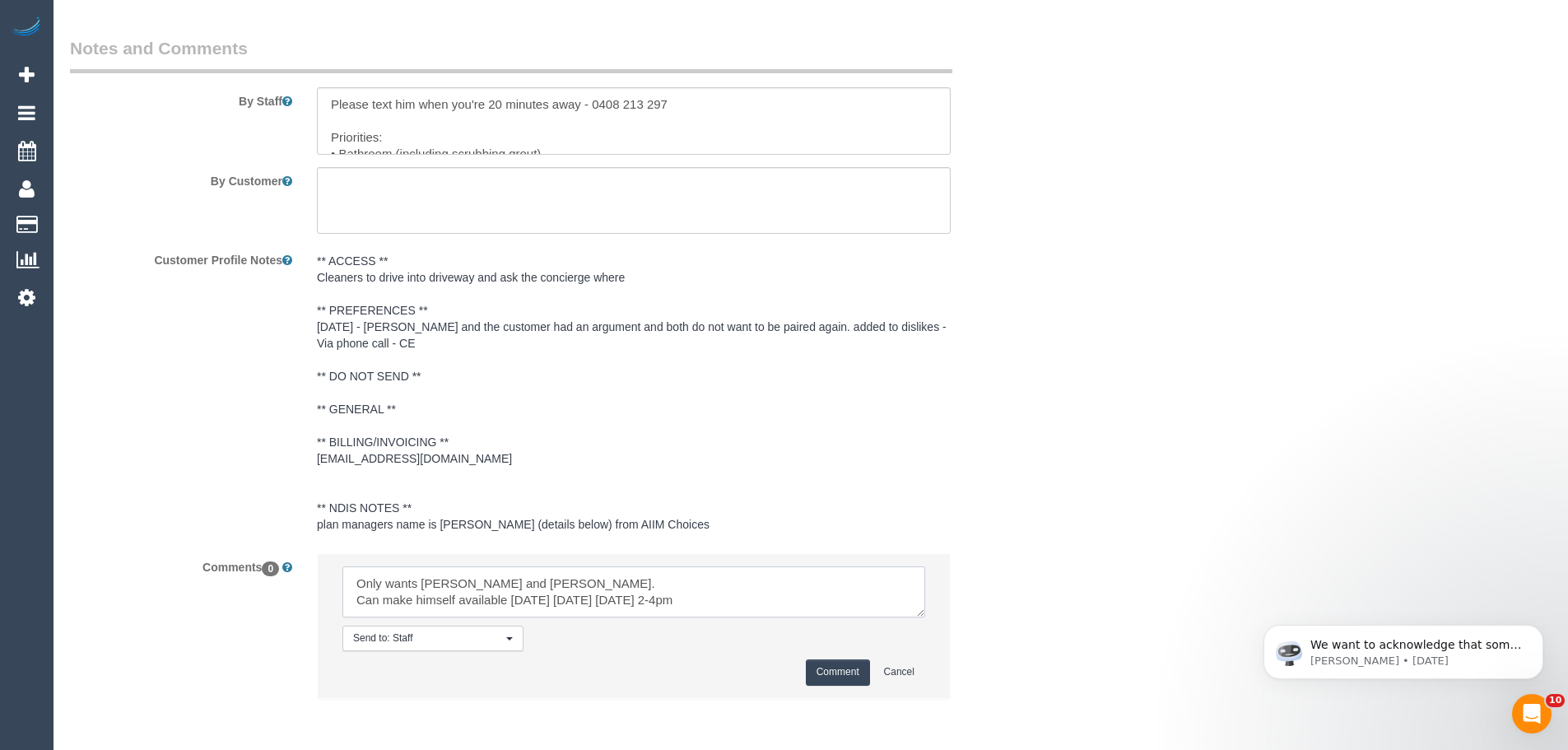
click at [574, 602] on textarea at bounding box center [634, 591] width 583 height 51
type textarea "Only wants Shachi and Chirag. Can make himself available Wednesday, Thursday, F…"
click at [845, 674] on button "Comment" at bounding box center [838, 672] width 64 height 26
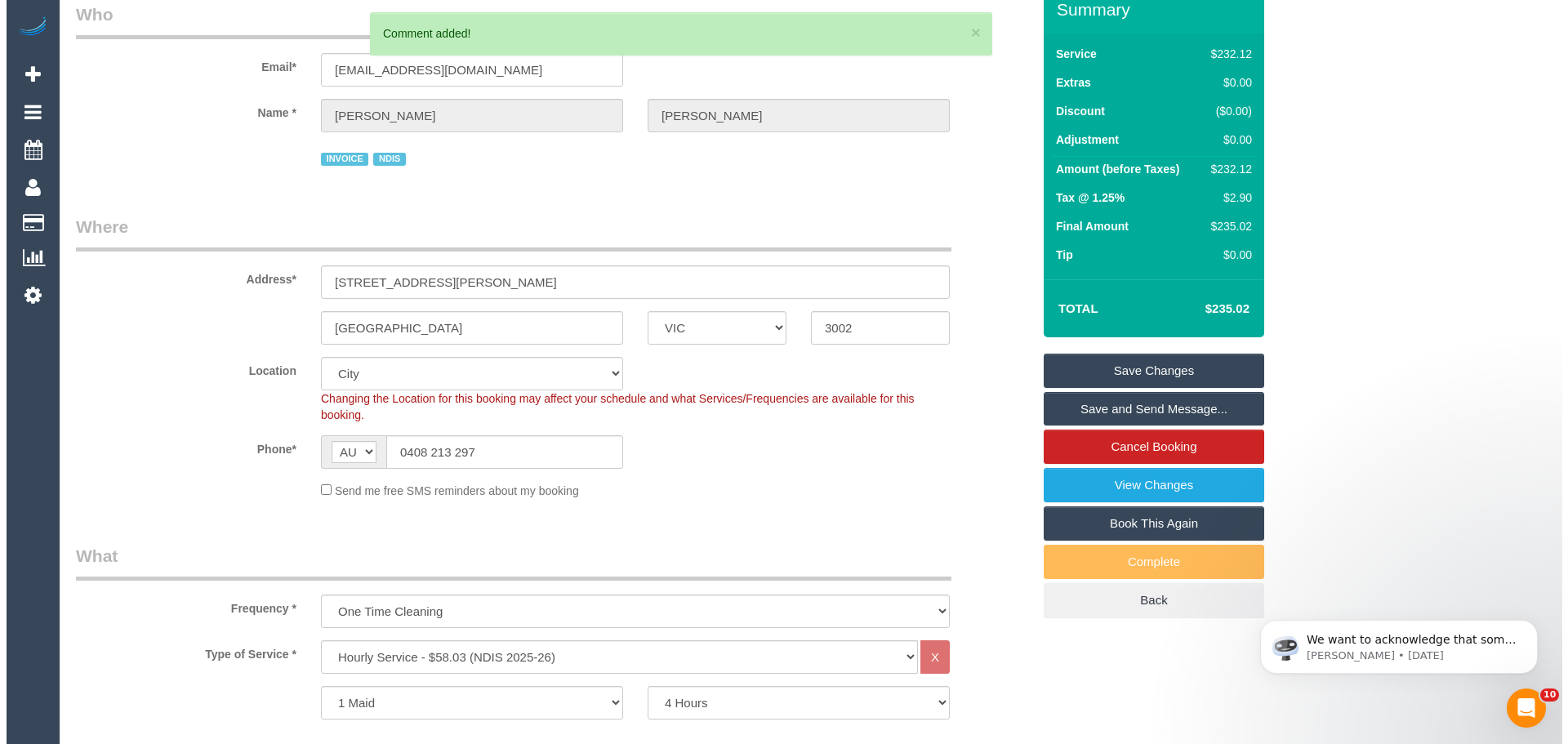
scroll to position [0, 0]
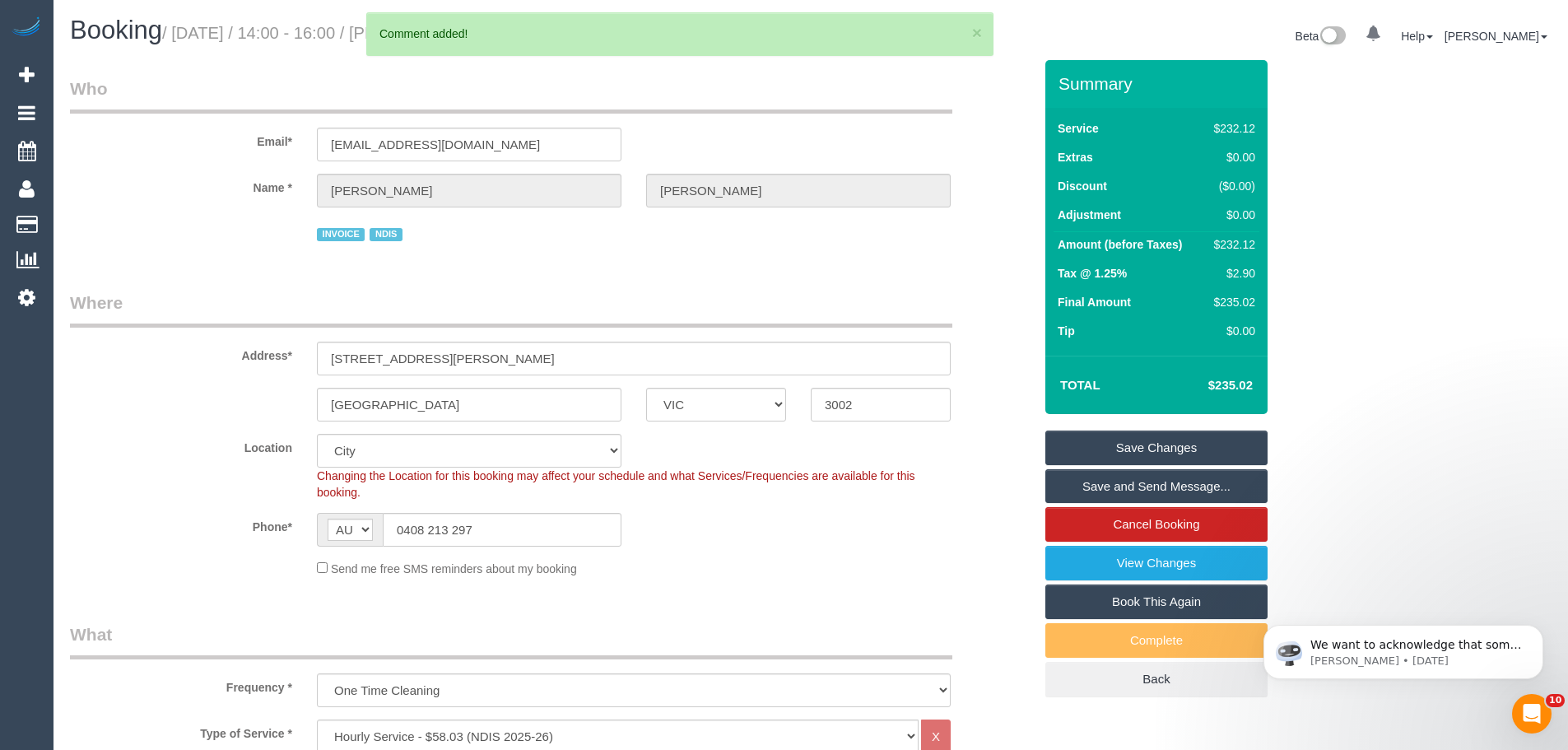
click at [1125, 438] on link "Save Changes" at bounding box center [1157, 447] width 222 height 34
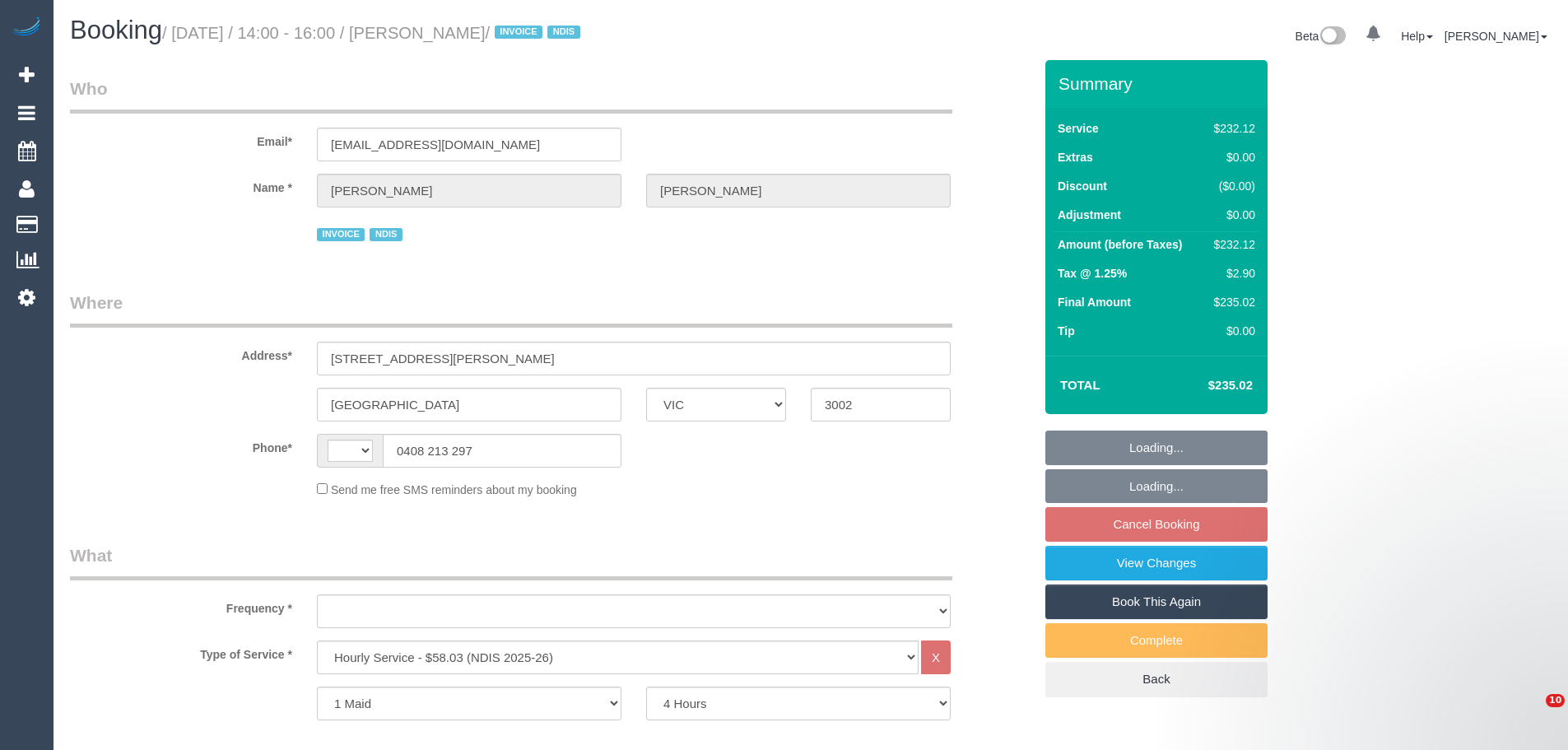
select select "VIC"
select select "240"
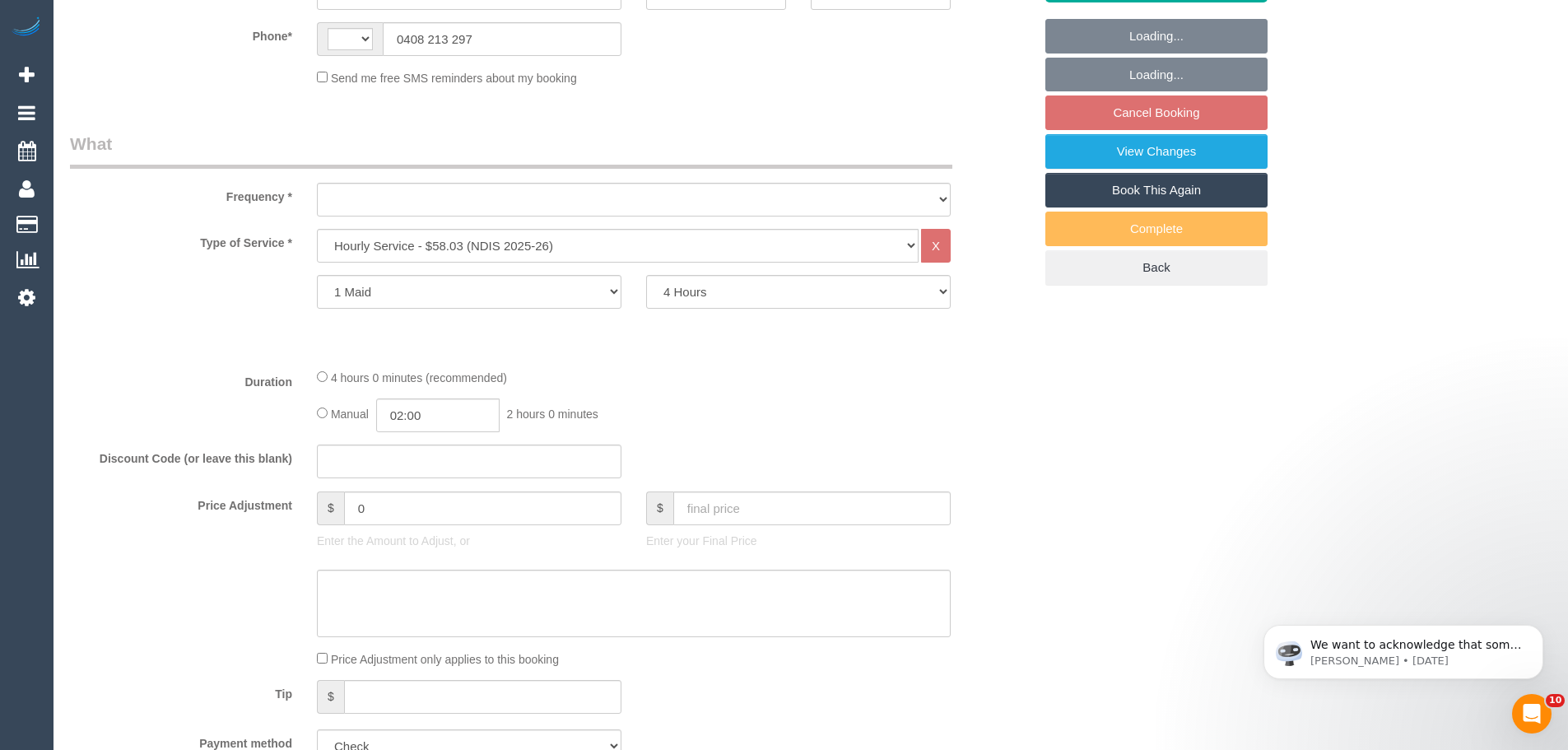
select select "string:AU"
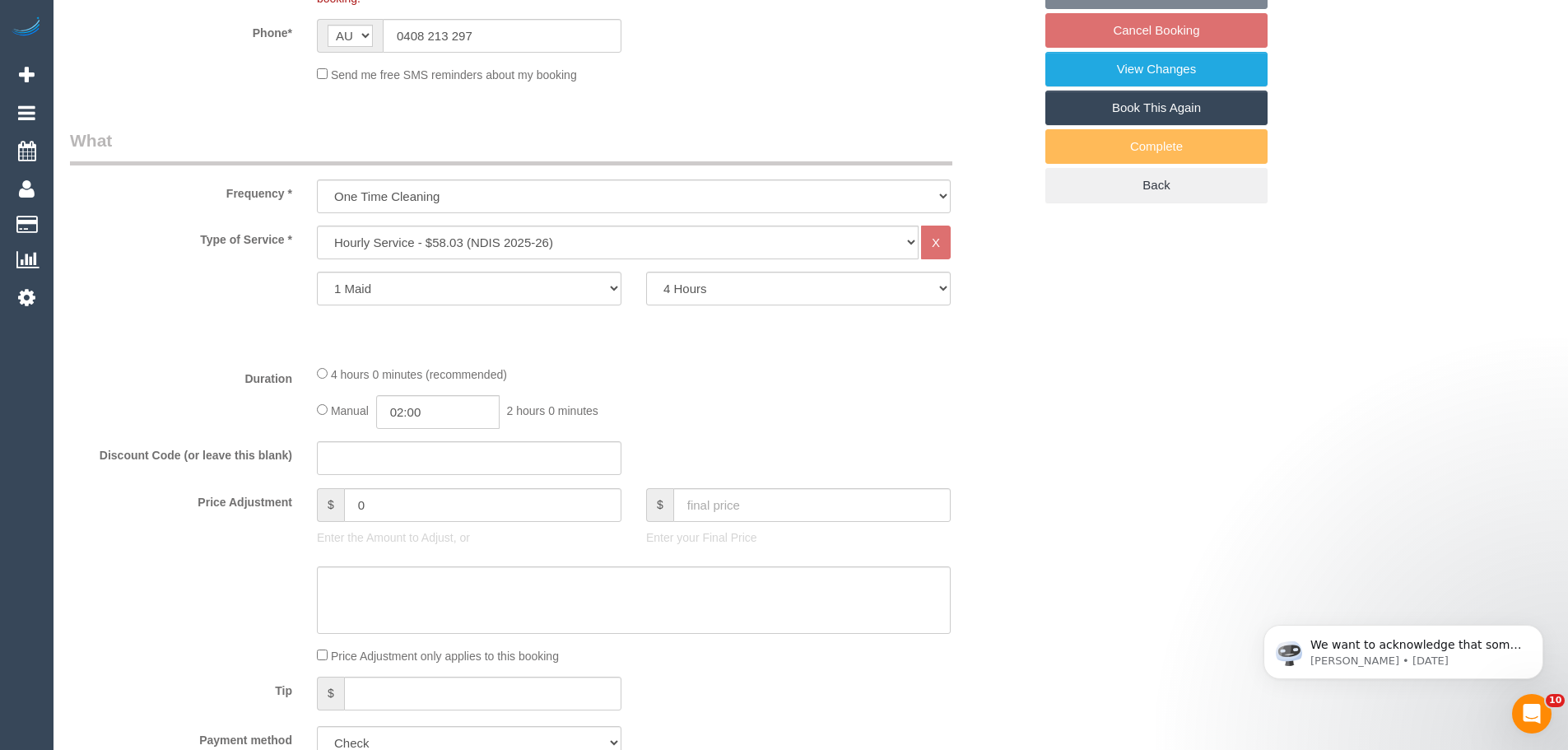
select select "object:606"
select select "number:28"
select select "number:14"
select select "number:19"
select select "number:23"
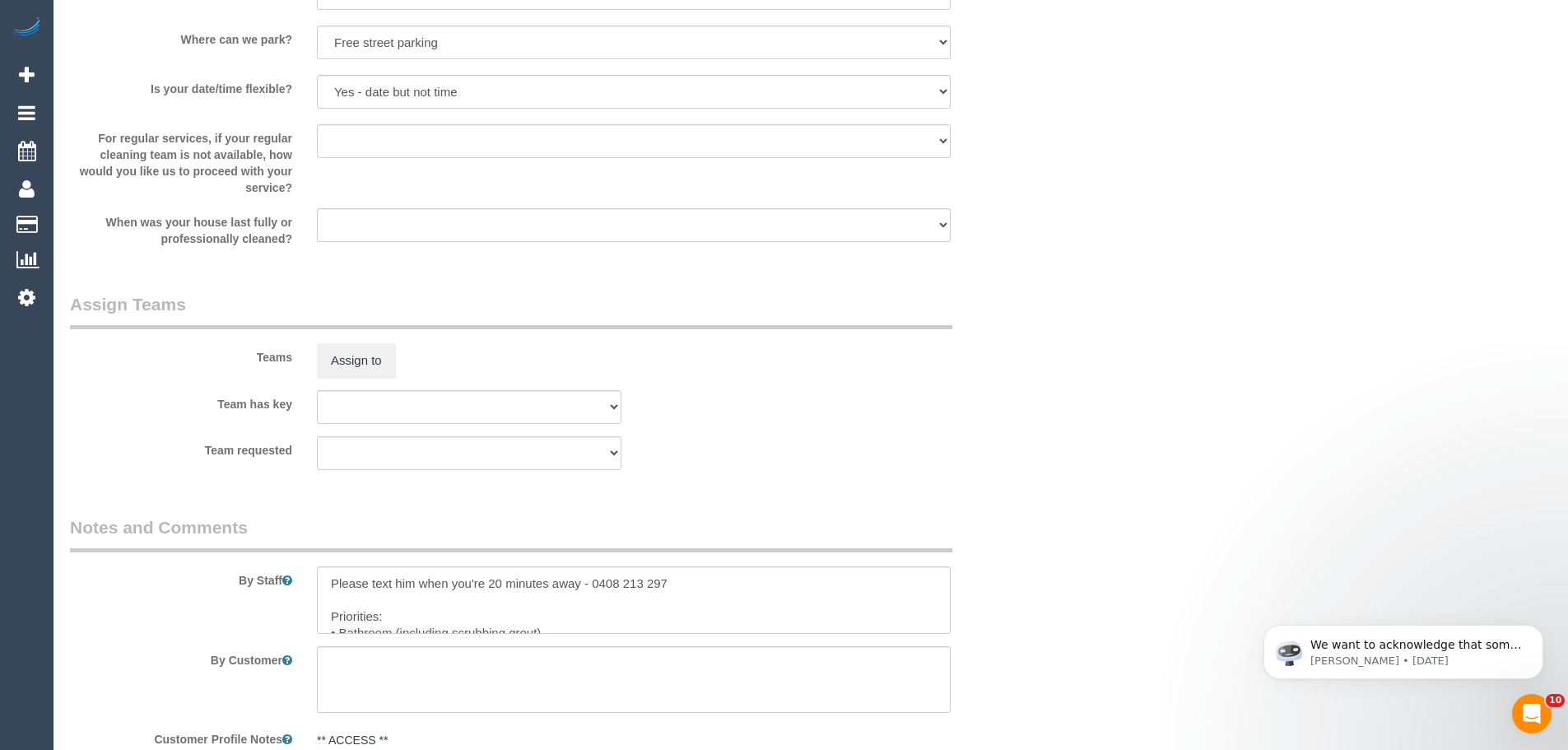
scroll to position [2315, 0]
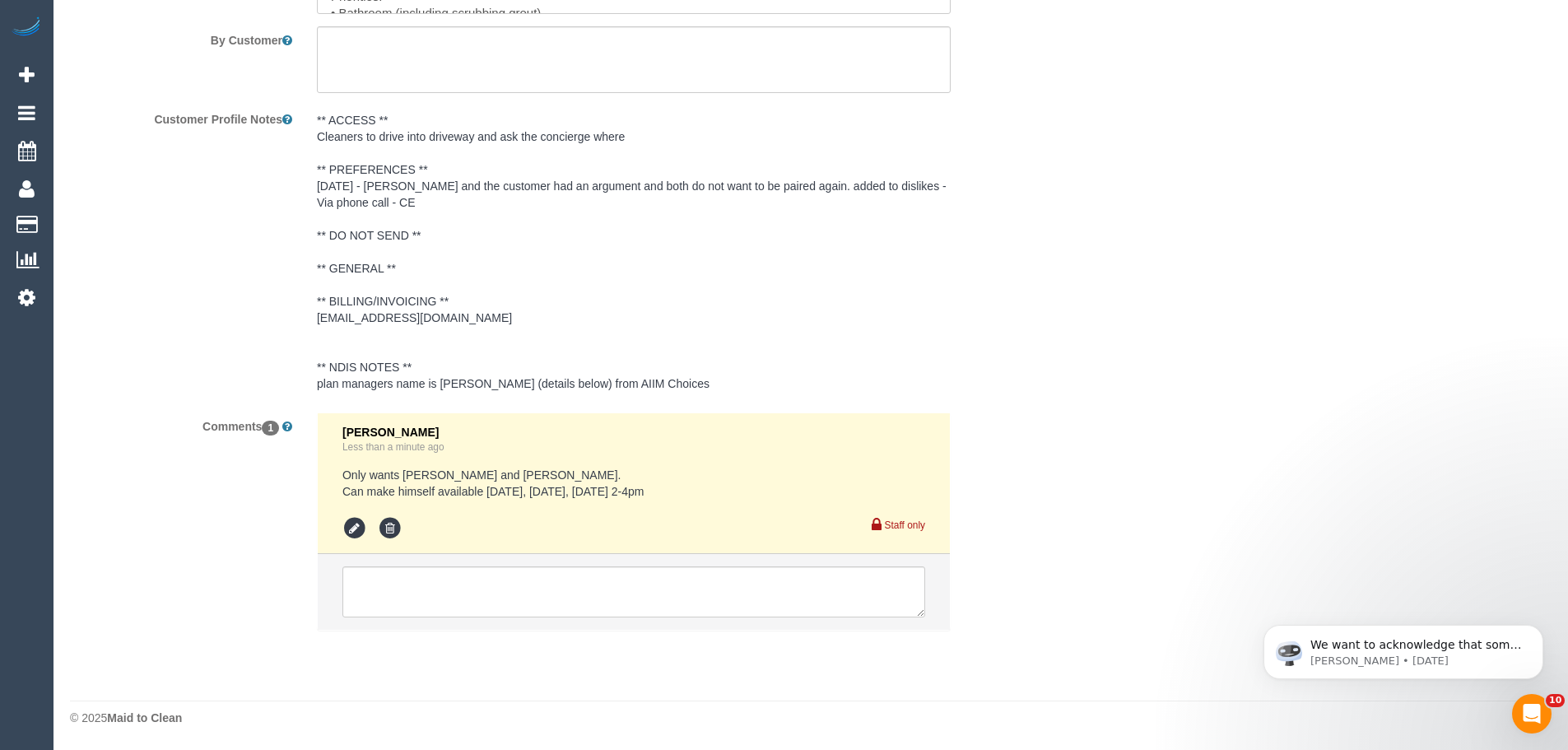
select select "spot5"
click at [357, 526] on icon at bounding box center [355, 528] width 25 height 25
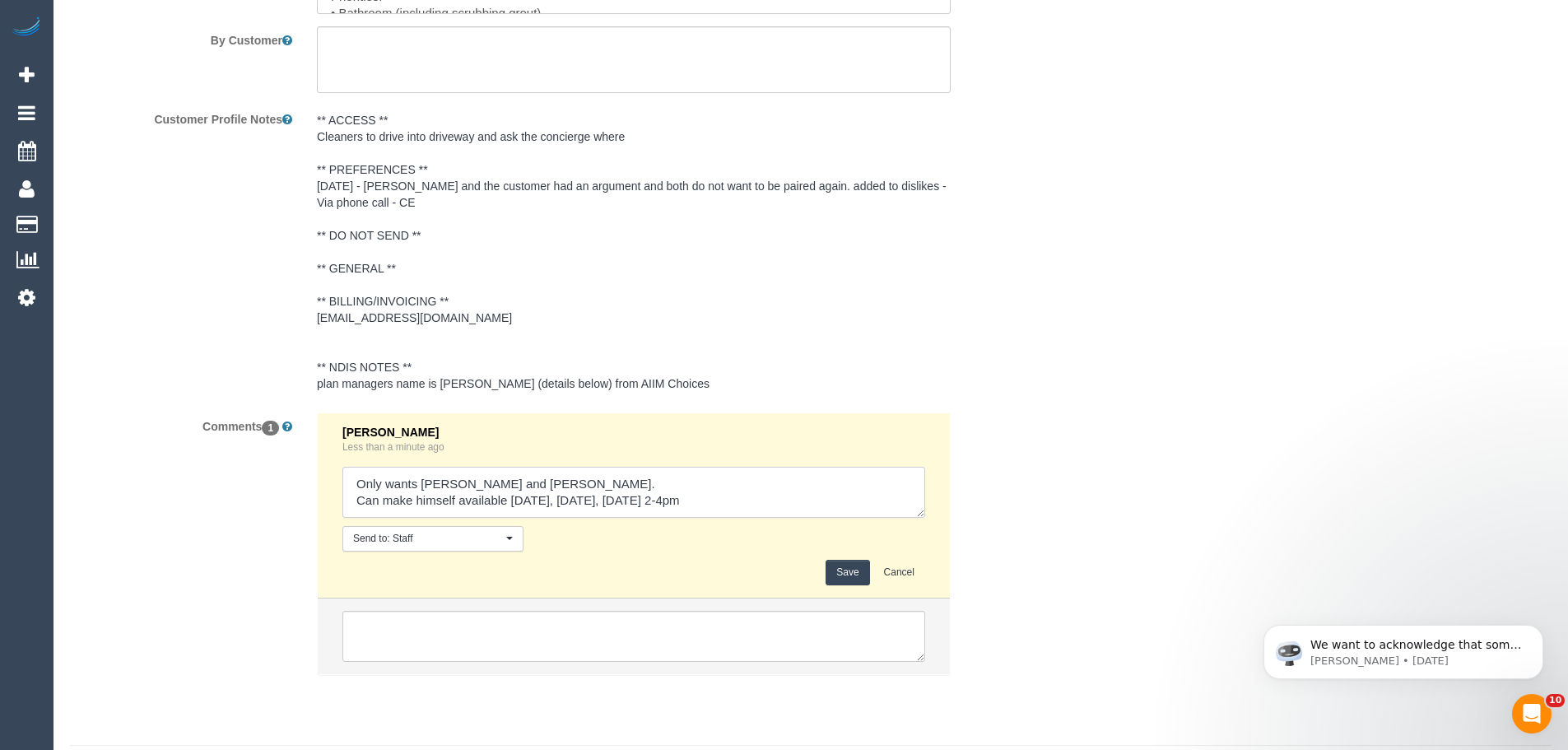
click at [673, 503] on textarea at bounding box center [634, 492] width 583 height 51
type textarea "Only wants [PERSON_NAME] and [PERSON_NAME]. Can make himself available [DATE], …"
click at [837, 572] on button "Save" at bounding box center [847, 572] width 43 height 26
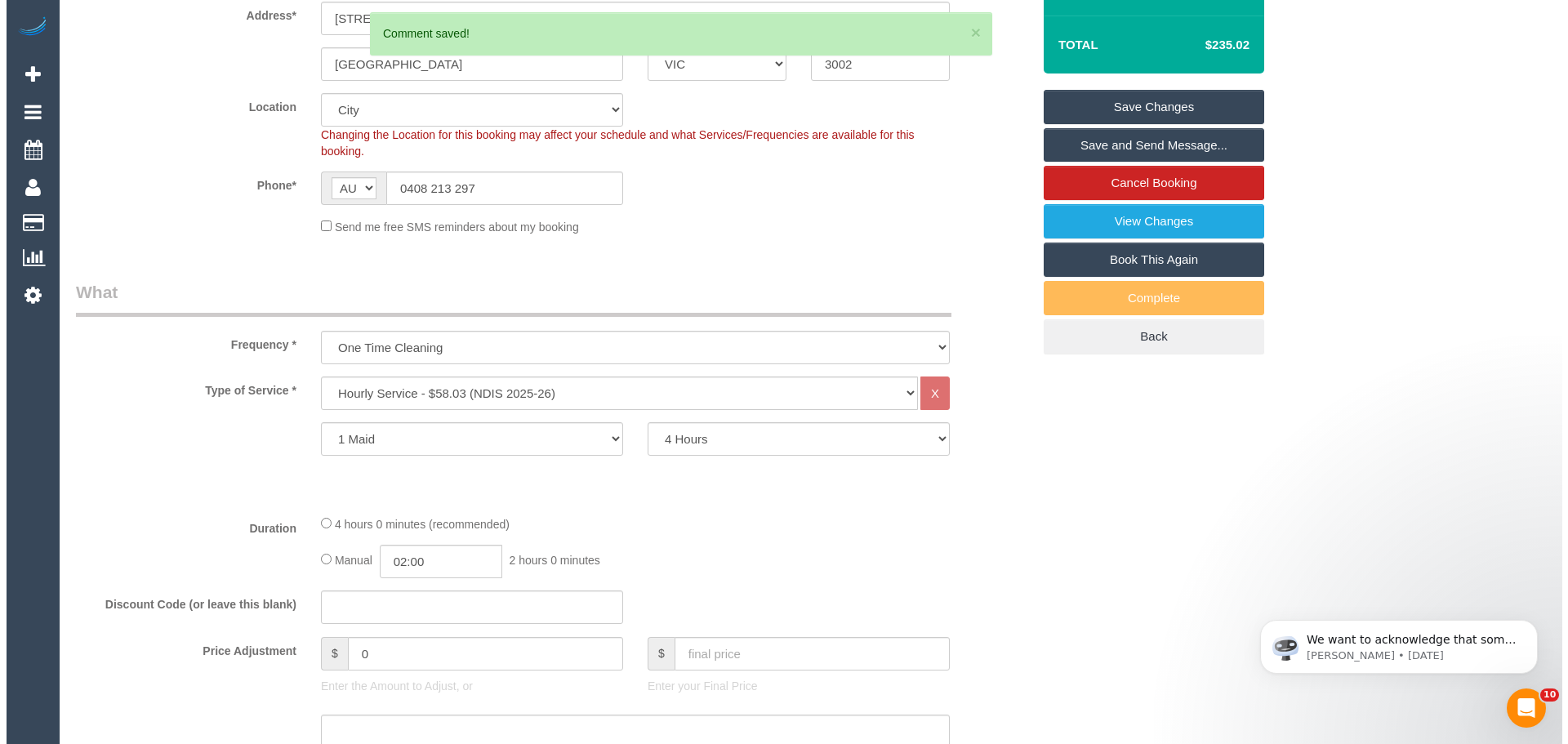
scroll to position [0, 0]
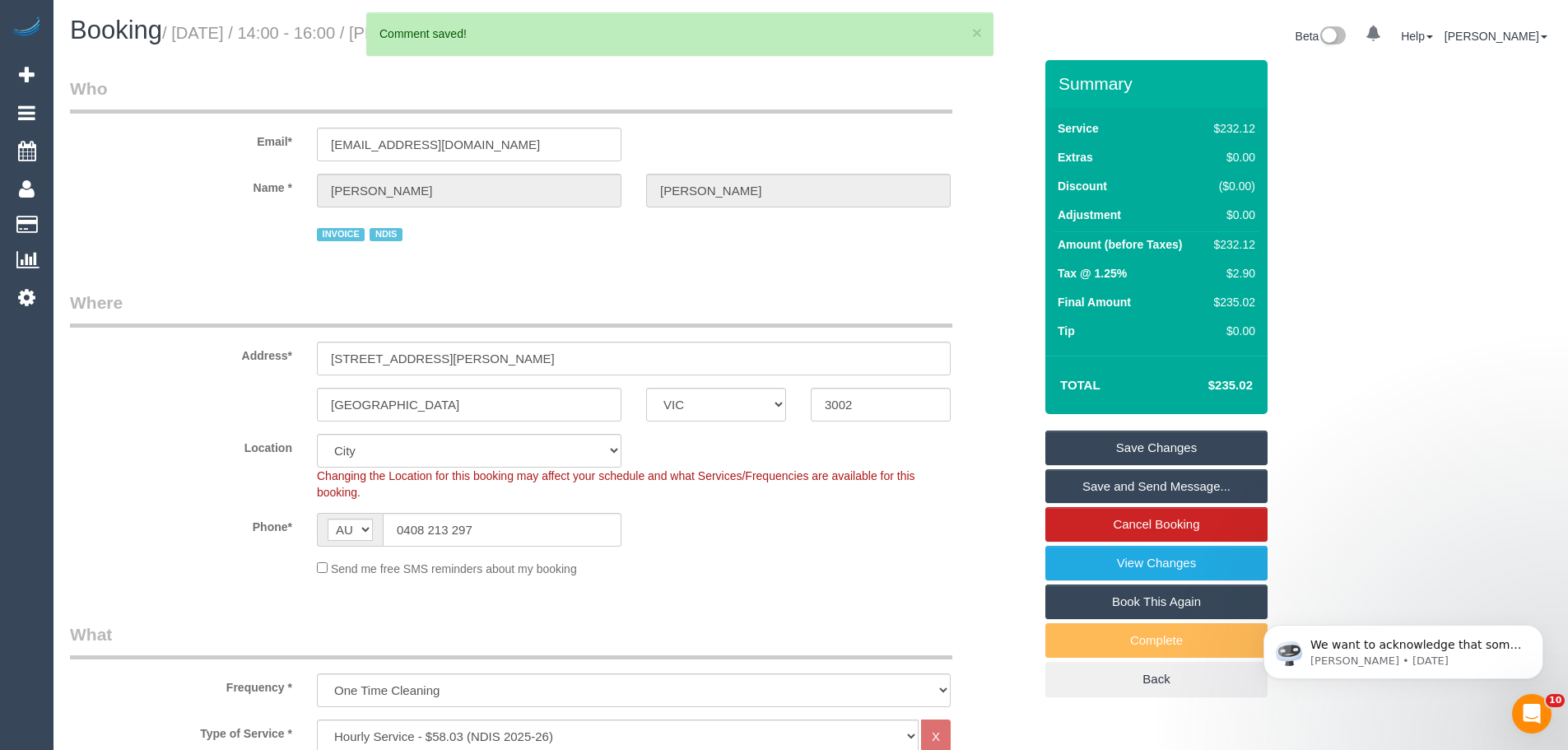
click at [1142, 436] on link "Save Changes" at bounding box center [1157, 447] width 222 height 34
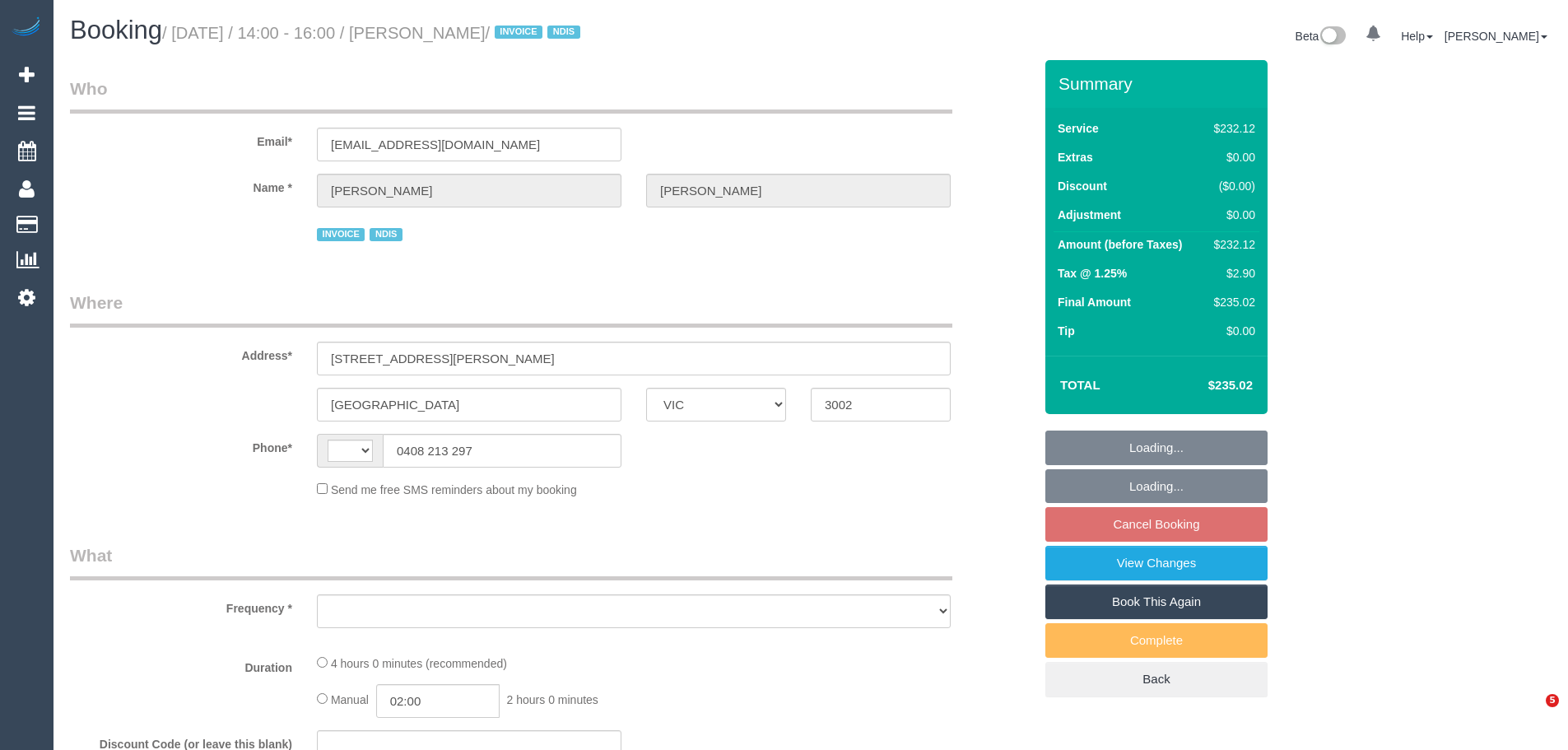
select select "VIC"
select select "string:AU"
select select "object:543"
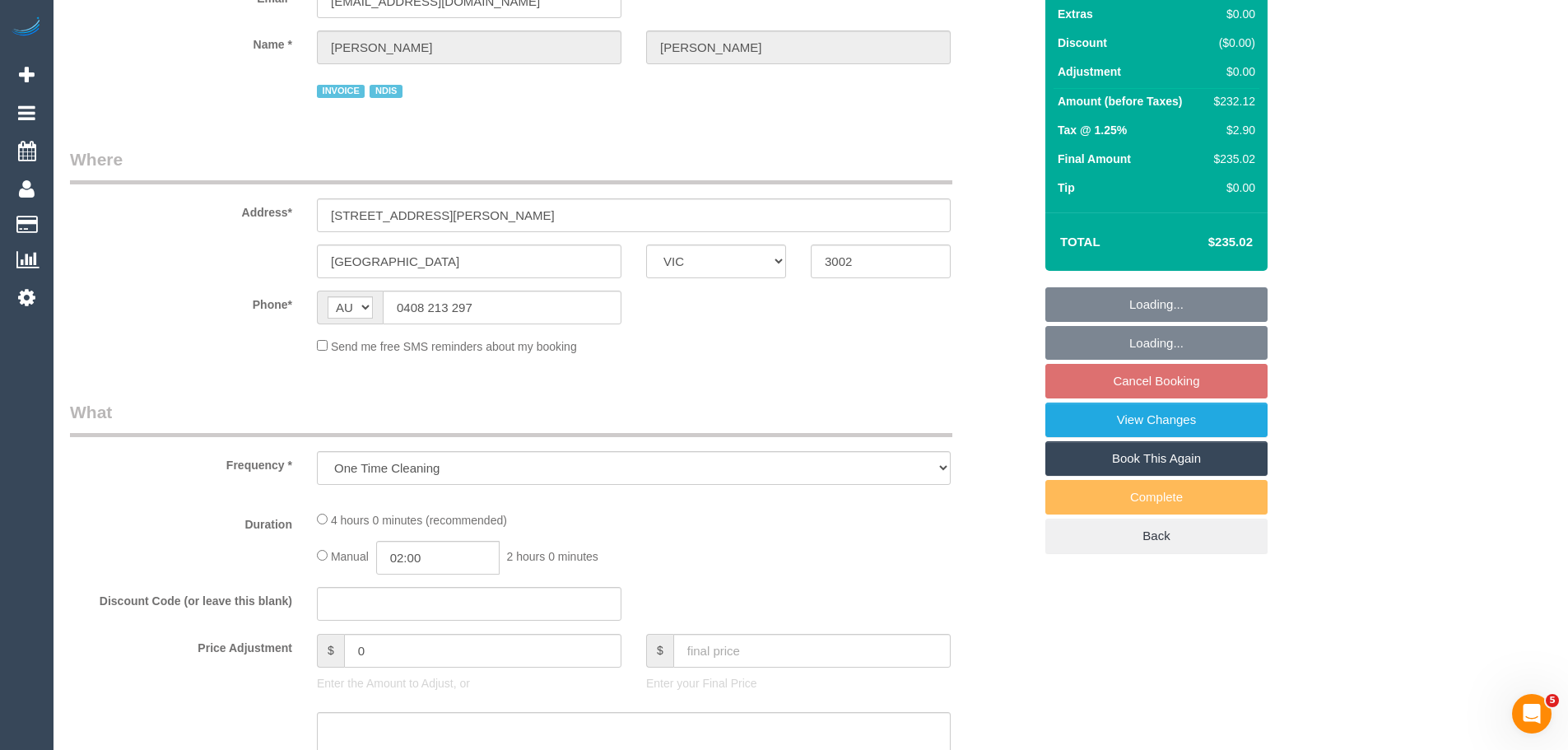
scroll to position [329, 0]
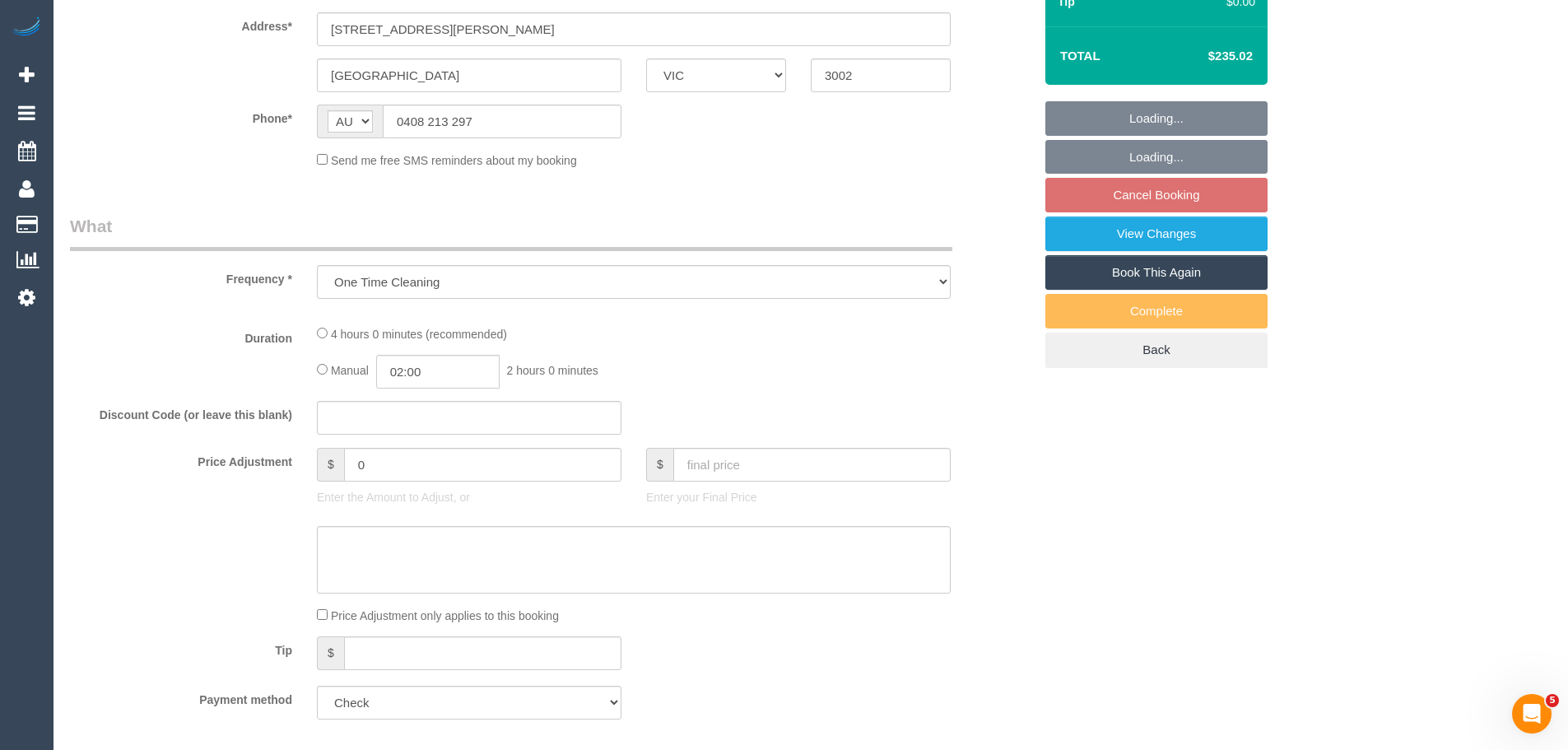
select select "240"
select select "number:28"
select select "number:14"
select select "number:19"
select select "number:23"
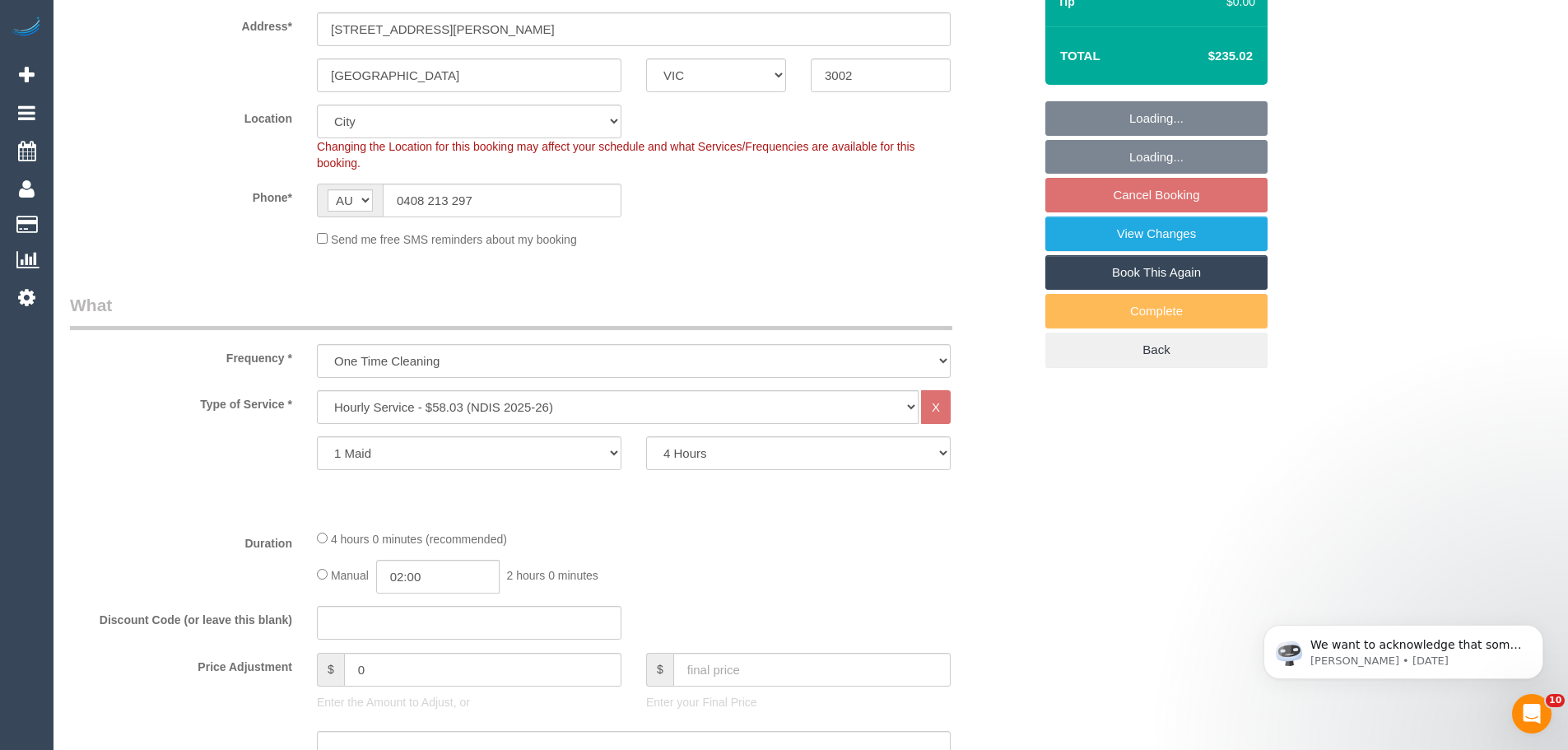
select select "spot5"
select select "object:1166"
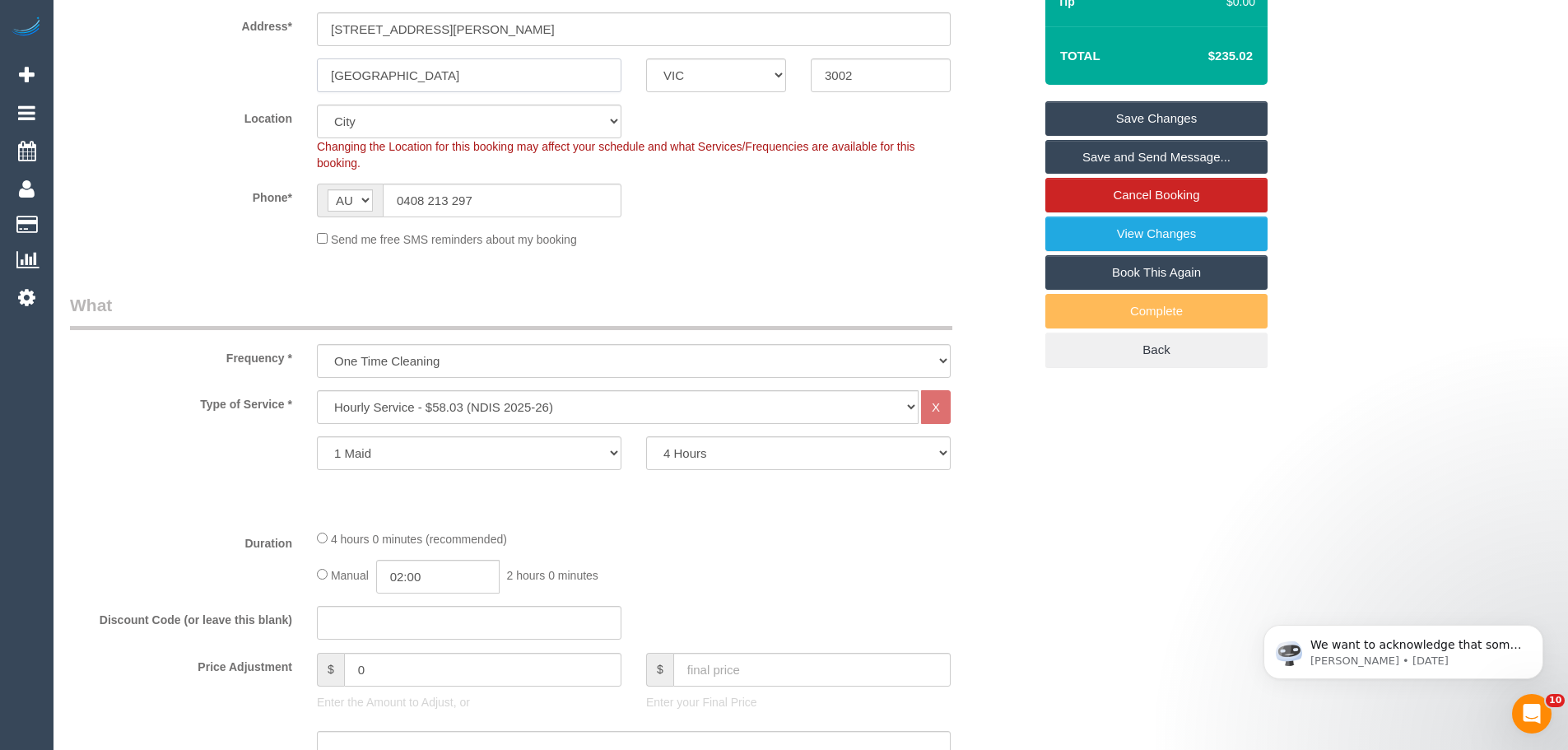
drag, startPoint x: 450, startPoint y: 77, endPoint x: 212, endPoint y: 70, distance: 238.1
click at [212, 70] on div "[GEOGRAPHIC_DATA] ACT [GEOGRAPHIC_DATA] NT [GEOGRAPHIC_DATA] SA TAS [GEOGRAPHIC…" at bounding box center [551, 75] width 988 height 33
click at [381, 454] on select "1 Maid 2 Maids" at bounding box center [469, 453] width 304 height 33
select select "2"
click at [317, 436] on select "1 Maid 2 Maids" at bounding box center [469, 453] width 304 height 33
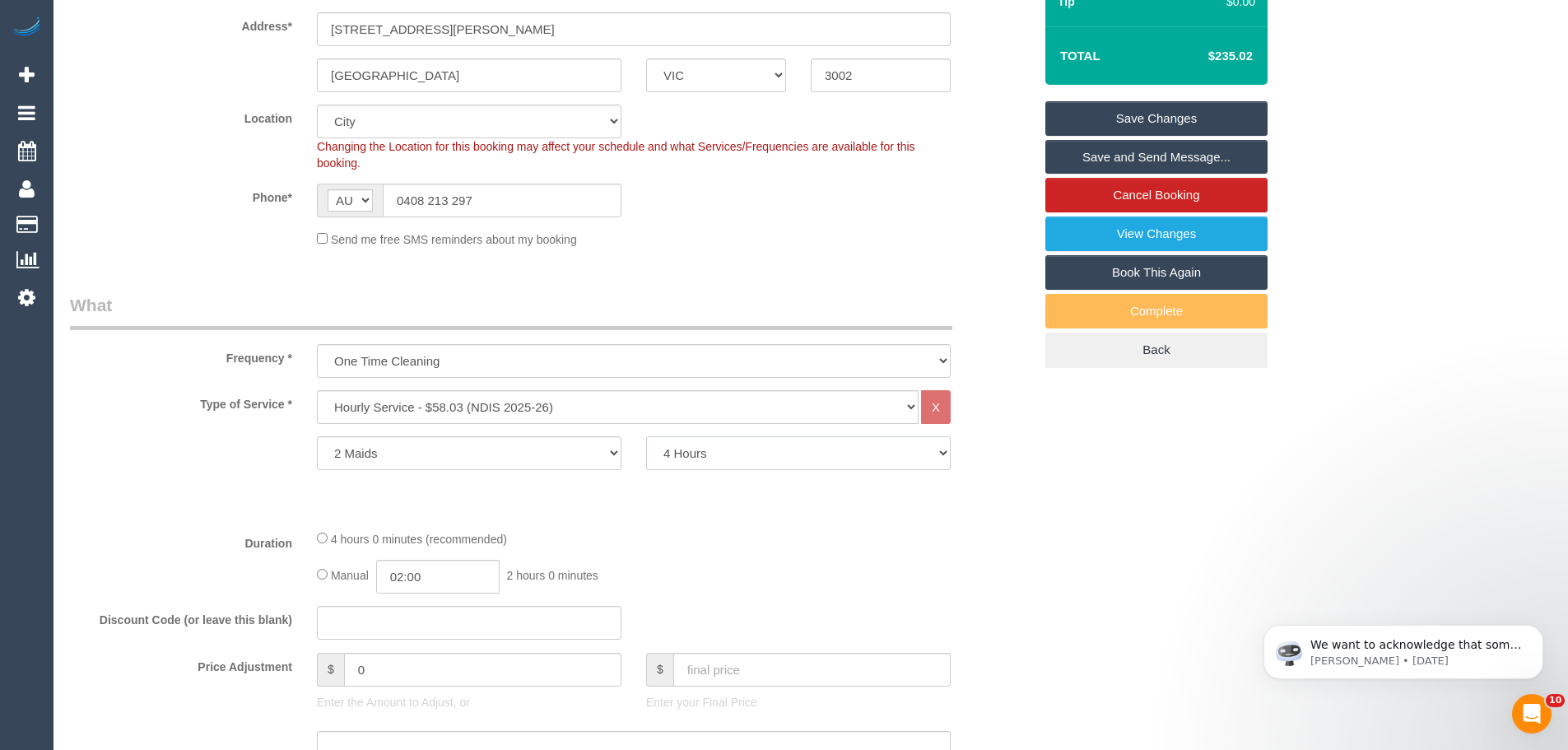
click at [725, 452] on select "2 Hours 2.5 Hours 3 Hours 3.5 Hours 4 Hours 4.5 Hours 5 Hours 5.5 Hours 6 Hours…" at bounding box center [799, 453] width 304 height 33
select select "120"
click at [646, 436] on select "2 Hours 2.5 Hours 3 Hours 3.5 Hours 4 Hours 4.5 Hours 5 Hours 5.5 Hours 6 Hours…" at bounding box center [799, 453] width 304 height 33
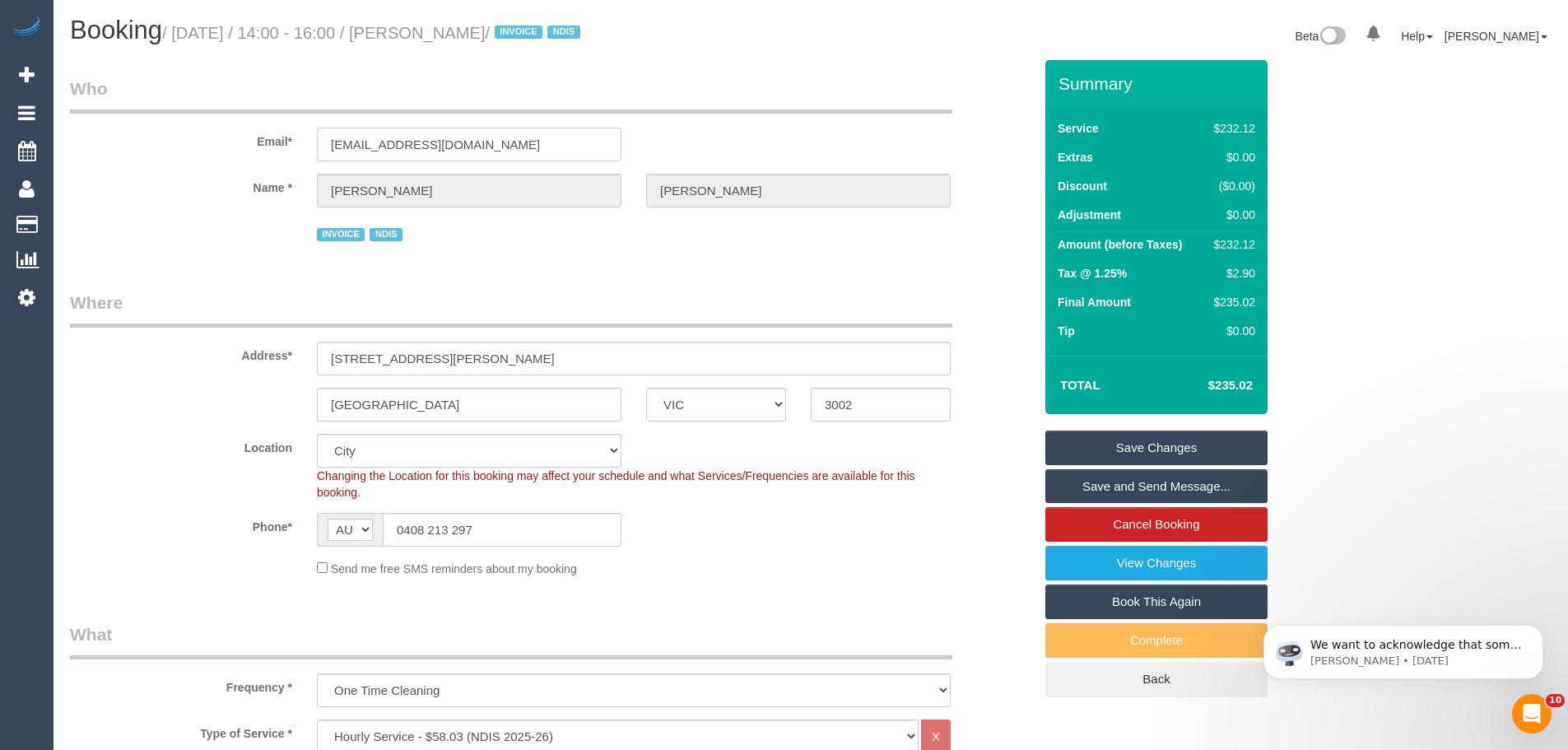
click at [460, 146] on input "tomgilbert1@icloud.com" at bounding box center [469, 145] width 304 height 33
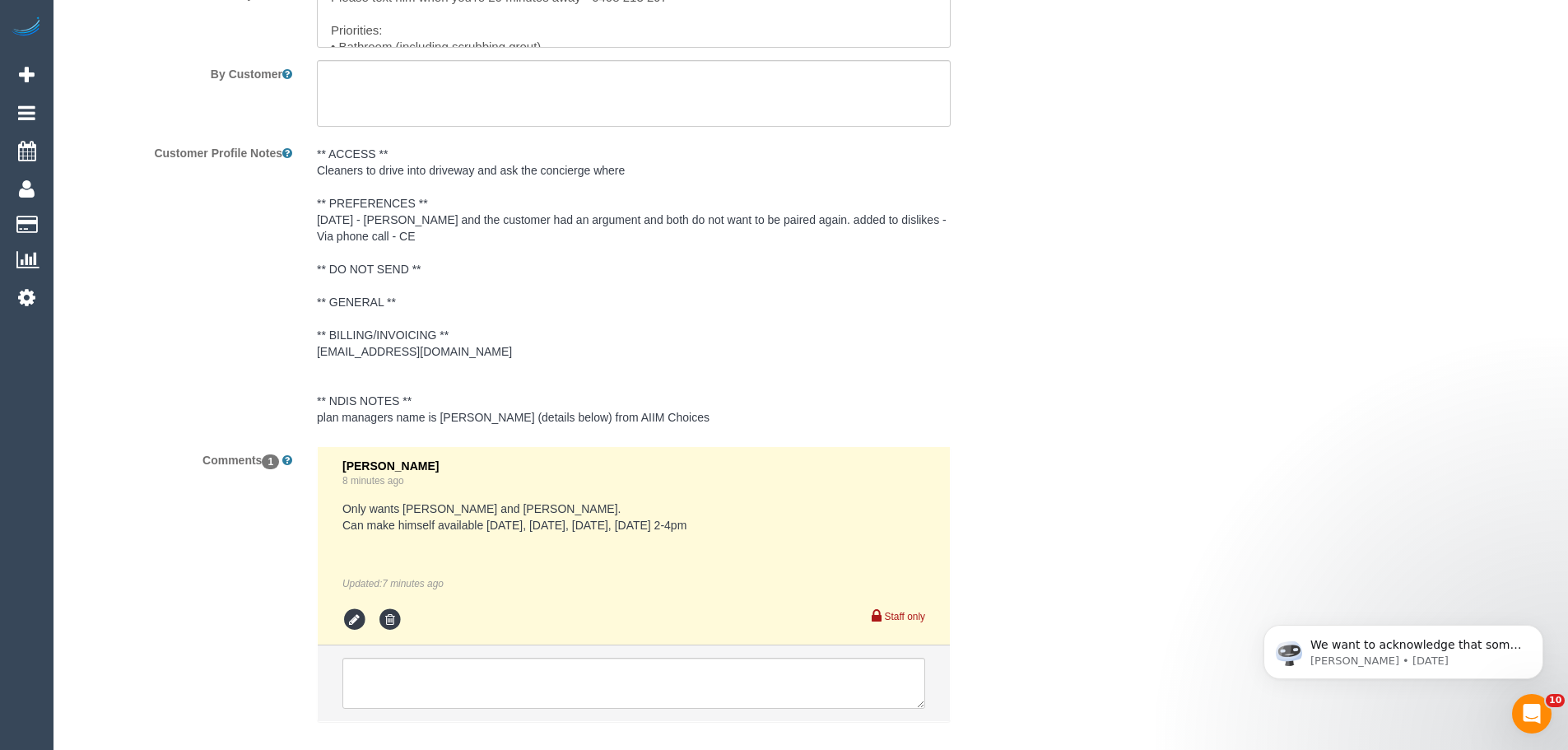
scroll to position [2373, 0]
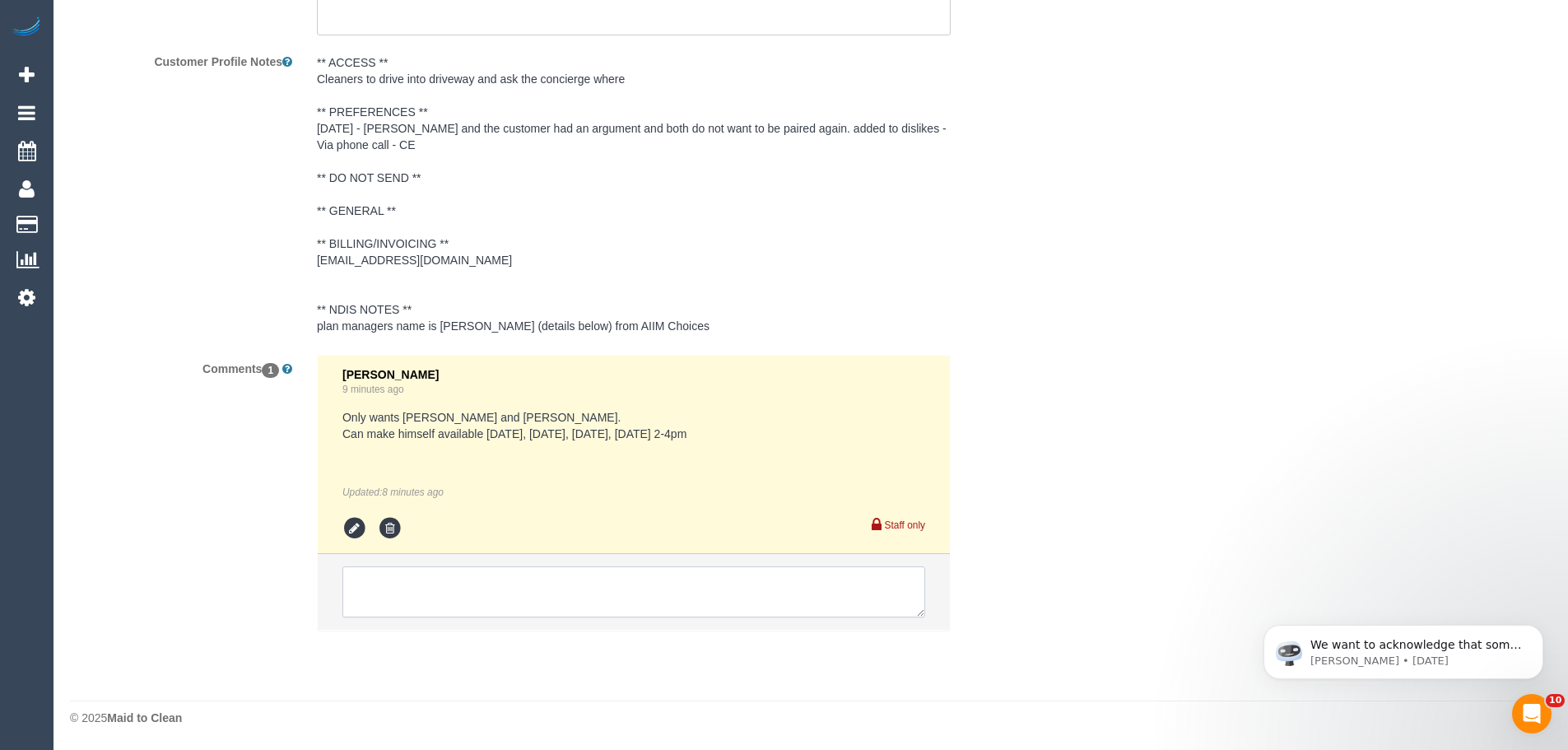
click at [389, 580] on textarea at bounding box center [634, 591] width 583 height 51
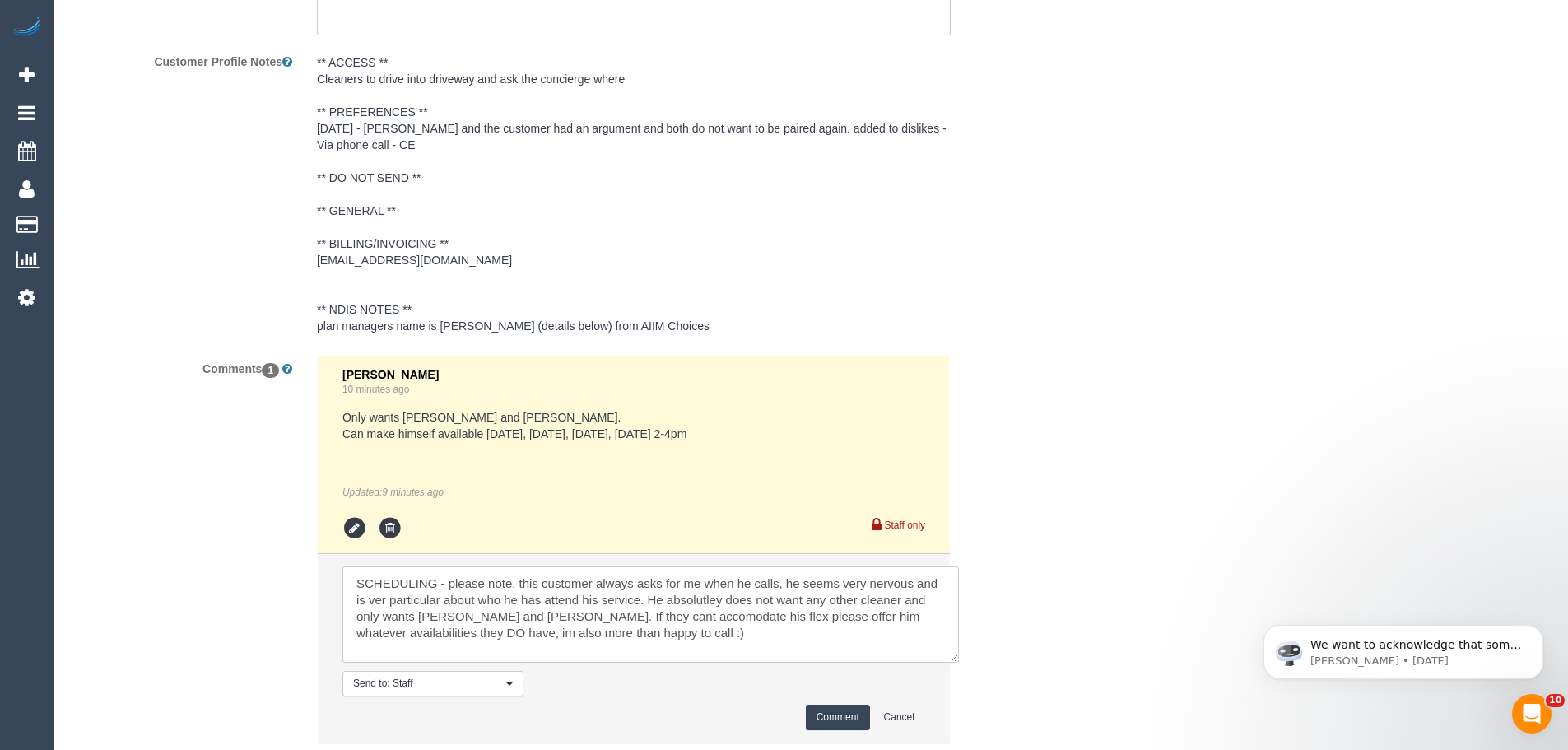
scroll to position [0, 0]
drag, startPoint x: 915, startPoint y: 605, endPoint x: 976, endPoint y: 722, distance: 131.9
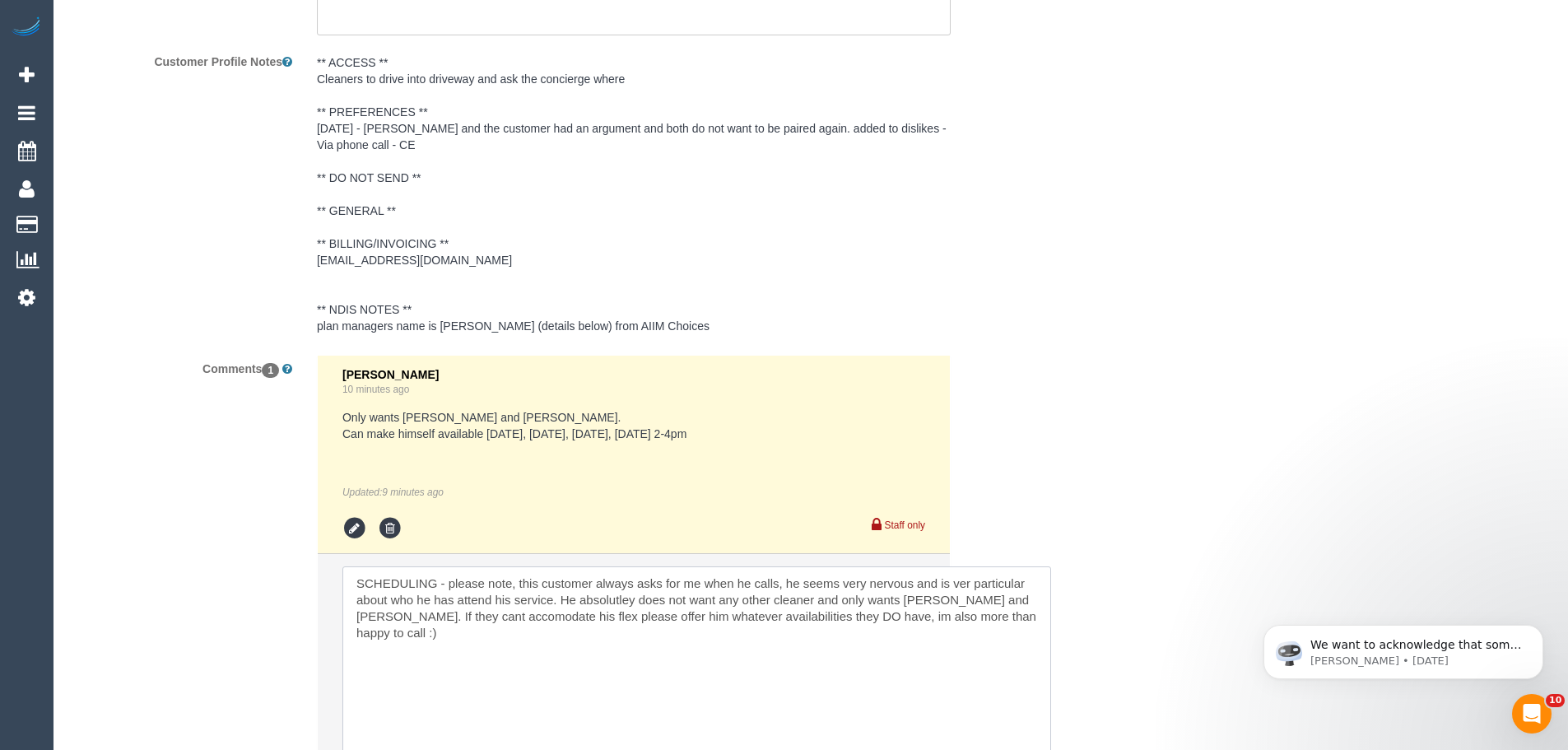
drag, startPoint x: 603, startPoint y: 583, endPoint x: 904, endPoint y: 576, distance: 301.1
click at [904, 576] on textarea at bounding box center [697, 667] width 709 height 203
click at [927, 586] on textarea at bounding box center [697, 667] width 709 height 203
drag, startPoint x: 410, startPoint y: 602, endPoint x: 521, endPoint y: 600, distance: 111.0
click at [518, 600] on textarea at bounding box center [697, 667] width 709 height 203
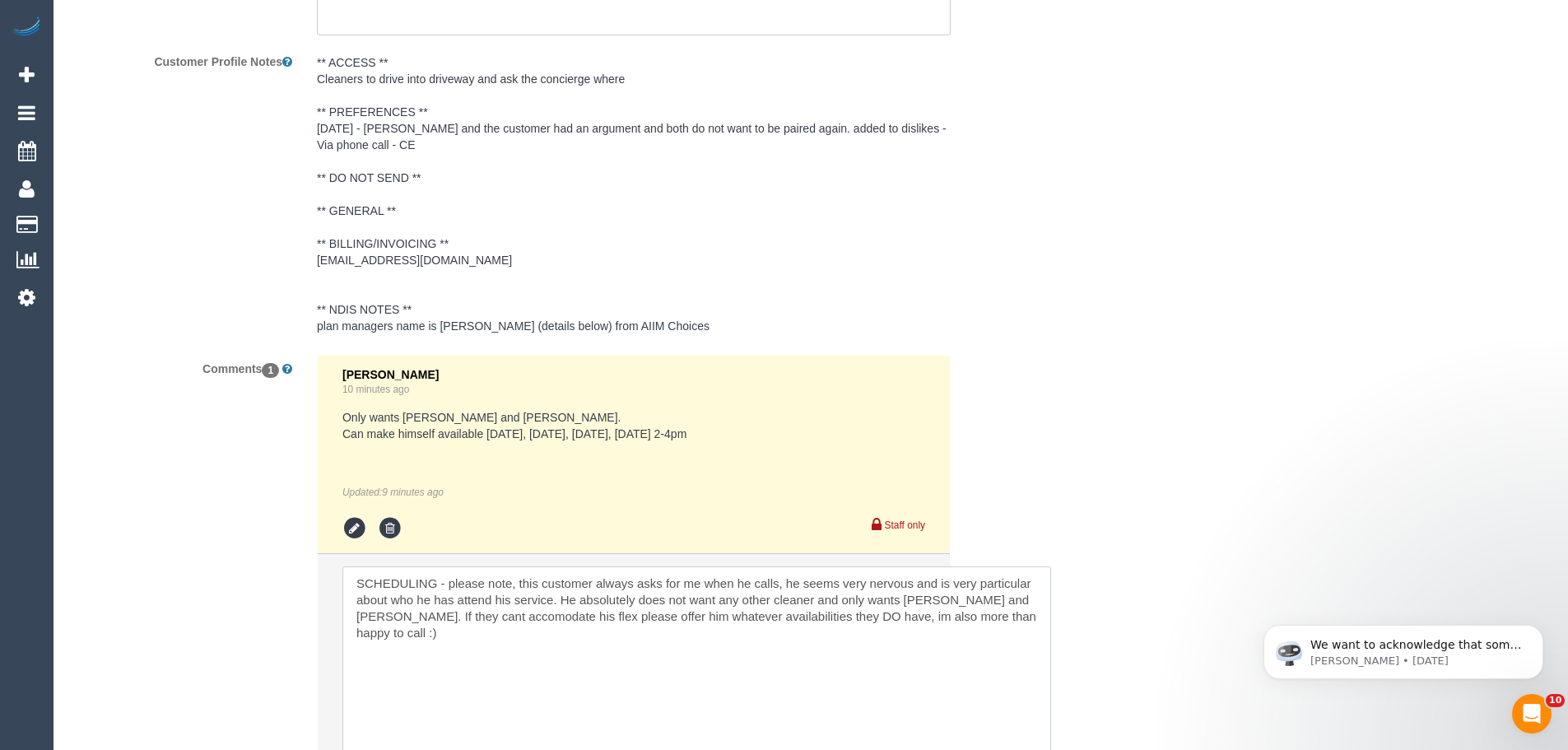
drag, startPoint x: 675, startPoint y: 599, endPoint x: 932, endPoint y: 596, distance: 257.0
click at [932, 596] on textarea at bounding box center [697, 667] width 709 height 203
click at [924, 602] on textarea at bounding box center [697, 667] width 709 height 203
drag, startPoint x: 925, startPoint y: 602, endPoint x: 899, endPoint y: 594, distance: 27.2
click at [899, 594] on textarea at bounding box center [697, 667] width 709 height 203
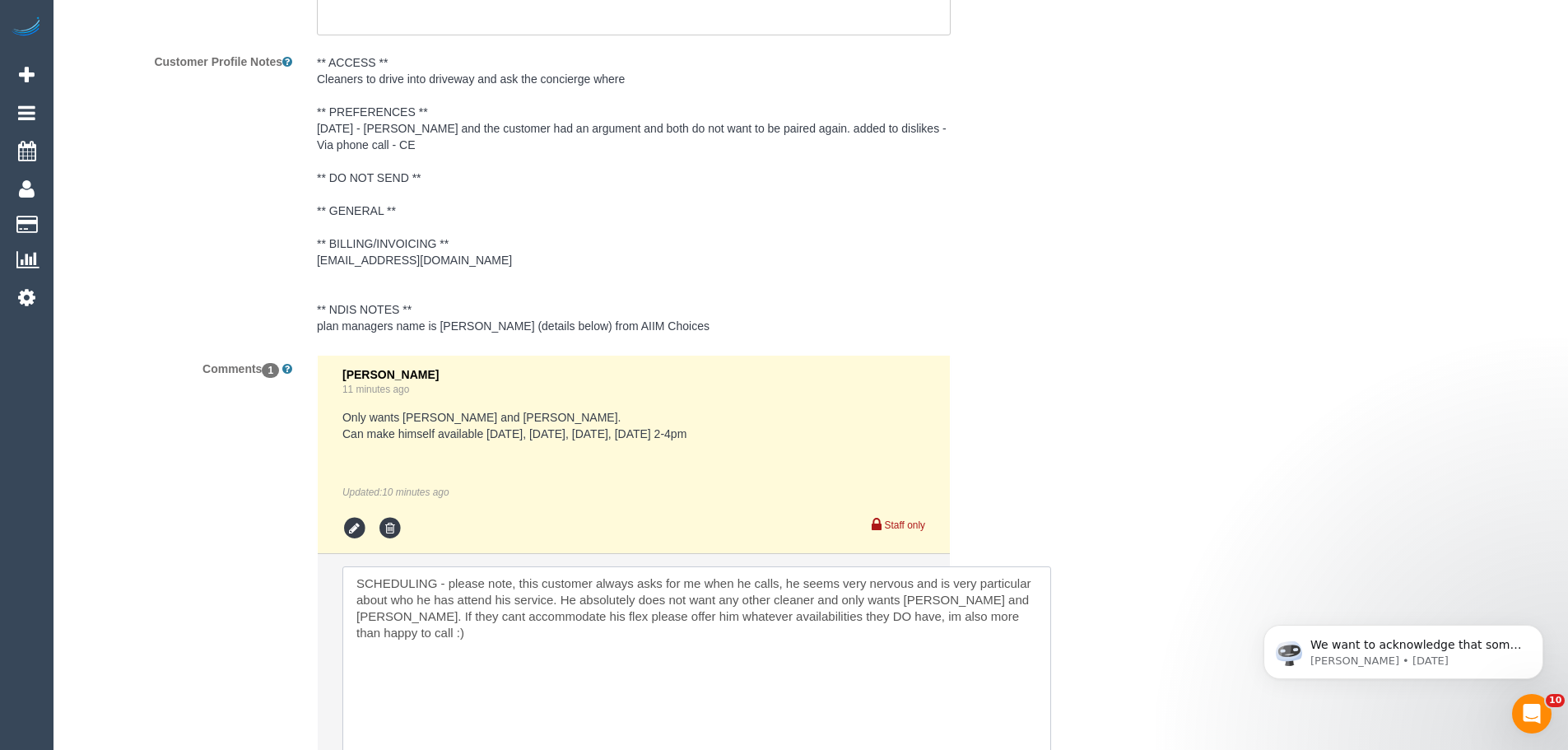
drag, startPoint x: 538, startPoint y: 621, endPoint x: 892, endPoint y: 610, distance: 354.2
click at [886, 610] on textarea at bounding box center [697, 667] width 709 height 203
click at [835, 639] on textarea at bounding box center [697, 667] width 709 height 203
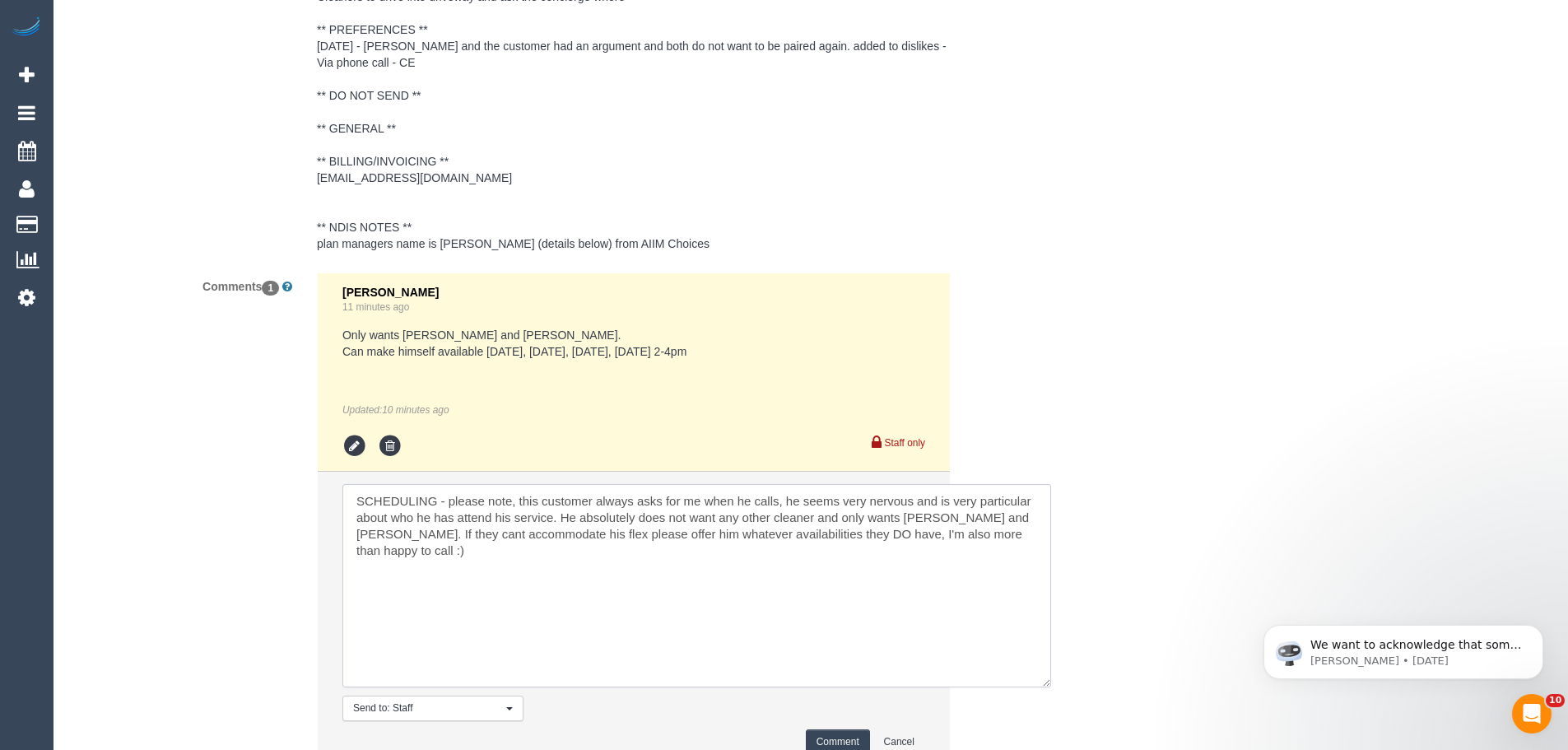
scroll to position [2593, 0]
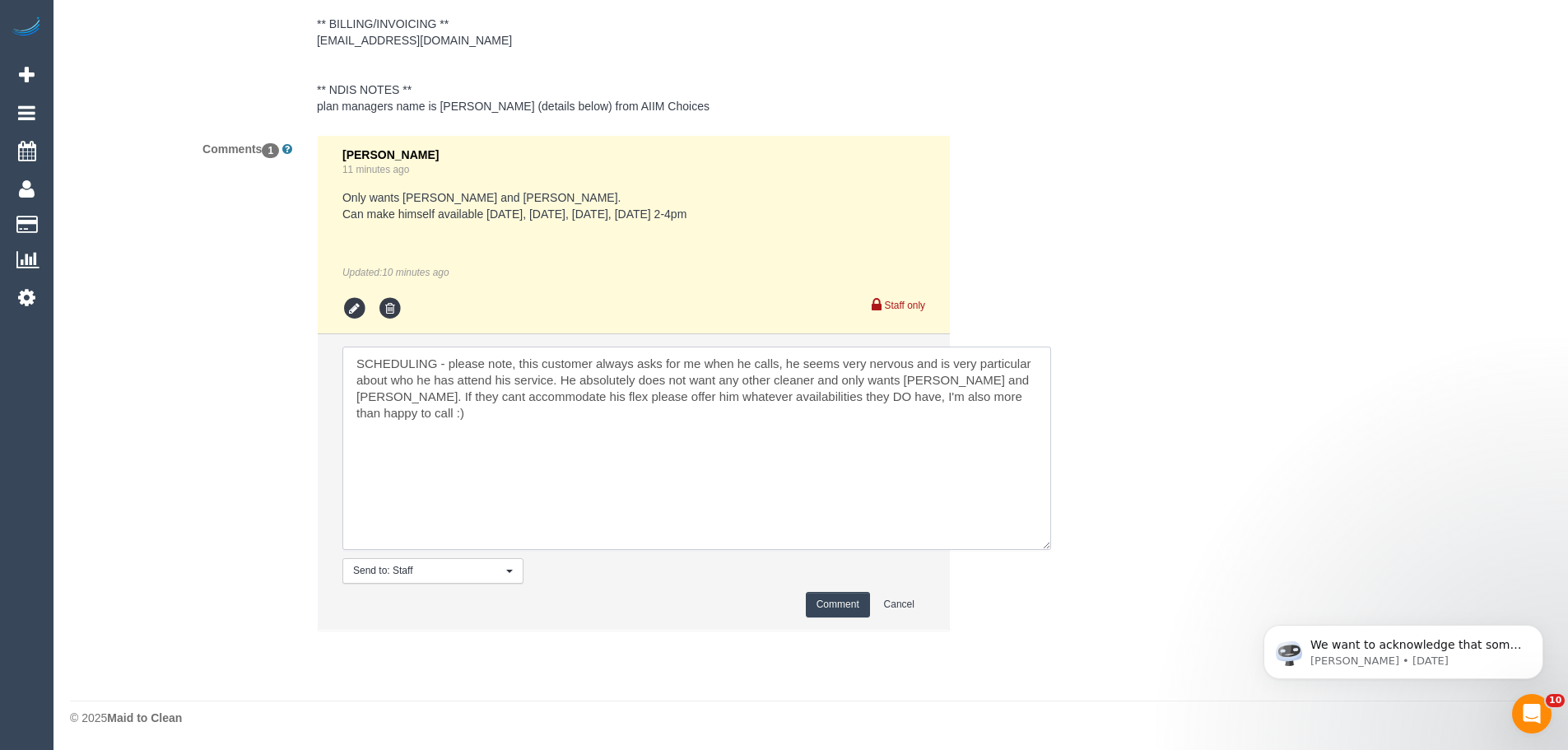
type textarea "SCHEDULING - please note, this customer always asks for me when he calls, he se…"
click at [835, 607] on button "Comment" at bounding box center [838, 605] width 64 height 26
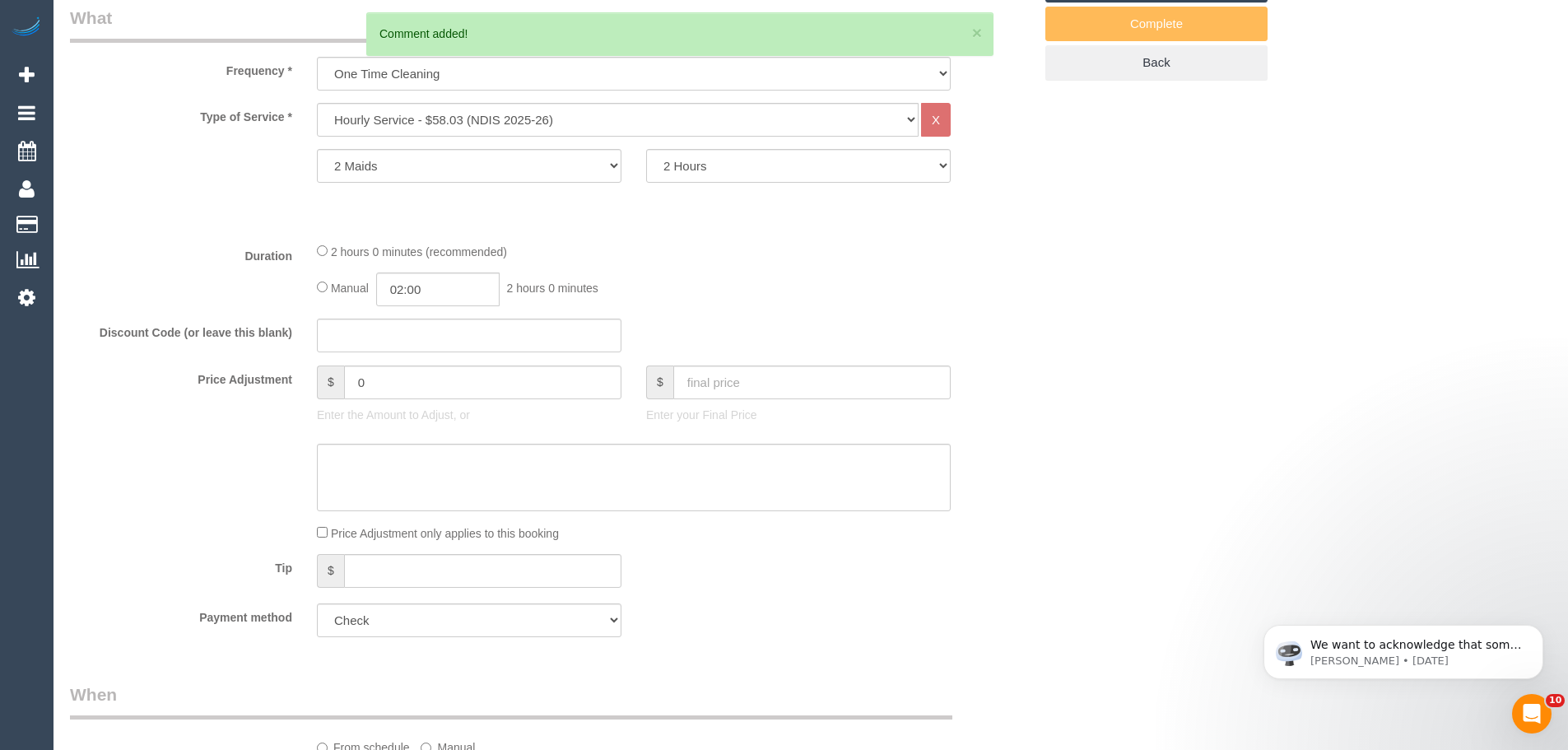
scroll to position [124, 0]
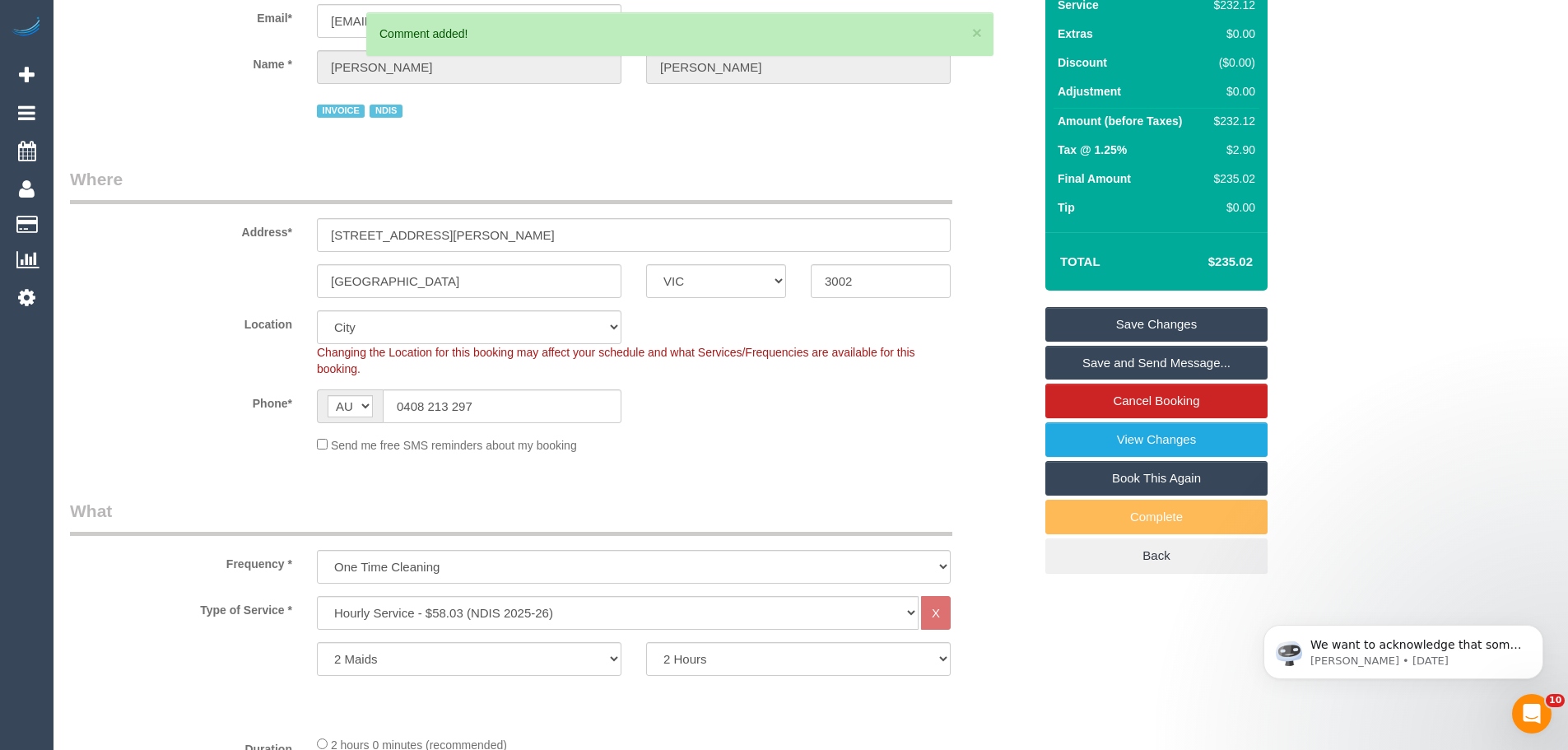
click at [1113, 312] on link "Save Changes" at bounding box center [1157, 324] width 222 height 34
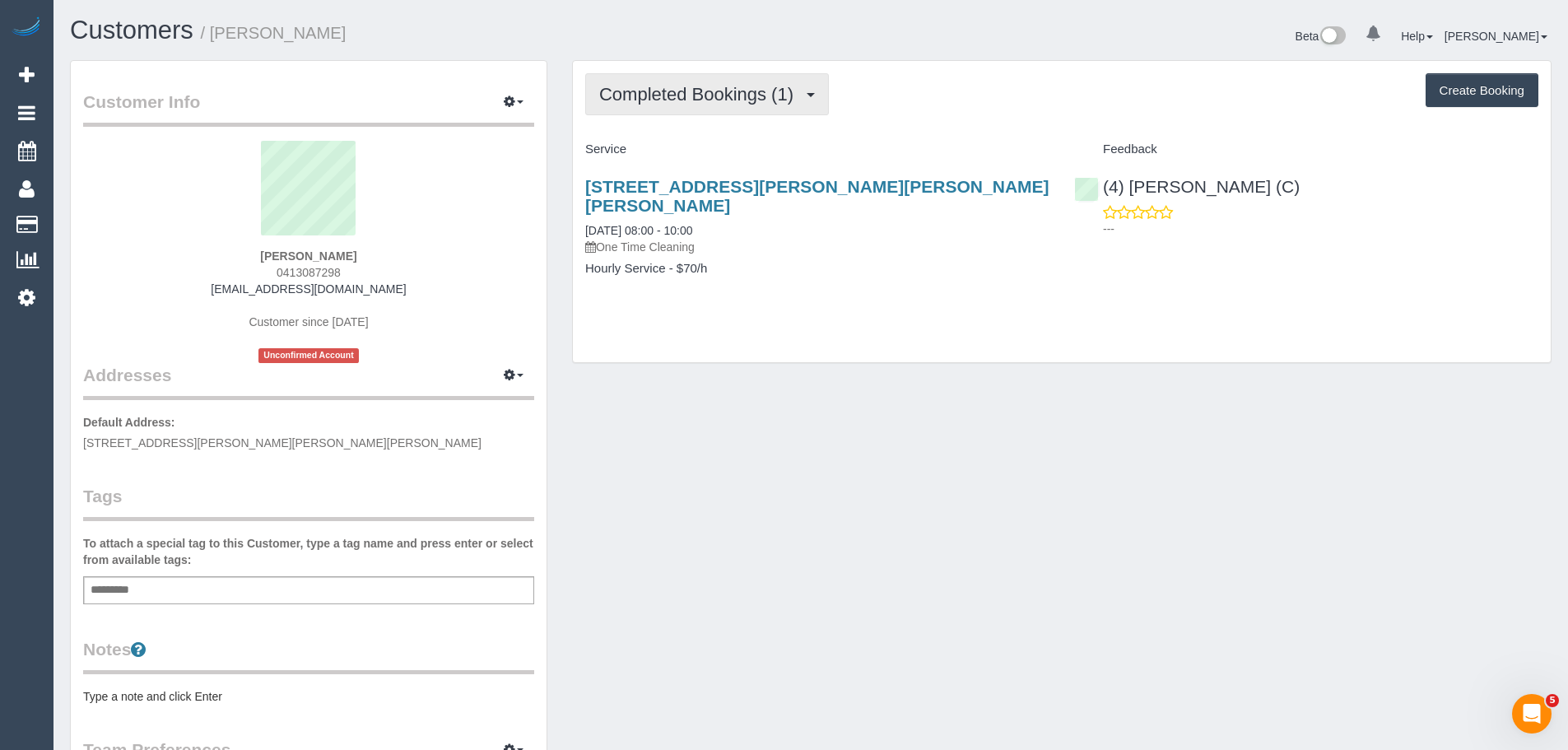
click at [703, 106] on button "Completed Bookings (1)" at bounding box center [707, 94] width 243 height 42
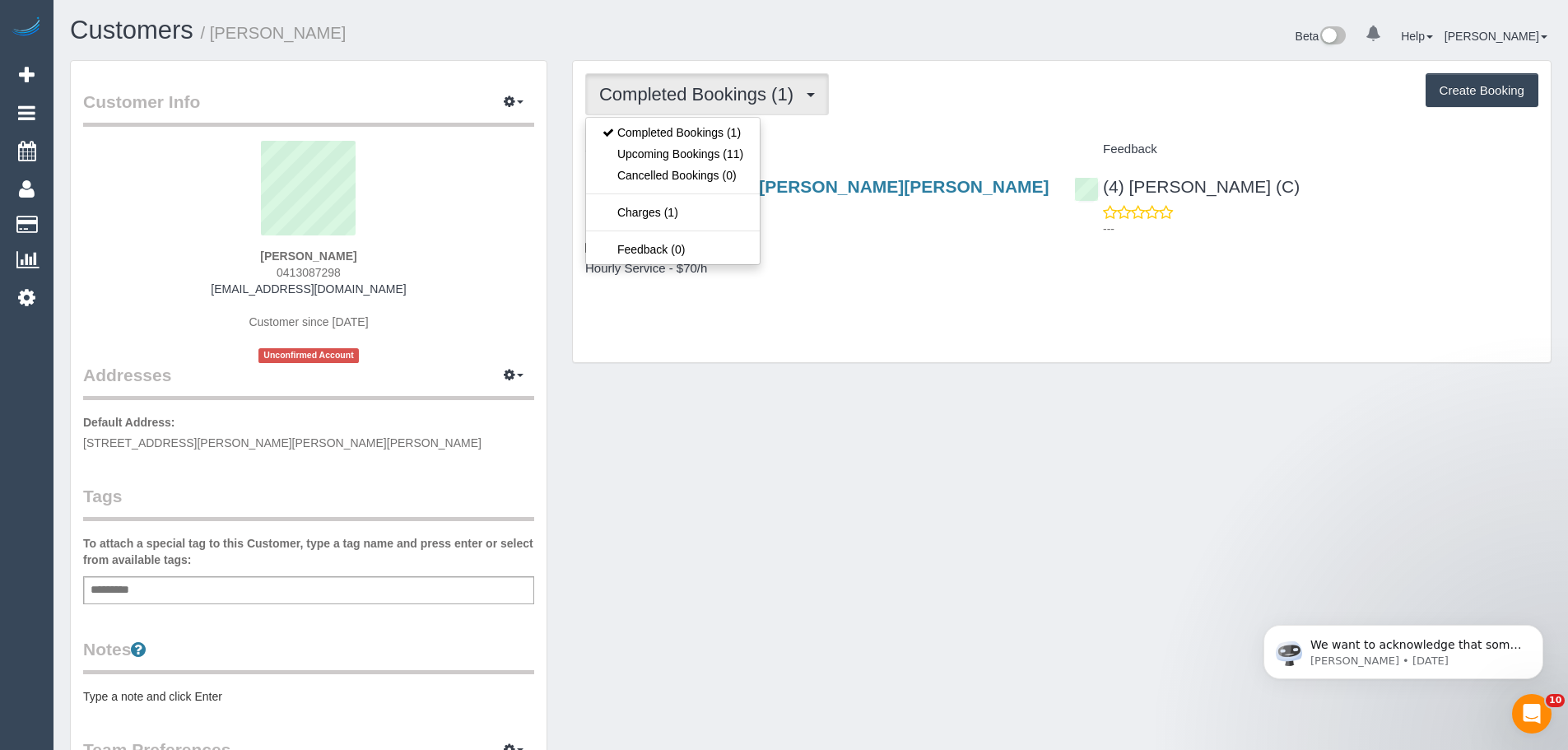
click at [850, 141] on div "Service" at bounding box center [817, 149] width 489 height 28
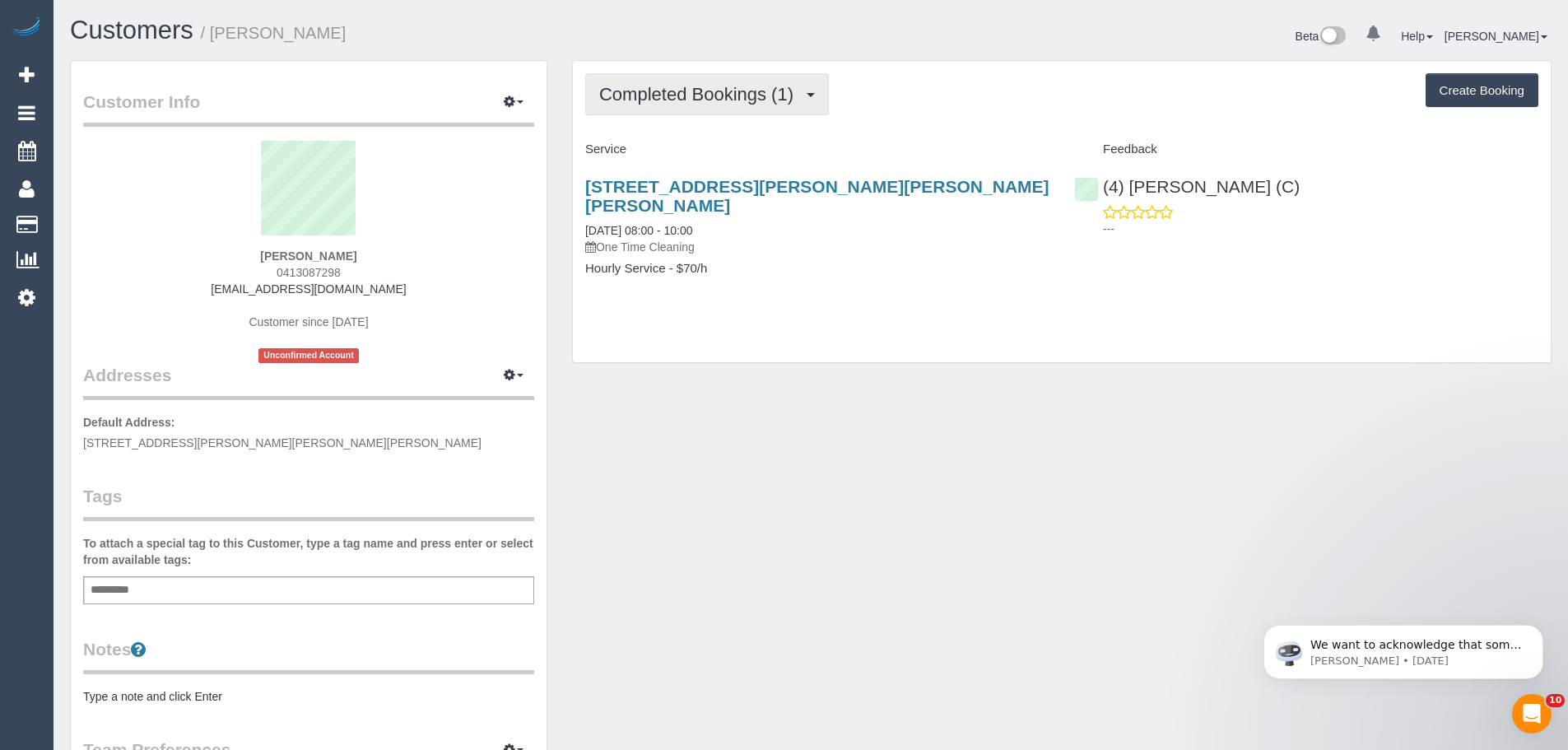
click at [687, 89] on span "Completed Bookings (1)" at bounding box center [701, 94] width 202 height 21
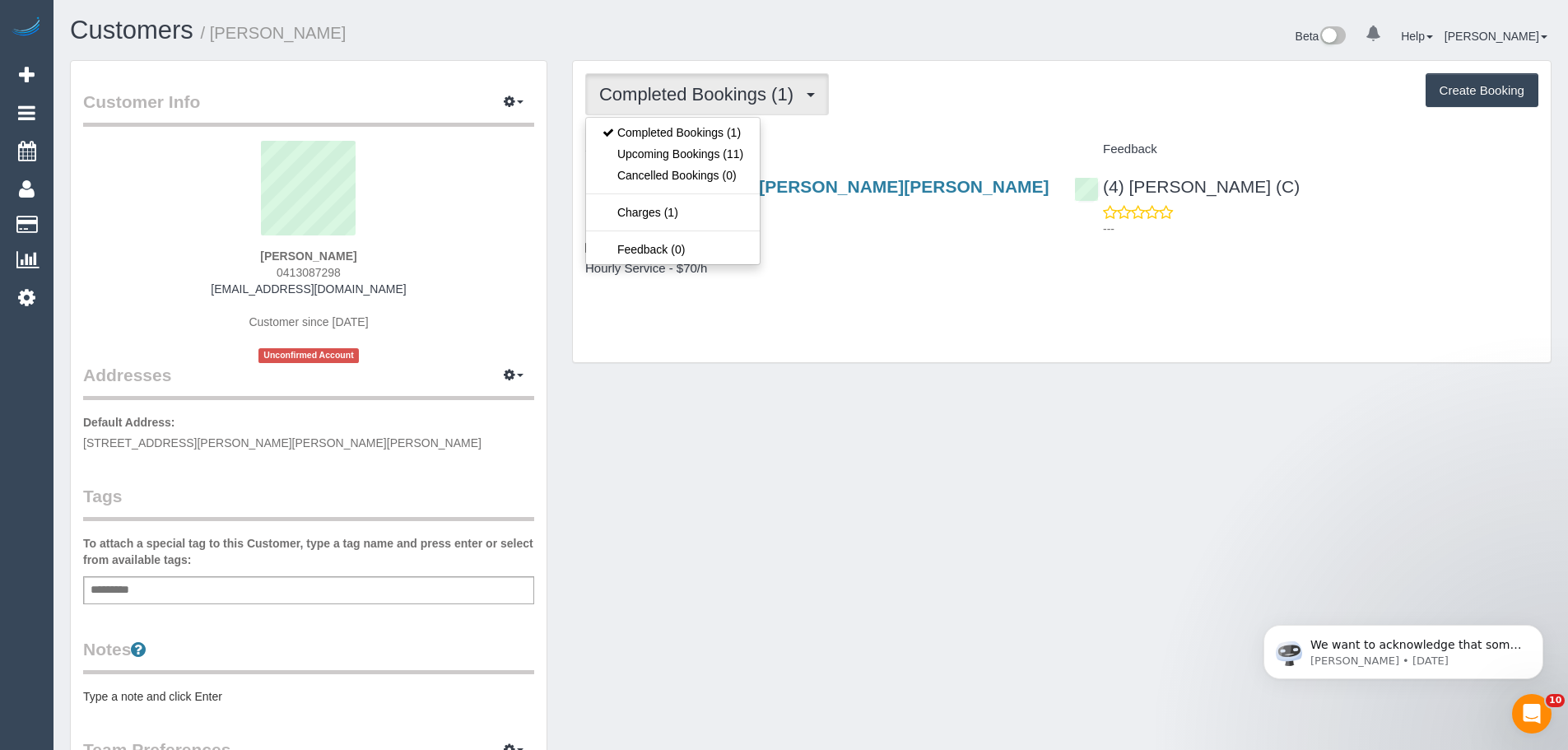
click at [873, 129] on div "Completed Bookings (1) Completed Bookings (1) Upcoming Bookings (11) Cancelled …" at bounding box center [1062, 212] width 978 height 301
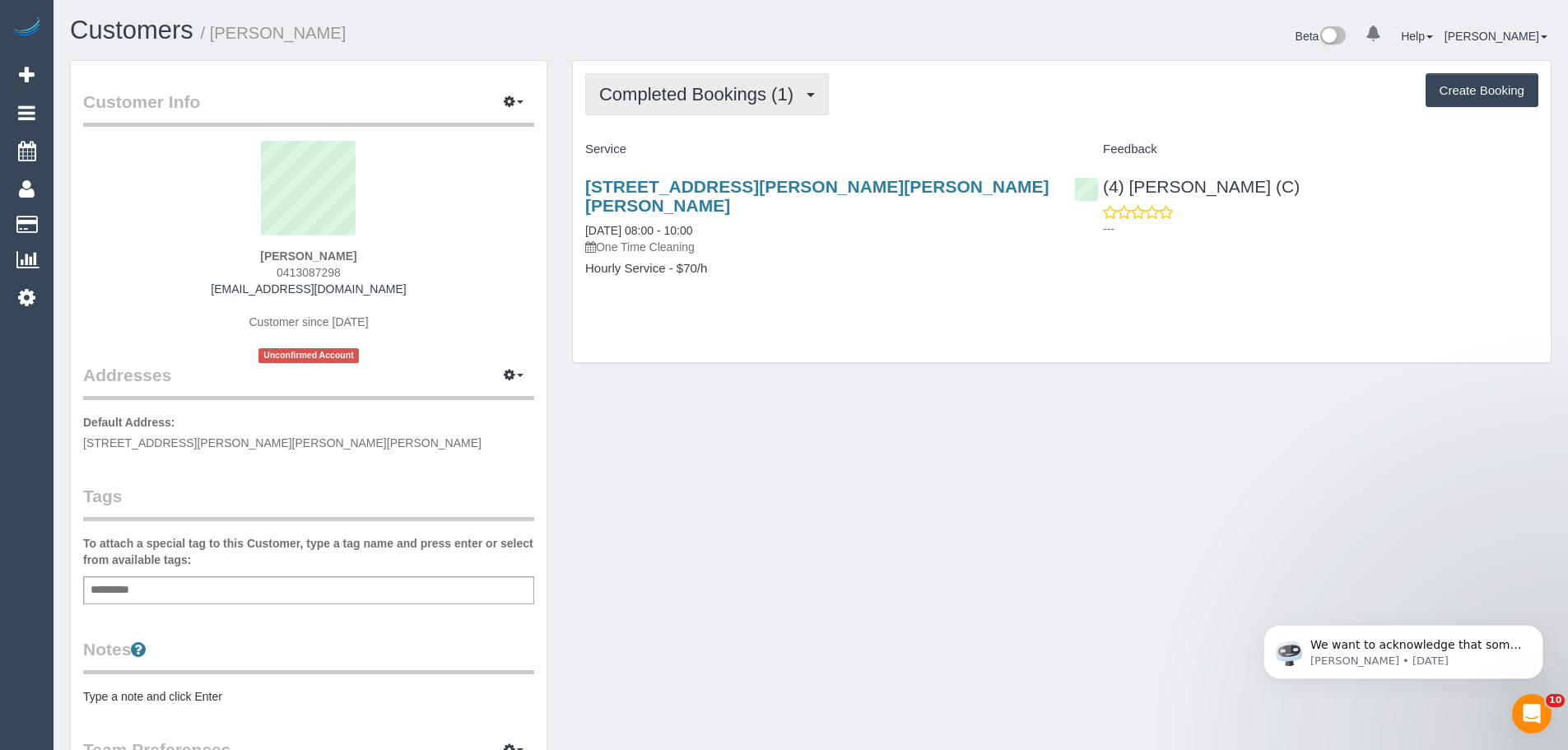
click at [671, 95] on span "Completed Bookings (1)" at bounding box center [701, 94] width 202 height 21
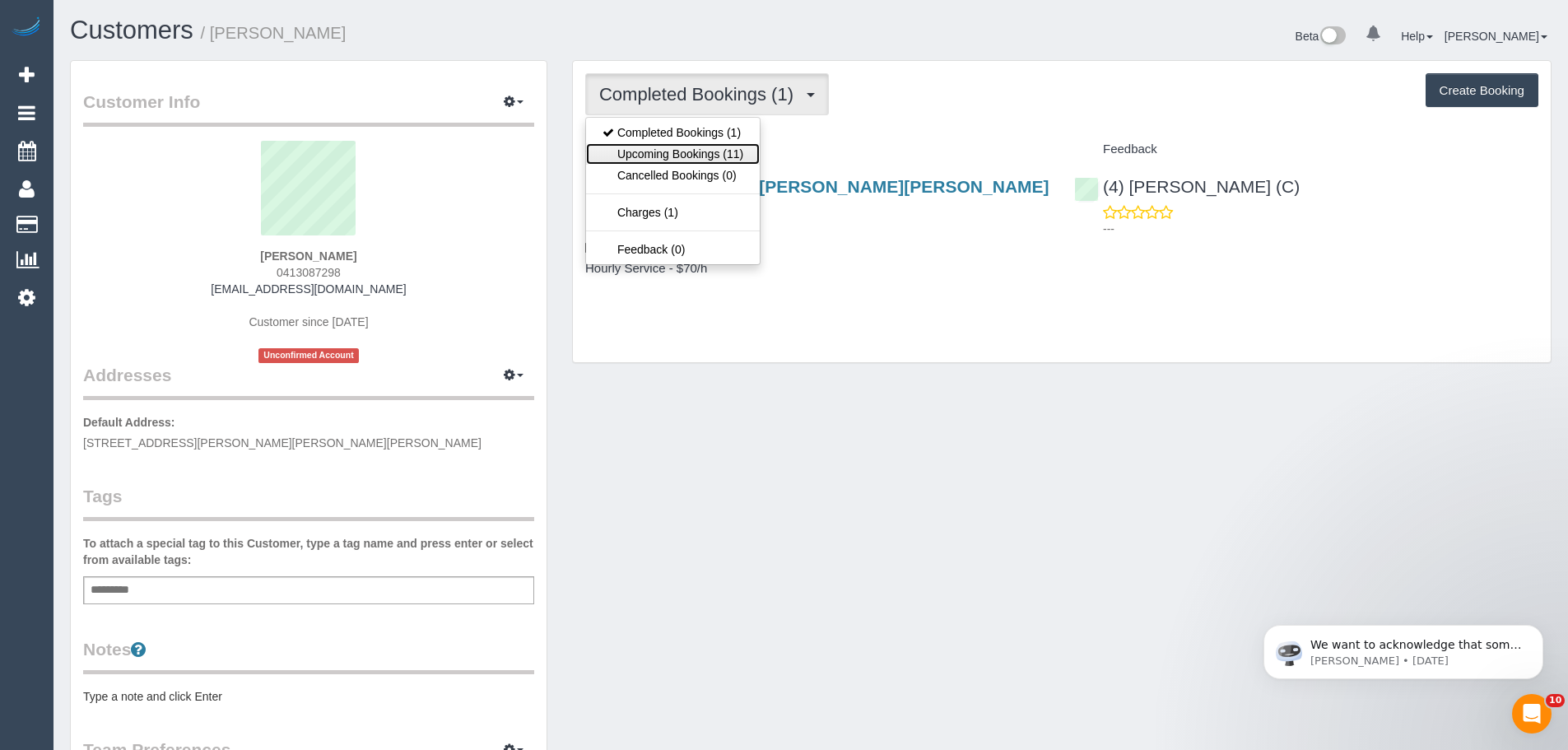
click at [678, 151] on link "Upcoming Bookings (11)" at bounding box center [673, 154] width 174 height 22
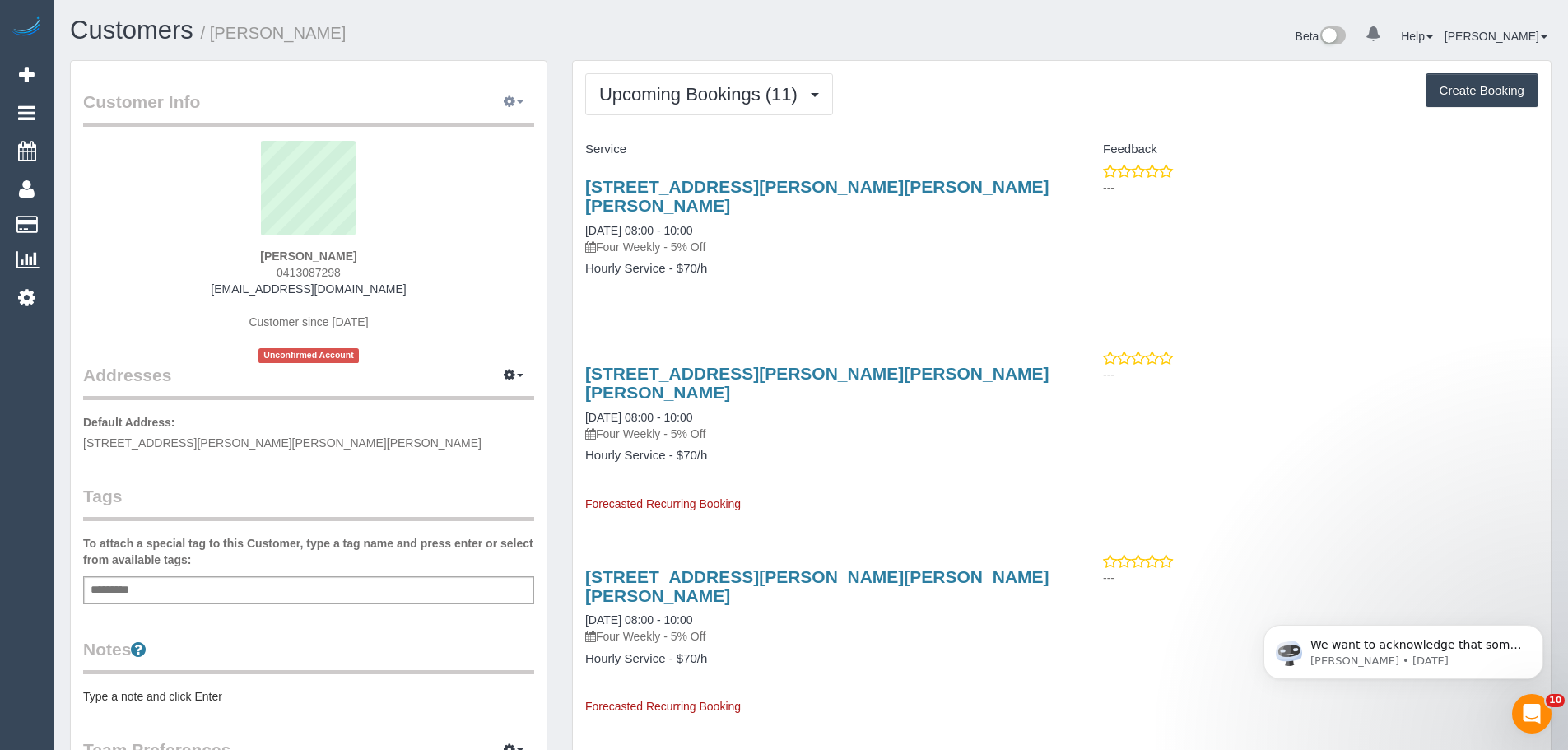
click at [518, 105] on button "button" at bounding box center [513, 102] width 41 height 26
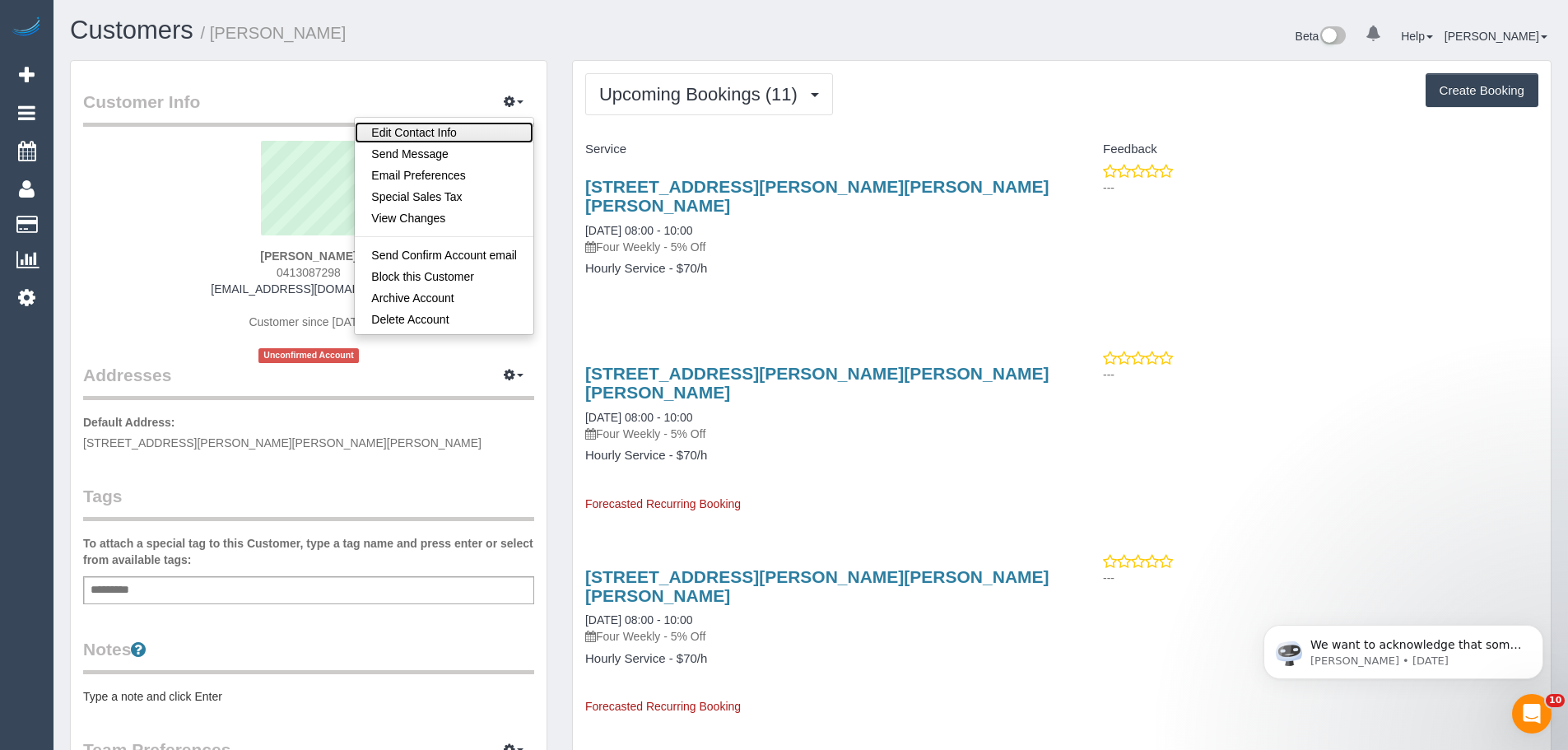
click at [477, 125] on link "Edit Contact Info" at bounding box center [444, 133] width 179 height 22
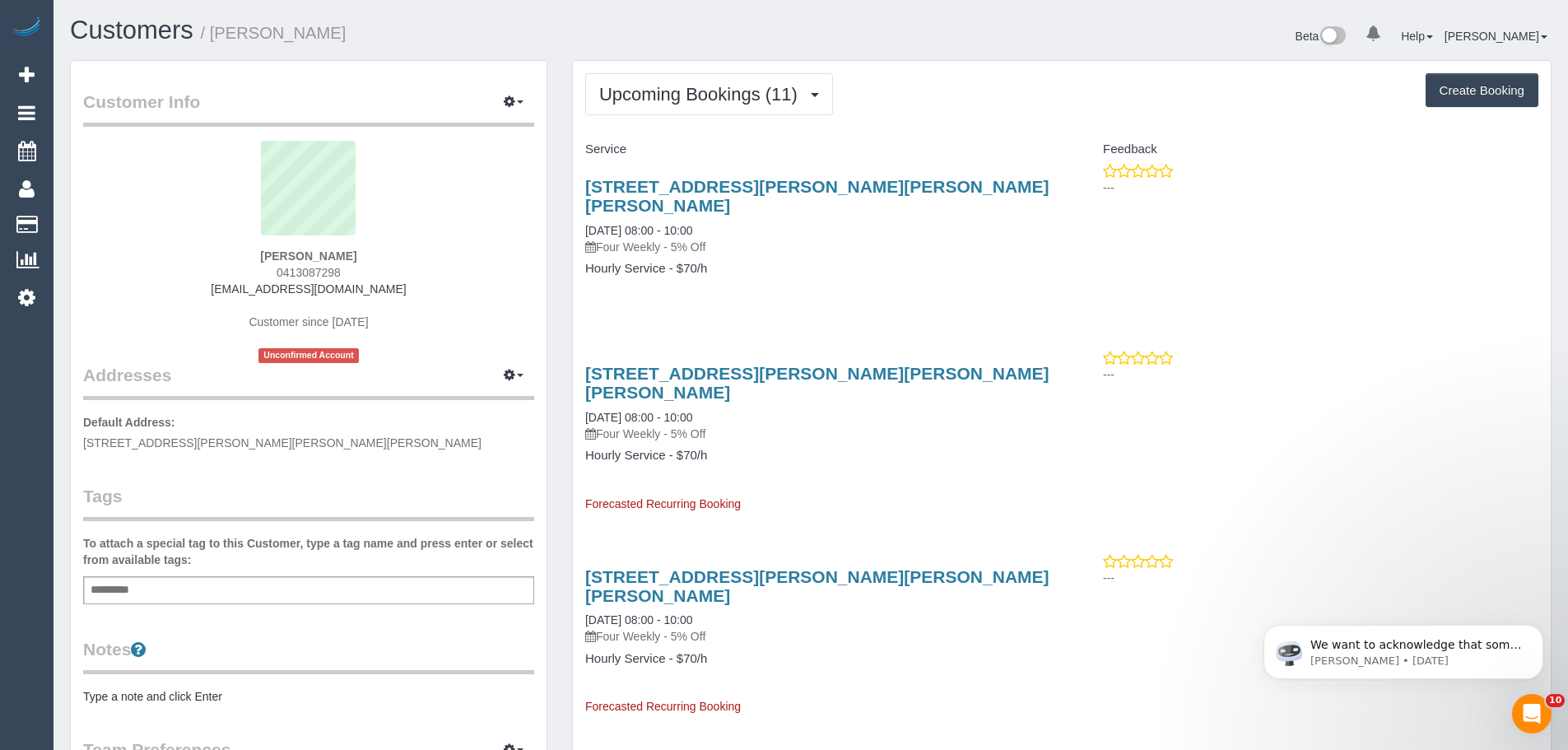
select select "VIC"
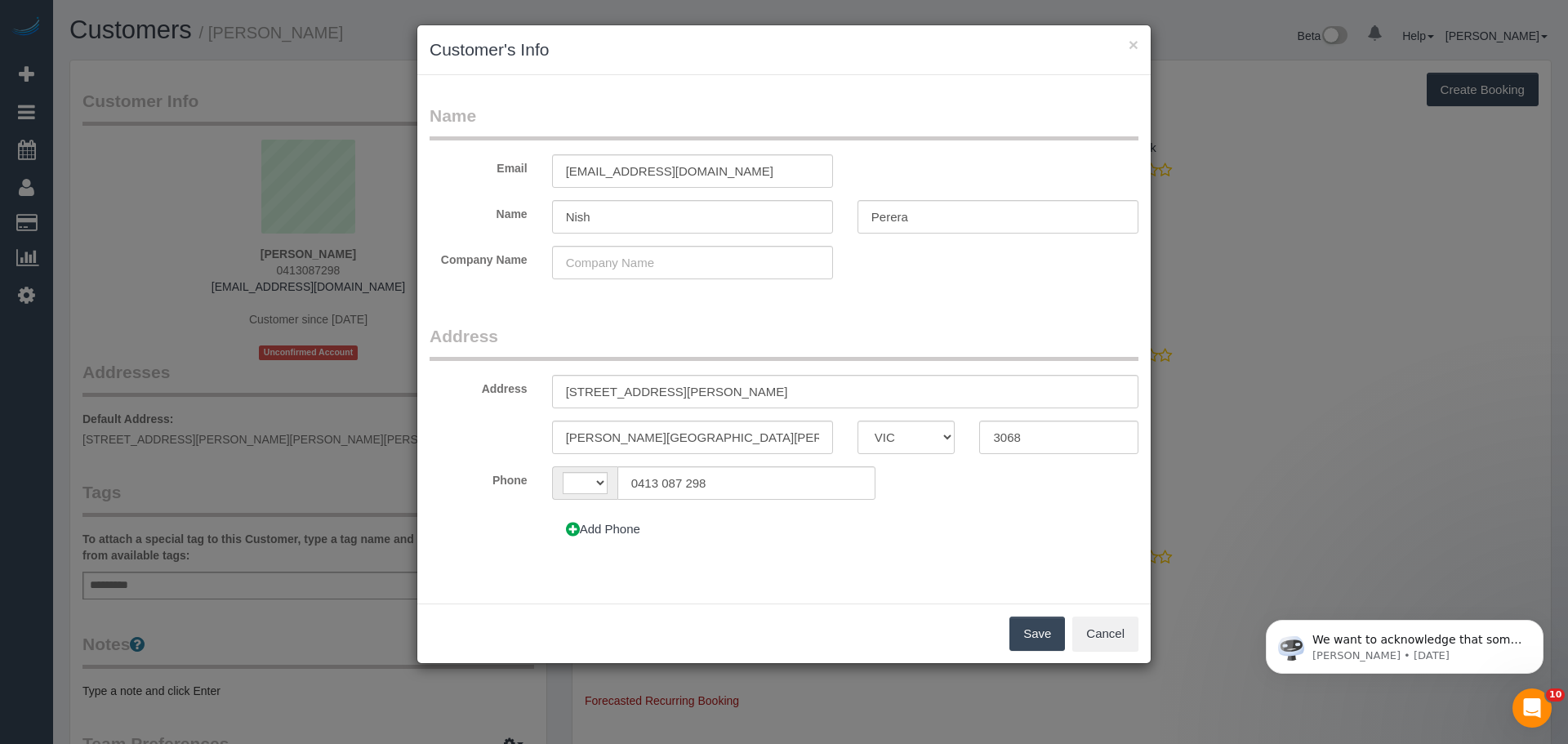
select select "string:AU"
click at [1129, 41] on button "×" at bounding box center [1134, 44] width 10 height 17
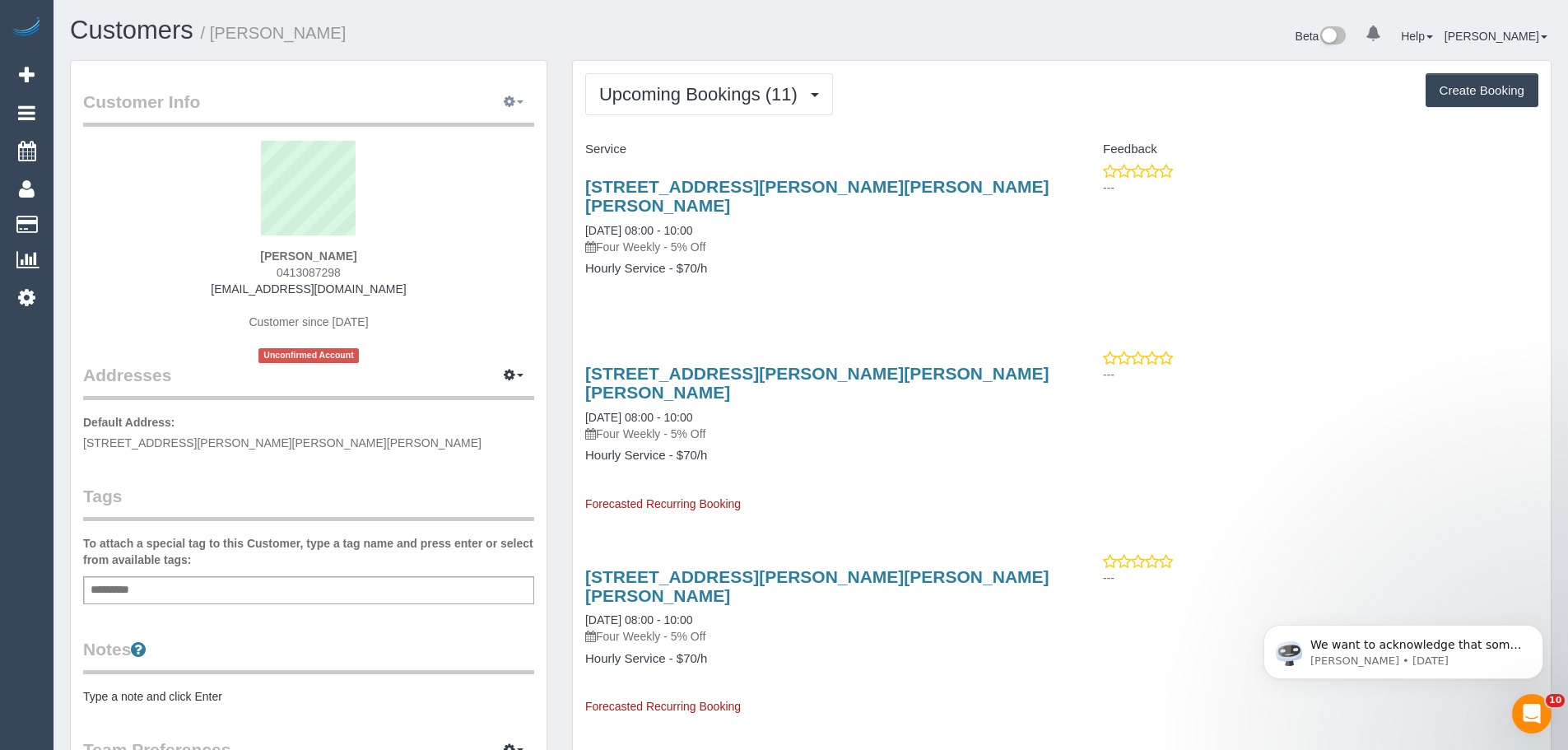
click at [502, 97] on button "button" at bounding box center [513, 102] width 41 height 26
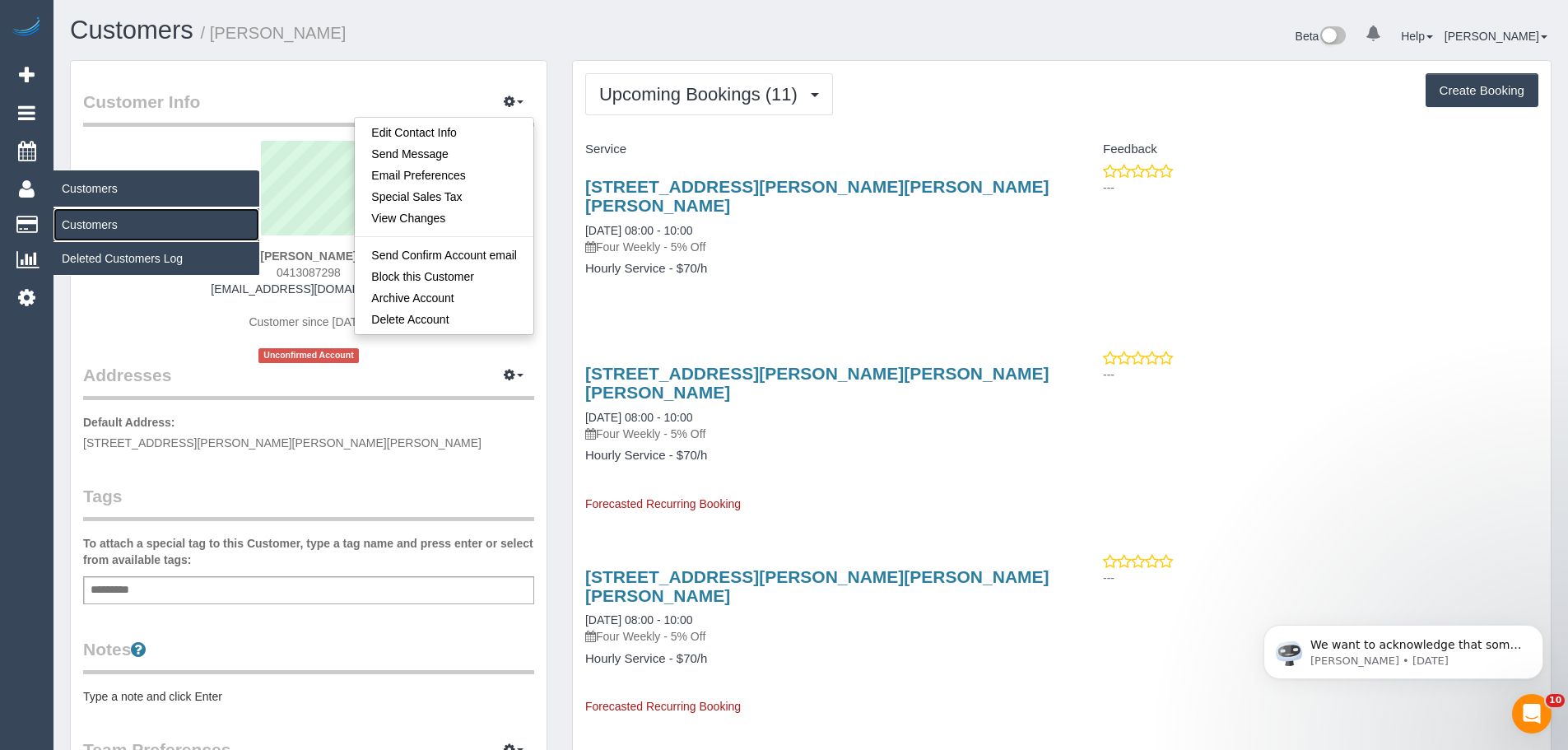
click at [88, 229] on link "Customers" at bounding box center [156, 224] width 206 height 33
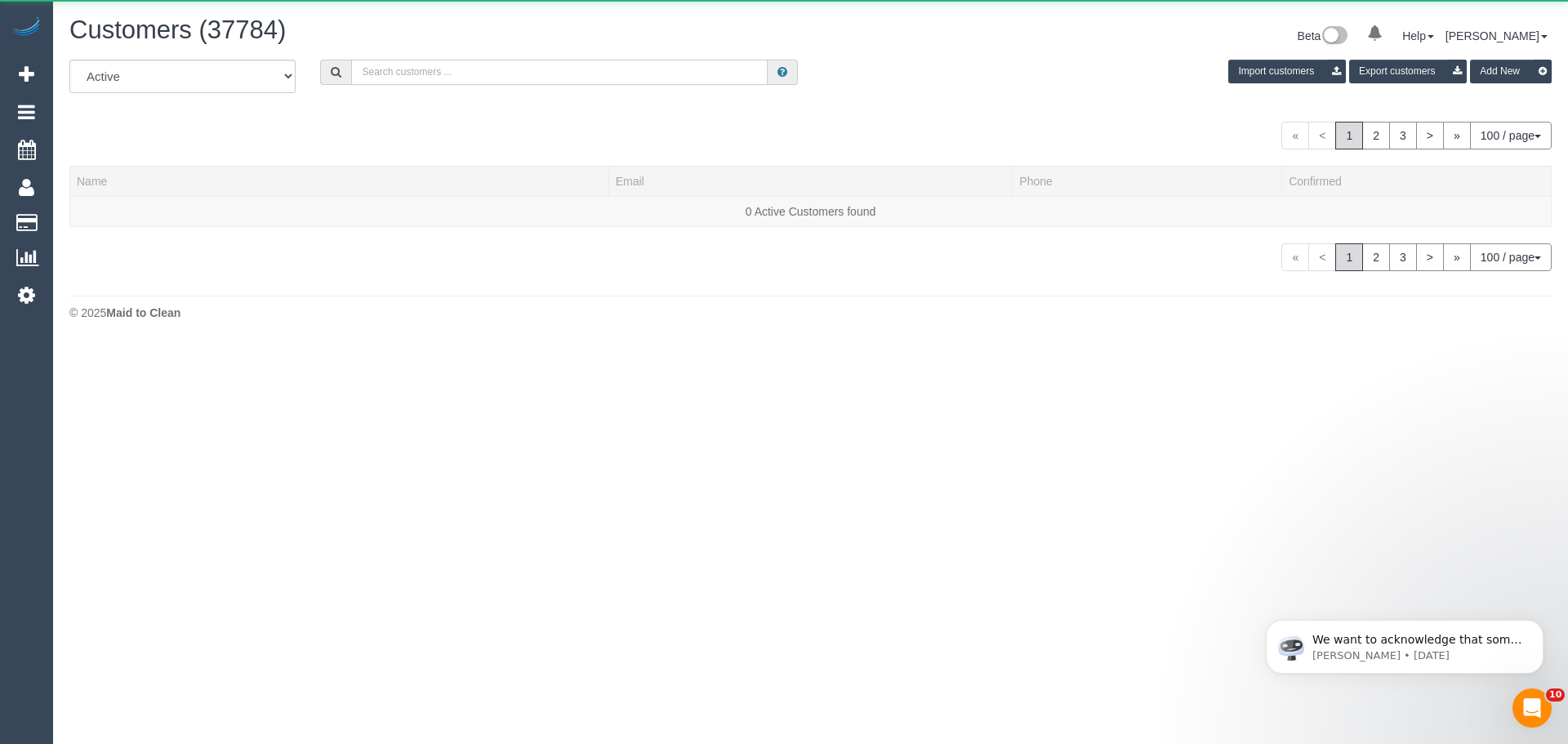
click at [454, 73] on input "text" at bounding box center [559, 72] width 416 height 26
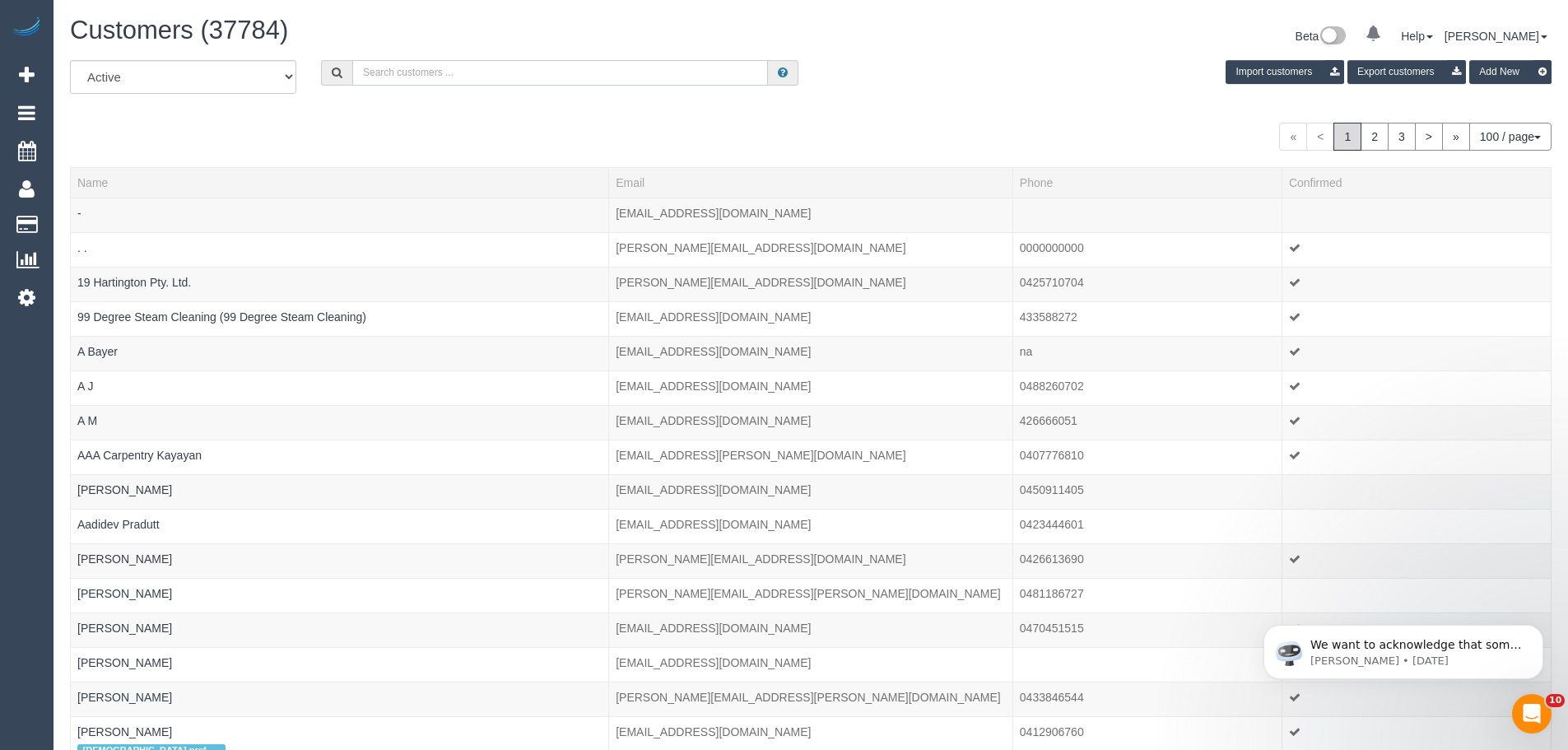
paste input "[PERSON_NAME][EMAIL_ADDRESS][PERSON_NAME][DOMAIN_NAME]"
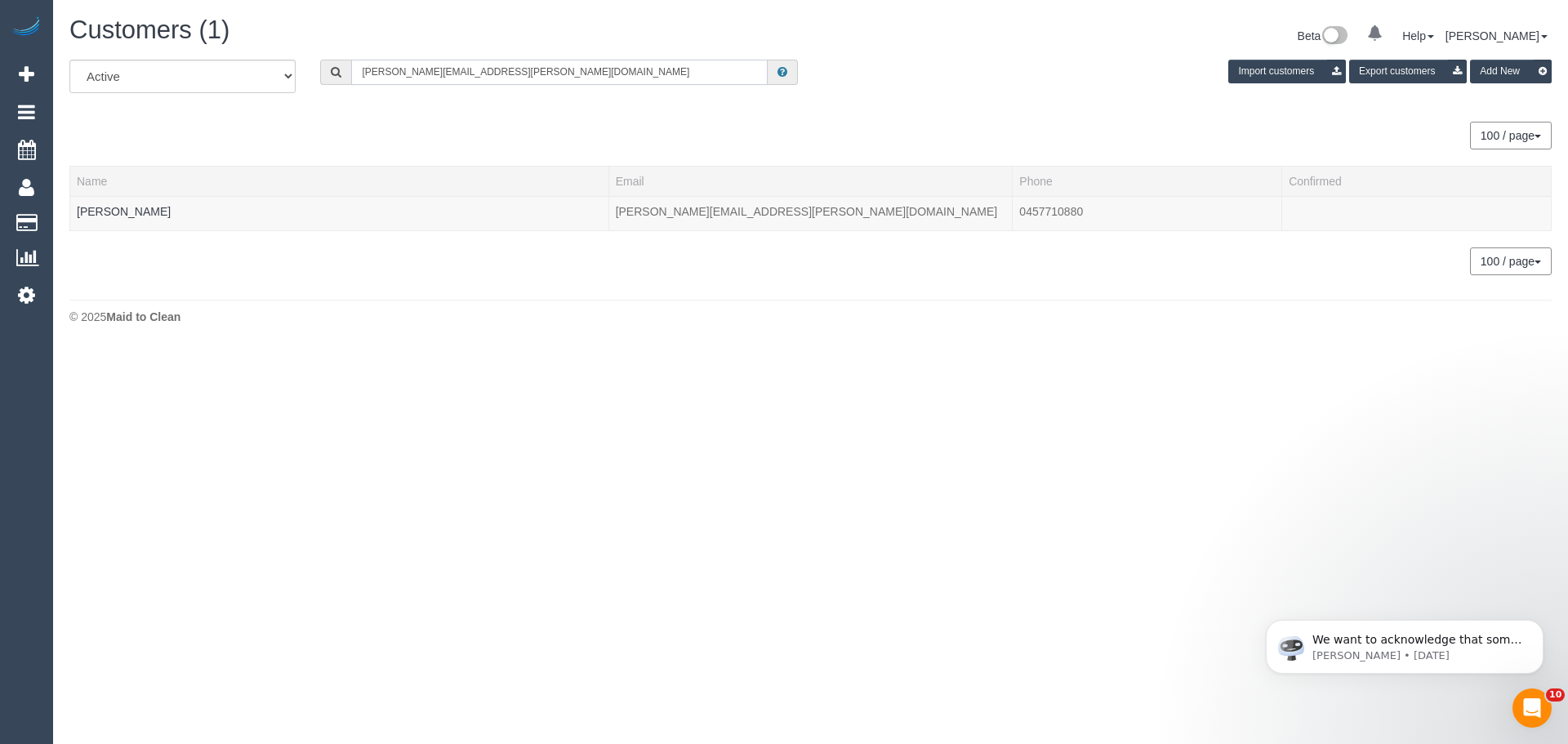
type input "kate.fitzpatrick@bhpbilliton.com"
click at [105, 211] on link "Kate Fitzpatrick" at bounding box center [124, 212] width 94 height 13
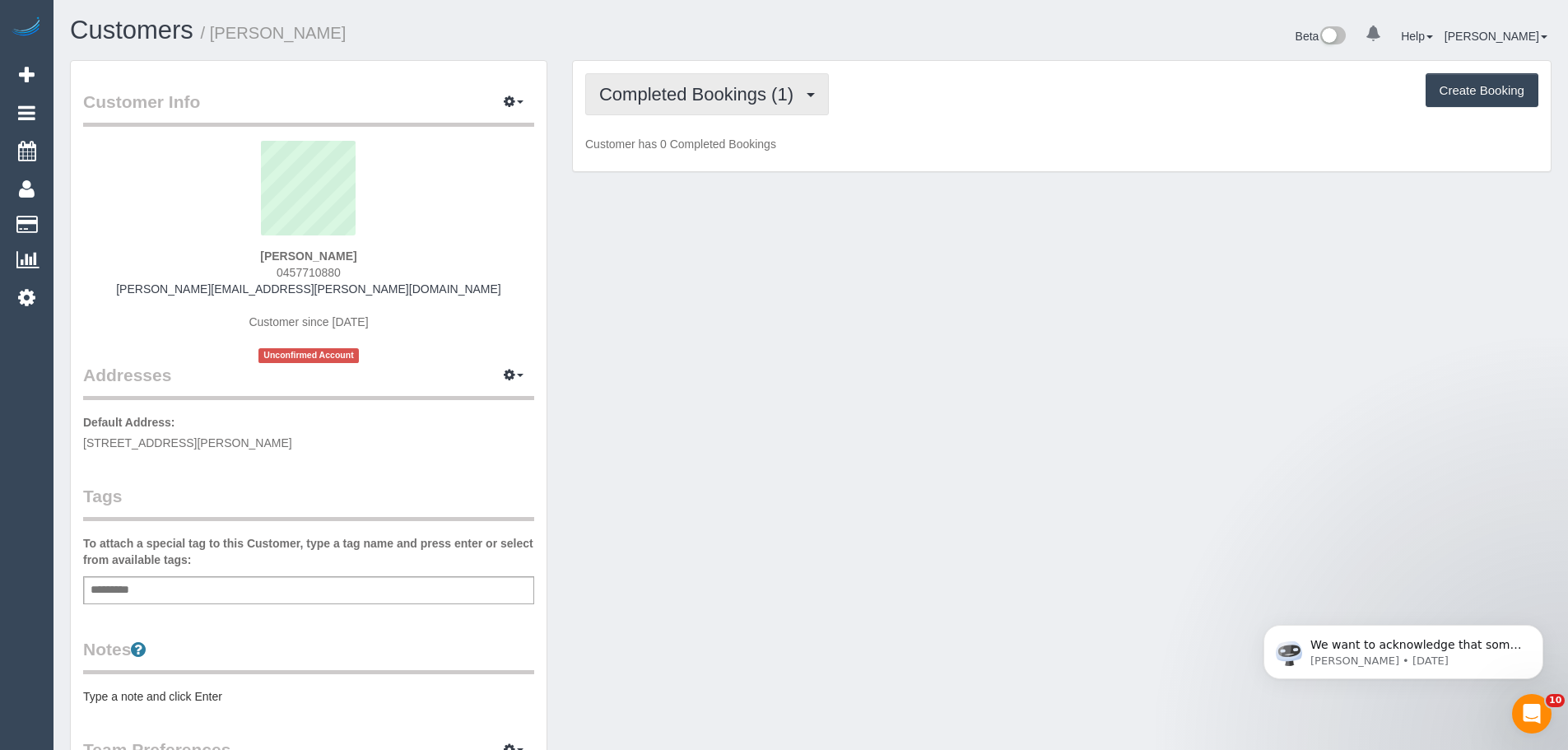
click at [738, 89] on span "Completed Bookings (1)" at bounding box center [701, 94] width 202 height 21
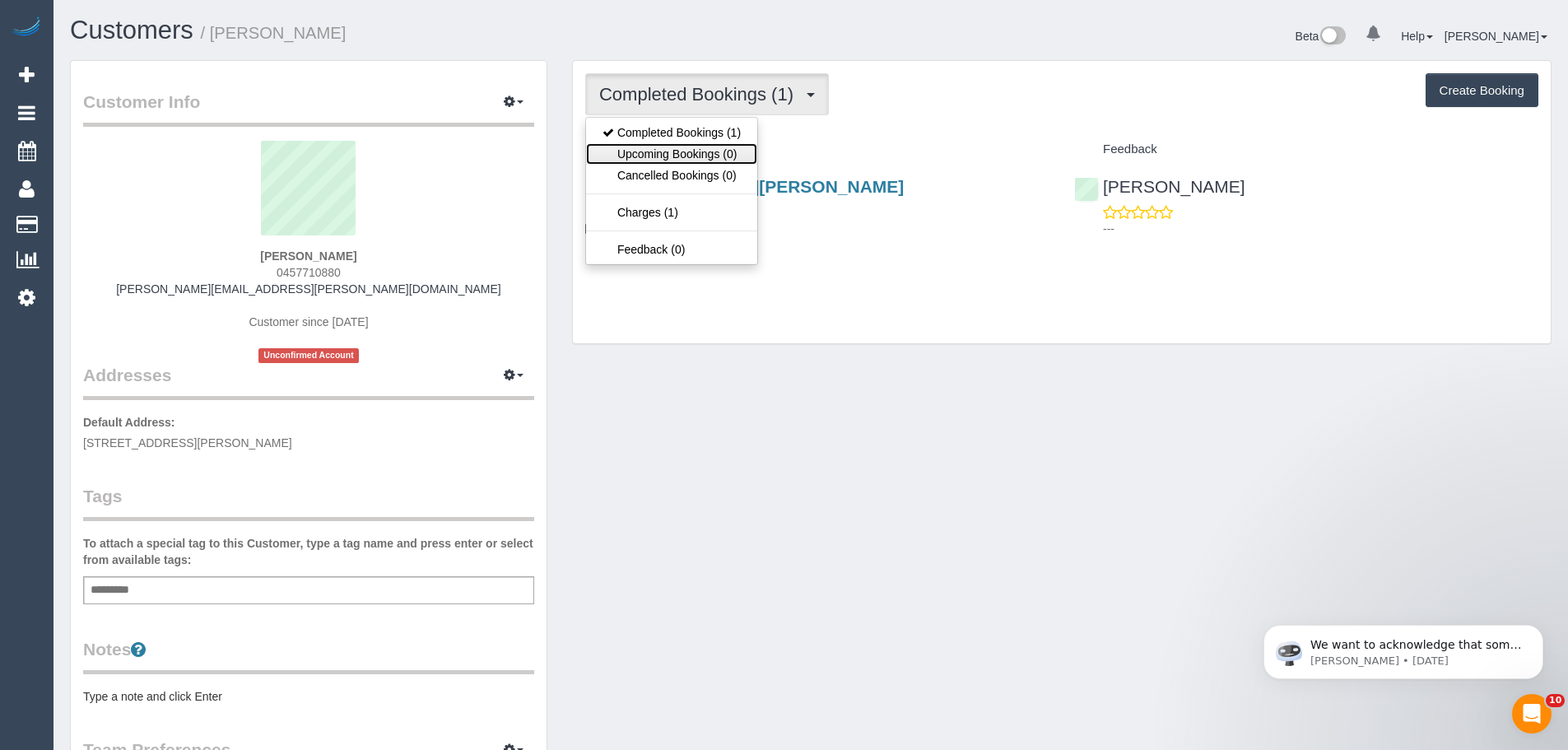
click at [723, 152] on link "Upcoming Bookings (0)" at bounding box center [672, 154] width 171 height 22
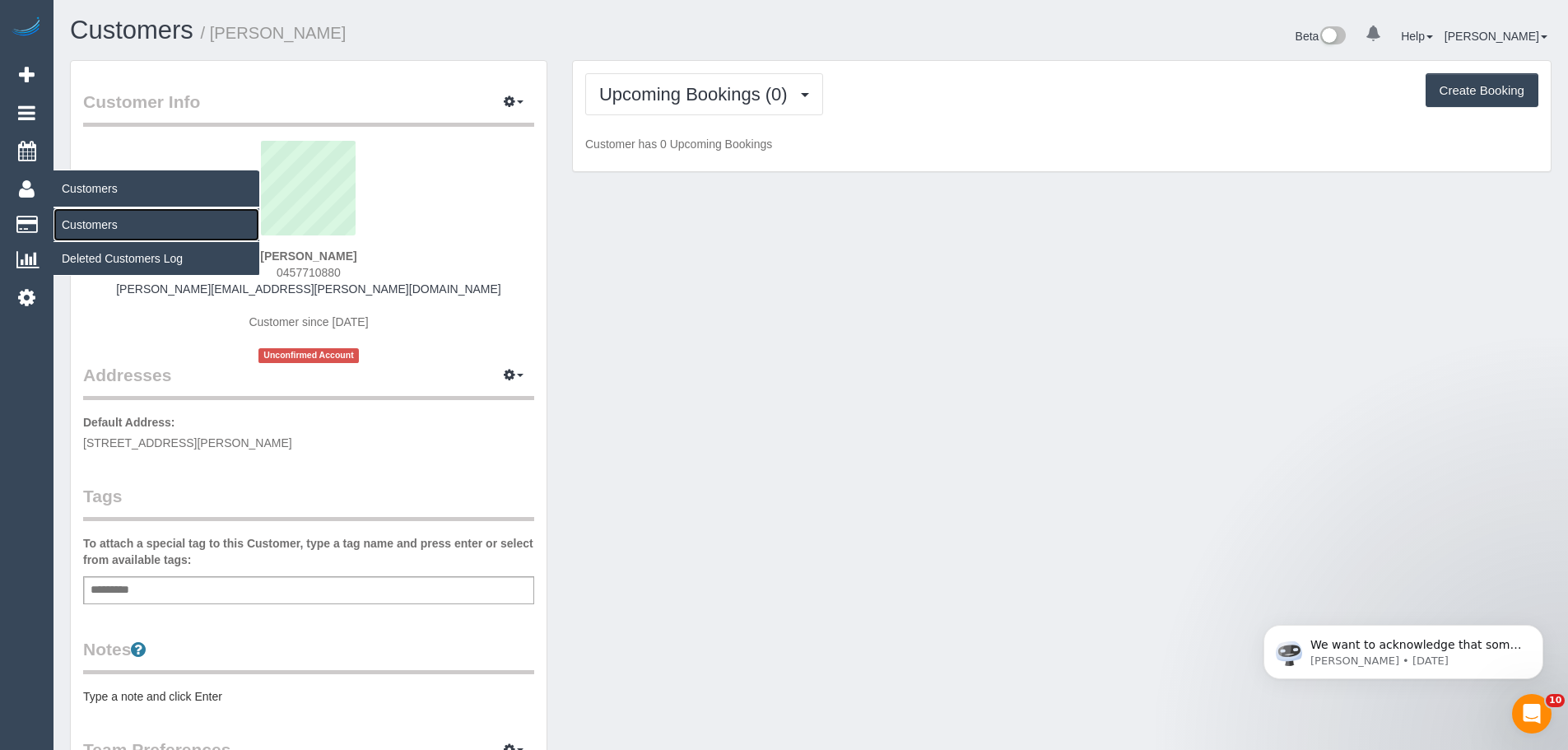
drag, startPoint x: 80, startPoint y: 224, endPoint x: 195, endPoint y: 175, distance: 125.0
click at [80, 224] on link "Customers" at bounding box center [156, 224] width 206 height 33
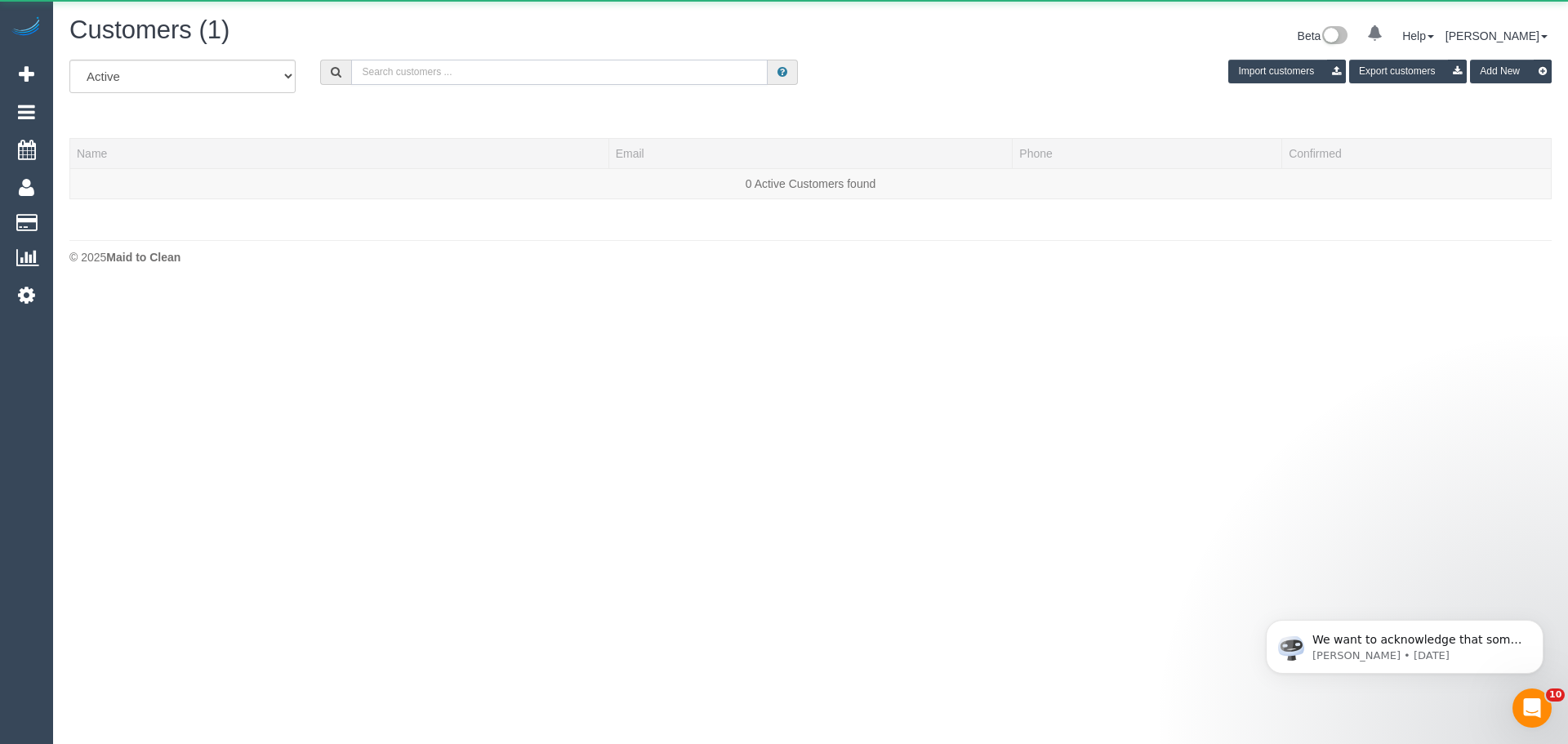
click at [507, 65] on input "text" at bounding box center [559, 72] width 416 height 26
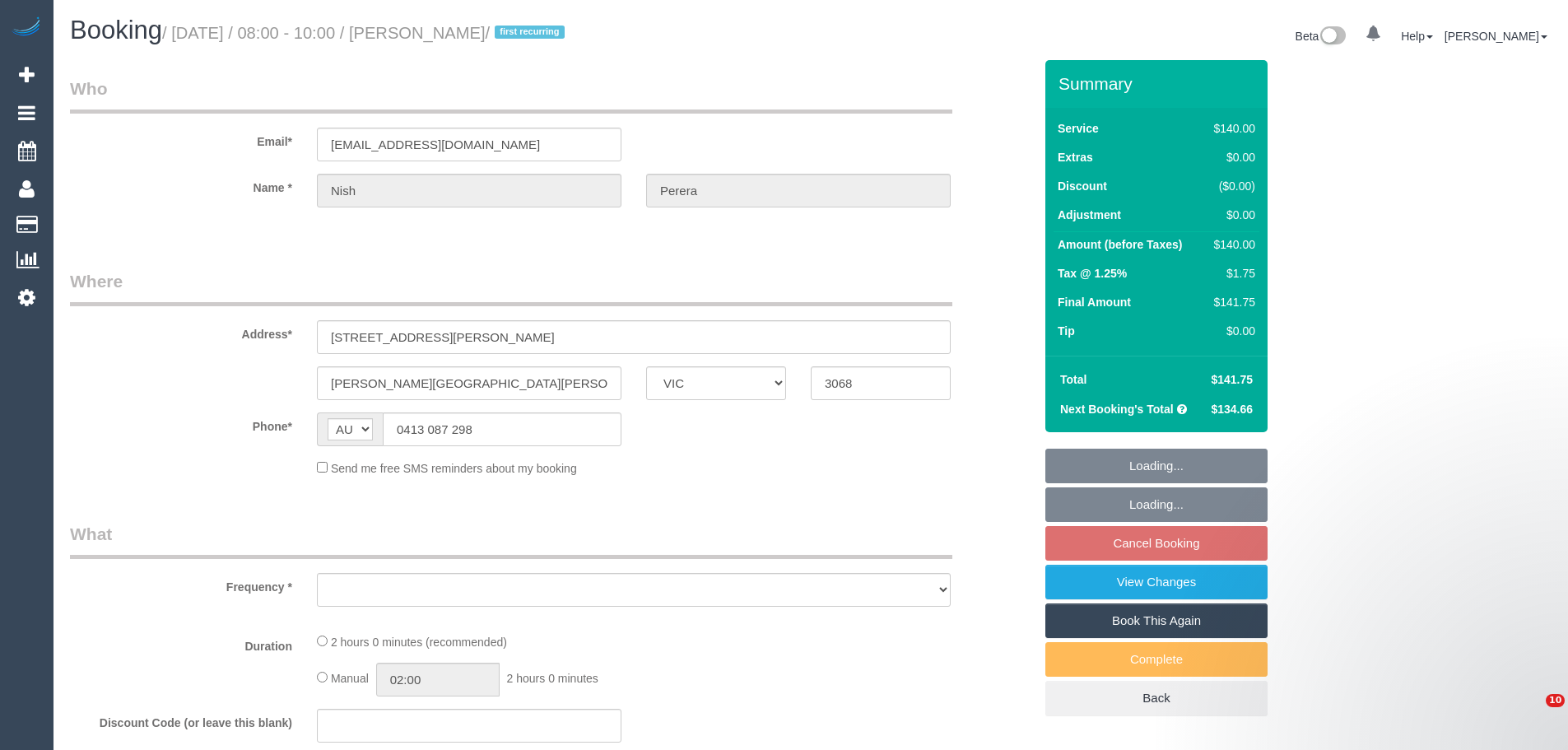
select select "VIC"
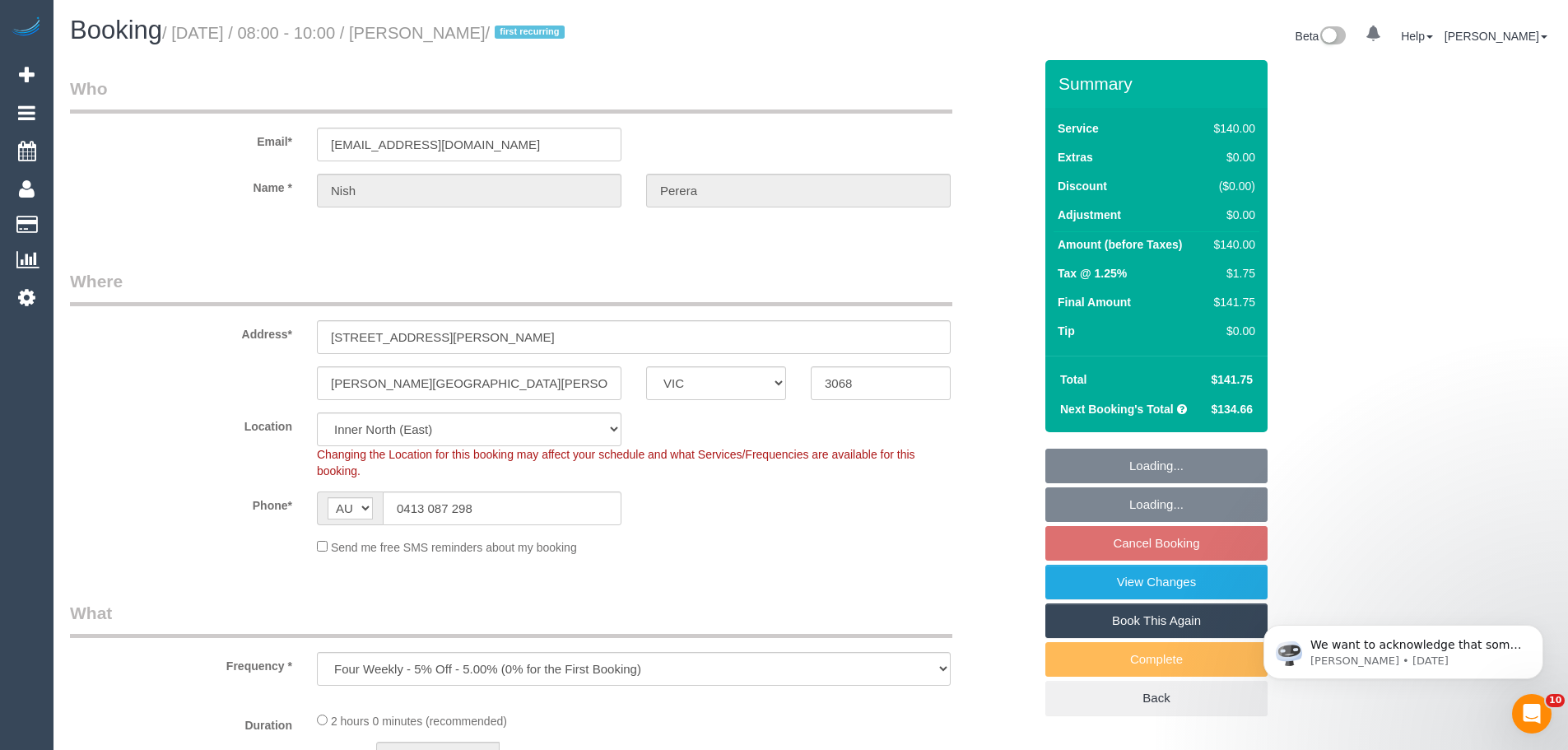
select select "object:703"
select select "string:stripe-pm_1Rx7Vz2GScqysDRVBf70qQyO"
select select "number:28"
select select "number:14"
select select "number:19"
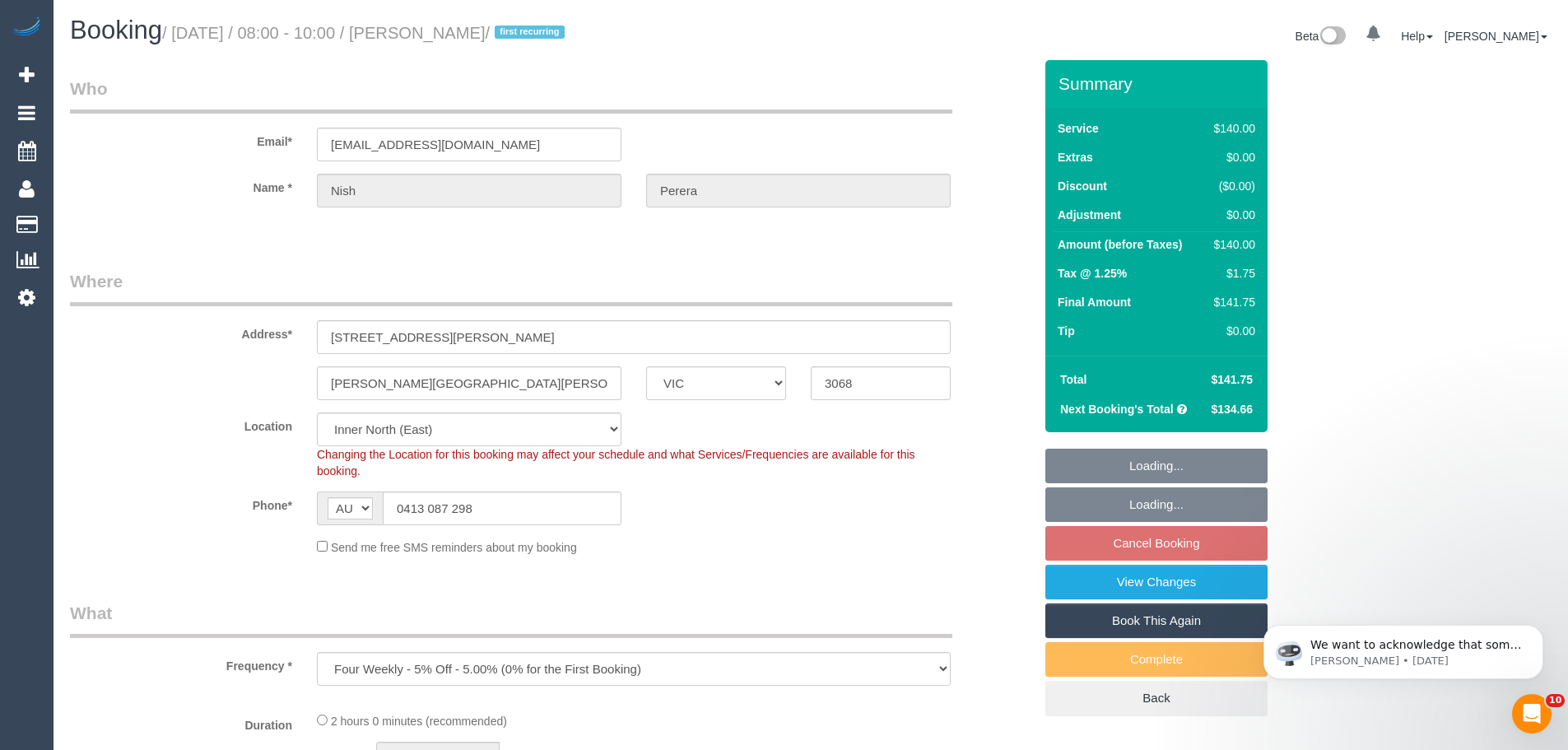
select select "number:25"
select select "number:35"
select select "number:11"
select select "spot2"
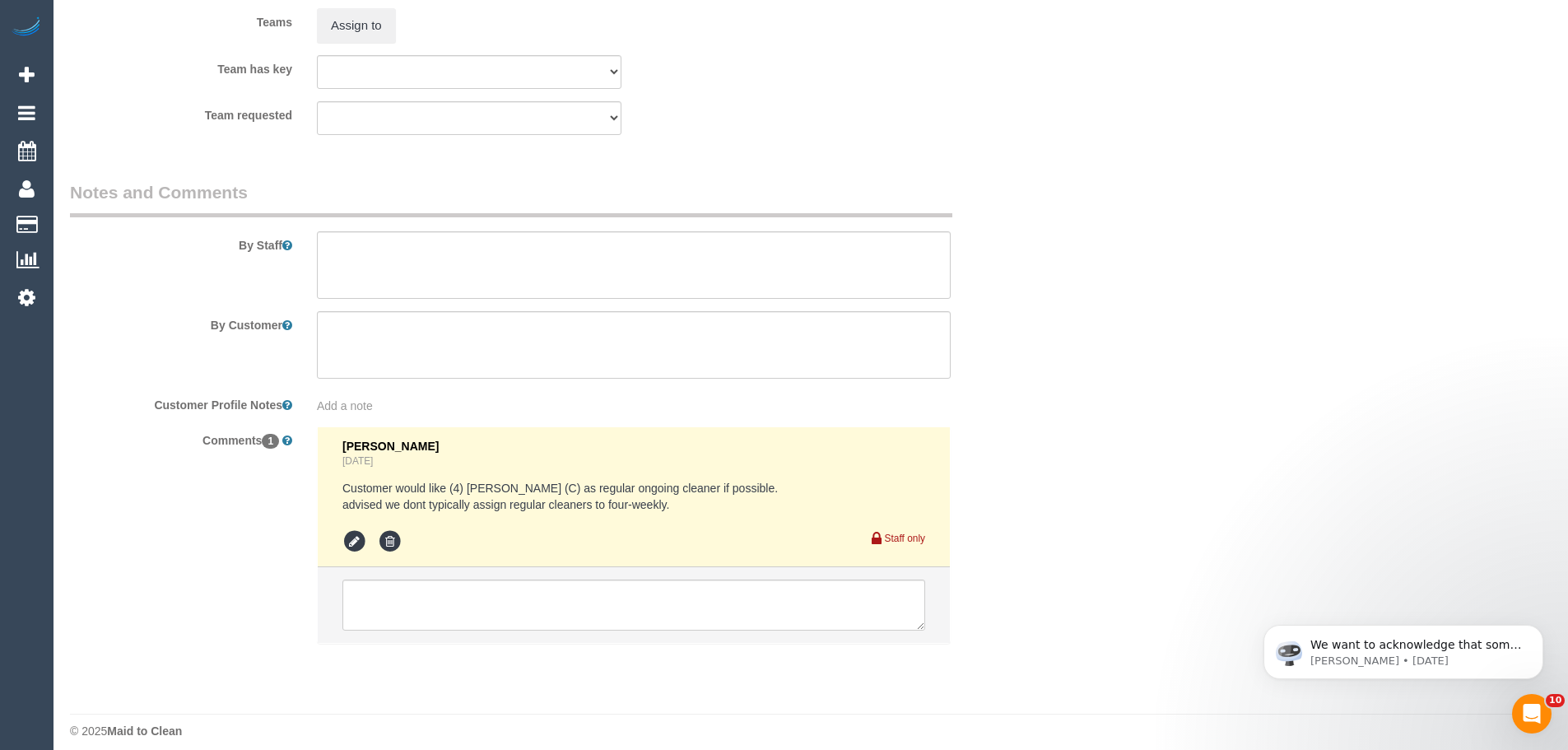
scroll to position [2508, 0]
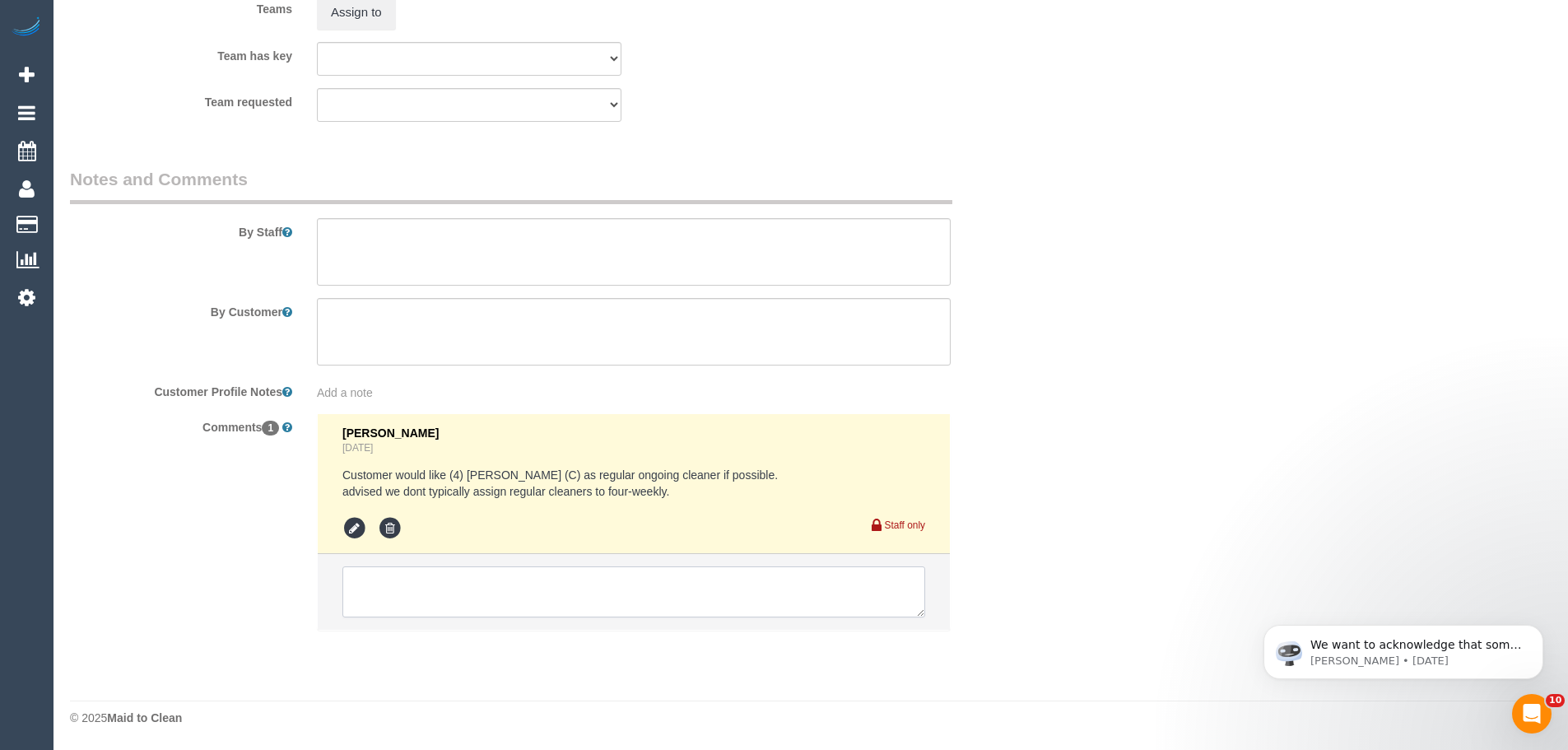
click at [450, 584] on textarea at bounding box center [634, 591] width 583 height 51
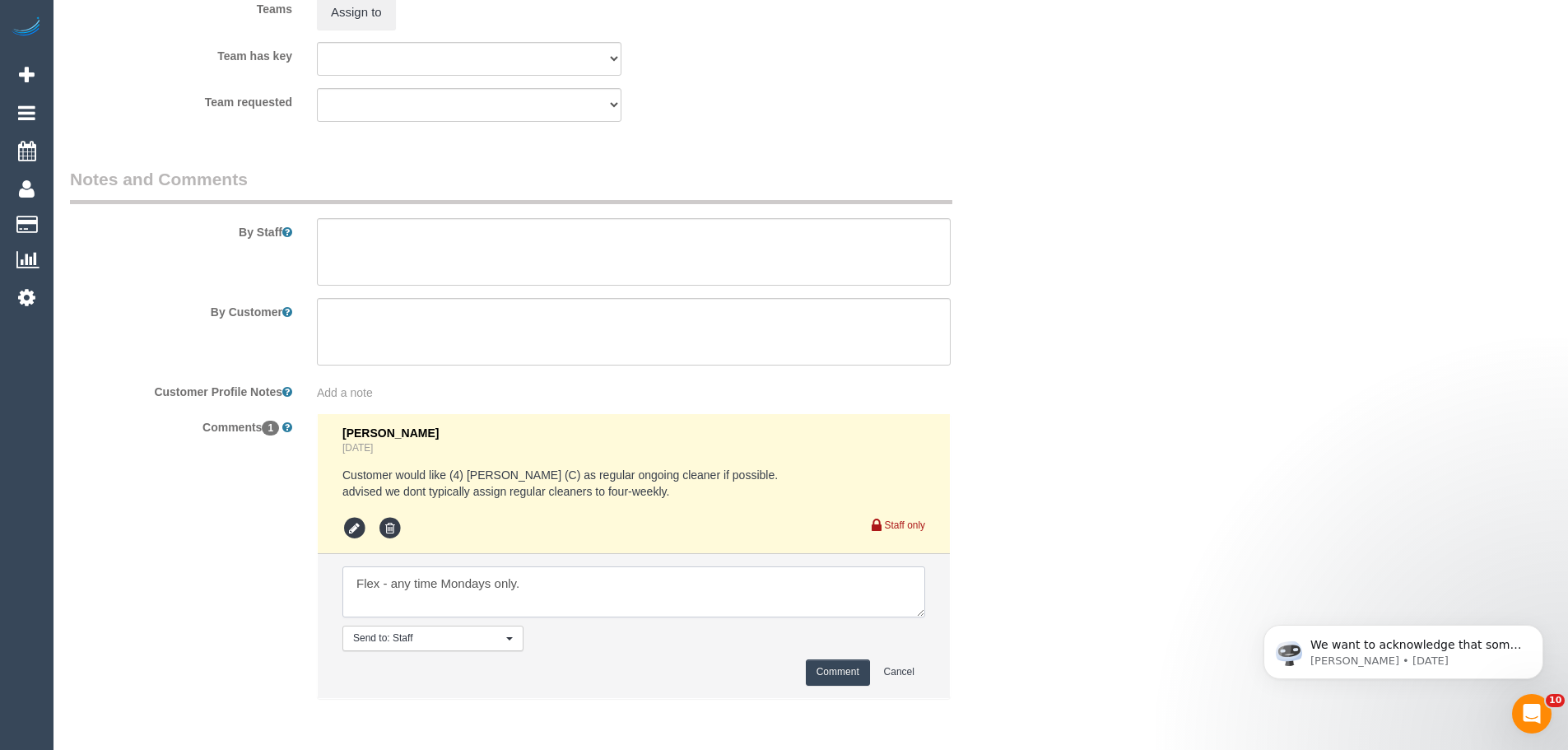
type textarea "Flex - any time Mondays only."
click at [828, 671] on button "Comment" at bounding box center [838, 672] width 64 height 26
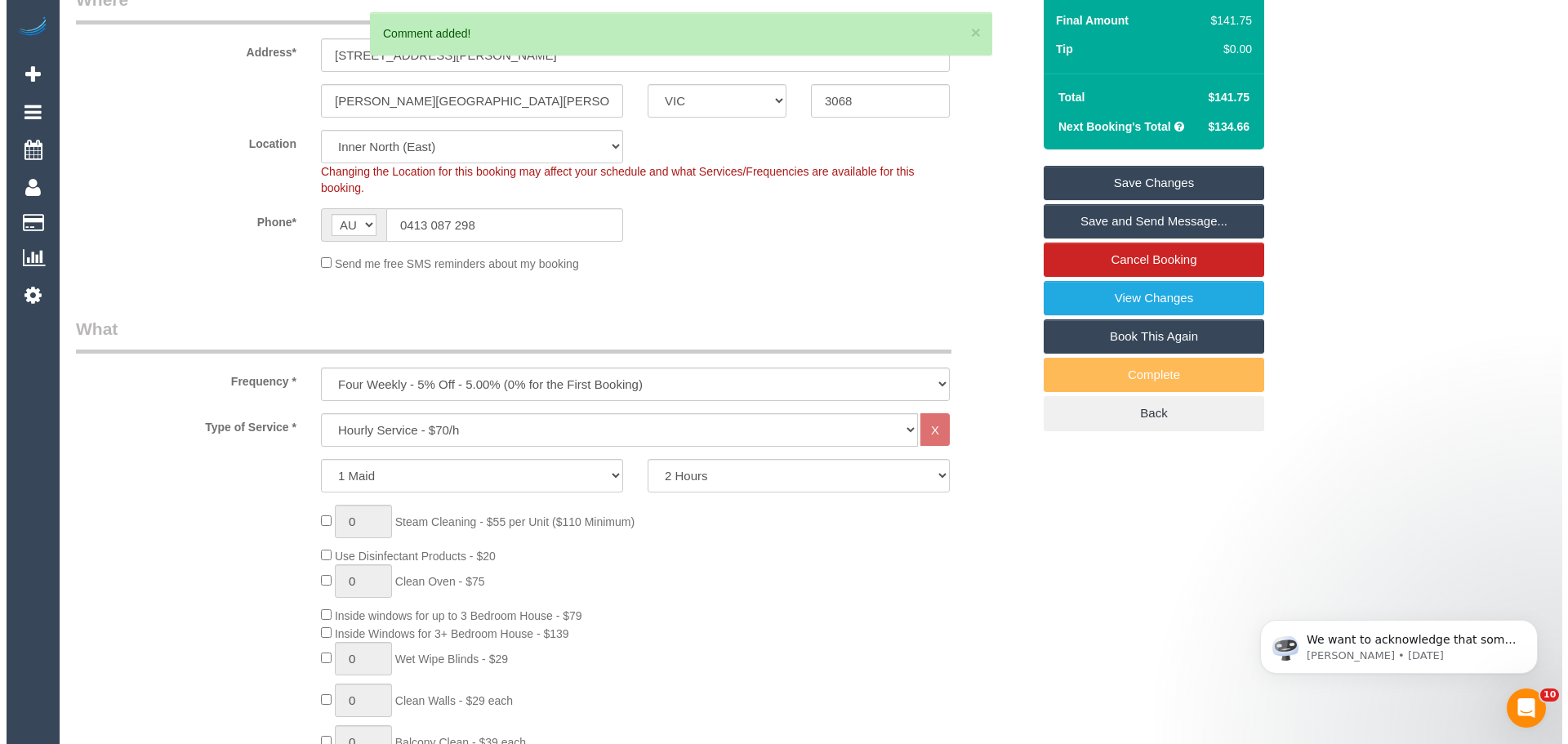
scroll to position [0, 0]
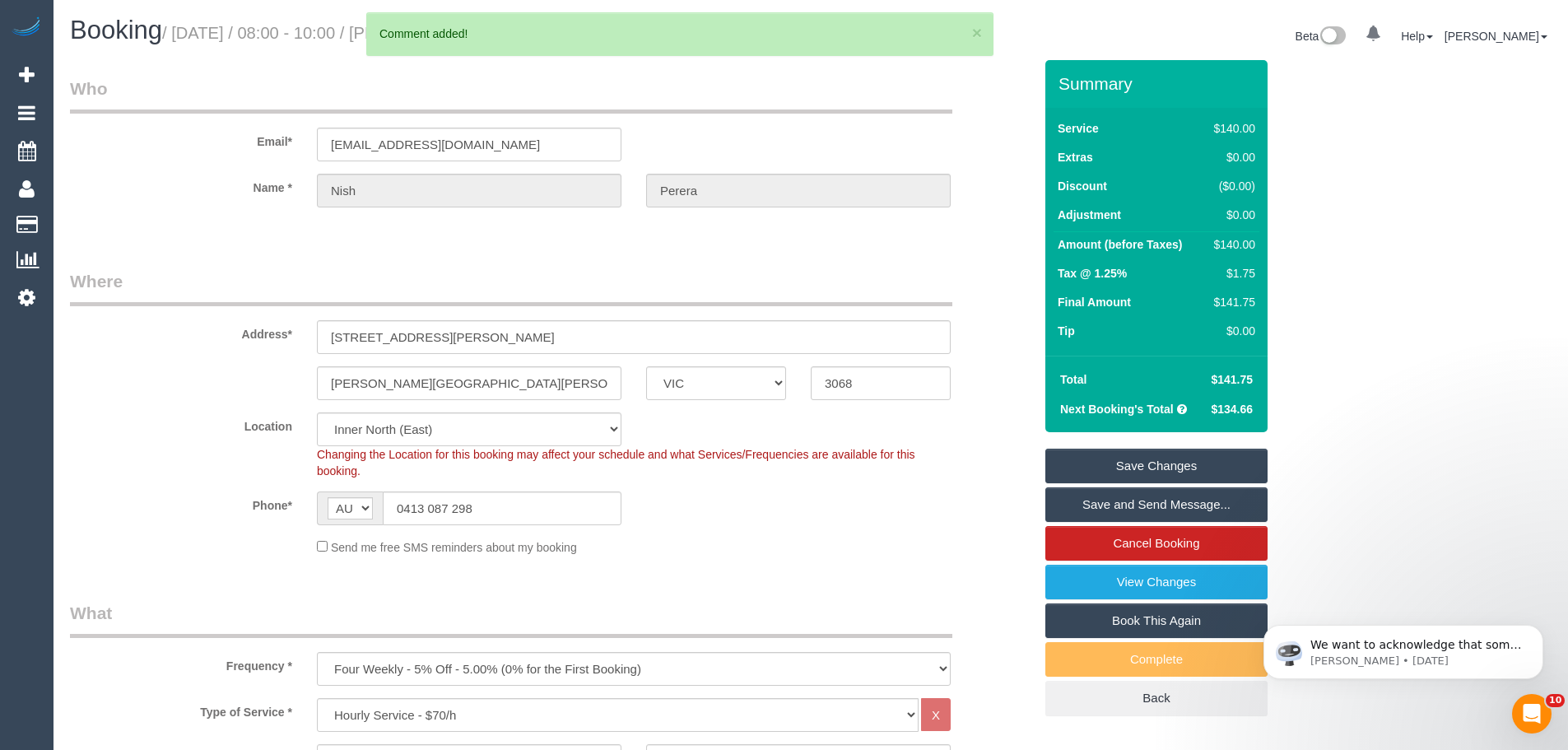
click at [1126, 464] on link "Save Changes" at bounding box center [1157, 466] width 222 height 34
